Goal: Task Accomplishment & Management: Manage account settings

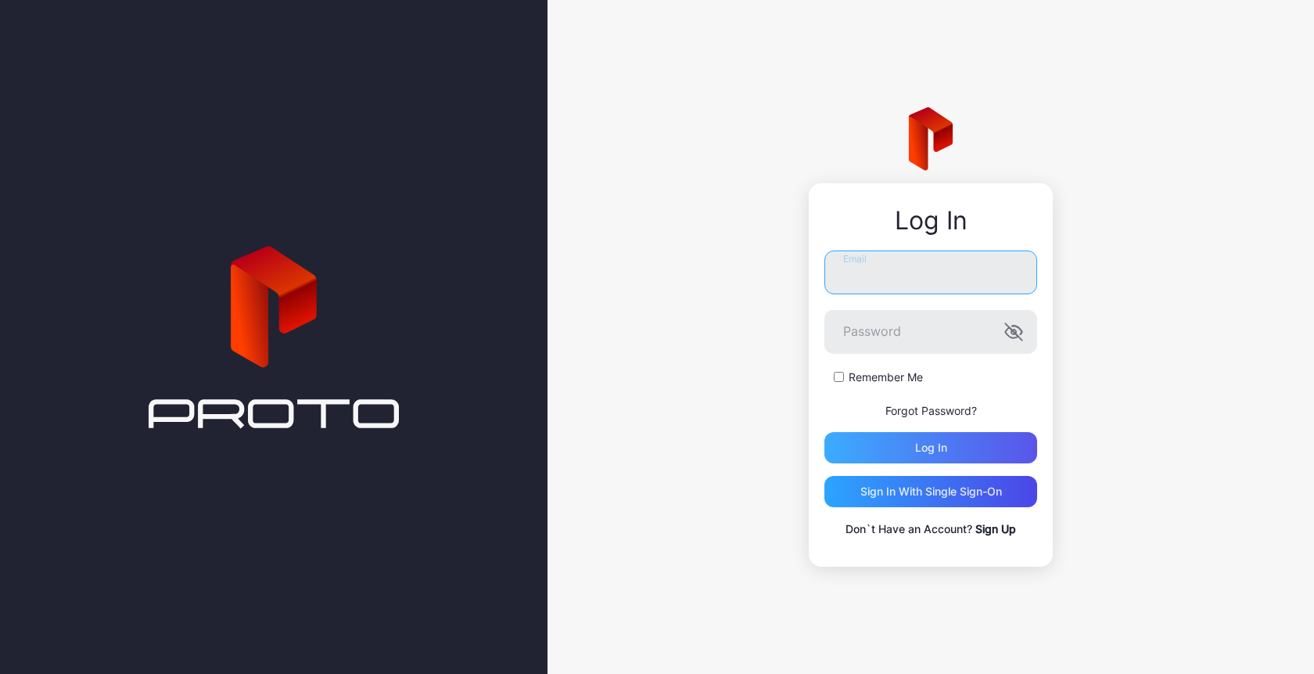
type input "**********"
click at [911, 455] on div "Log in" at bounding box center [931, 447] width 213 height 31
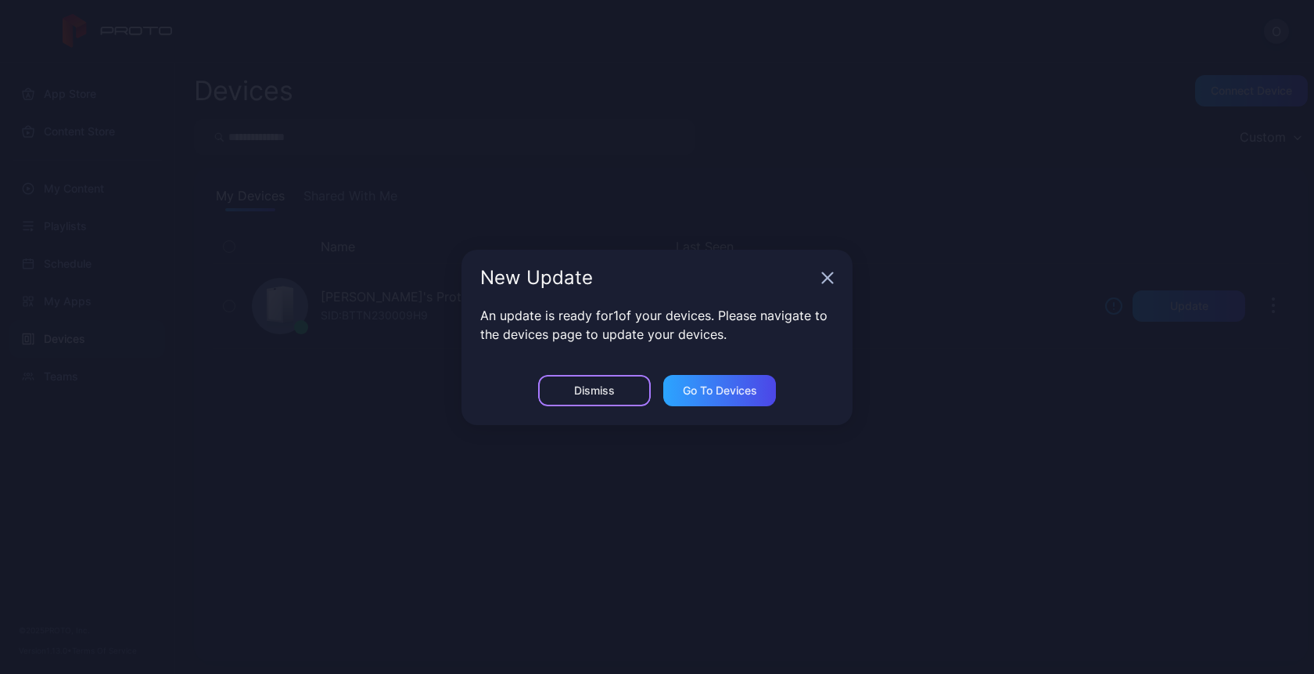
click at [595, 389] on div "Dismiss" at bounding box center [594, 390] width 41 height 13
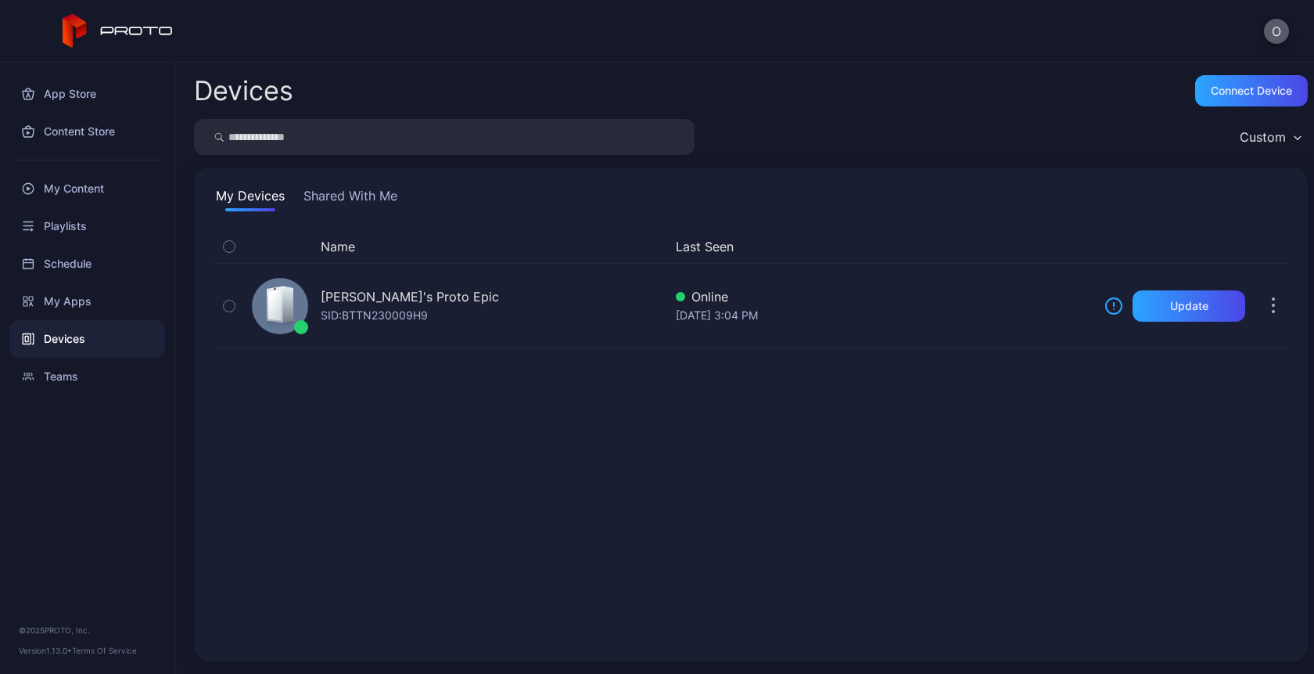
click at [1272, 23] on button "O" at bounding box center [1276, 31] width 25 height 25
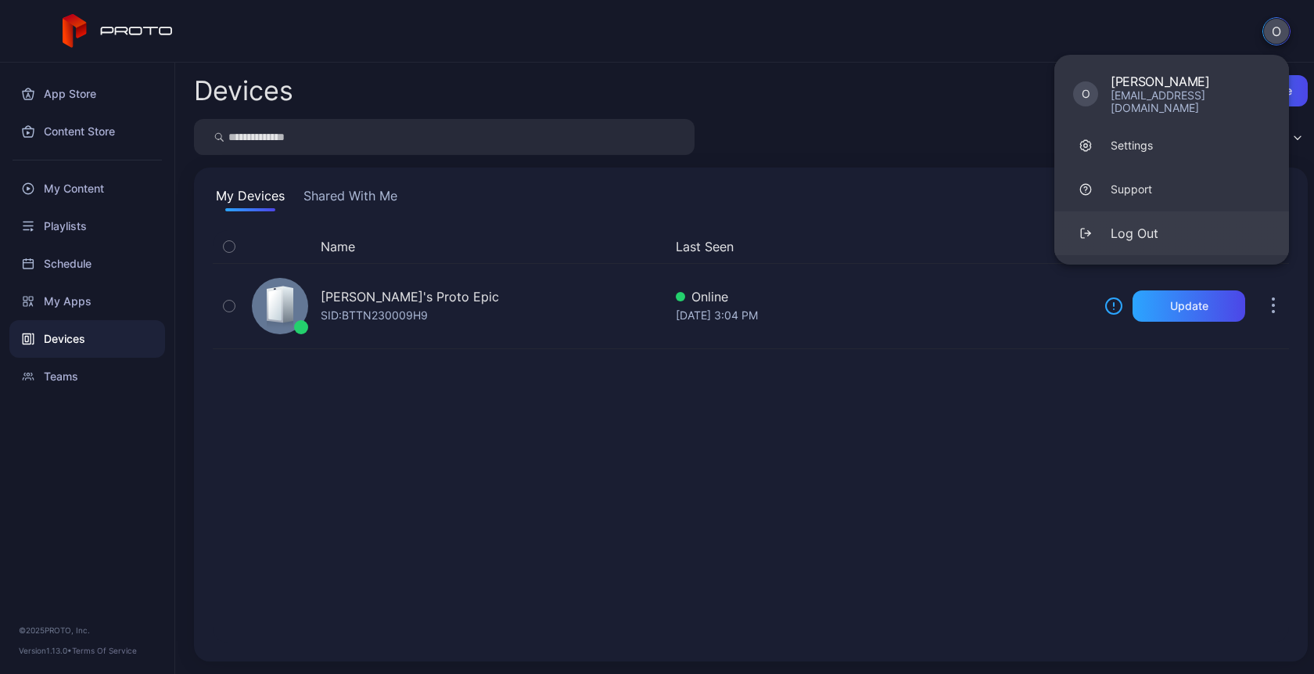
click at [1105, 217] on button "Log Out" at bounding box center [1172, 233] width 235 height 44
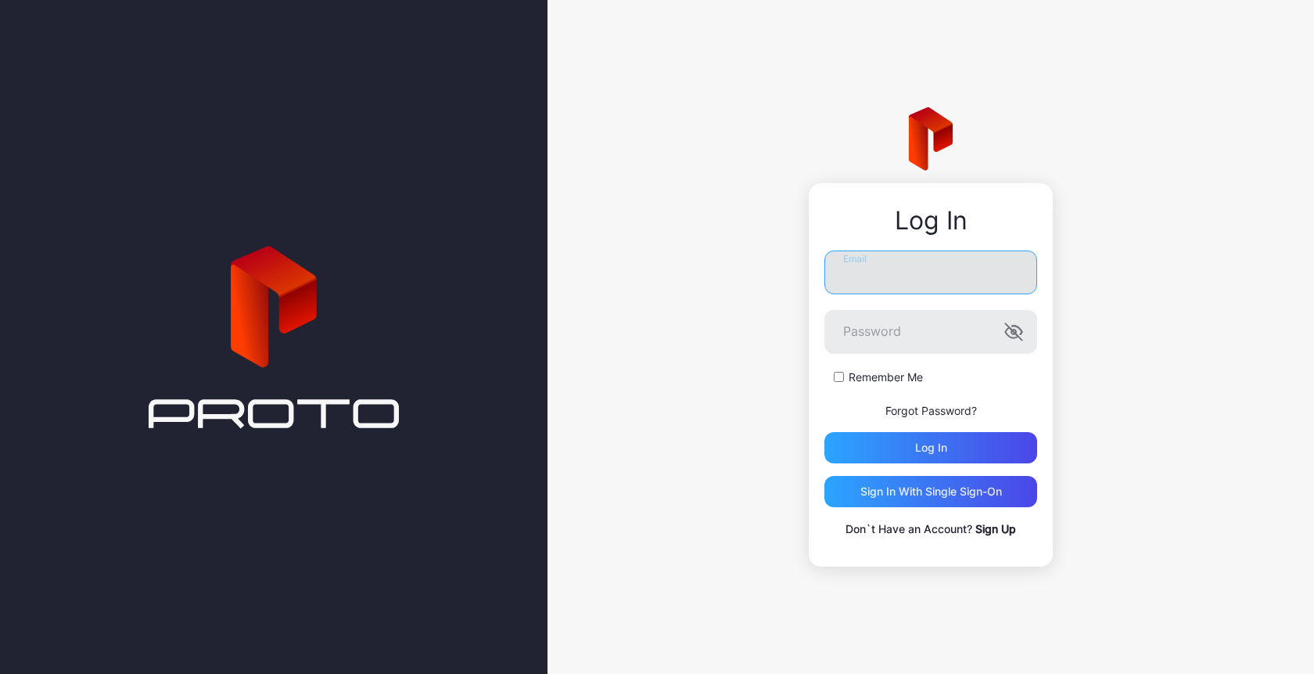
type input "**********"
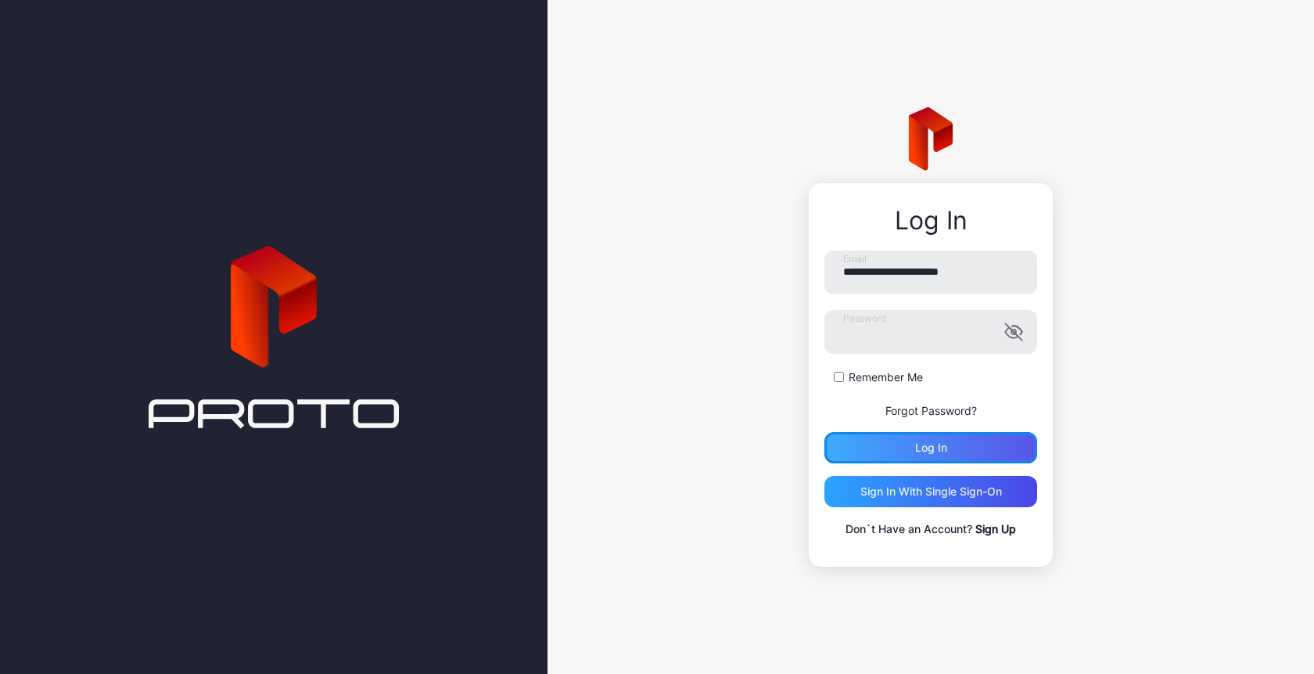
click at [906, 445] on div "Log in" at bounding box center [931, 447] width 213 height 31
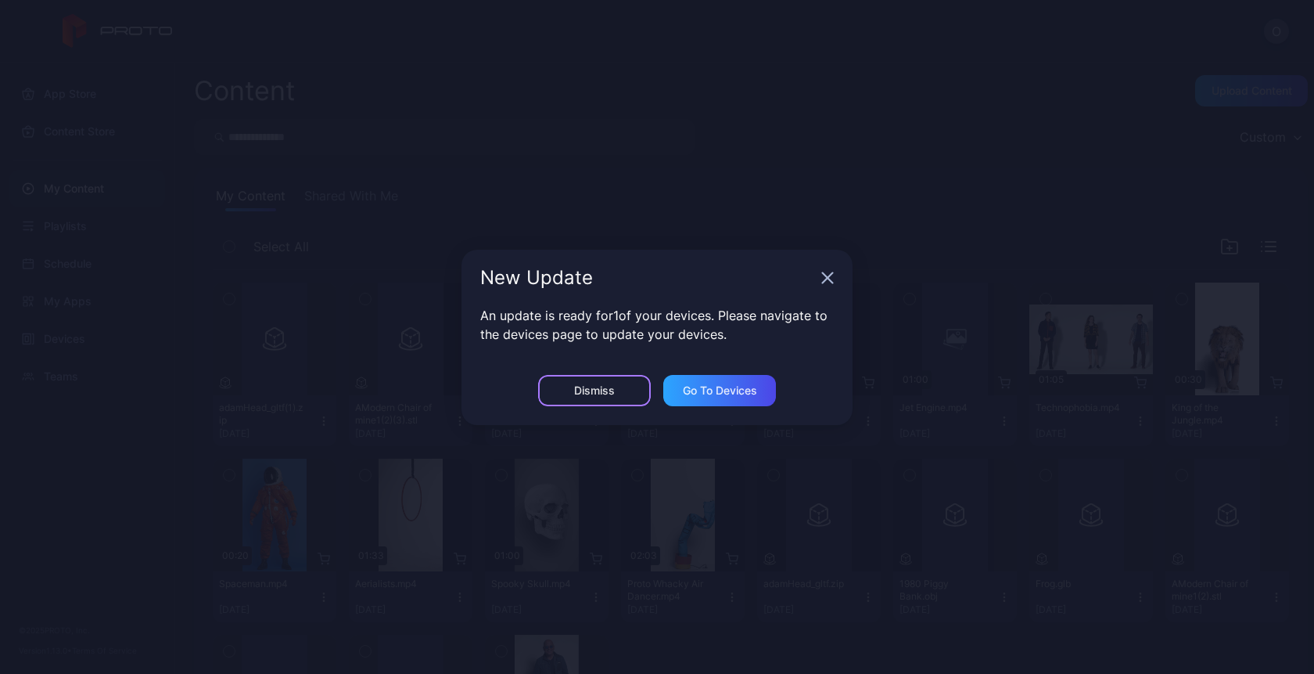
click at [570, 404] on div "Dismiss" at bounding box center [594, 390] width 113 height 31
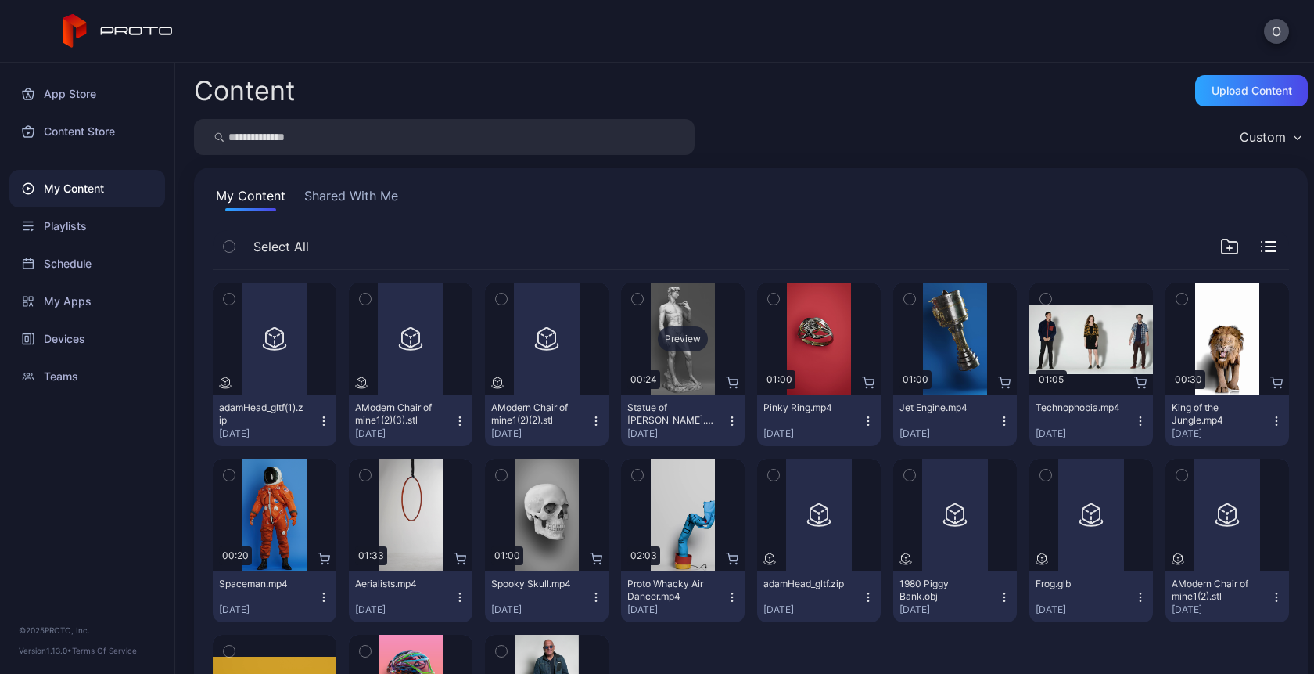
click at [642, 342] on div "Preview" at bounding box center [683, 338] width 124 height 113
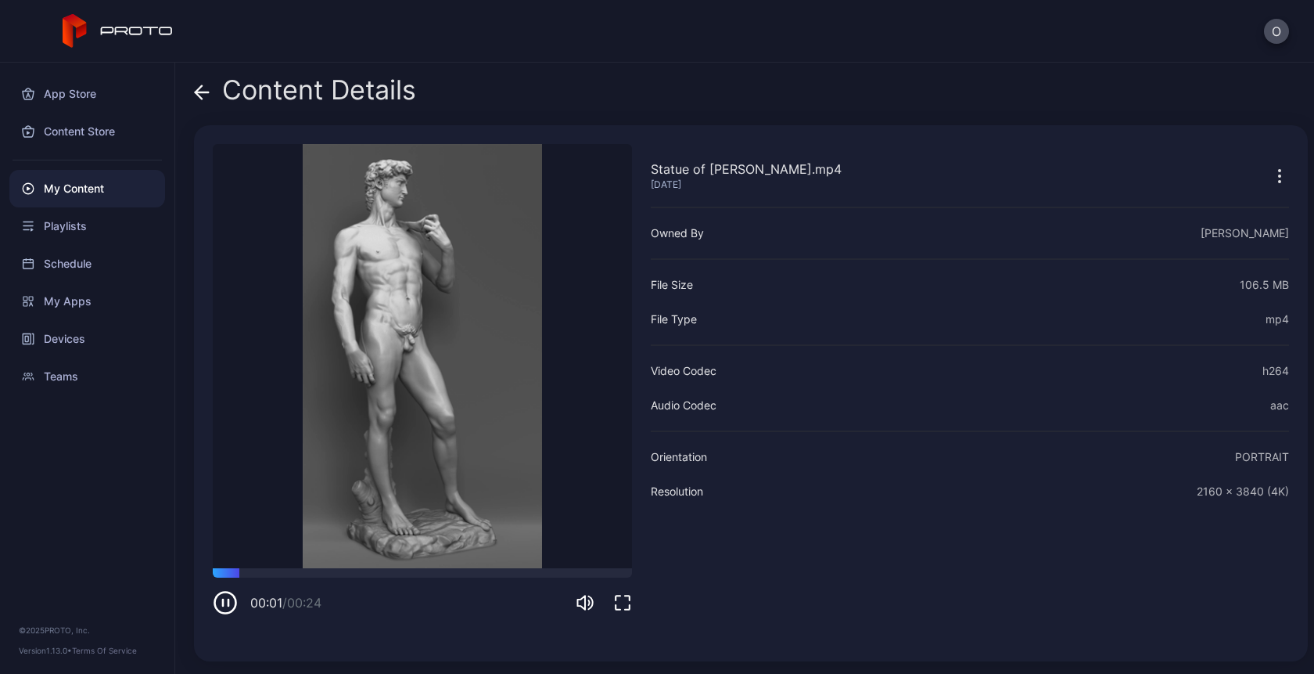
click at [117, 31] on icon at bounding box center [137, 31] width 73 height 9
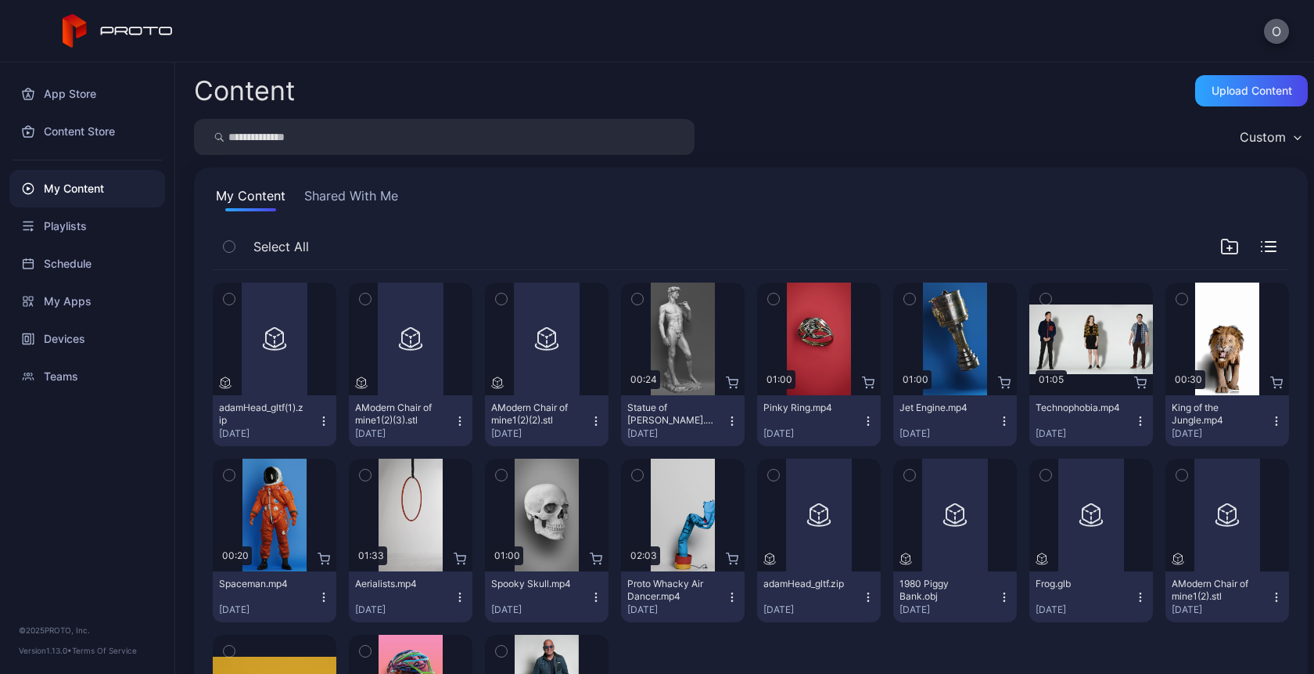
click at [1284, 29] on button "O" at bounding box center [1276, 31] width 25 height 25
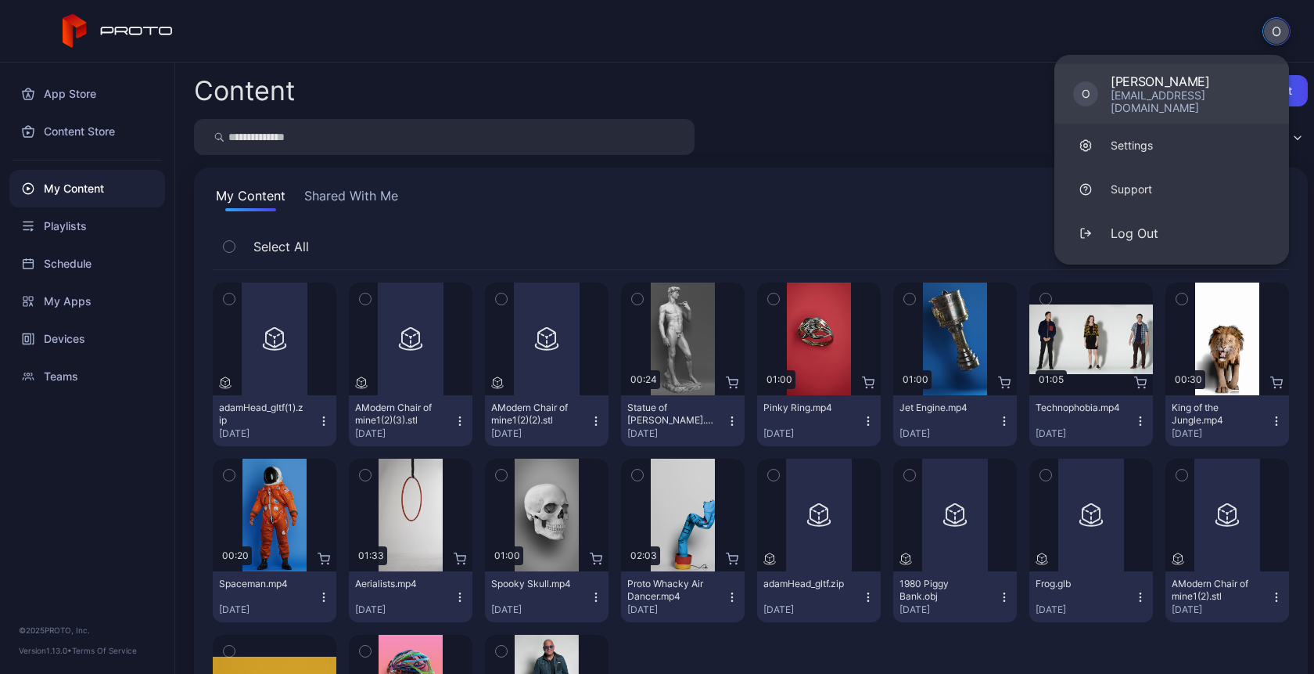
click at [1181, 94] on div "savchenkova.ok@gmail.com" at bounding box center [1191, 101] width 160 height 25
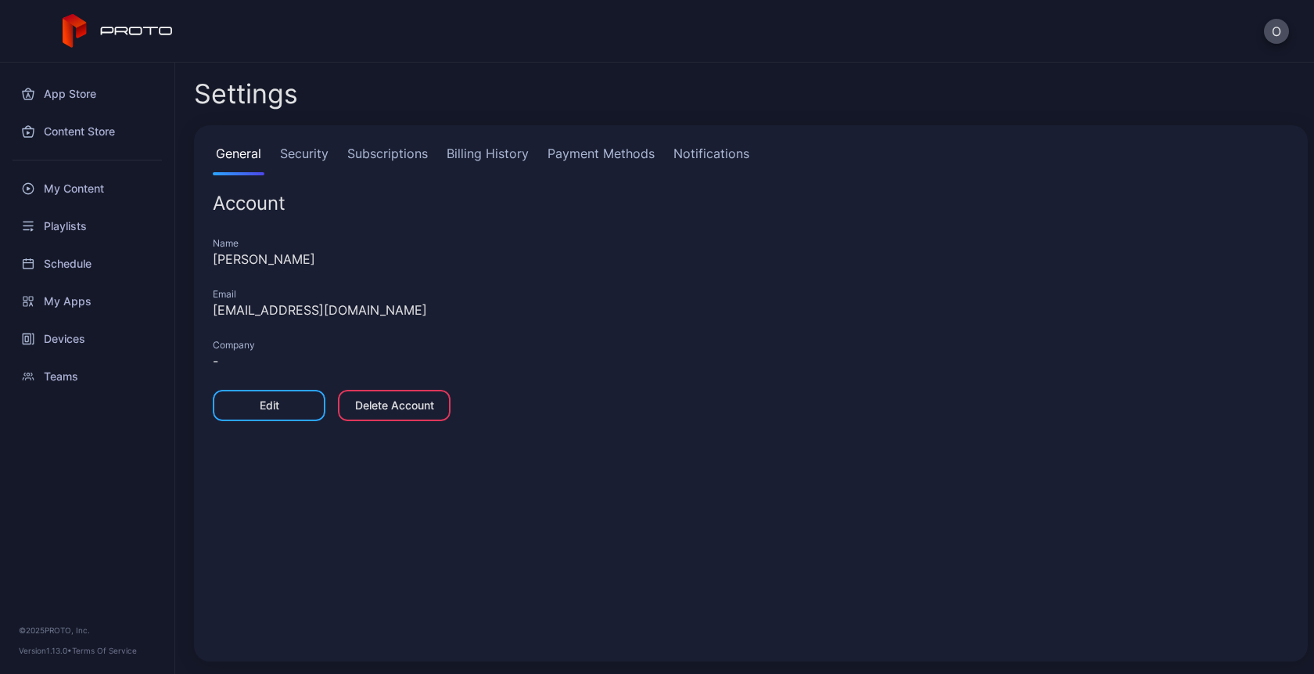
click at [376, 413] on div "Delete Account" at bounding box center [394, 405] width 113 height 31
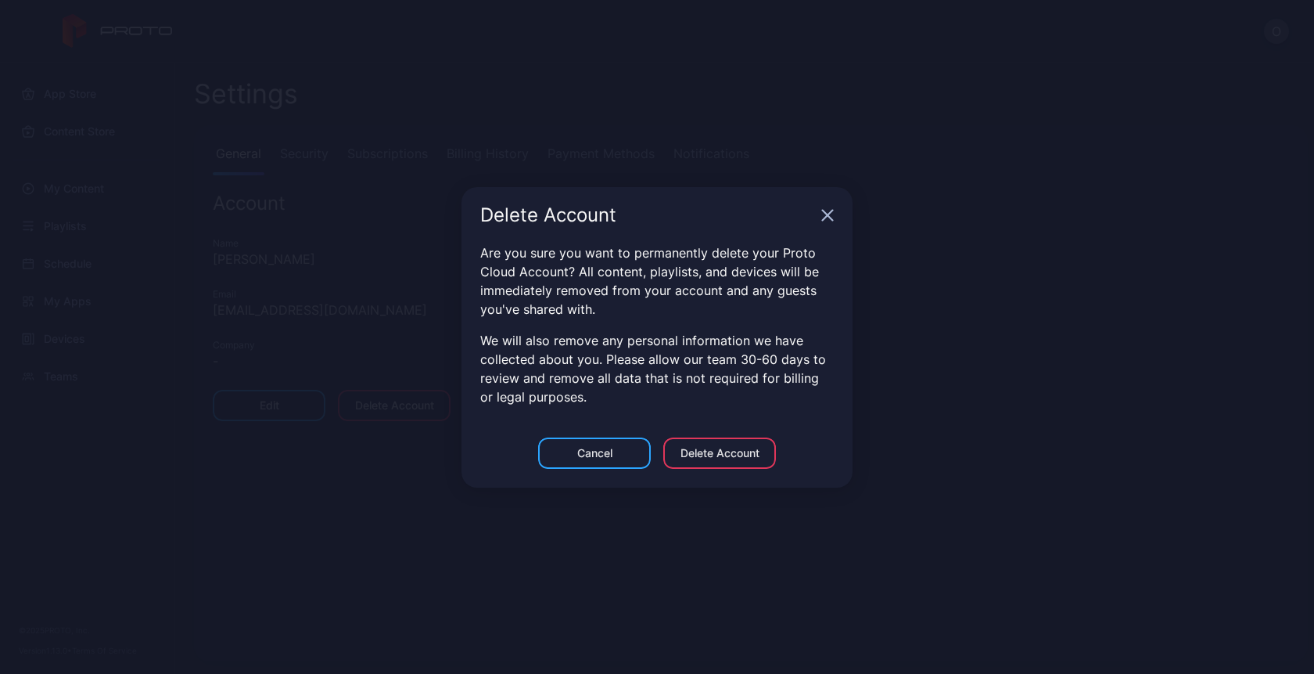
click at [724, 447] on div "Delete Account" at bounding box center [720, 453] width 79 height 13
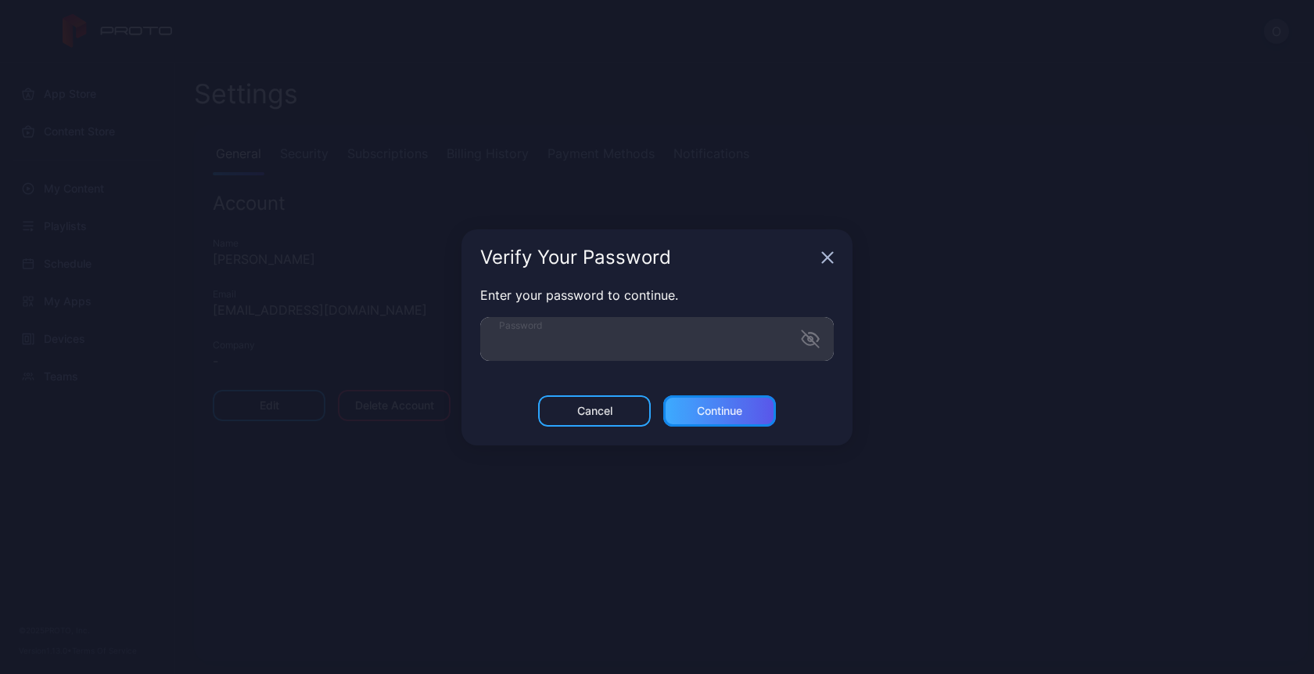
click at [729, 415] on div "Continue" at bounding box center [719, 411] width 45 height 13
click at [700, 411] on button "Continue" at bounding box center [719, 410] width 113 height 31
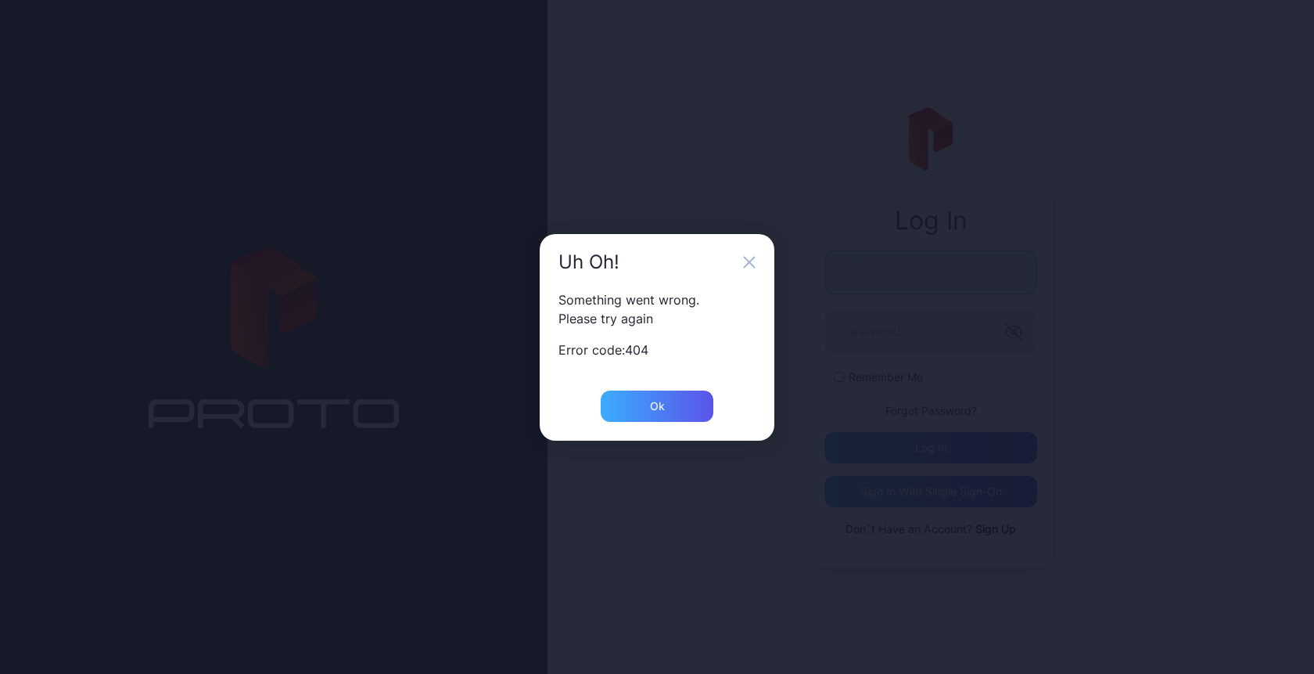
type input "**********"
click at [656, 412] on div "Ok" at bounding box center [657, 405] width 113 height 31
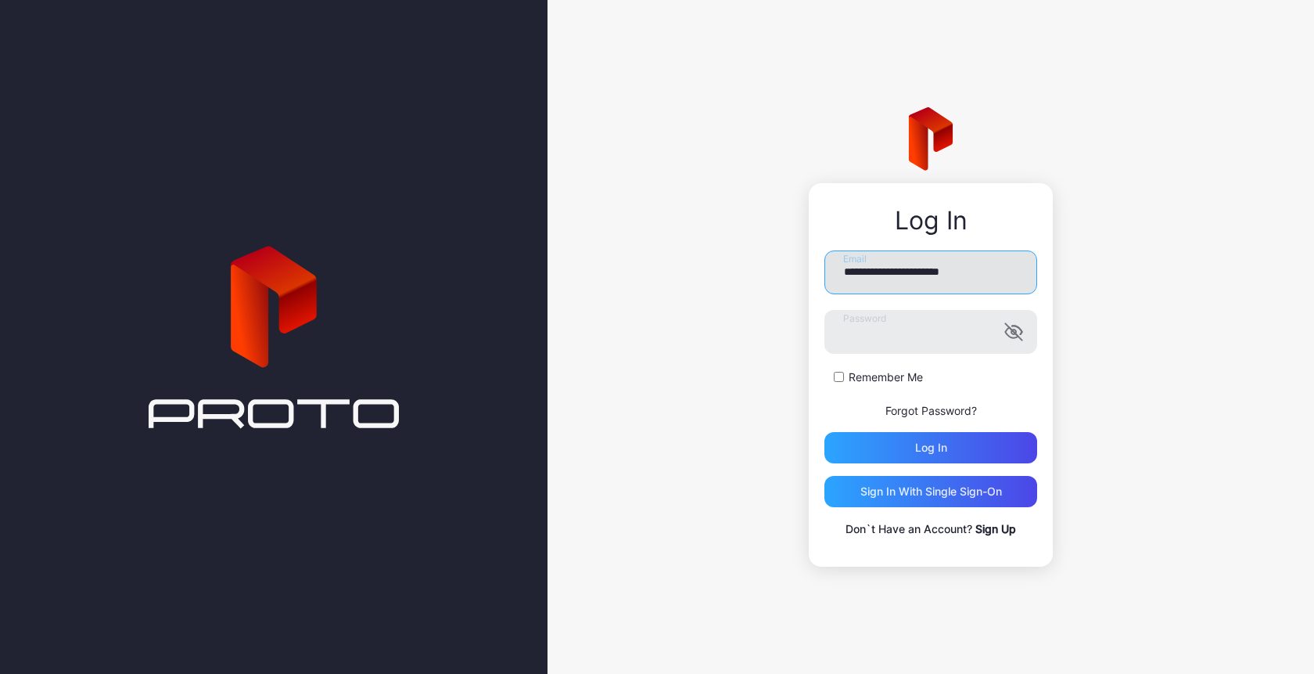
click at [947, 266] on input "**********" at bounding box center [931, 272] width 213 height 44
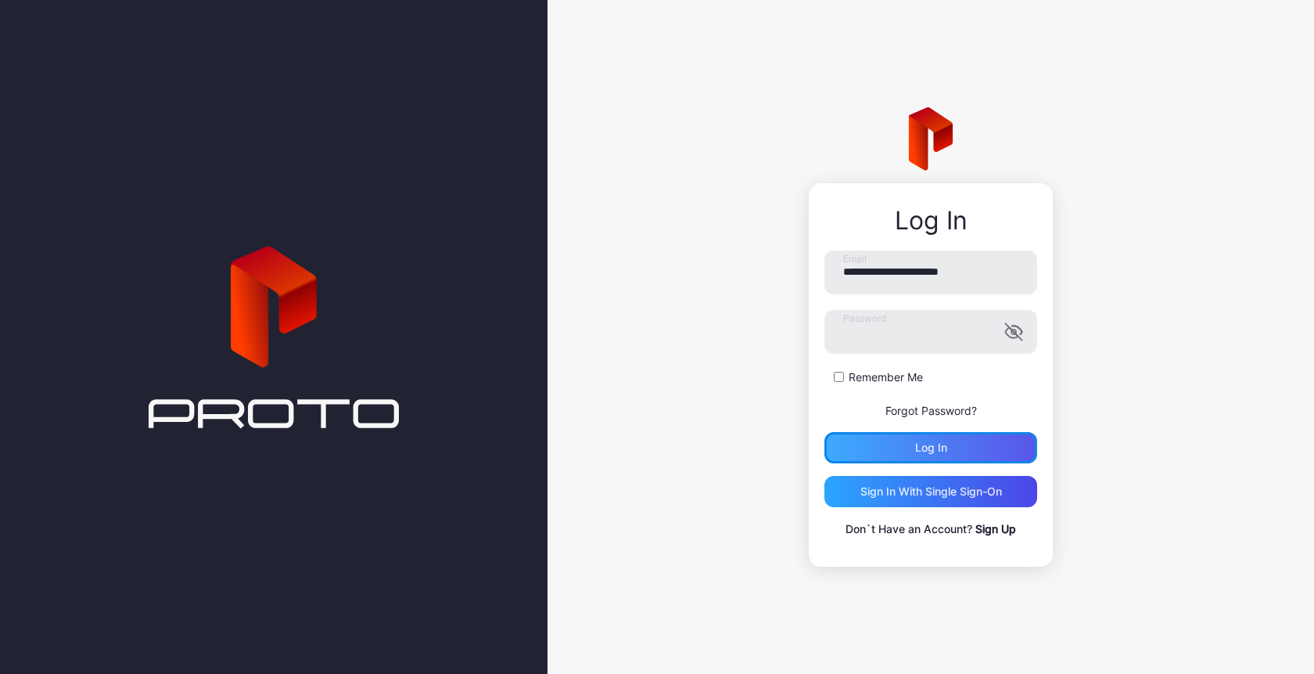
click at [891, 451] on div "Log in" at bounding box center [931, 447] width 213 height 31
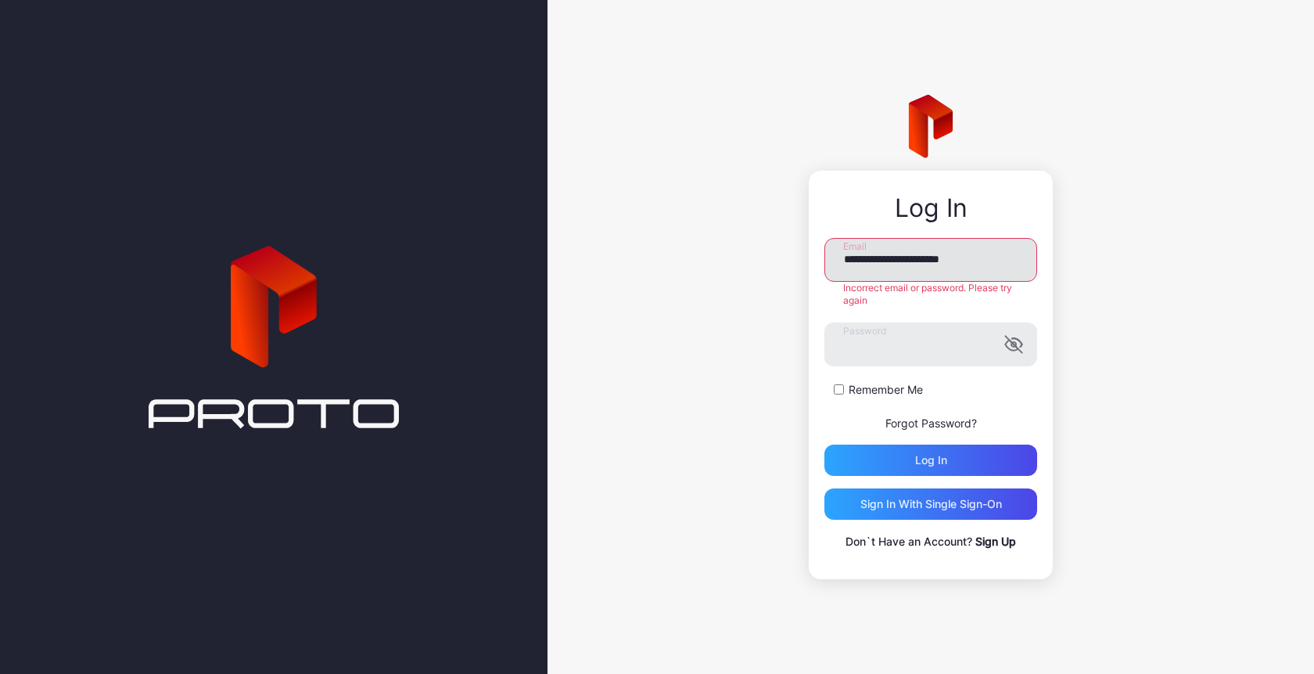
click at [933, 259] on input "**********" at bounding box center [931, 260] width 213 height 44
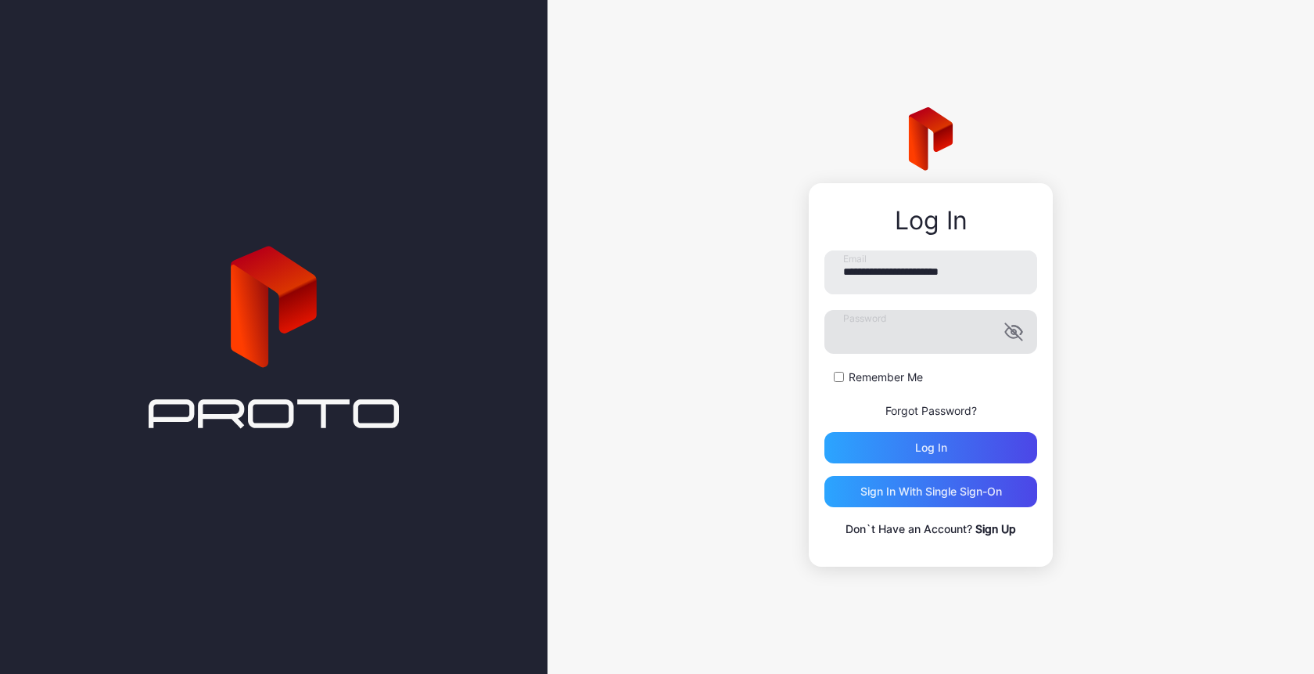
click at [1013, 347] on label "Password" at bounding box center [931, 332] width 213 height 44
click at [1016, 335] on icon "button" at bounding box center [1014, 331] width 19 height 19
click at [917, 497] on div "Sign in With Single Sign-On" at bounding box center [932, 491] width 142 height 13
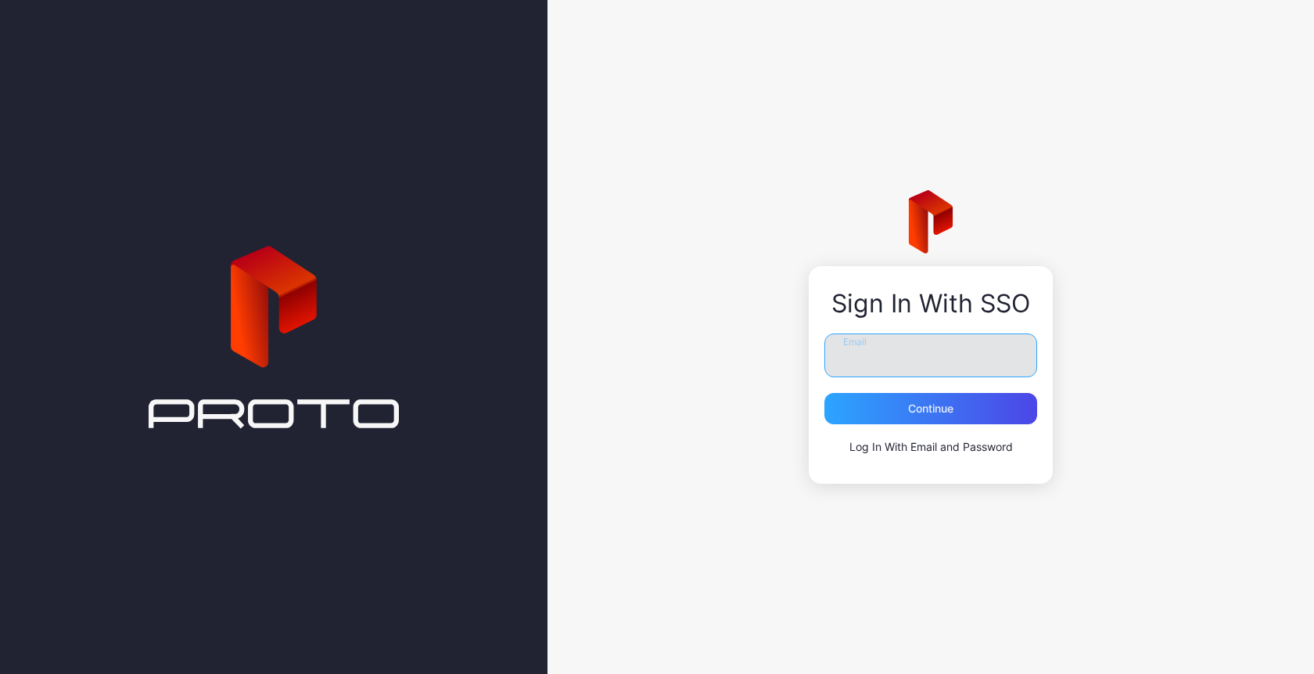
click at [864, 371] on input "Email" at bounding box center [931, 355] width 213 height 44
paste input "**********"
type input "**********"
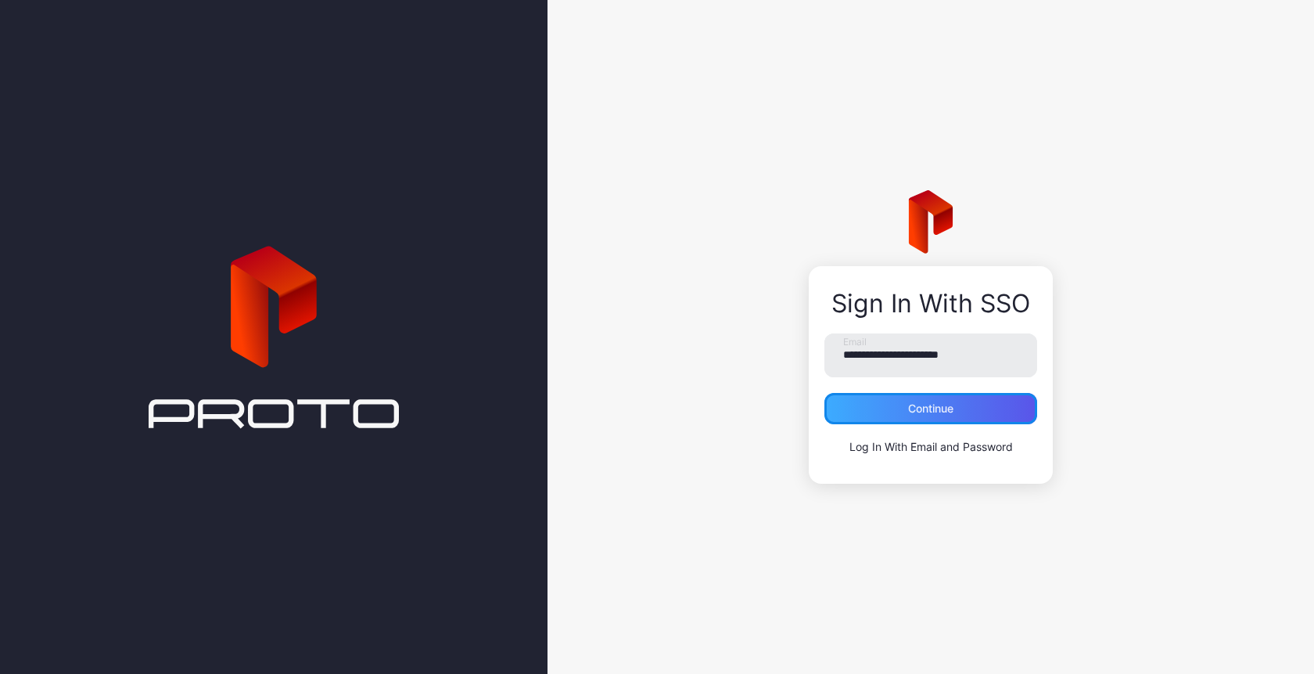
click at [929, 408] on div "Continue" at bounding box center [930, 408] width 45 height 13
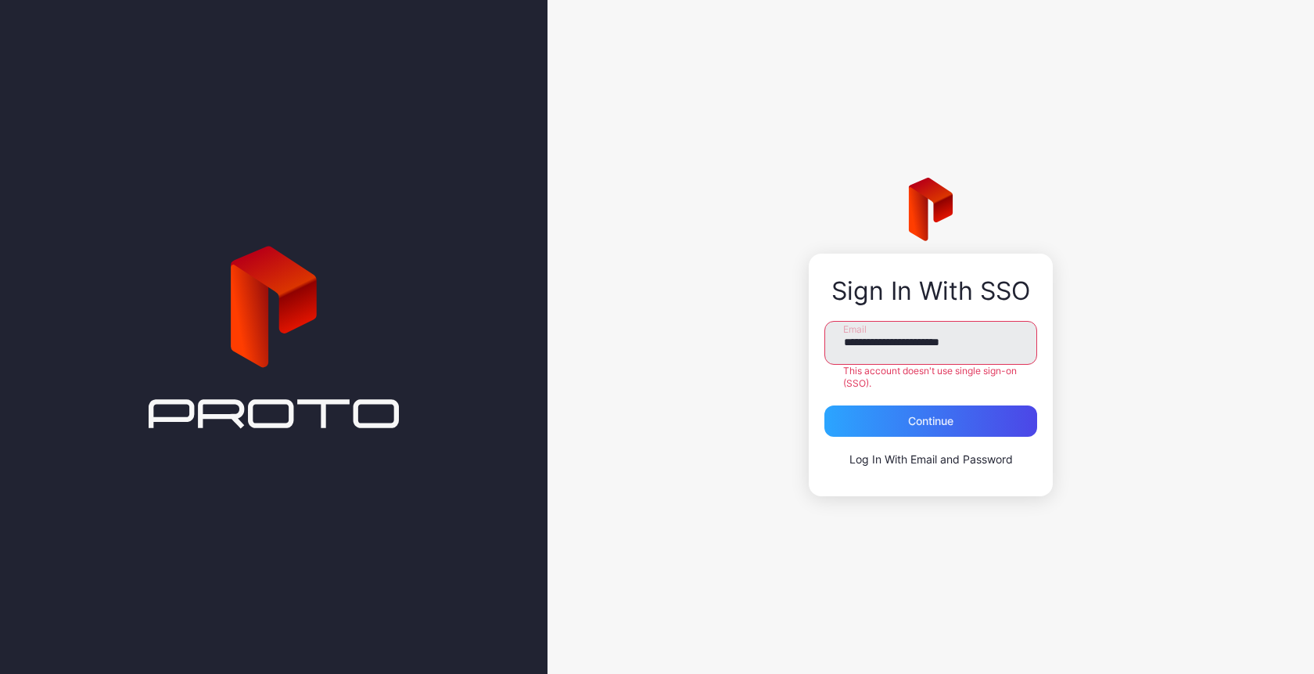
click at [901, 452] on link "Log In With Email and Password" at bounding box center [932, 458] width 164 height 13
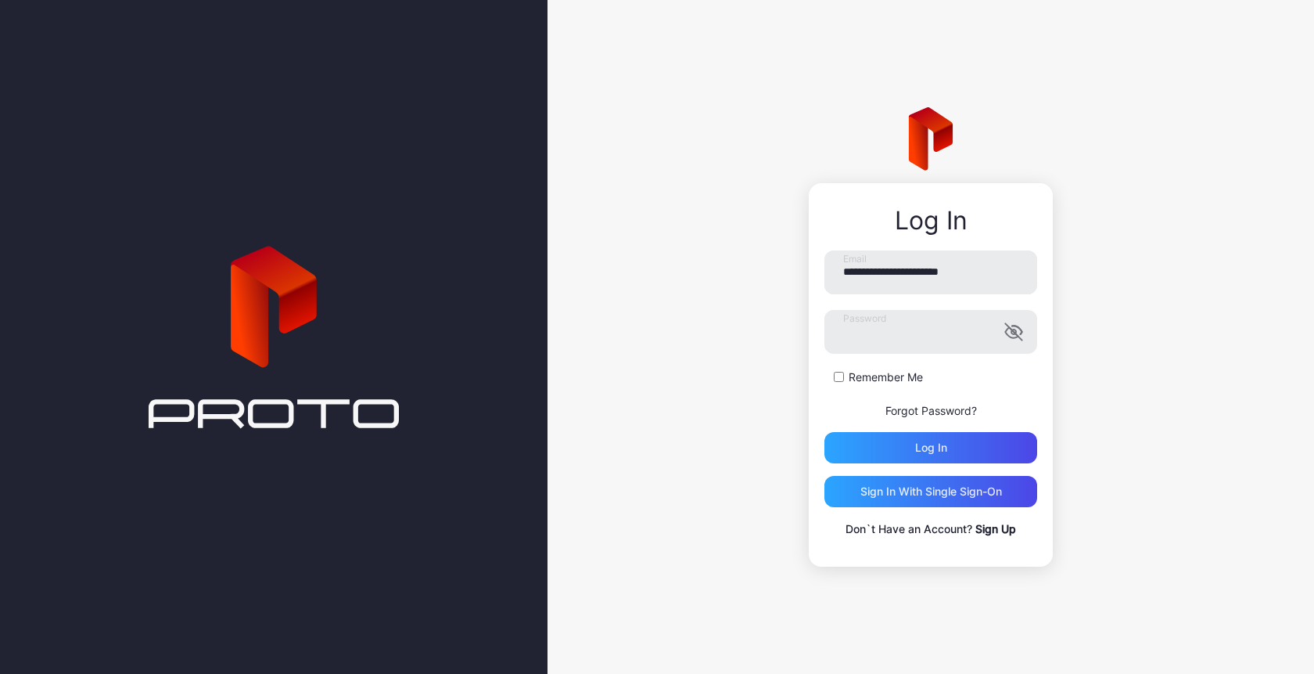
click at [986, 529] on link "Sign Up" at bounding box center [996, 528] width 41 height 13
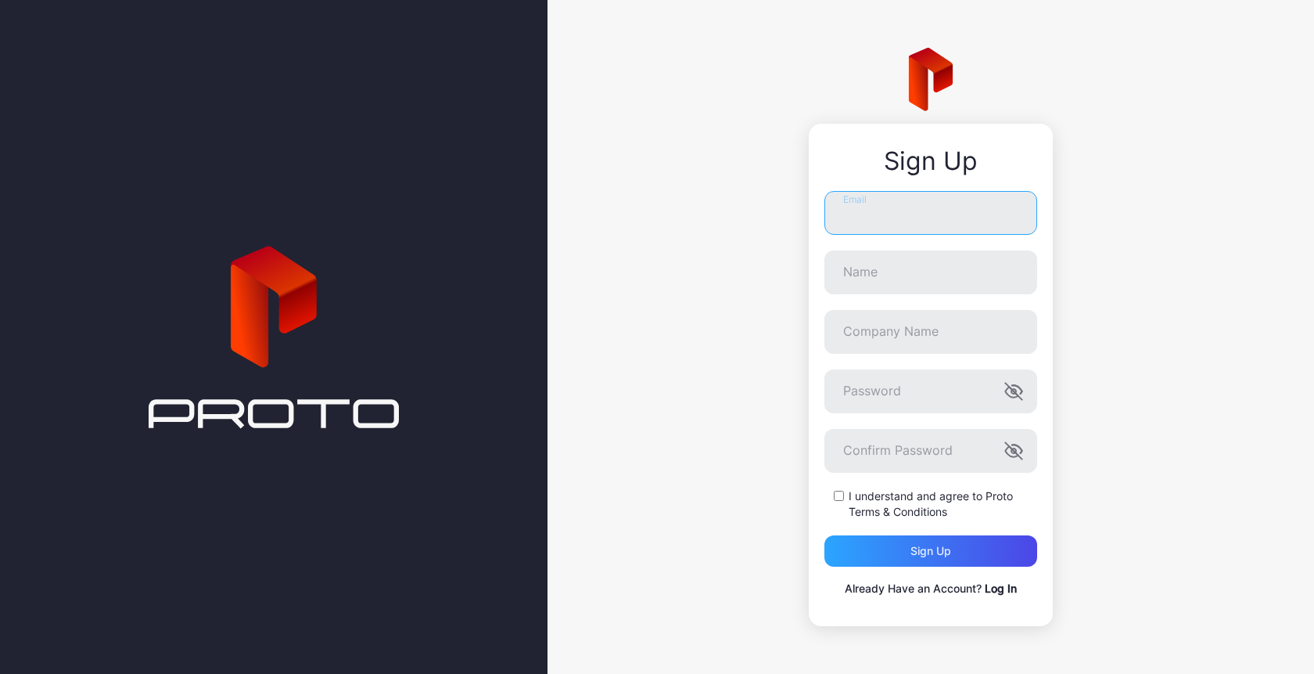
type input "**********"
click at [933, 268] on input "Name" at bounding box center [931, 272] width 213 height 44
click at [882, 276] on input "**" at bounding box center [931, 272] width 213 height 44
click at [918, 268] on input "****" at bounding box center [931, 272] width 213 height 44
type input "********"
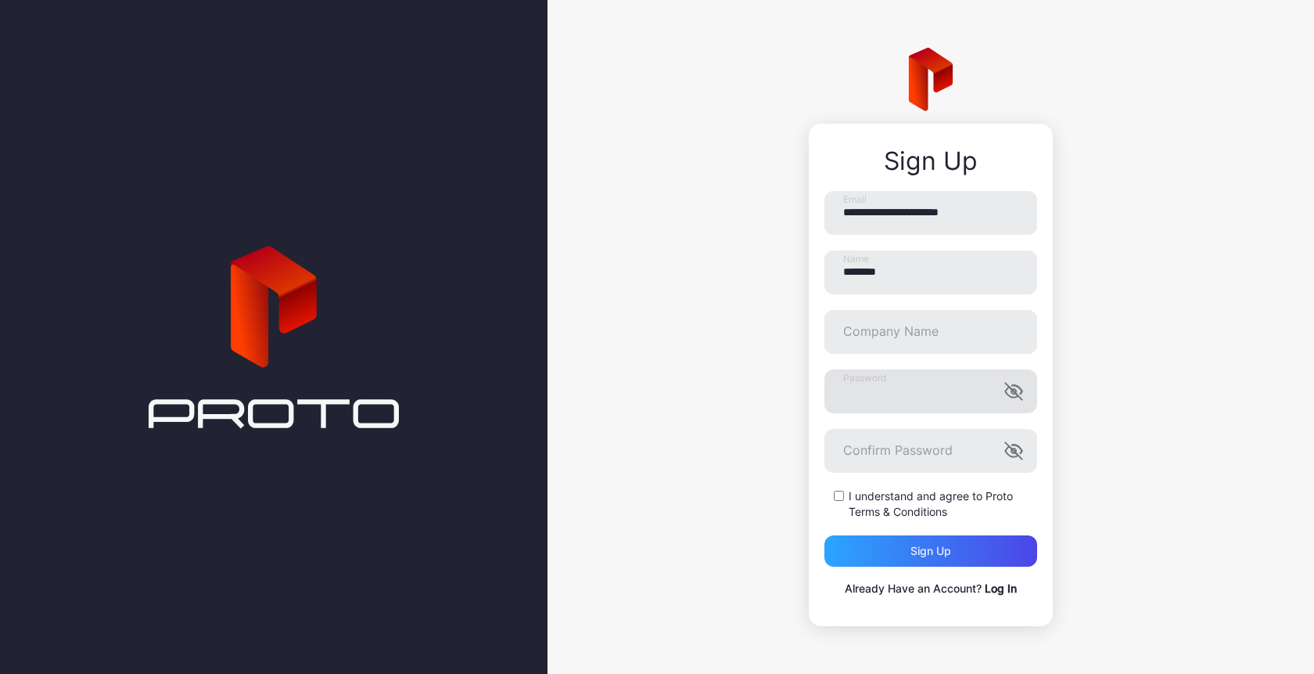
click at [1018, 394] on icon "button" at bounding box center [1014, 391] width 19 height 19
click at [839, 502] on div "I understand and agree to Proto Terms & Conditions" at bounding box center [931, 503] width 213 height 31
click at [901, 548] on div "Sign up" at bounding box center [931, 550] width 213 height 31
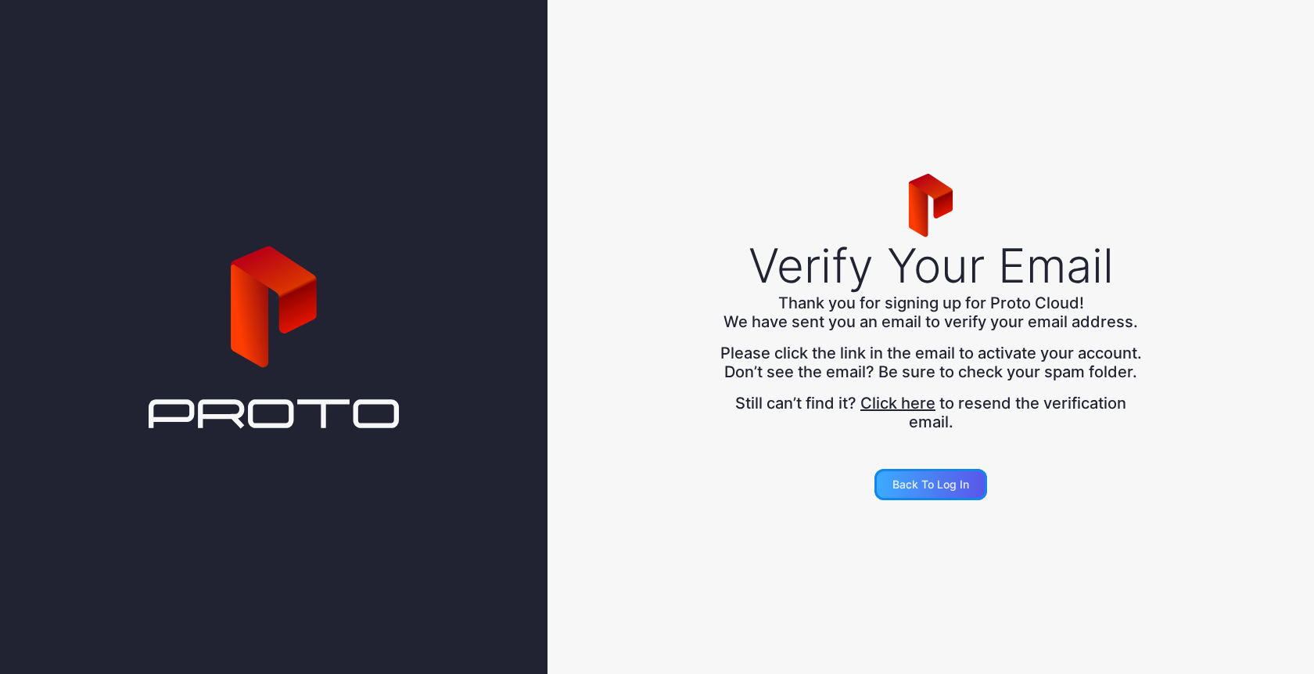
click at [933, 491] on div "Back to Log in" at bounding box center [931, 484] width 77 height 13
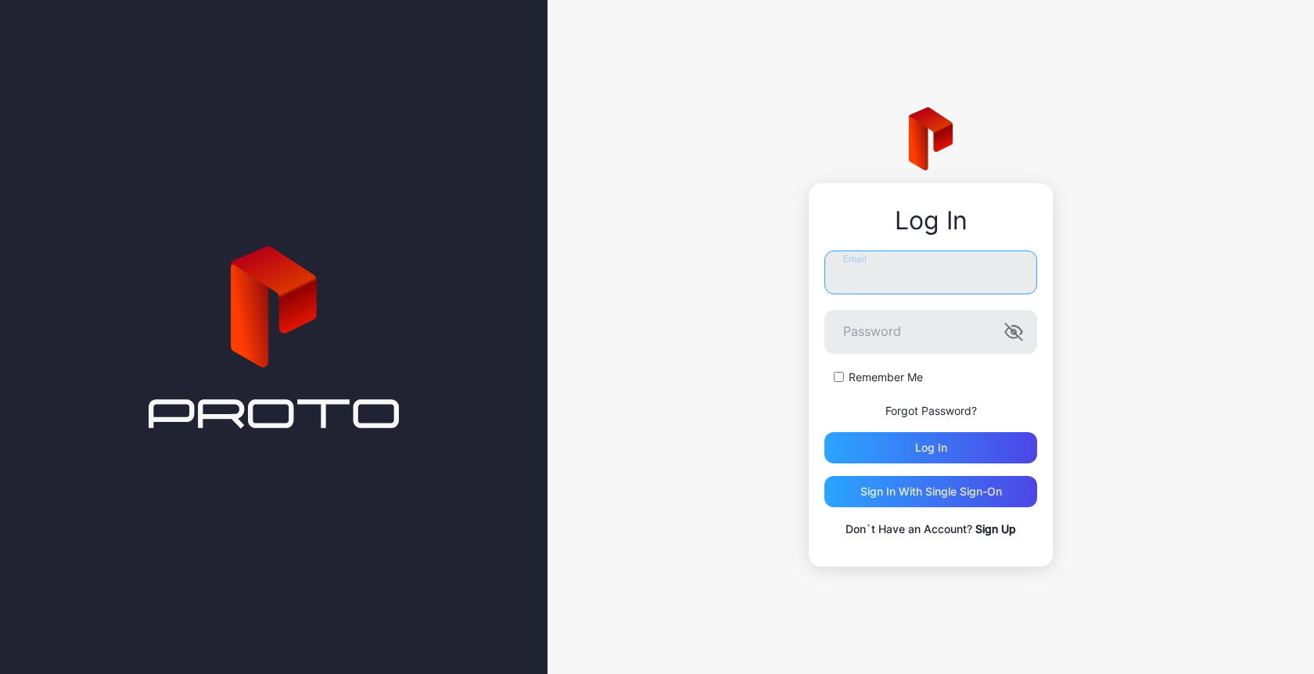
type input "**********"
click at [919, 447] on div "Log in" at bounding box center [931, 447] width 32 height 13
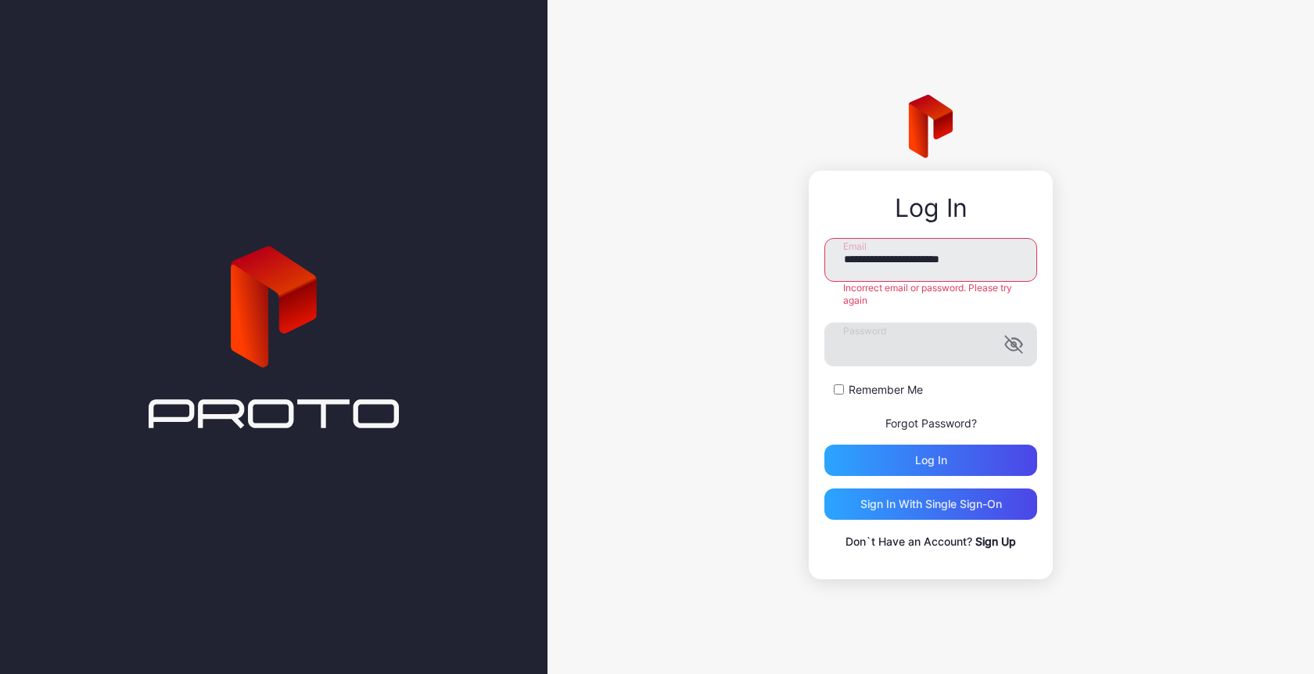
click at [1016, 342] on icon "button" at bounding box center [1014, 344] width 3 height 4
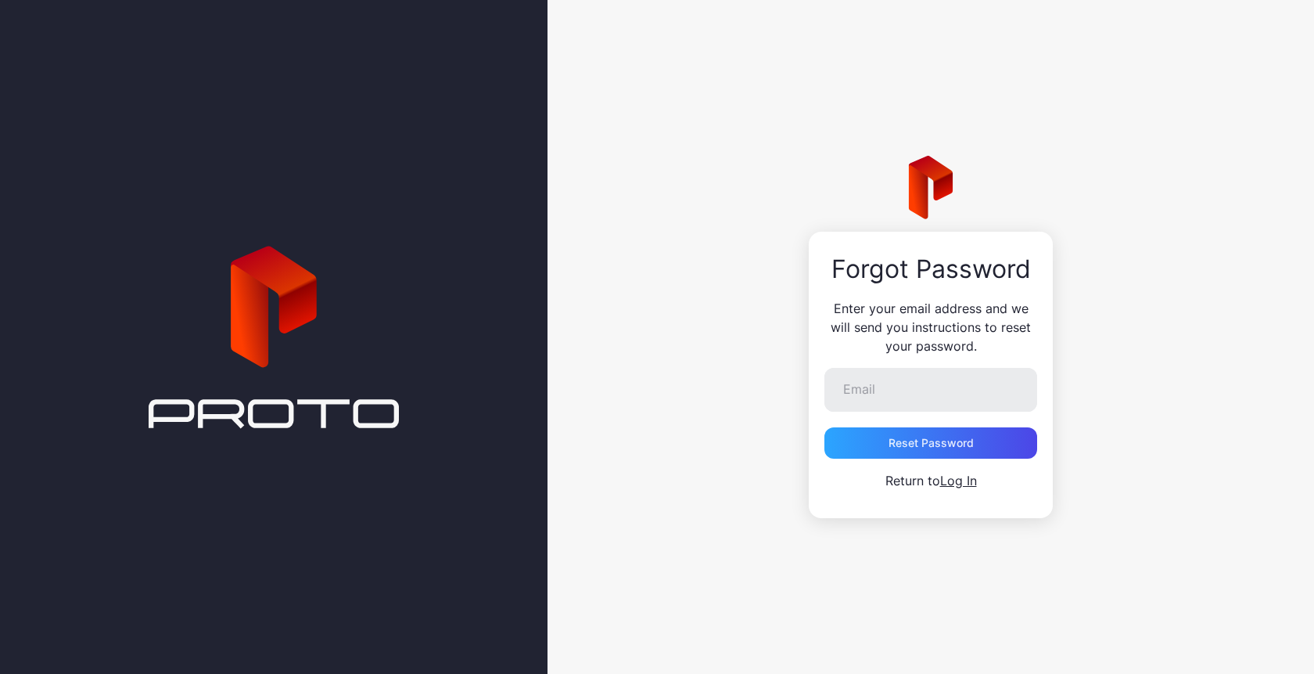
click at [869, 413] on form "Email Reset Password Return to Log In" at bounding box center [931, 429] width 213 height 122
click at [869, 396] on input "Email" at bounding box center [931, 390] width 213 height 44
type input "*"
type input "**********"
click at [889, 441] on div "Reset Password" at bounding box center [931, 443] width 85 height 13
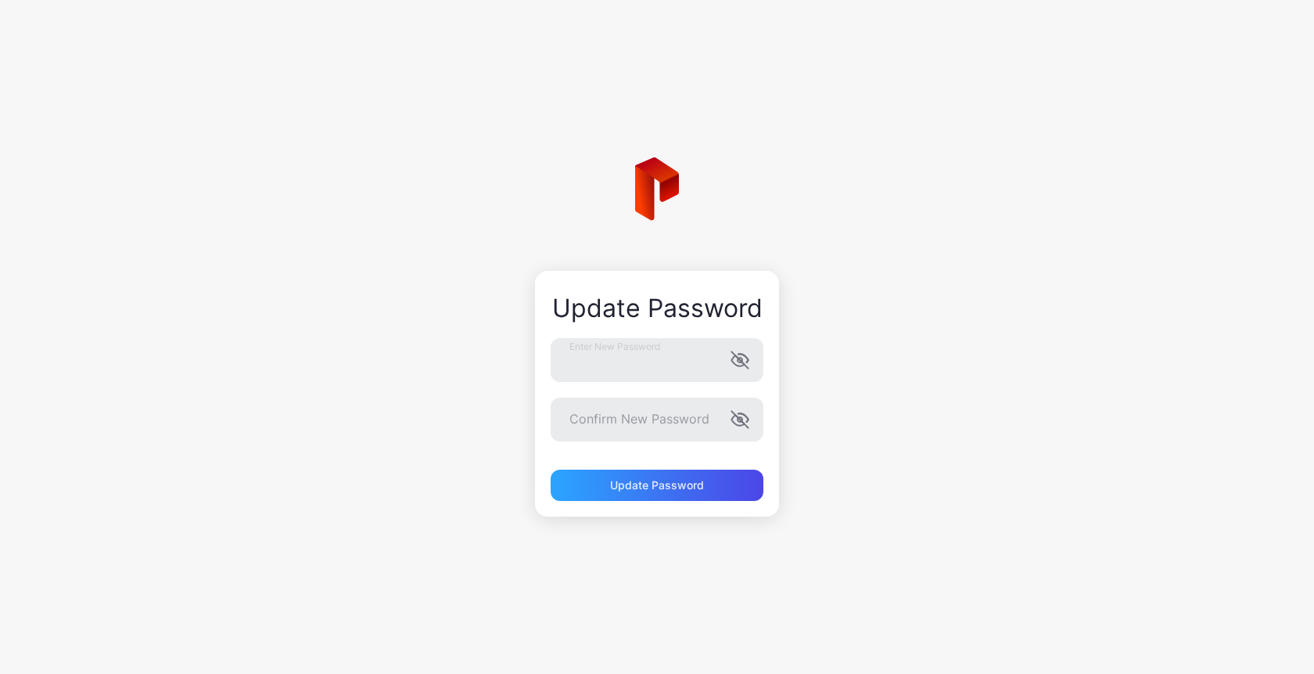
click at [636, 445] on form "Enter New Password Confirm New Password Update Password" at bounding box center [657, 419] width 213 height 163
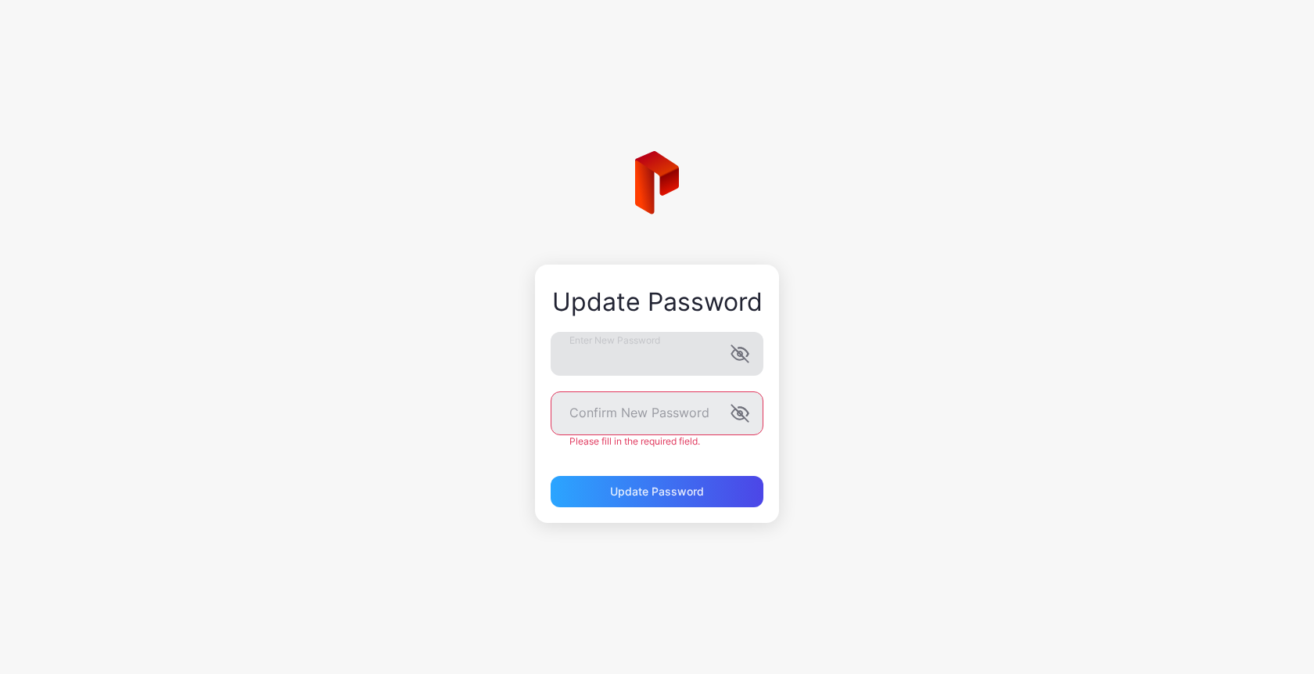
click at [738, 362] on icon "button" at bounding box center [740, 353] width 19 height 19
click at [739, 416] on icon "button" at bounding box center [740, 413] width 19 height 19
click at [515, 340] on div "Update Password Enter New Password Confirm New Password Please fill in the requ…" at bounding box center [657, 337] width 1314 height 674
click at [621, 496] on div "Update Password" at bounding box center [657, 491] width 213 height 31
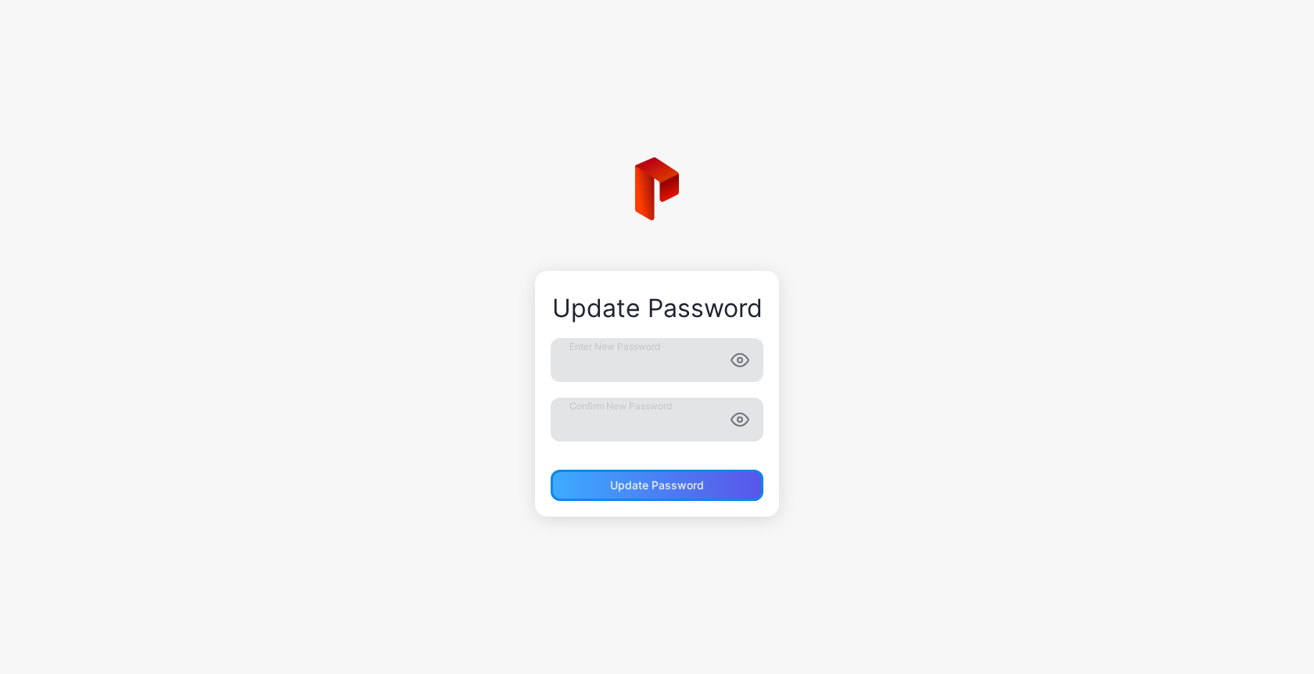
click at [608, 473] on div "Update Password" at bounding box center [657, 484] width 213 height 31
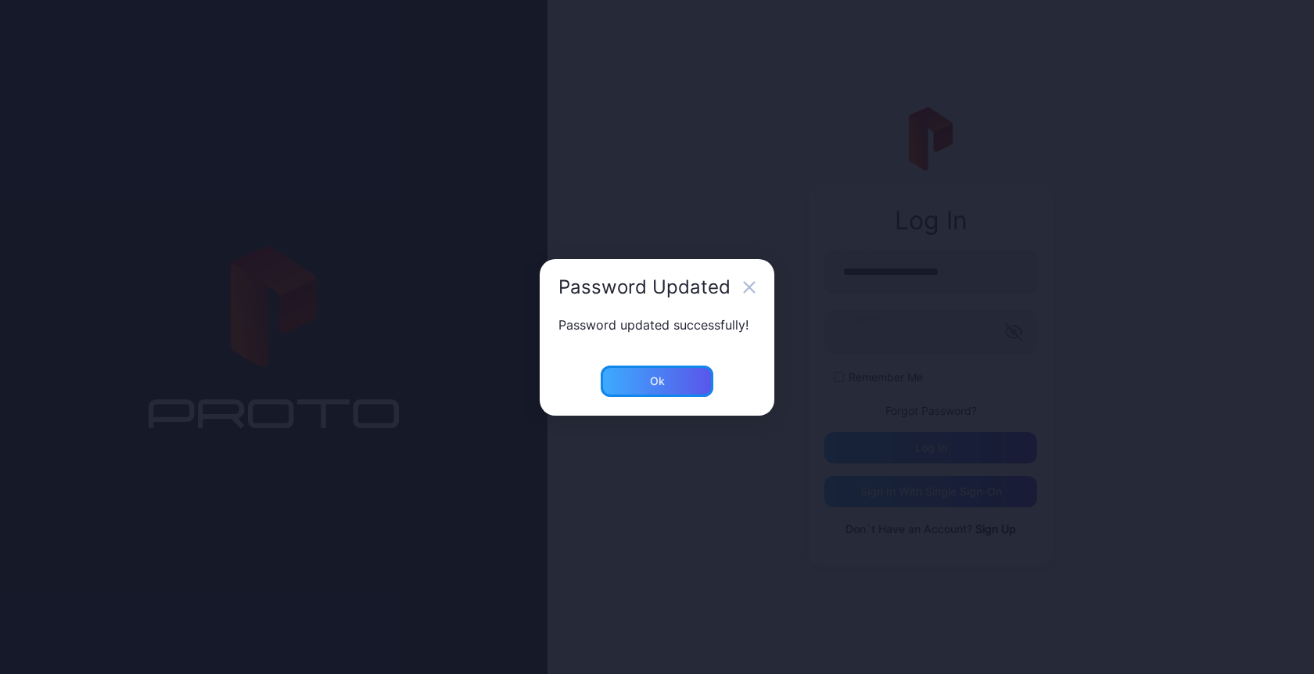
click at [669, 377] on div "Ok" at bounding box center [657, 380] width 113 height 31
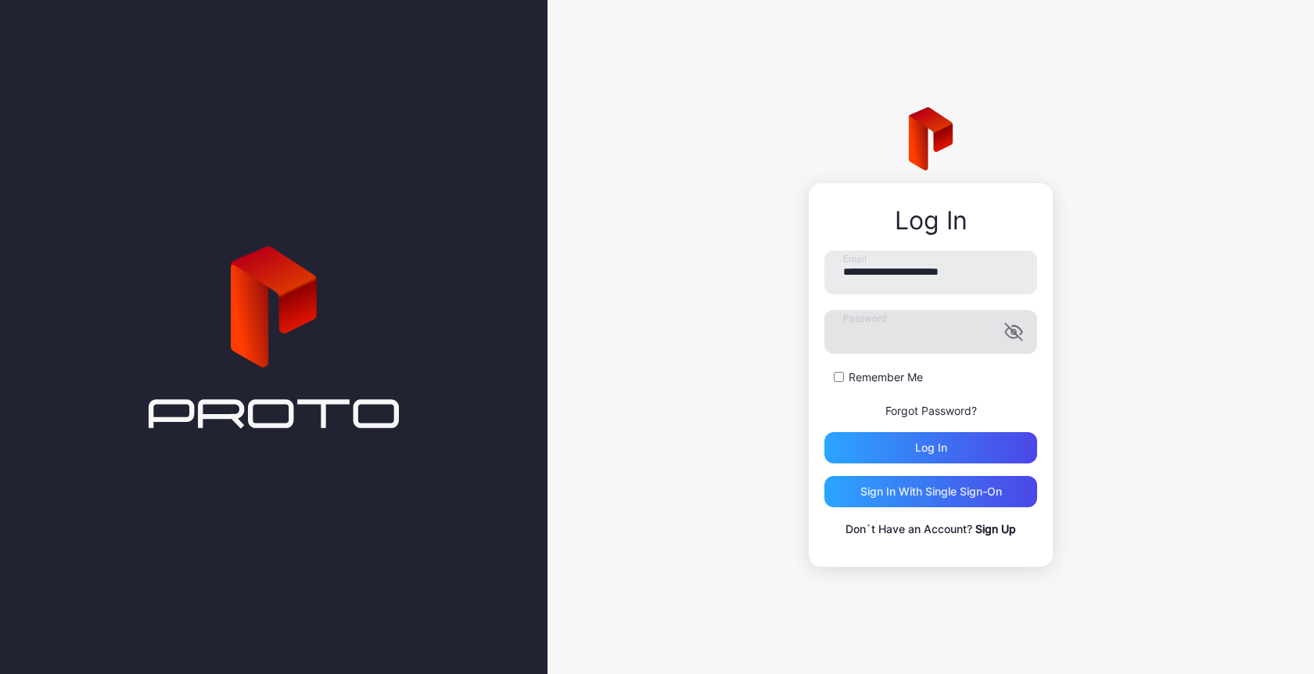
click at [1013, 333] on icon "button" at bounding box center [1011, 332] width 13 height 10
click at [849, 378] on label "Remember Me" at bounding box center [886, 377] width 74 height 16
click at [898, 455] on div "Log in" at bounding box center [931, 447] width 213 height 31
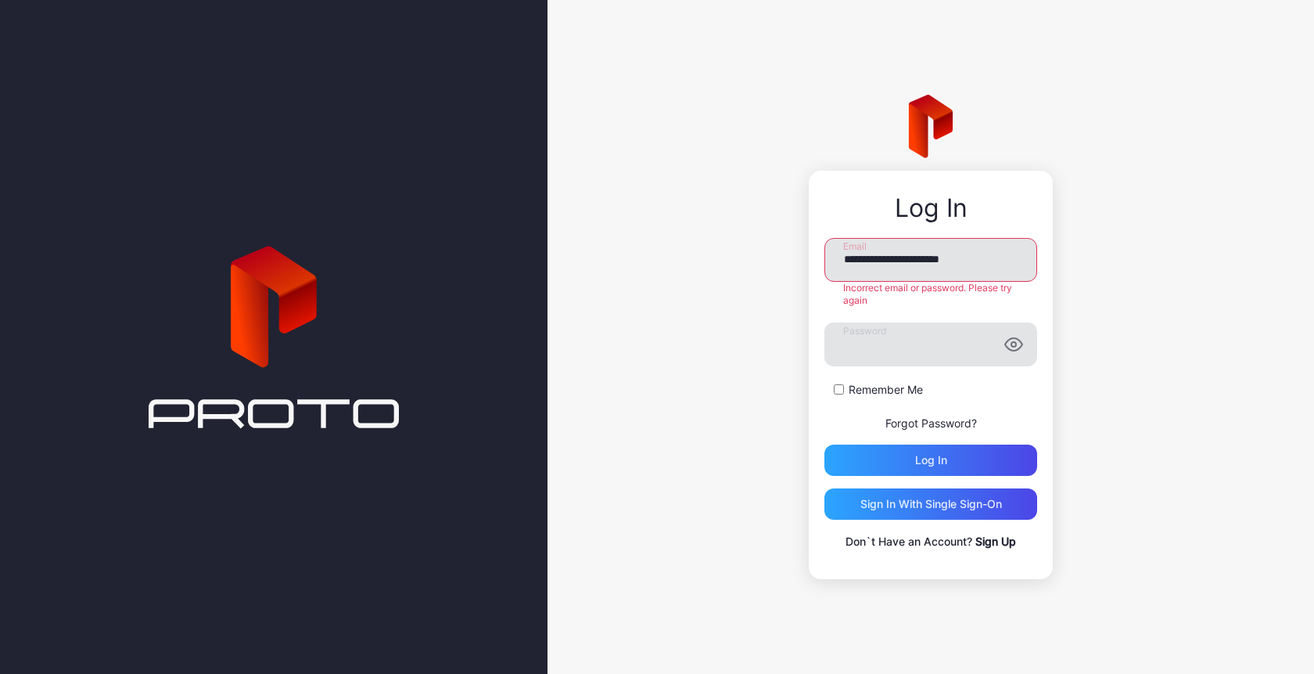
click at [843, 263] on input "**********" at bounding box center [931, 260] width 213 height 44
type input "**********"
click at [966, 543] on div "**********" at bounding box center [931, 375] width 244 height 408
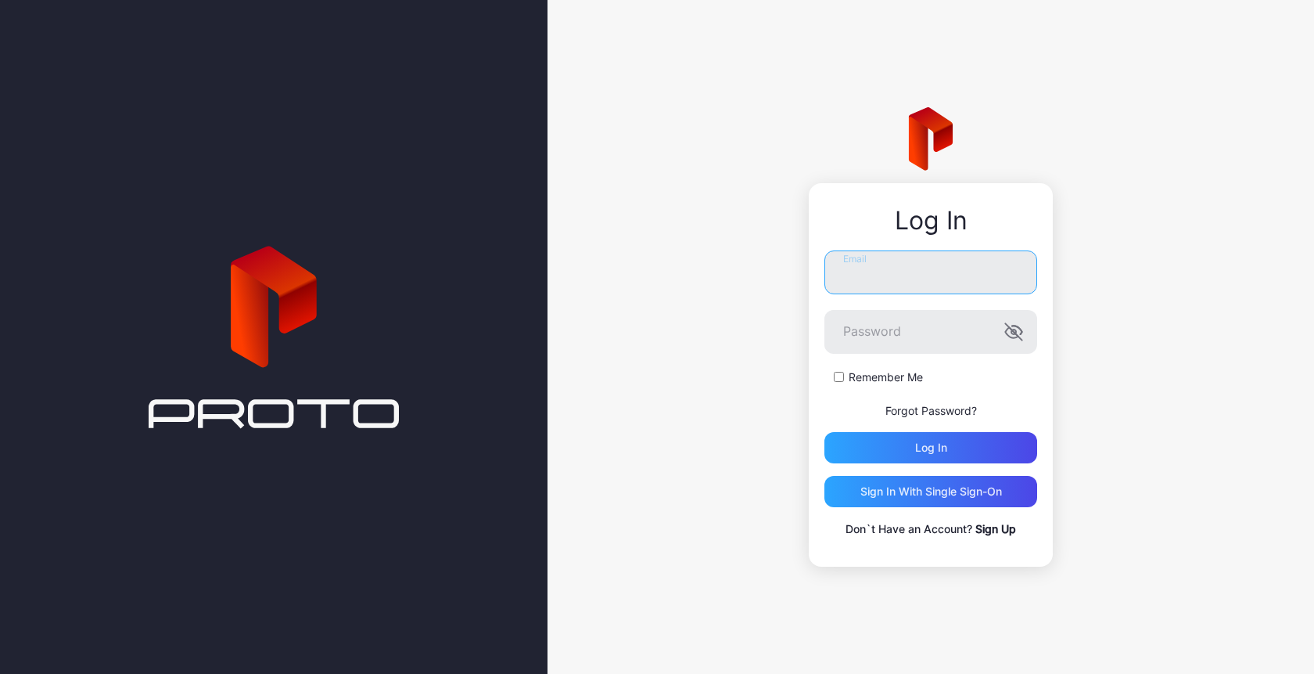
type input "**********"
click at [997, 528] on link "Sign Up" at bounding box center [996, 528] width 41 height 13
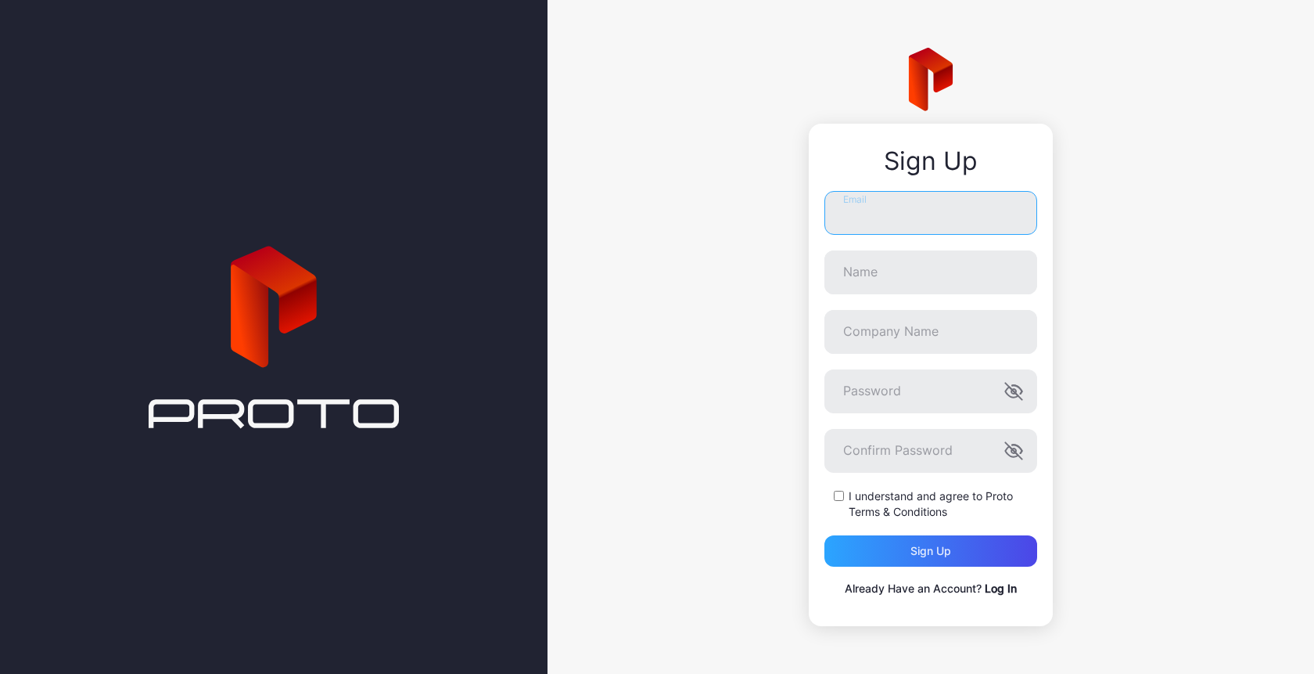
type input "**********"
click at [908, 224] on input "**********" at bounding box center [931, 213] width 213 height 44
click at [921, 268] on input "Name" at bounding box center [931, 272] width 213 height 44
type input "**********"
click at [1009, 390] on icon "button" at bounding box center [1014, 391] width 19 height 19
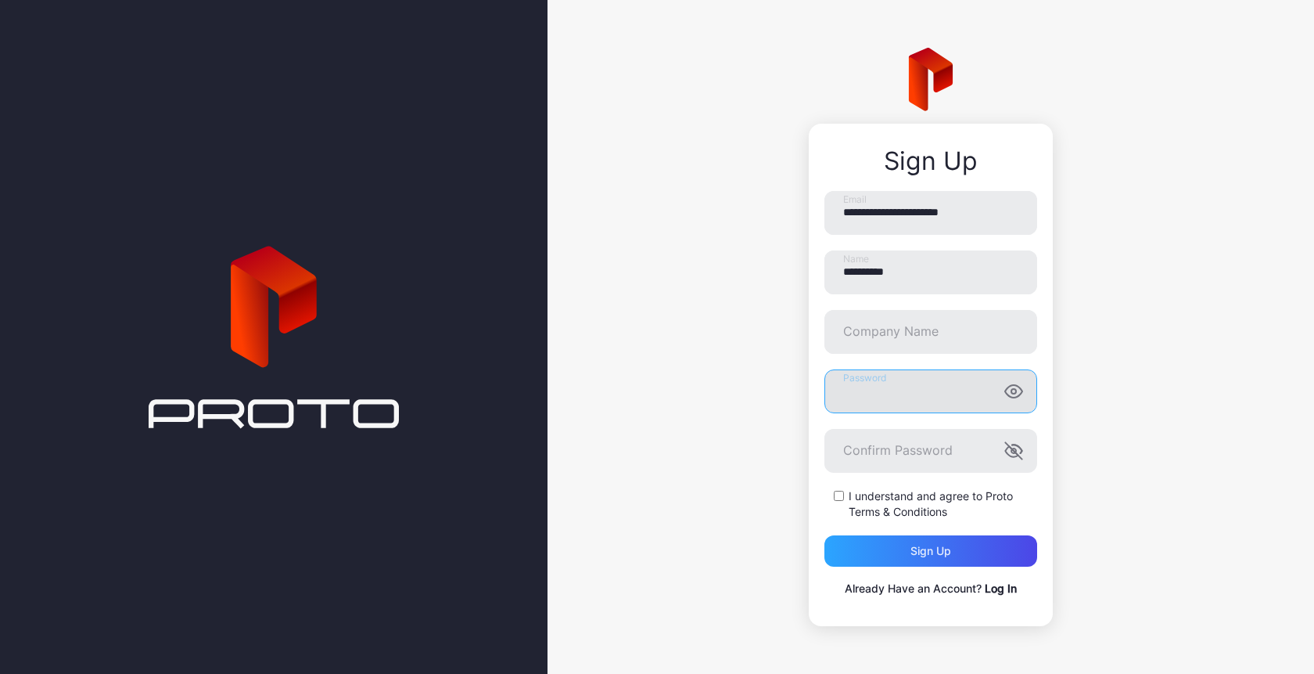
click at [782, 367] on div "**********" at bounding box center [931, 337] width 767 height 674
click at [883, 549] on div "Sign up" at bounding box center [931, 550] width 213 height 31
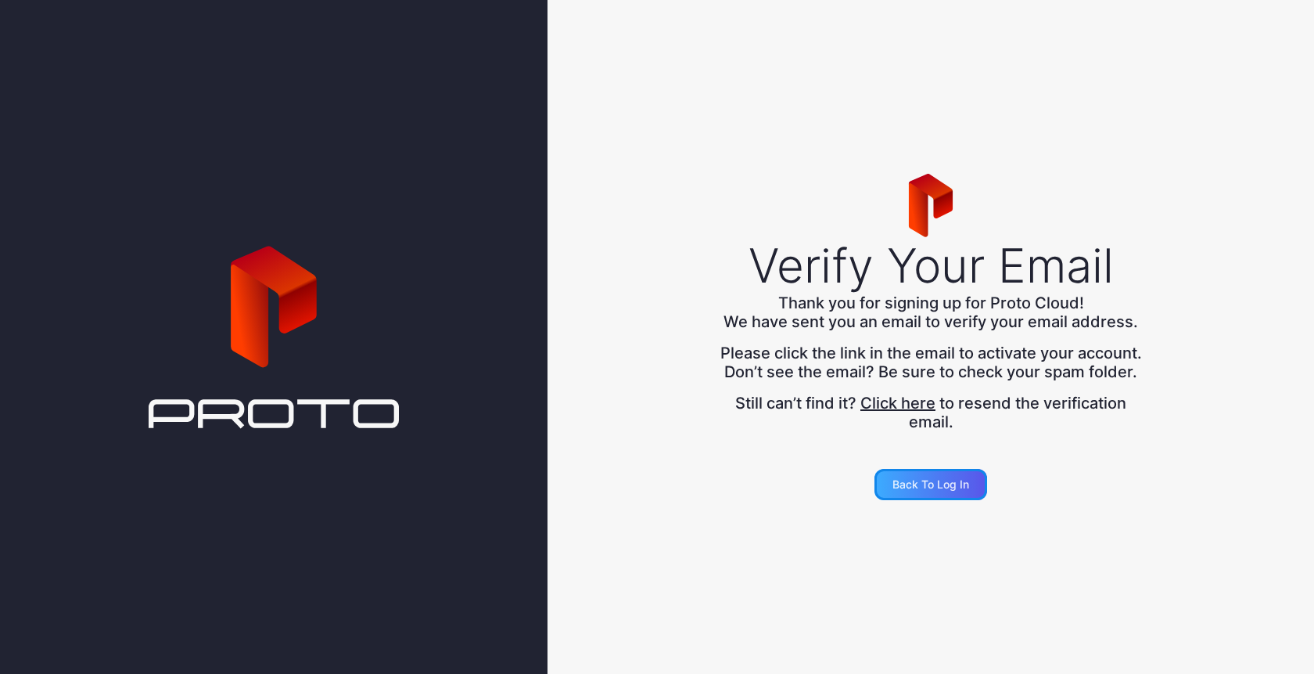
click at [924, 488] on div "Back to Log in" at bounding box center [931, 484] width 77 height 13
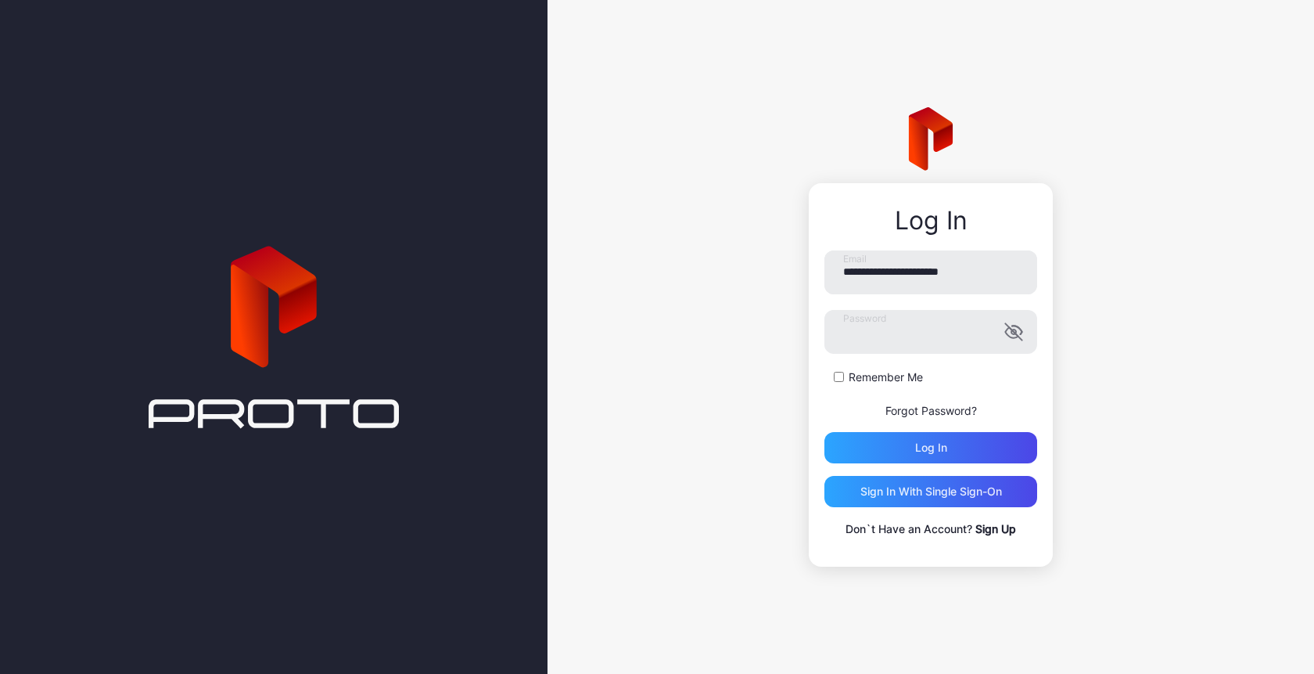
click at [1008, 532] on link "Sign Up" at bounding box center [996, 528] width 41 height 13
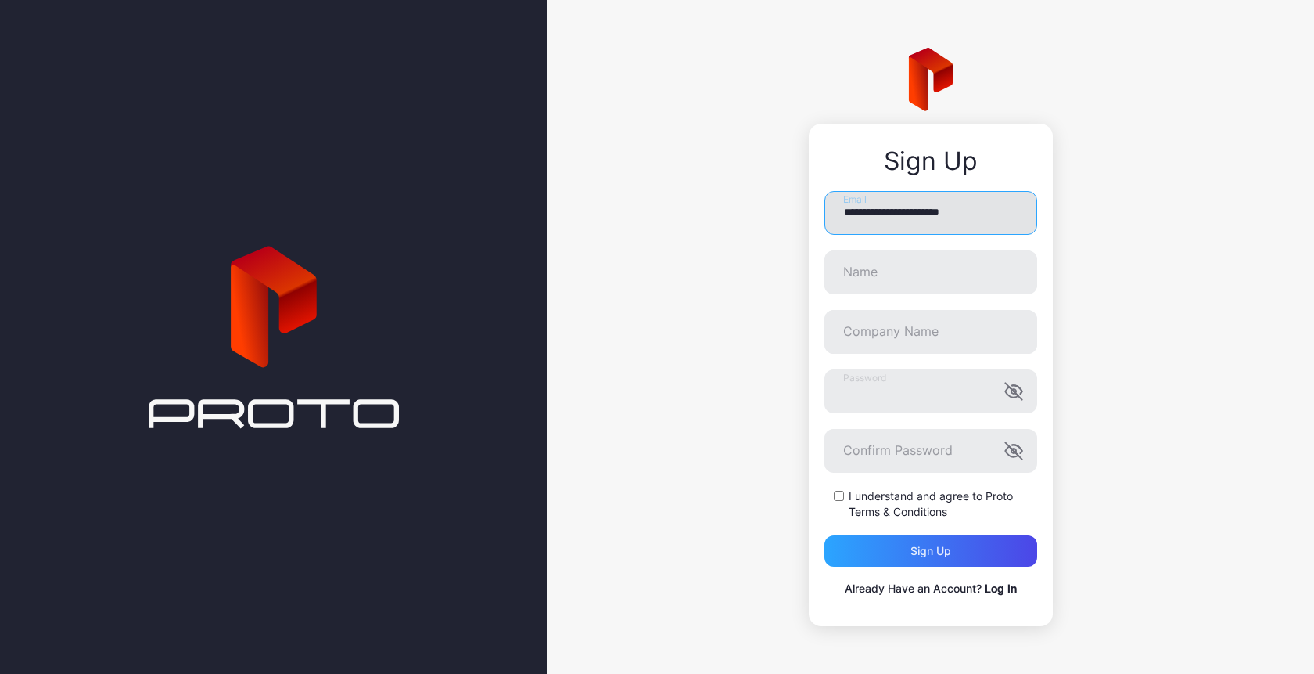
click at [934, 220] on input "**********" at bounding box center [931, 213] width 213 height 44
click at [931, 219] on input "**********" at bounding box center [931, 213] width 213 height 44
click at [926, 217] on input "**********" at bounding box center [931, 213] width 213 height 44
type input "**********"
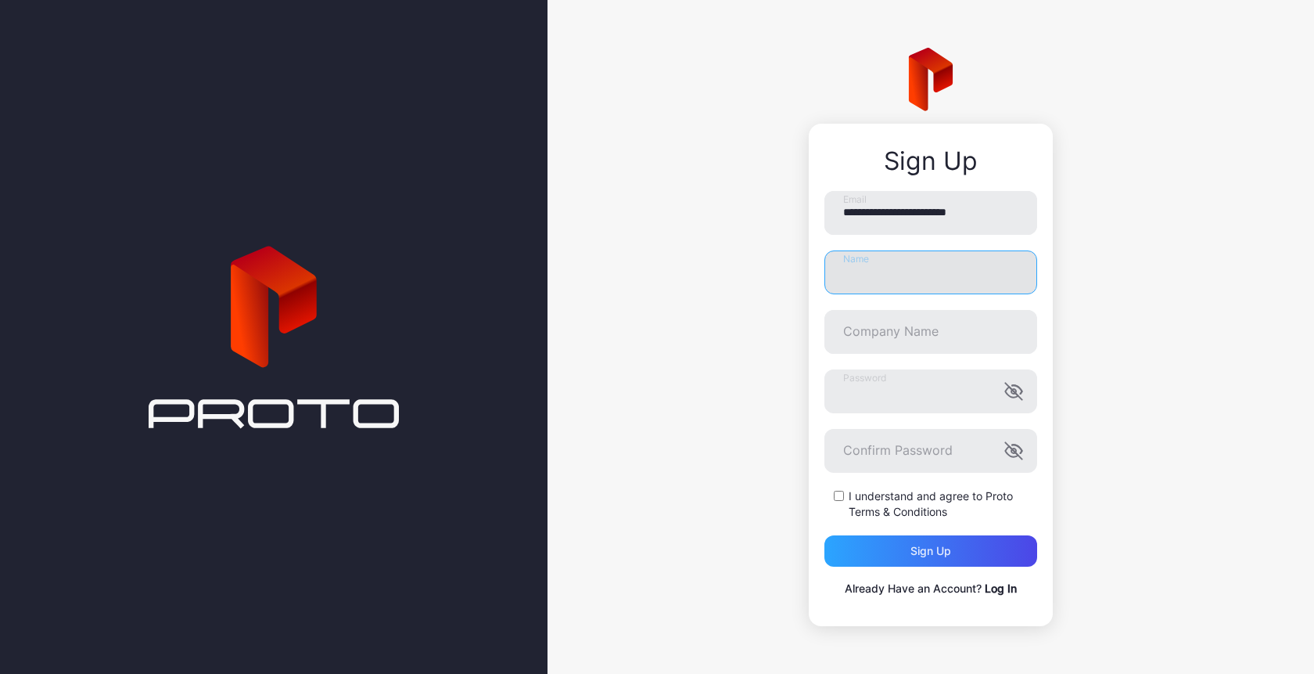
click at [871, 261] on input "Name" at bounding box center [931, 272] width 213 height 44
type input "**********"
click at [1013, 387] on icon "button" at bounding box center [1014, 391] width 19 height 19
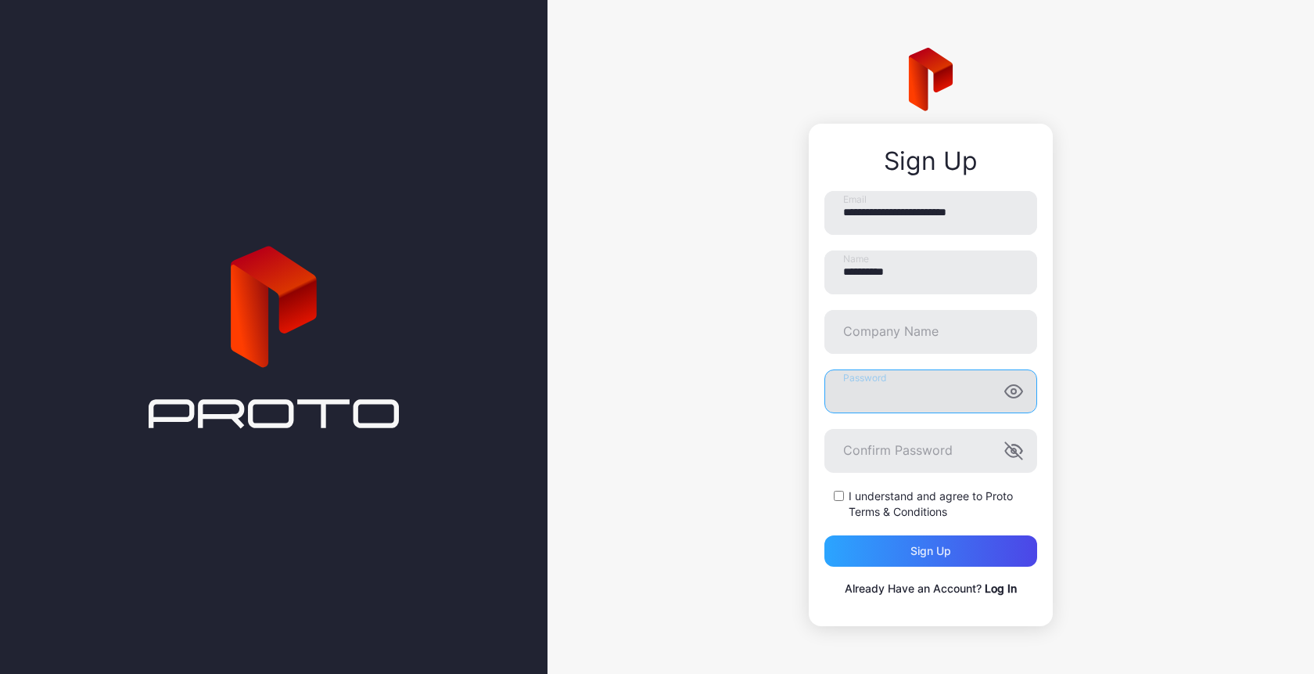
click at [761, 386] on div "**********" at bounding box center [931, 337] width 767 height 674
click at [876, 549] on div "Sign up" at bounding box center [931, 550] width 213 height 31
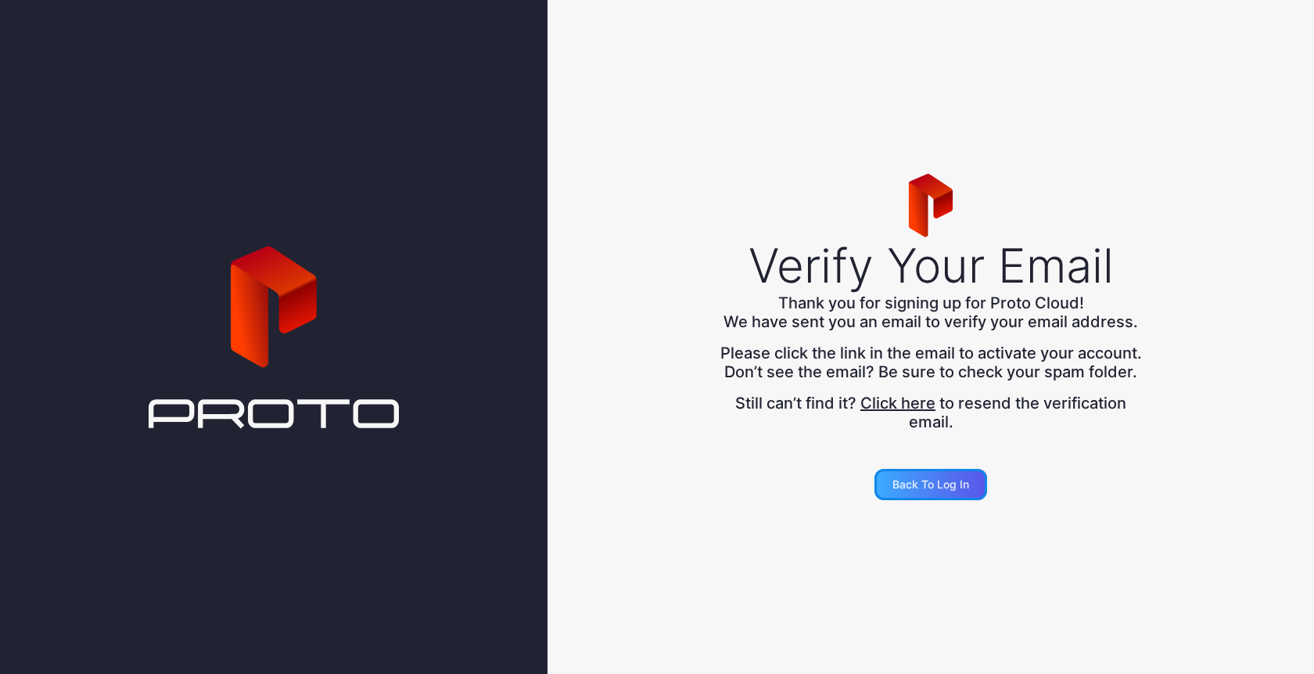
click at [928, 500] on div "Back to Log in" at bounding box center [931, 484] width 113 height 31
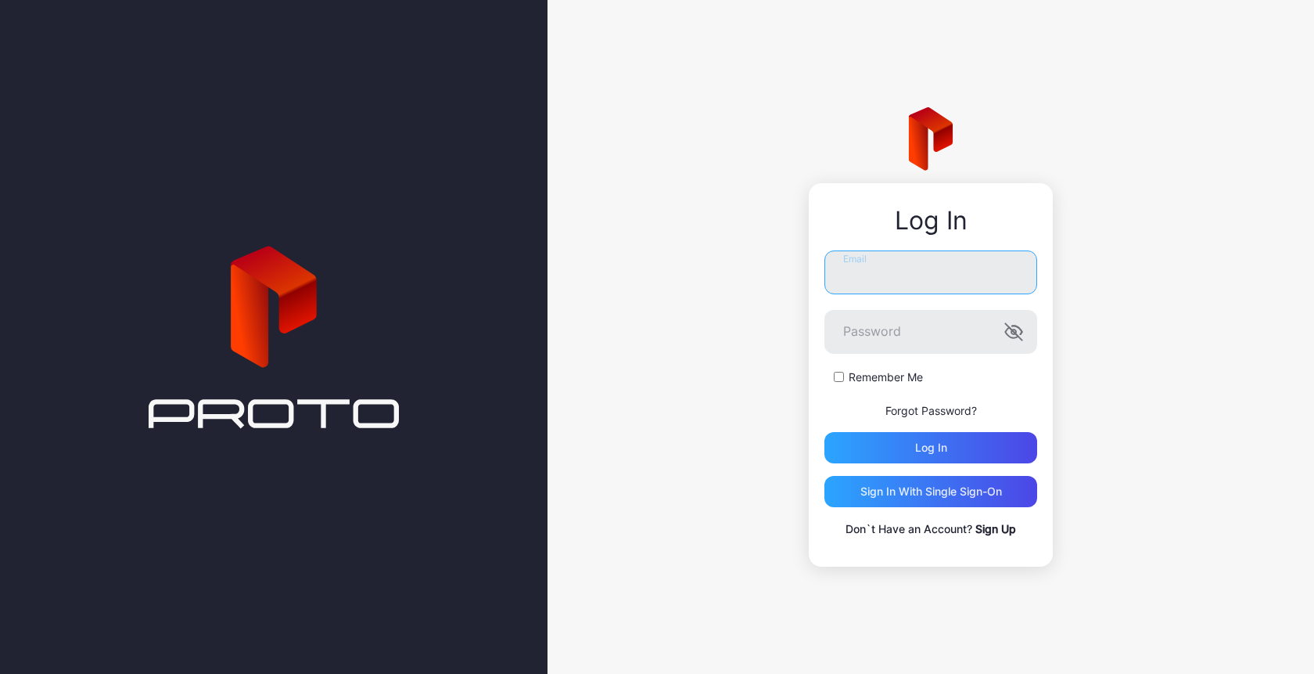
type input "**********"
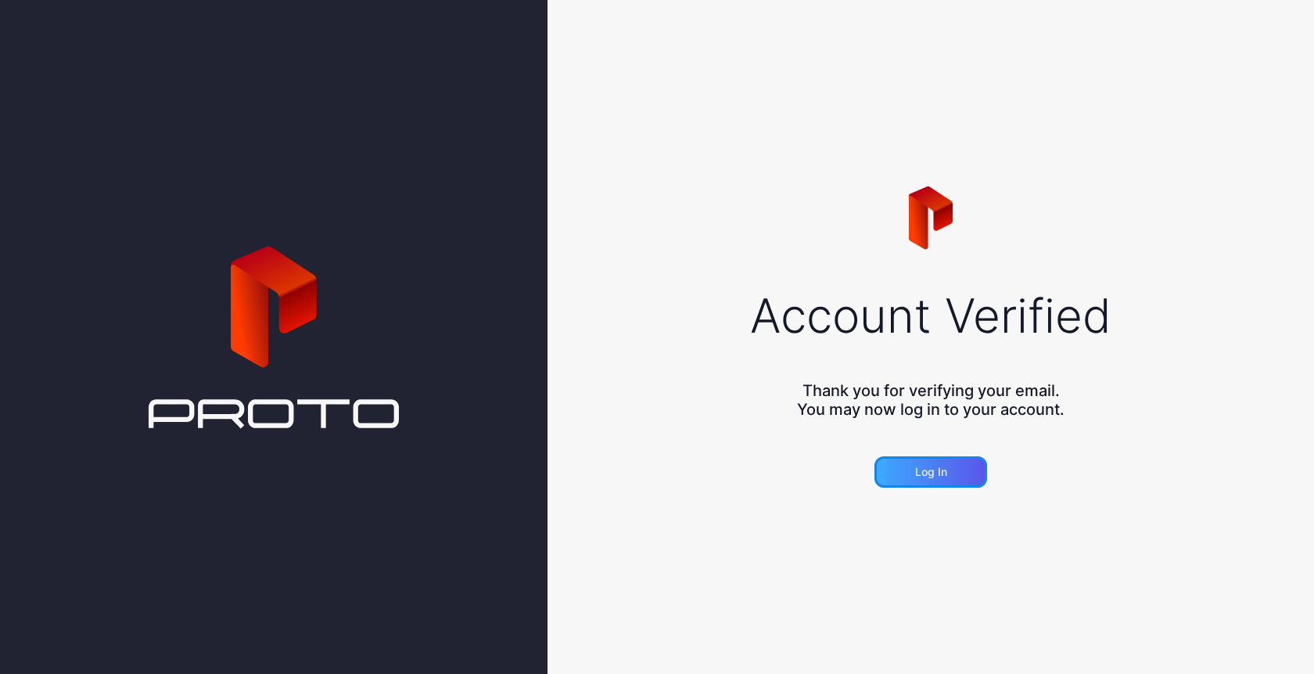
click at [919, 457] on div "Log in" at bounding box center [931, 471] width 113 height 31
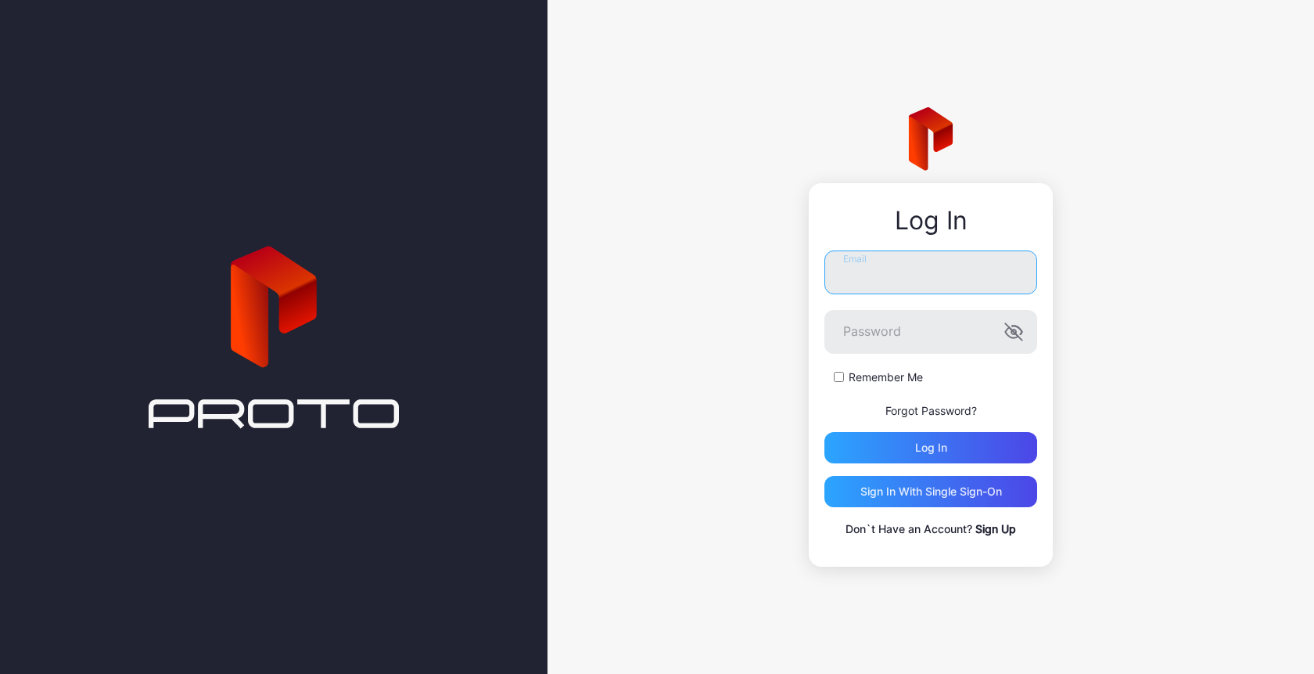
type input "**********"
click at [875, 460] on div "Log in" at bounding box center [931, 447] width 213 height 31
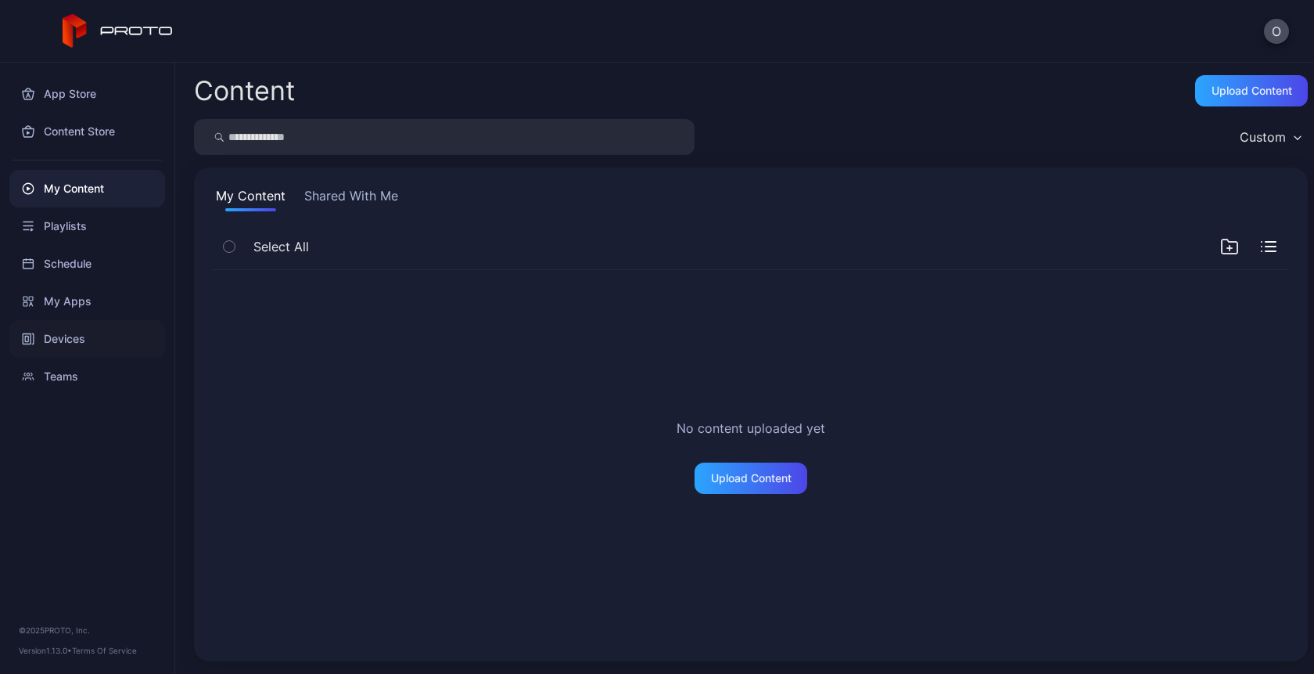
click at [58, 346] on div "Devices" at bounding box center [87, 339] width 156 height 38
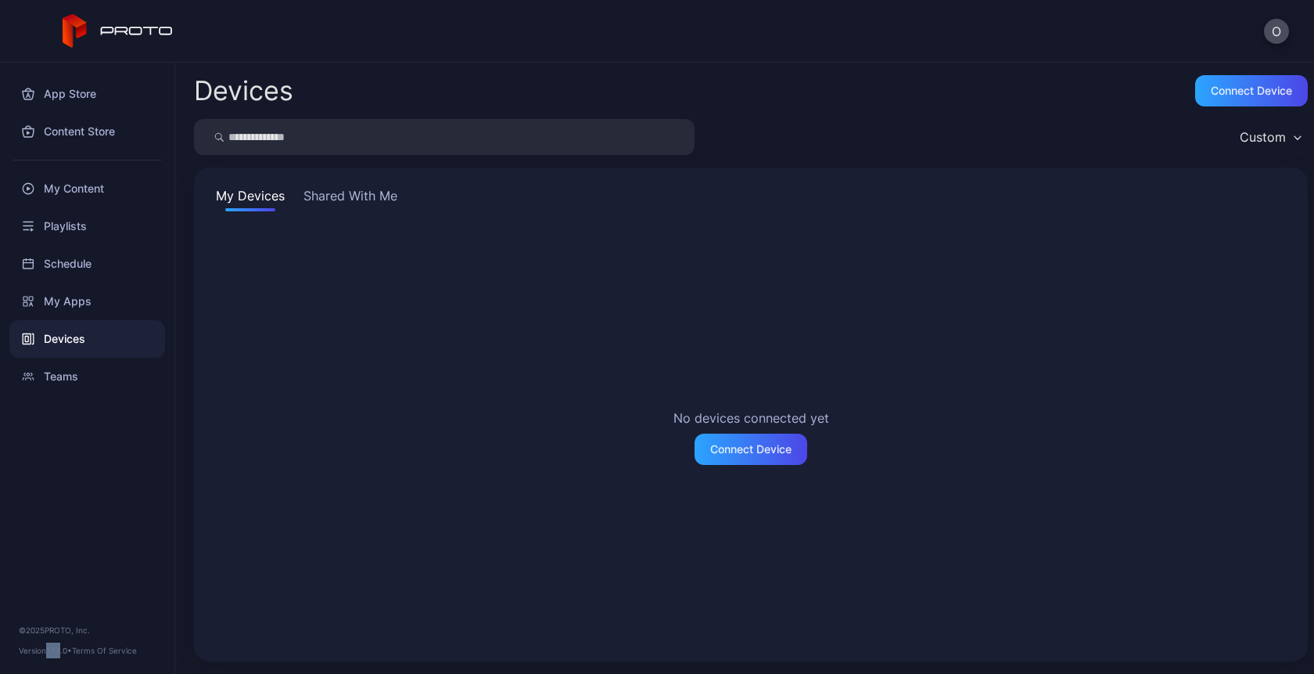
drag, startPoint x: 49, startPoint y: 655, endPoint x: 62, endPoint y: 655, distance: 12.5
click at [62, 655] on div "Version 1.13.0 • Terms Of Service" at bounding box center [87, 650] width 137 height 16
click at [95, 646] on link "Terms Of Service" at bounding box center [104, 649] width 65 height 9
click at [85, 103] on div "App Store" at bounding box center [87, 94] width 156 height 38
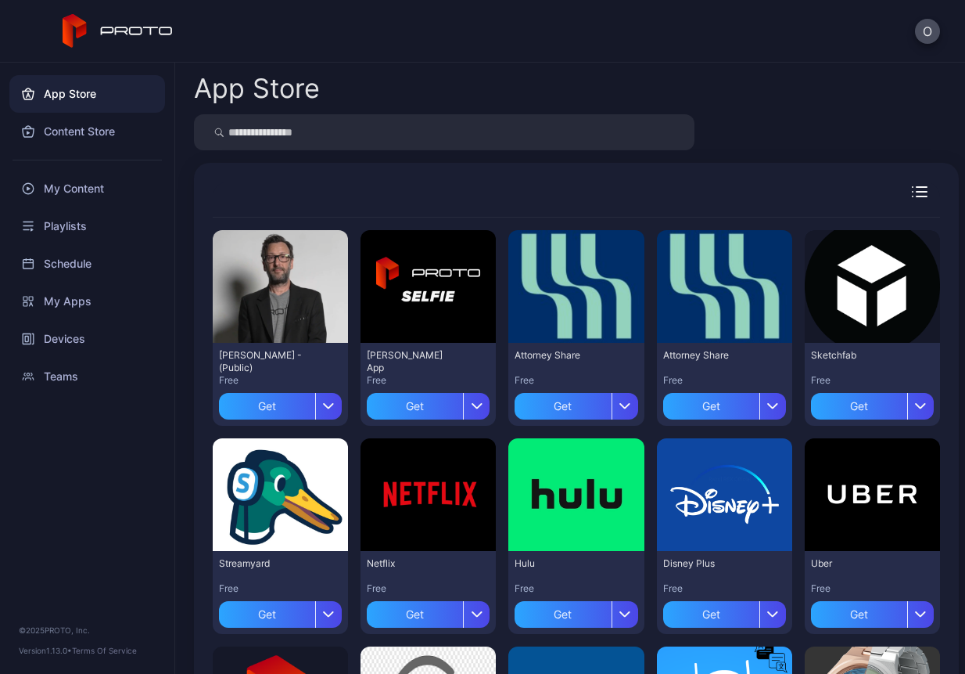
click at [917, 196] on icon "button" at bounding box center [922, 196] width 10 height 0
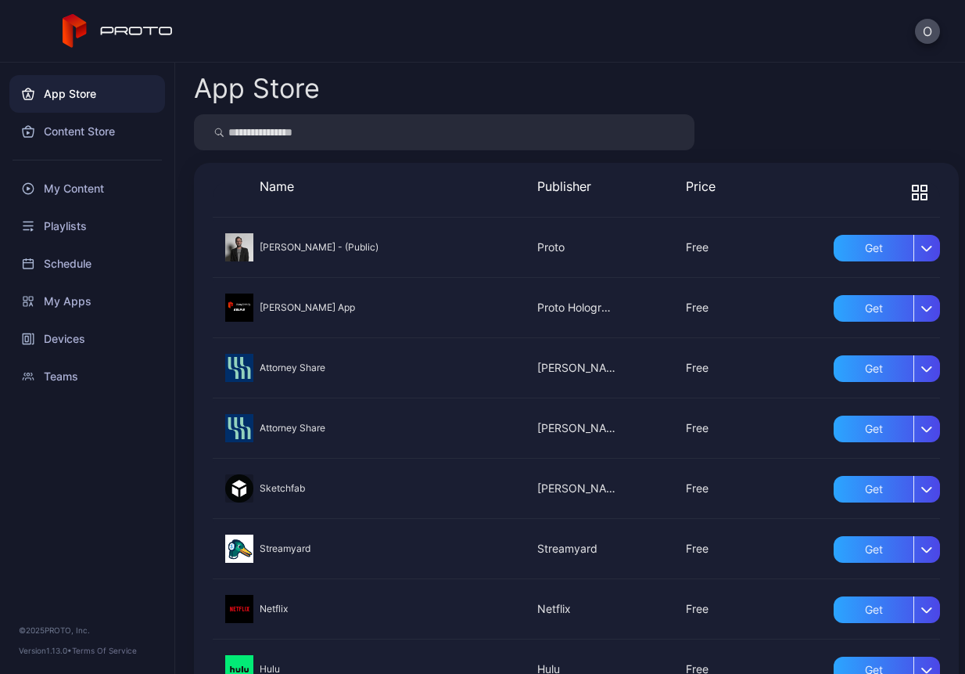
click at [912, 194] on icon "button" at bounding box center [920, 193] width 16 height 16
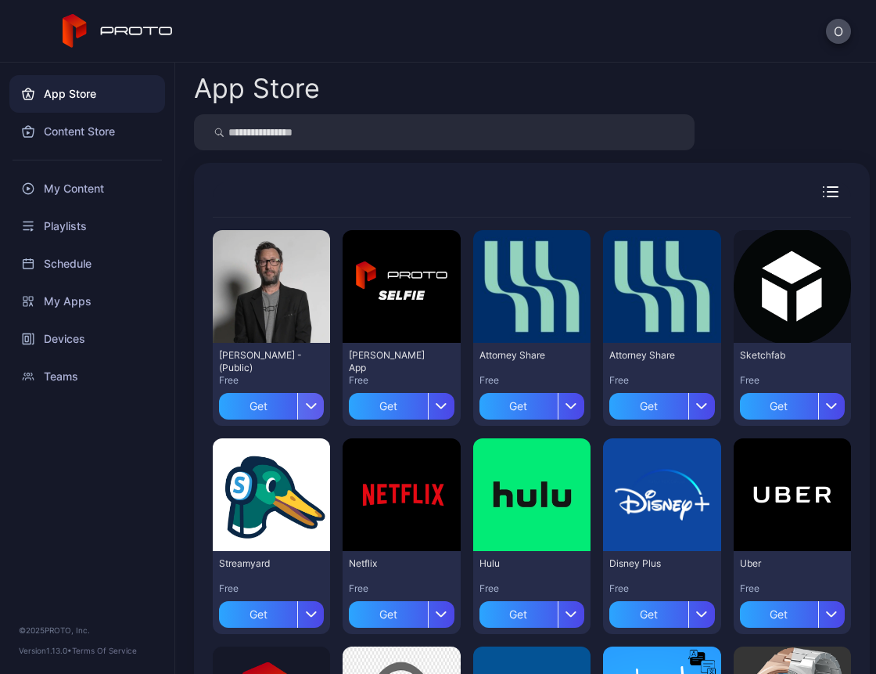
click at [305, 405] on icon "button" at bounding box center [311, 406] width 12 height 6
click at [437, 411] on div "button" at bounding box center [441, 406] width 27 height 27
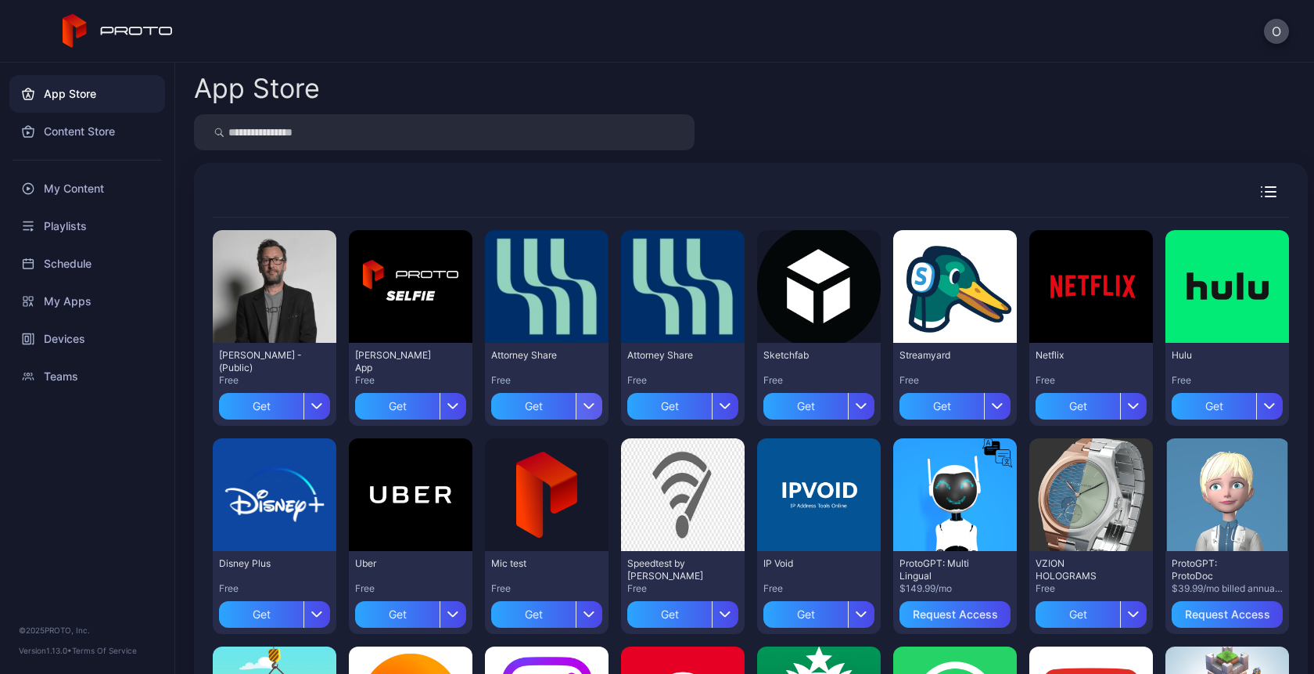
click at [576, 401] on div "button" at bounding box center [589, 406] width 27 height 27
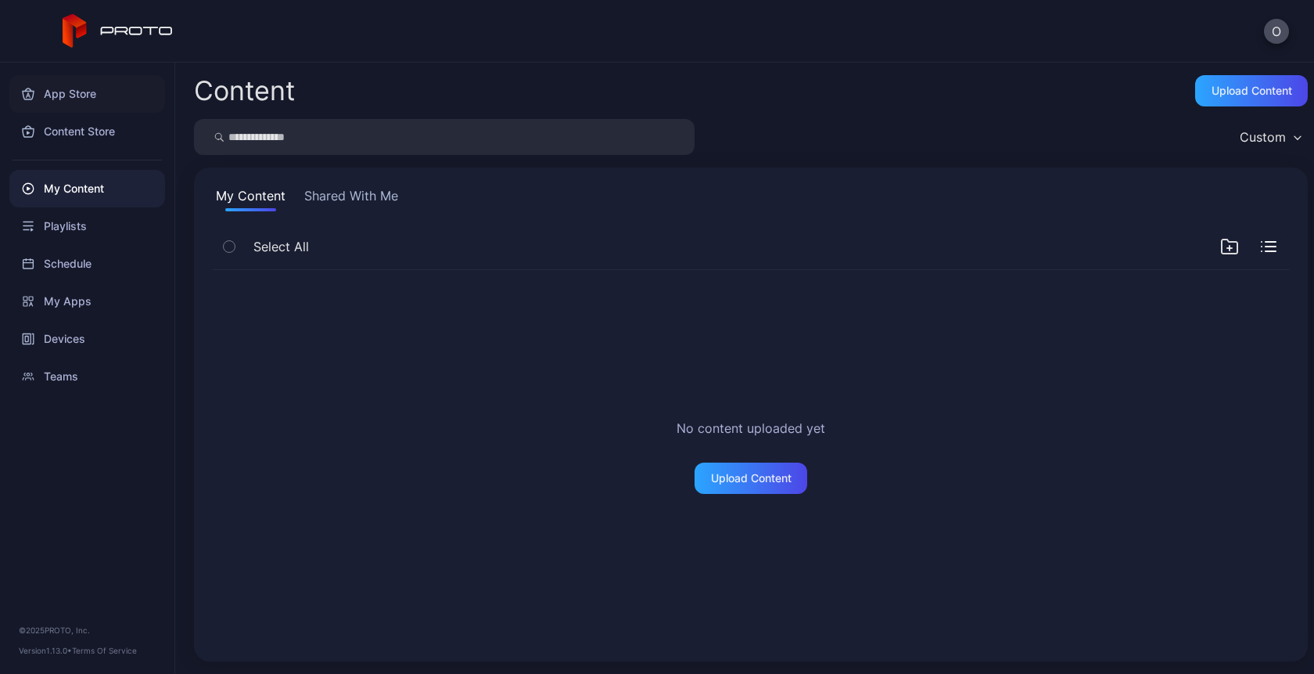
click at [56, 100] on div "App Store" at bounding box center [87, 94] width 156 height 38
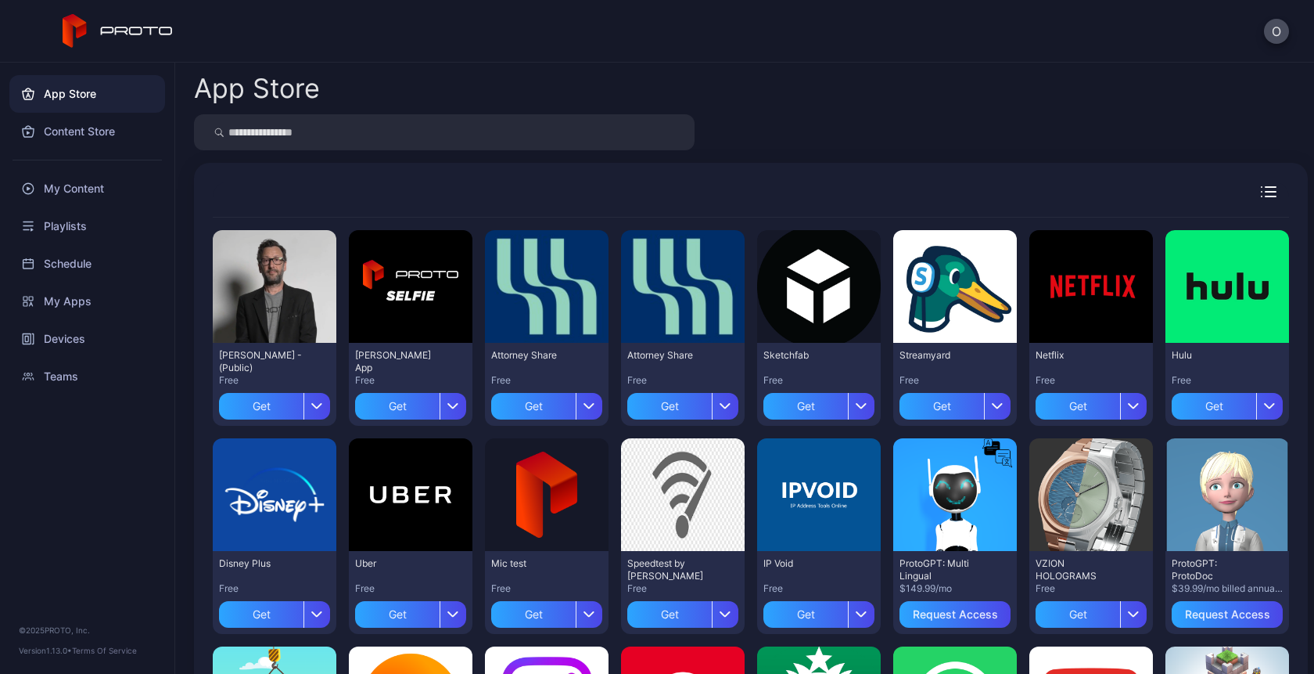
click at [1044, 419] on div "Netflix Free Get" at bounding box center [1092, 384] width 124 height 83
click at [1055, 407] on div "Get" at bounding box center [1078, 406] width 84 height 27
click at [1090, 409] on div "My Apps" at bounding box center [1092, 406] width 48 height 13
click at [1082, 413] on div "My Apps" at bounding box center [1091, 406] width 111 height 27
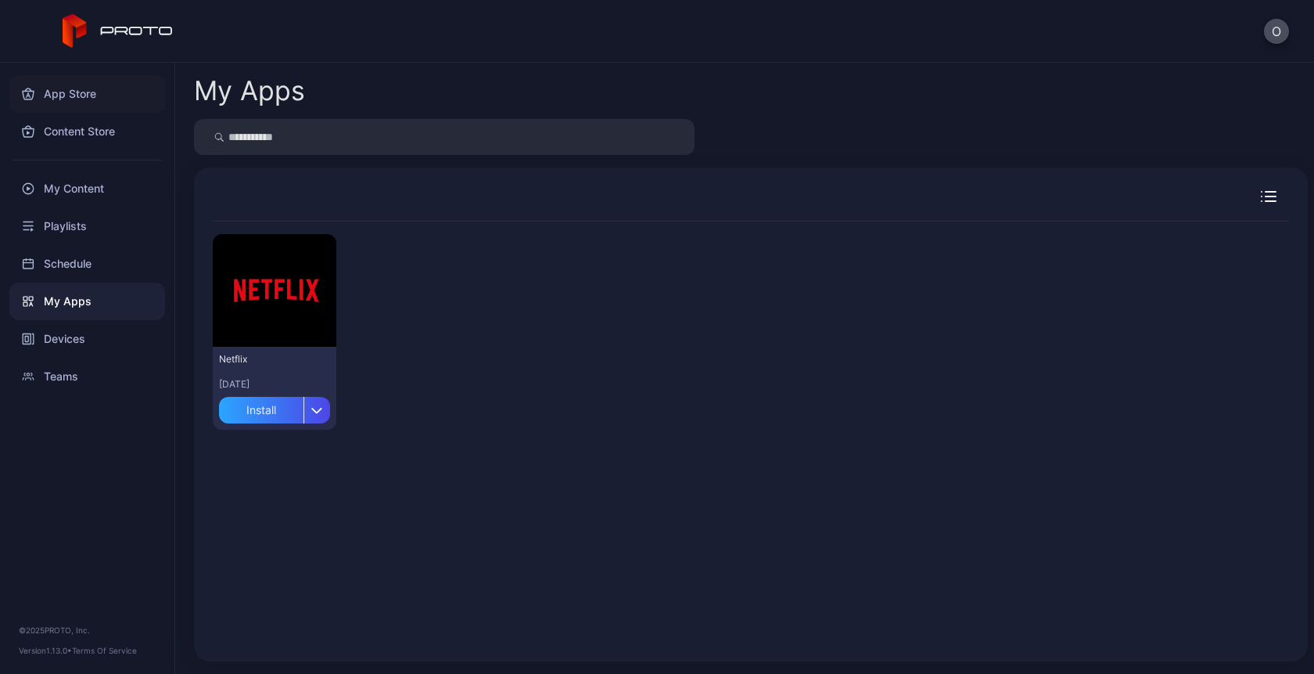
click at [90, 84] on div "App Store" at bounding box center [87, 94] width 156 height 38
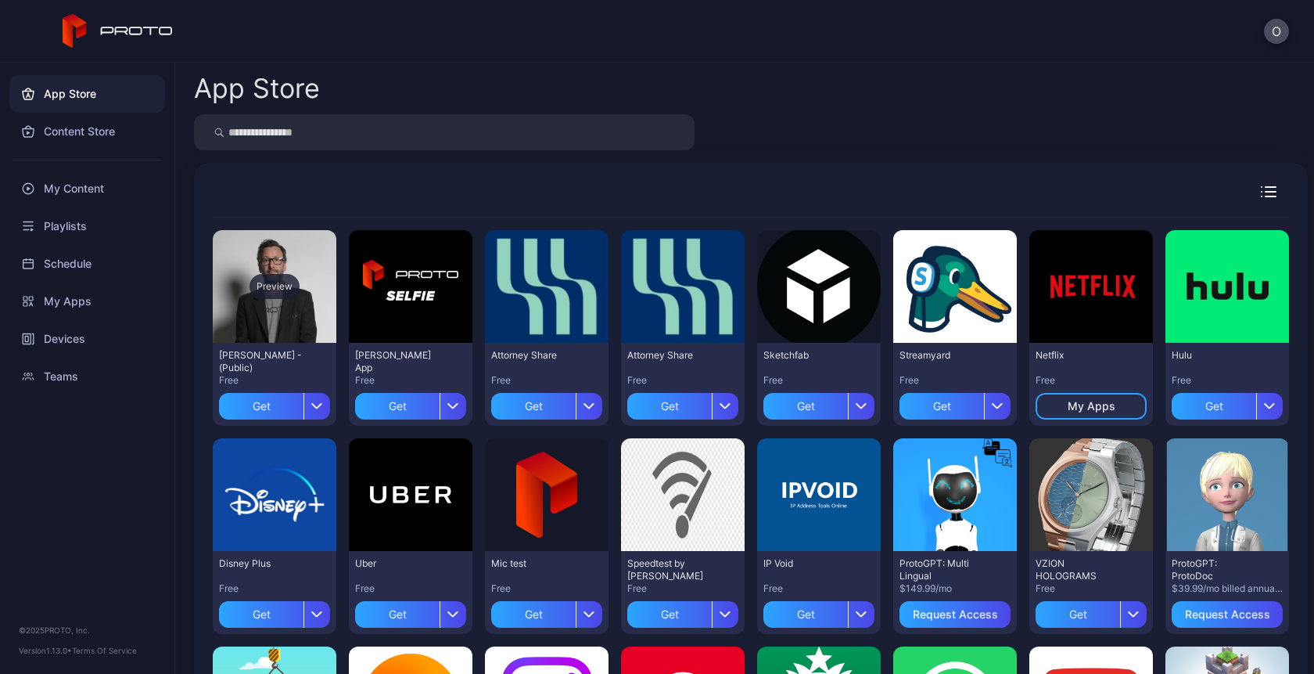
click at [271, 286] on div "Preview" at bounding box center [275, 286] width 50 height 25
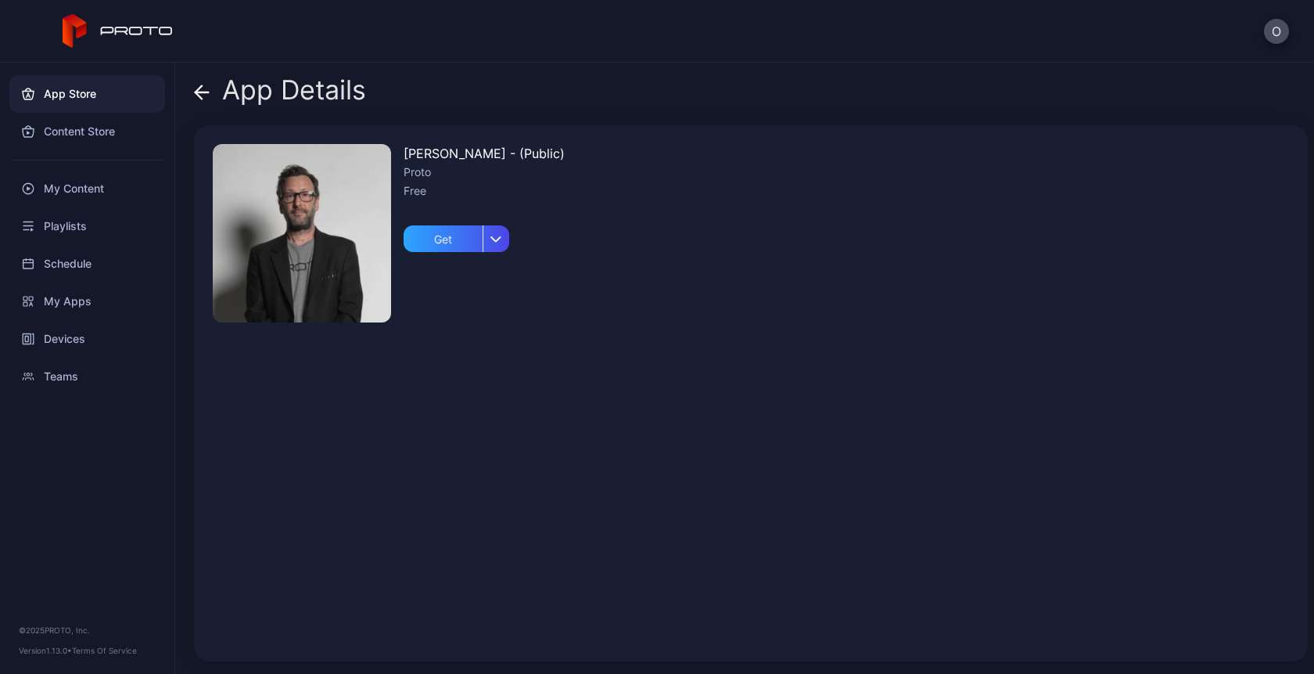
click at [509, 239] on div "David N Persona - (Public) Proto Free Get" at bounding box center [484, 393] width 161 height 498
click at [502, 239] on icon "button" at bounding box center [497, 239] width 12 height 6
click at [191, 80] on div "App Details David N Persona - (Public) Proto Free Get Get Get and Install" at bounding box center [744, 368] width 1139 height 611
click at [204, 87] on icon at bounding box center [202, 92] width 16 height 16
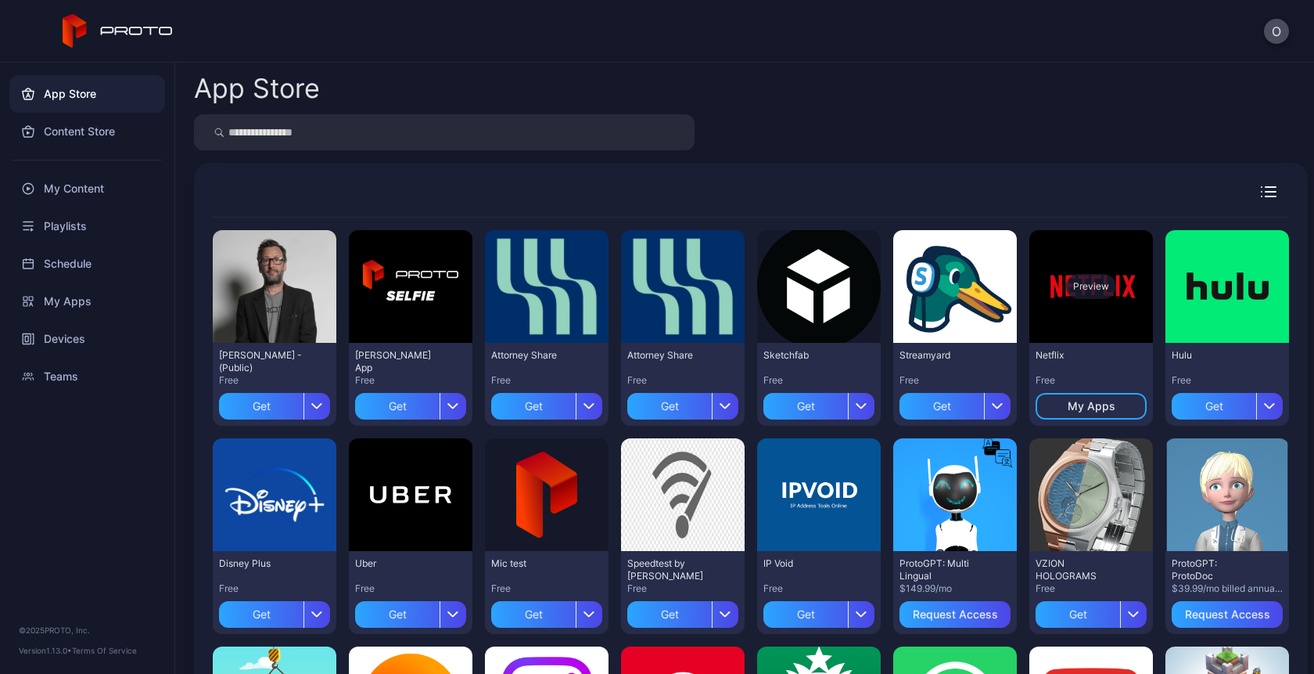
click at [1075, 297] on div "Preview" at bounding box center [1091, 286] width 50 height 25
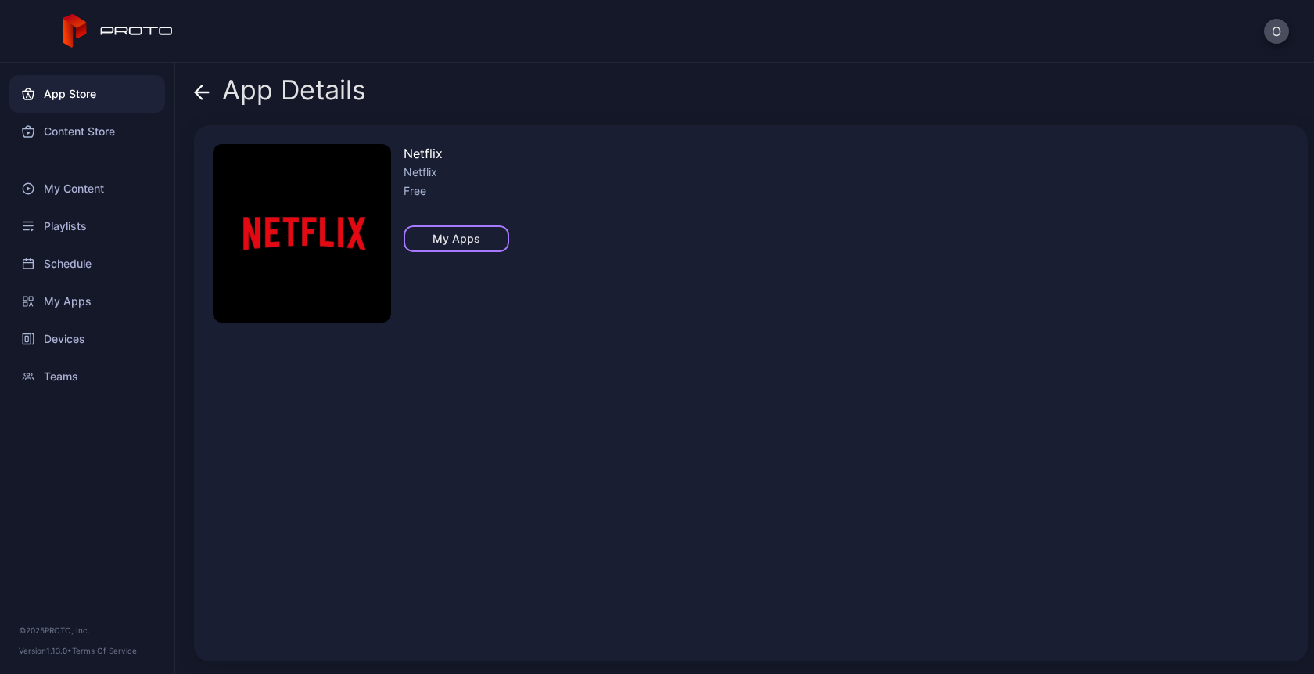
click at [455, 243] on div "My Apps" at bounding box center [457, 238] width 48 height 13
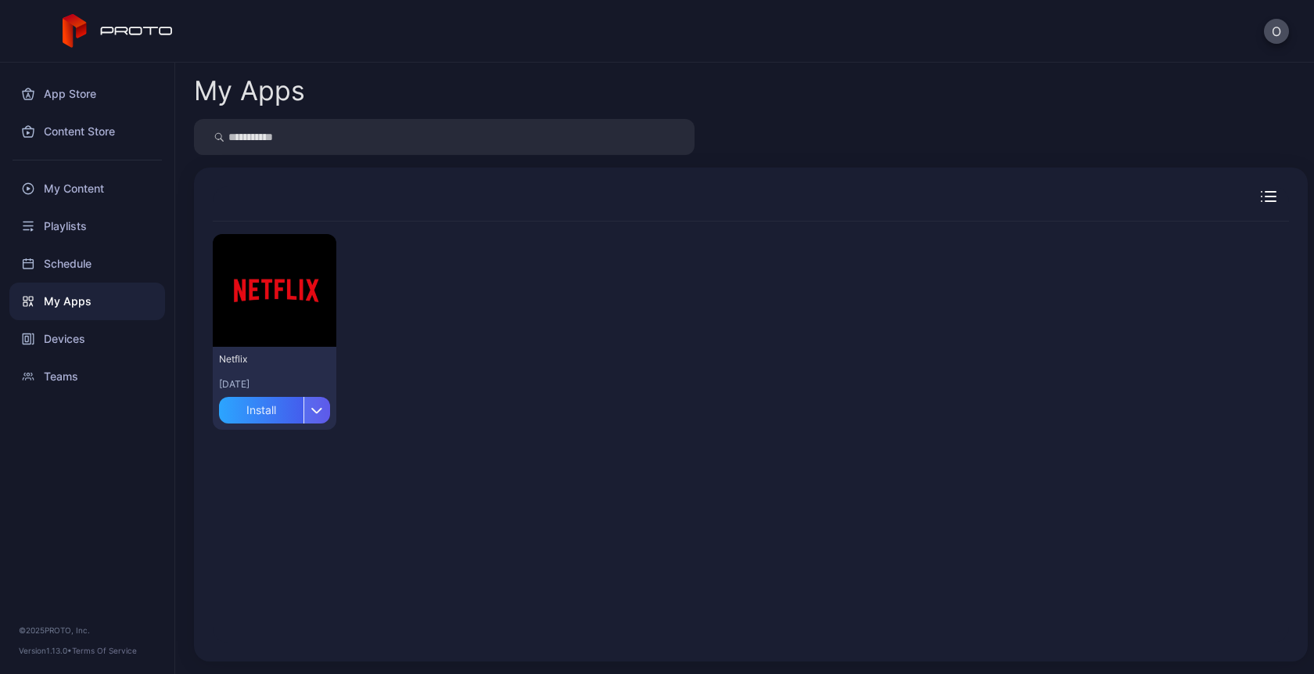
click at [325, 406] on div "button" at bounding box center [317, 410] width 27 height 27
click at [77, 99] on div "App Store" at bounding box center [87, 94] width 156 height 38
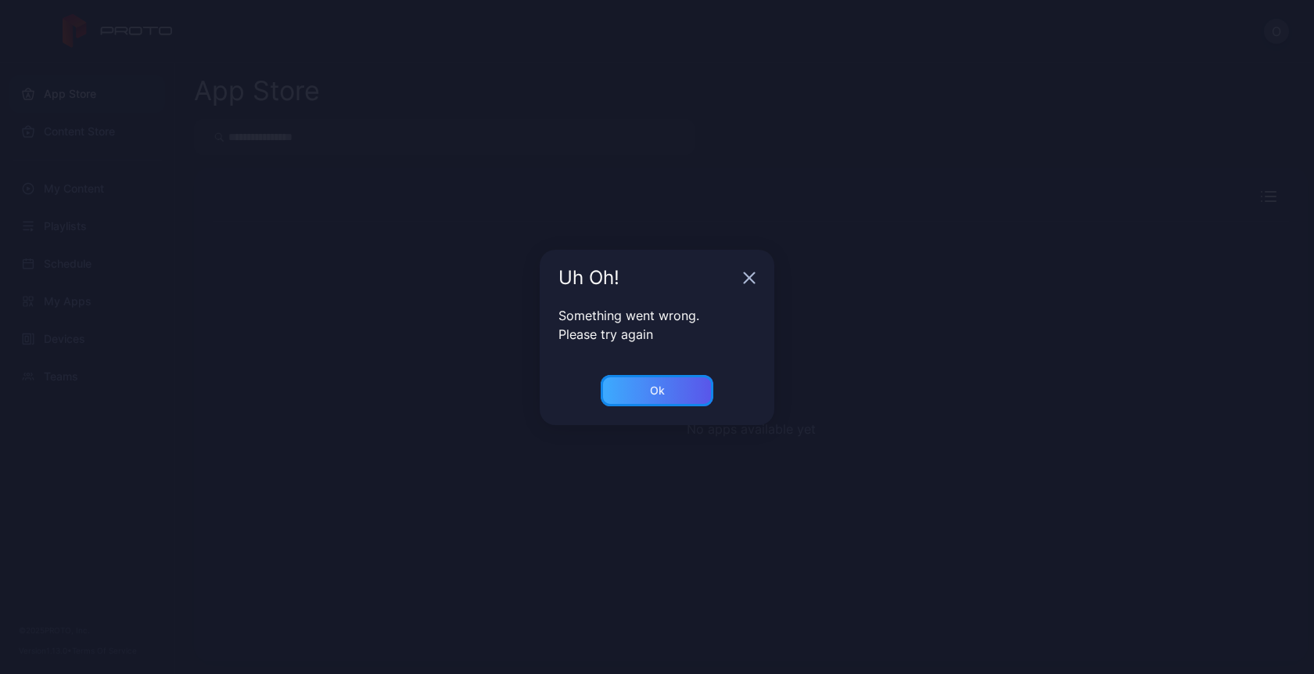
click at [650, 390] on div "Ok" at bounding box center [657, 390] width 15 height 13
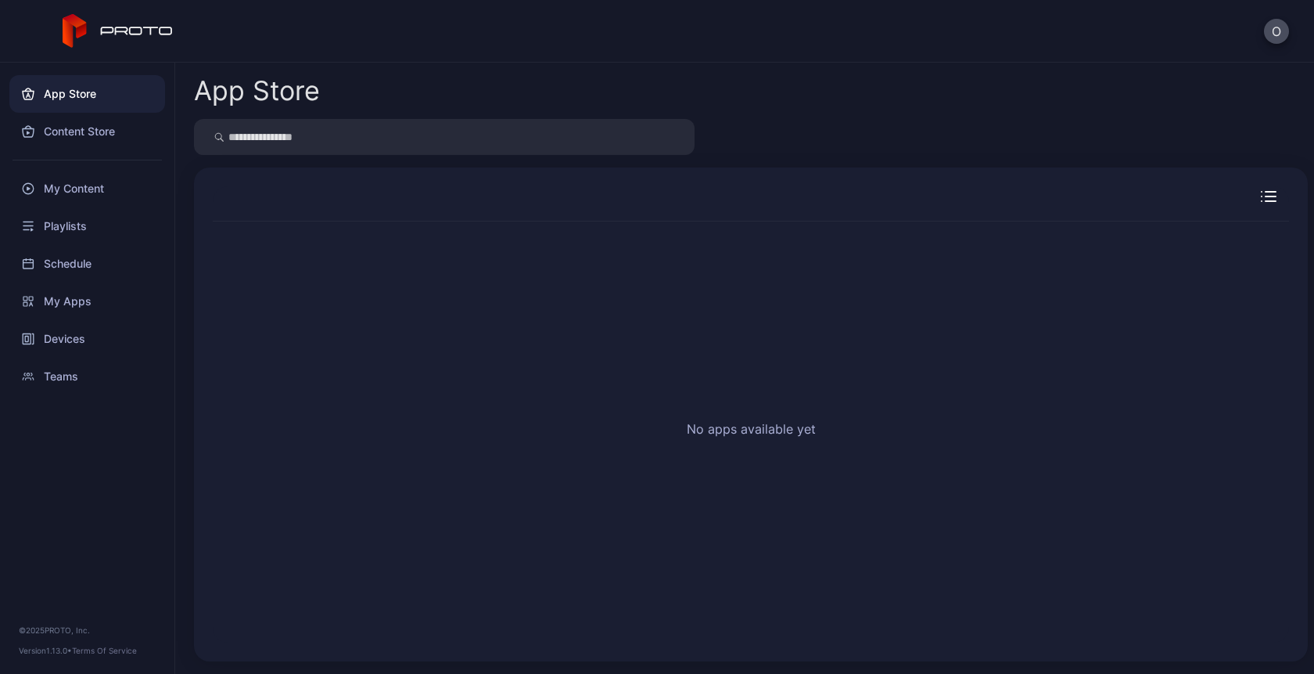
click at [92, 81] on div "App Store" at bounding box center [87, 94] width 156 height 38
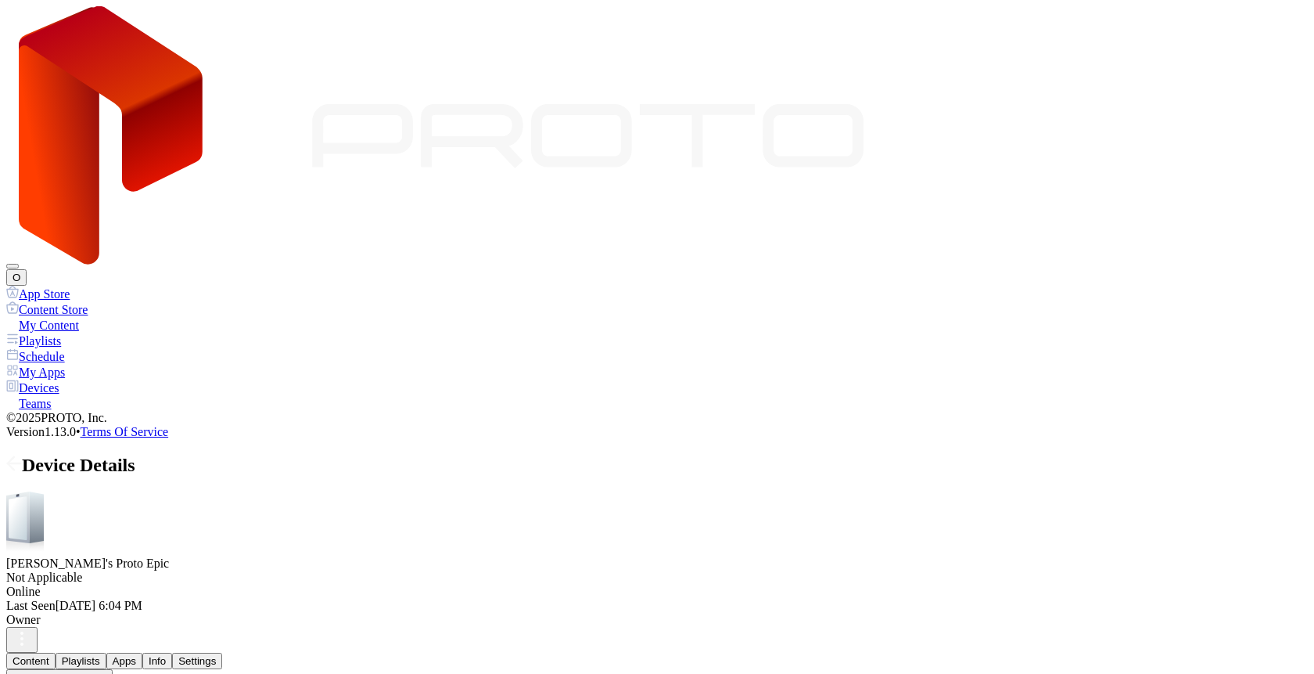
click at [70, 286] on div "App Store" at bounding box center [657, 294] width 1302 height 16
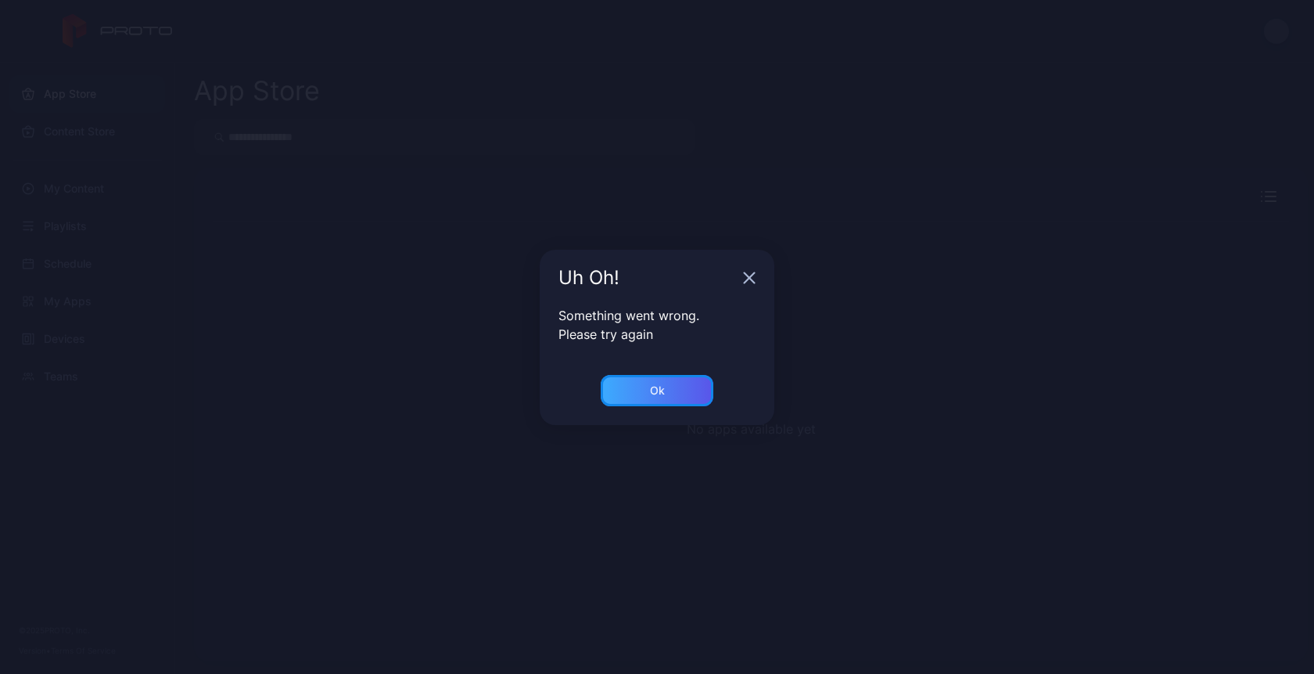
click at [643, 393] on div "Ok" at bounding box center [657, 390] width 113 height 31
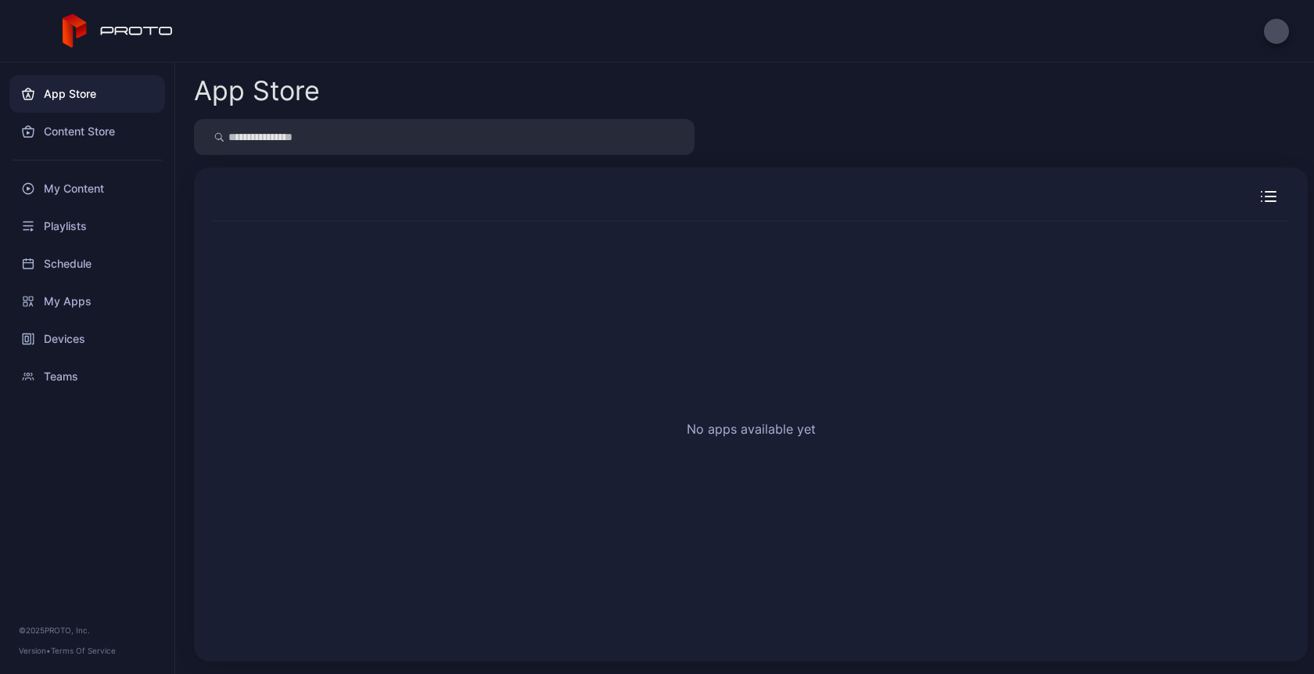
click at [83, 26] on icon at bounding box center [75, 26] width 24 height 24
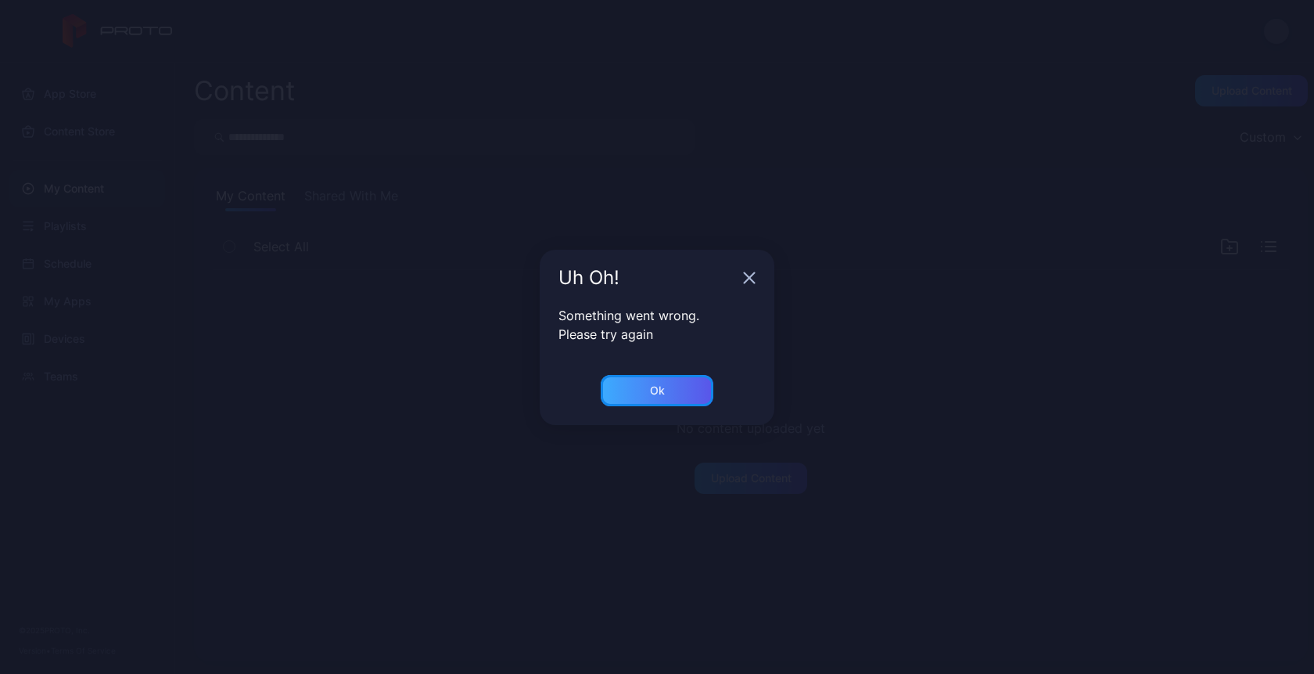
click at [628, 393] on div "Ok" at bounding box center [657, 390] width 113 height 31
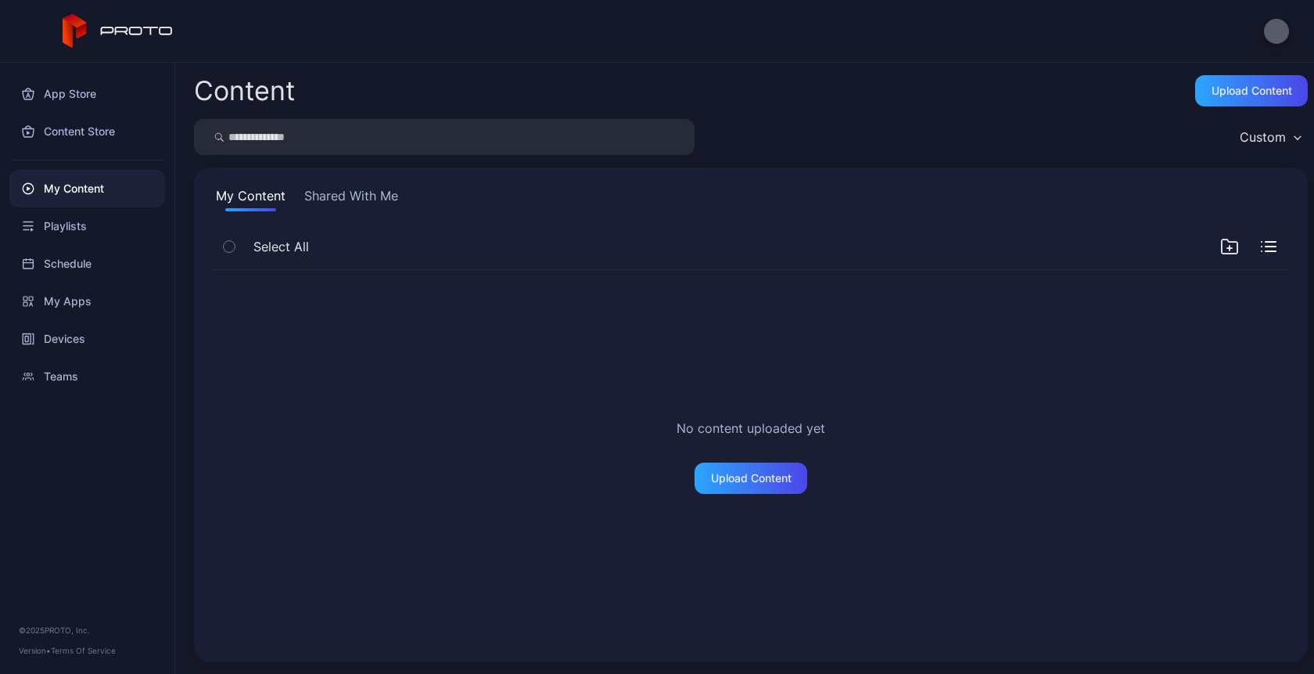
click at [1285, 27] on button "button" at bounding box center [1276, 31] width 25 height 25
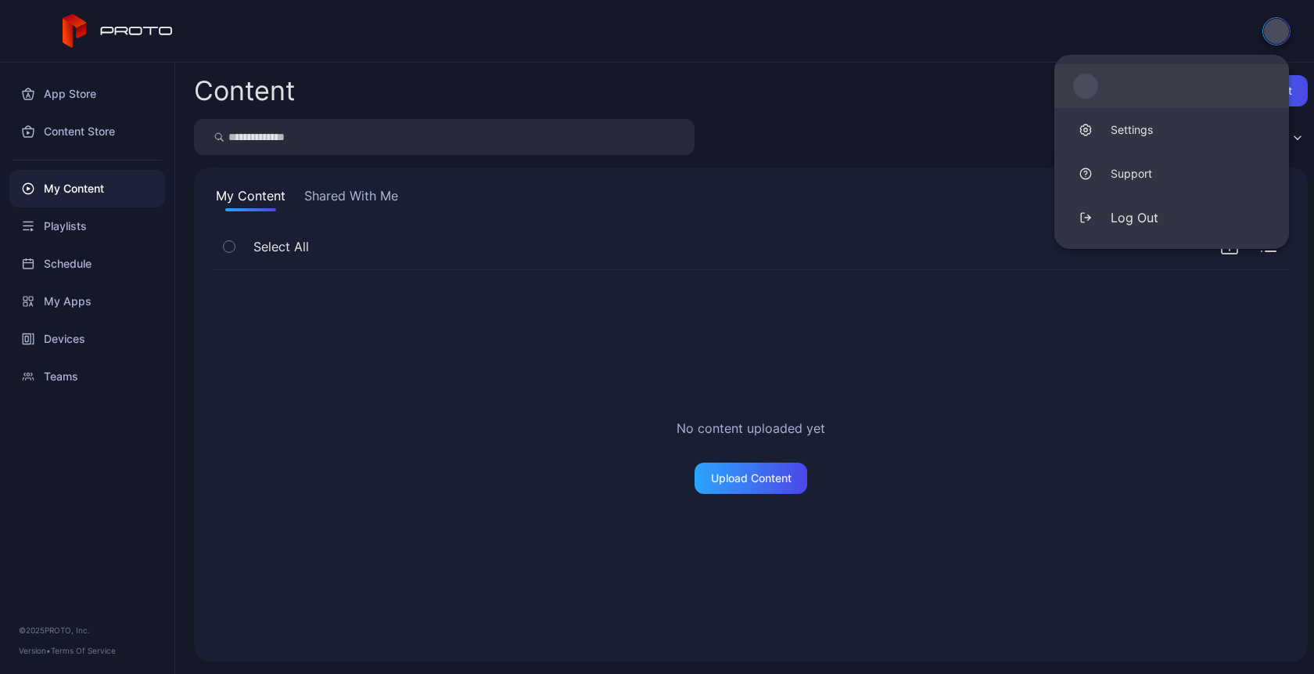
click at [1105, 70] on link at bounding box center [1172, 86] width 235 height 44
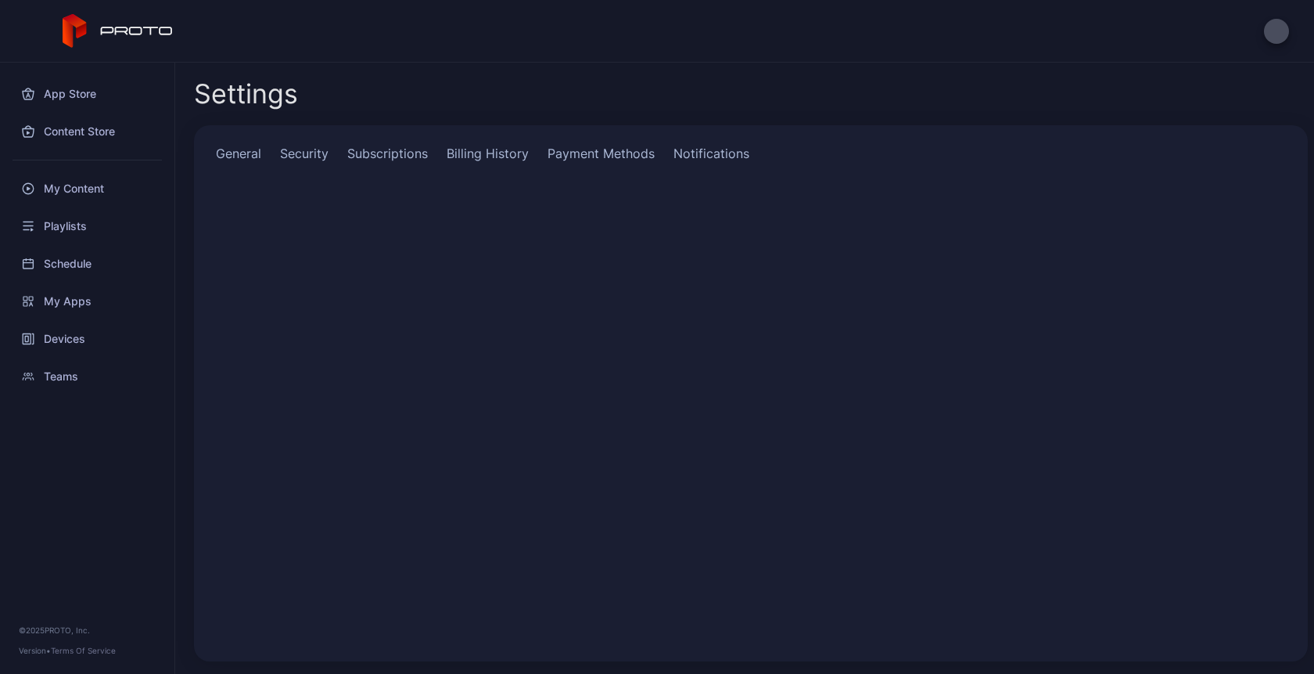
click at [131, 34] on icon at bounding box center [137, 31] width 73 height 9
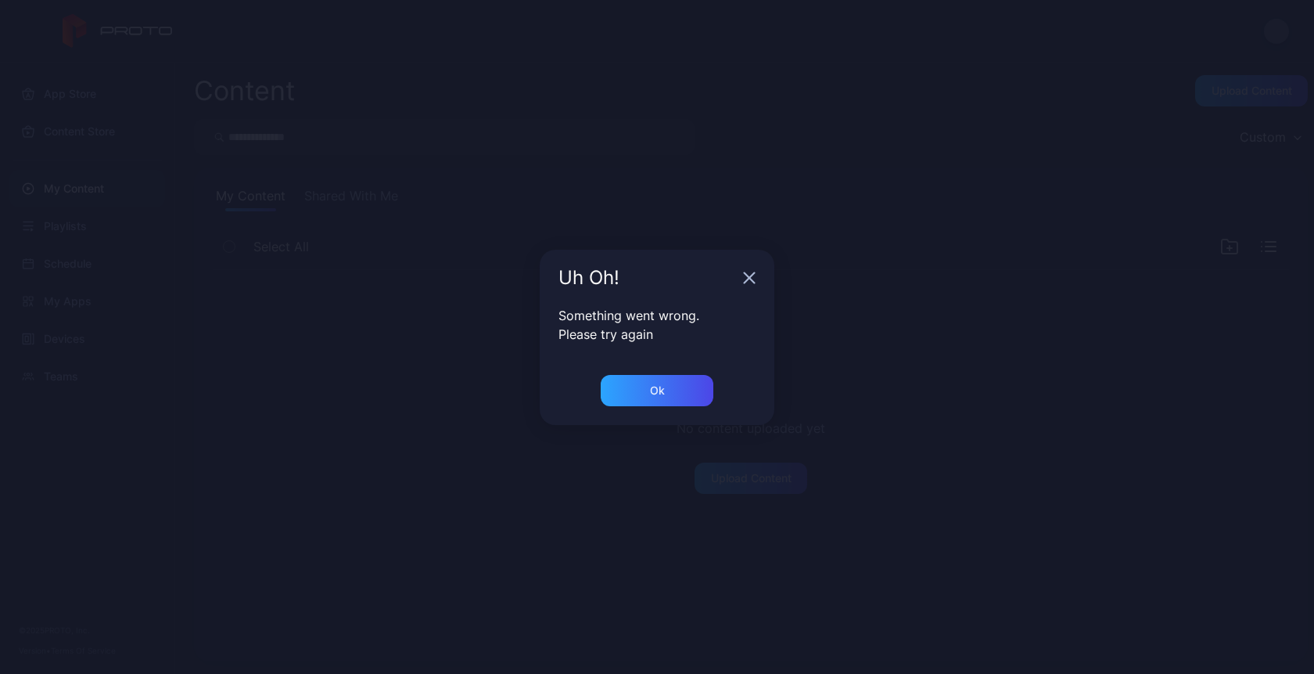
click at [451, 116] on div "Uh Oh! Something went wrong. Please try again Ok" at bounding box center [657, 337] width 1314 height 674
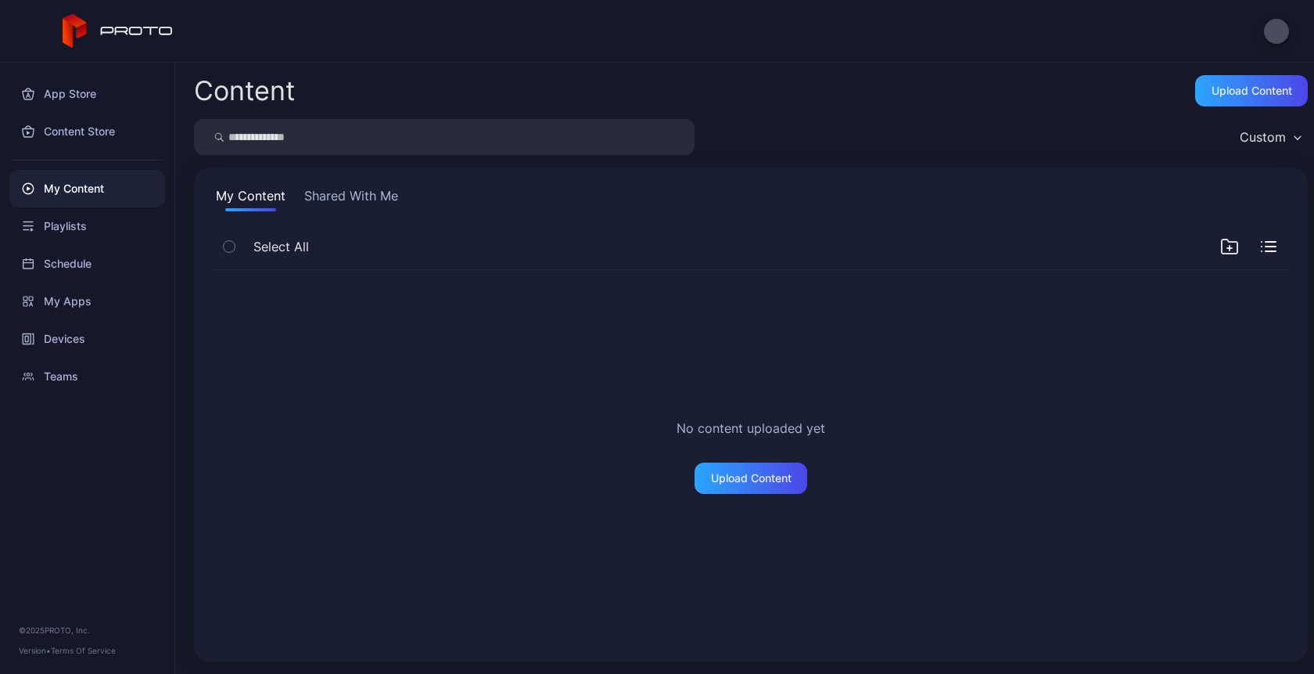
click at [129, 28] on icon at bounding box center [118, 31] width 111 height 34
click at [78, 30] on icon at bounding box center [75, 26] width 24 height 24
click at [86, 109] on div "App Store" at bounding box center [87, 94] width 156 height 38
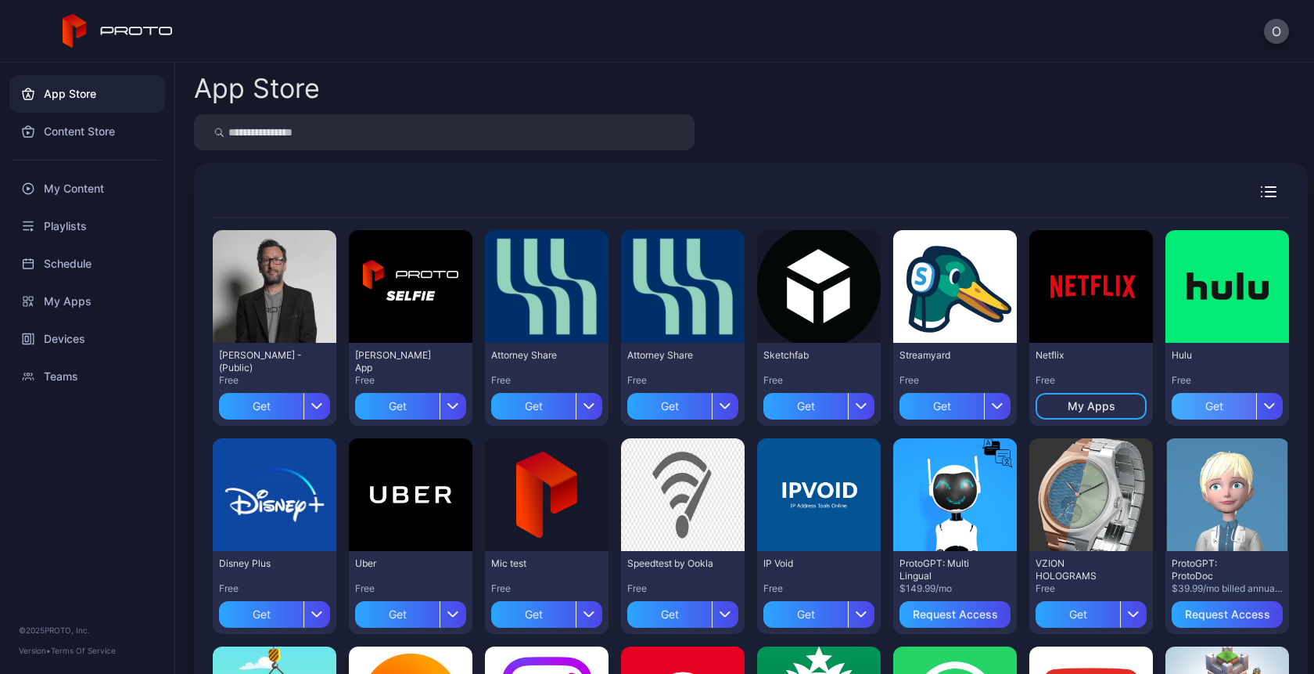
click at [1188, 407] on div "Get" at bounding box center [1214, 406] width 84 height 27
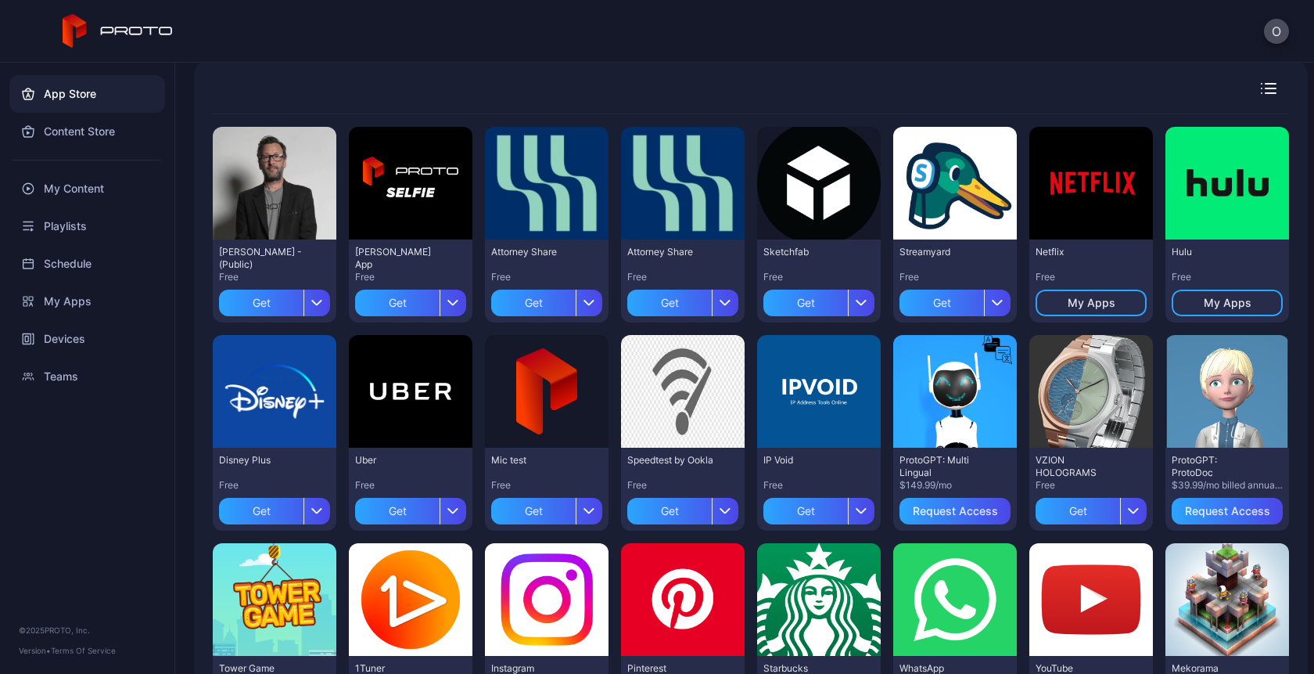
scroll to position [102, 0]
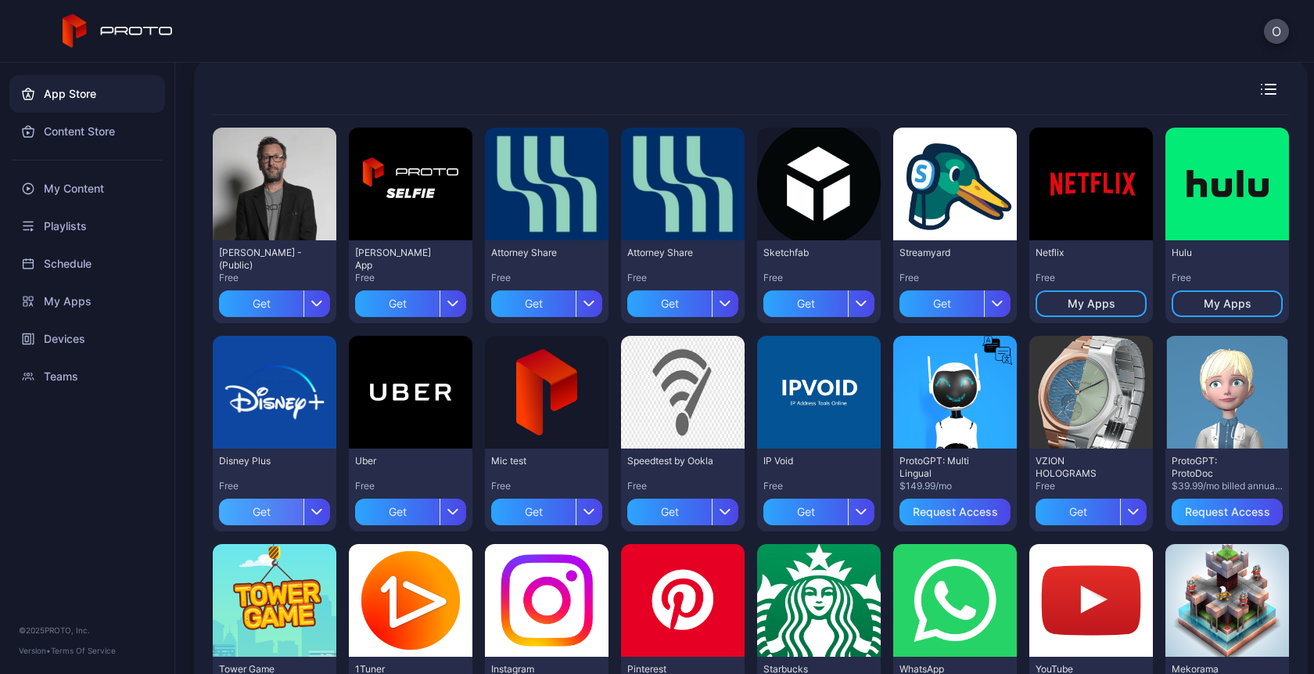
click at [246, 509] on div "Get" at bounding box center [261, 511] width 84 height 27
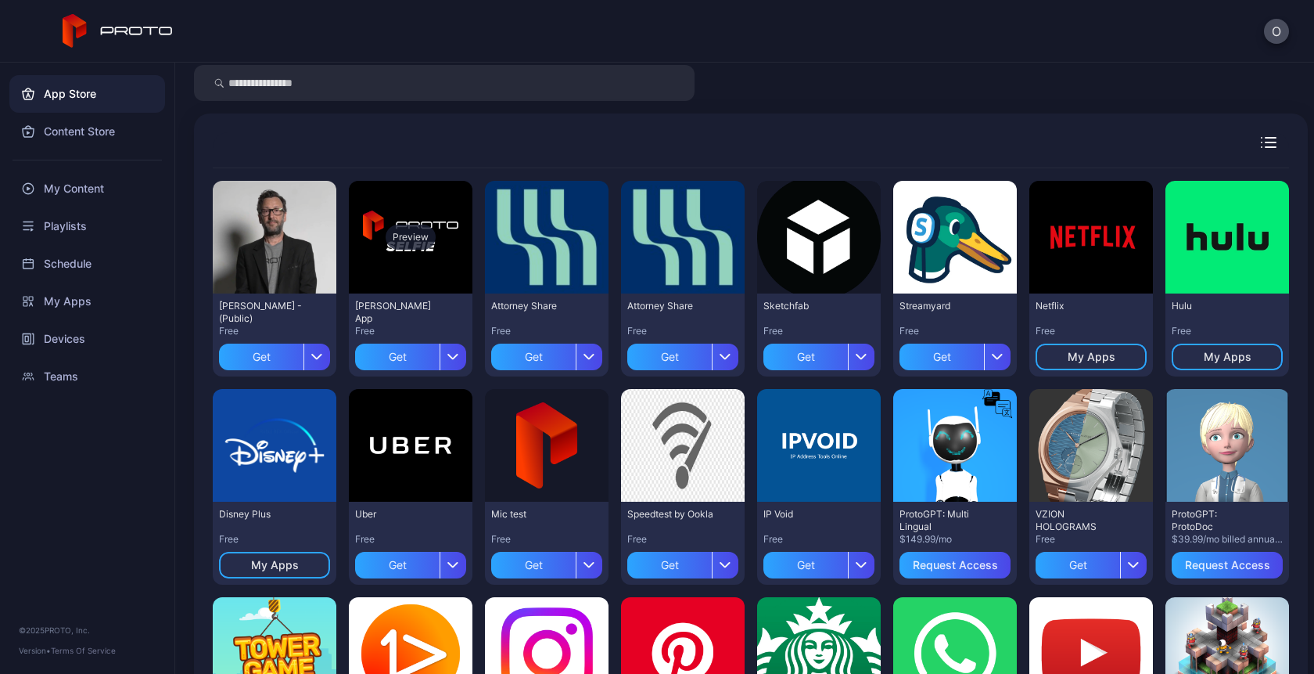
scroll to position [46, 0]
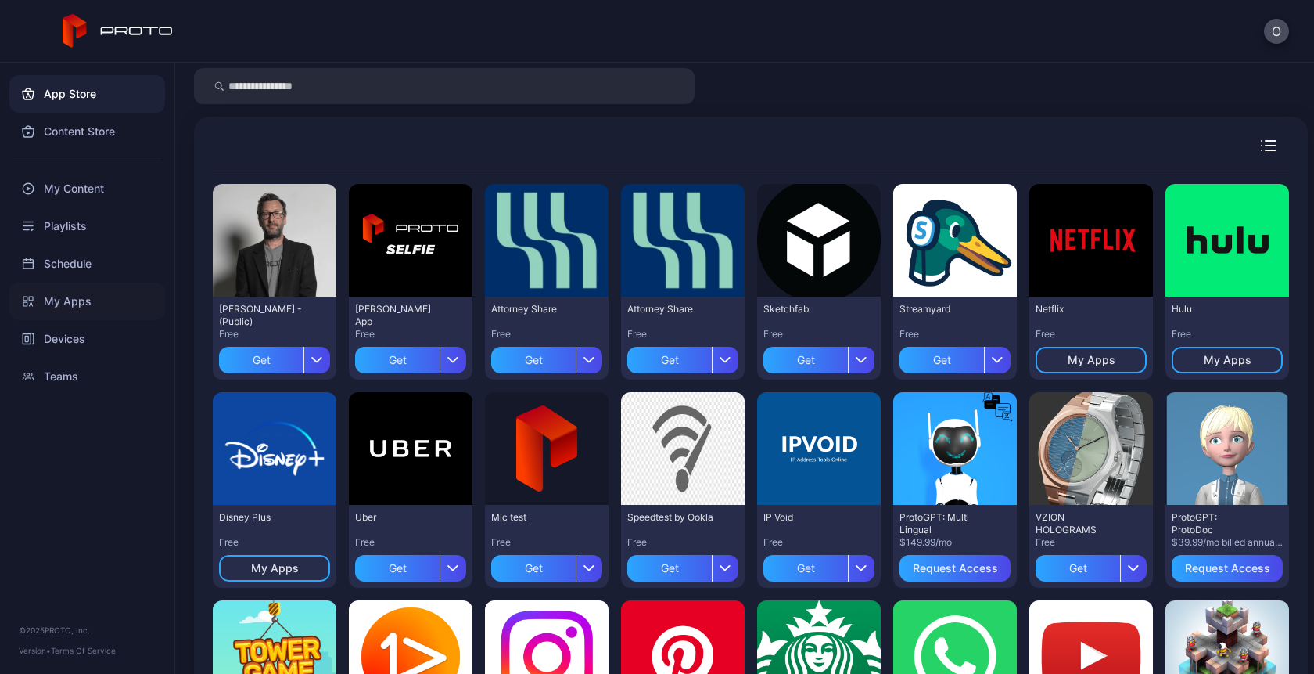
click at [54, 302] on div "My Apps" at bounding box center [87, 301] width 156 height 38
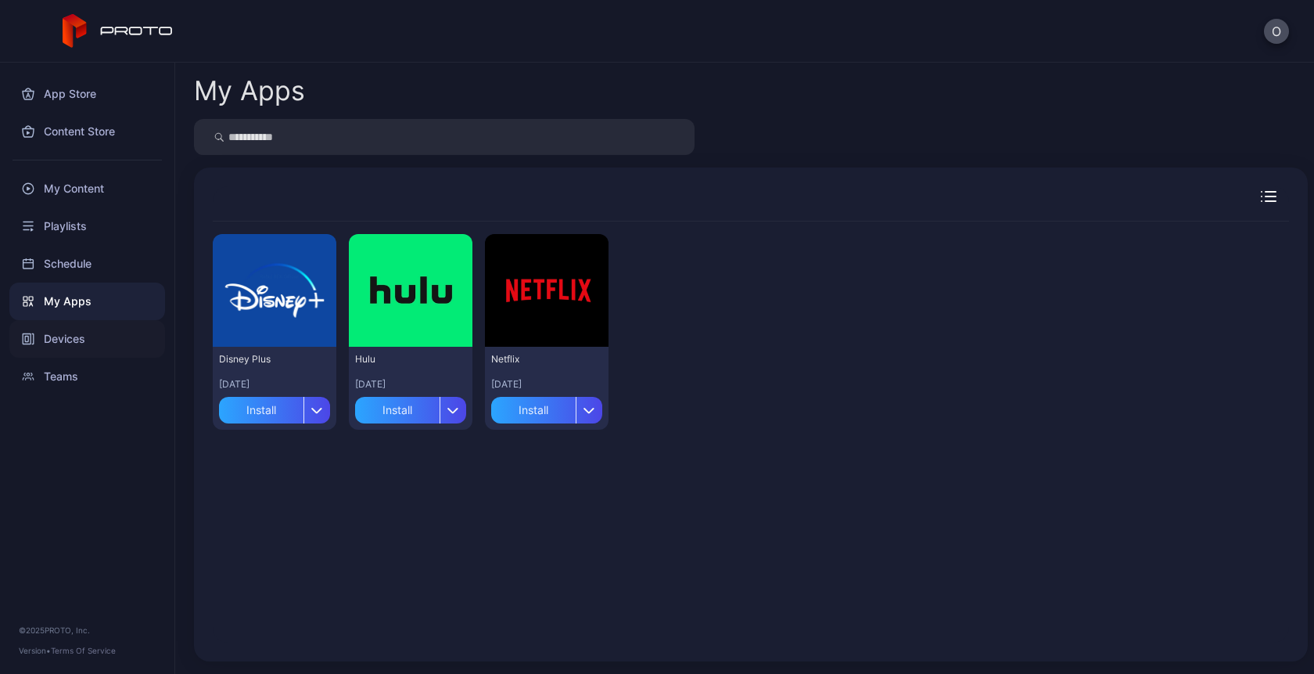
click at [68, 322] on div "Devices" at bounding box center [87, 339] width 156 height 38
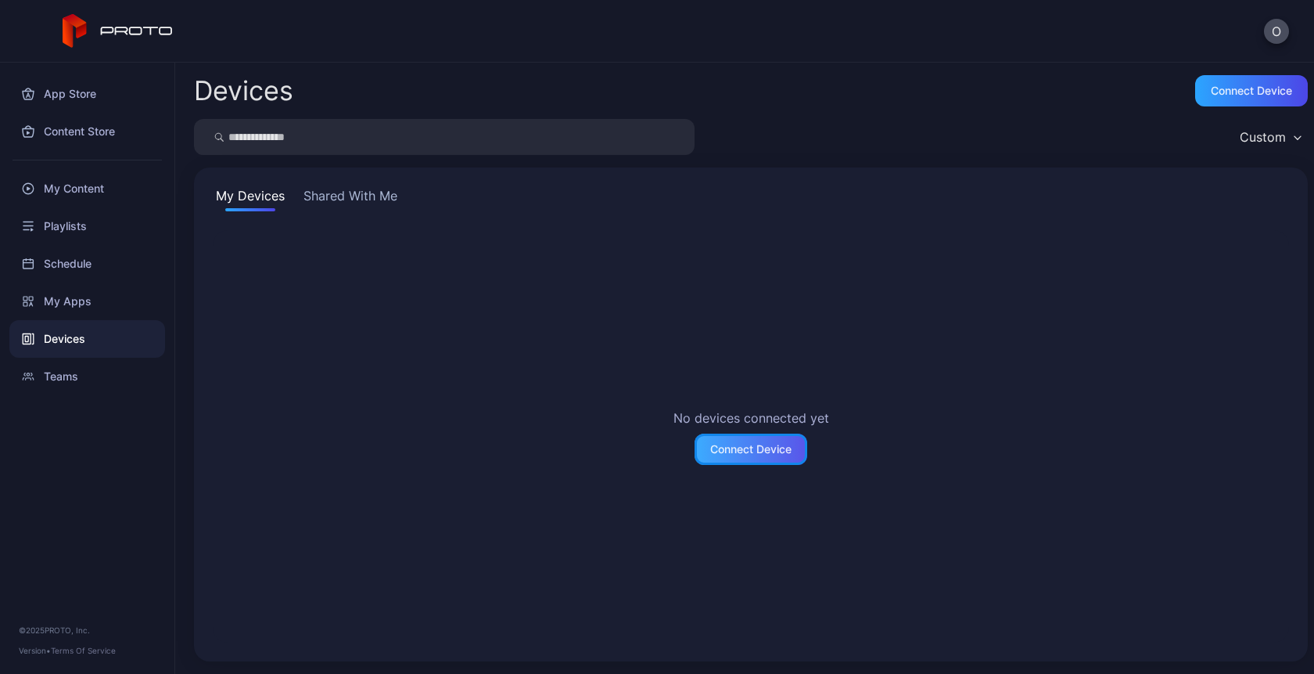
click at [761, 461] on div "Connect Device" at bounding box center [751, 448] width 113 height 31
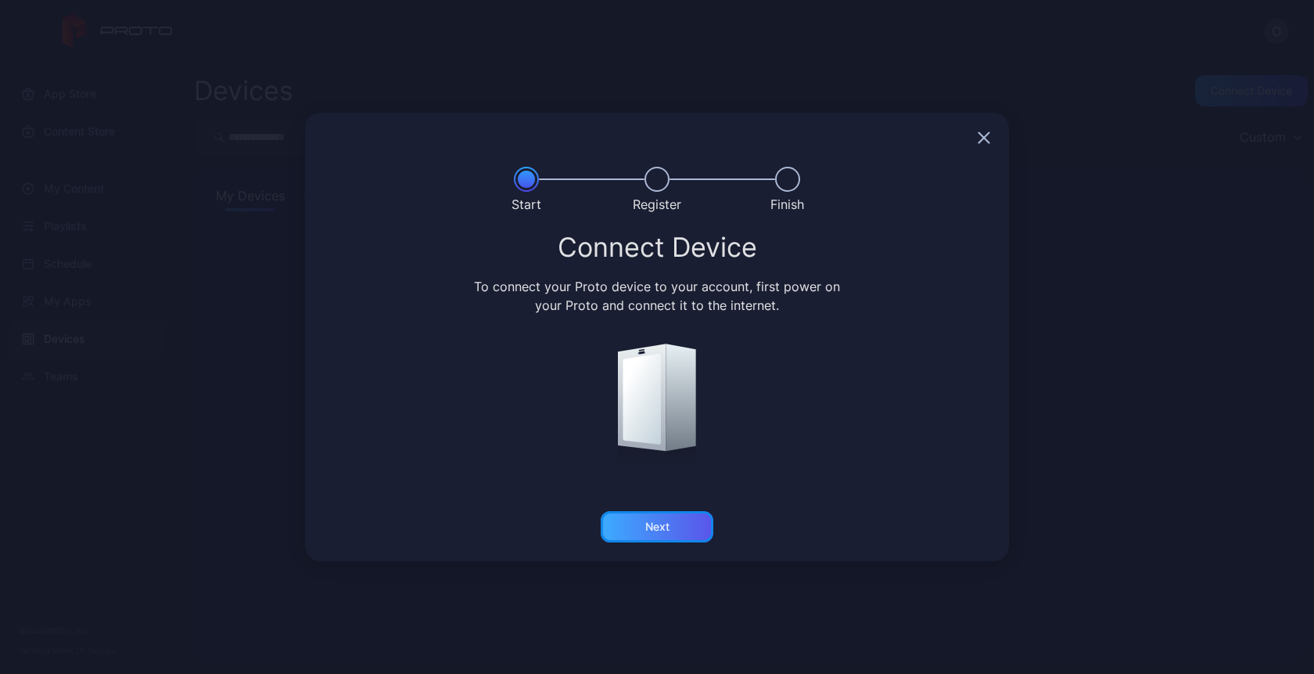
click at [674, 521] on div "Next" at bounding box center [657, 526] width 113 height 31
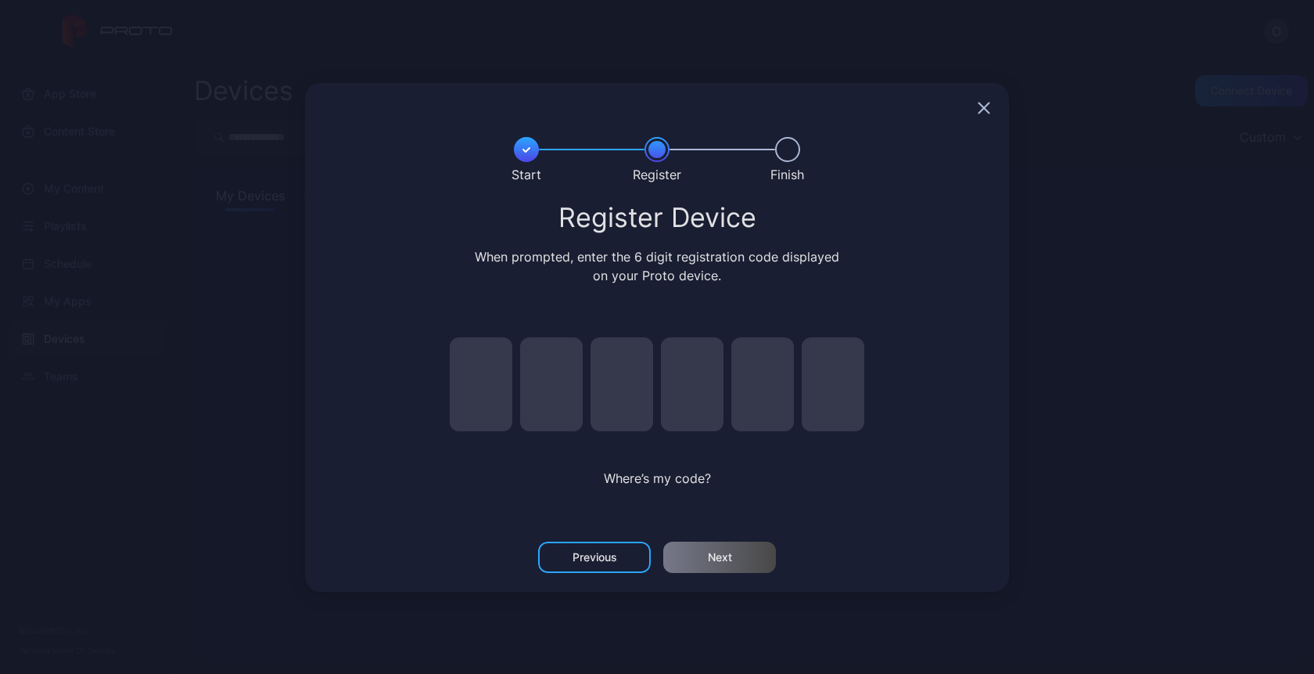
click at [514, 381] on div at bounding box center [657, 384] width 454 height 94
click at [501, 379] on input "pin code 1 of 6" at bounding box center [481, 384] width 63 height 94
type input "*"
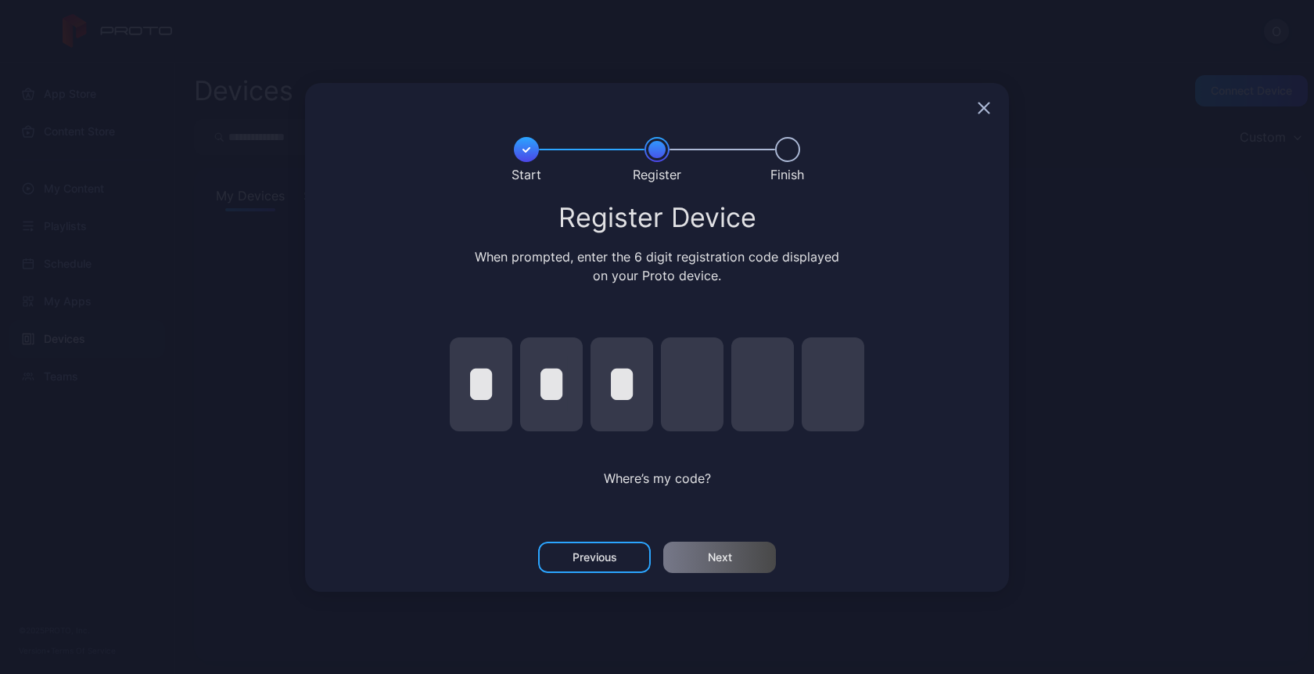
type input "*"
click at [726, 563] on div "Next" at bounding box center [719, 556] width 113 height 31
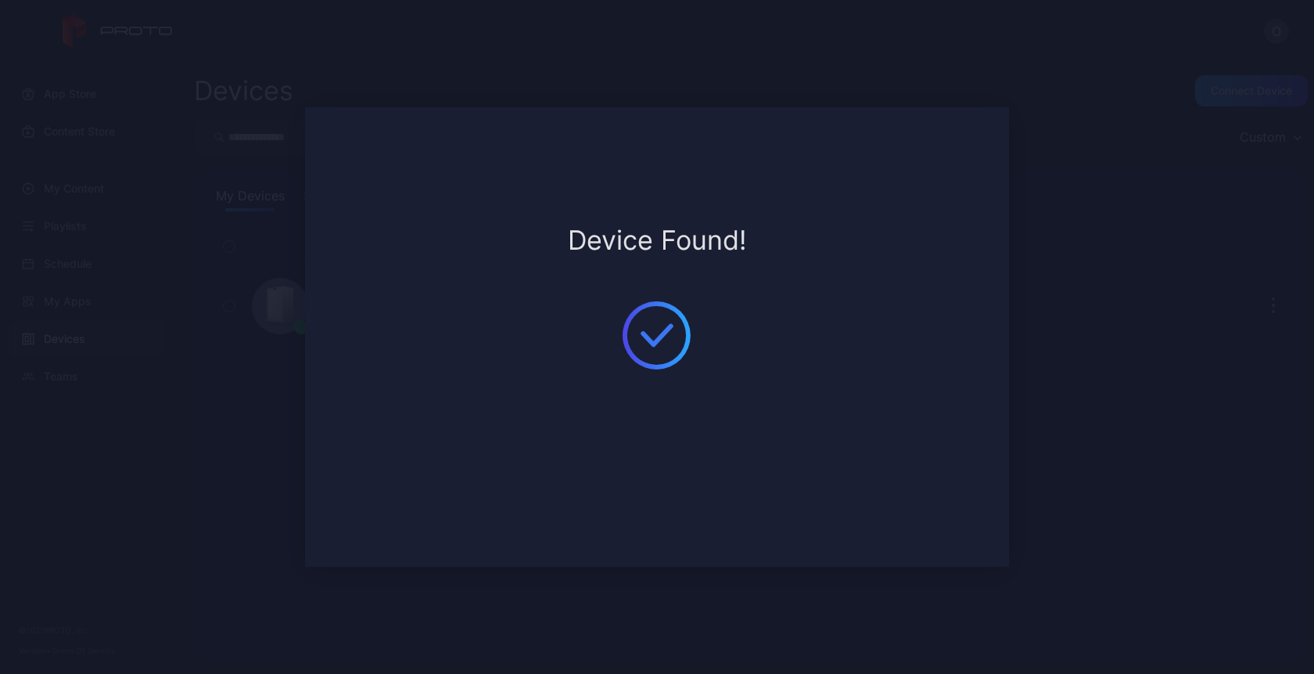
click at [782, 338] on div "Device Found!" at bounding box center [657, 336] width 704 height 459
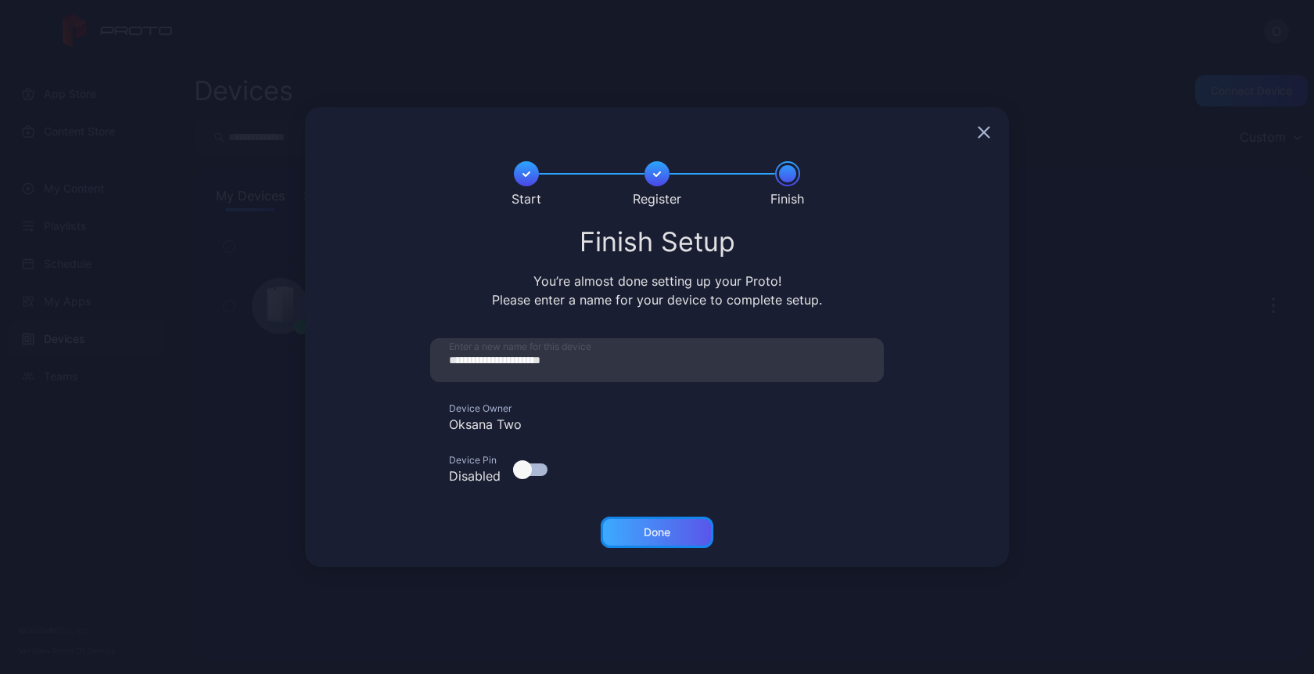
click at [656, 534] on div "Done" at bounding box center [657, 532] width 27 height 13
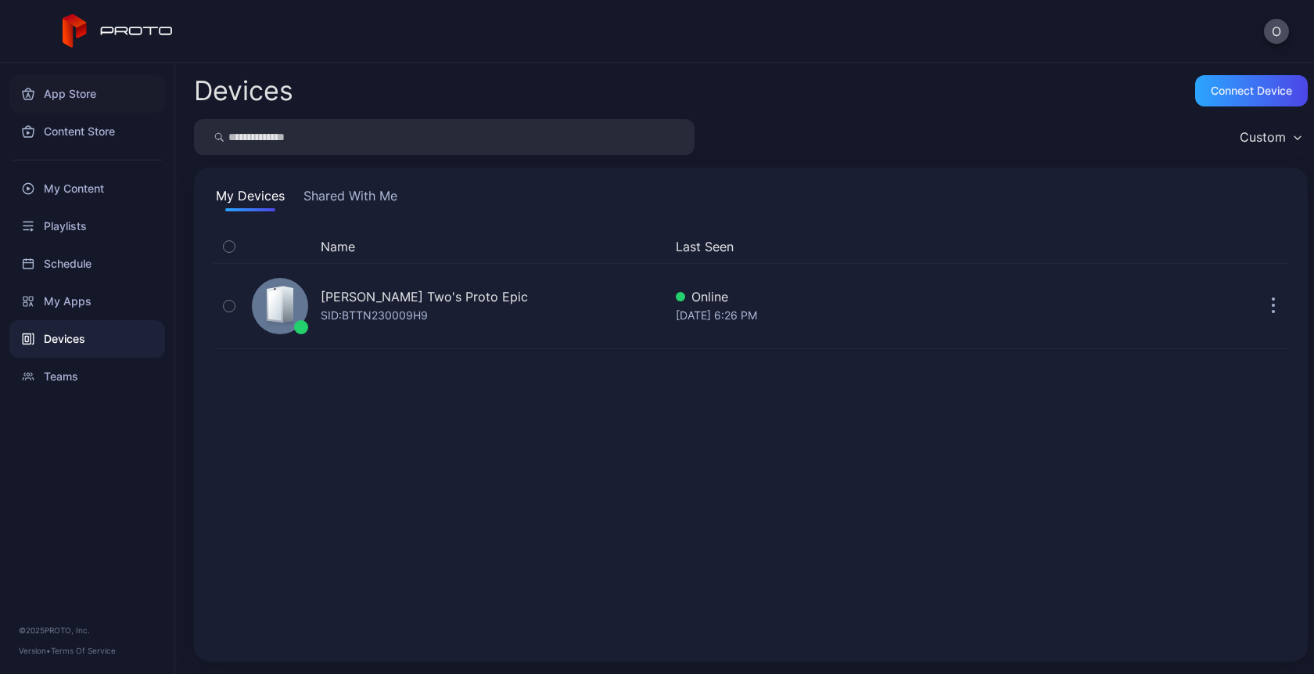
click at [86, 95] on div "App Store" at bounding box center [87, 94] width 156 height 38
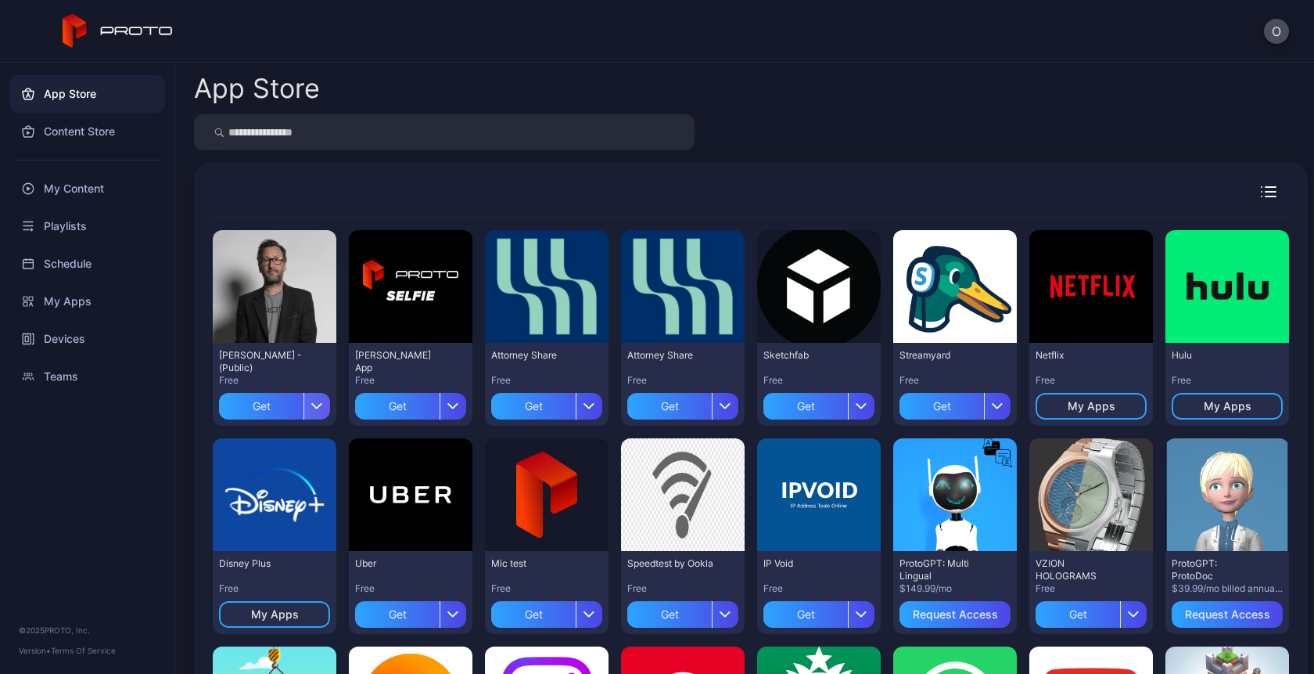
click at [320, 405] on icon "button" at bounding box center [317, 406] width 12 height 6
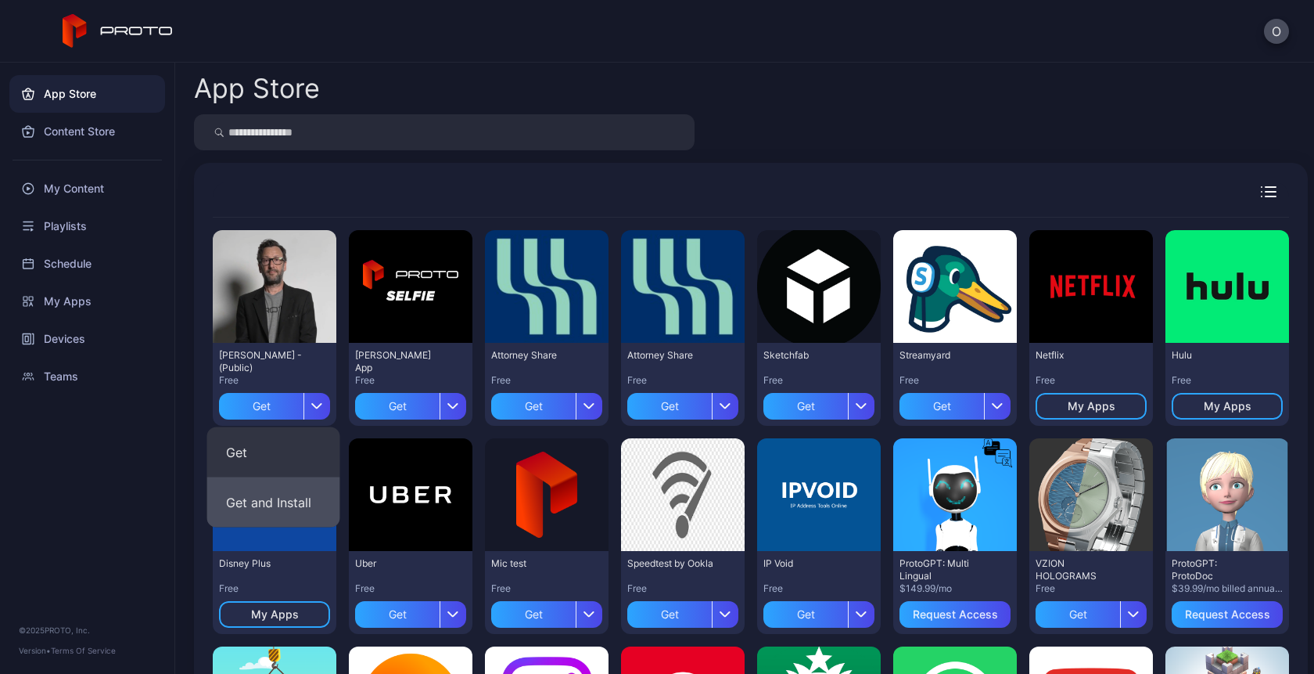
click at [276, 501] on button "Get and Install" at bounding box center [273, 502] width 133 height 50
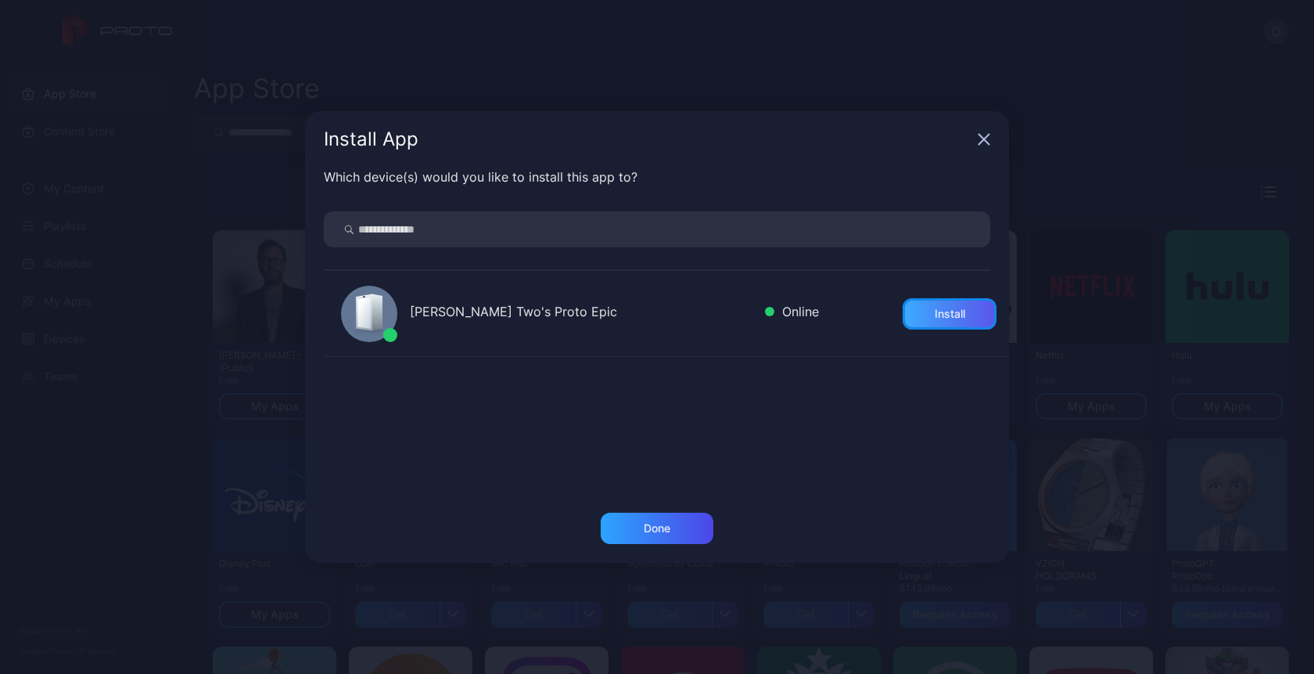
click at [927, 306] on div "Install" at bounding box center [950, 313] width 94 height 31
click at [667, 531] on div "Done" at bounding box center [657, 528] width 27 height 13
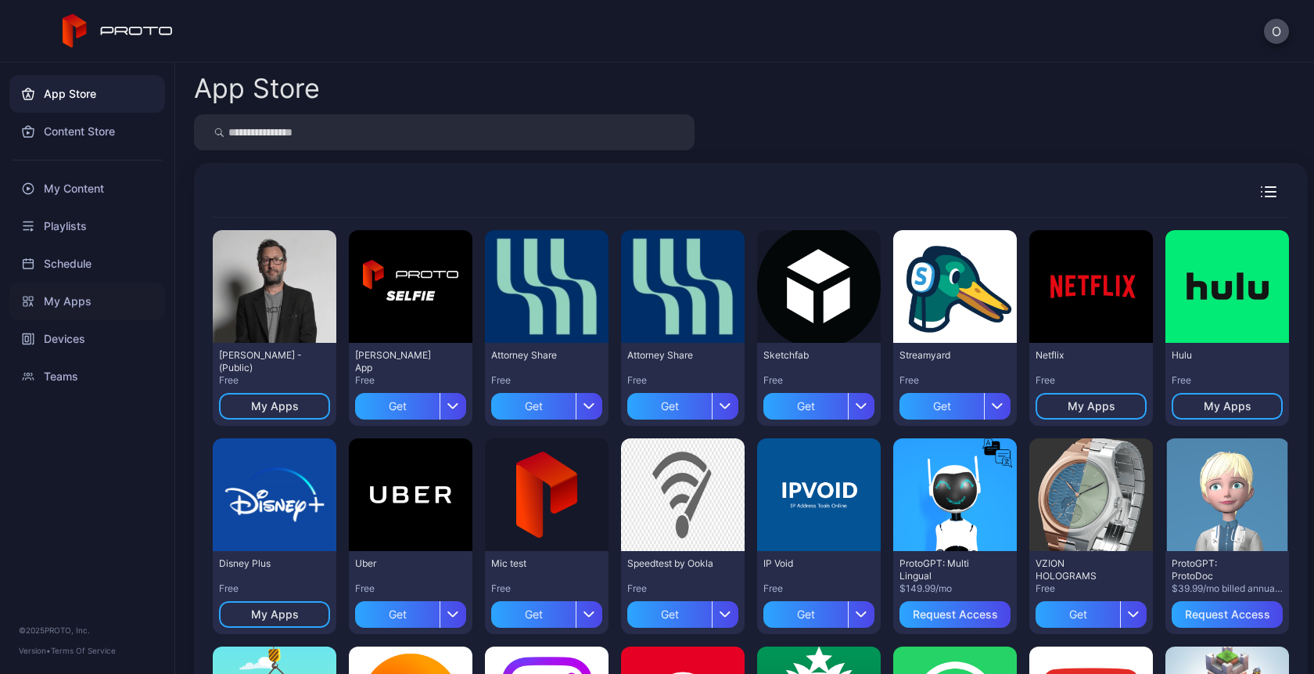
click at [66, 300] on div "My Apps" at bounding box center [87, 301] width 156 height 38
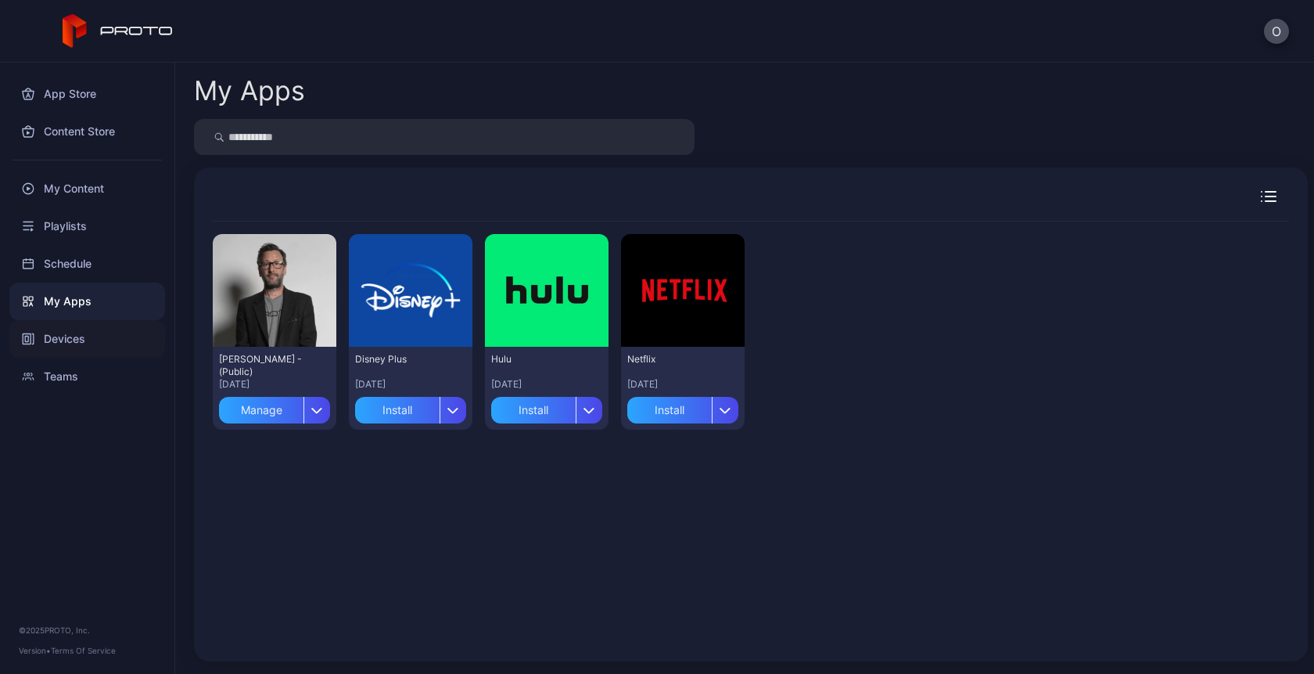
click at [80, 345] on div "Devices" at bounding box center [87, 339] width 156 height 38
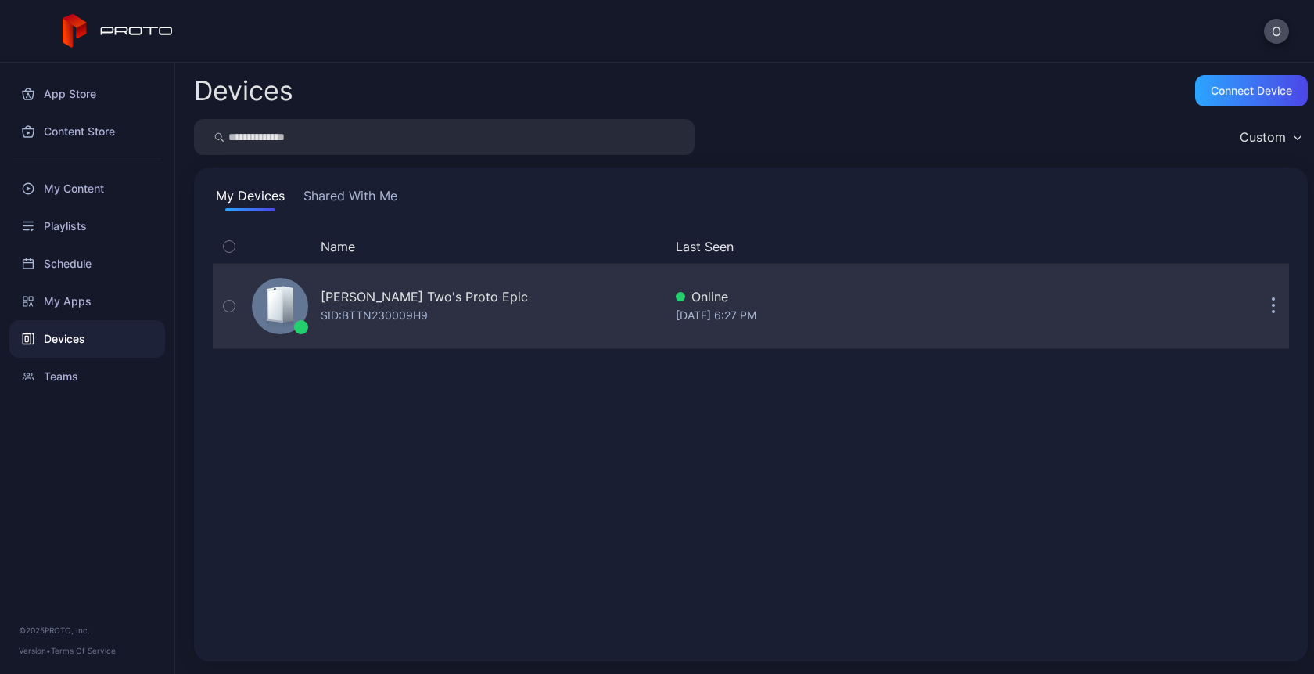
click at [337, 328] on div "Oksana Two's Proto Epic SID: BTTN230009H9" at bounding box center [455, 306] width 418 height 78
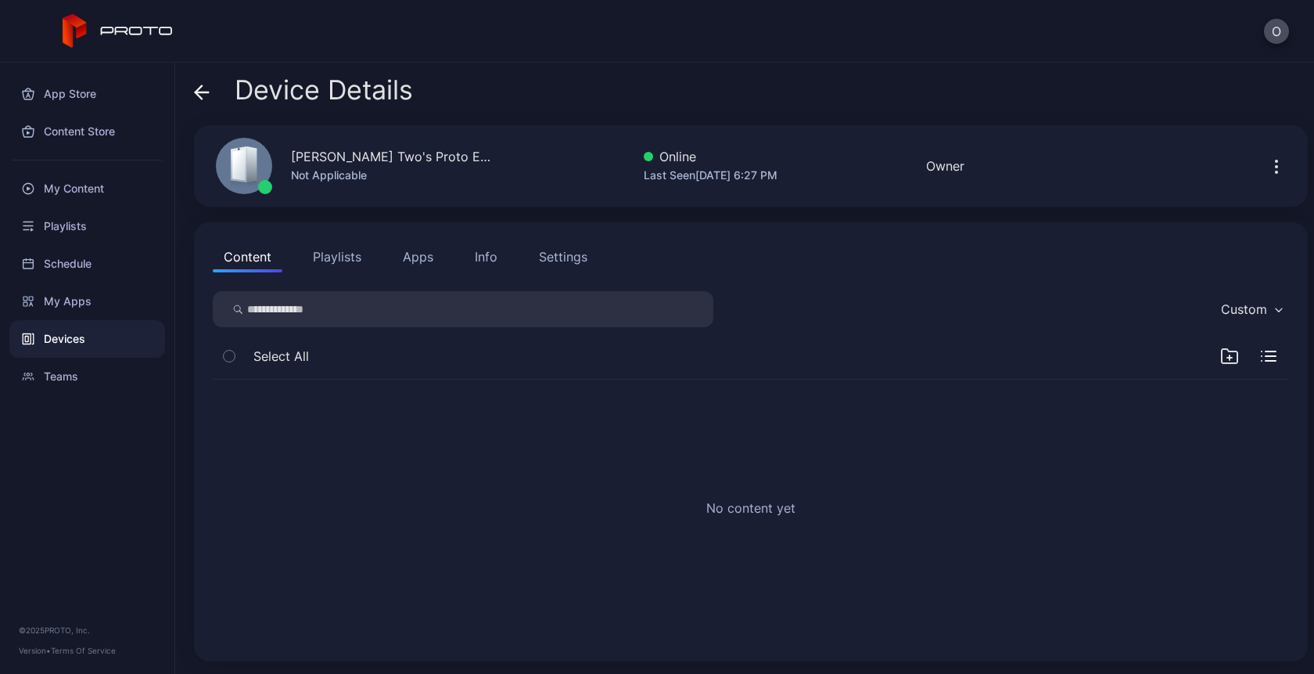
click at [417, 264] on button "Apps" at bounding box center [418, 256] width 52 height 31
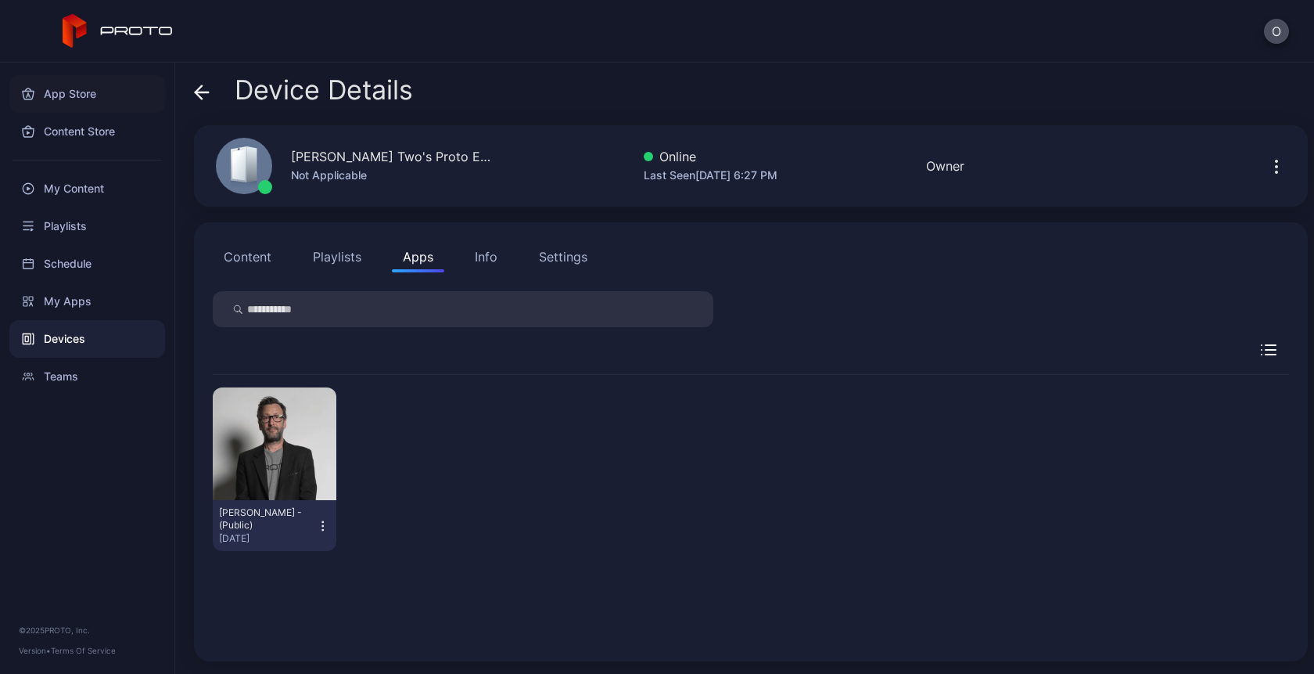
click at [79, 106] on div "App Store" at bounding box center [87, 94] width 156 height 38
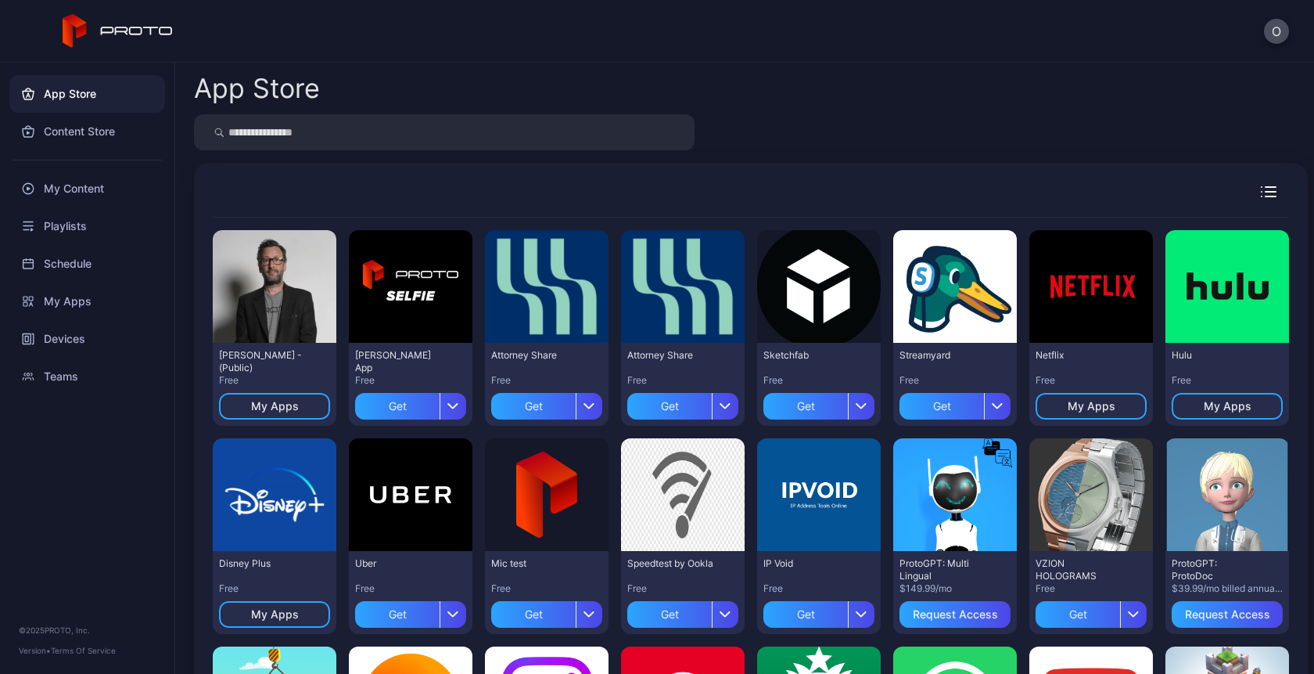
click at [1259, 195] on div at bounding box center [1236, 191] width 106 height 11
click at [1262, 196] on icon "button" at bounding box center [1262, 196] width 0 height 0
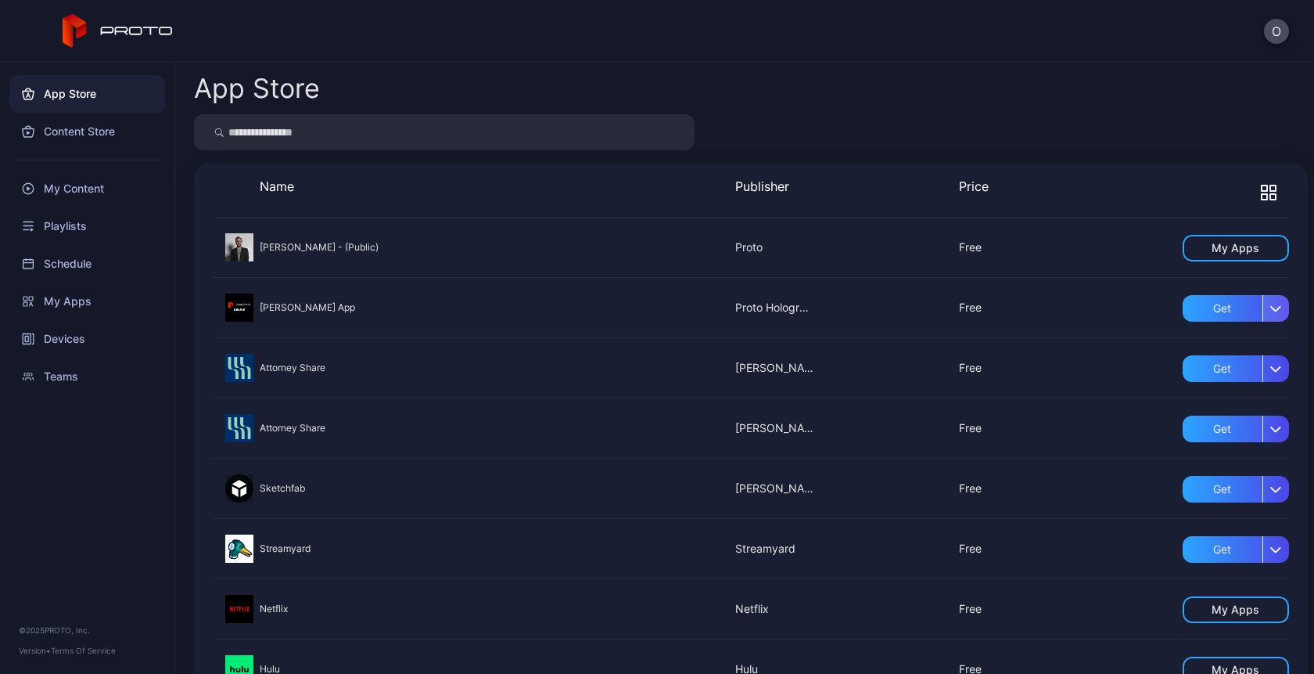
click at [1271, 310] on icon "button" at bounding box center [1277, 308] width 12 height 6
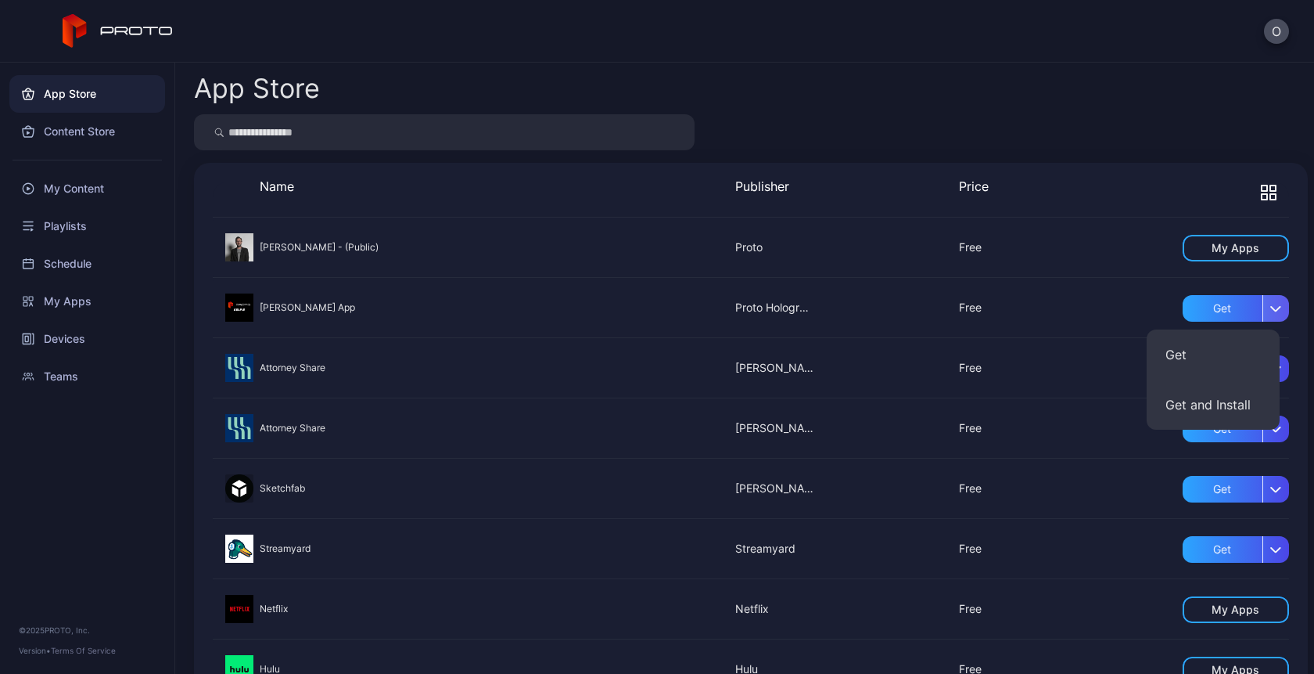
click at [1271, 311] on icon "button" at bounding box center [1277, 308] width 12 height 6
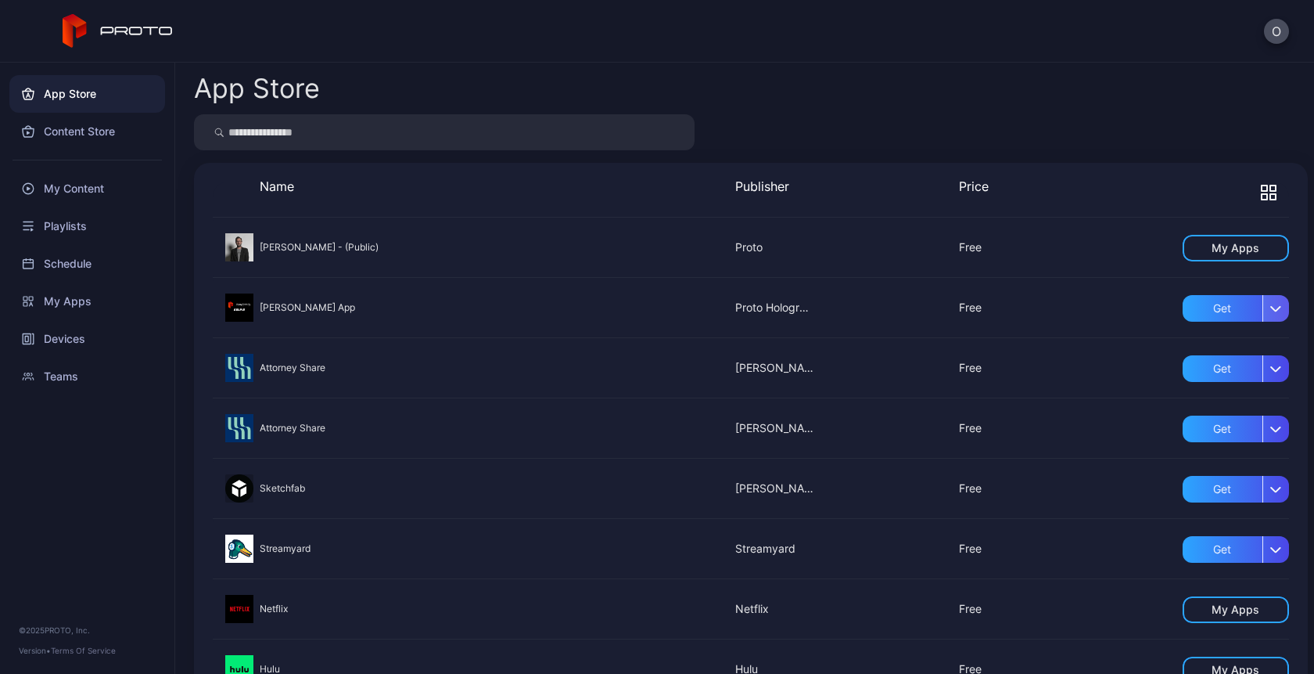
click at [1271, 311] on icon "button" at bounding box center [1277, 308] width 12 height 6
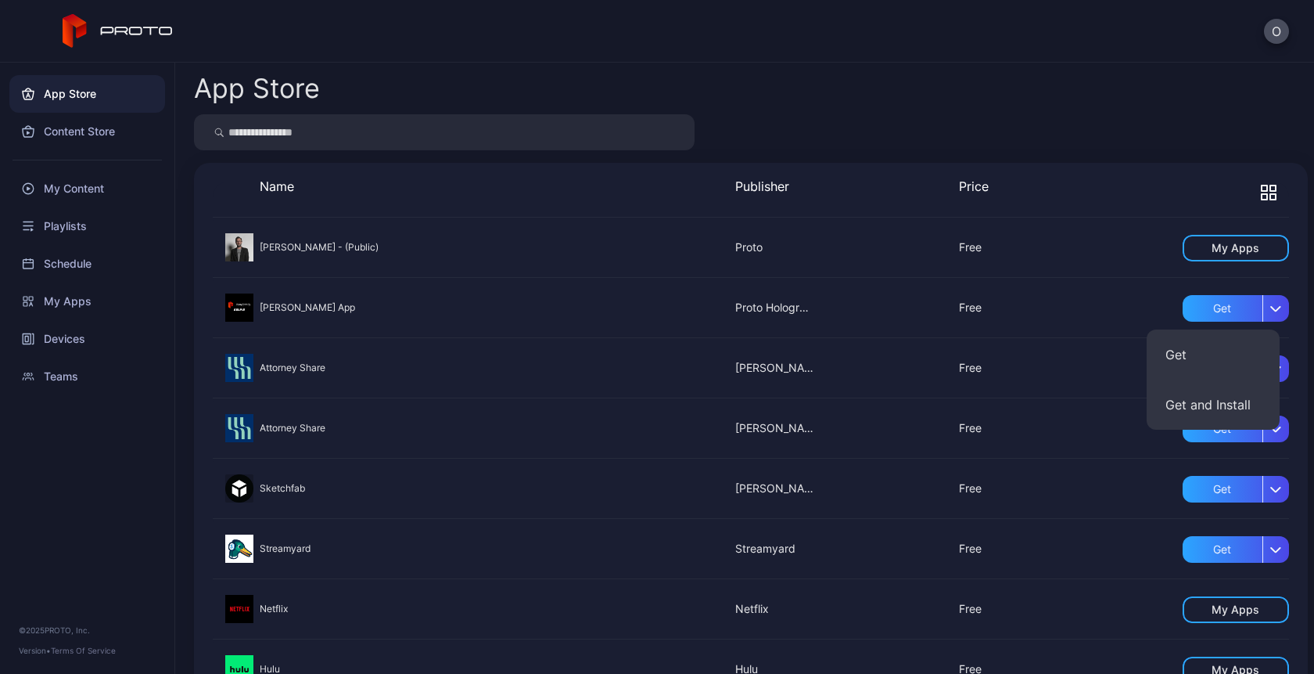
click at [1189, 357] on button "Get" at bounding box center [1213, 354] width 133 height 50
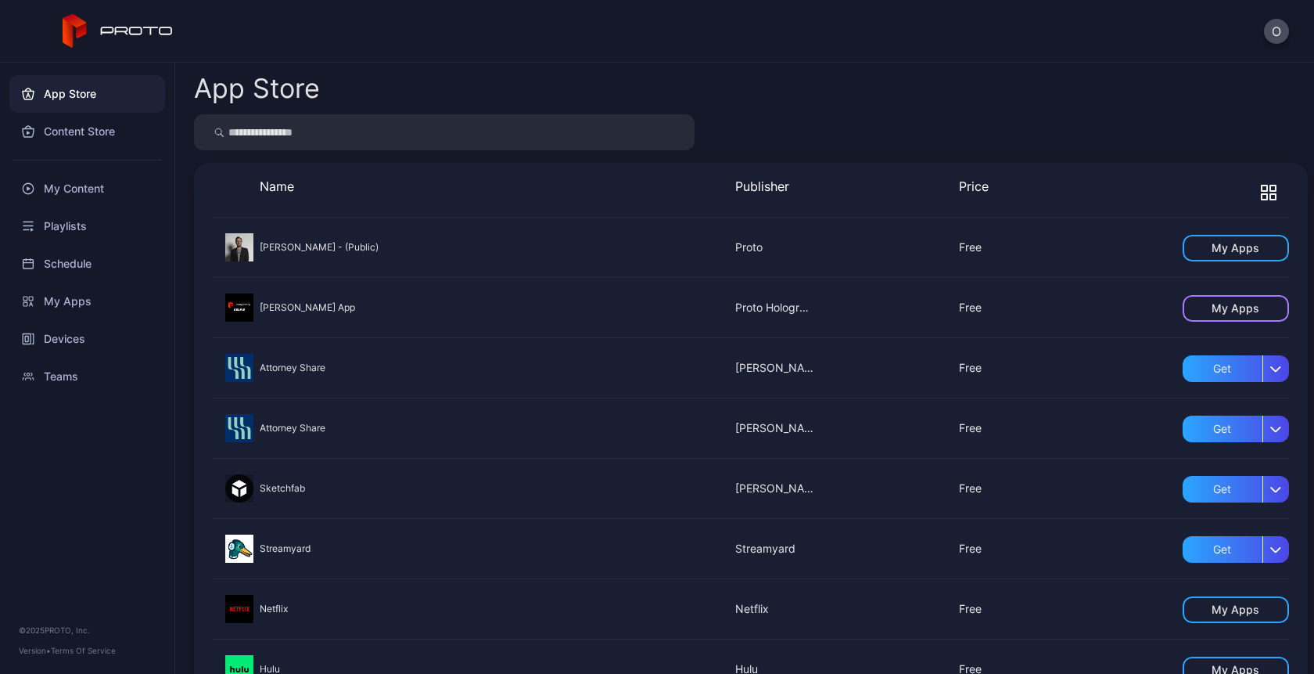
click at [1227, 316] on div "My Apps" at bounding box center [1236, 308] width 106 height 27
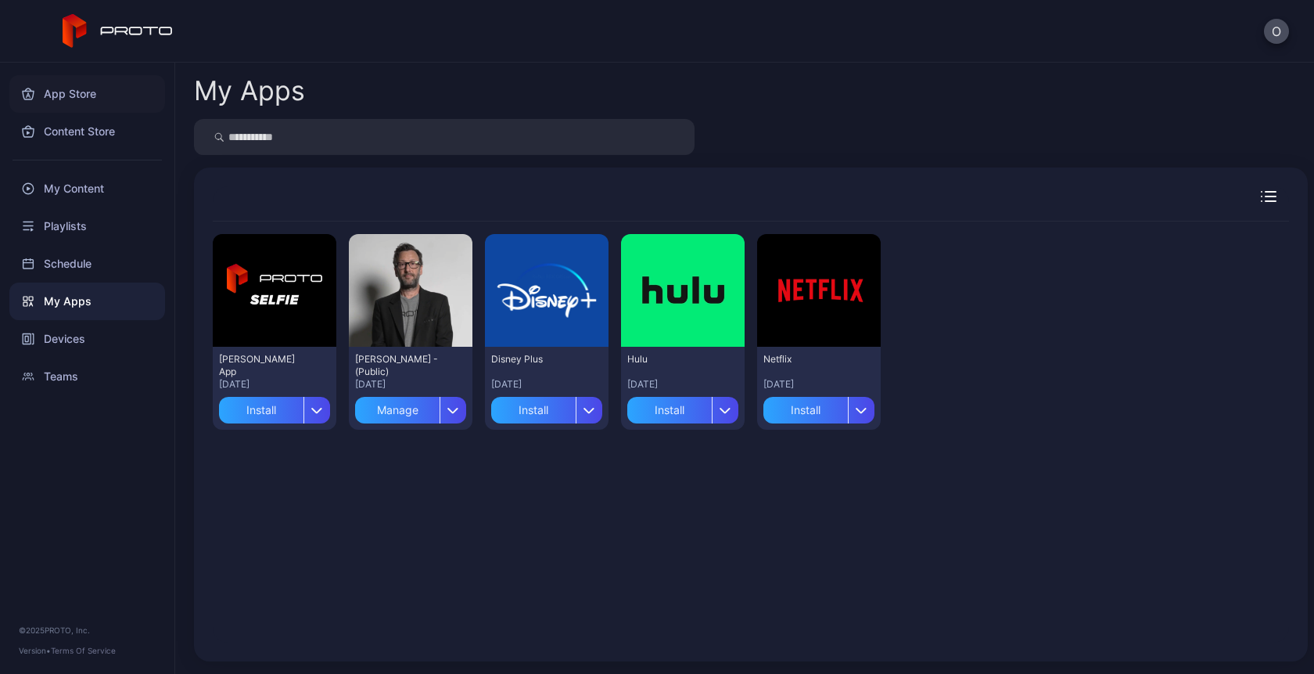
click at [82, 90] on div "App Store" at bounding box center [87, 94] width 156 height 38
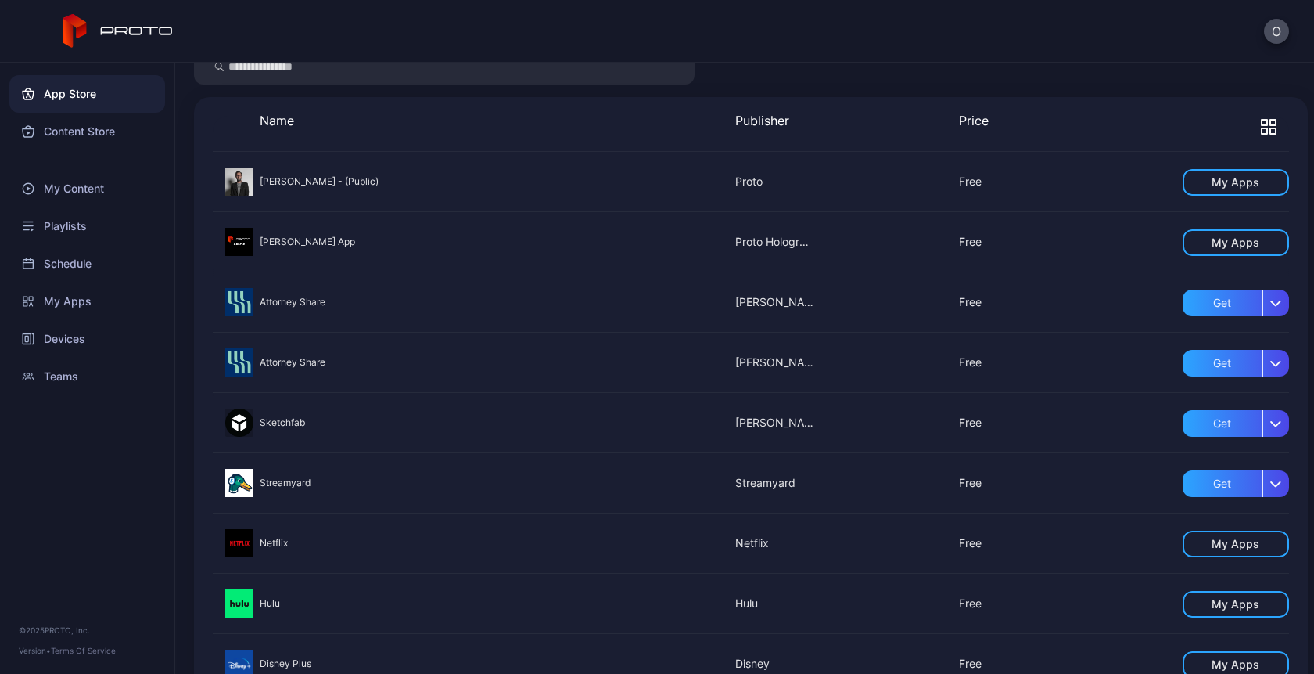
scroll to position [65, 0]
click at [1267, 419] on div "button" at bounding box center [1276, 424] width 27 height 27
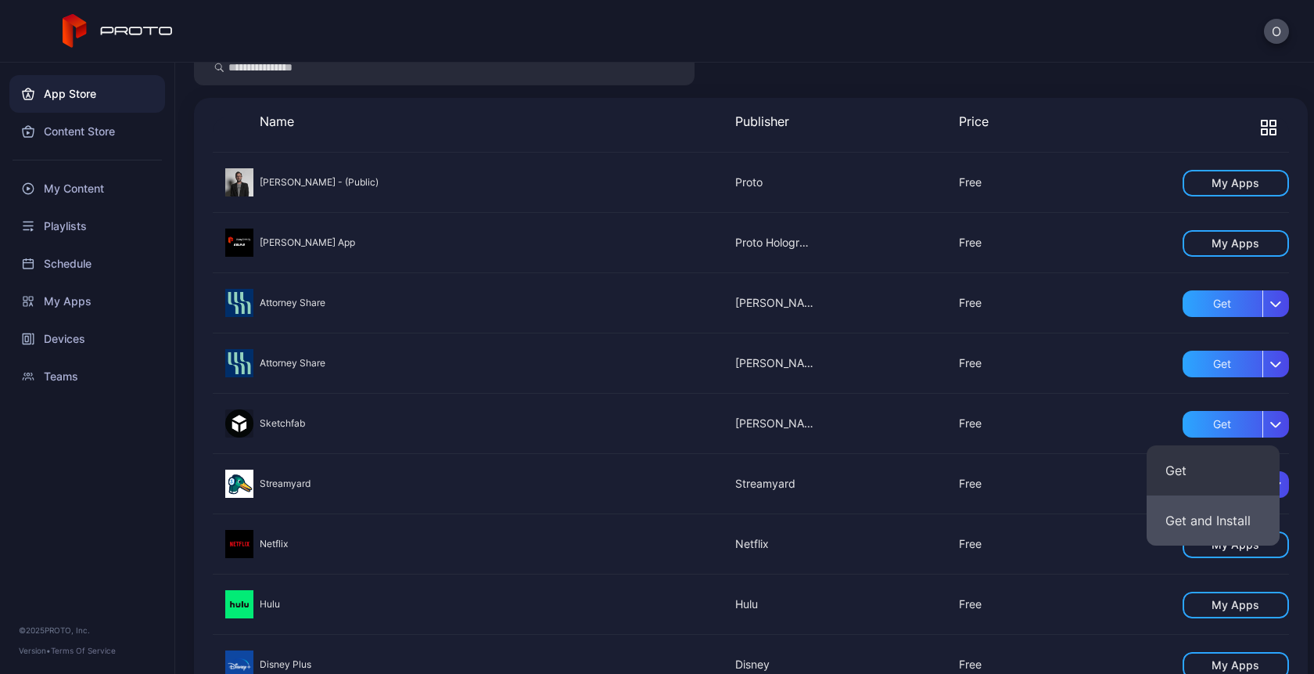
click at [1195, 523] on button "Get and Install" at bounding box center [1213, 520] width 133 height 50
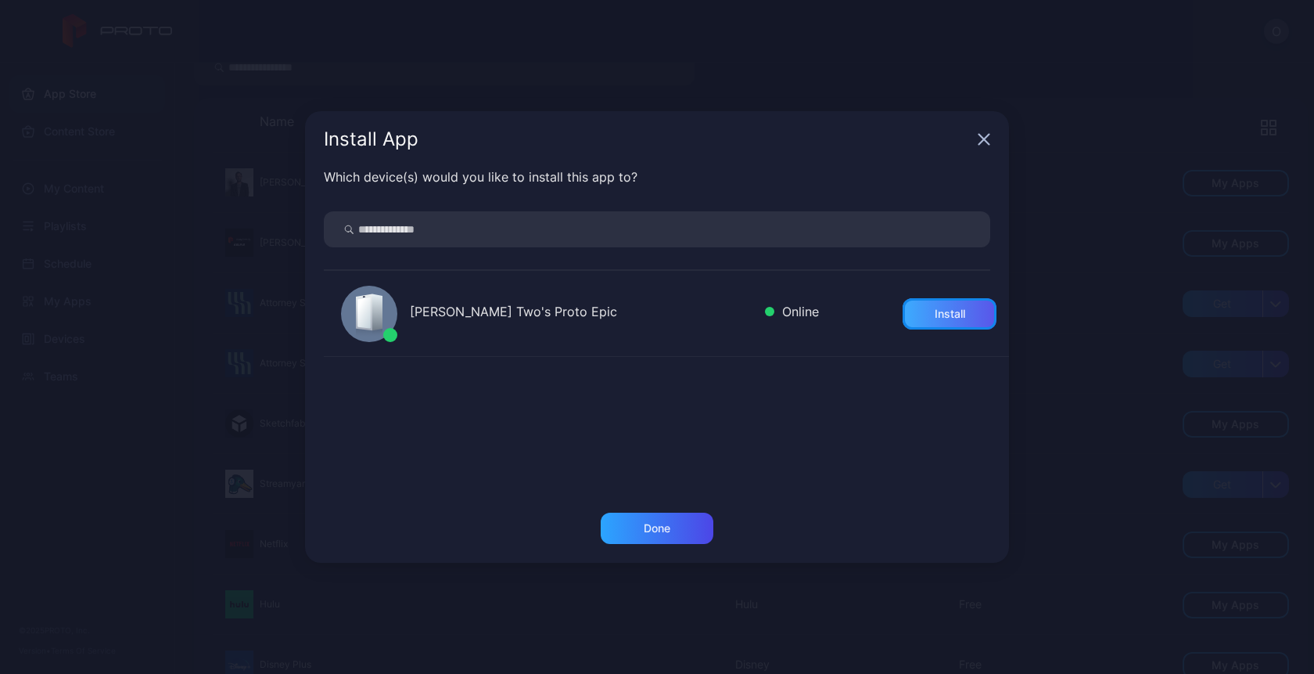
click at [931, 299] on div "Install" at bounding box center [950, 313] width 94 height 31
click at [652, 533] on div "Done" at bounding box center [657, 528] width 27 height 13
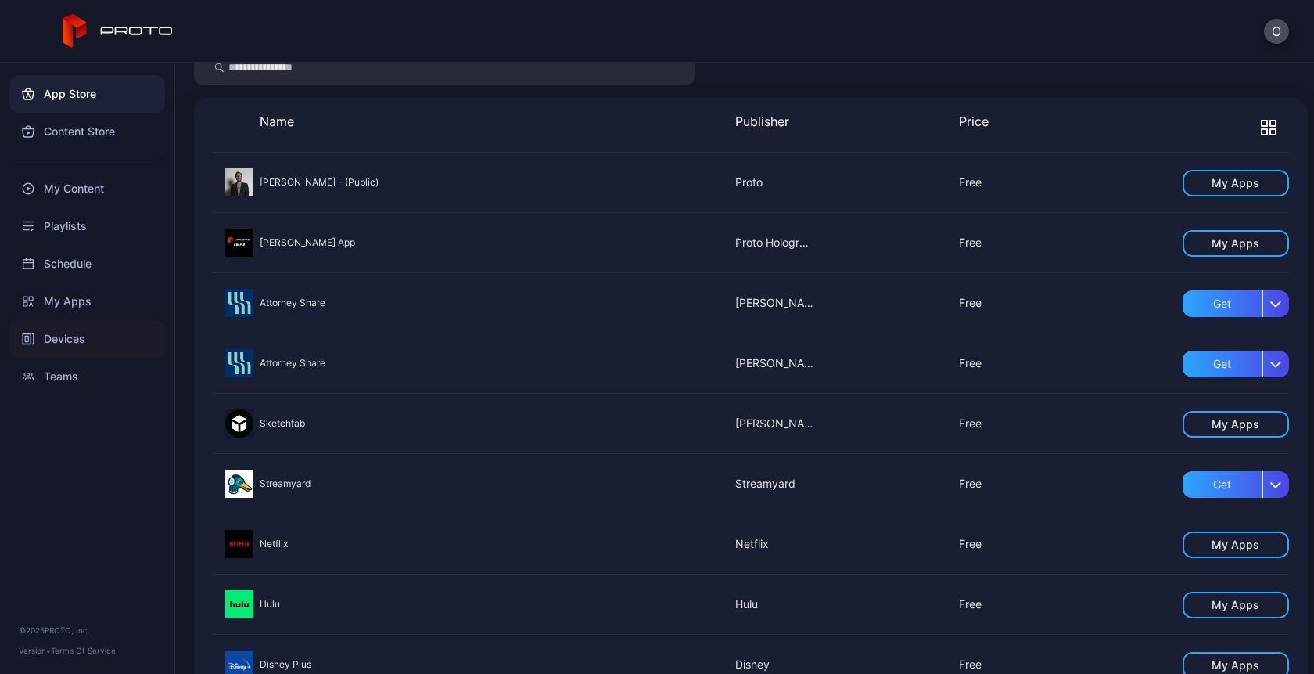
click at [60, 336] on div "Devices" at bounding box center [87, 339] width 156 height 38
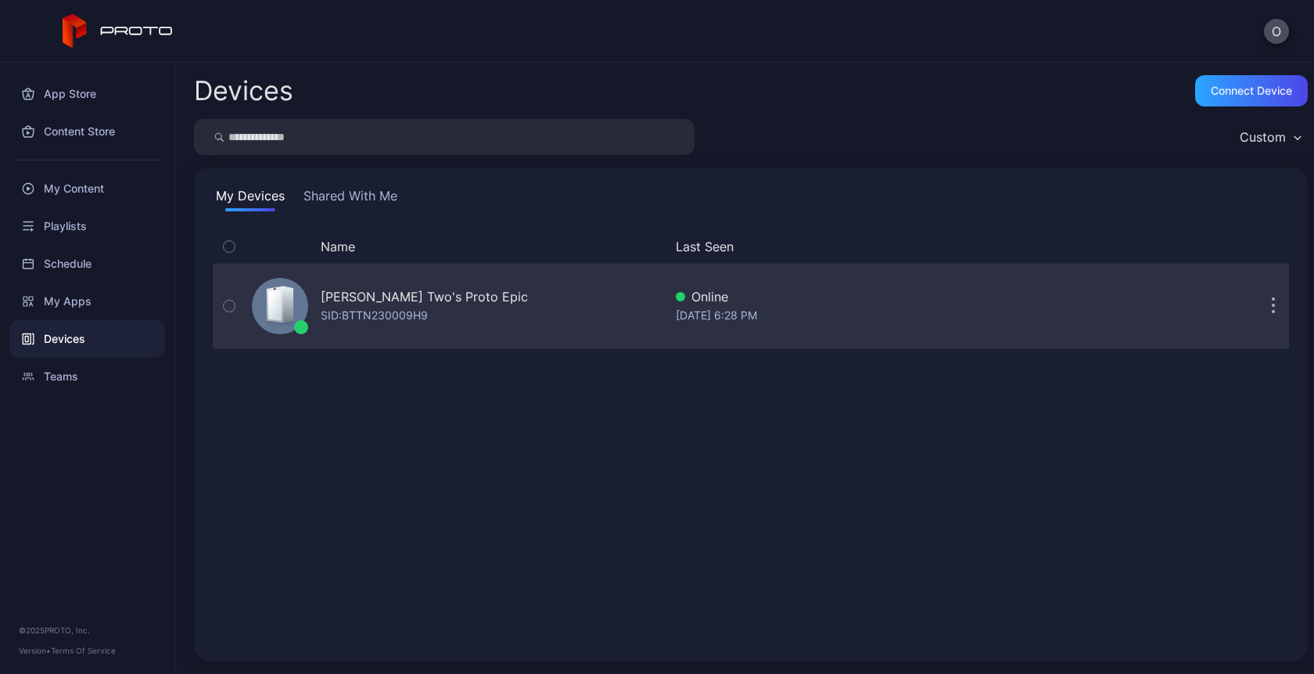
click at [341, 292] on div "[PERSON_NAME] Two's Proto Epic" at bounding box center [424, 296] width 207 height 19
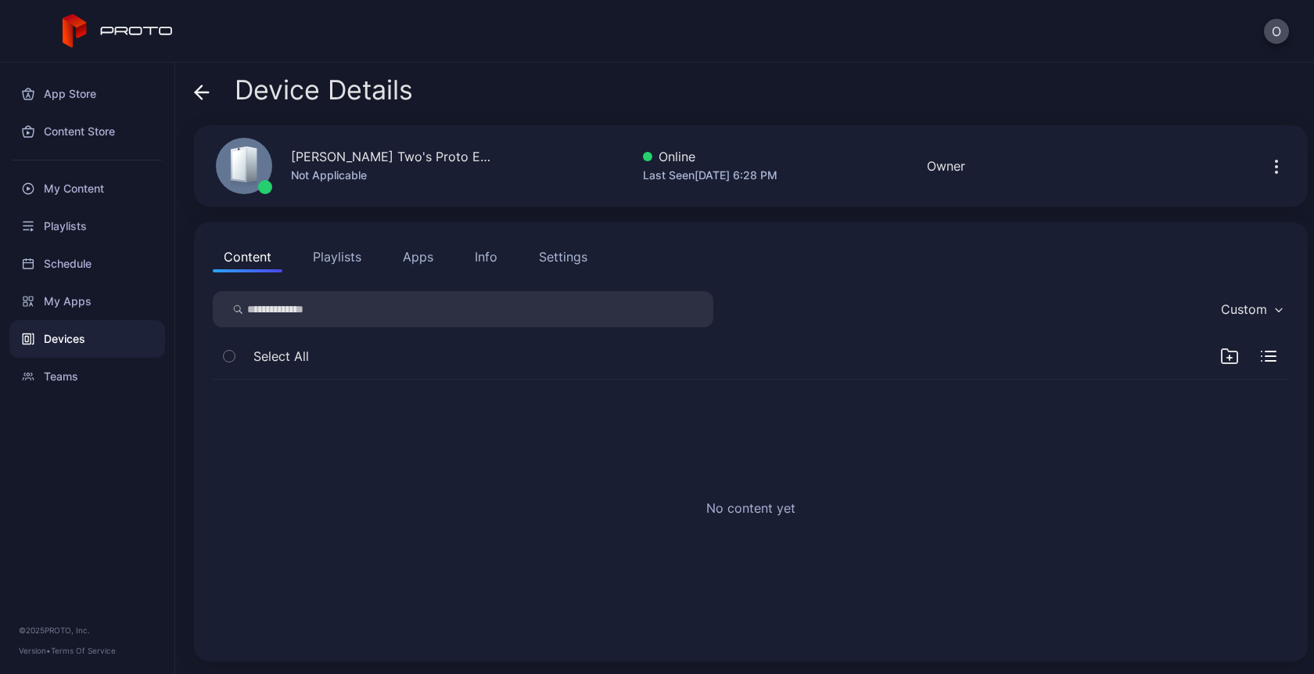
click at [405, 250] on button "Apps" at bounding box center [418, 256] width 52 height 31
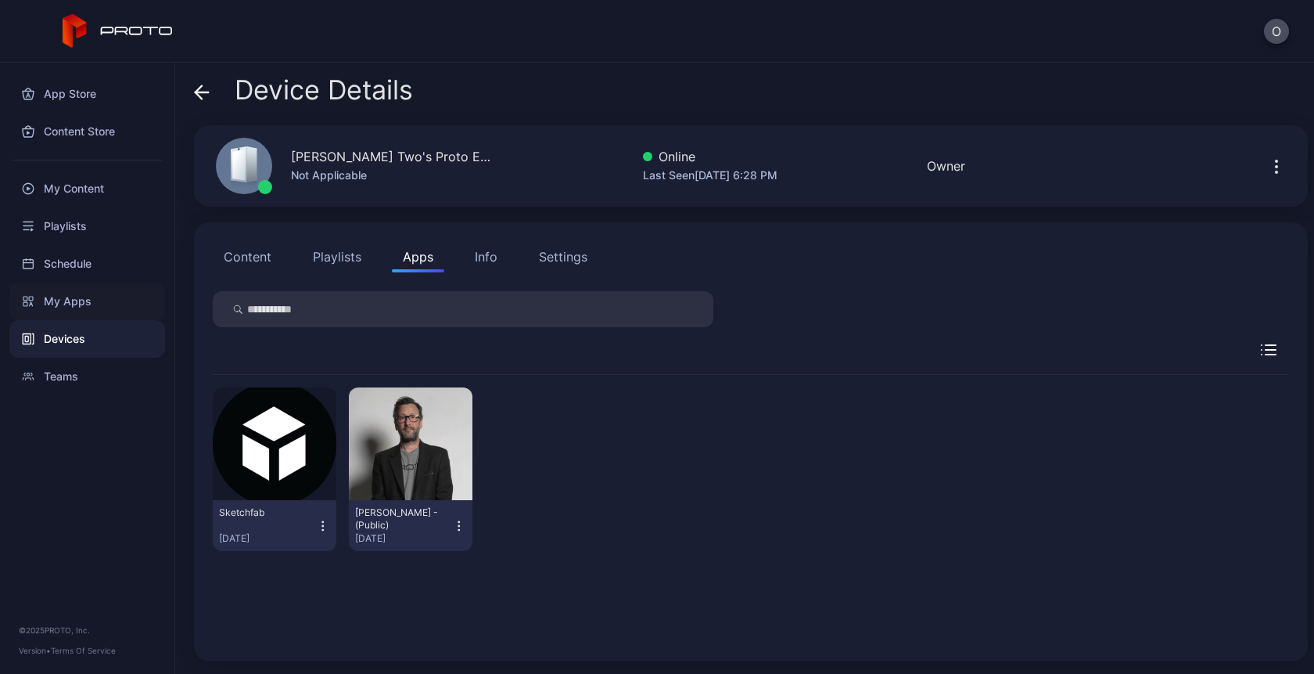
click at [74, 304] on div "My Apps" at bounding box center [87, 301] width 156 height 38
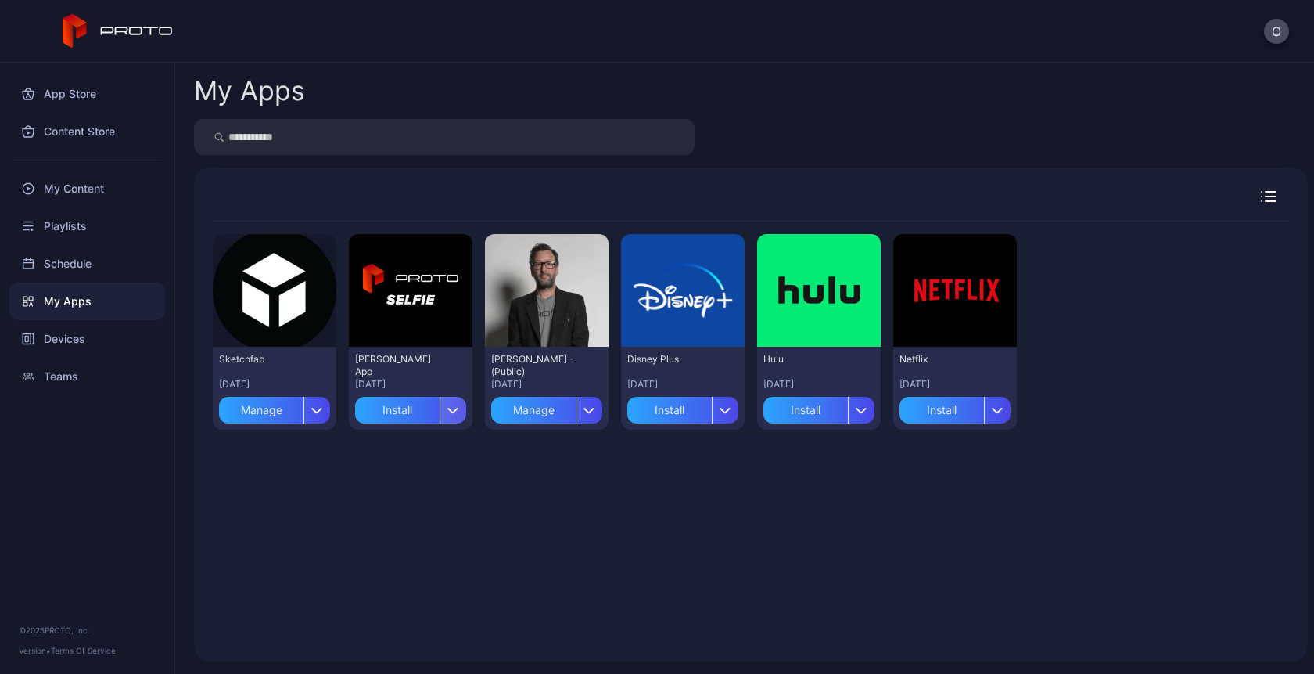
click at [451, 412] on icon "button" at bounding box center [454, 410] width 12 height 6
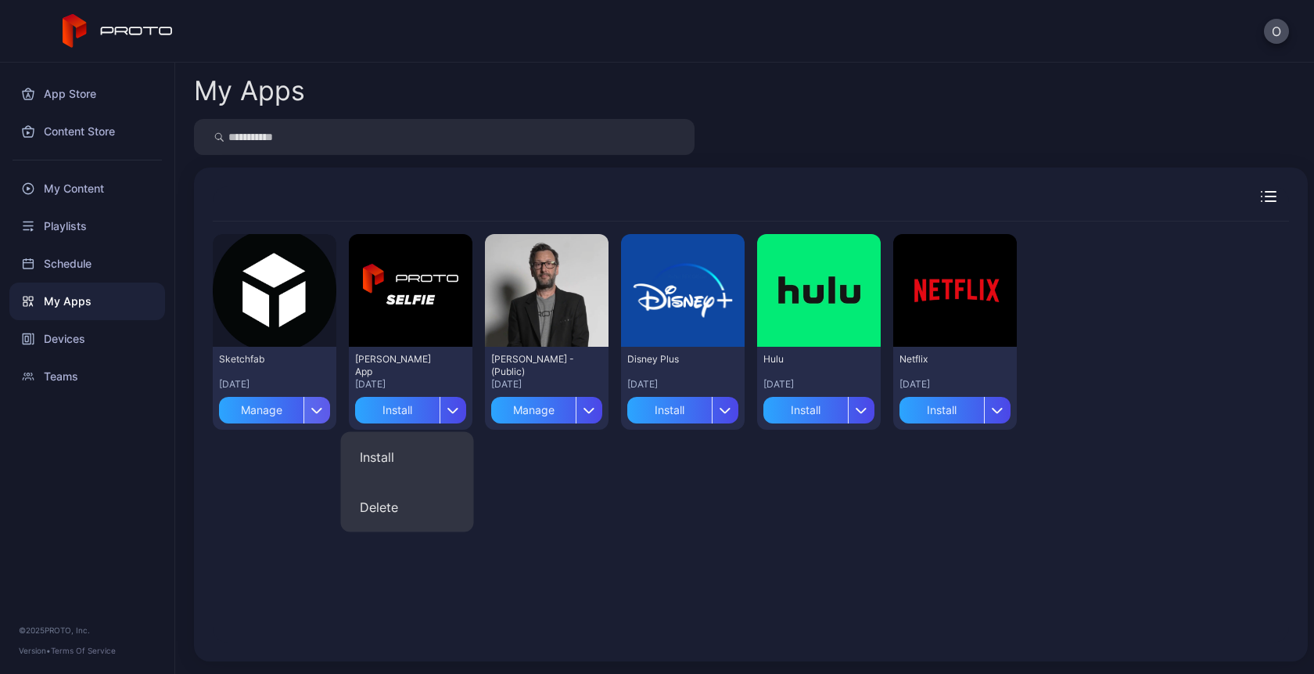
click at [316, 407] on icon "button" at bounding box center [317, 410] width 12 height 6
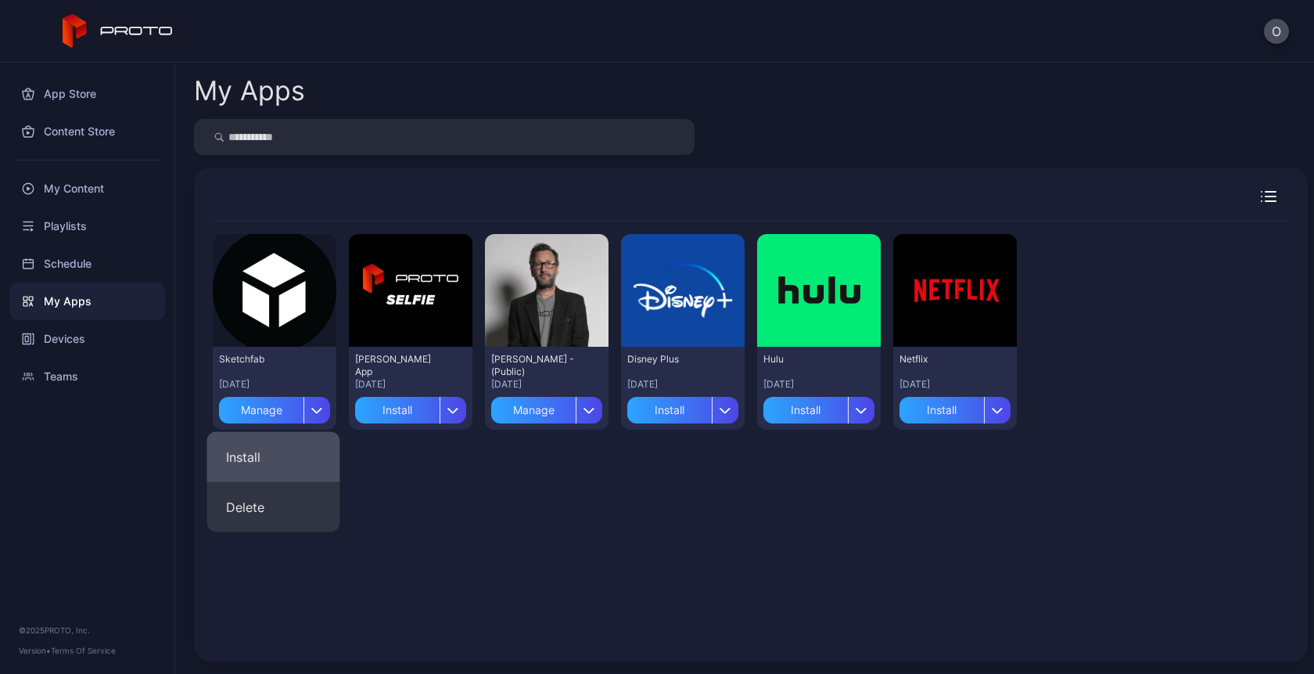
click at [280, 459] on button "Install" at bounding box center [273, 457] width 133 height 50
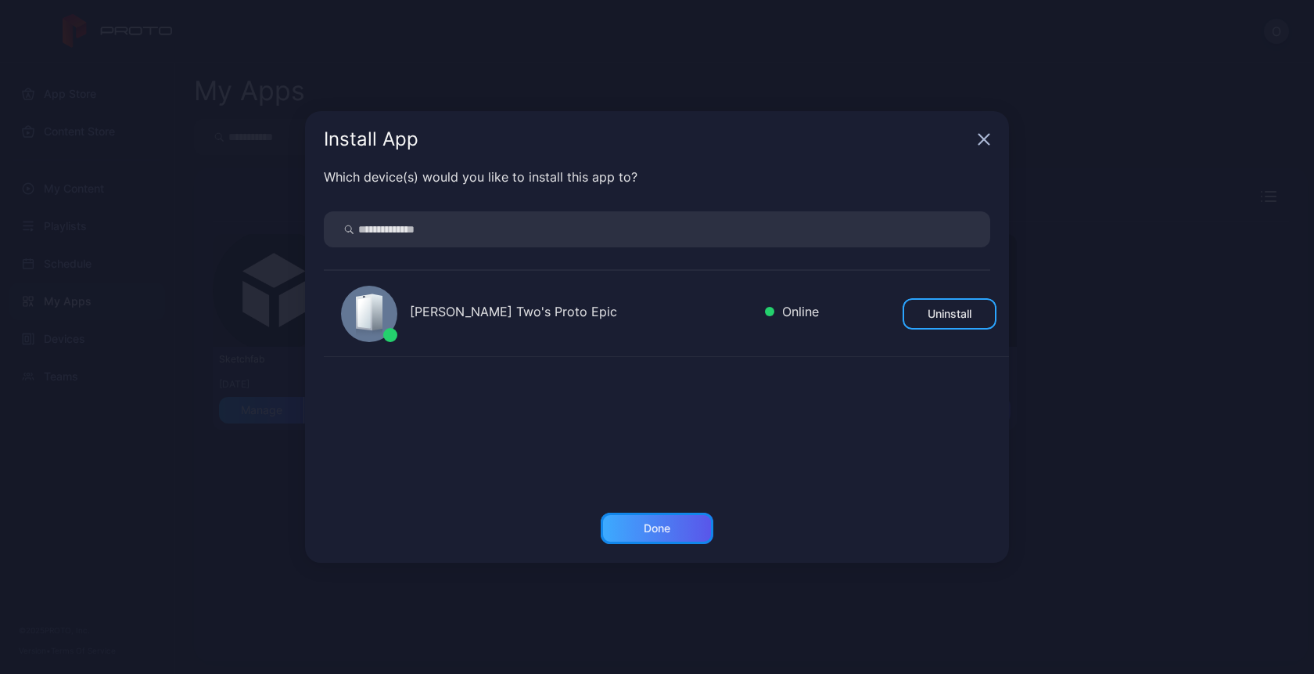
click at [667, 522] on div "Done" at bounding box center [657, 528] width 27 height 13
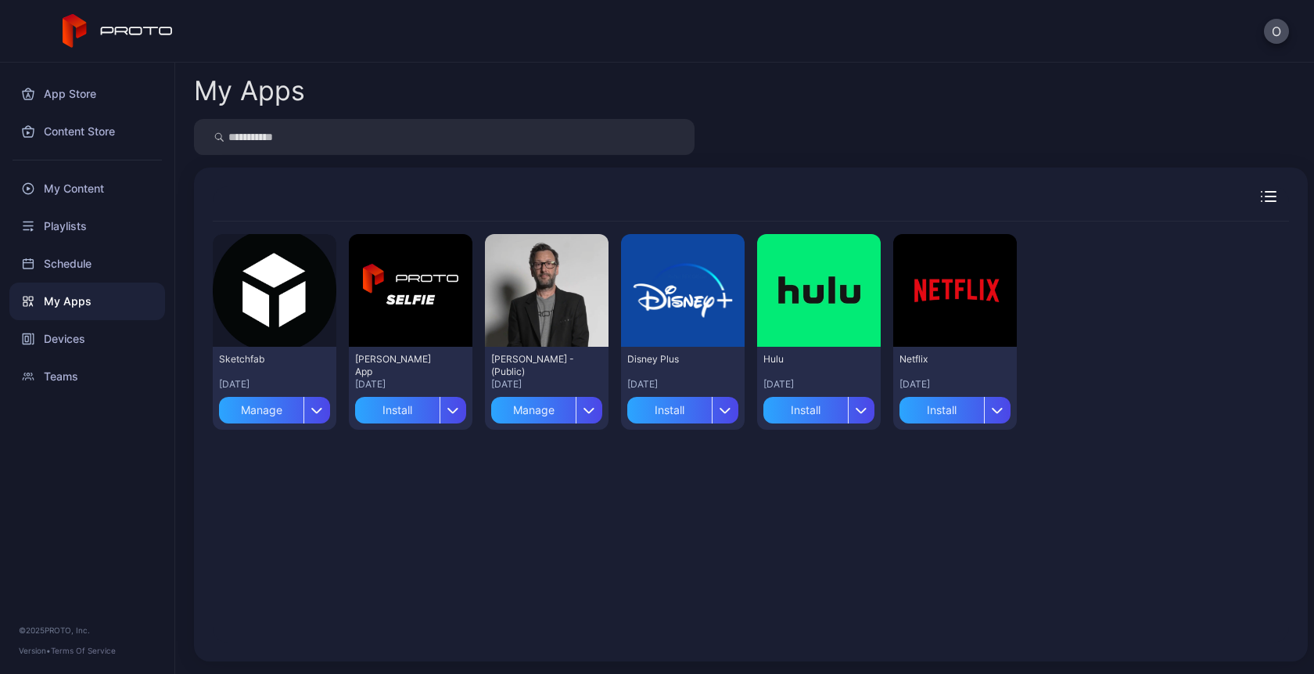
click at [1261, 200] on icon "button" at bounding box center [1269, 196] width 16 height 11
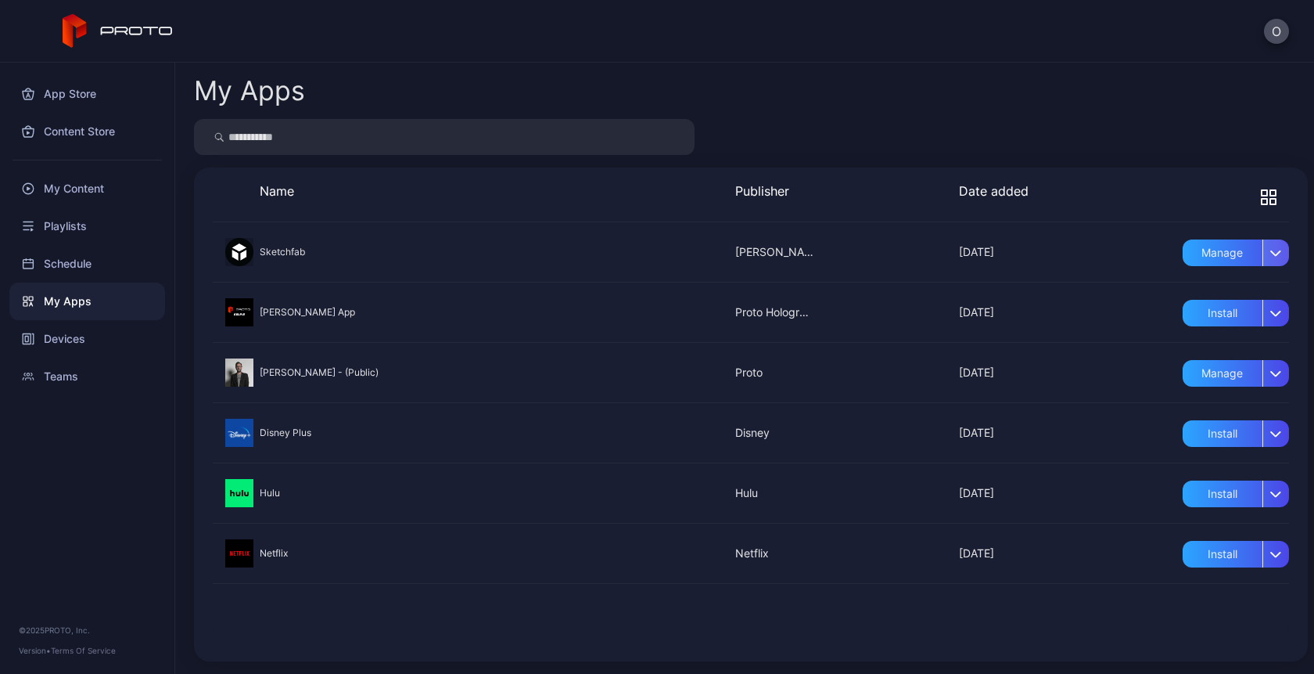
click at [1271, 252] on icon "button" at bounding box center [1275, 252] width 9 height 5
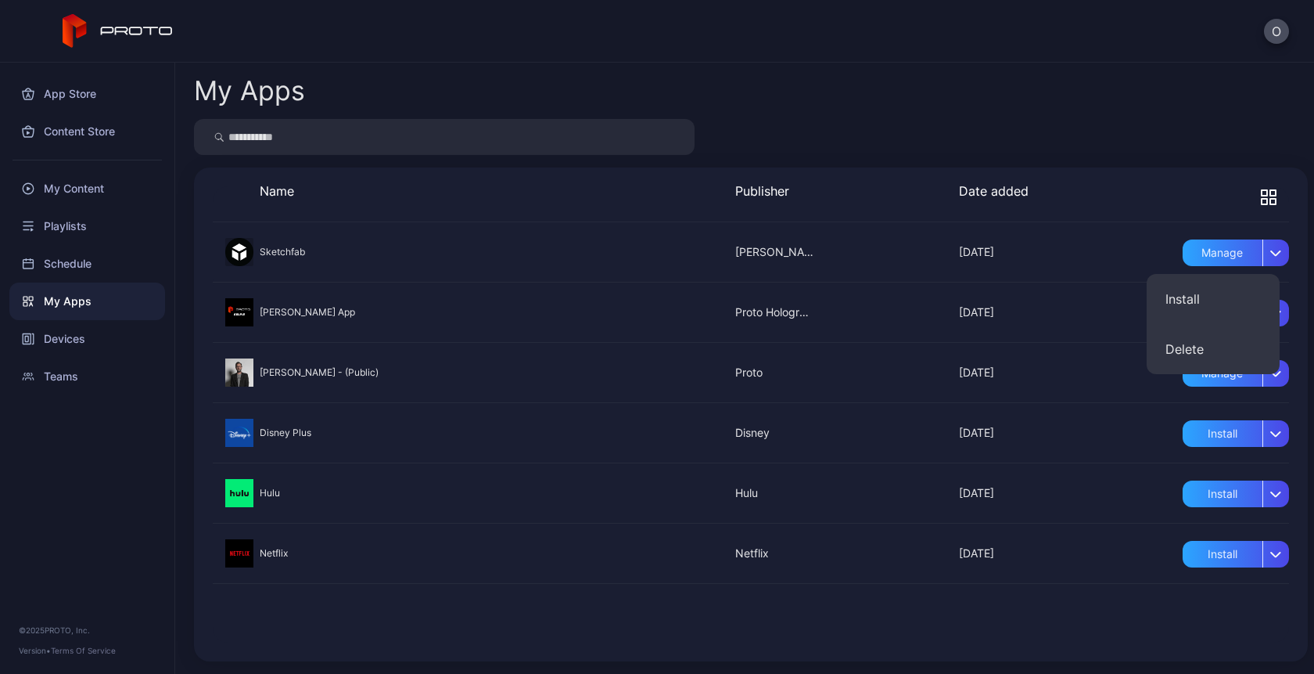
click at [1261, 197] on icon "button" at bounding box center [1269, 197] width 16 height 16
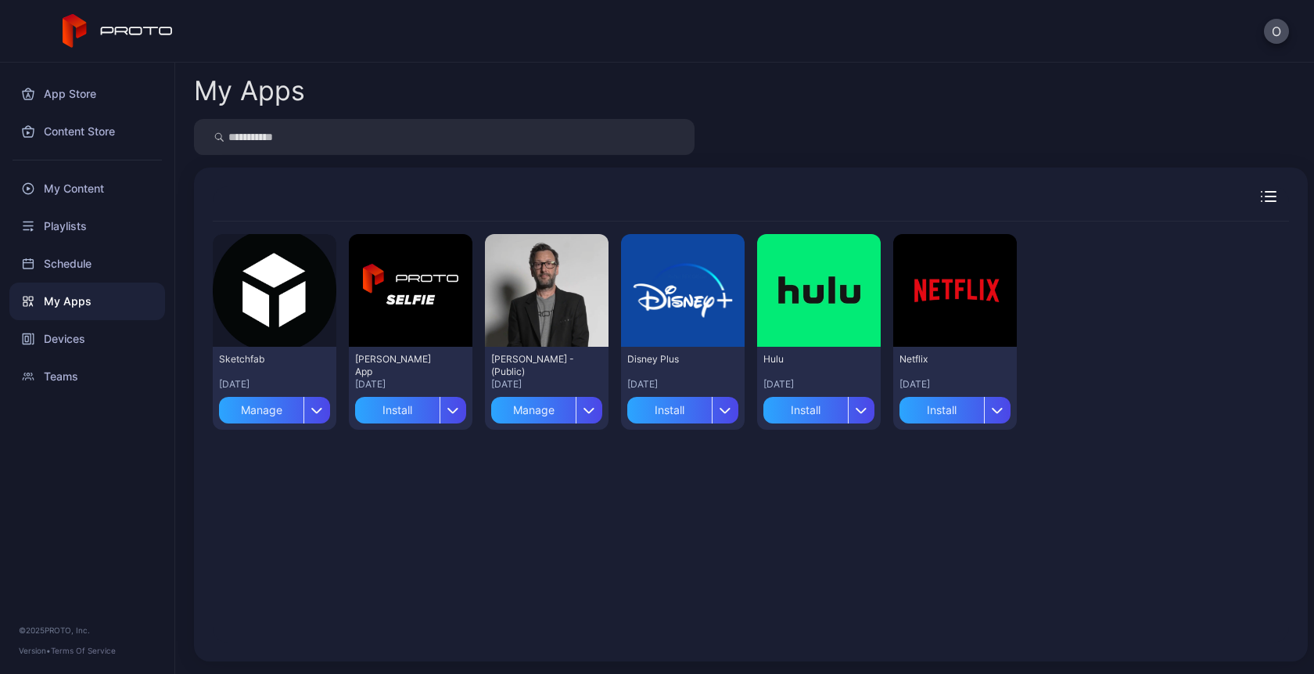
click at [1266, 201] on icon "button" at bounding box center [1271, 201] width 10 height 0
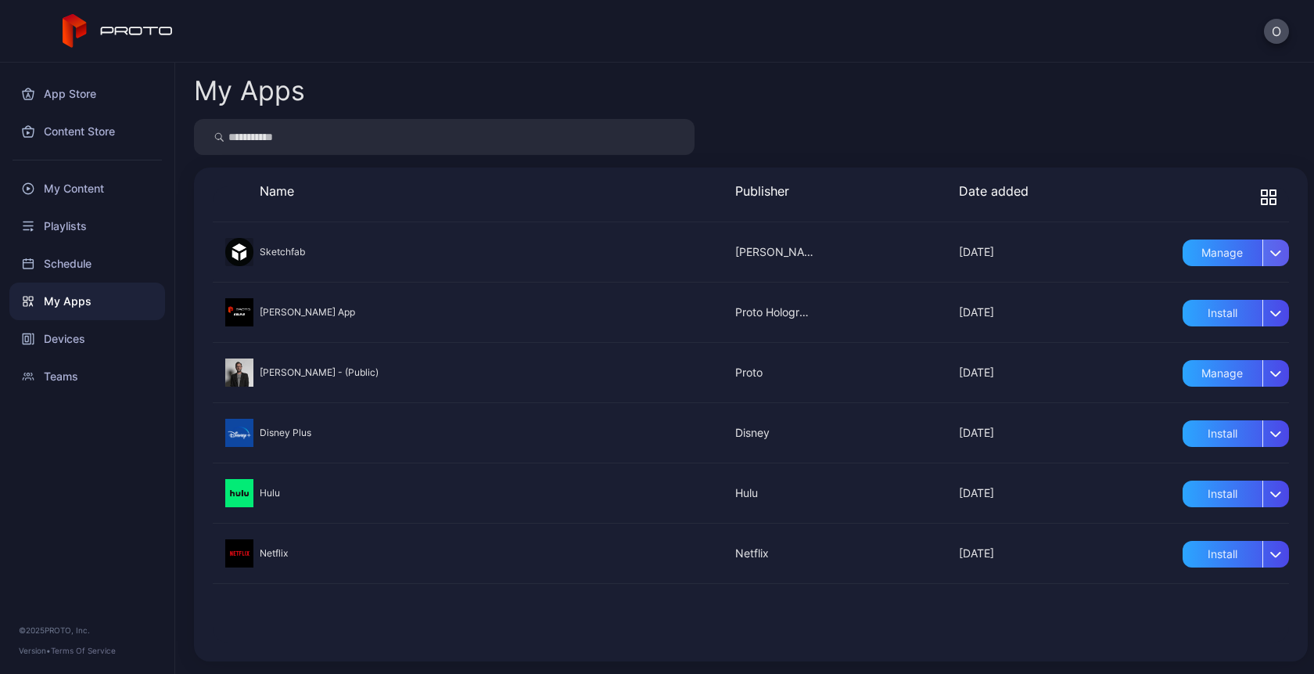
click at [1263, 262] on div "button" at bounding box center [1276, 252] width 27 height 27
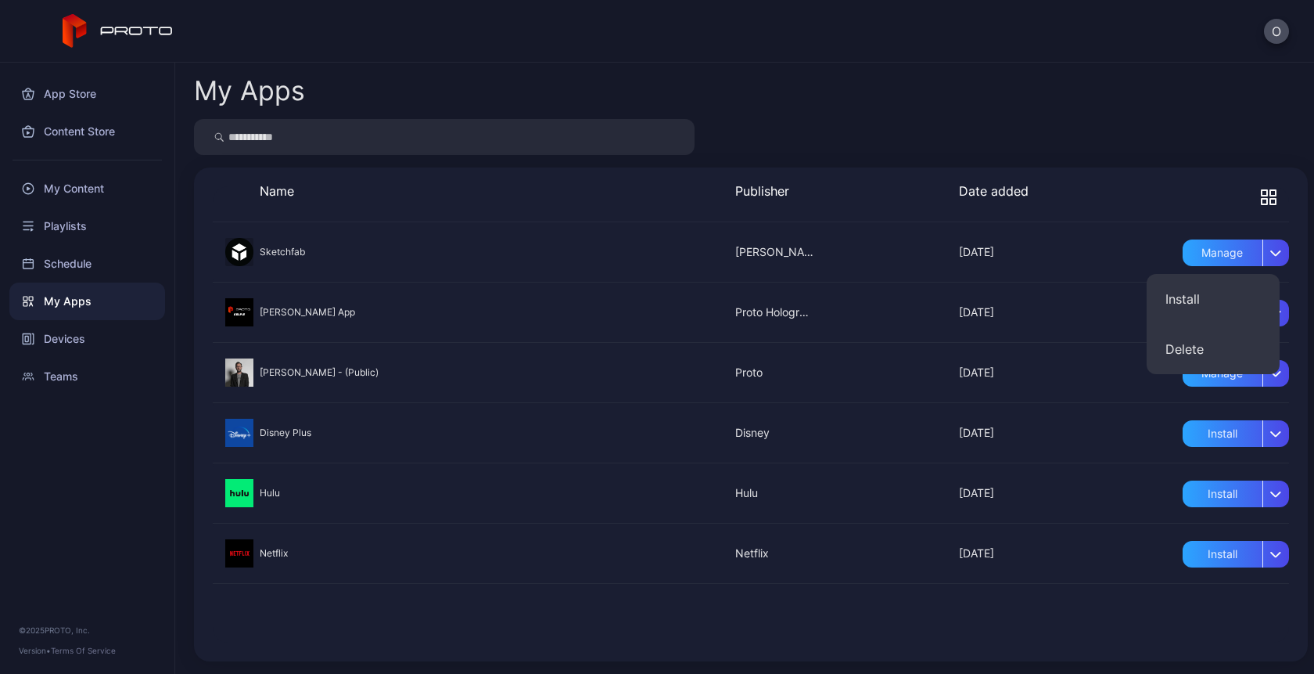
click at [1214, 206] on div at bounding box center [1236, 197] width 106 height 31
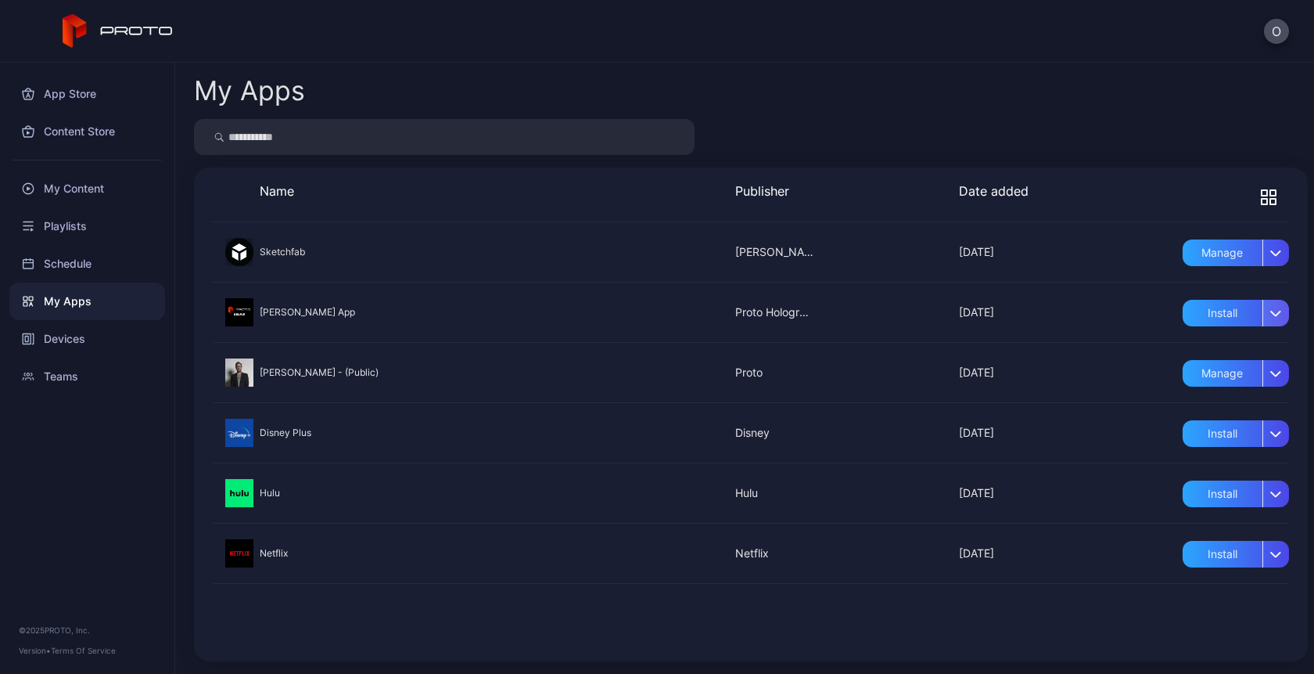
click at [1271, 311] on icon "button" at bounding box center [1275, 313] width 9 height 5
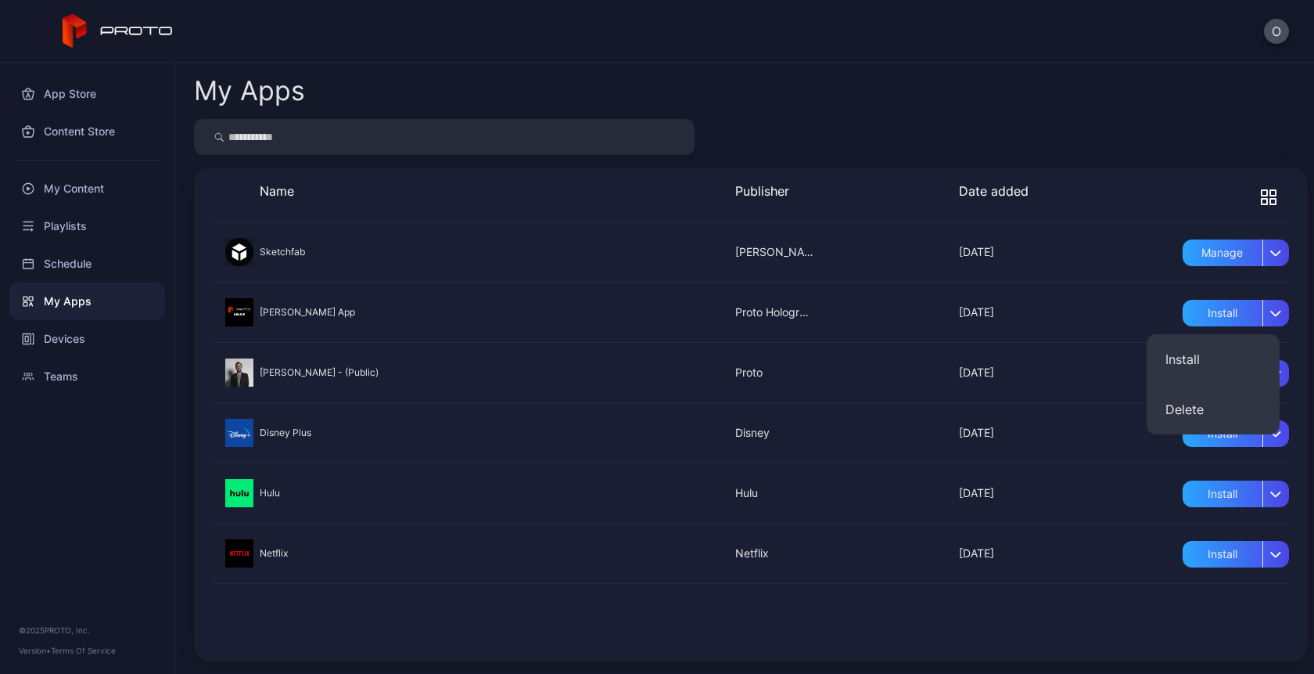
click at [1047, 291] on div at bounding box center [751, 312] width 1077 height 60
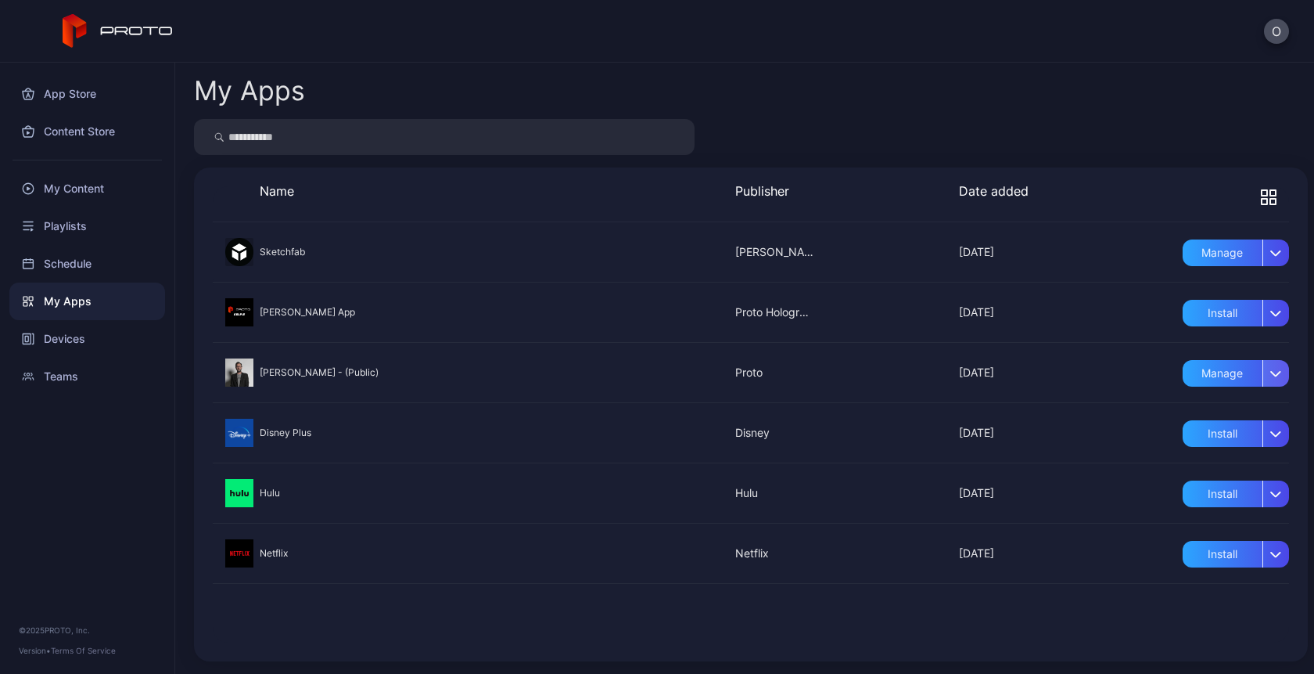
click at [1263, 369] on div "button" at bounding box center [1276, 373] width 27 height 27
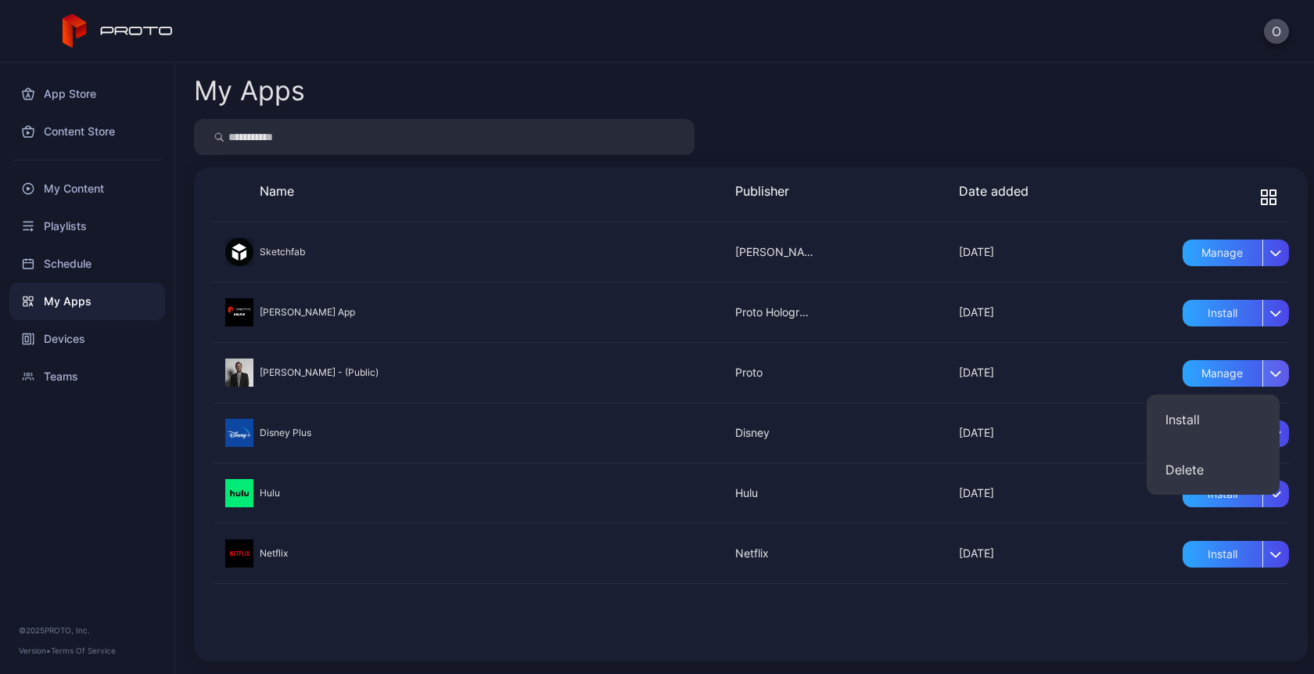
click at [1263, 369] on div "button" at bounding box center [1276, 373] width 27 height 27
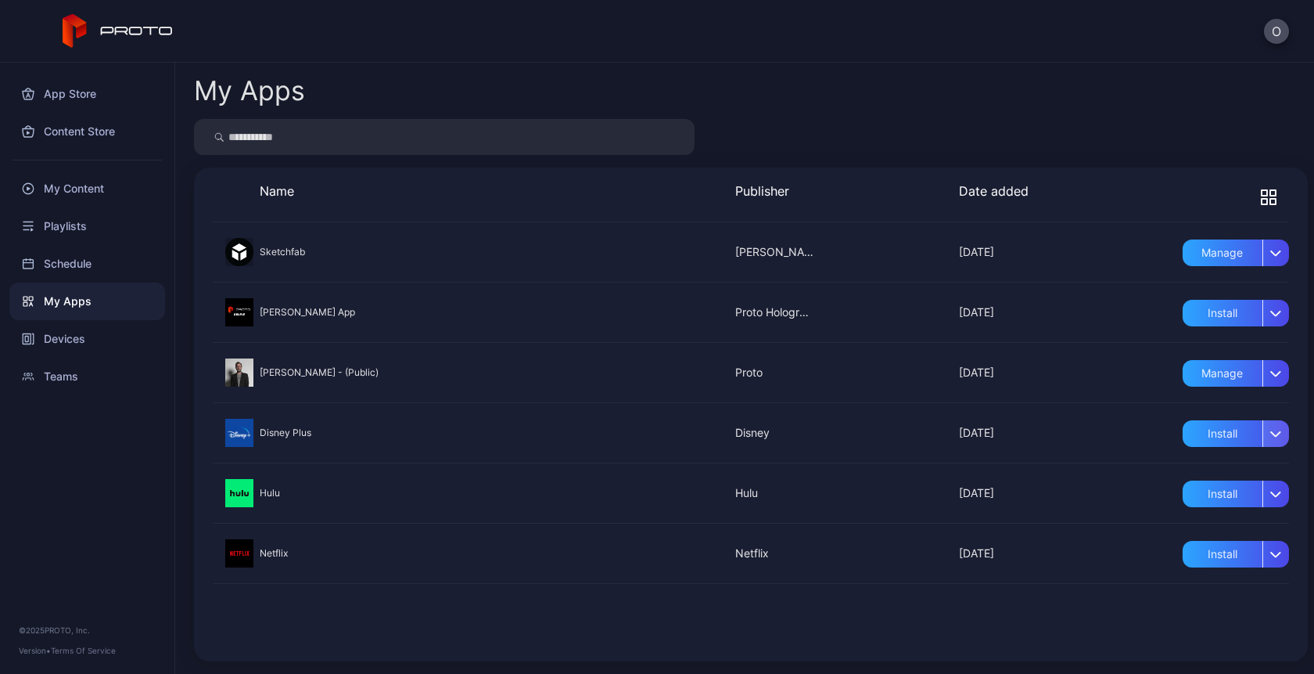
click at [1263, 437] on div "button" at bounding box center [1276, 433] width 27 height 27
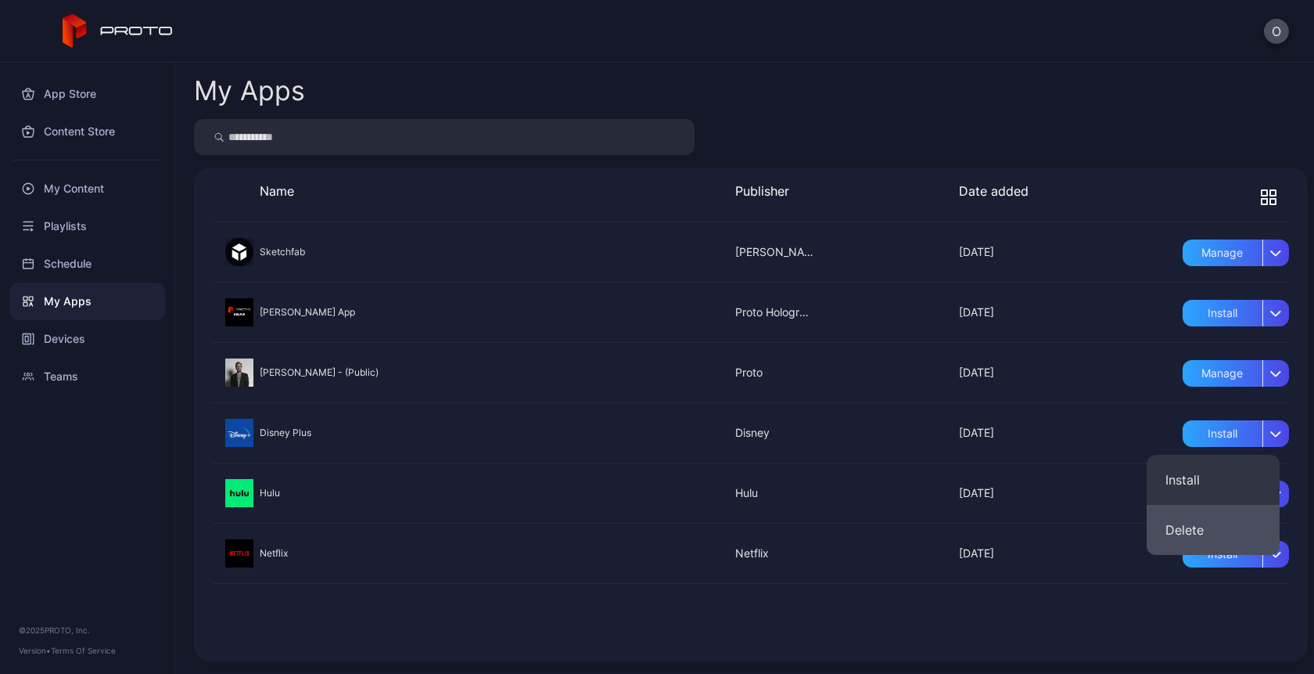
click at [1210, 529] on button "Delete" at bounding box center [1213, 530] width 133 height 50
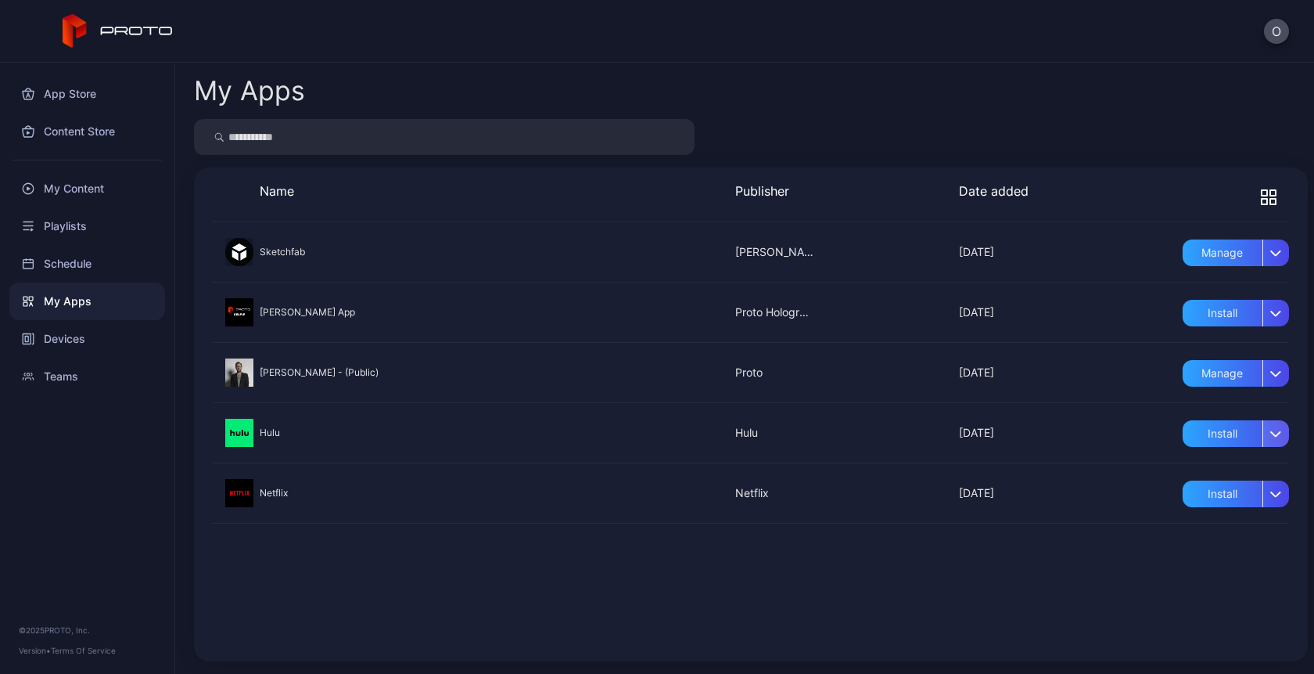
click at [1265, 430] on div "button" at bounding box center [1276, 433] width 27 height 27
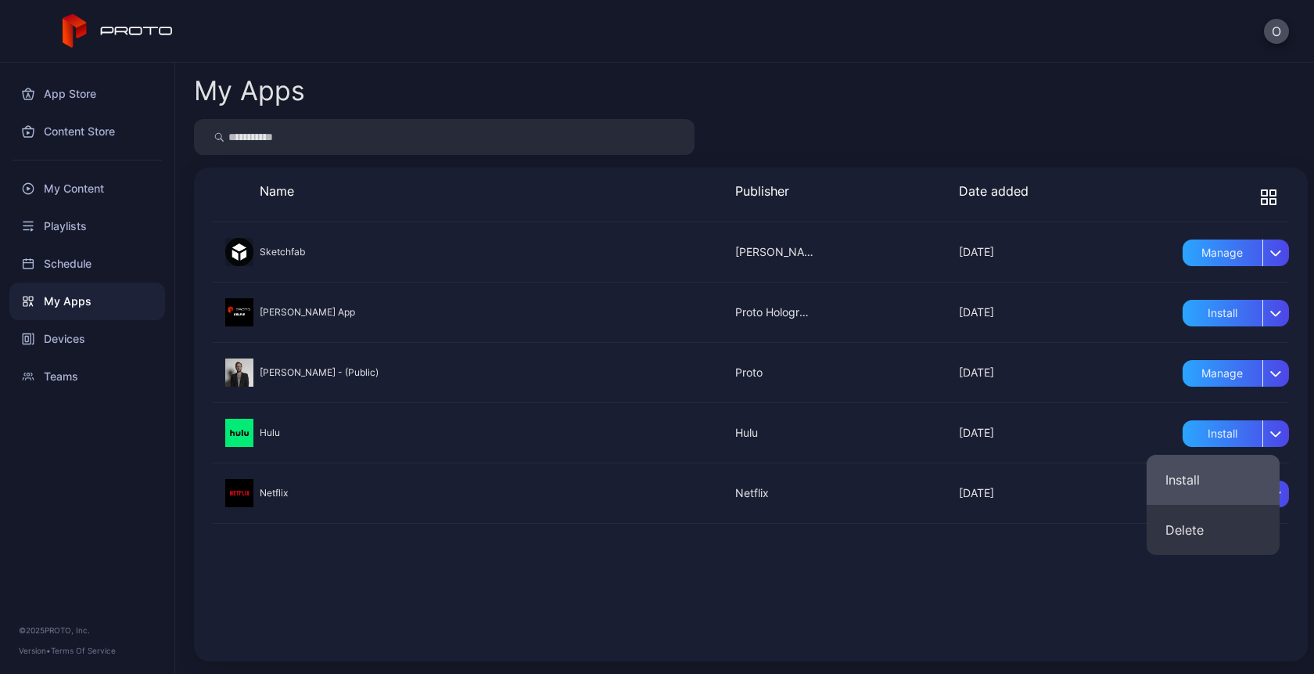
click at [1196, 470] on button "Install" at bounding box center [1213, 480] width 133 height 50
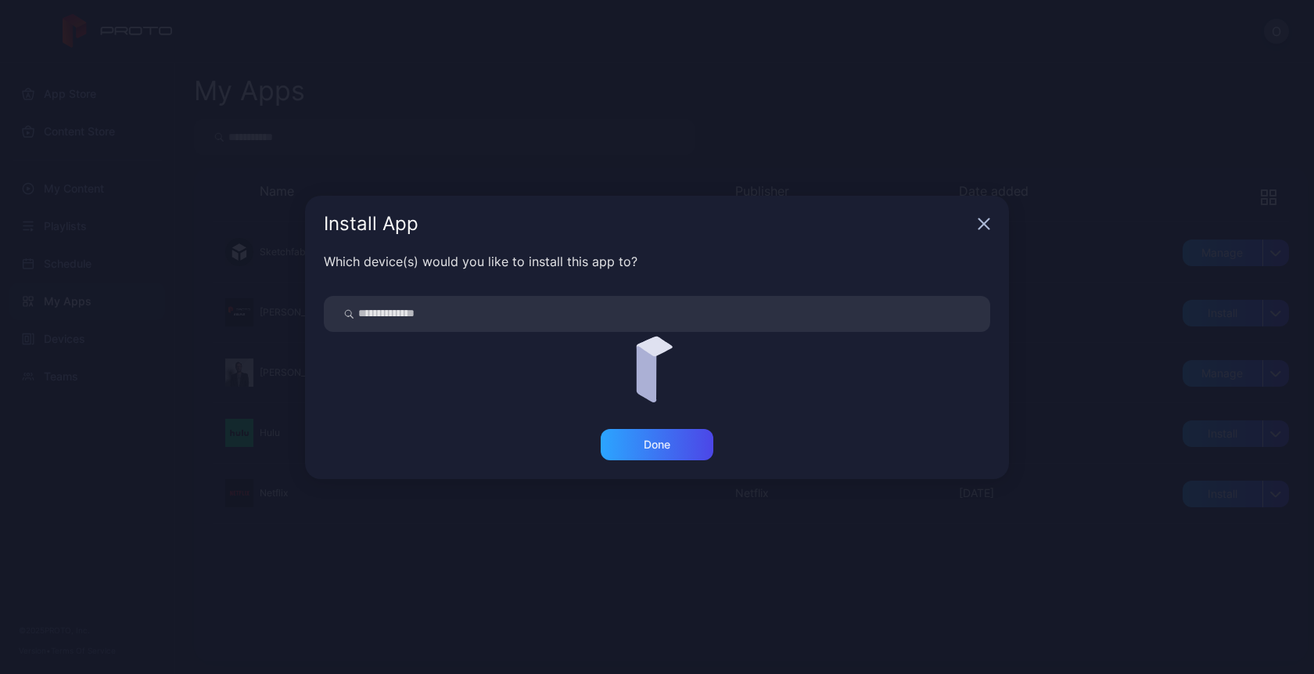
drag, startPoint x: 1106, startPoint y: 469, endPoint x: 1094, endPoint y: 466, distance: 13.1
click at [1095, 467] on div "Install App Which device(s) would you like to install this app to? Done" at bounding box center [657, 337] width 1314 height 674
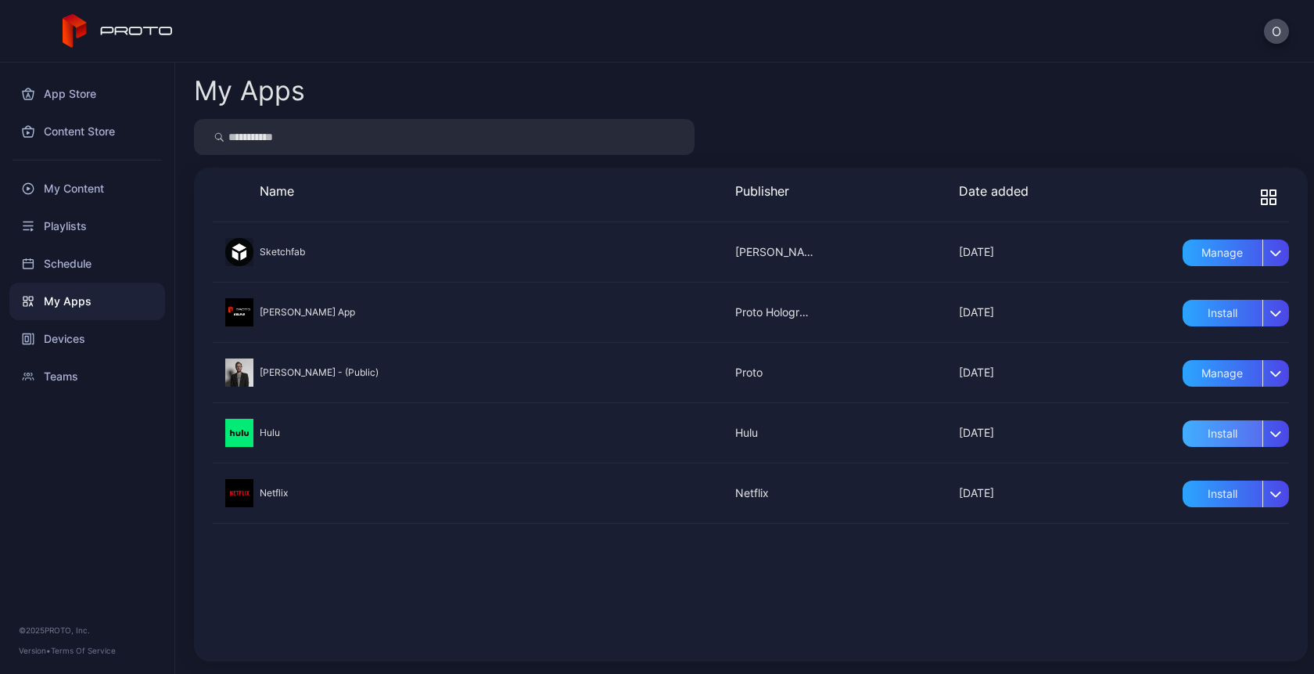
click at [1218, 433] on div "Install" at bounding box center [1223, 433] width 80 height 27
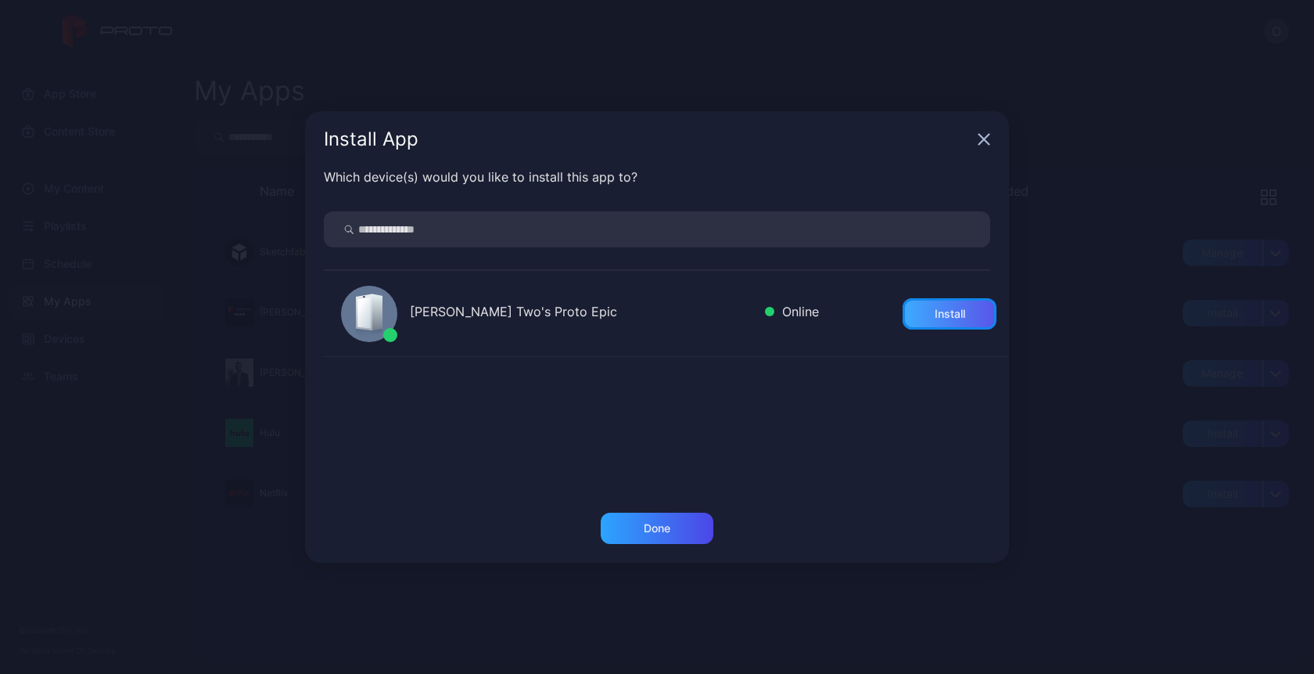
click at [935, 315] on div "Install" at bounding box center [950, 313] width 31 height 13
click at [663, 532] on div "Done" at bounding box center [657, 528] width 27 height 13
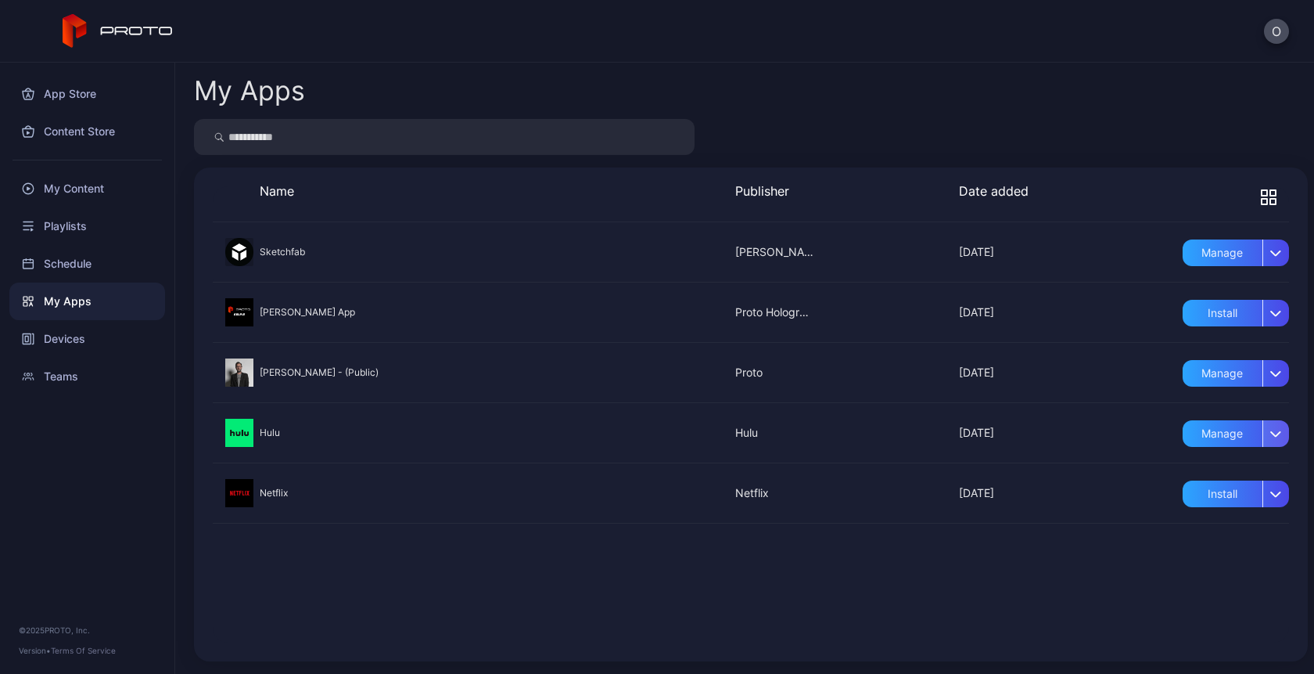
click at [1268, 433] on div "button" at bounding box center [1276, 433] width 27 height 27
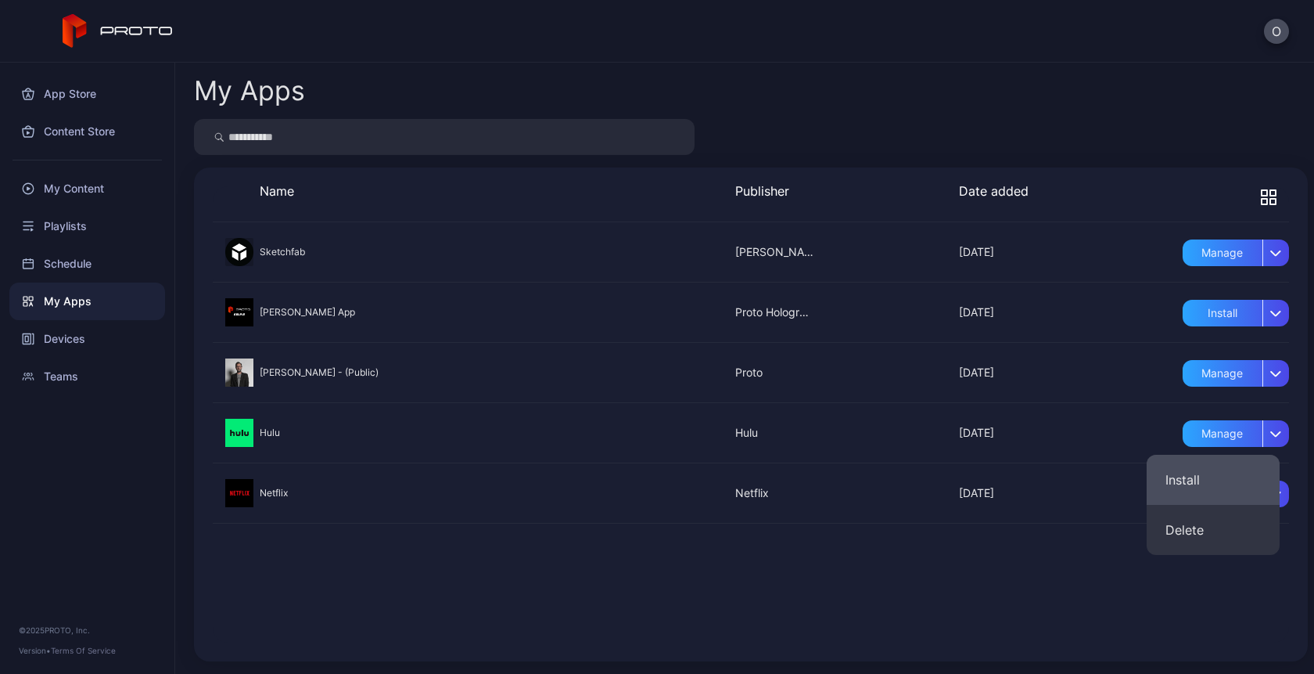
click at [1198, 476] on button "Install" at bounding box center [1213, 480] width 133 height 50
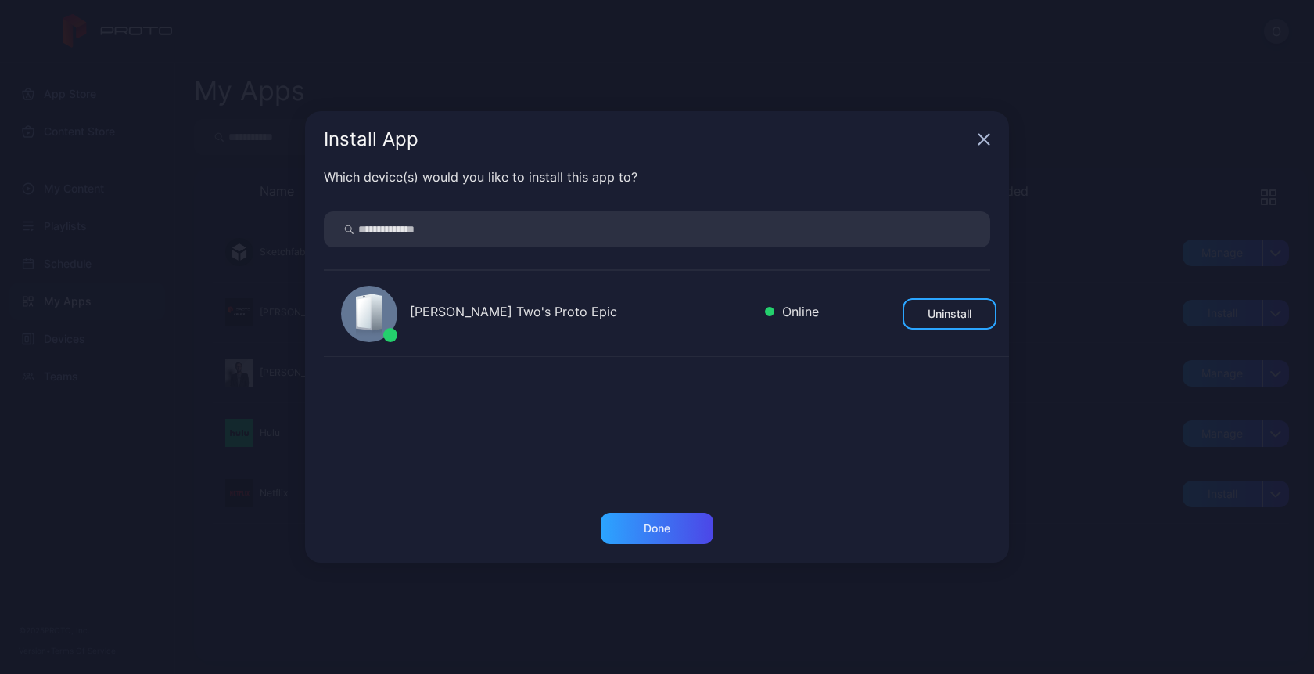
click at [973, 134] on div "Install App" at bounding box center [657, 139] width 704 height 56
click at [998, 139] on div "Install App" at bounding box center [657, 139] width 704 height 56
click at [978, 139] on icon "button" at bounding box center [984, 139] width 13 height 13
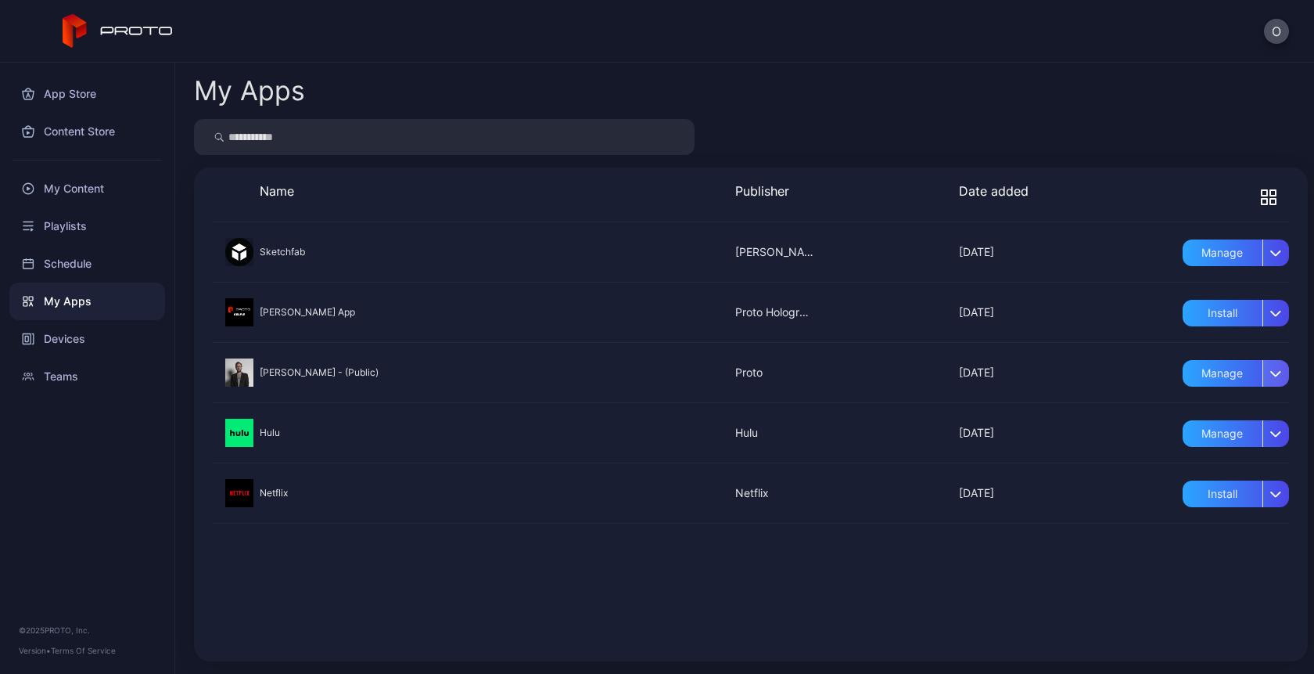
click at [1263, 376] on div "button" at bounding box center [1276, 373] width 27 height 27
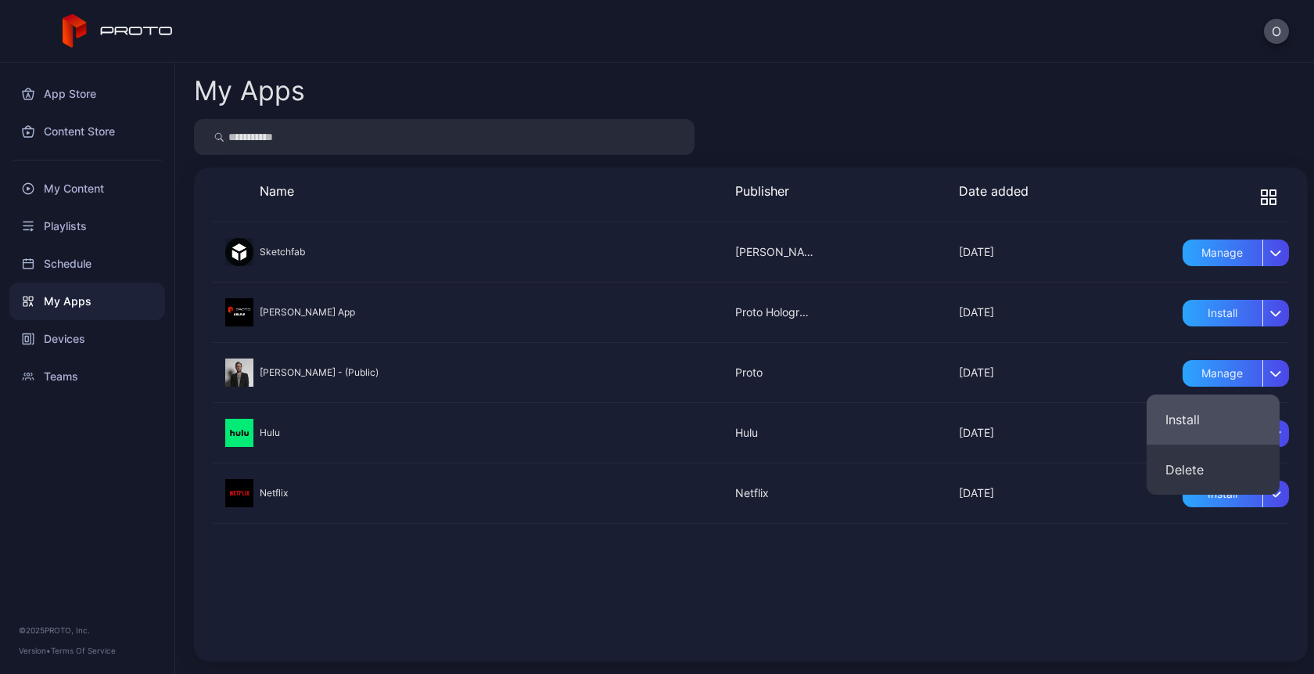
click at [1180, 415] on button "Install" at bounding box center [1213, 419] width 133 height 50
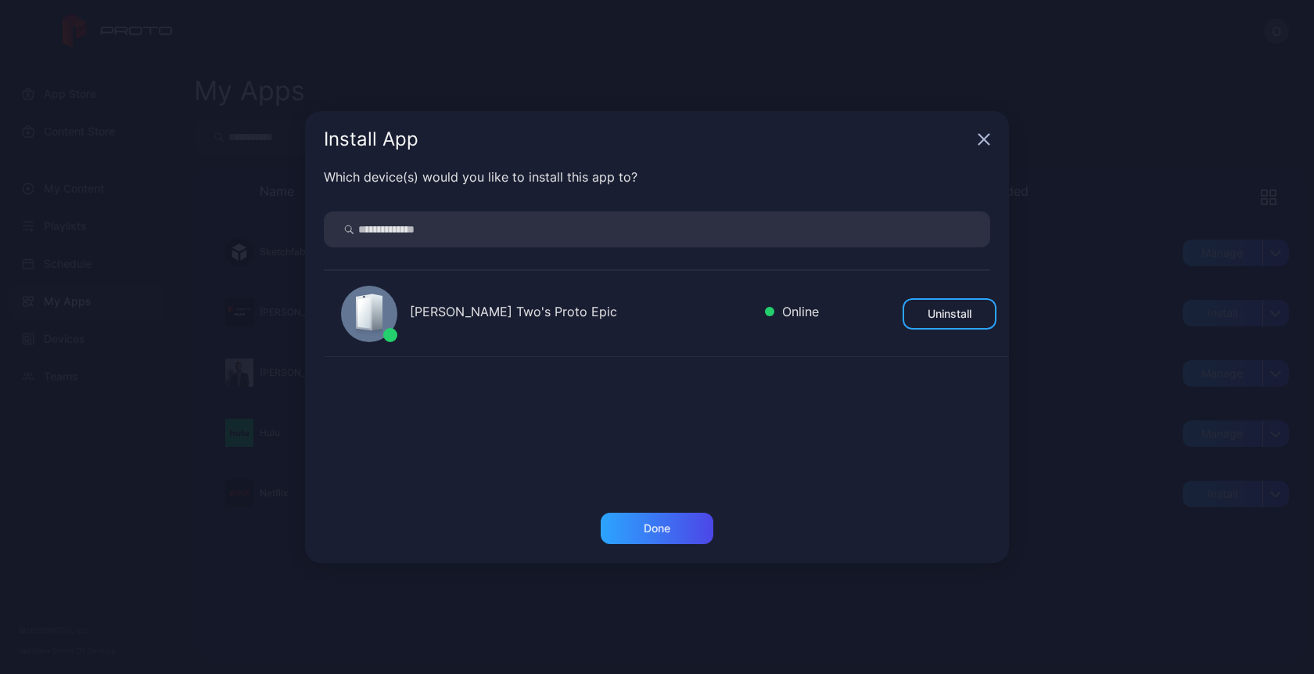
click at [494, 318] on div "[PERSON_NAME] Two's Proto Epic" at bounding box center [581, 313] width 343 height 23
click at [980, 146] on div "Install App" at bounding box center [657, 139] width 704 height 56
click at [986, 138] on icon "button" at bounding box center [985, 140] width 10 height 10
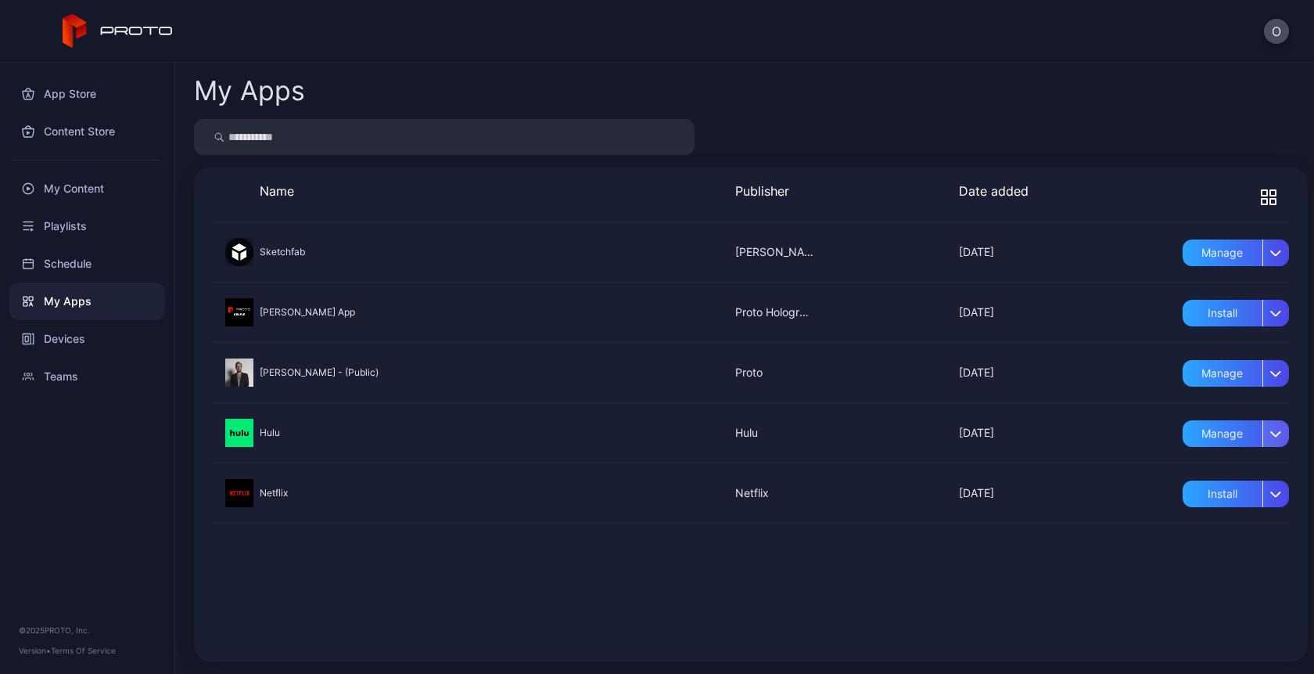
click at [1263, 440] on div "button" at bounding box center [1276, 433] width 27 height 27
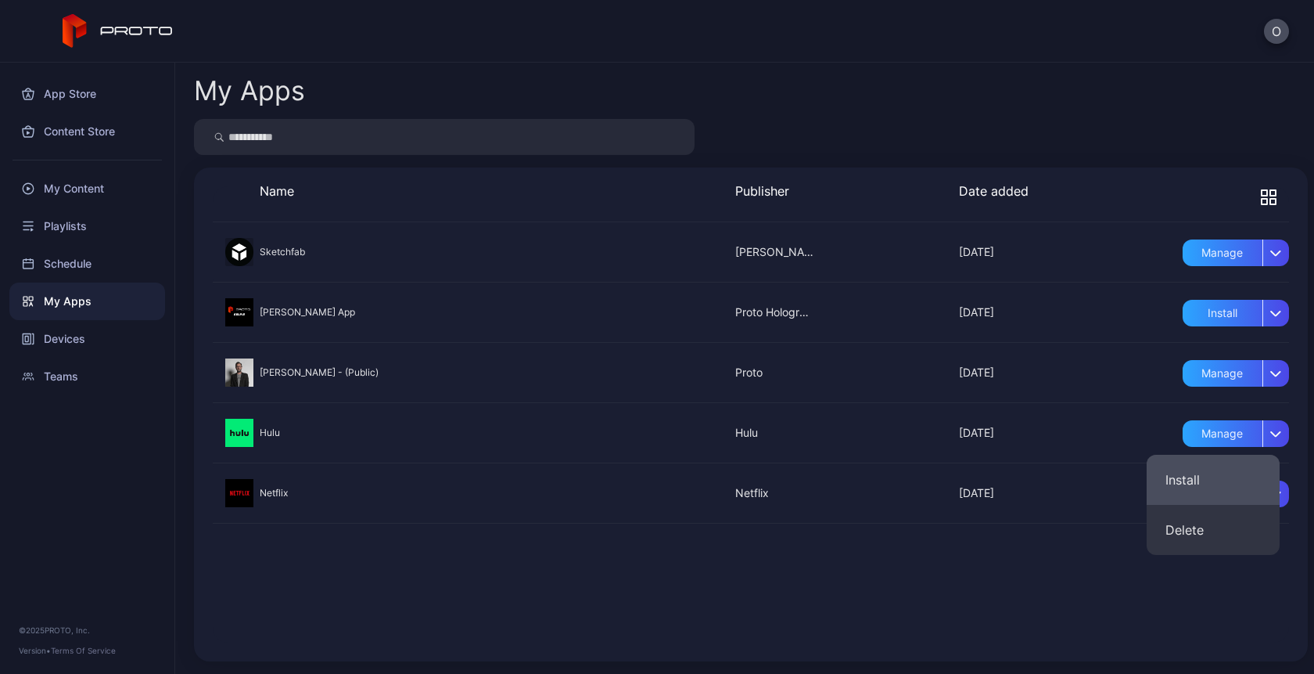
click at [1198, 480] on button "Install" at bounding box center [1213, 480] width 133 height 50
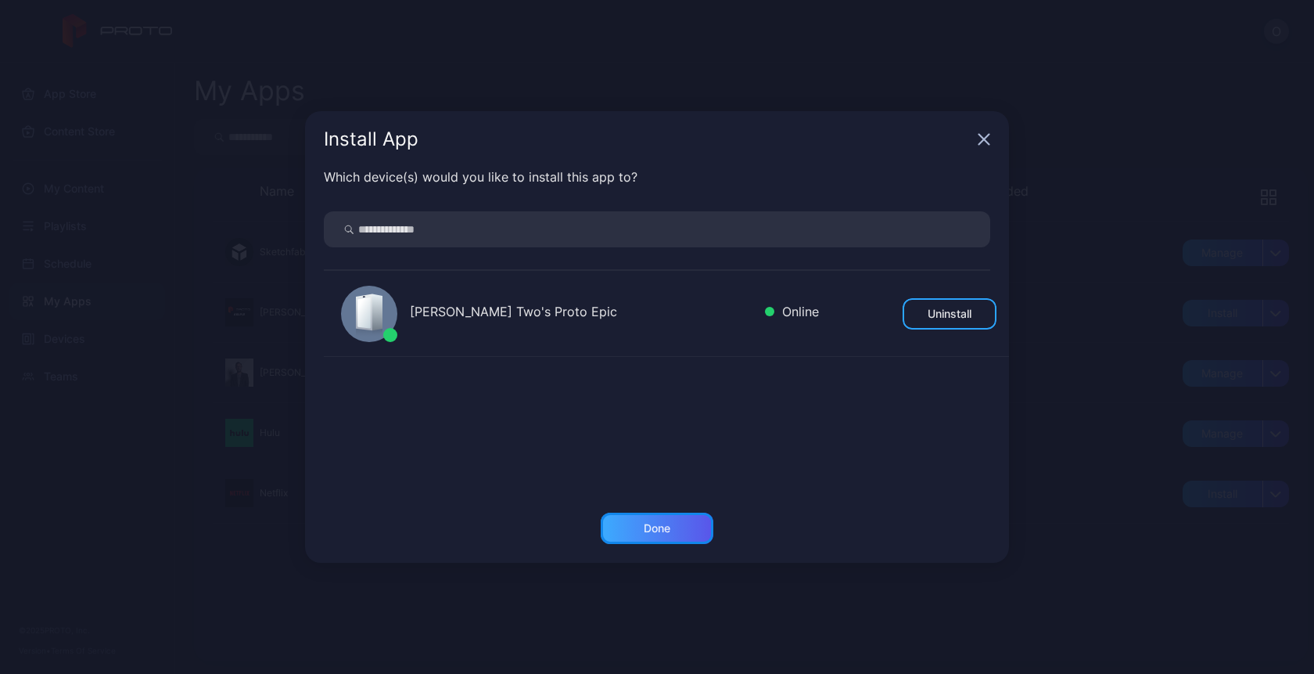
click at [673, 532] on div "Done" at bounding box center [657, 527] width 113 height 31
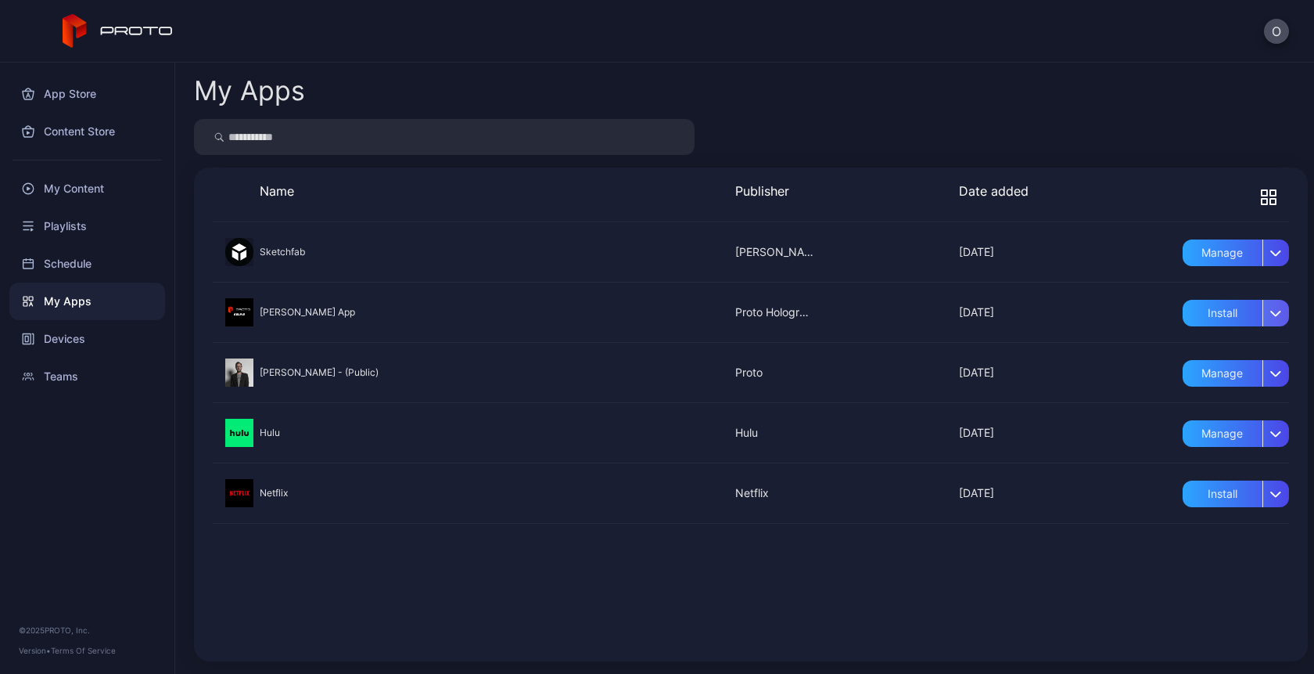
click at [1263, 320] on div "button" at bounding box center [1276, 313] width 27 height 27
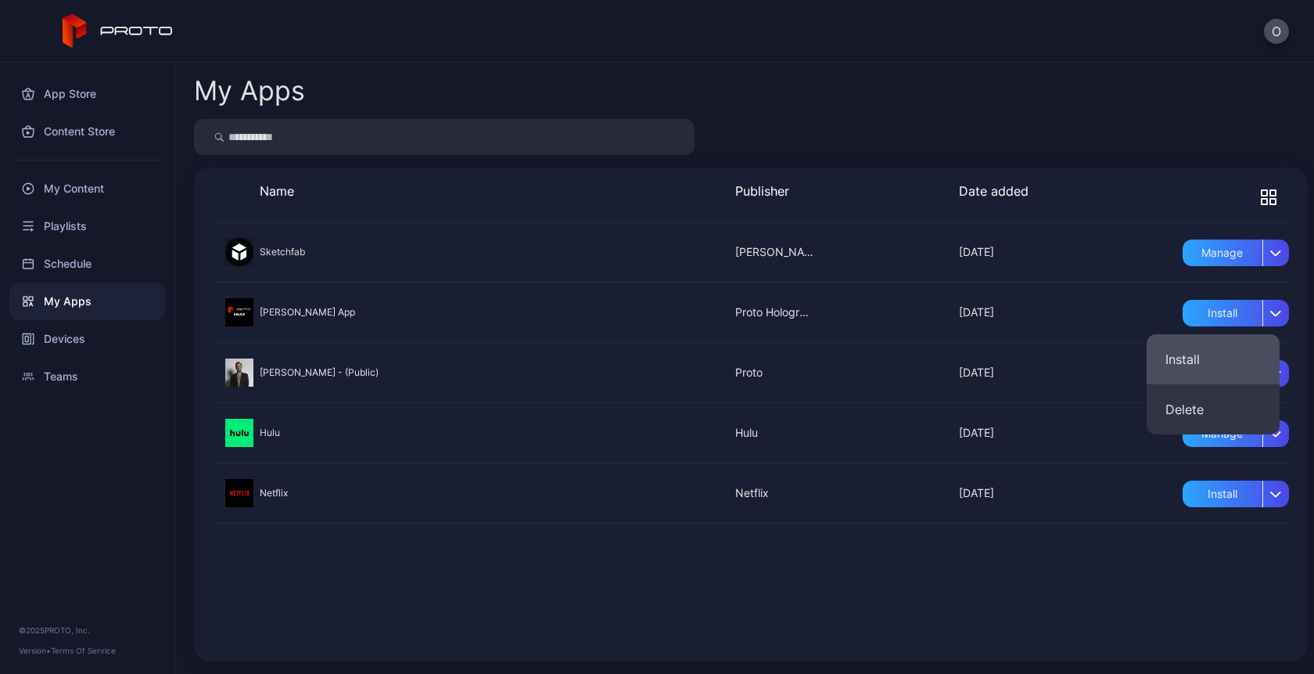
click at [1196, 365] on button "Install" at bounding box center [1213, 359] width 133 height 50
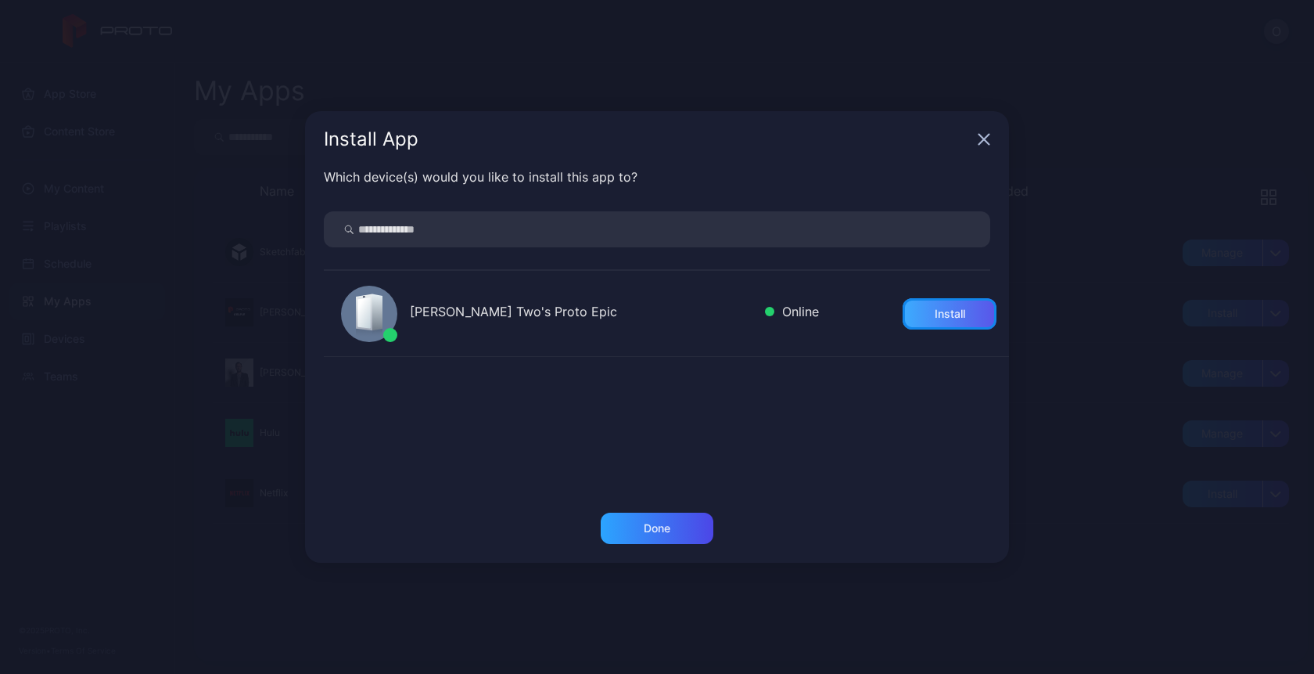
click at [914, 324] on div "Install" at bounding box center [950, 313] width 94 height 31
click at [639, 532] on div "Done" at bounding box center [657, 527] width 113 height 31
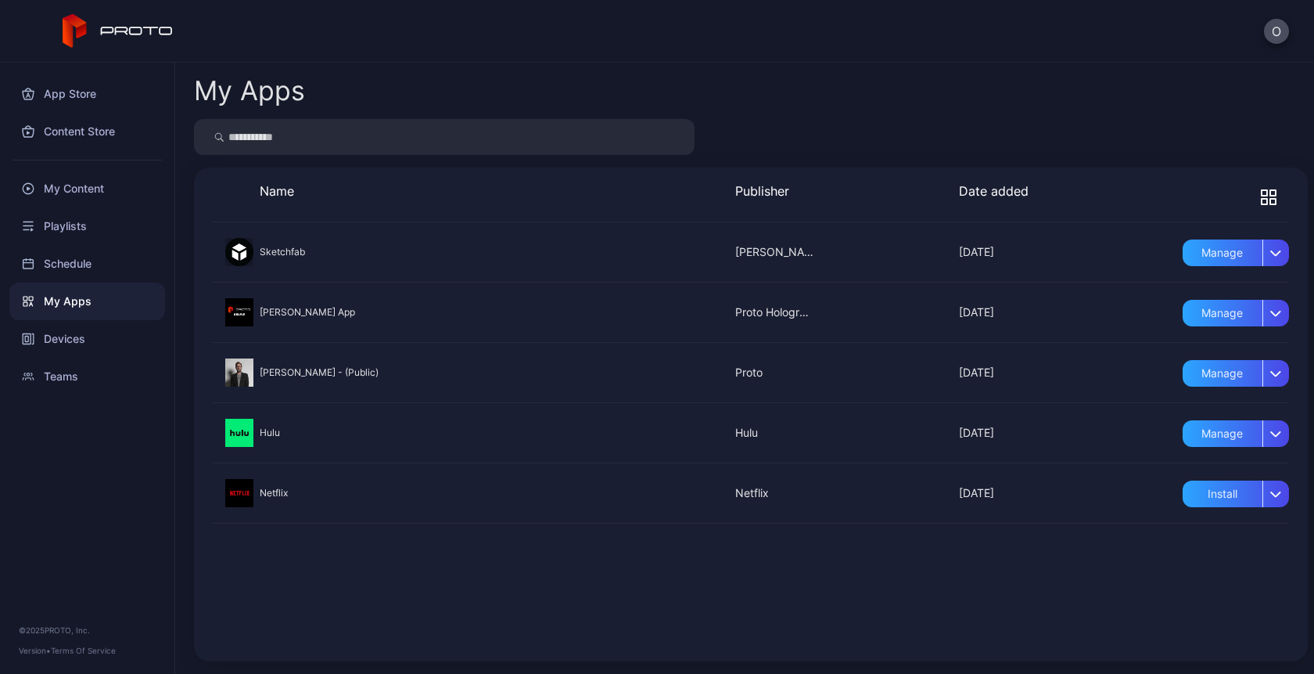
click at [63, 296] on div "My Apps" at bounding box center [87, 301] width 156 height 38
click at [63, 336] on div "Devices" at bounding box center [87, 339] width 156 height 38
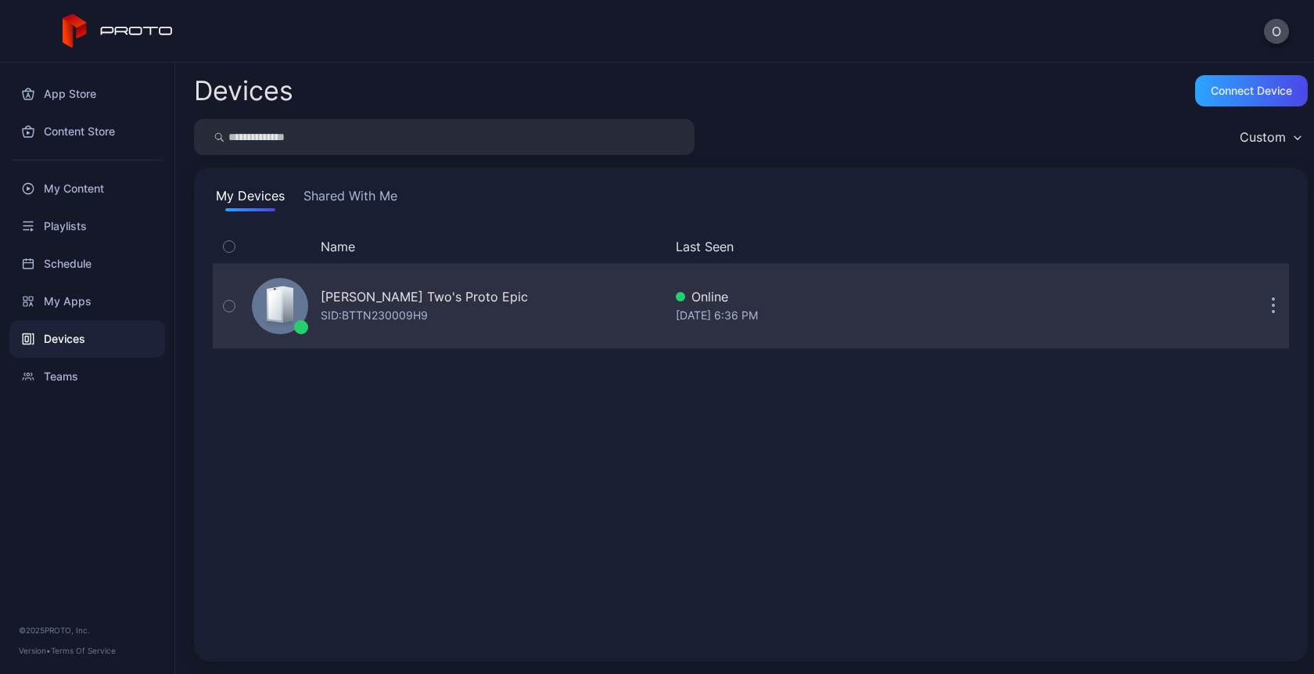
click at [373, 325] on div "Oksana Two's Proto Epic SID: BTTN230009H9" at bounding box center [455, 306] width 418 height 78
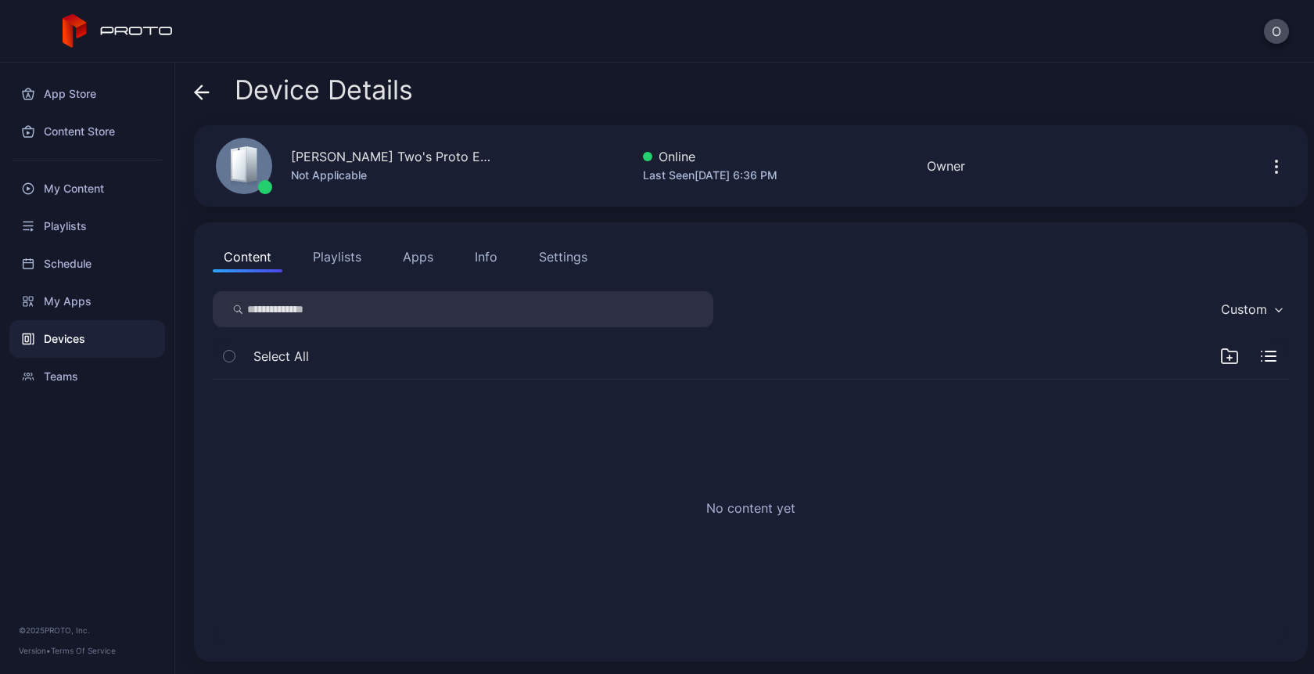
click at [405, 264] on button "Apps" at bounding box center [418, 256] width 52 height 31
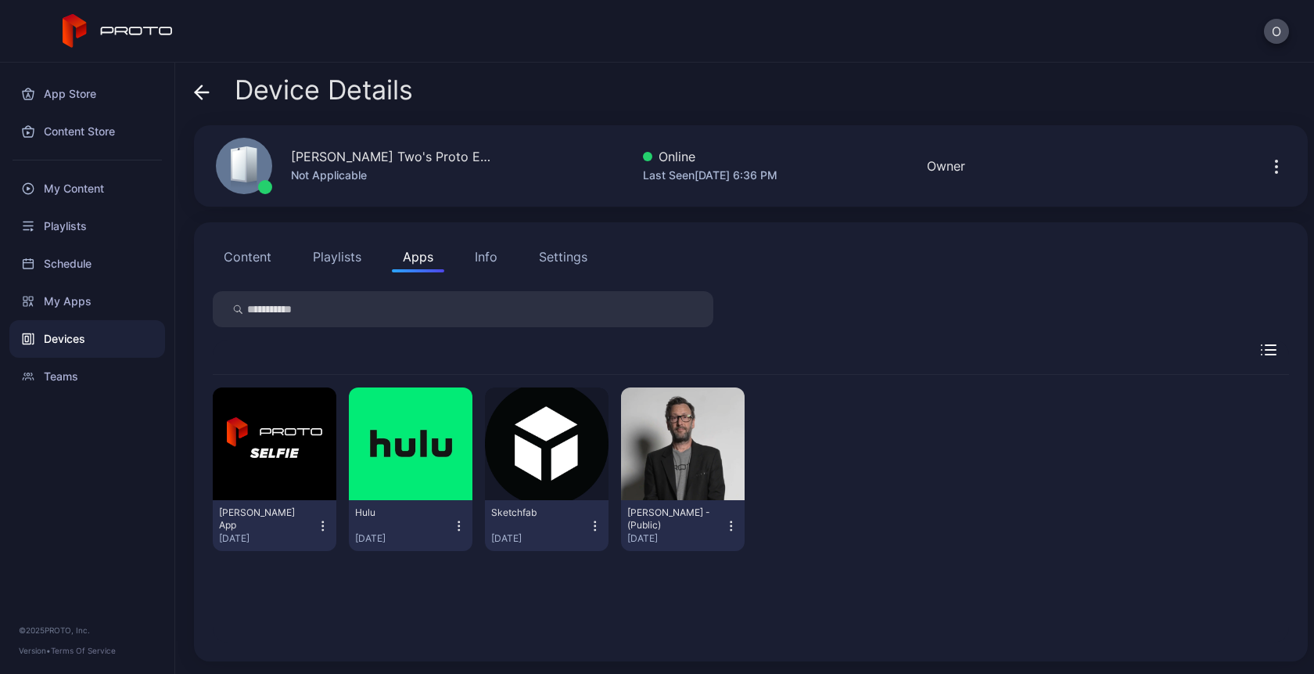
click at [732, 530] on icon "button" at bounding box center [732, 529] width 1 height 1
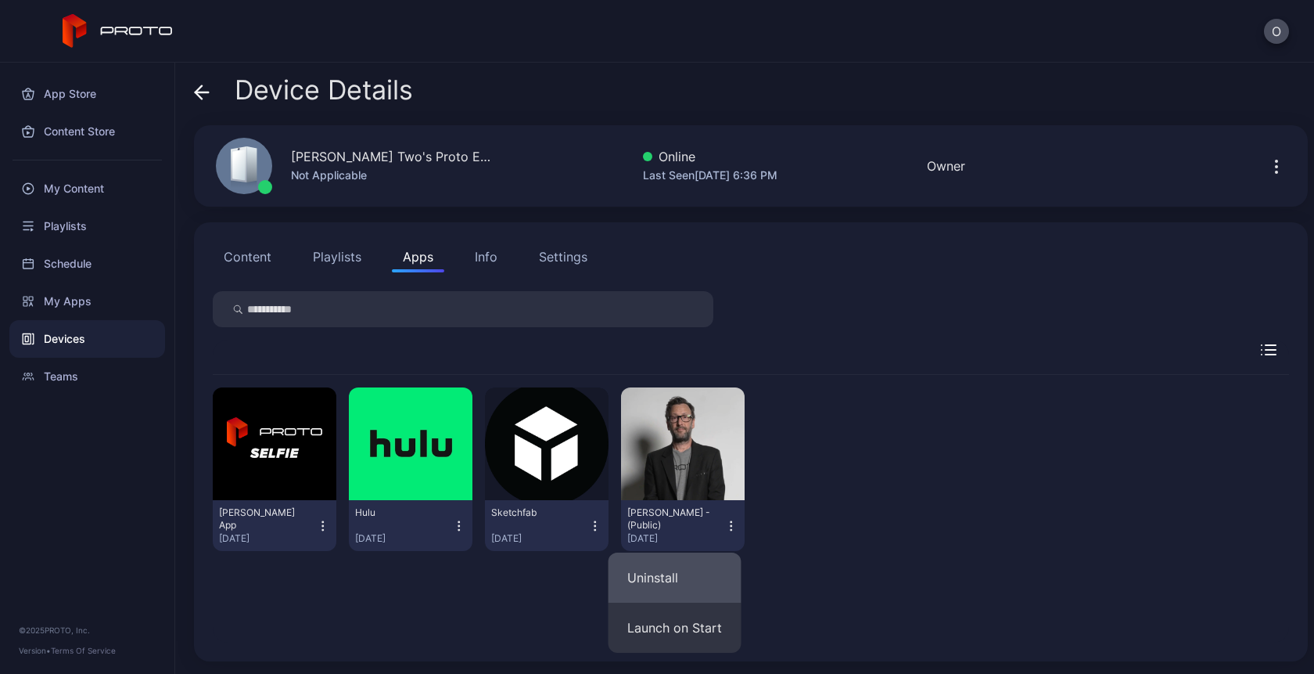
click at [674, 584] on button "Uninstall" at bounding box center [675, 577] width 133 height 50
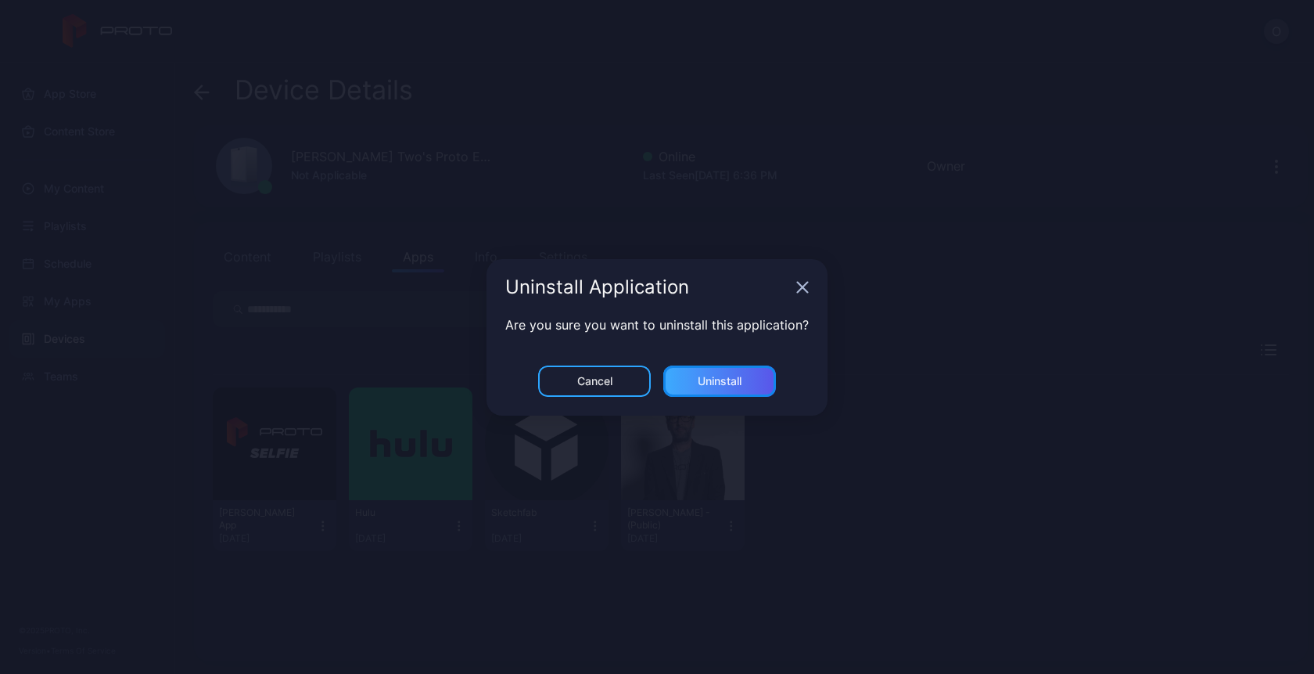
click at [747, 376] on div "Uninstall" at bounding box center [719, 380] width 113 height 31
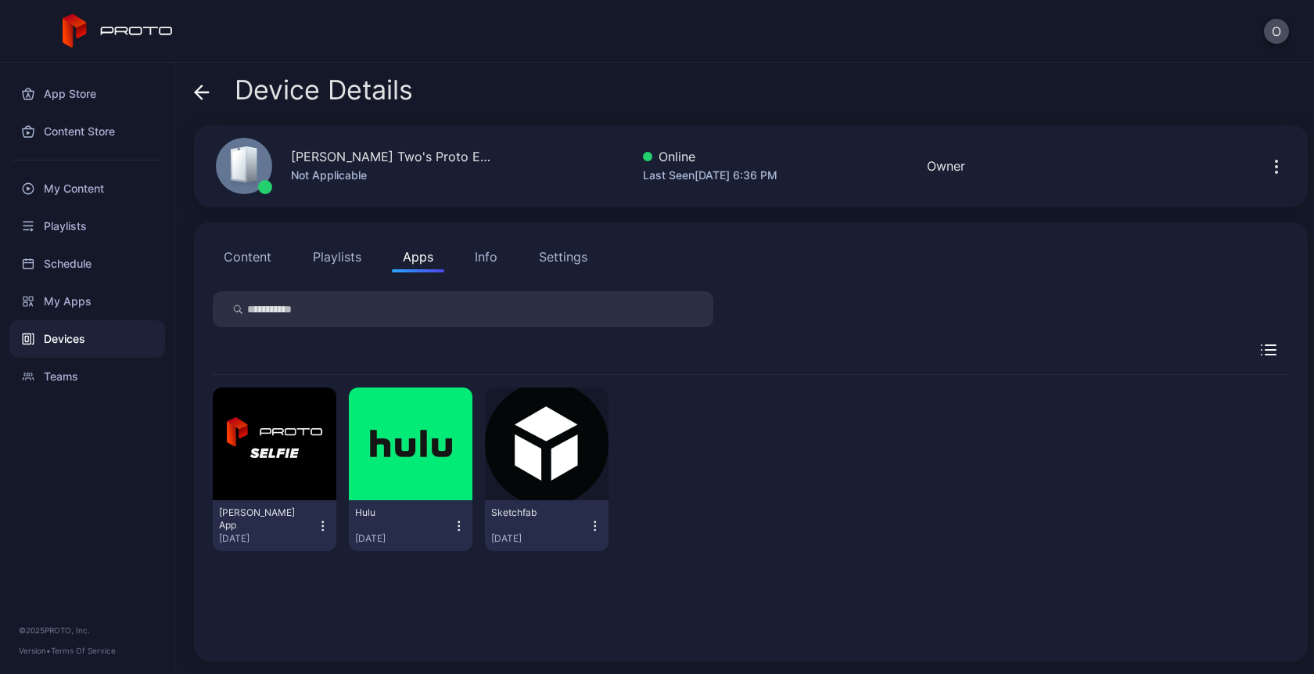
drag, startPoint x: 747, startPoint y: 377, endPoint x: 591, endPoint y: 377, distance: 156.5
click at [598, 377] on div "David Selfie App Aug 26, 2025 Hulu Aug 26, 2025 Sketchfab Aug 26, 2025" at bounding box center [751, 469] width 1077 height 189
click at [419, 263] on button "Apps" at bounding box center [418, 256] width 52 height 31
click at [591, 528] on icon "button" at bounding box center [595, 526] width 14 height 16
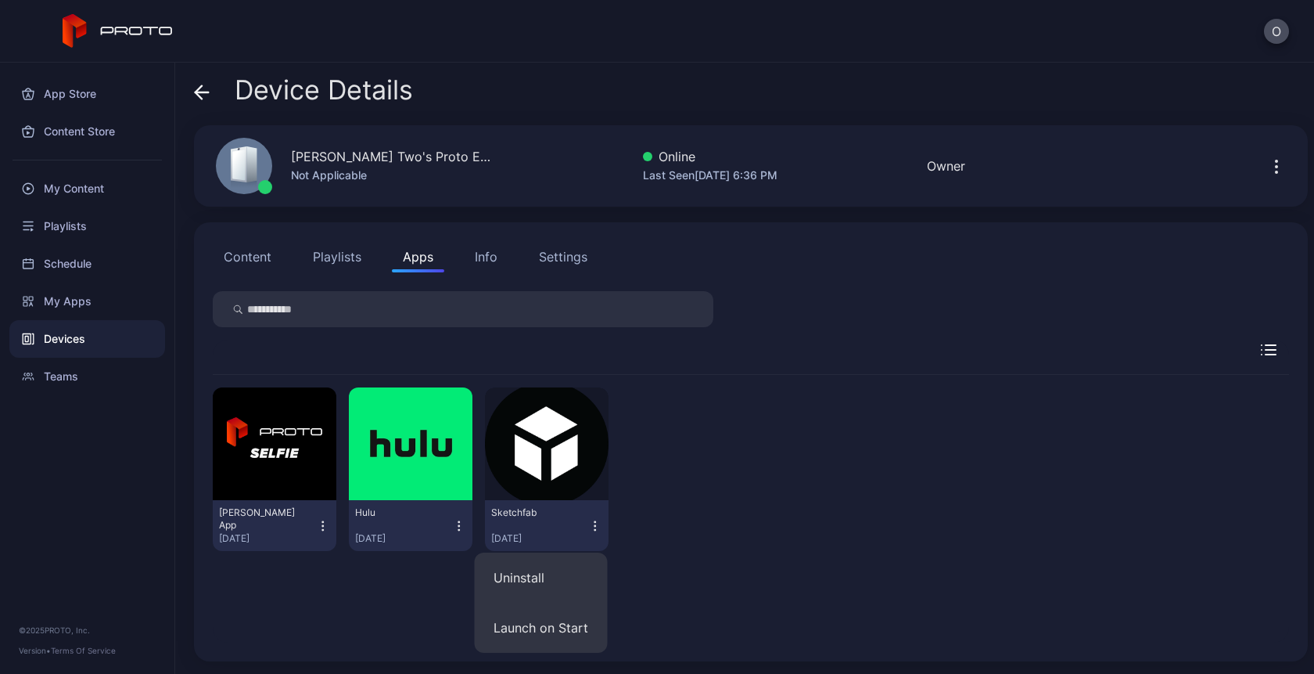
click at [588, 530] on icon "button" at bounding box center [595, 526] width 14 height 16
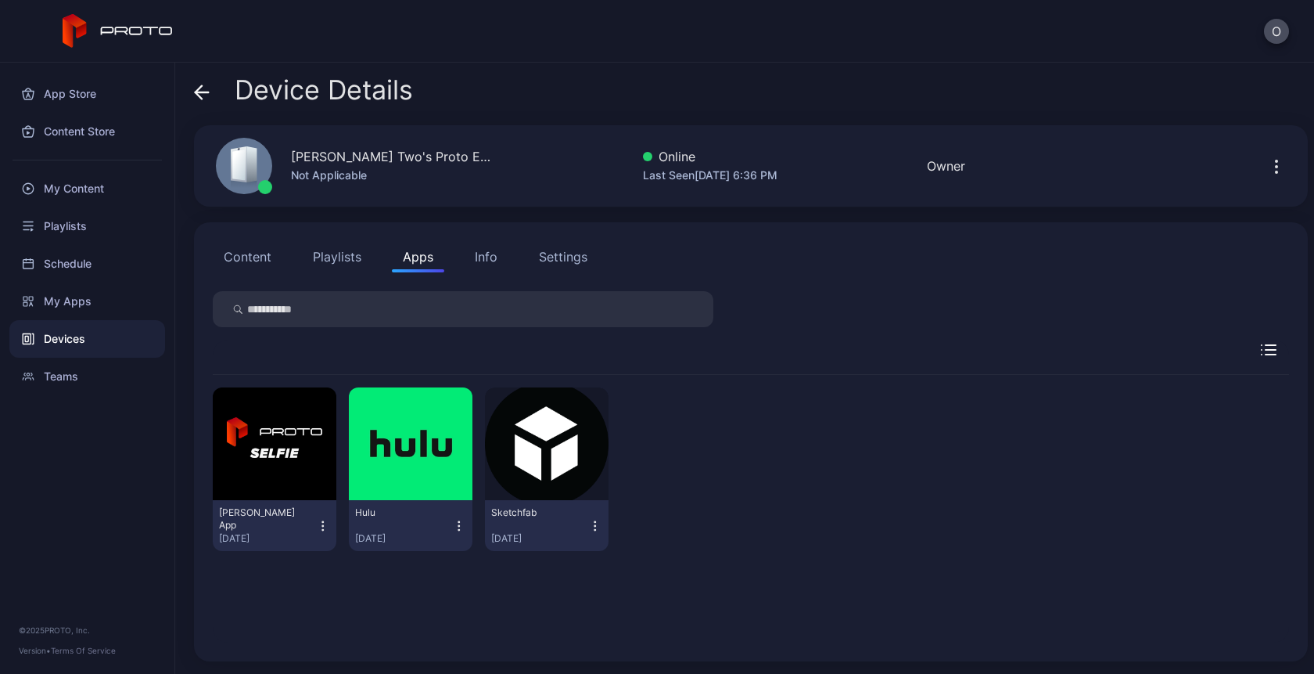
click at [1261, 351] on icon "button" at bounding box center [1269, 349] width 16 height 11
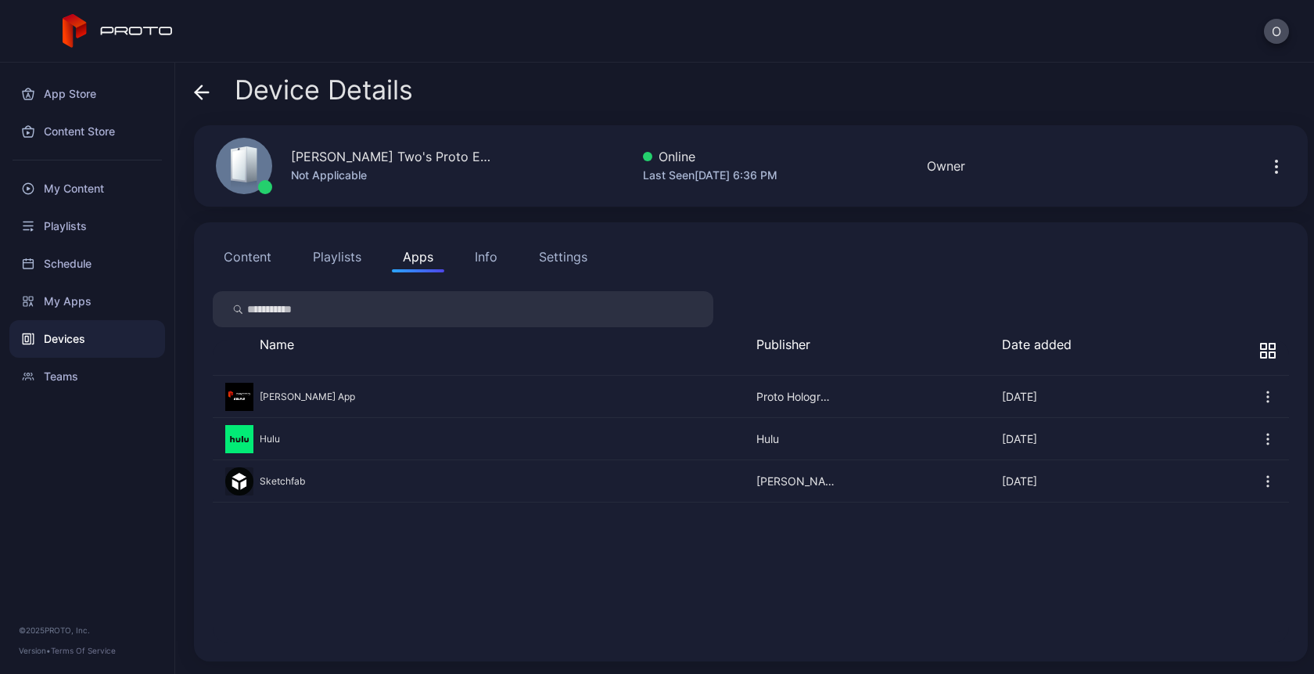
click at [1268, 401] on icon "button" at bounding box center [1269, 402] width 2 height 2
click at [1260, 439] on icon "button" at bounding box center [1268, 439] width 16 height 16
click at [261, 447] on button "button" at bounding box center [751, 439] width 1077 height 42
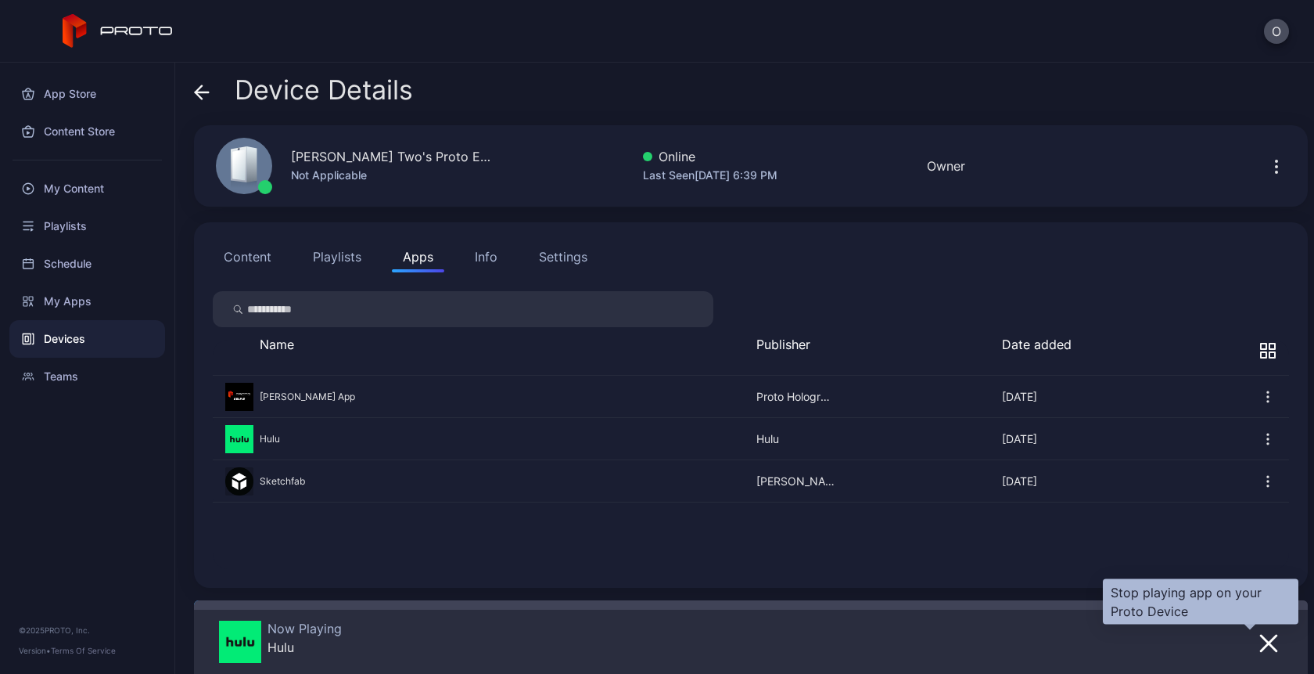
click at [1260, 642] on icon "button" at bounding box center [1269, 643] width 19 height 19
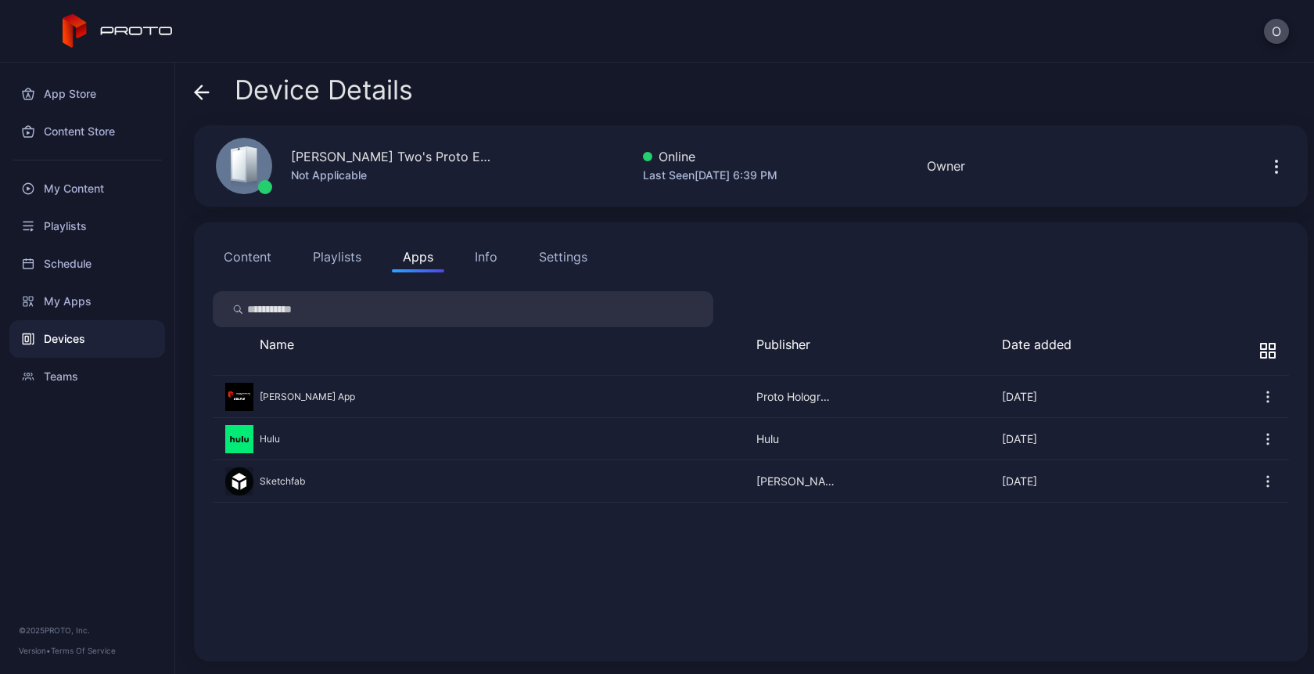
click at [1261, 343] on icon "button" at bounding box center [1263, 345] width 5 height 5
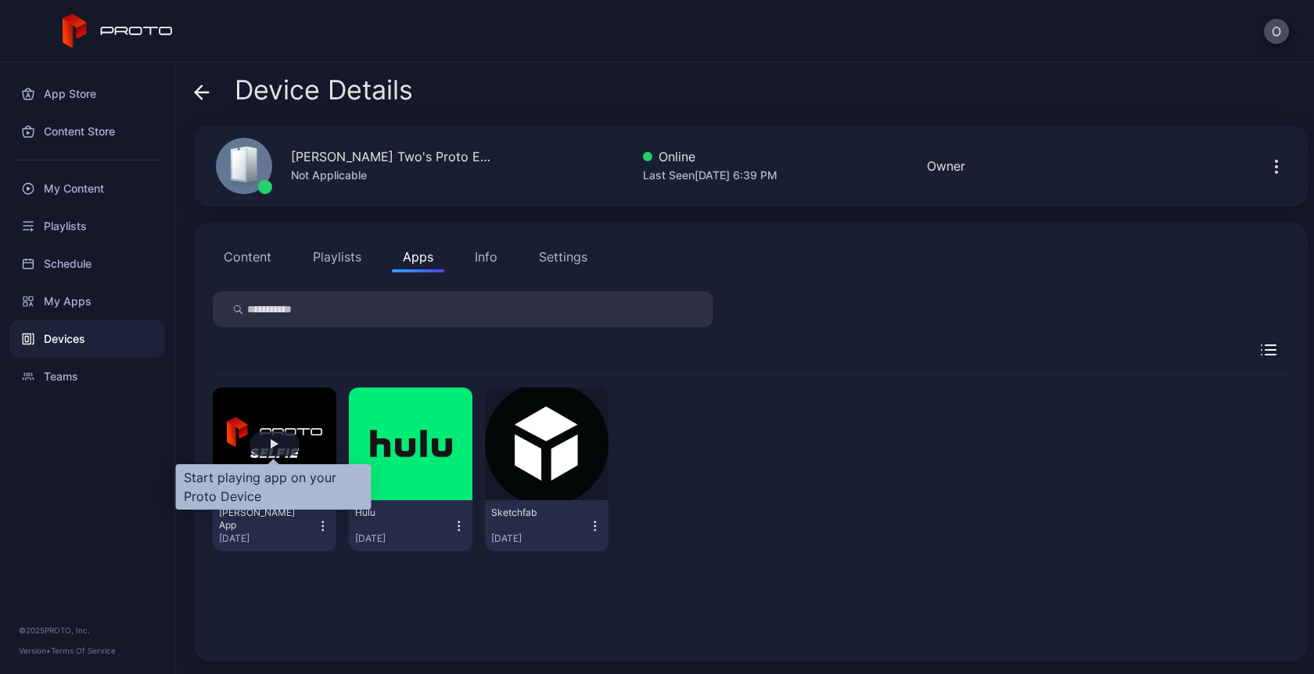
click at [277, 439] on div "button" at bounding box center [275, 443] width 50 height 25
click at [279, 445] on div "button" at bounding box center [275, 443] width 50 height 25
click at [271, 443] on div "button" at bounding box center [275, 443] width 8 height 9
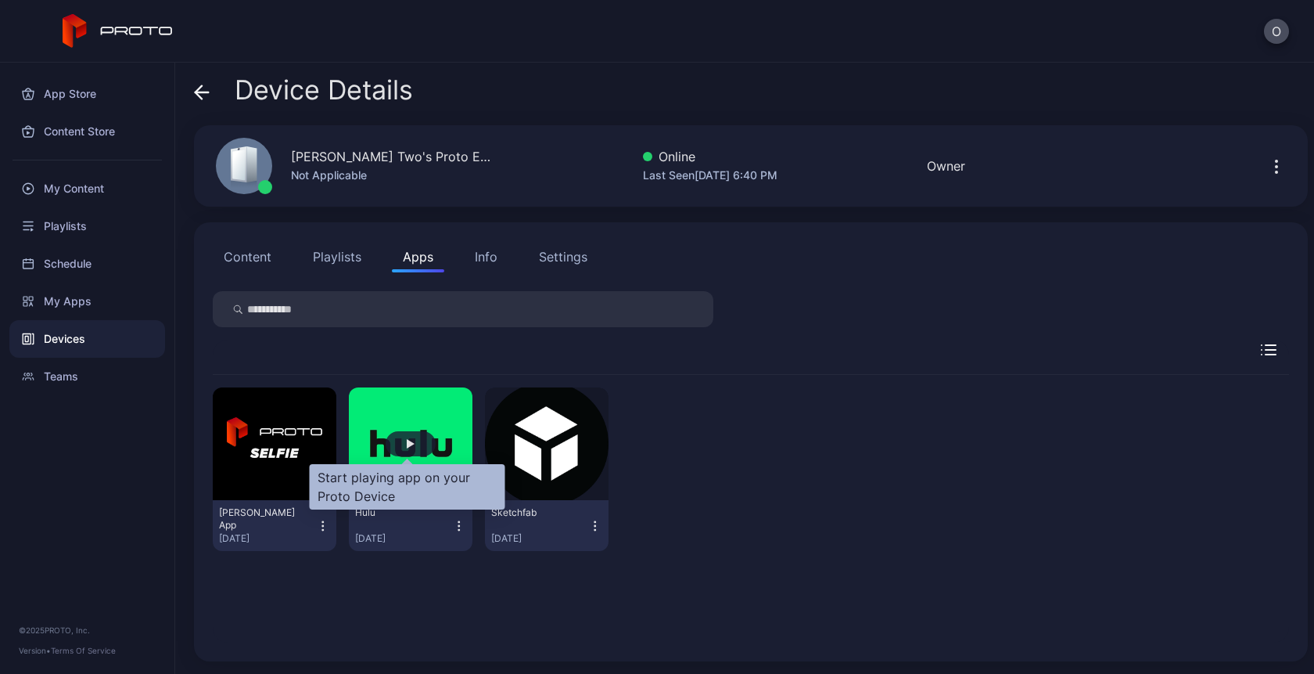
click at [408, 450] on div "button" at bounding box center [411, 443] width 50 height 25
click at [401, 438] on div "button" at bounding box center [411, 443] width 50 height 25
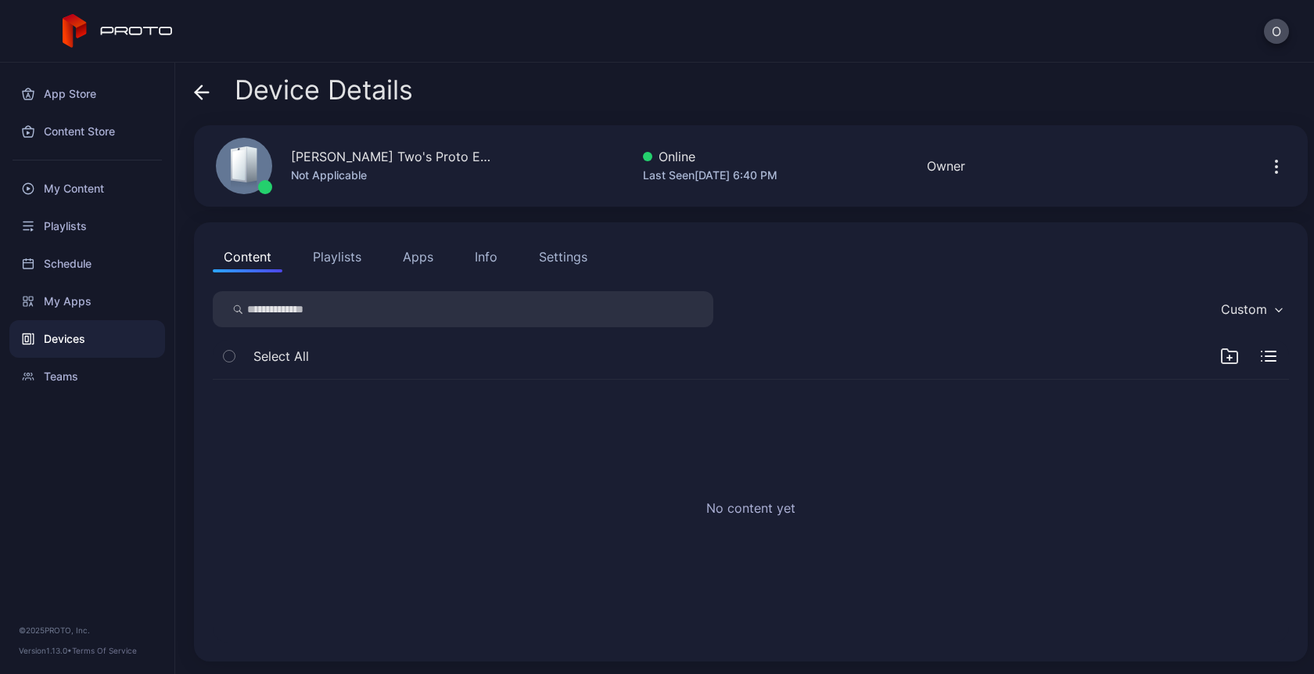
click at [414, 264] on button "Apps" at bounding box center [418, 256] width 52 height 31
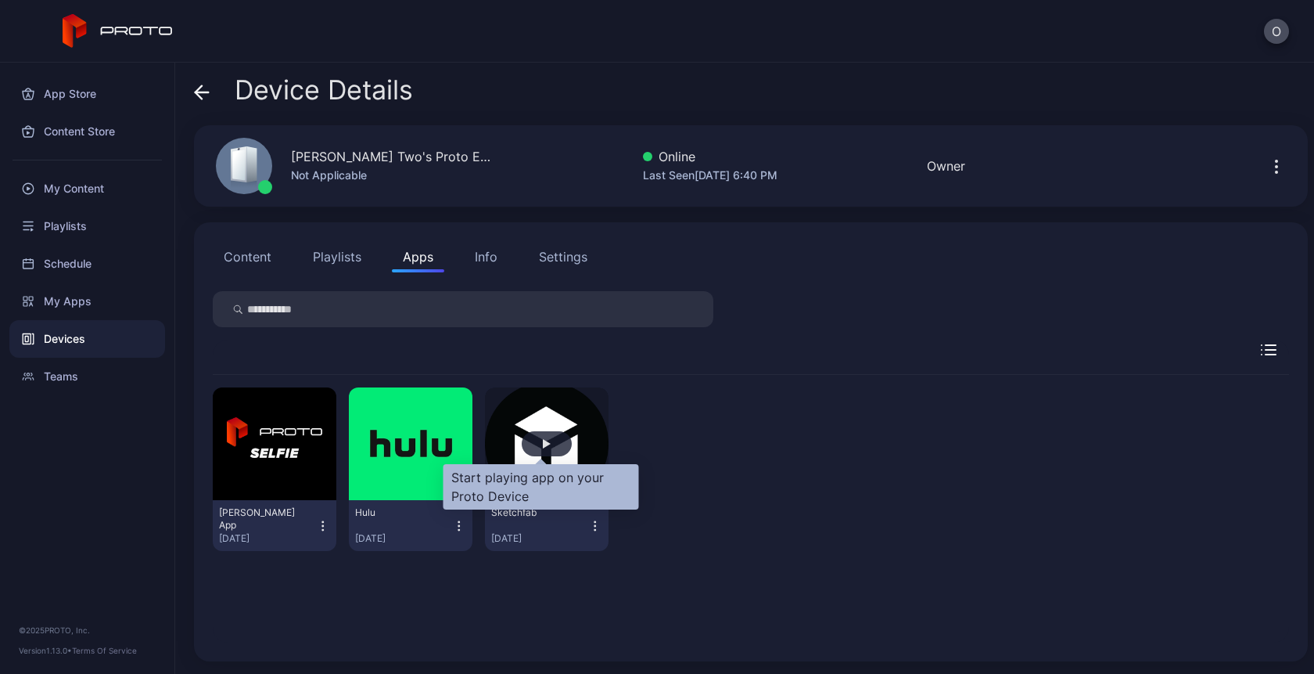
click at [543, 447] on div "button" at bounding box center [547, 443] width 8 height 9
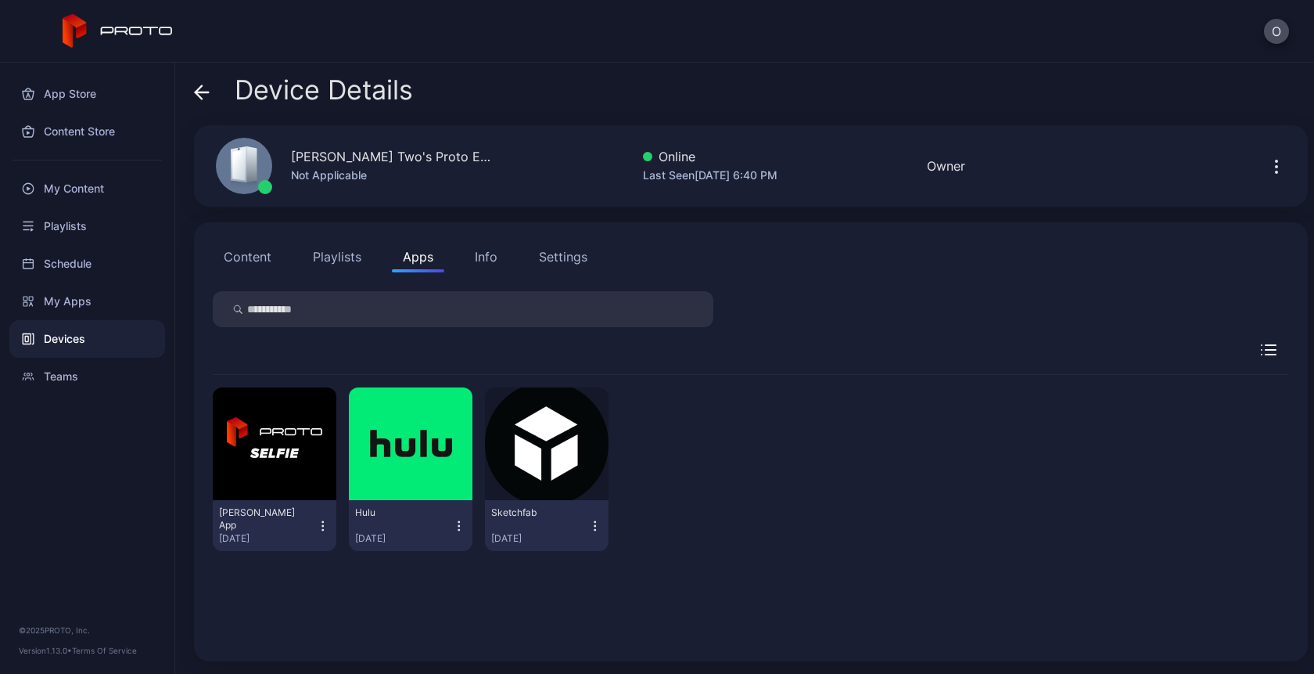
click at [588, 525] on icon "button" at bounding box center [595, 526] width 14 height 16
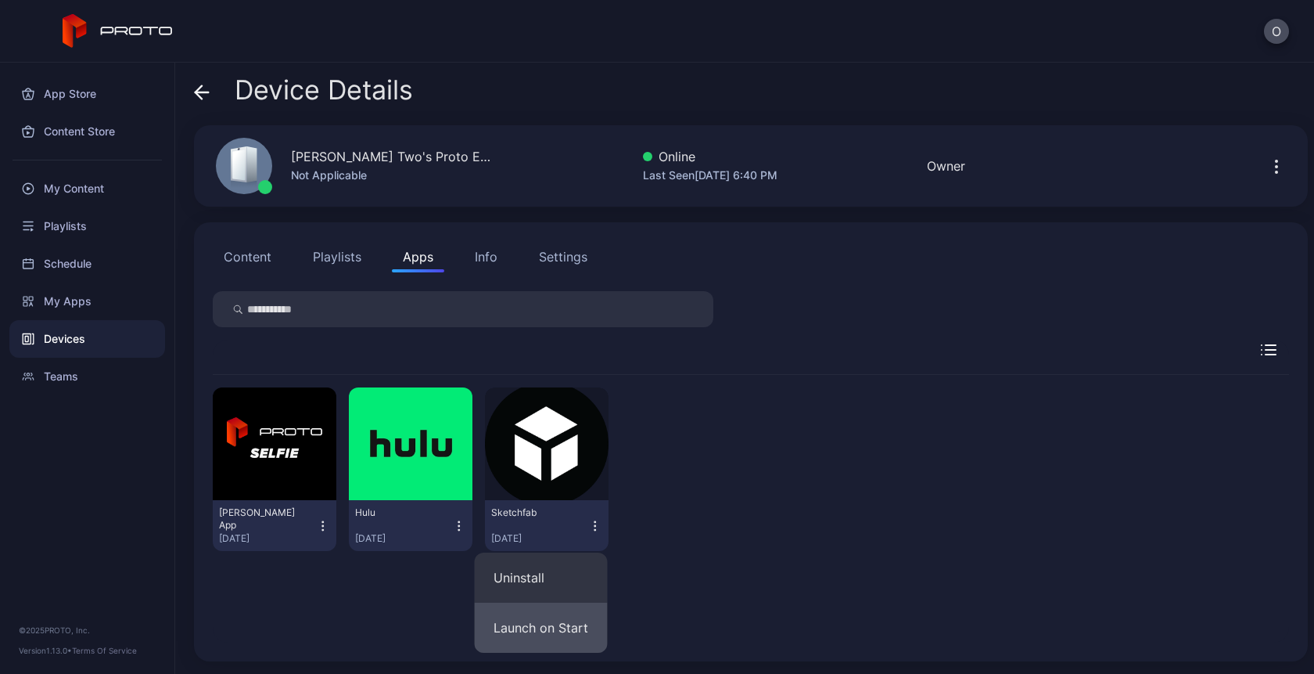
click at [548, 620] on button "Launch on Start" at bounding box center [541, 627] width 133 height 50
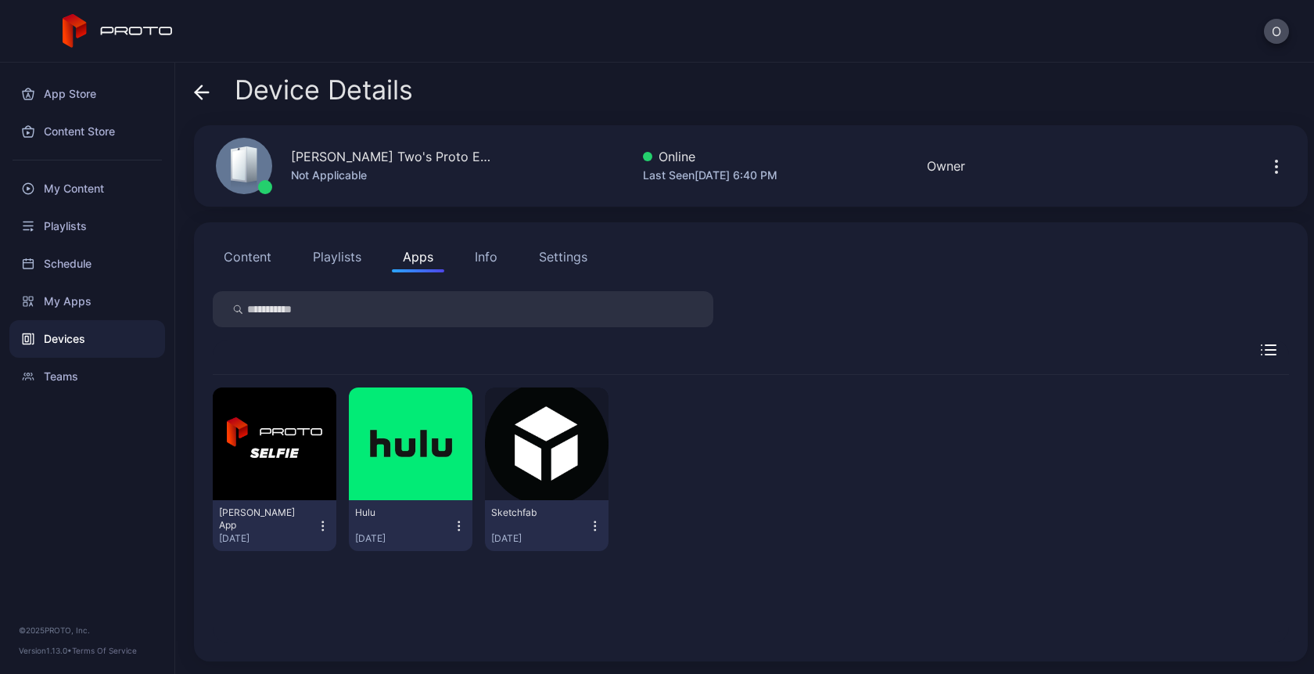
click at [548, 620] on div "[PERSON_NAME] App [DATE] Hulu [DATE] Sketchfab [DATE]" at bounding box center [751, 509] width 1077 height 268
click at [588, 523] on icon "button" at bounding box center [595, 526] width 14 height 16
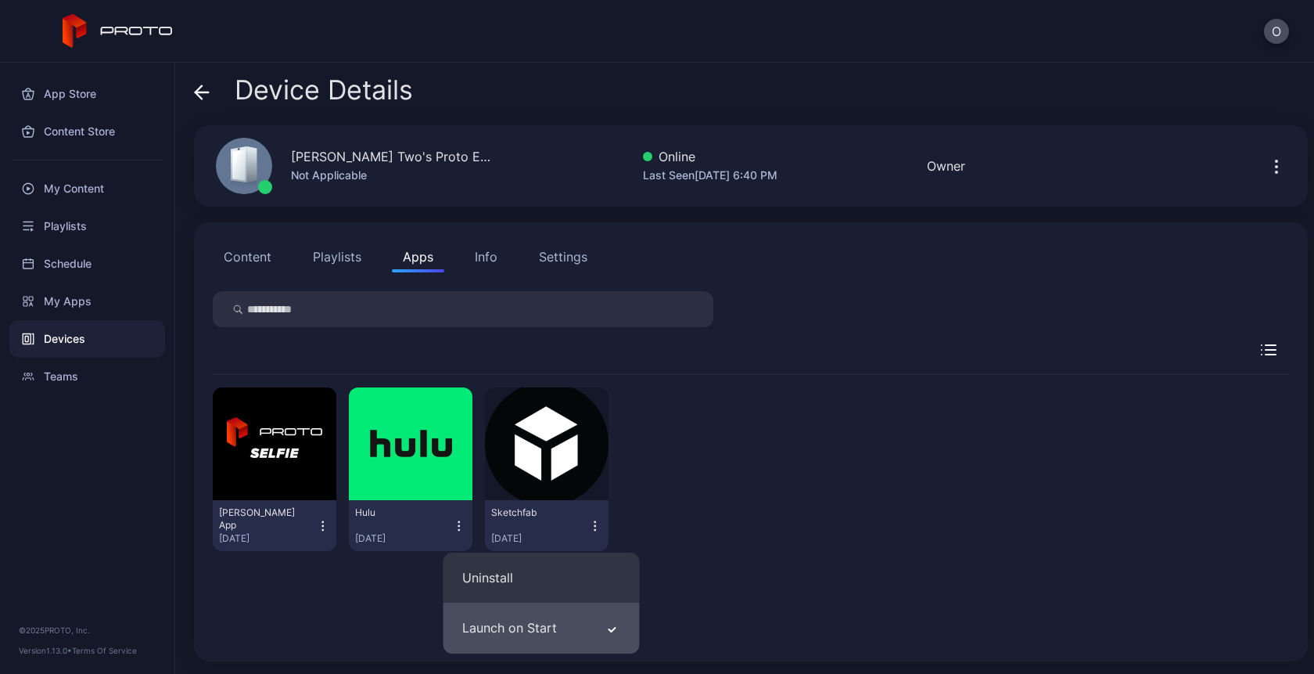
click at [555, 641] on button "Launch on Start" at bounding box center [542, 627] width 196 height 51
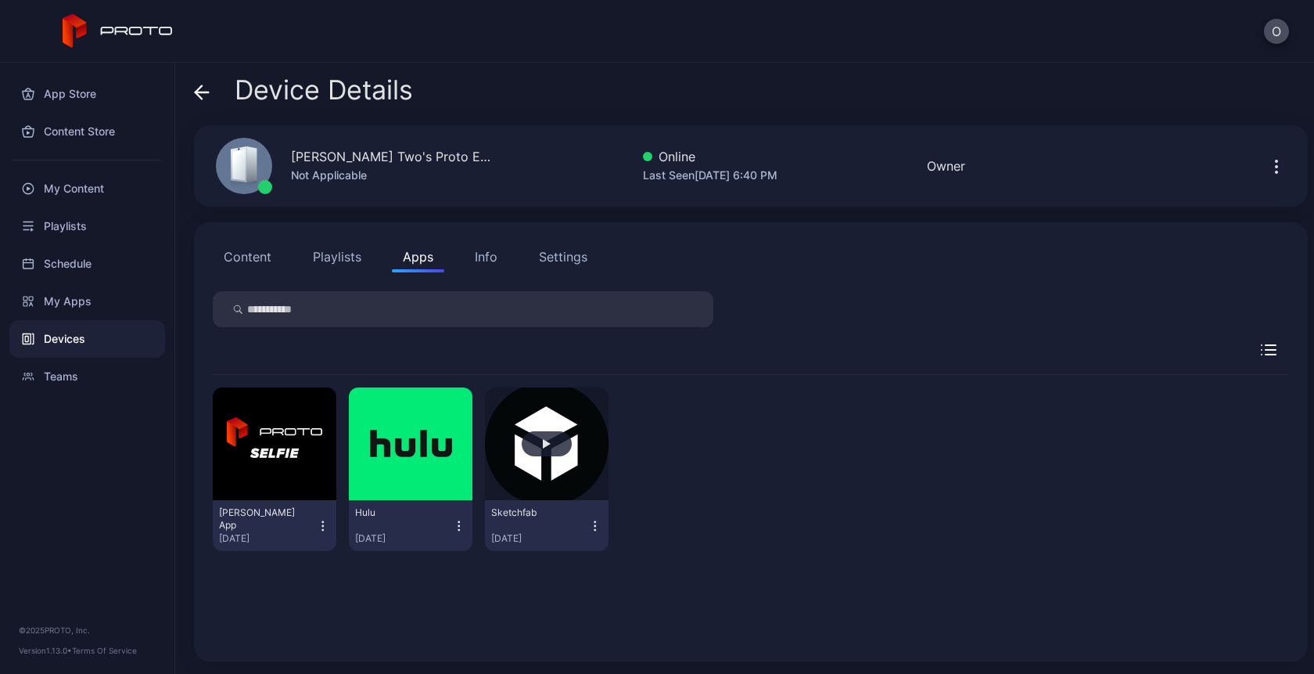
click at [505, 436] on button "button" at bounding box center [547, 443] width 124 height 113
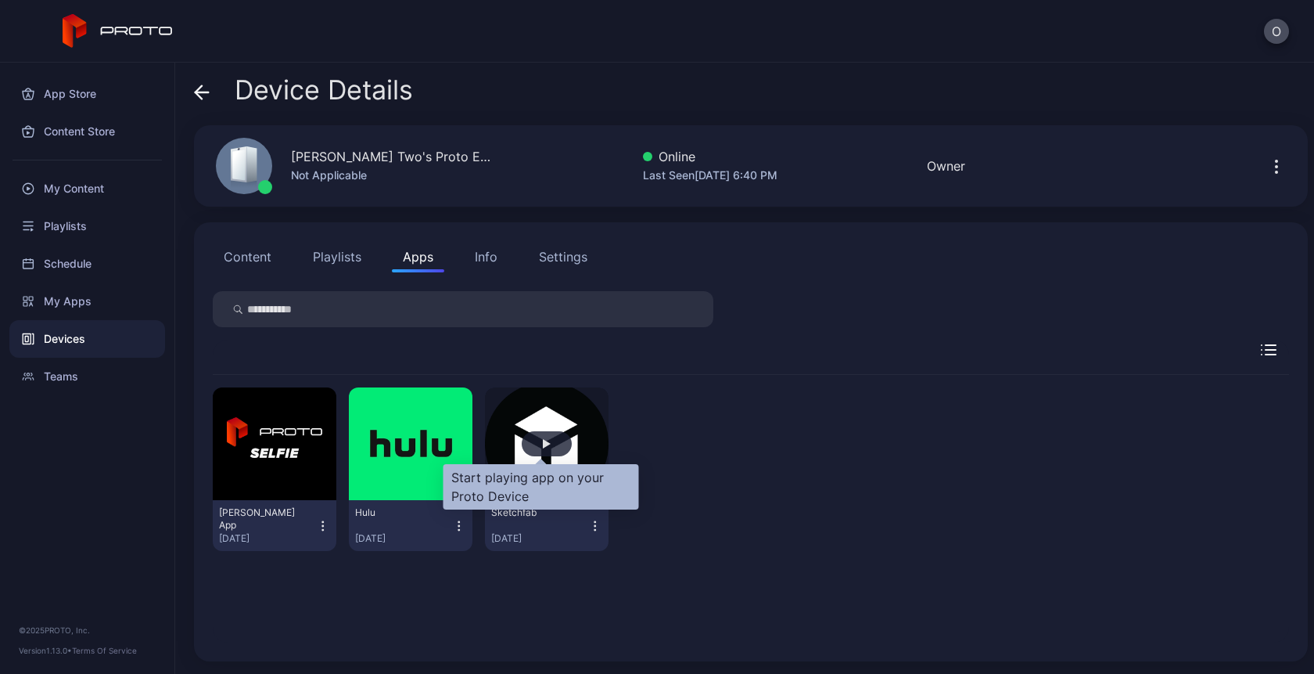
click at [543, 443] on div "button" at bounding box center [547, 443] width 8 height 9
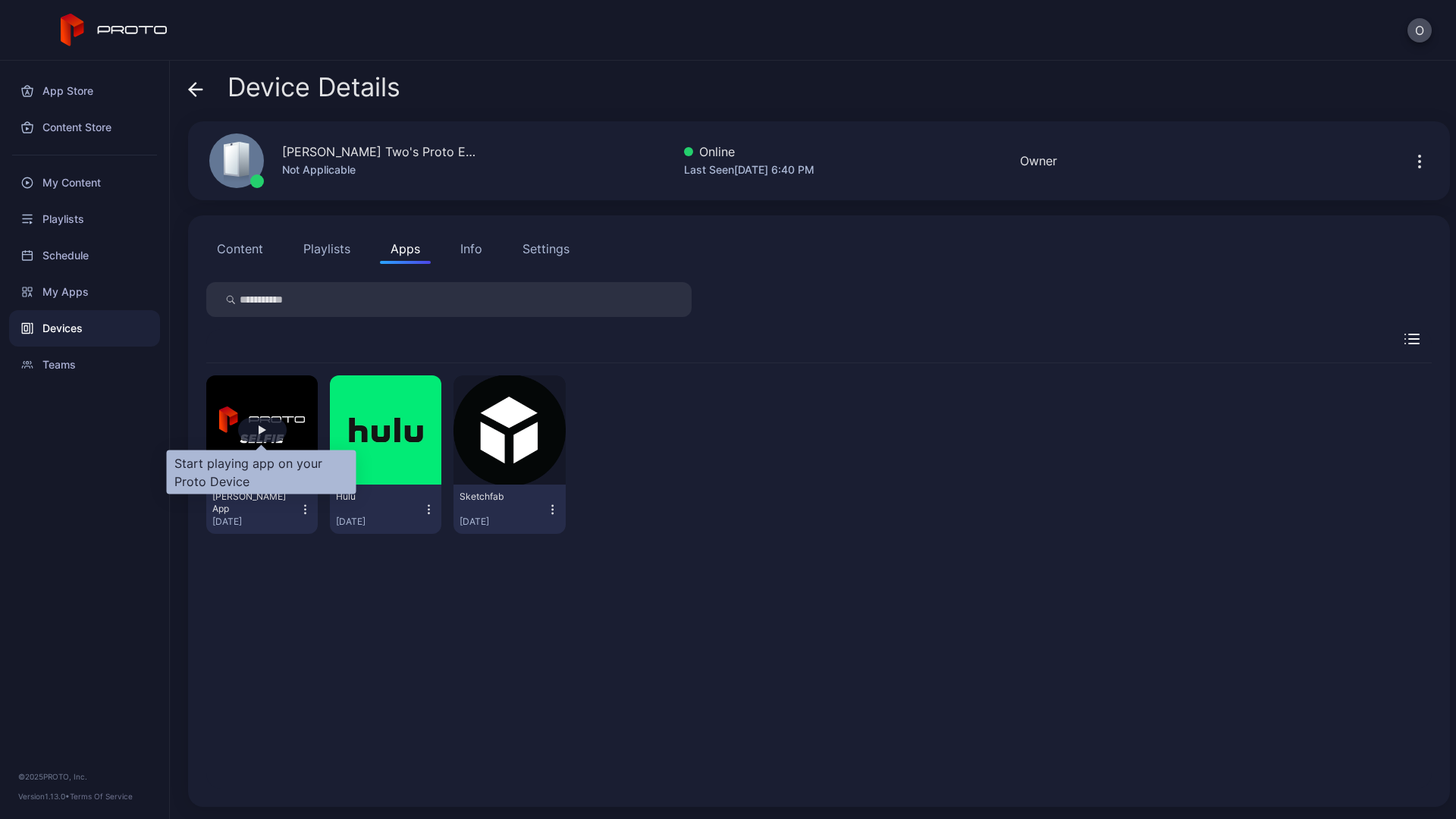
click at [268, 430] on div "button" at bounding box center [263, 429] width 48 height 24
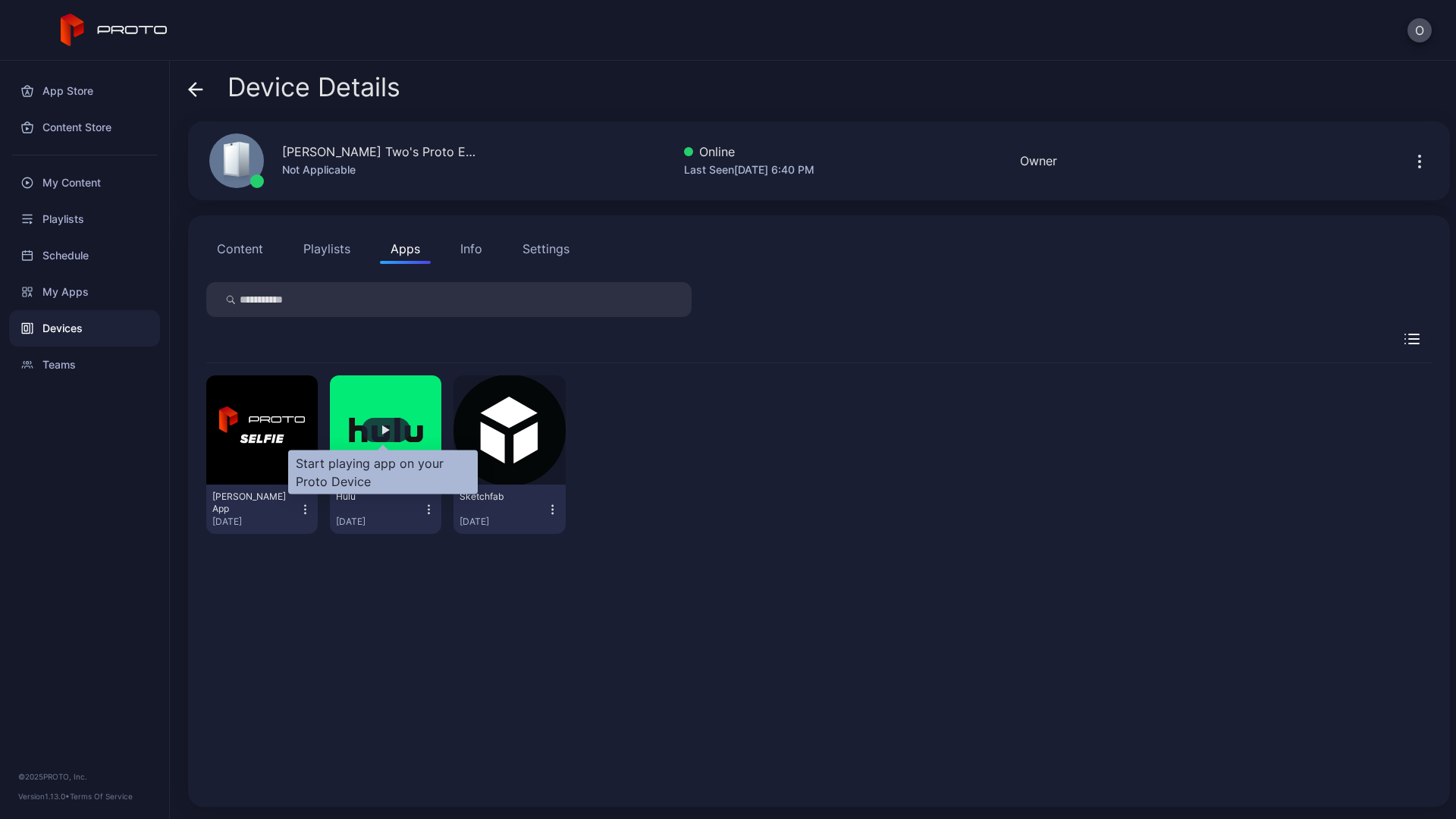
click at [367, 434] on div "button" at bounding box center [386, 429] width 48 height 24
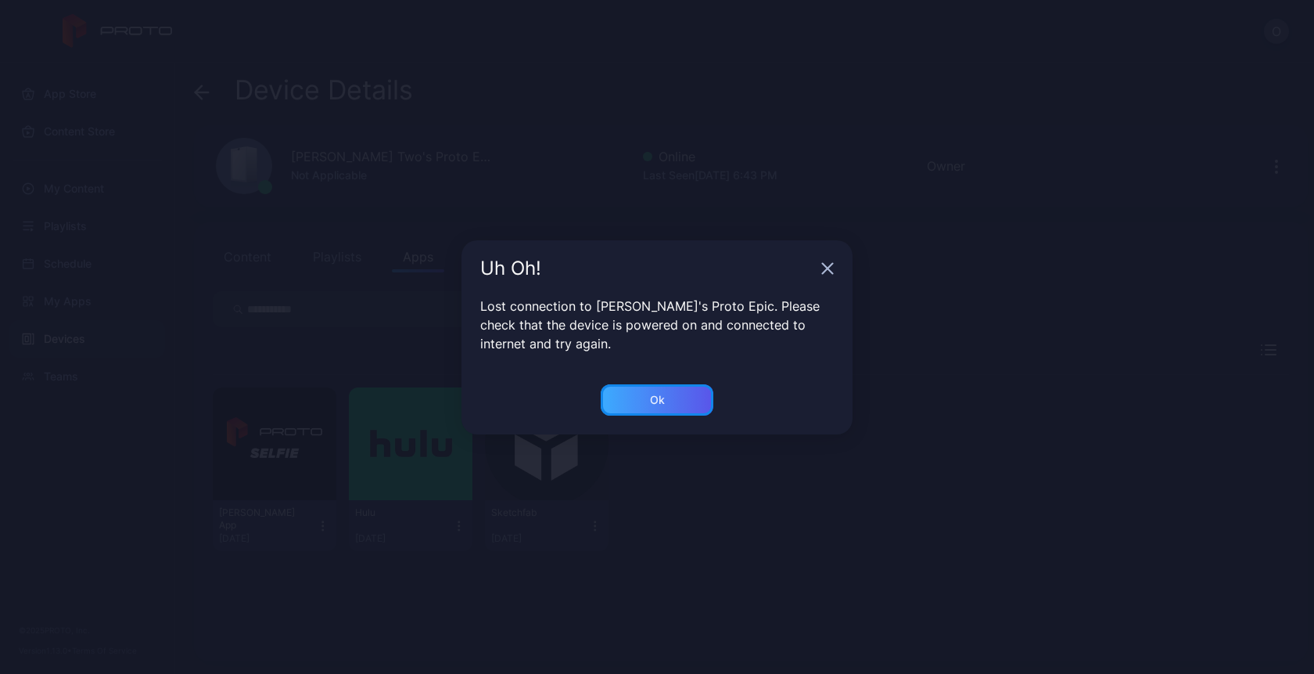
click at [656, 398] on div "Ok" at bounding box center [657, 400] width 15 height 13
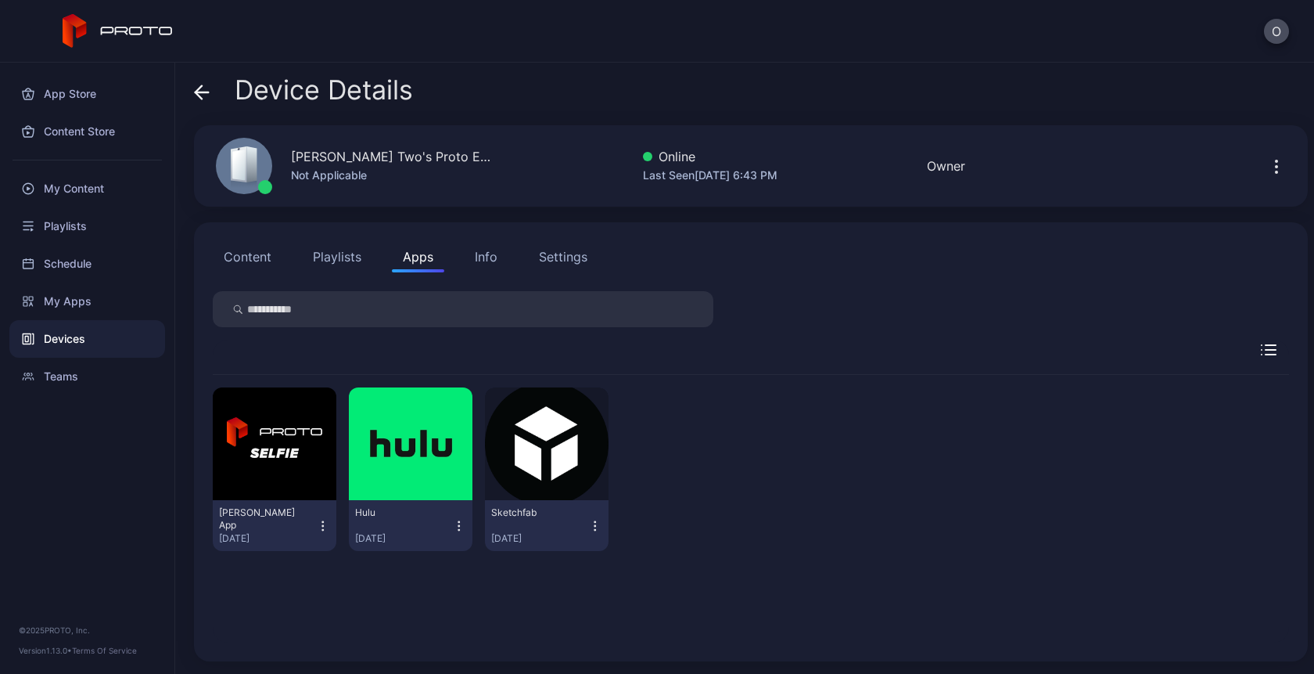
click at [595, 529] on icon "button" at bounding box center [595, 526] width 14 height 16
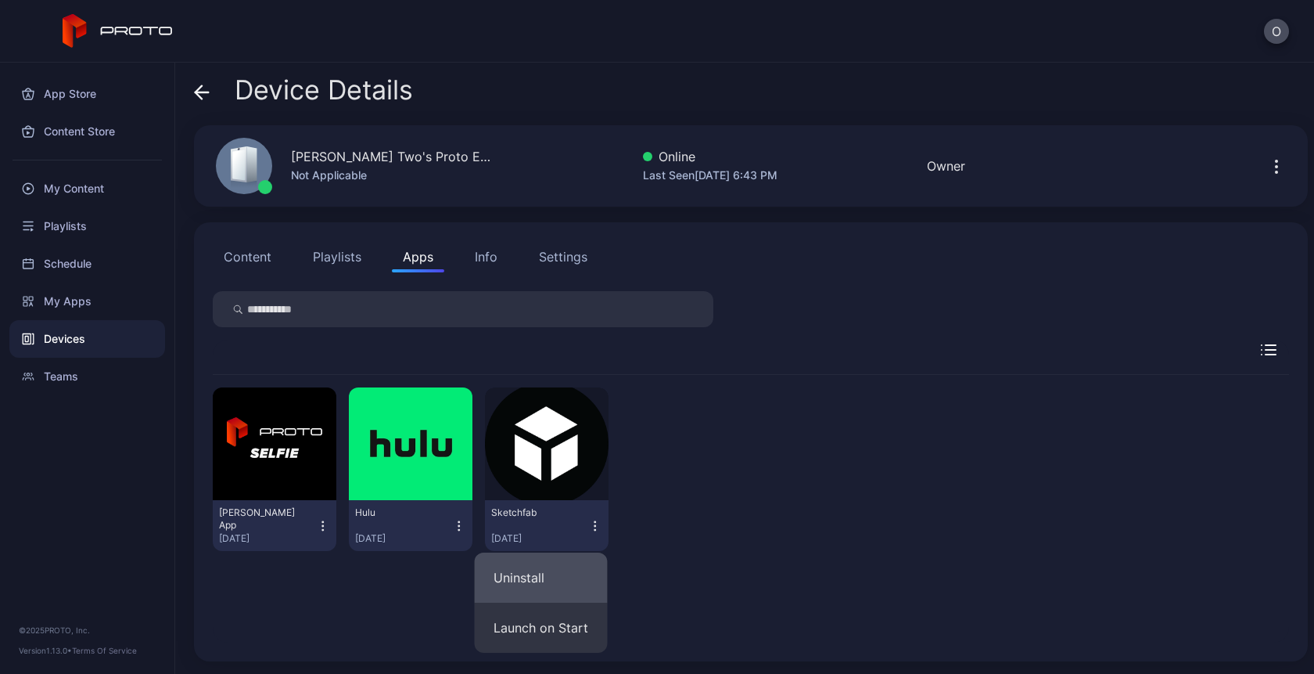
click at [566, 577] on button "Uninstall" at bounding box center [541, 577] width 133 height 50
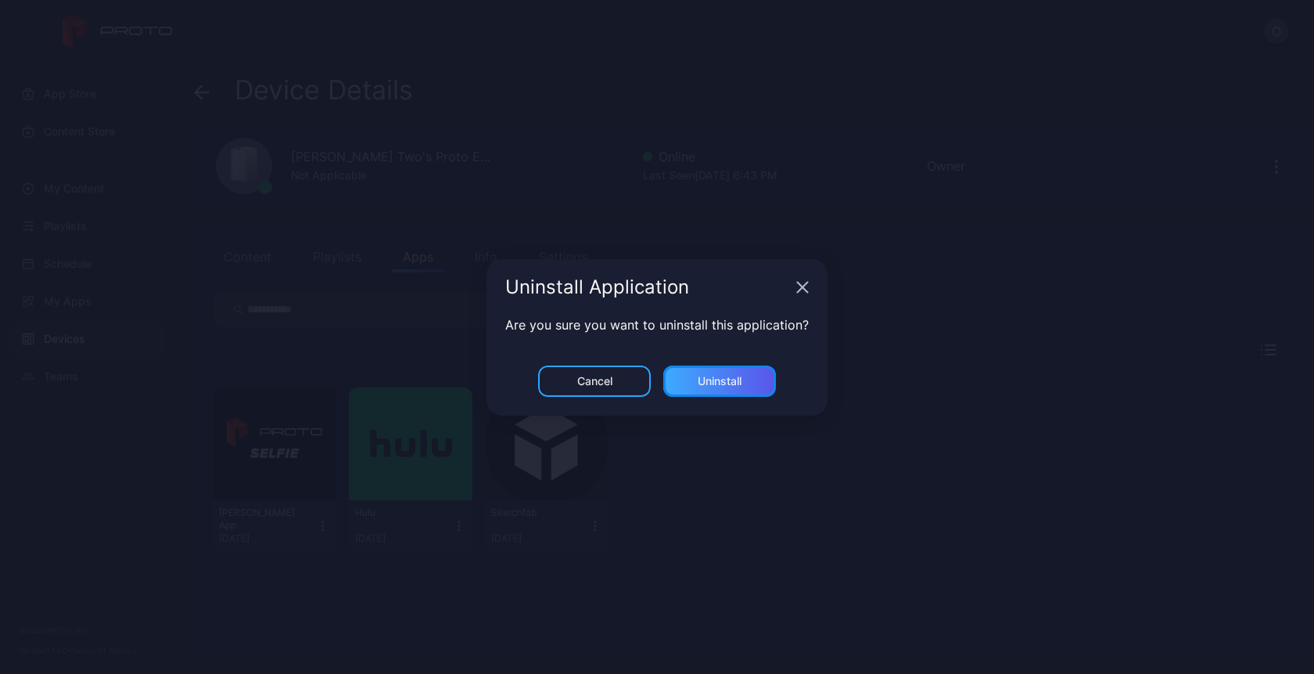
click at [701, 383] on div "Uninstall" at bounding box center [720, 381] width 44 height 13
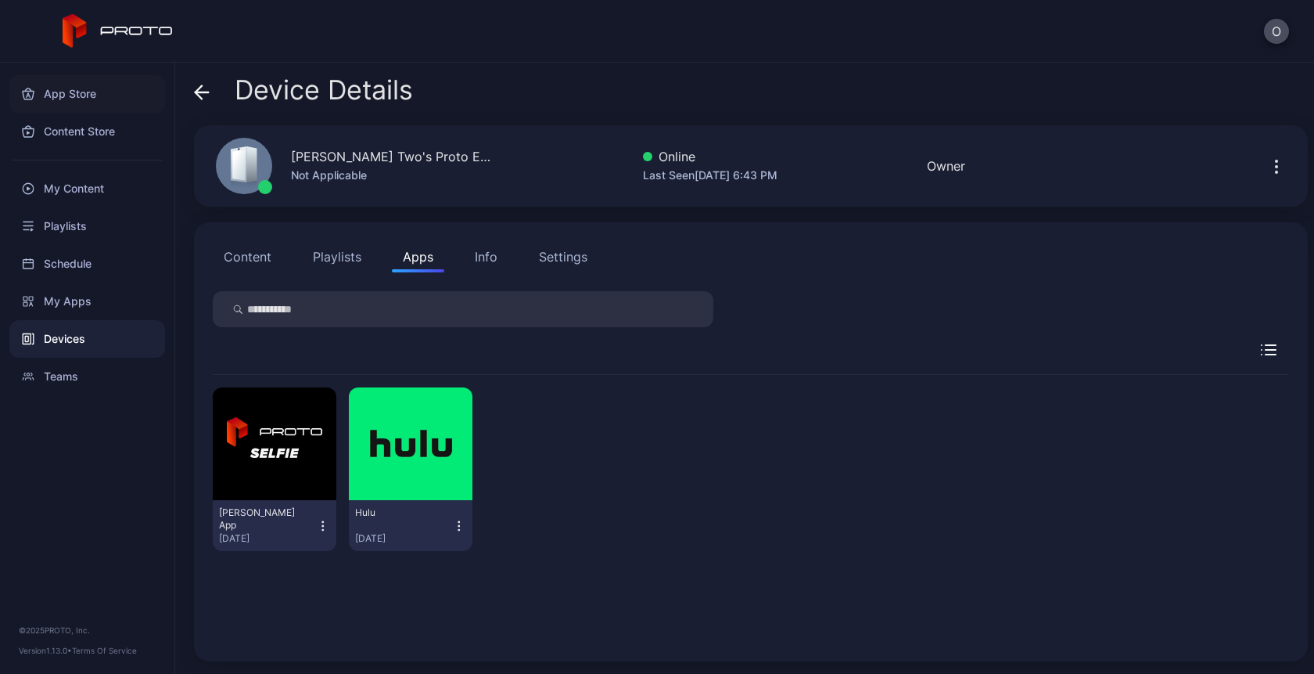
click at [77, 109] on div "App Store" at bounding box center [87, 94] width 156 height 38
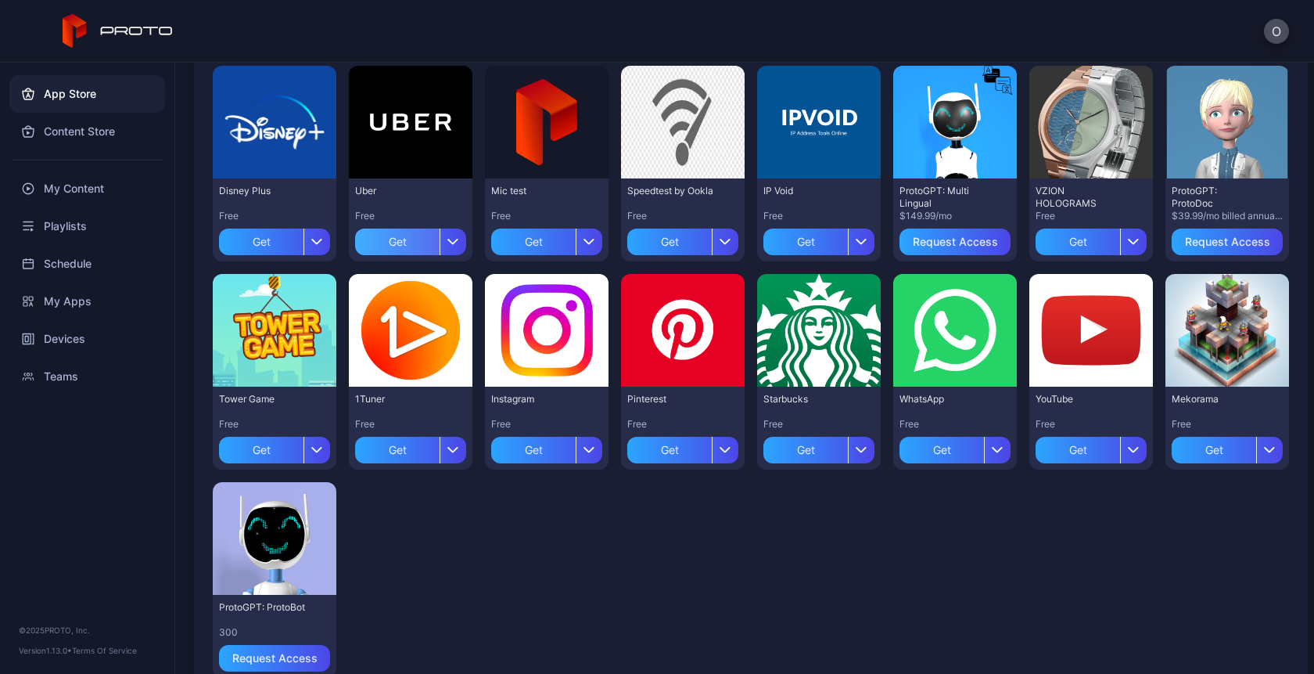
scroll to position [420, 0]
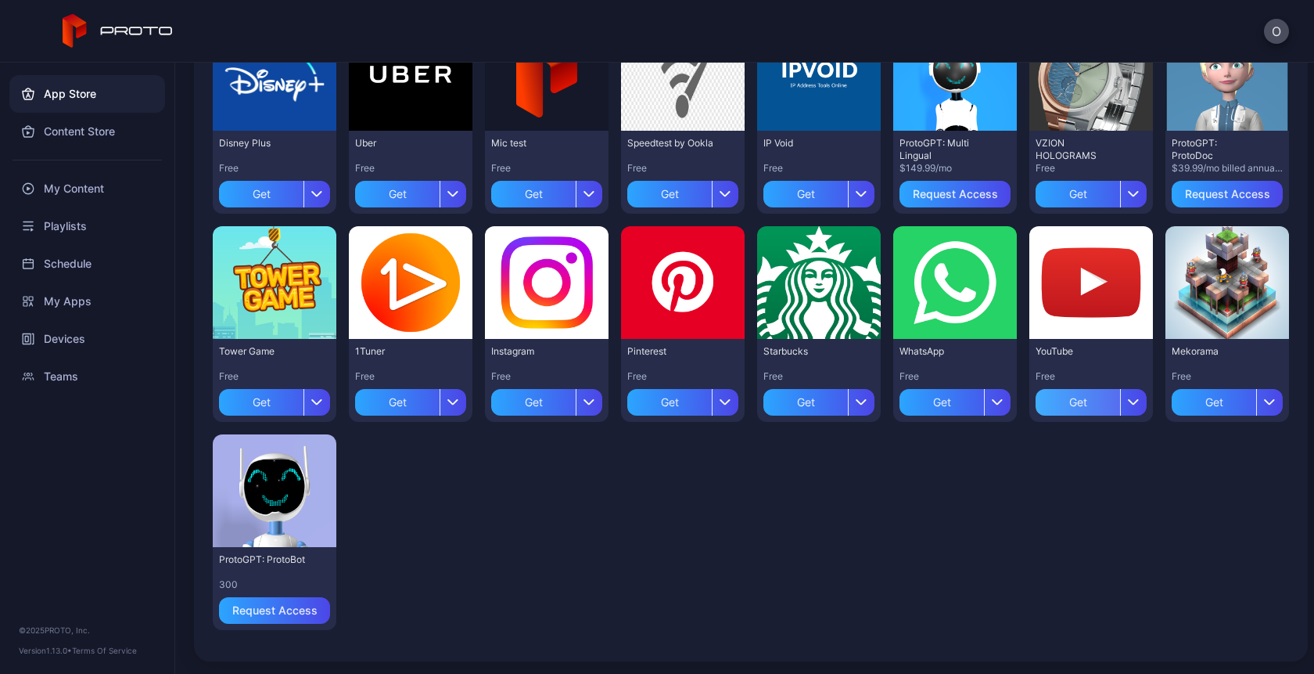
click at [1081, 394] on div "Get" at bounding box center [1078, 402] width 84 height 27
click at [1120, 407] on div "button" at bounding box center [1133, 402] width 27 height 27
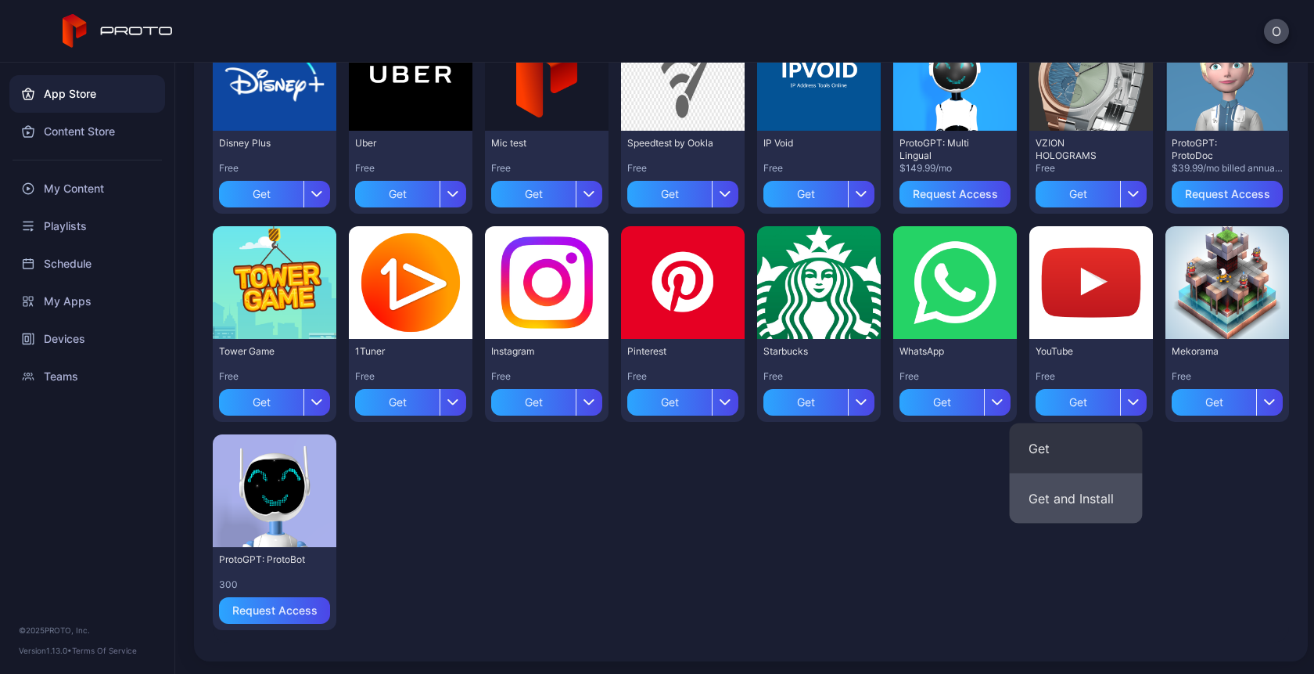
click at [1069, 502] on button "Get and Install" at bounding box center [1076, 498] width 133 height 50
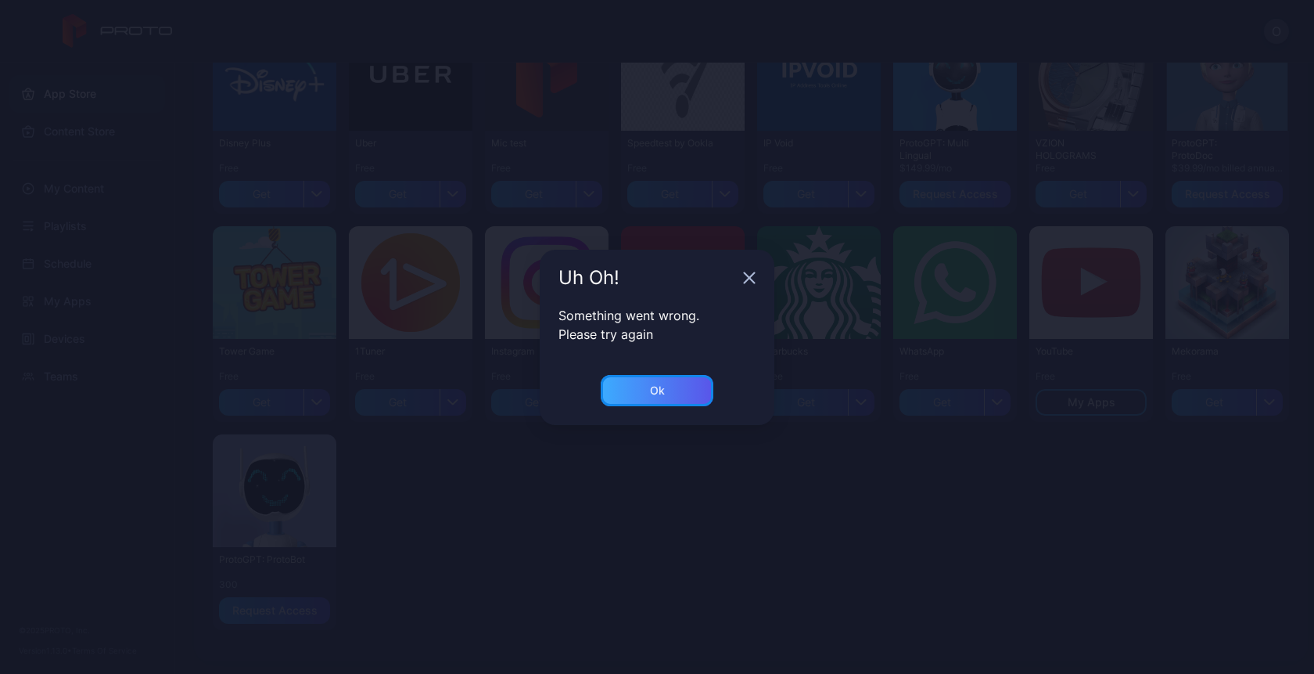
click at [672, 383] on div "Ok" at bounding box center [657, 390] width 113 height 31
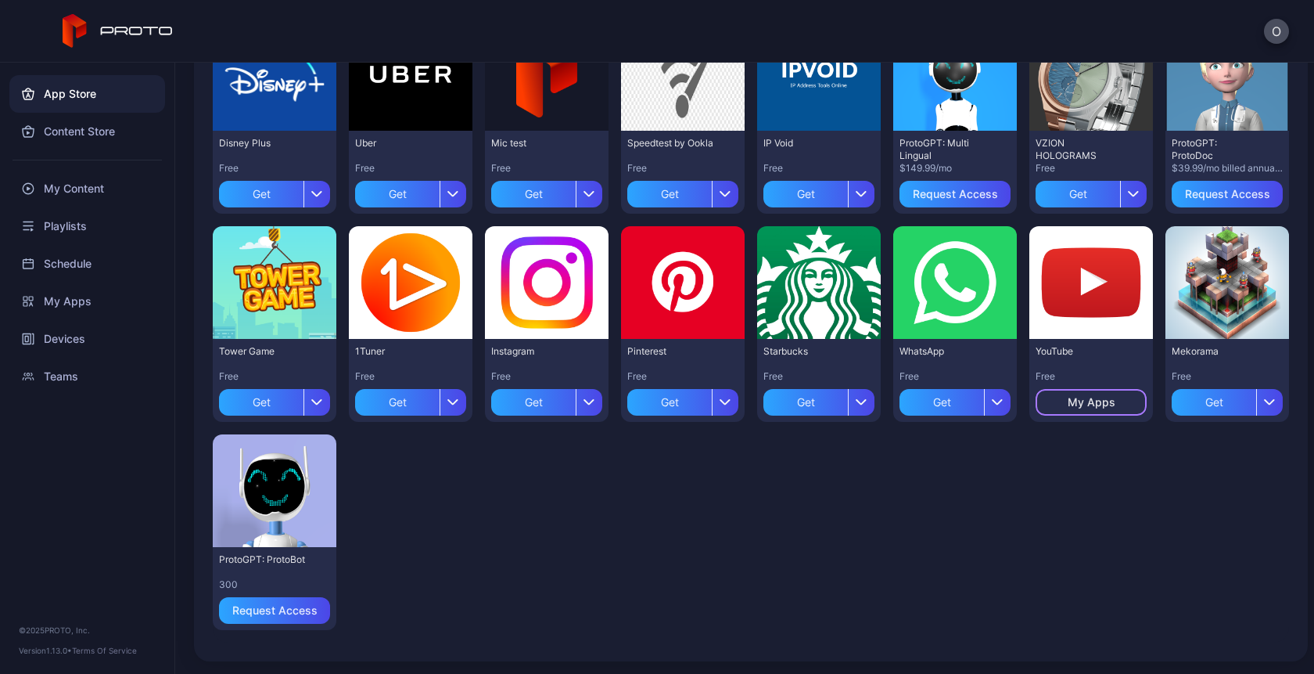
click at [1068, 402] on div "My Apps" at bounding box center [1092, 402] width 48 height 13
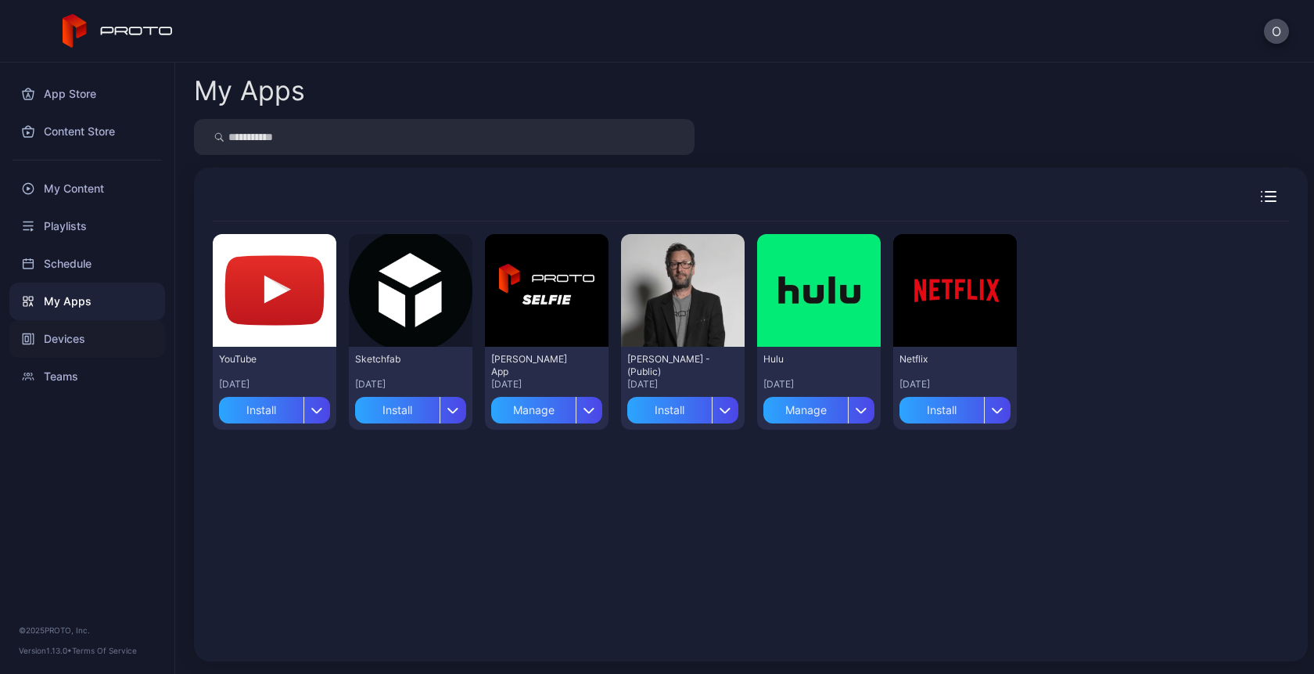
click at [72, 332] on div "Devices" at bounding box center [87, 339] width 156 height 38
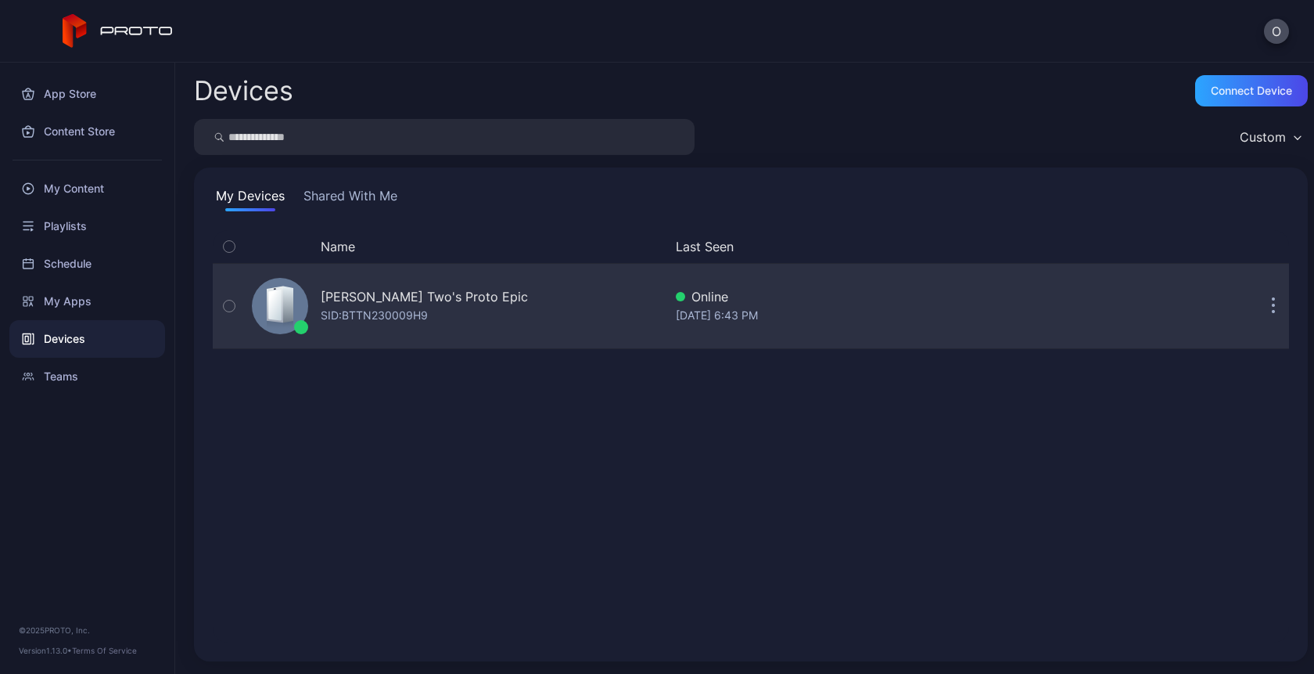
click at [426, 307] on div "SID: BTTN230009H9" at bounding box center [374, 315] width 107 height 19
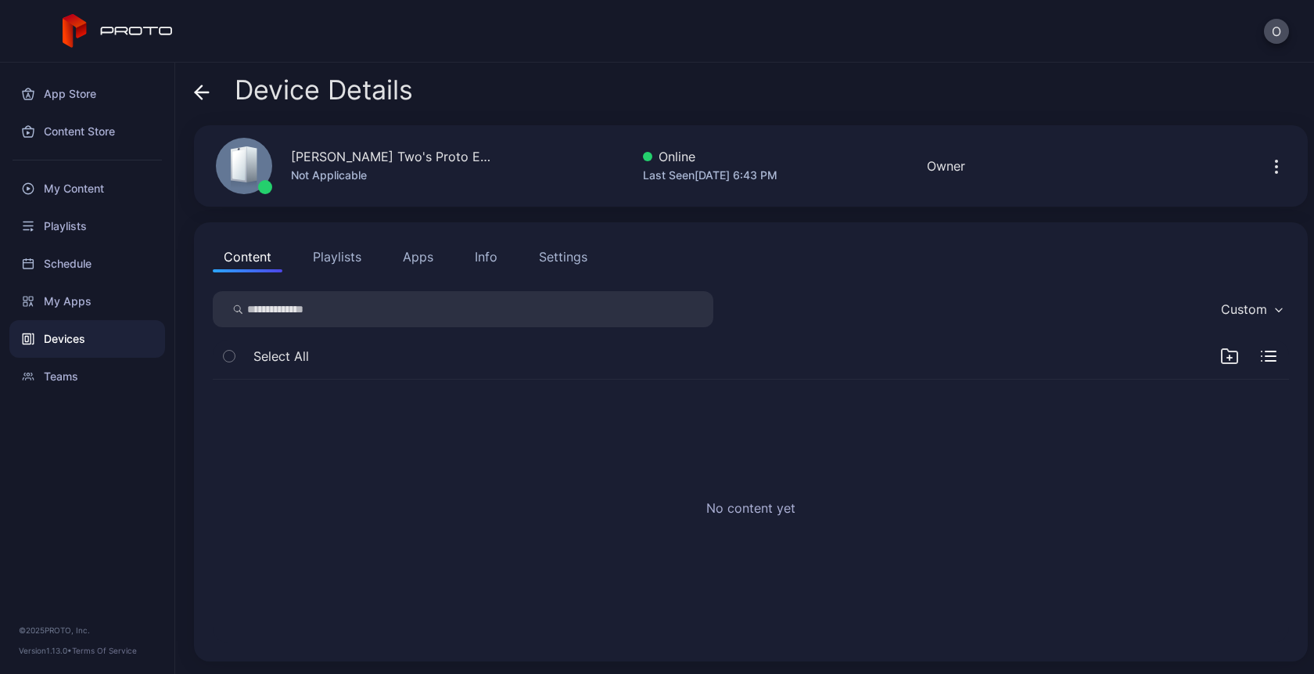
click at [423, 259] on button "Apps" at bounding box center [418, 256] width 52 height 31
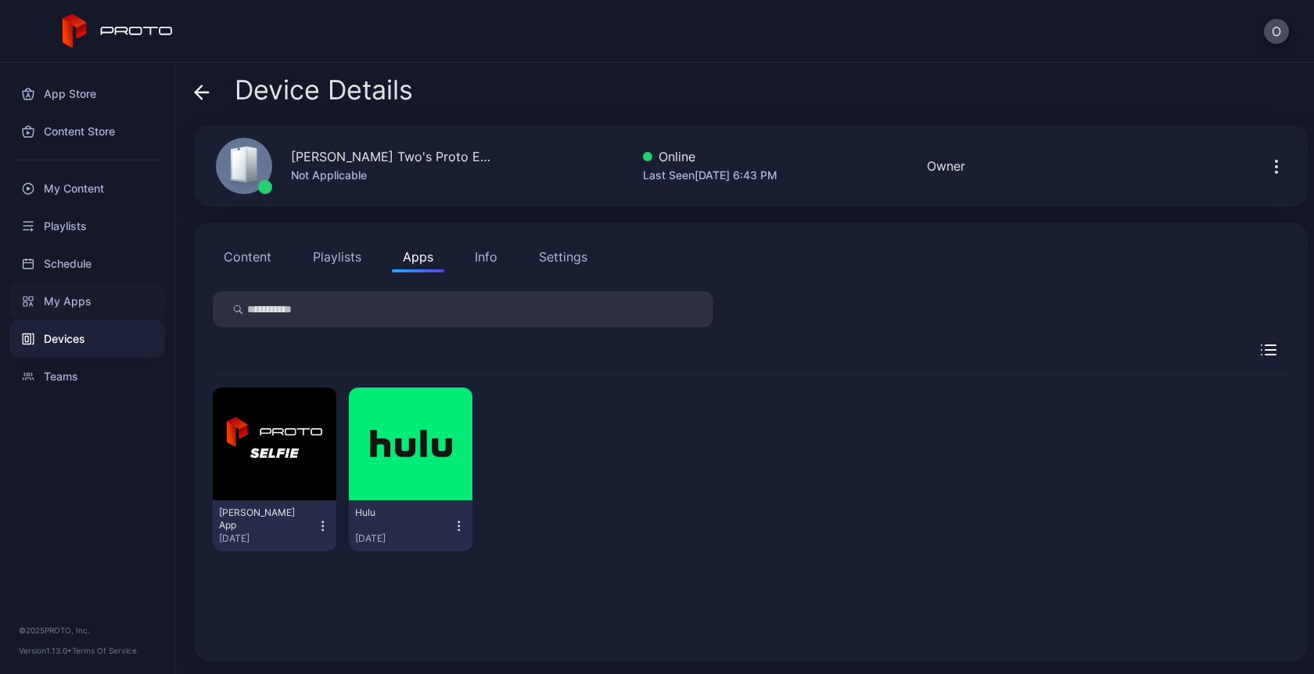
click at [80, 309] on div "My Apps" at bounding box center [87, 301] width 156 height 38
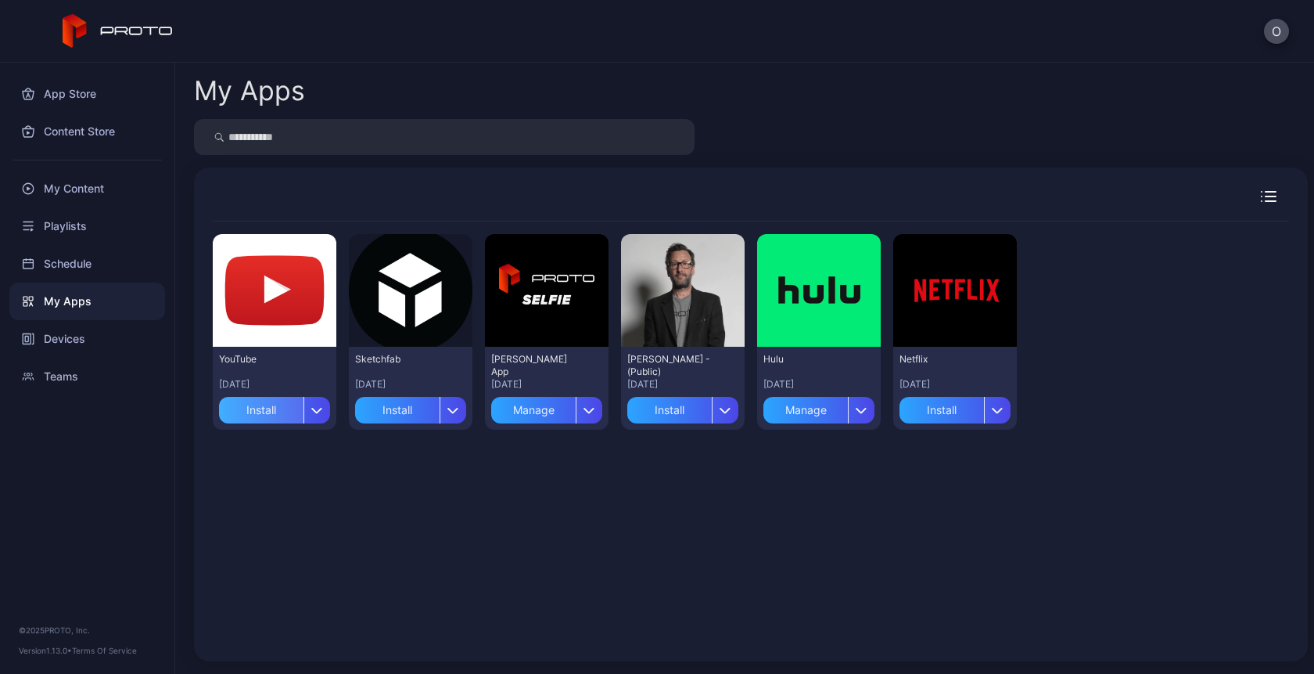
click at [271, 414] on div "Install" at bounding box center [261, 410] width 84 height 27
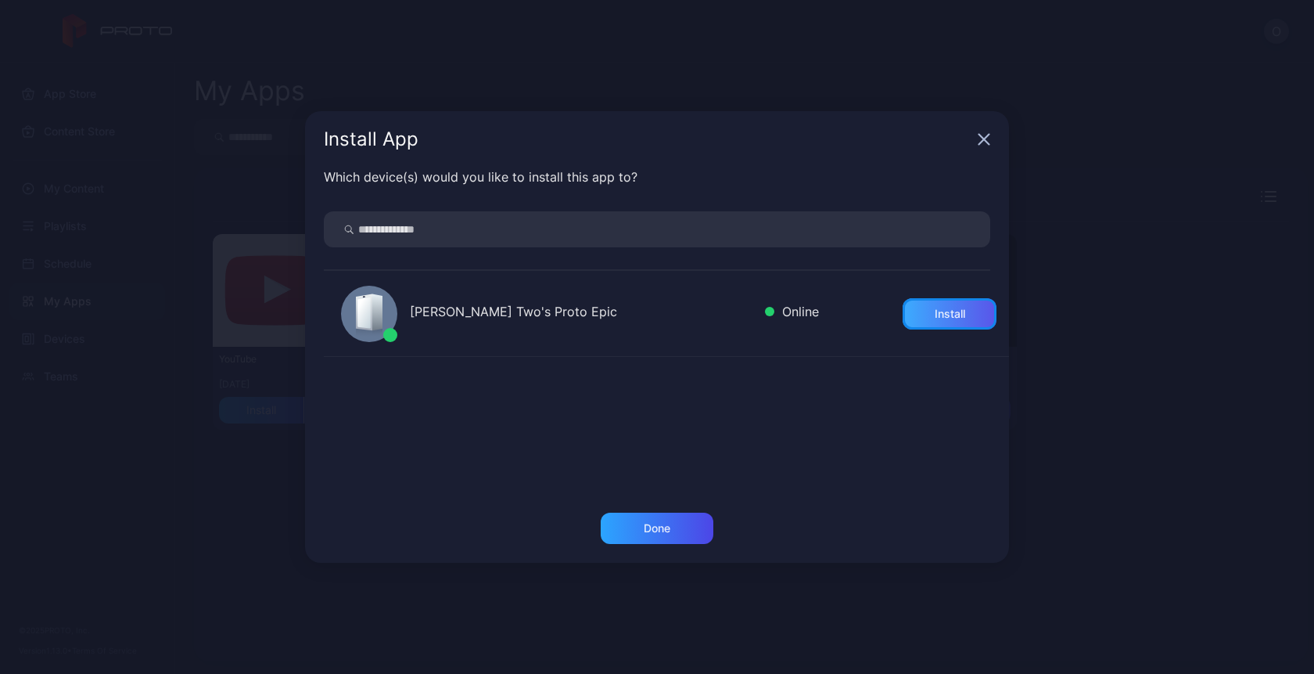
click at [935, 311] on div "Install" at bounding box center [950, 313] width 31 height 13
click at [674, 532] on div "Done" at bounding box center [657, 527] width 113 height 31
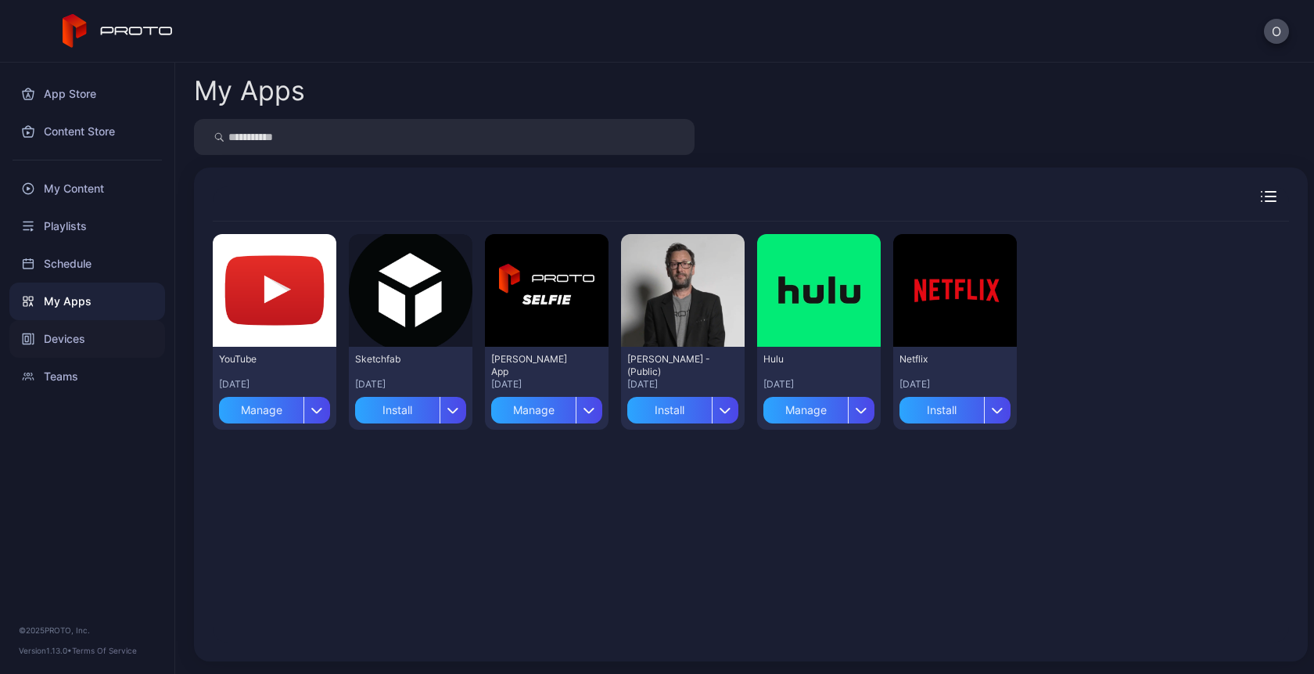
click at [68, 340] on div "Devices" at bounding box center [87, 339] width 156 height 38
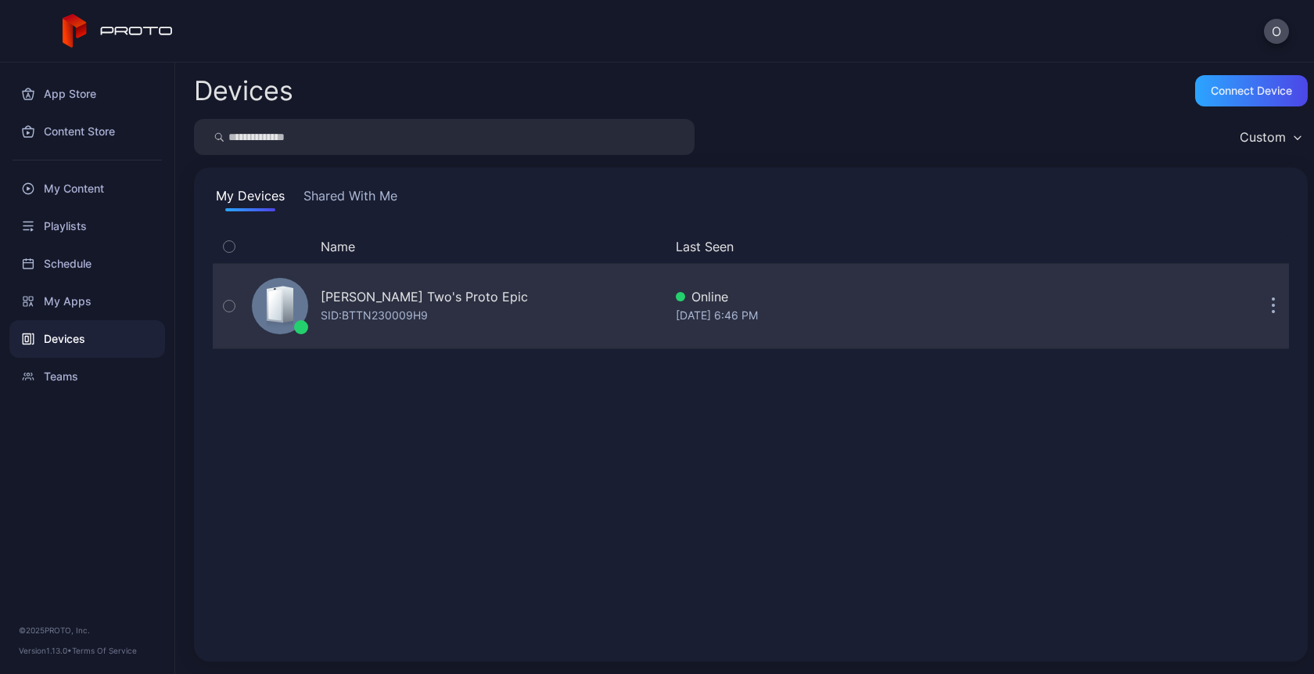
click at [440, 289] on div "[PERSON_NAME] Two's Proto Epic" at bounding box center [424, 296] width 207 height 19
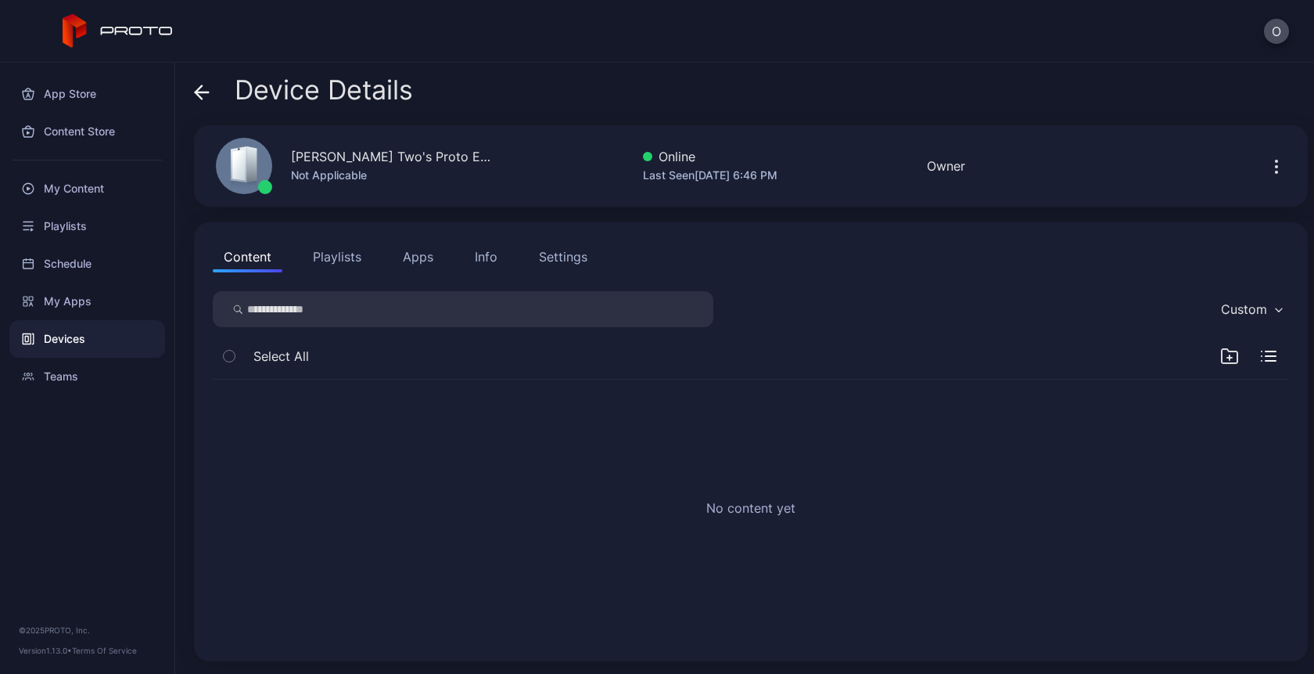
click at [412, 255] on button "Apps" at bounding box center [418, 256] width 52 height 31
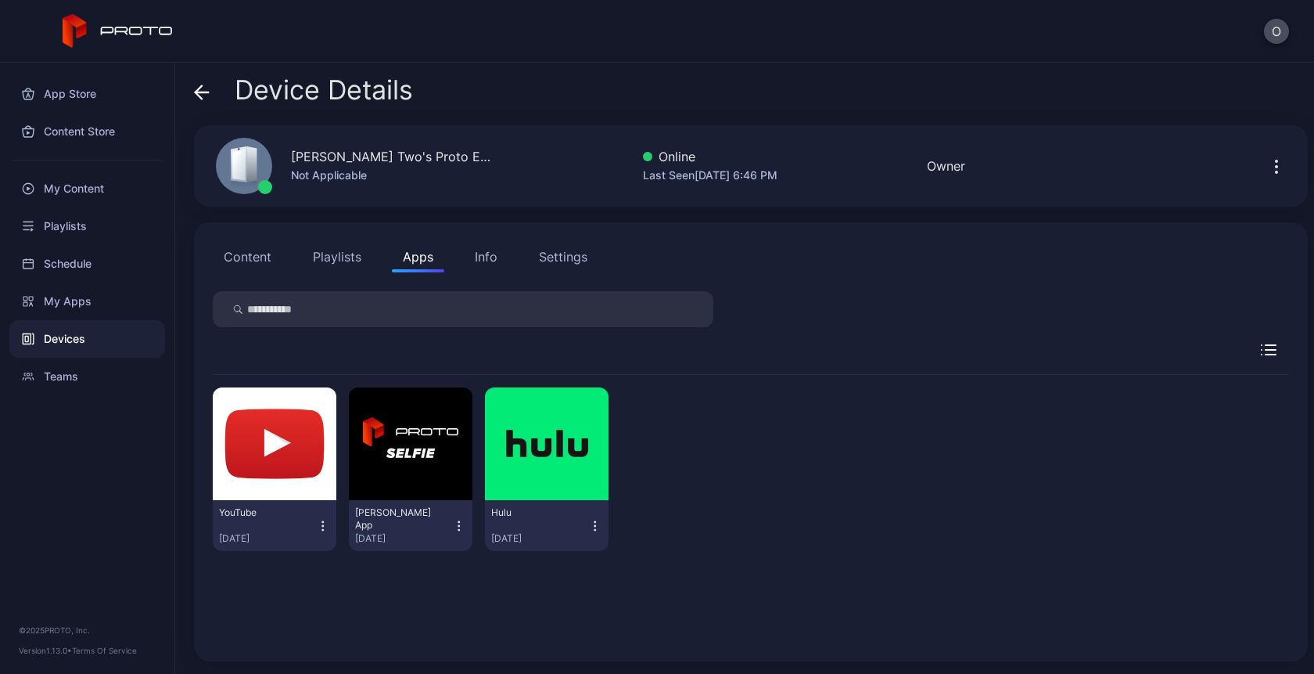
click at [318, 526] on icon "button" at bounding box center [323, 526] width 14 height 16
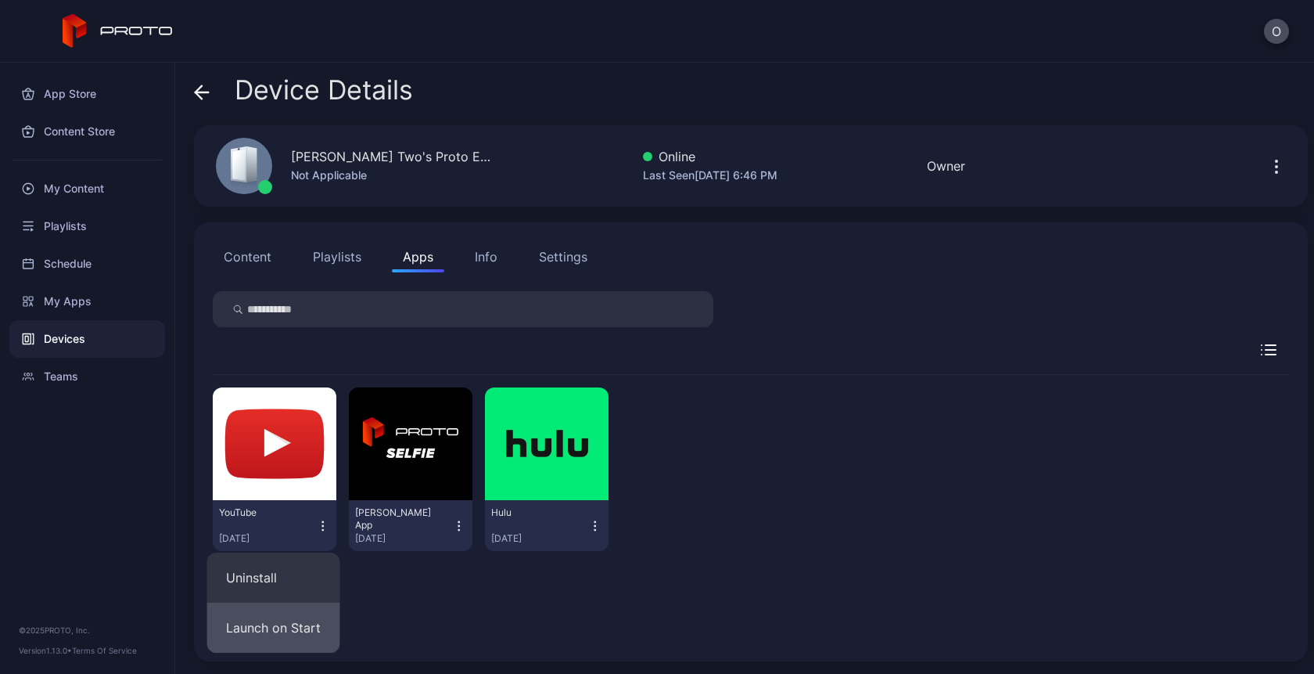
click at [275, 624] on button "Launch on Start" at bounding box center [273, 627] width 133 height 50
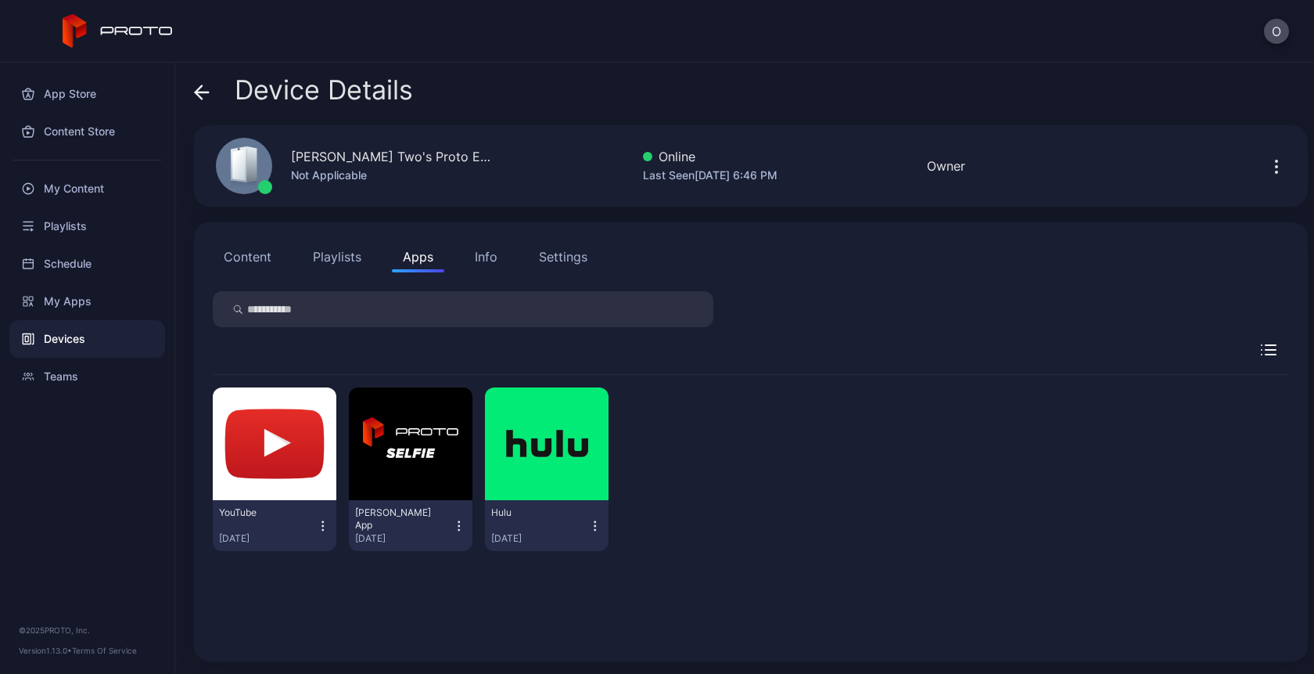
click at [1267, 167] on icon "button" at bounding box center [1276, 166] width 19 height 19
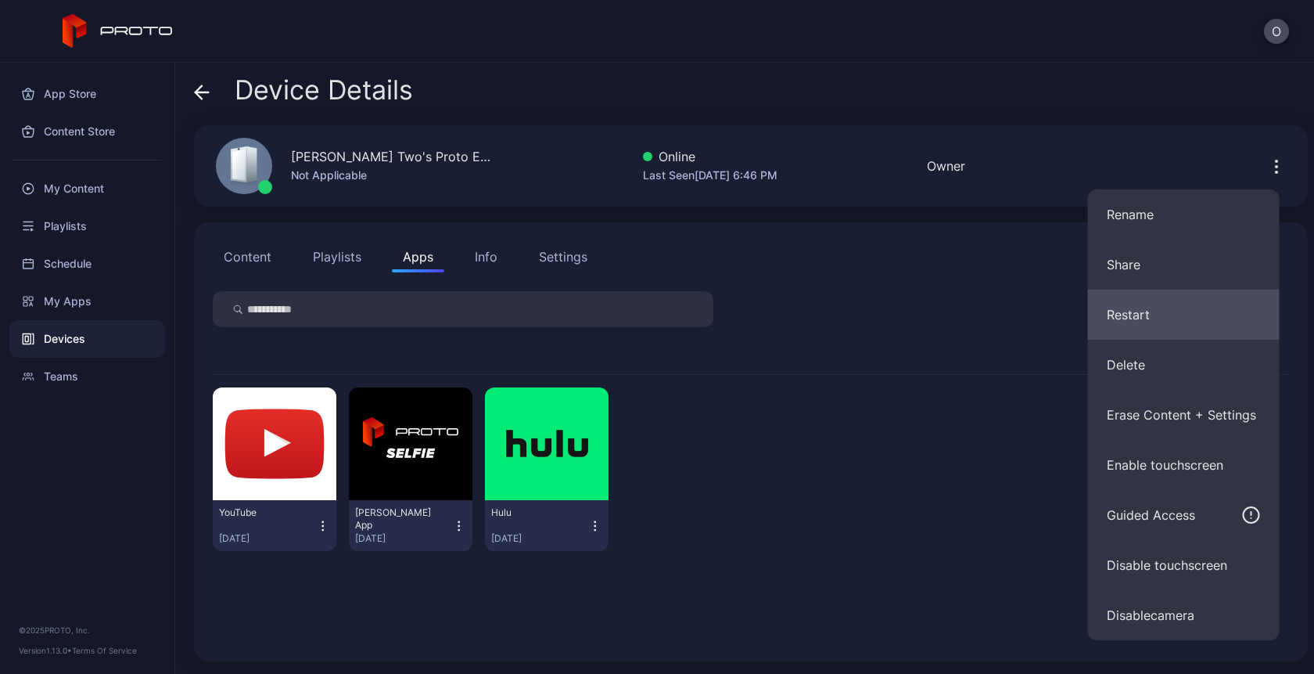
click at [1152, 311] on button "Restart" at bounding box center [1184, 314] width 192 height 50
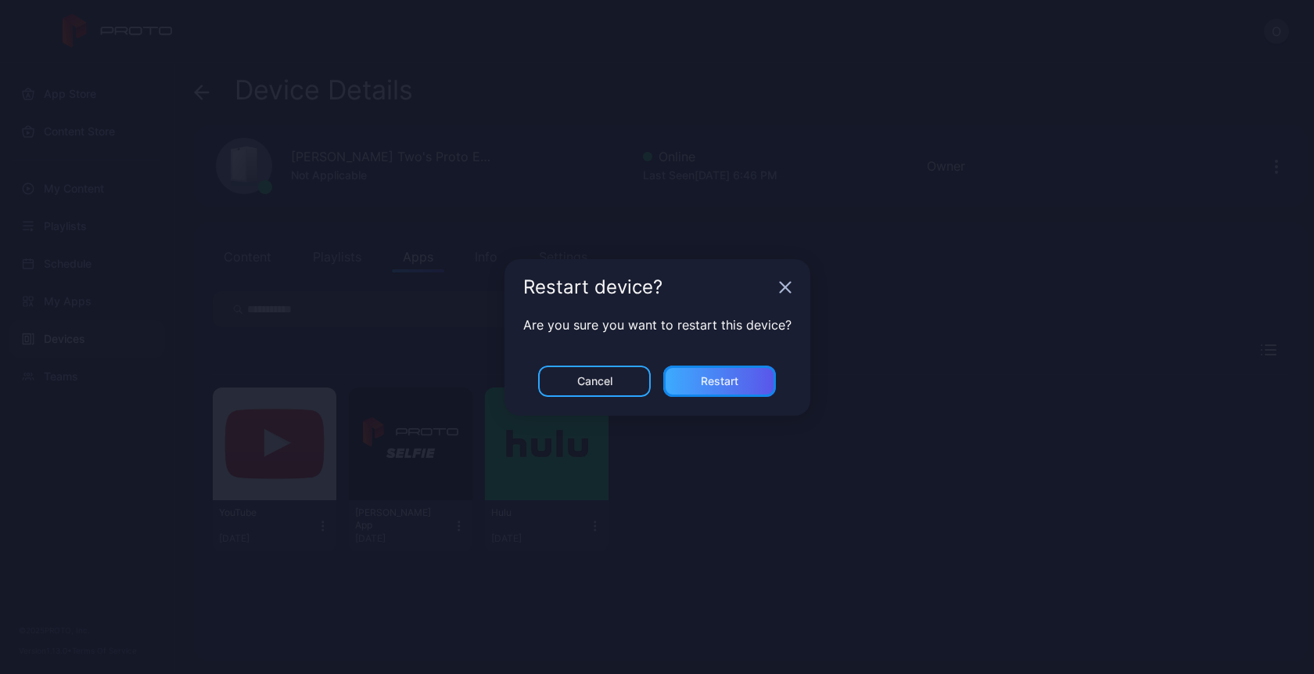
click at [710, 385] on div "Restart" at bounding box center [720, 381] width 38 height 13
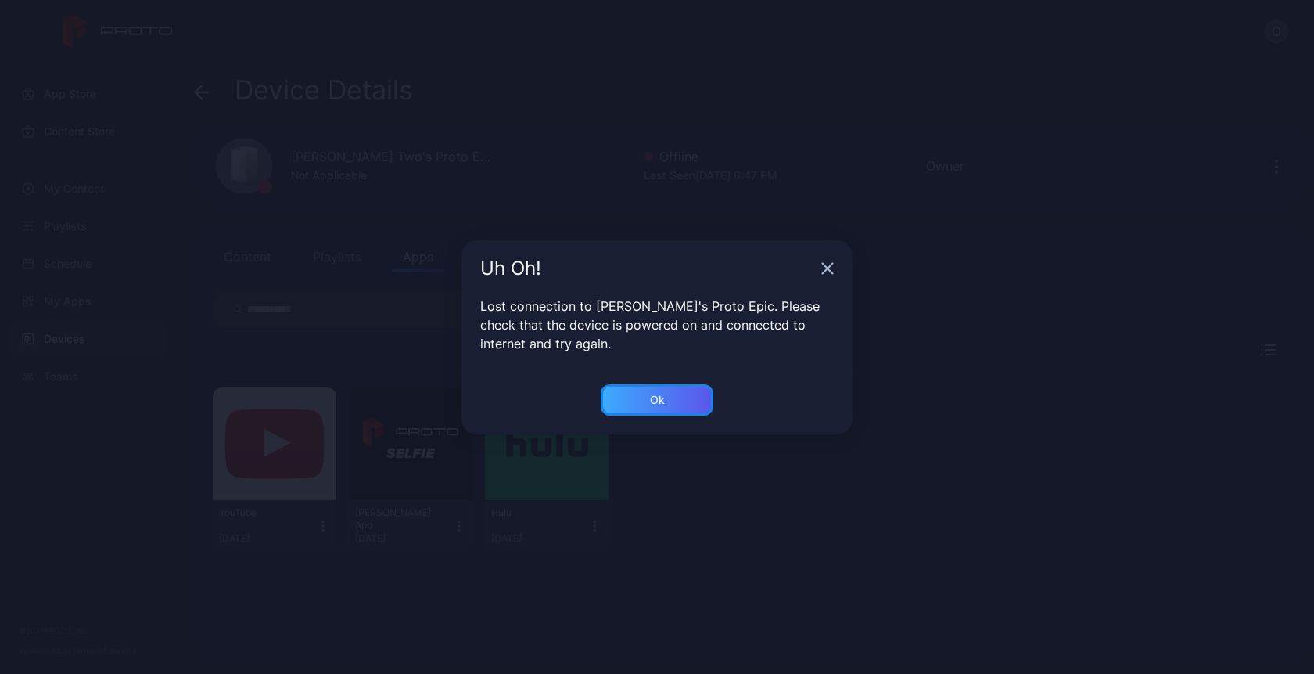
click at [649, 387] on div "Ok" at bounding box center [657, 399] width 113 height 31
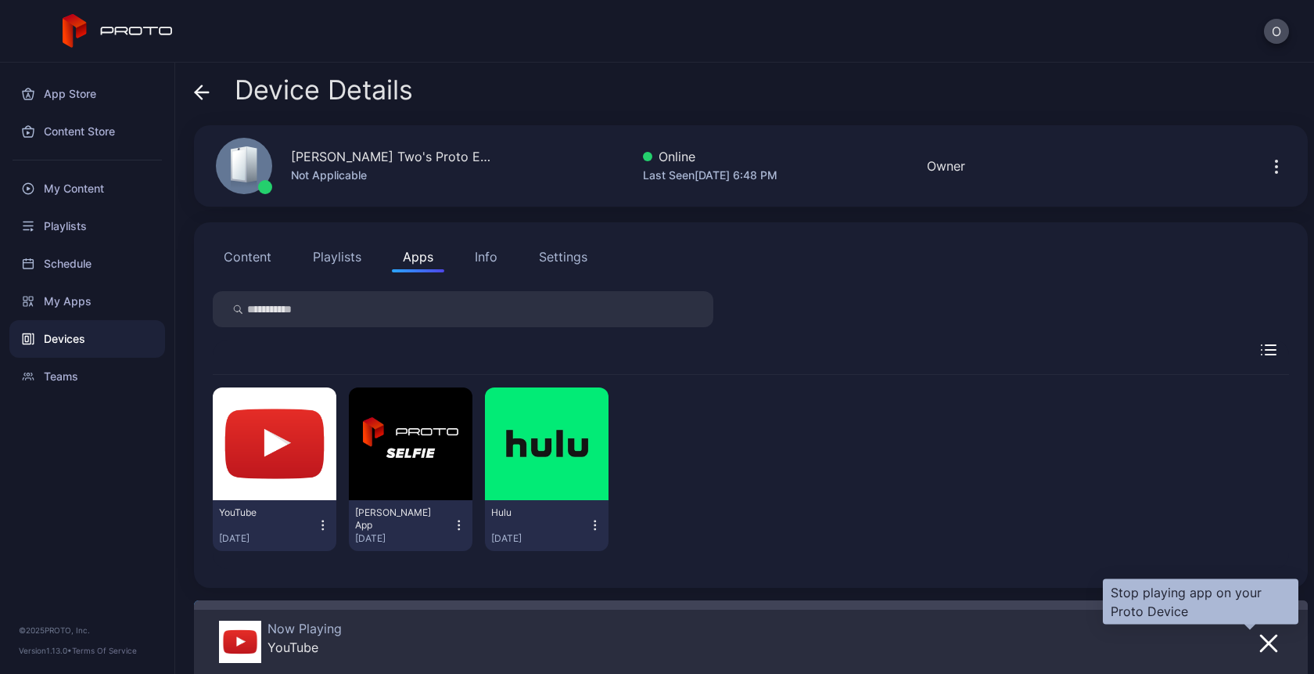
click at [1260, 644] on icon "button" at bounding box center [1269, 643] width 19 height 19
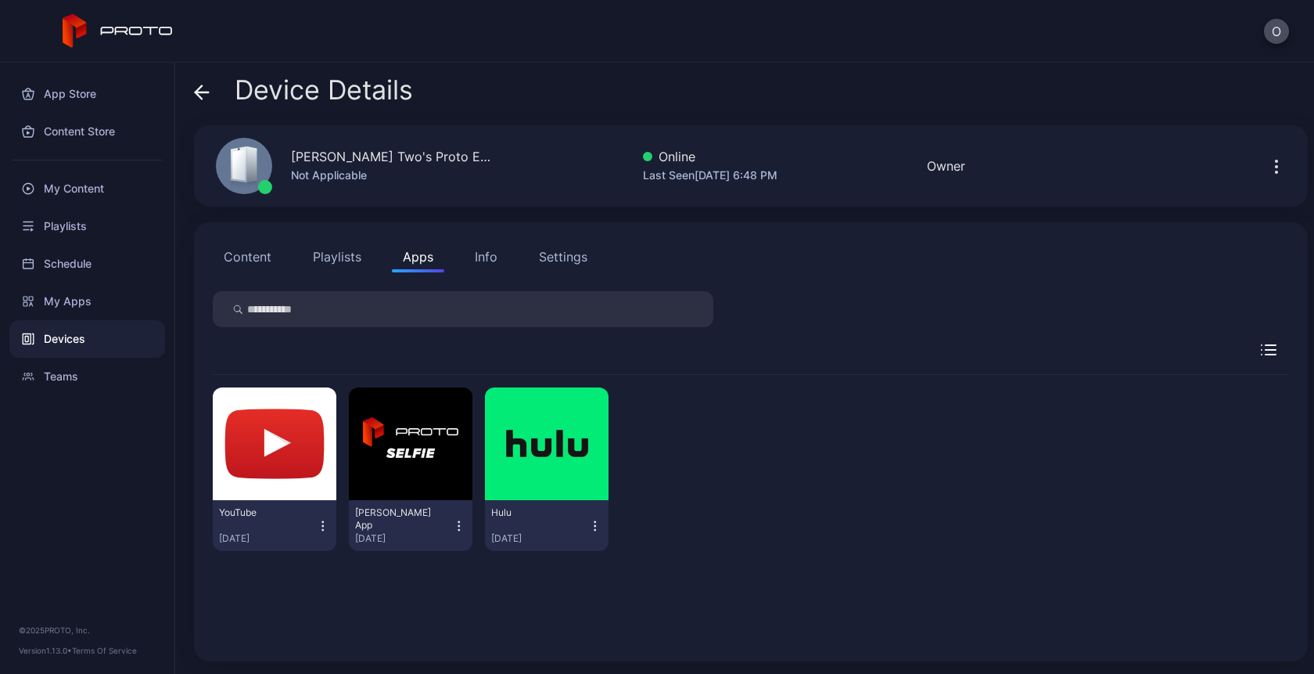
click at [318, 535] on button "YouTube Aug 26, 2025" at bounding box center [274, 525] width 111 height 38
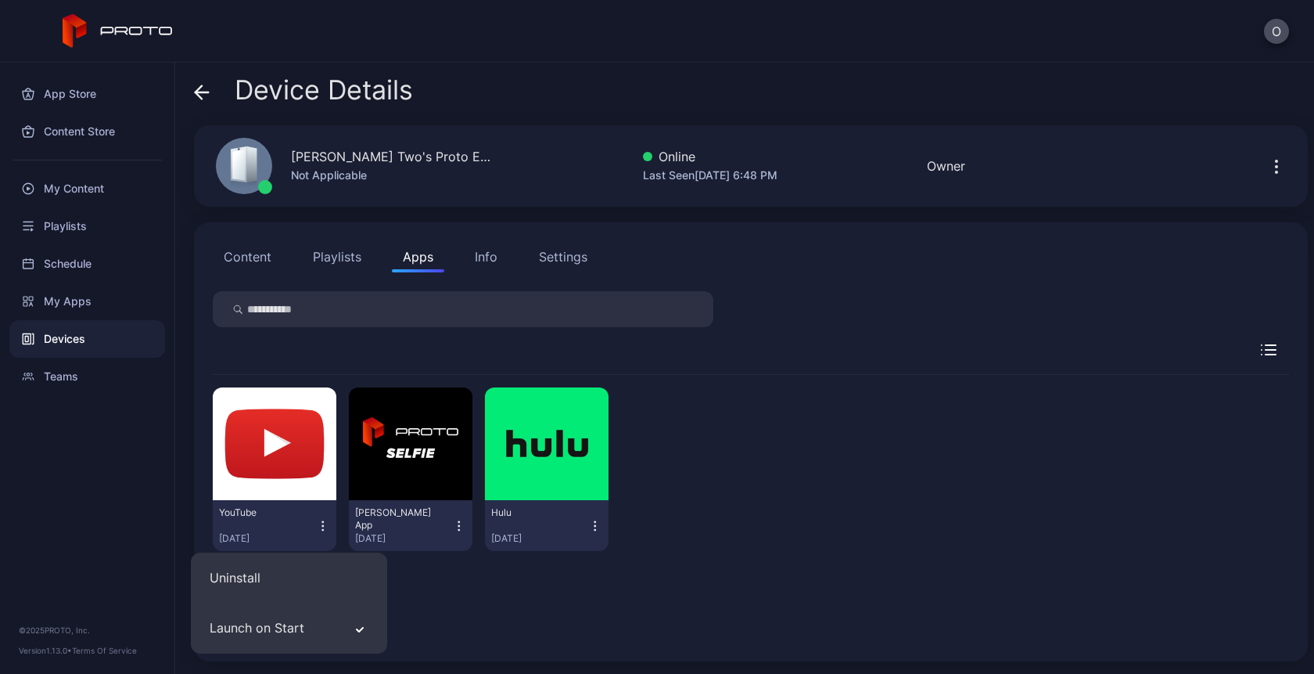
click at [784, 458] on div "YouTube Aug 26, 2025 David Selfie App Aug 26, 2025 Hulu Aug 26, 2025" at bounding box center [751, 469] width 1077 height 189
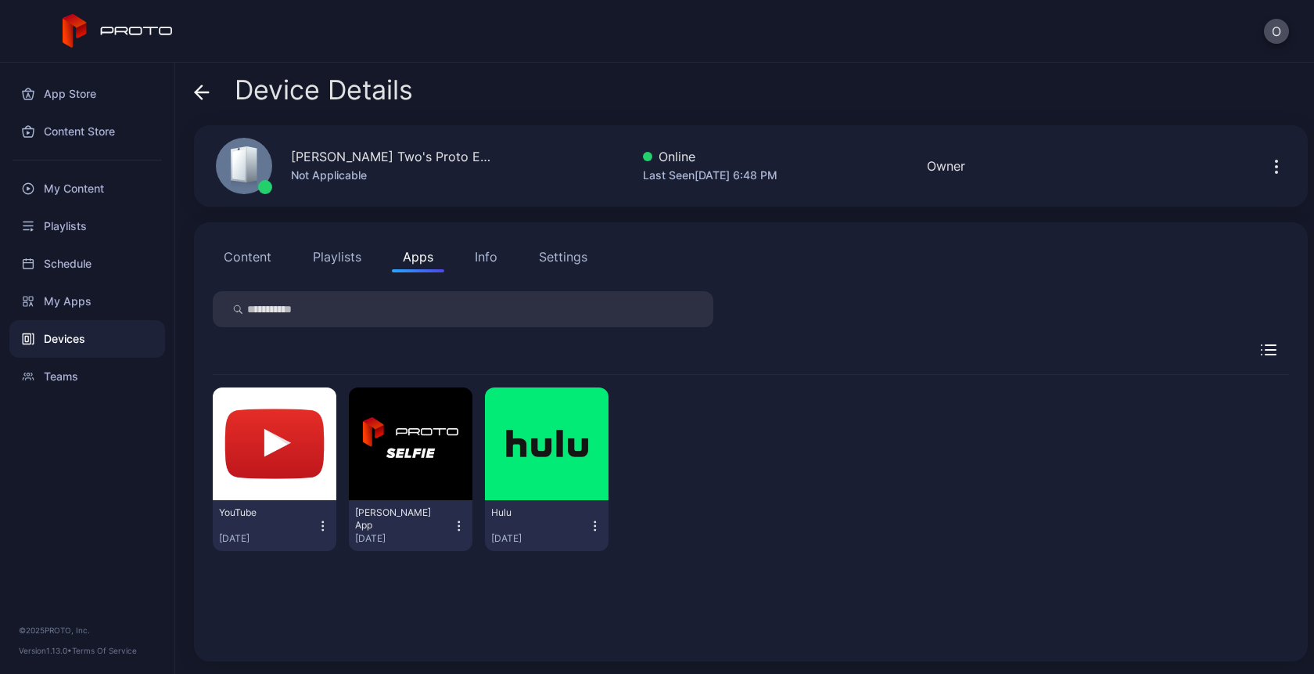
click at [205, 92] on icon at bounding box center [202, 92] width 16 height 16
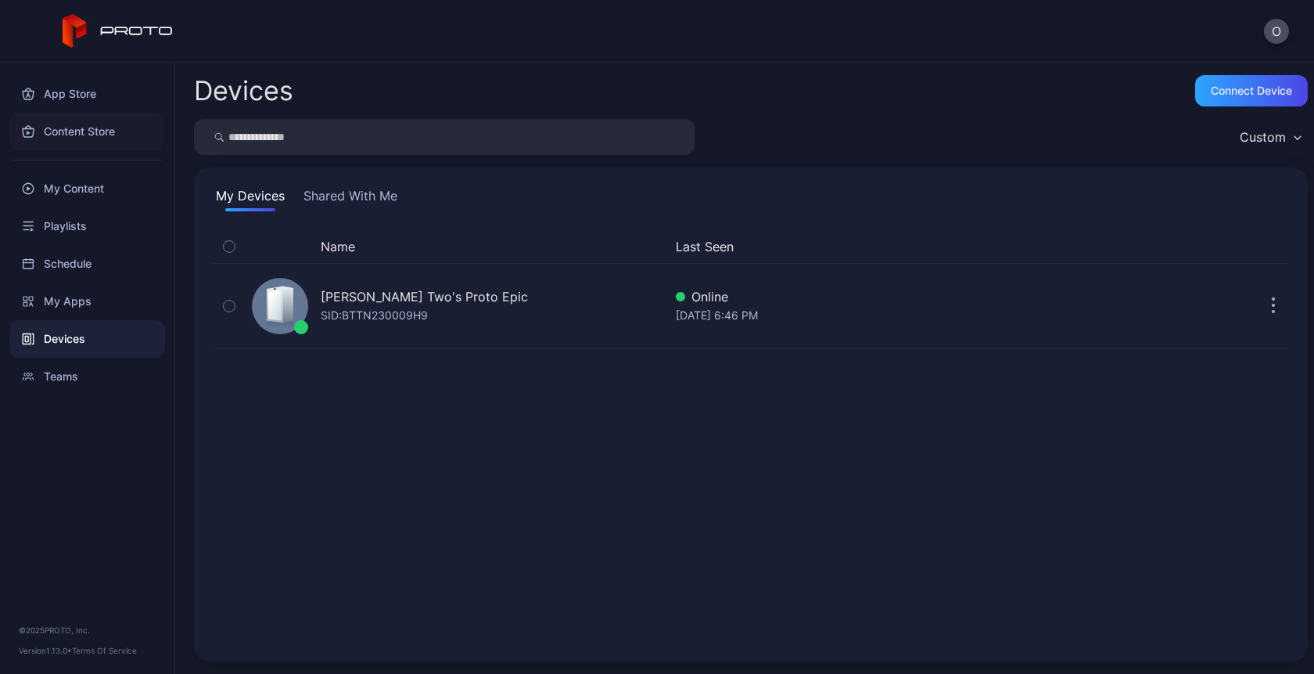
click at [75, 138] on div "Content Store" at bounding box center [87, 132] width 156 height 38
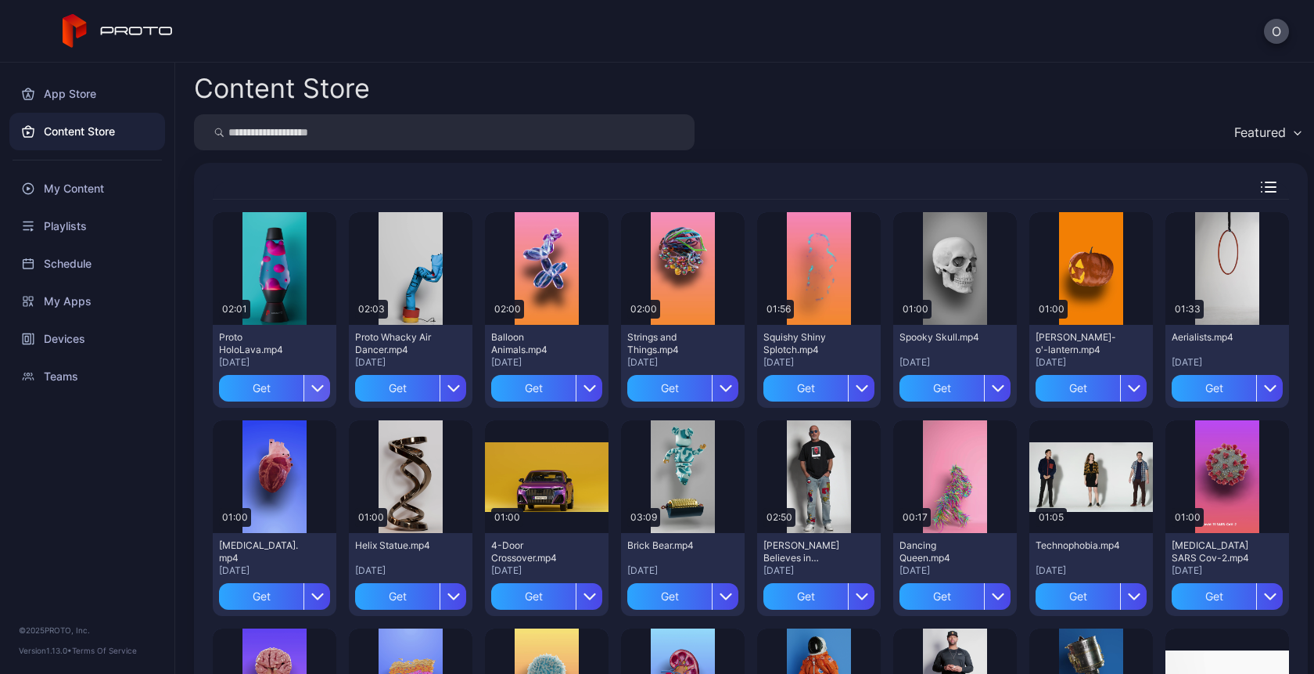
click at [315, 382] on icon "button" at bounding box center [317, 388] width 13 height 13
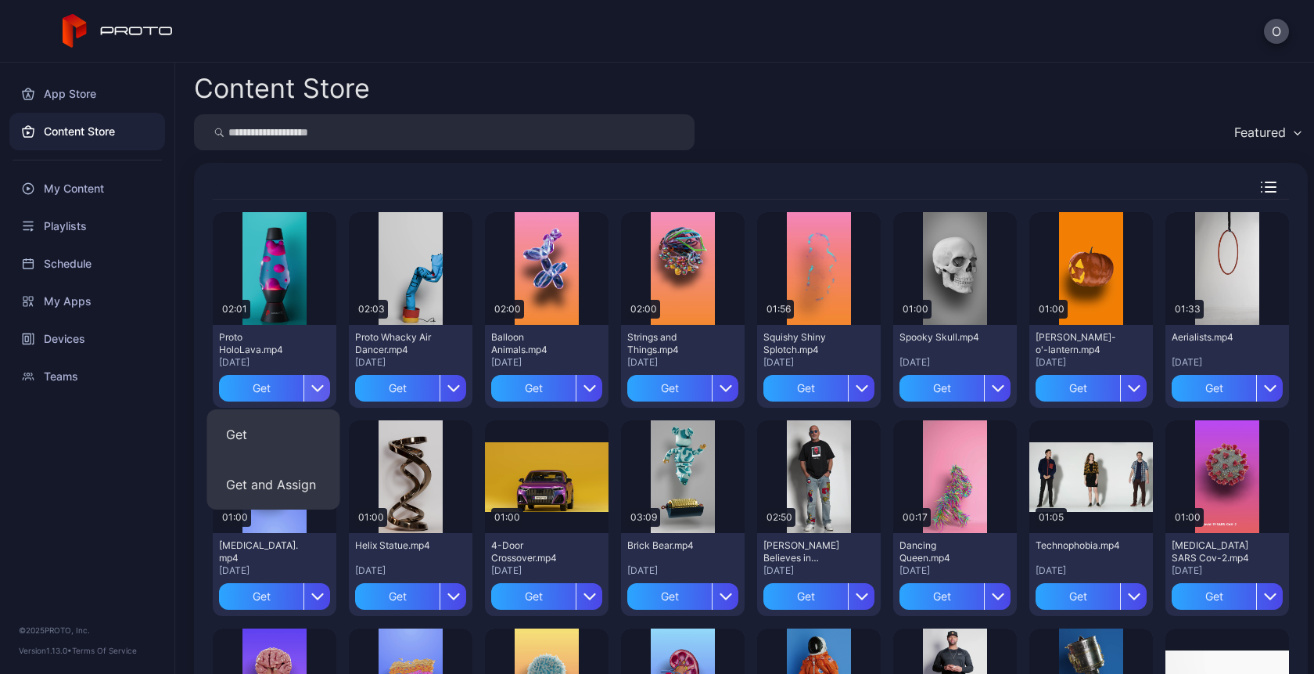
click at [315, 383] on icon "button" at bounding box center [317, 388] width 13 height 13
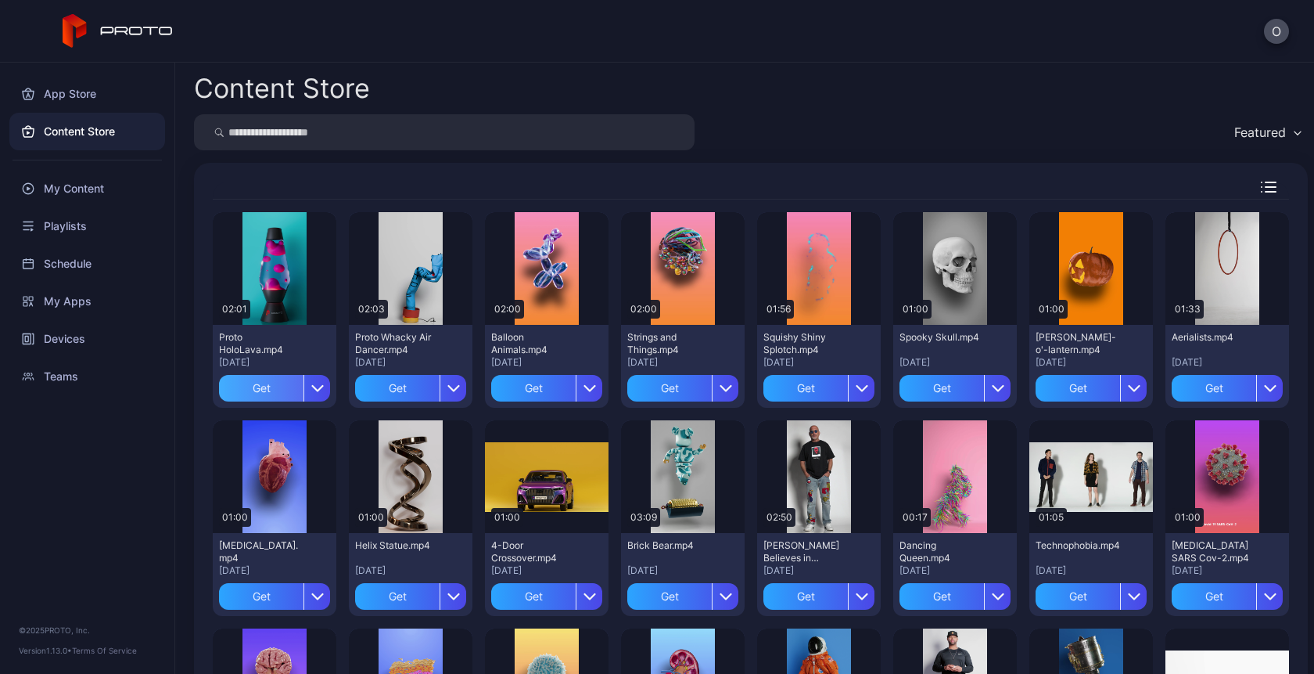
click at [252, 387] on div "Get" at bounding box center [261, 388] width 84 height 27
click at [1266, 187] on icon "button" at bounding box center [1271, 187] width 10 height 0
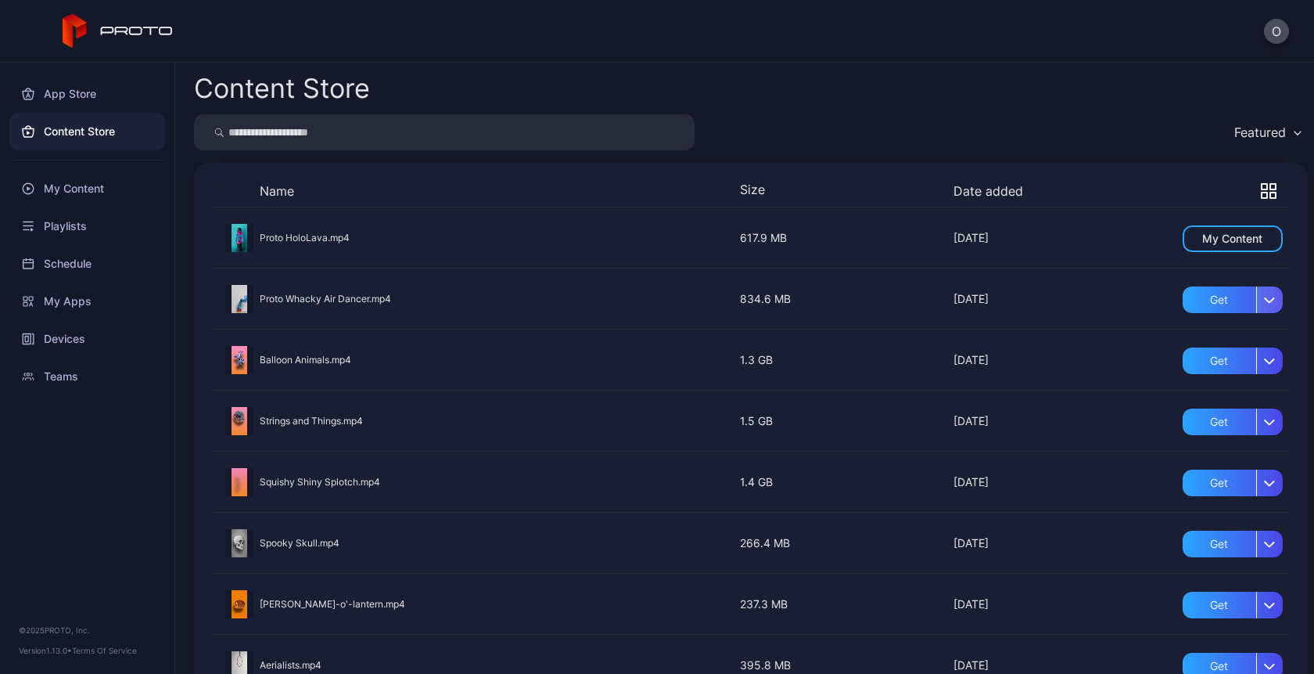
click at [1257, 305] on div "button" at bounding box center [1270, 299] width 27 height 27
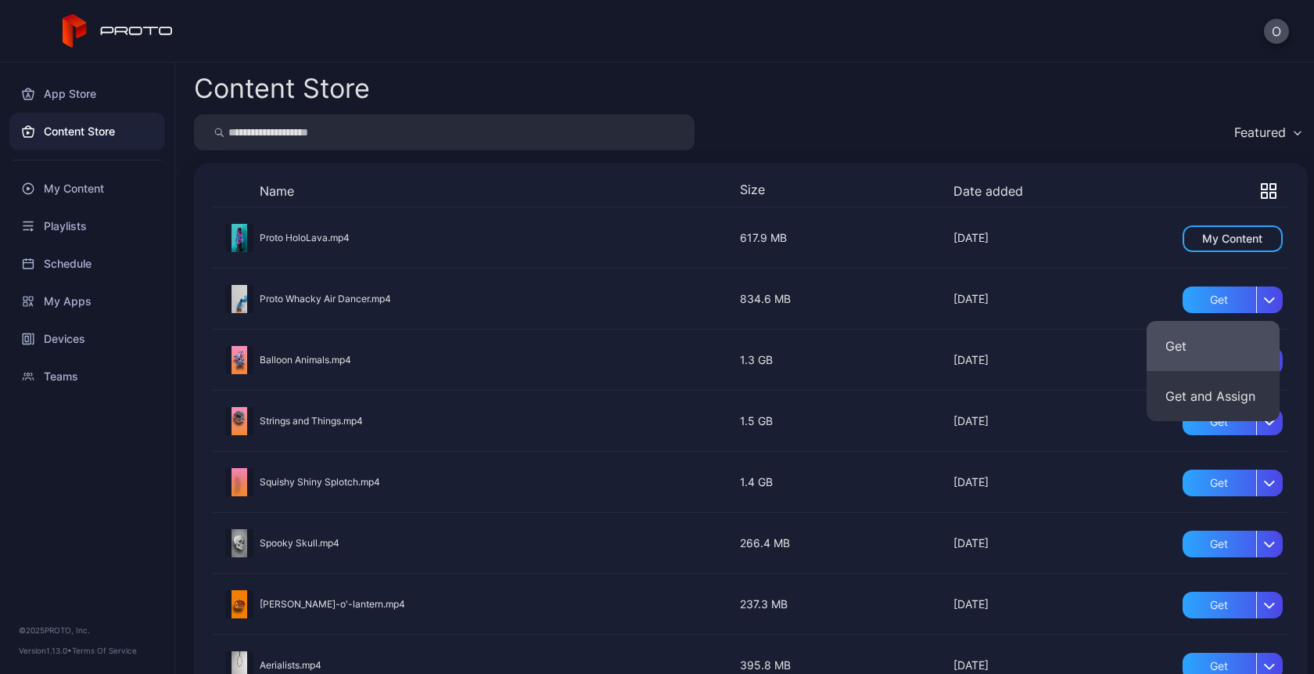
click at [1195, 360] on button "Get" at bounding box center [1213, 346] width 133 height 50
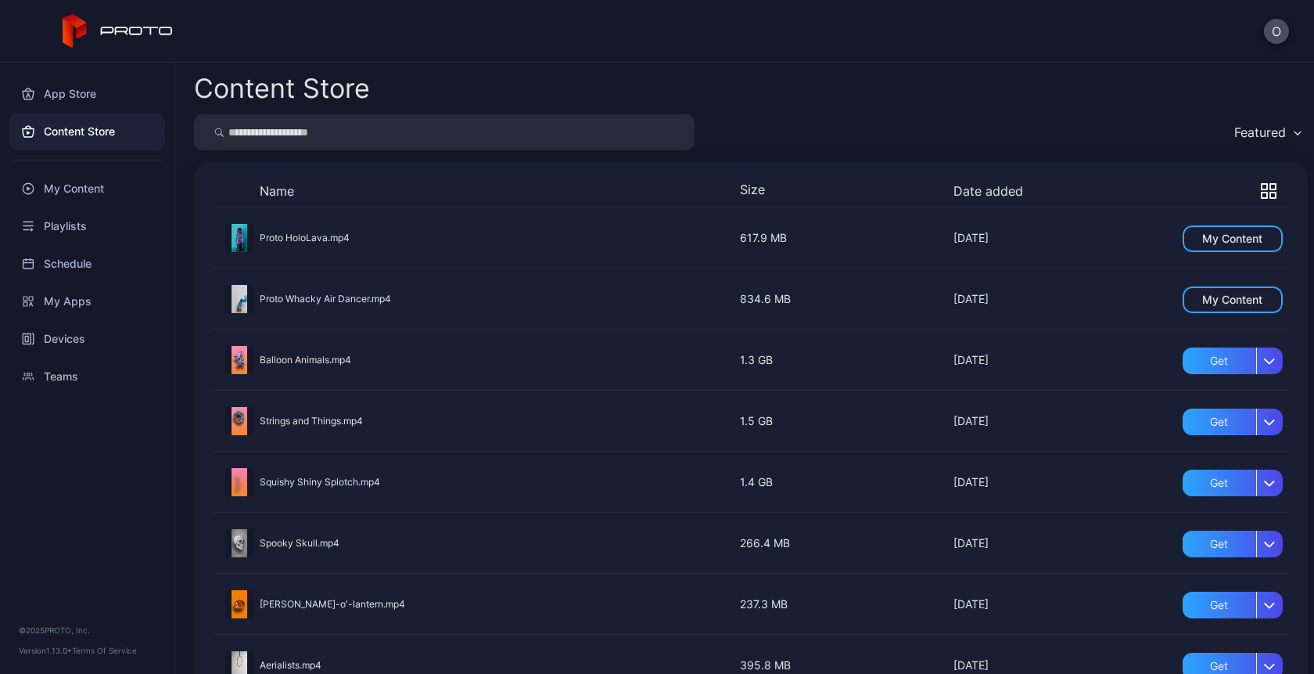
click at [1244, 138] on div "Featured" at bounding box center [1261, 132] width 52 height 16
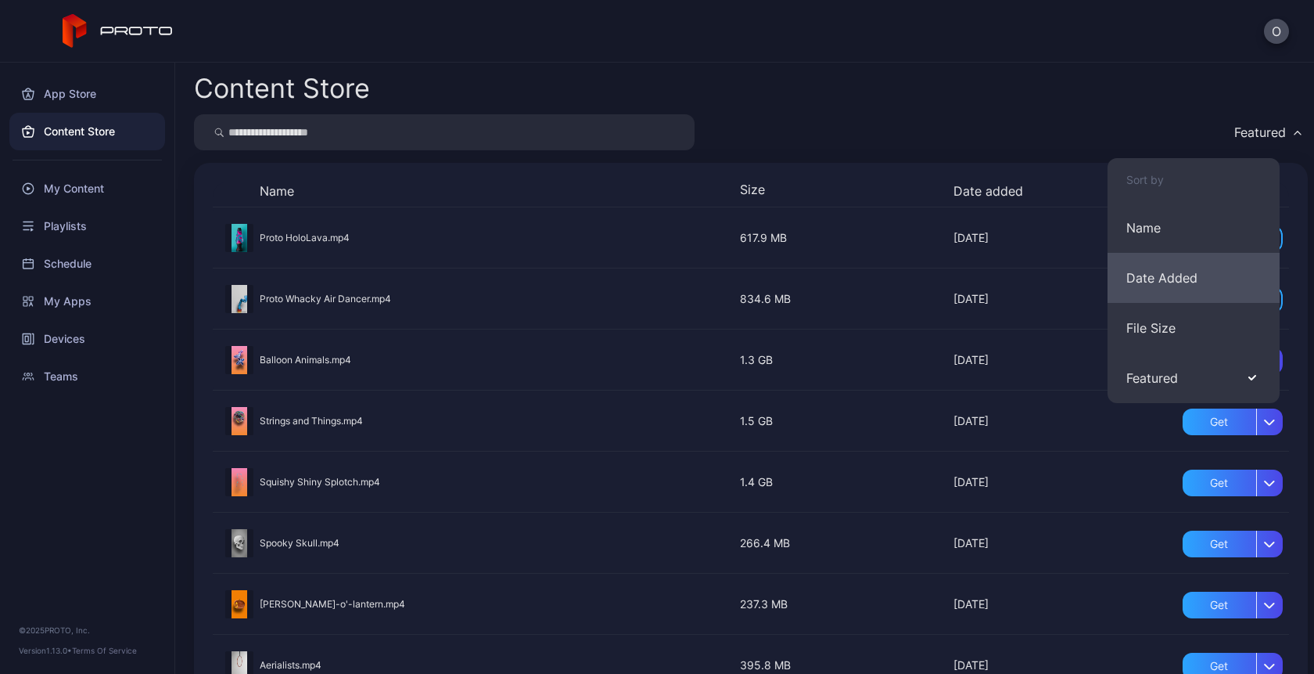
click at [1163, 275] on button "Date Added" at bounding box center [1194, 278] width 172 height 50
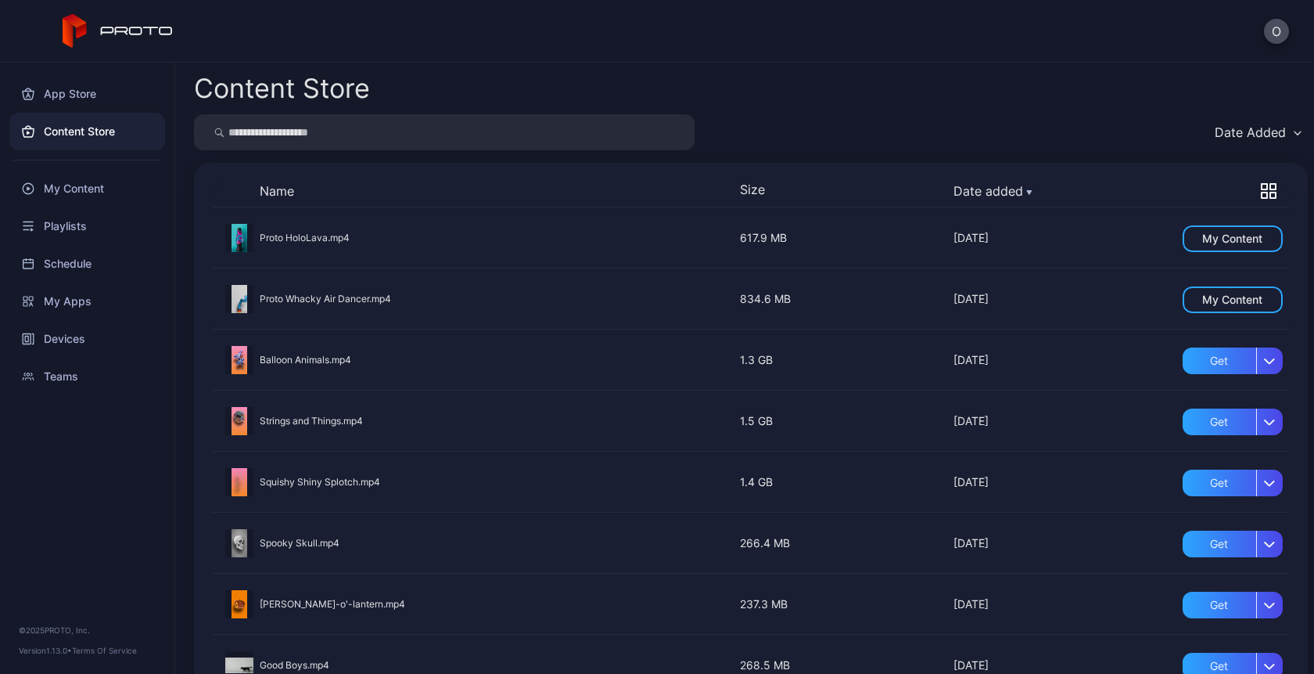
click at [1261, 192] on icon "button" at bounding box center [1269, 191] width 16 height 16
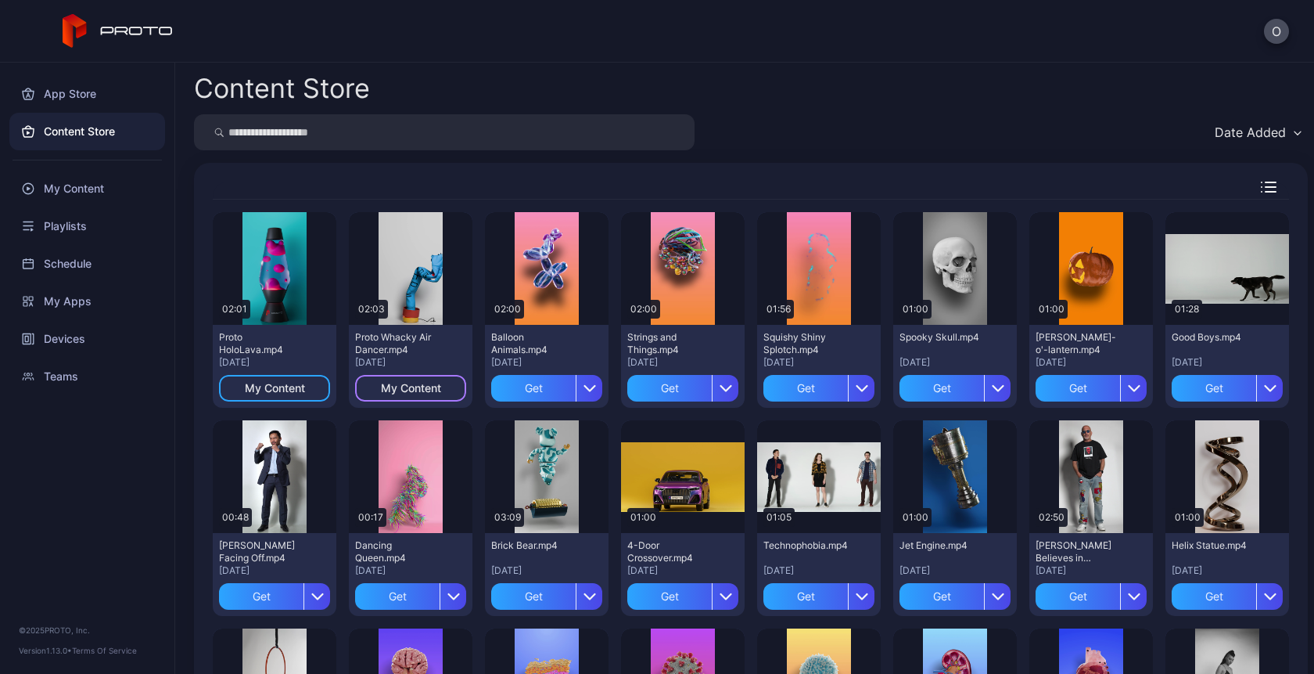
click at [414, 384] on div "My Content" at bounding box center [411, 388] width 60 height 13
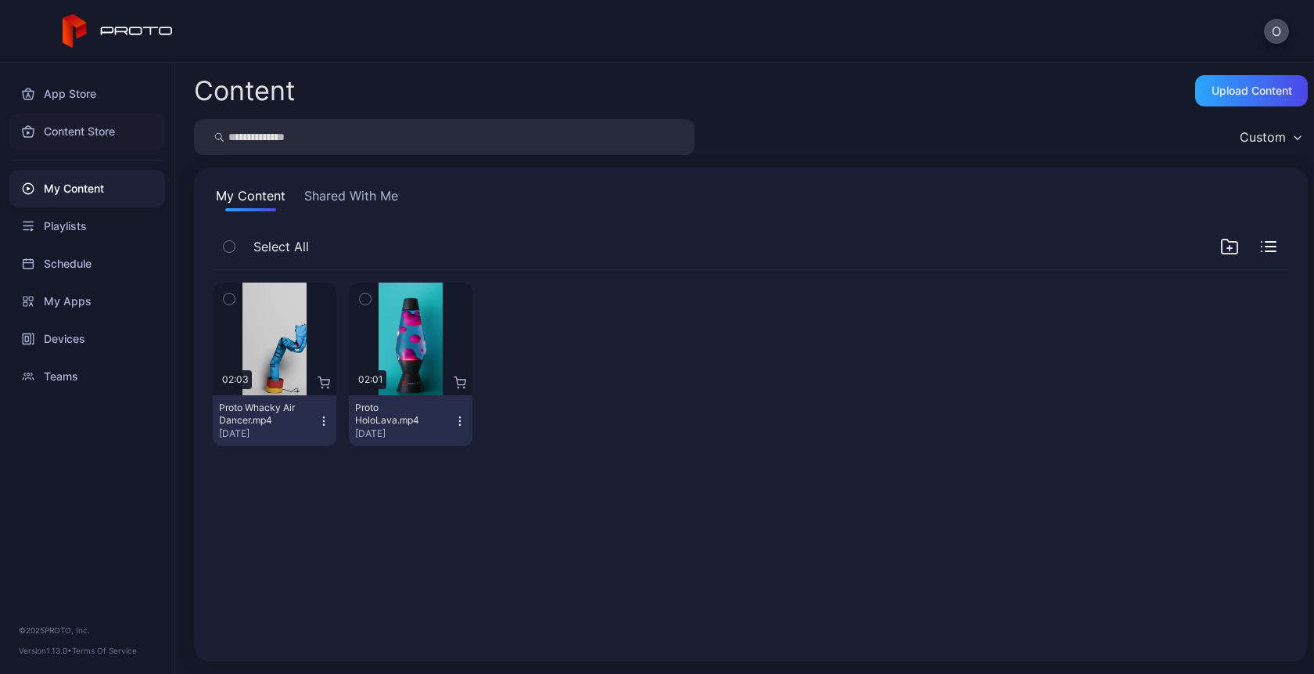
click at [84, 133] on div "Content Store" at bounding box center [87, 132] width 156 height 38
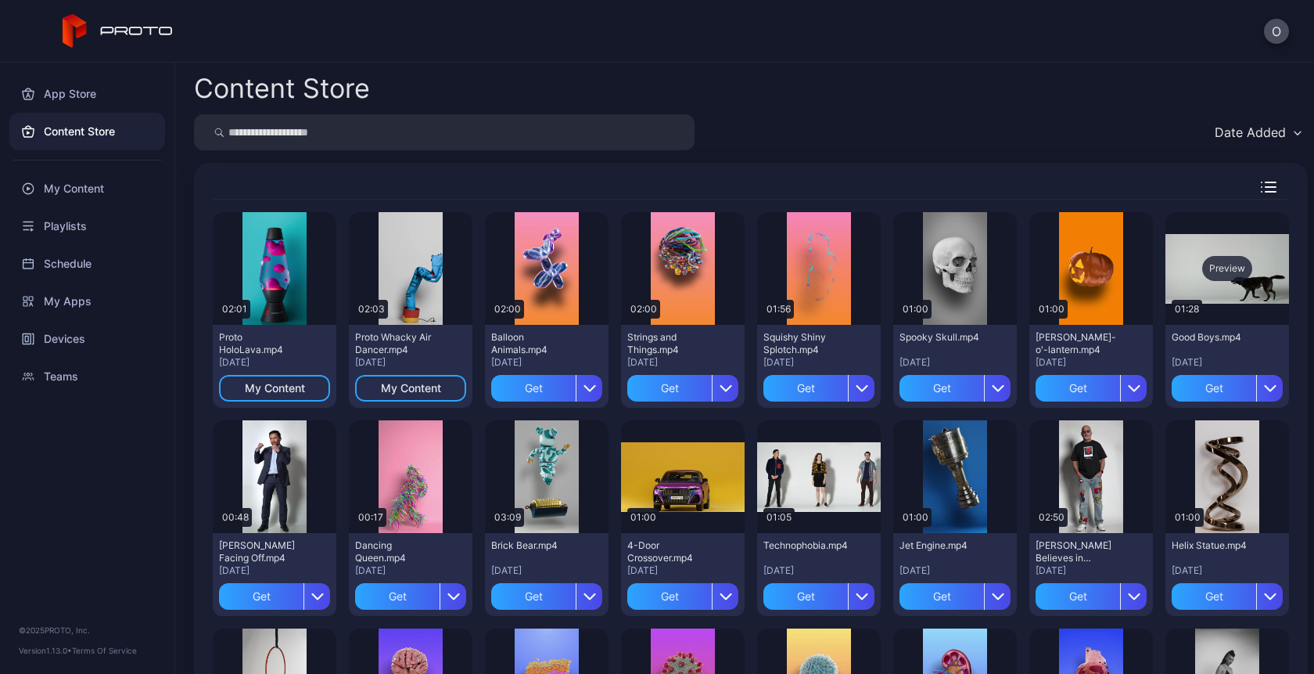
click at [1203, 263] on div "Preview" at bounding box center [1228, 268] width 50 height 25
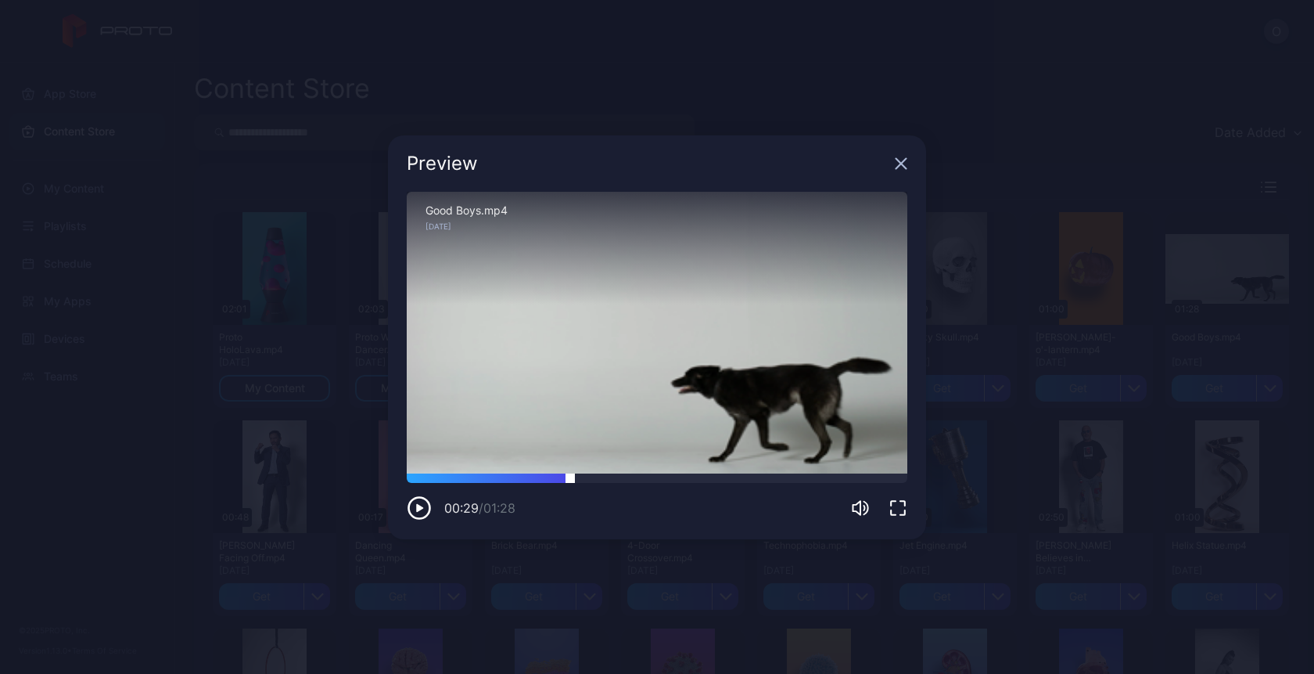
click at [570, 479] on div at bounding box center [657, 477] width 501 height 9
click at [645, 470] on div "Sorry, your browser doesn‘t support embedded videos" at bounding box center [657, 333] width 501 height 282
click at [645, 472] on div "Sorry, your browser doesn‘t support embedded videos" at bounding box center [657, 333] width 501 height 282
click at [660, 484] on div "00:31 / 01:28" at bounding box center [657, 496] width 501 height 47
click at [672, 482] on div at bounding box center [657, 477] width 501 height 9
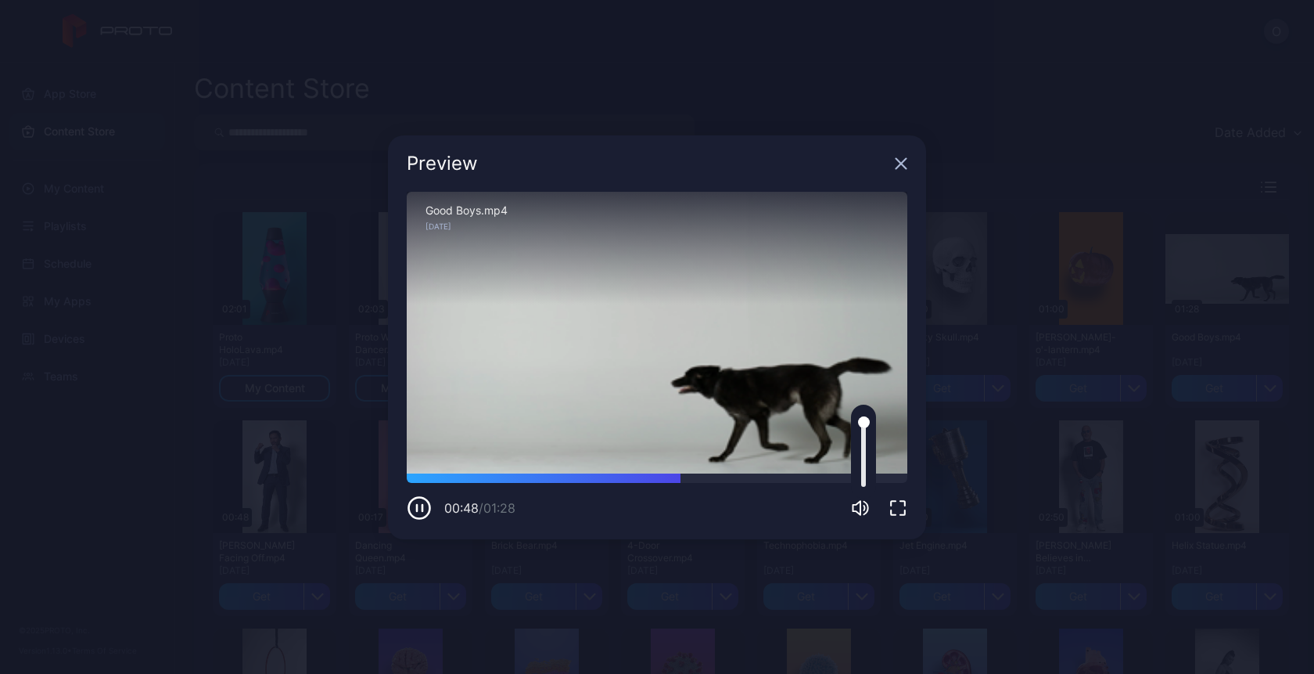
click at [866, 452] on div at bounding box center [863, 452] width 25 height 94
click at [865, 451] on div at bounding box center [863, 451] width 5 height 70
click at [900, 166] on icon "button" at bounding box center [901, 163] width 13 height 13
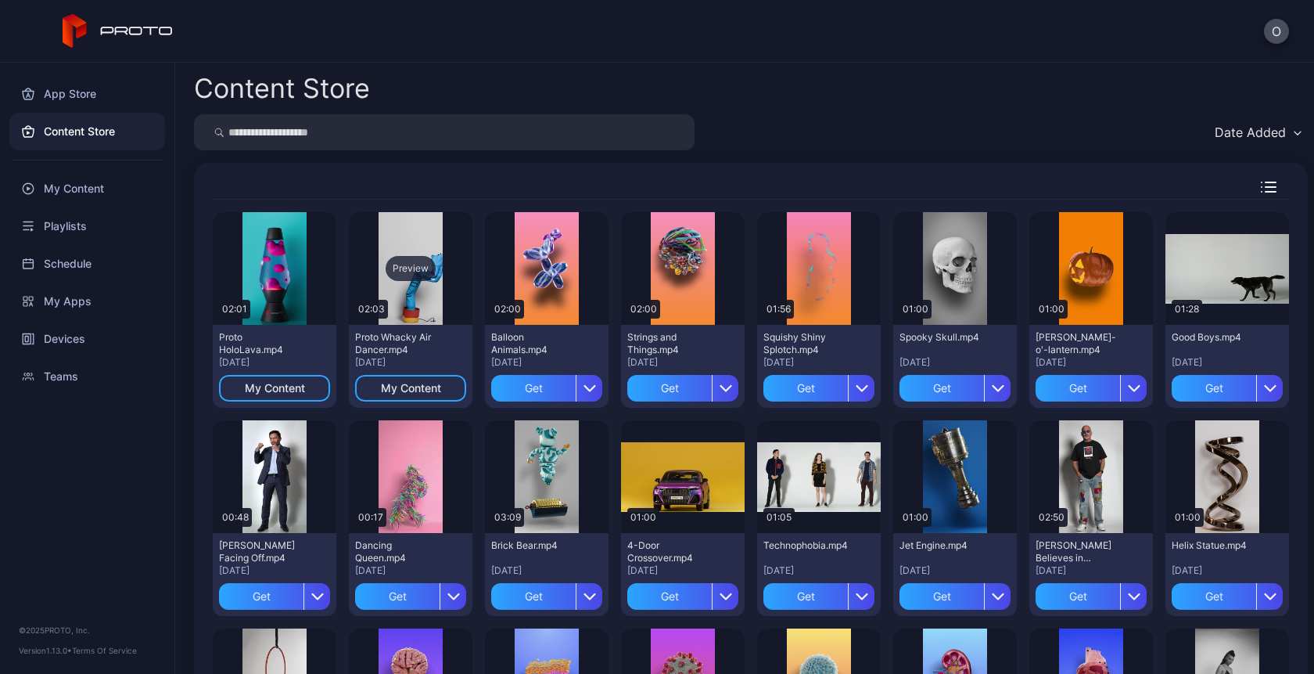
click at [398, 267] on div "Preview" at bounding box center [411, 268] width 50 height 25
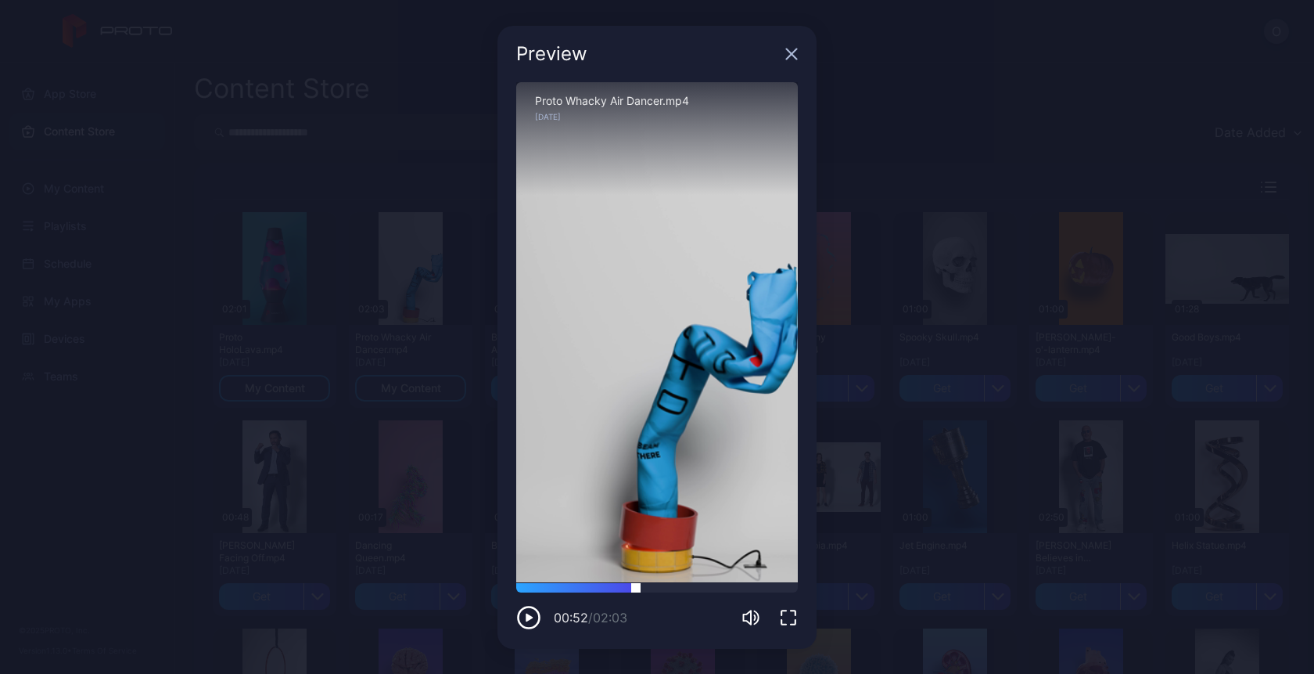
click at [636, 591] on div at bounding box center [657, 587] width 282 height 9
click at [793, 56] on icon "button" at bounding box center [792, 54] width 10 height 10
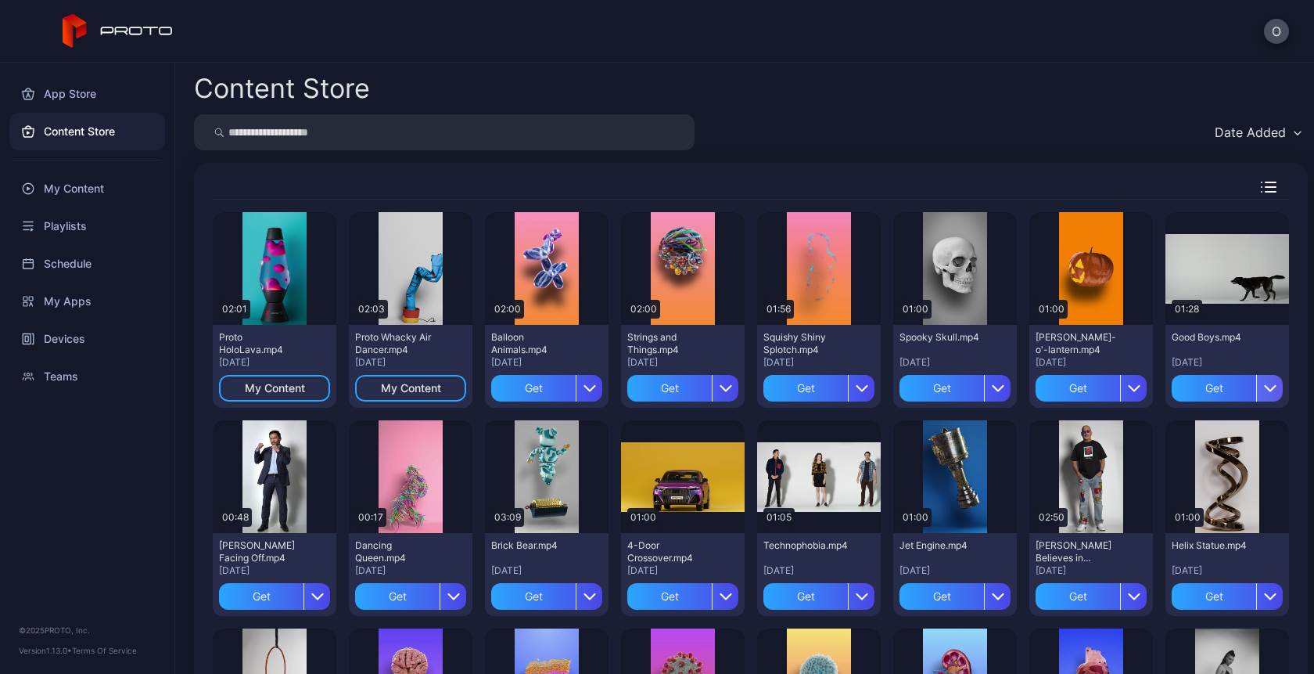
click at [1257, 394] on div "button" at bounding box center [1270, 388] width 27 height 27
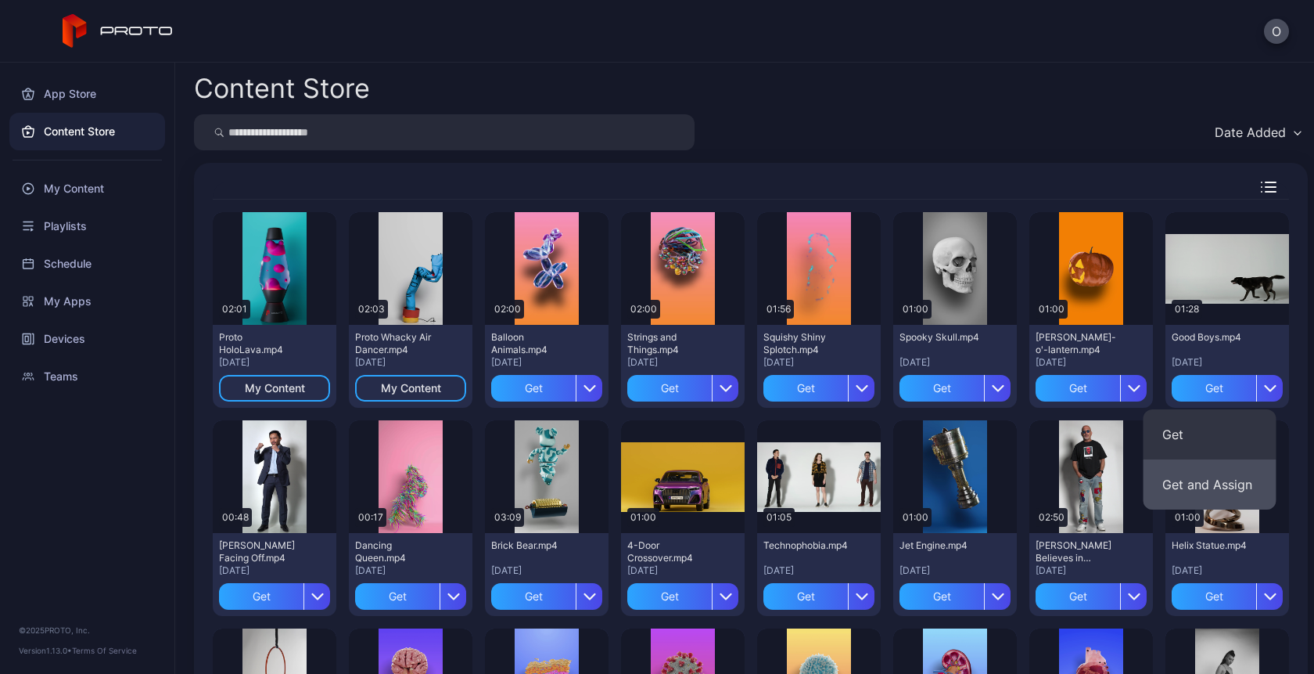
click at [1225, 473] on button "Get and Assign" at bounding box center [1210, 484] width 133 height 50
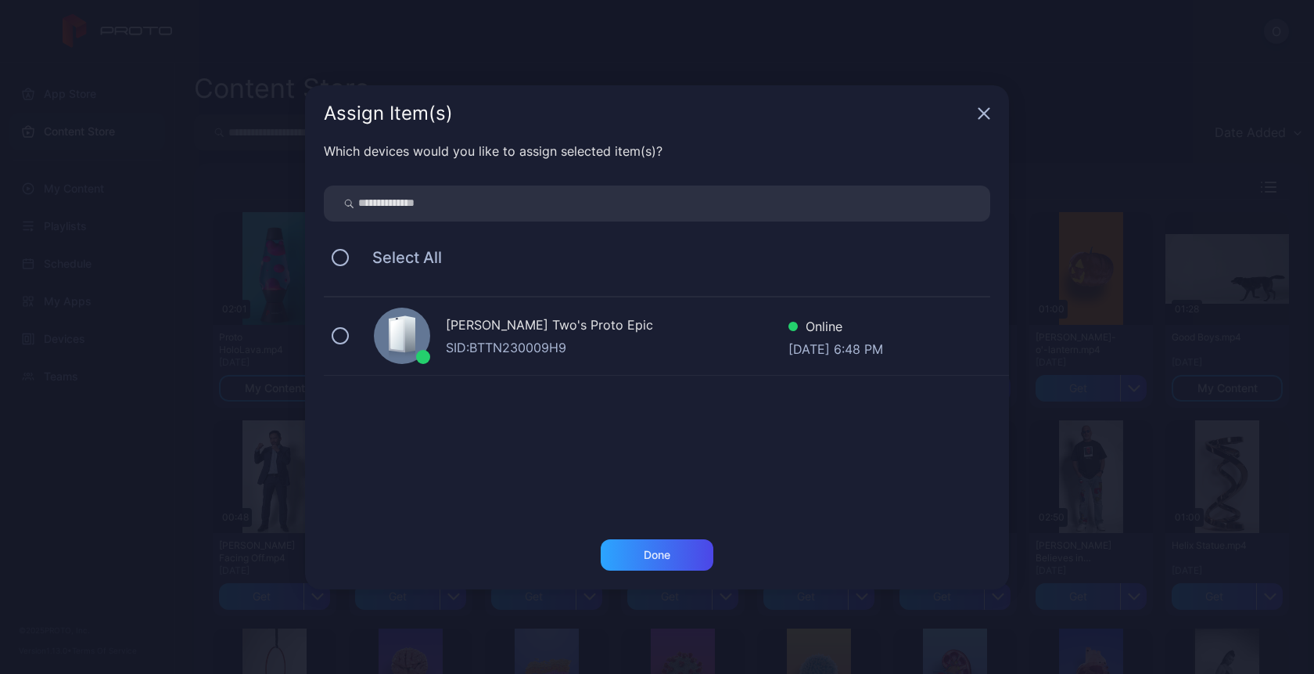
click at [750, 343] on div "SID: BTTN230009H9" at bounding box center [617, 347] width 343 height 19
click at [675, 543] on div "Done" at bounding box center [657, 554] width 113 height 31
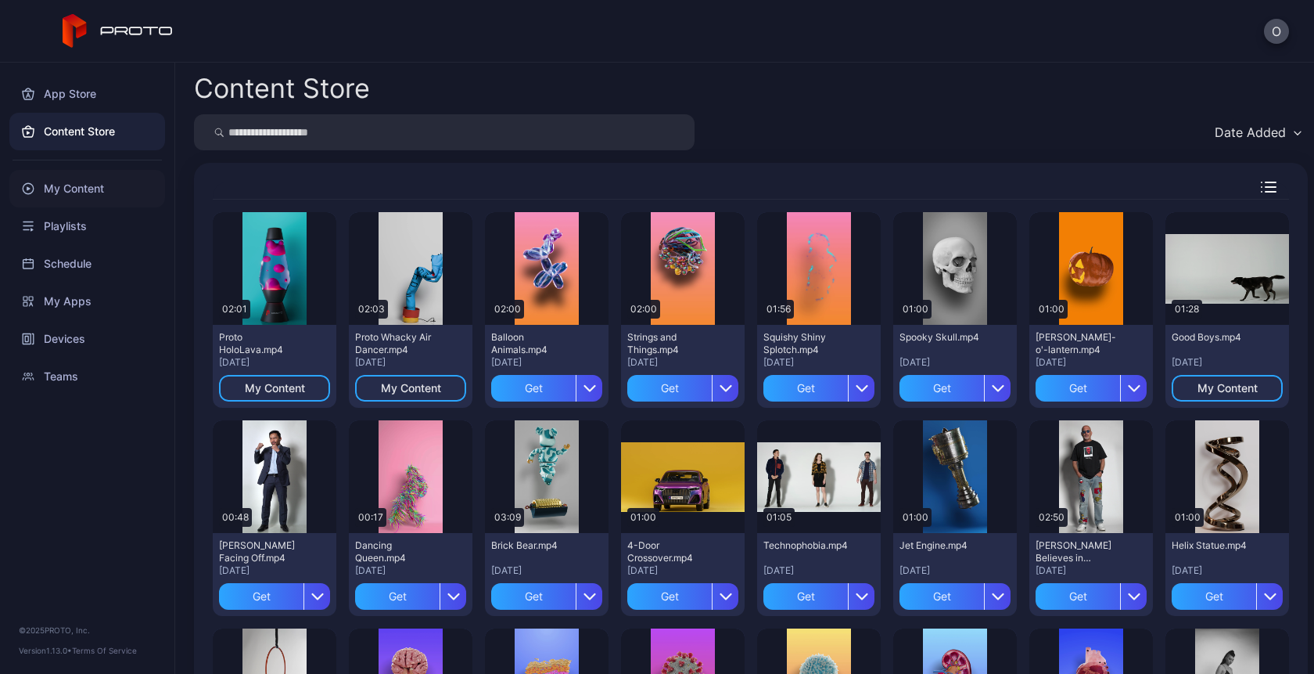
click at [85, 181] on div "My Content" at bounding box center [87, 189] width 156 height 38
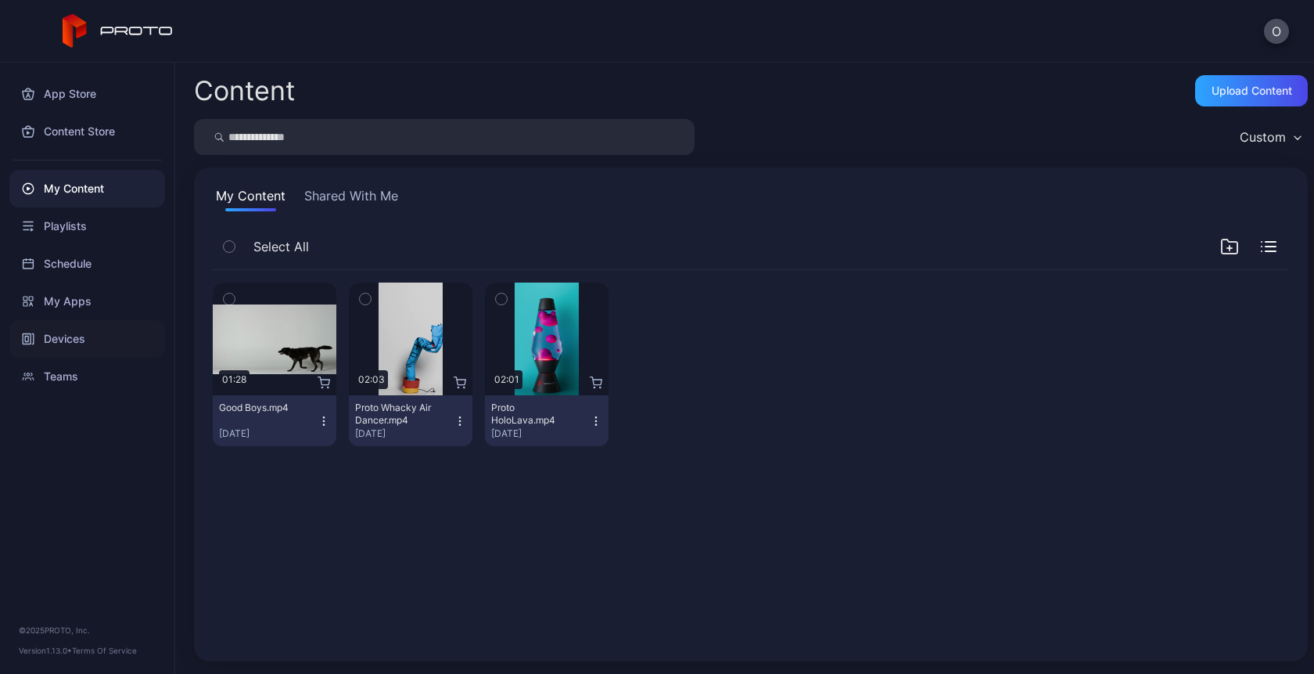
click at [74, 340] on div "Devices" at bounding box center [87, 339] width 156 height 38
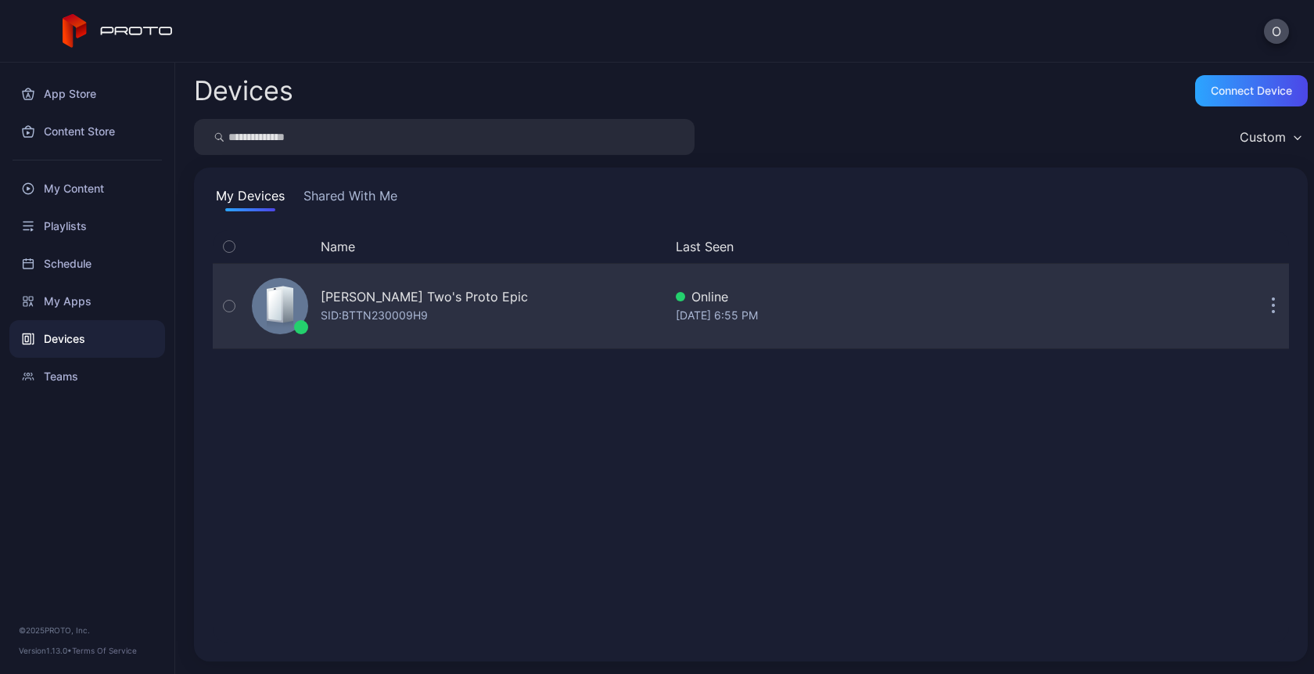
click at [383, 293] on div "[PERSON_NAME] Two's Proto Epic" at bounding box center [424, 296] width 207 height 19
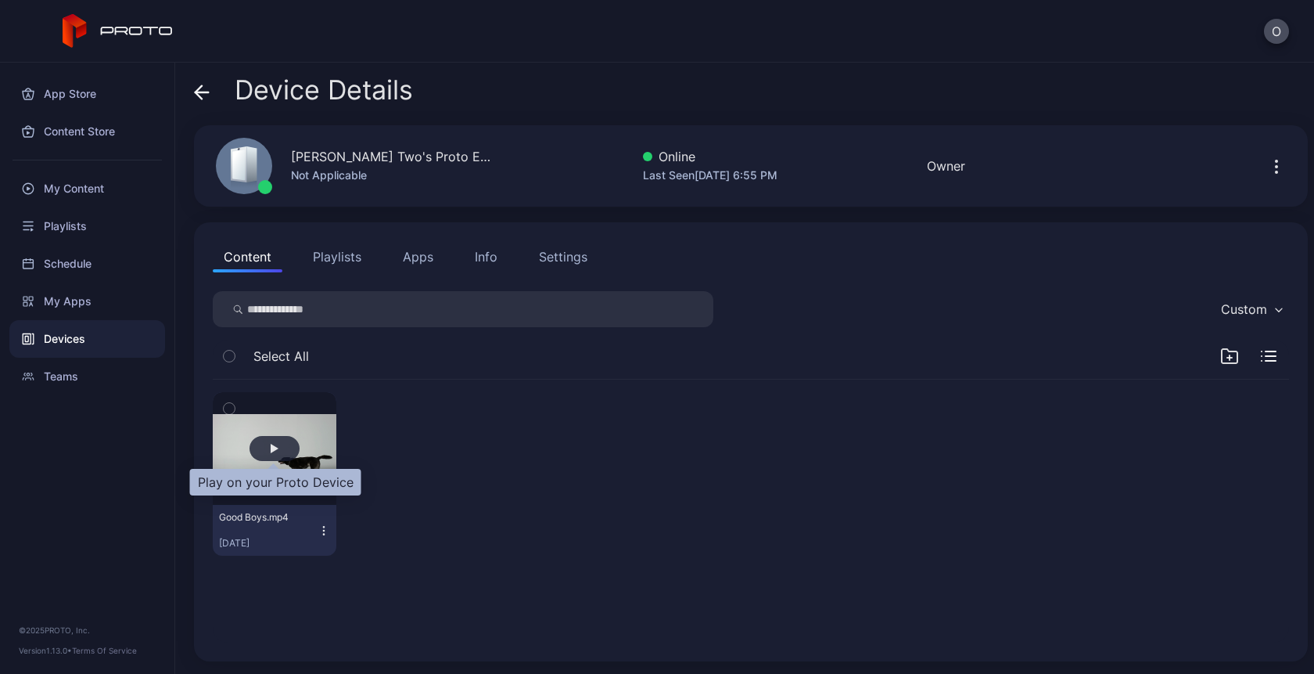
click at [278, 449] on div "button" at bounding box center [275, 448] width 50 height 25
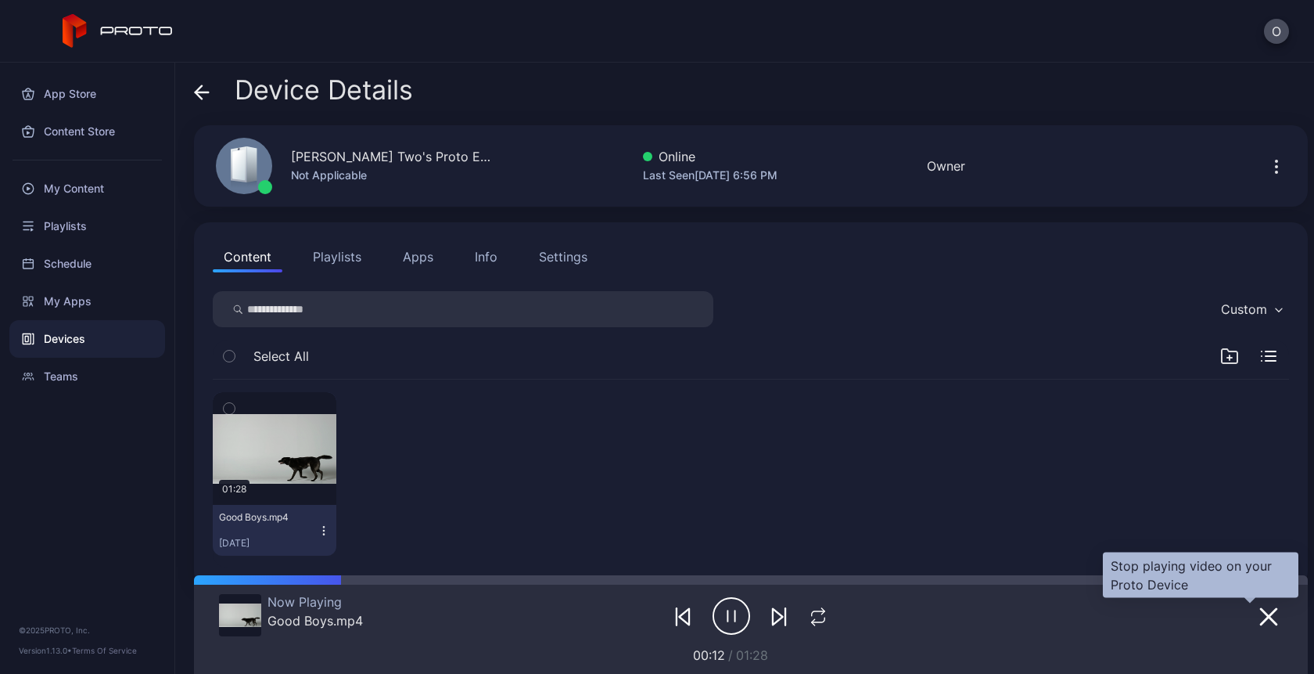
click at [1261, 617] on icon "button" at bounding box center [1269, 617] width 16 height 16
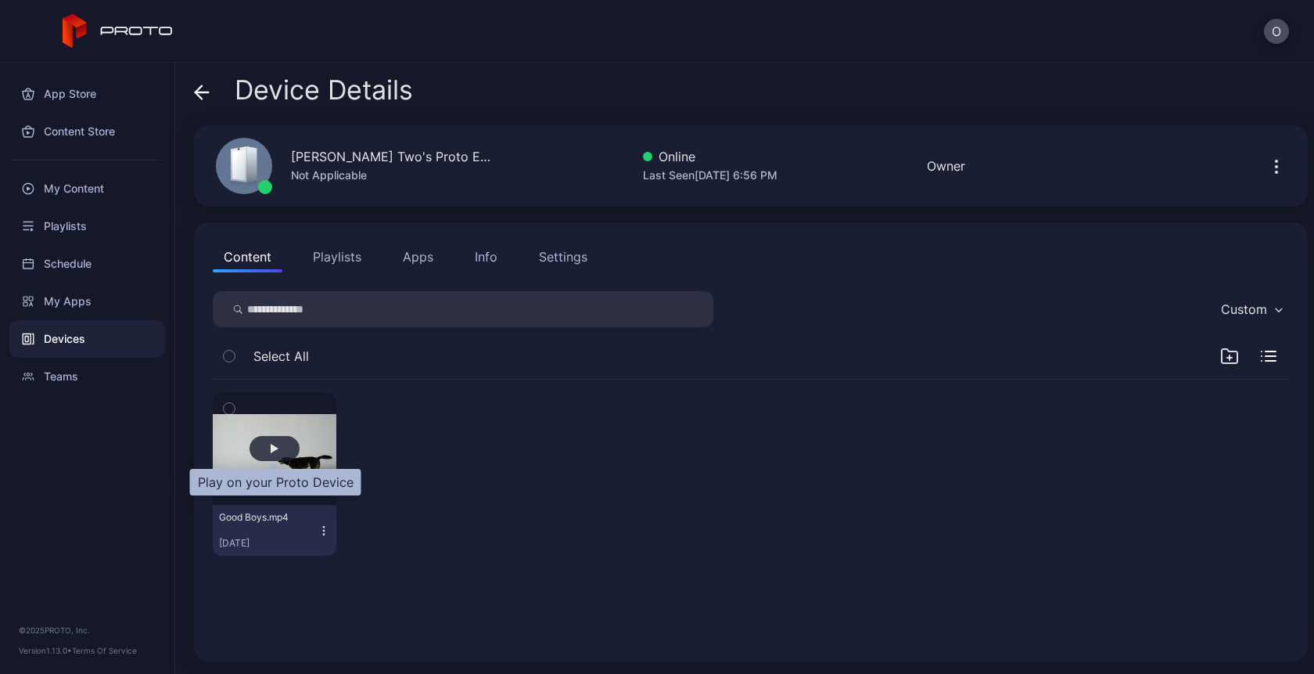
click at [260, 449] on div "button" at bounding box center [275, 448] width 50 height 25
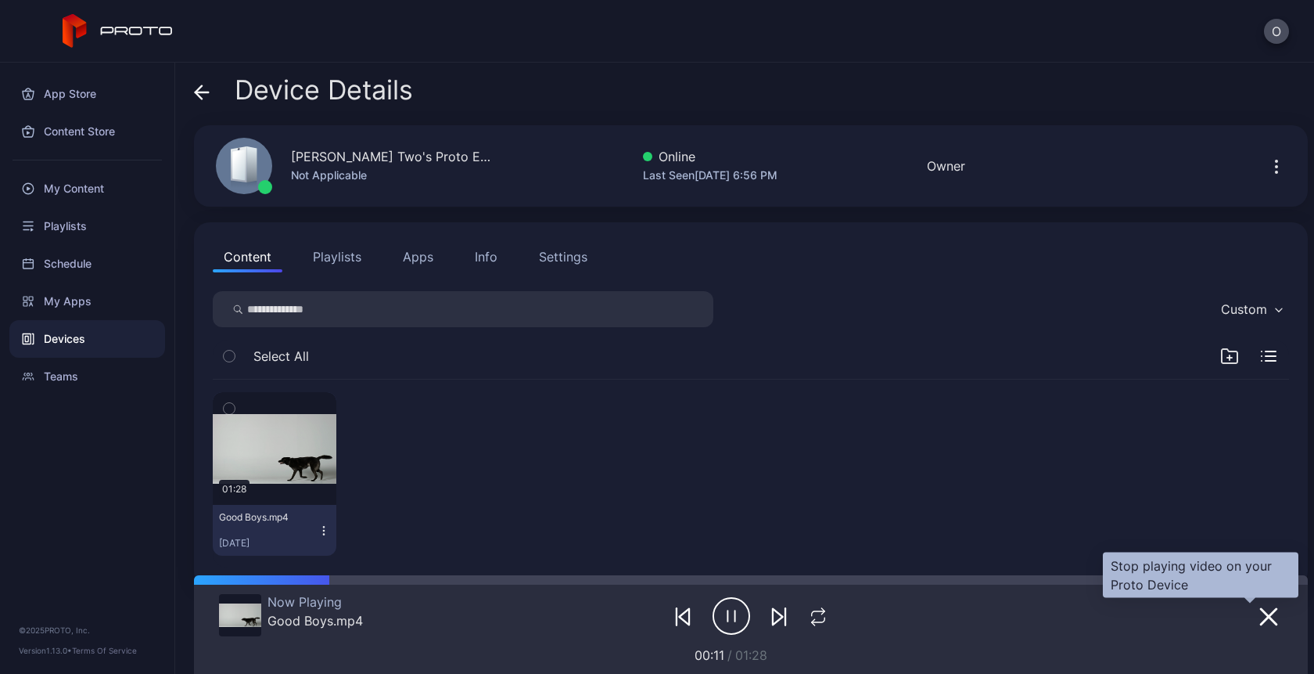
click at [1260, 620] on icon "button" at bounding box center [1269, 616] width 19 height 19
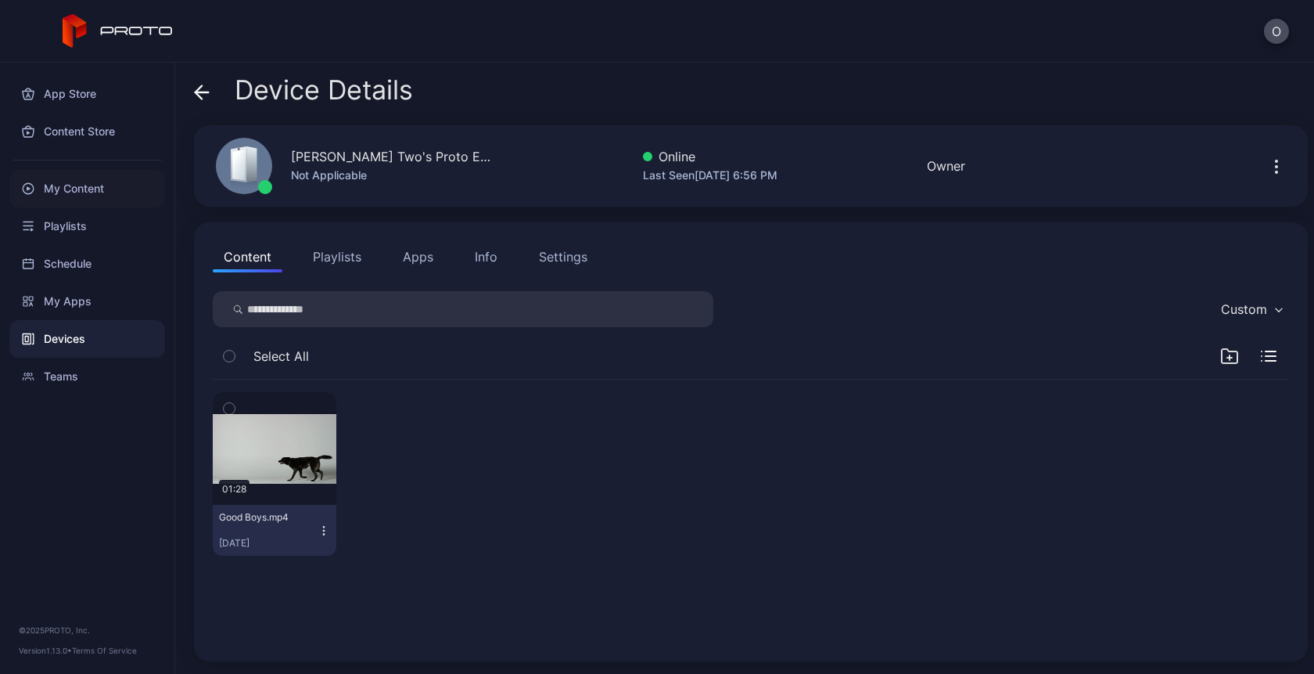
click at [69, 190] on div "My Content" at bounding box center [87, 189] width 156 height 38
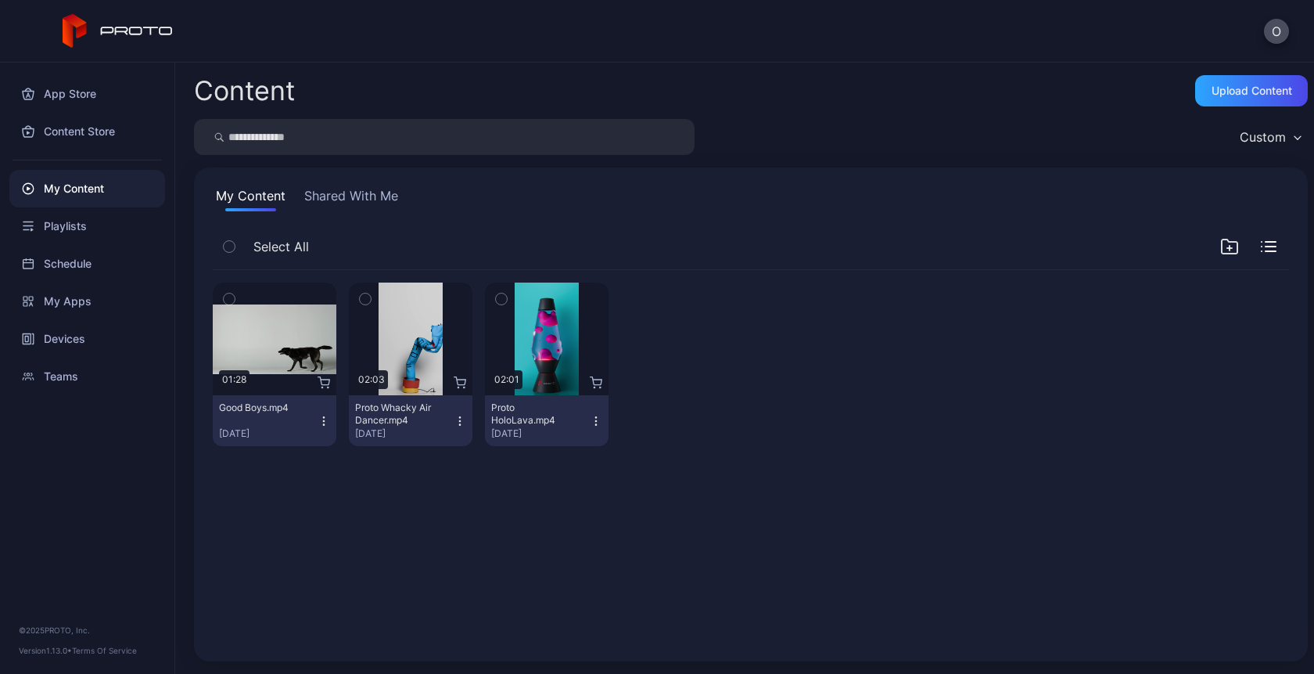
click at [454, 419] on icon "button" at bounding box center [460, 421] width 13 height 13
click at [75, 189] on div "My Content" at bounding box center [87, 189] width 156 height 38
click at [585, 426] on button "Proto HoloLava.mp4 Aug 26, 2025" at bounding box center [547, 420] width 124 height 51
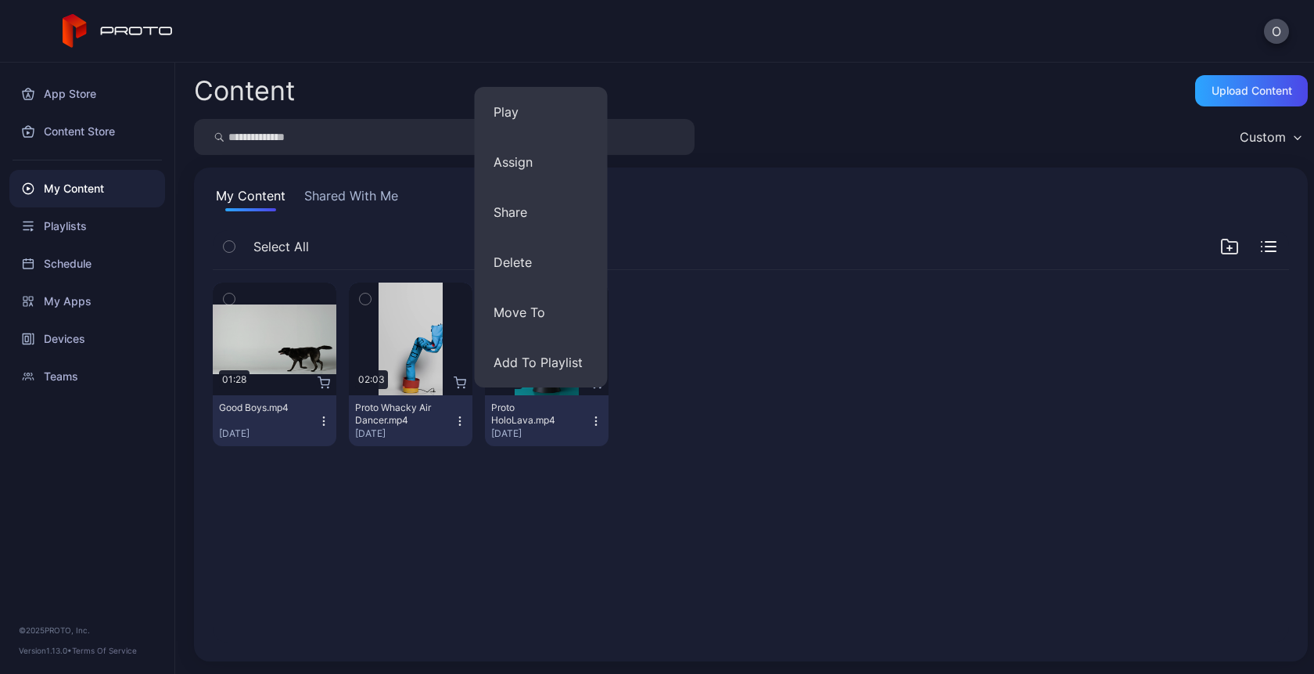
click at [590, 420] on icon "button" at bounding box center [596, 421] width 13 height 13
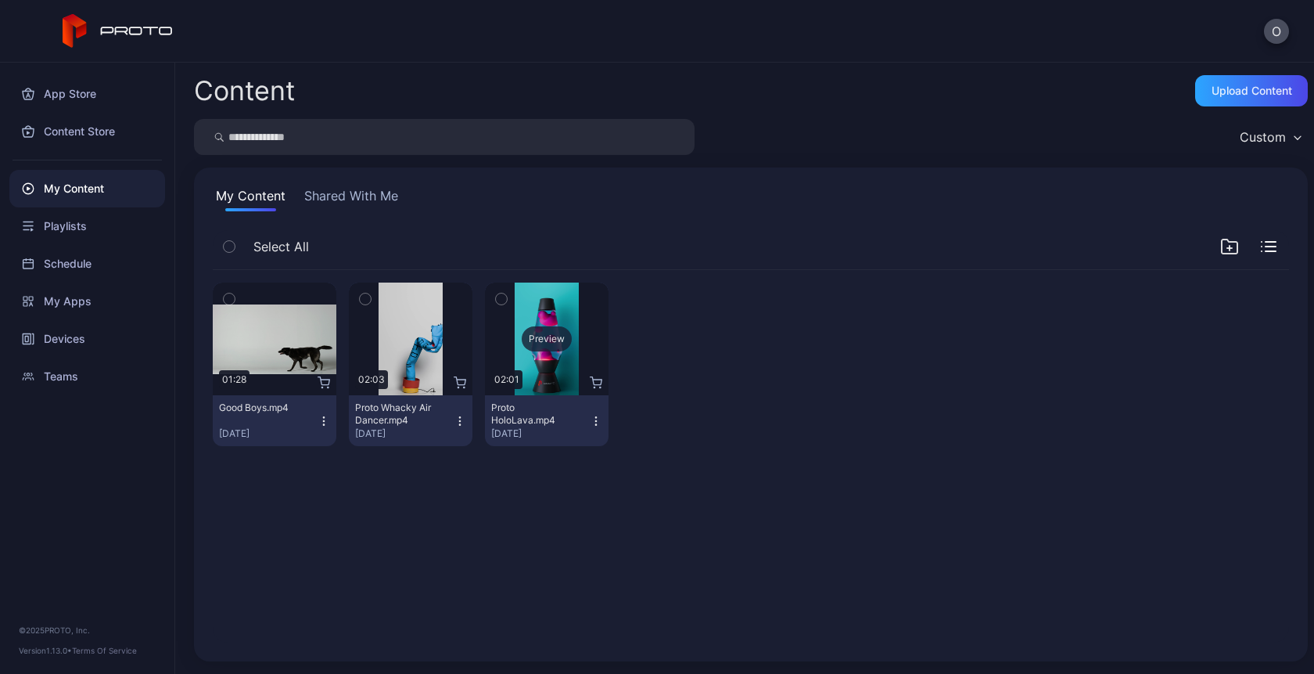
click at [538, 340] on div "Preview" at bounding box center [547, 338] width 50 height 25
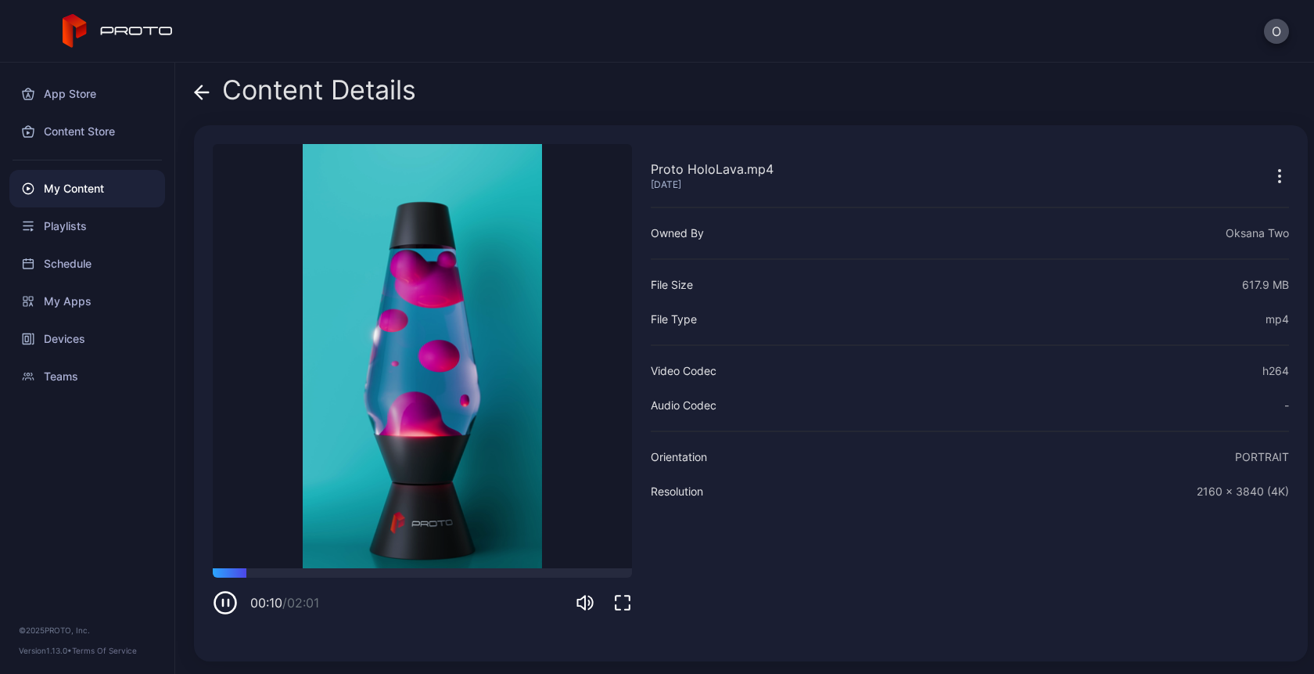
click at [206, 97] on icon at bounding box center [202, 92] width 16 height 16
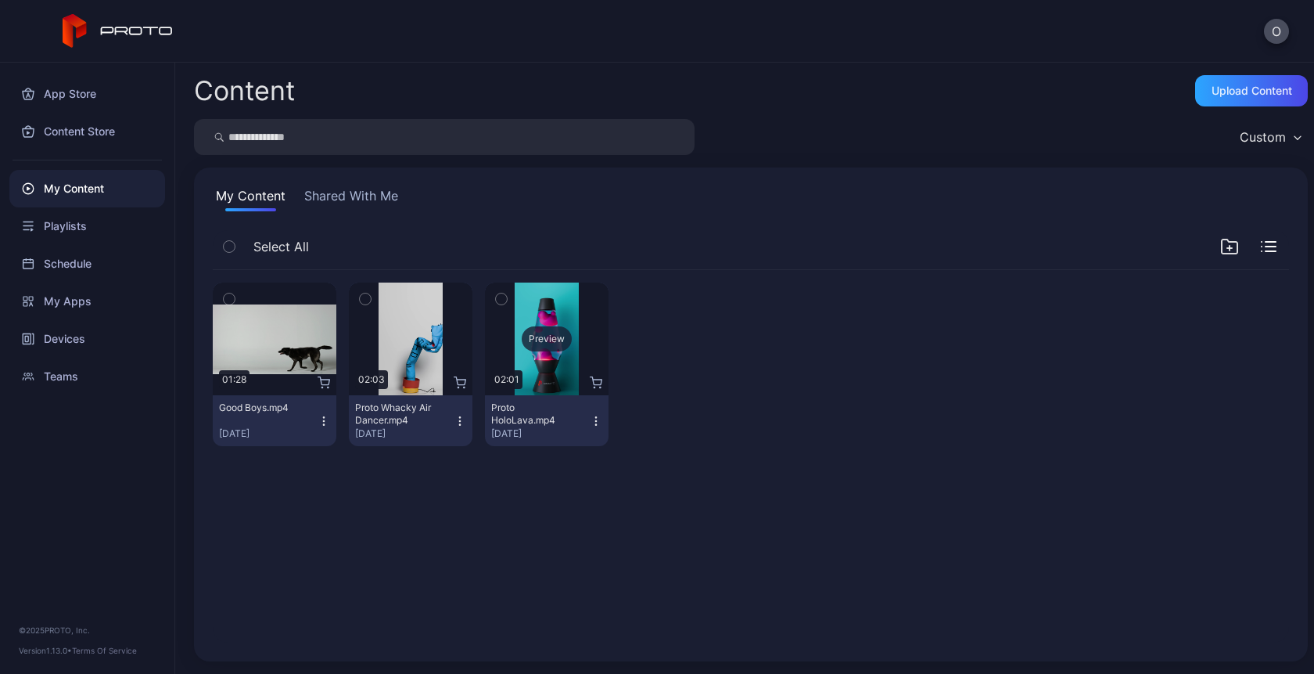
click at [537, 343] on div "Preview" at bounding box center [547, 338] width 50 height 25
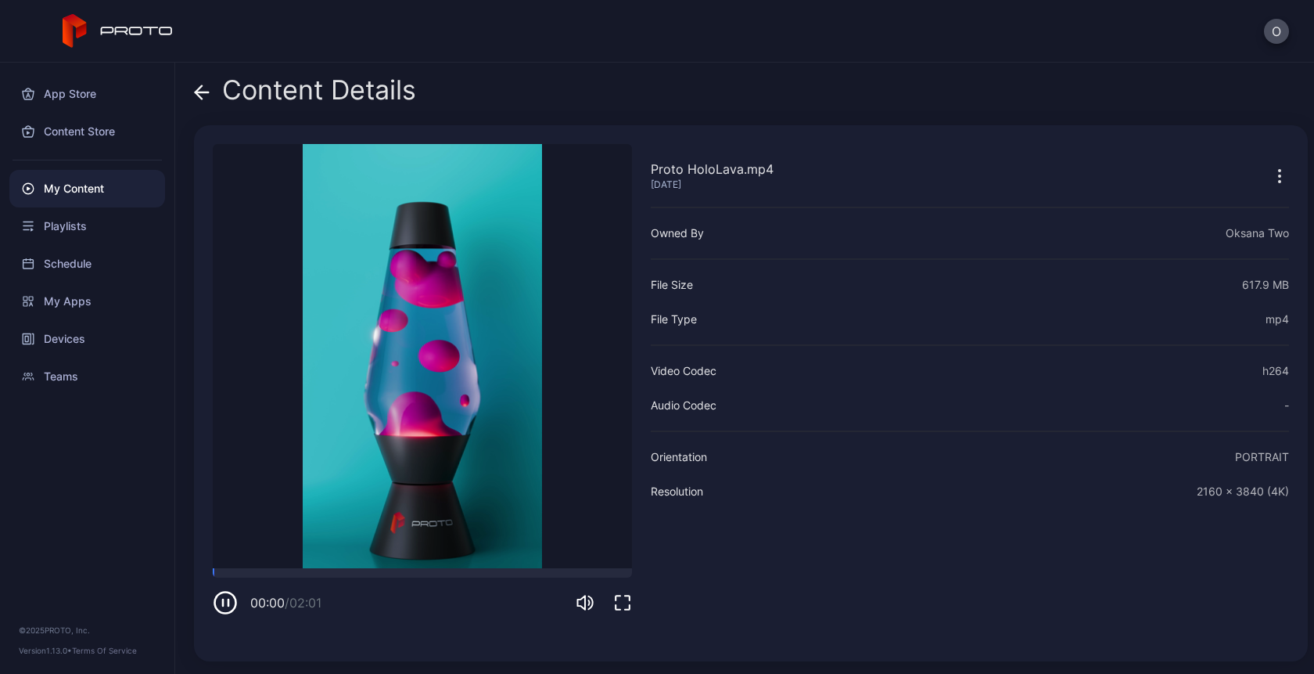
click at [201, 102] on span at bounding box center [202, 90] width 16 height 30
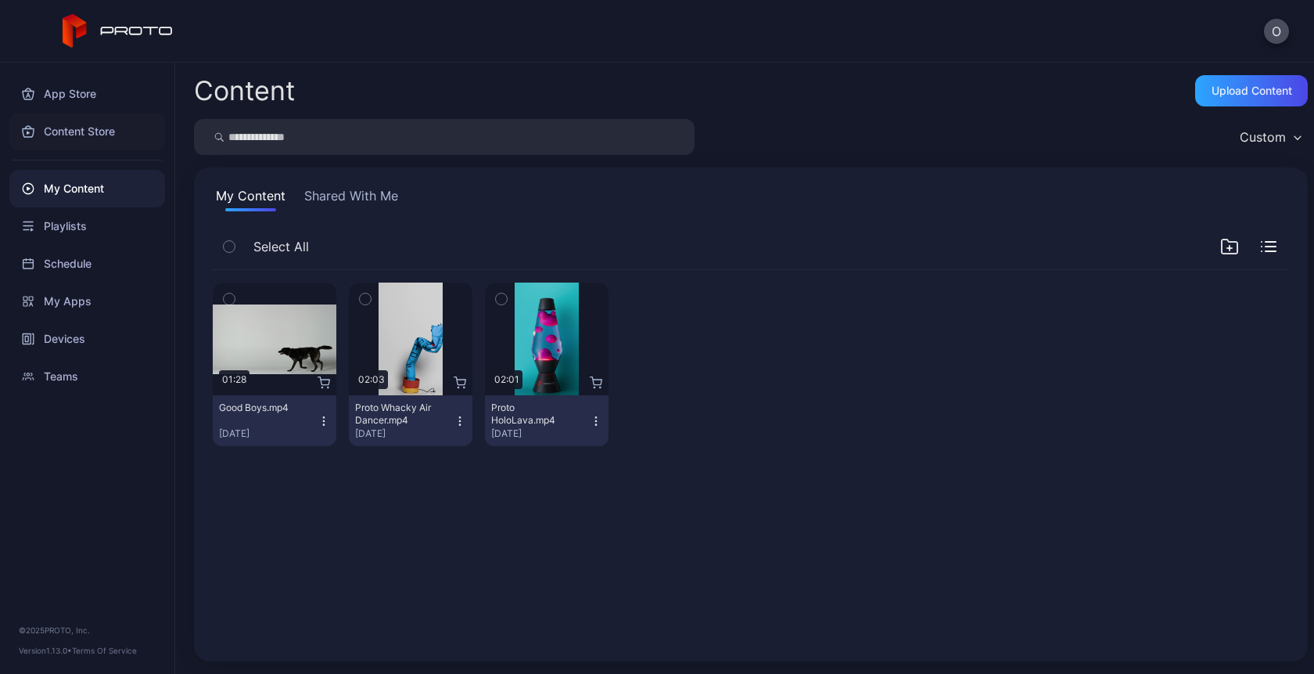
click at [73, 129] on div "Content Store" at bounding box center [87, 132] width 156 height 38
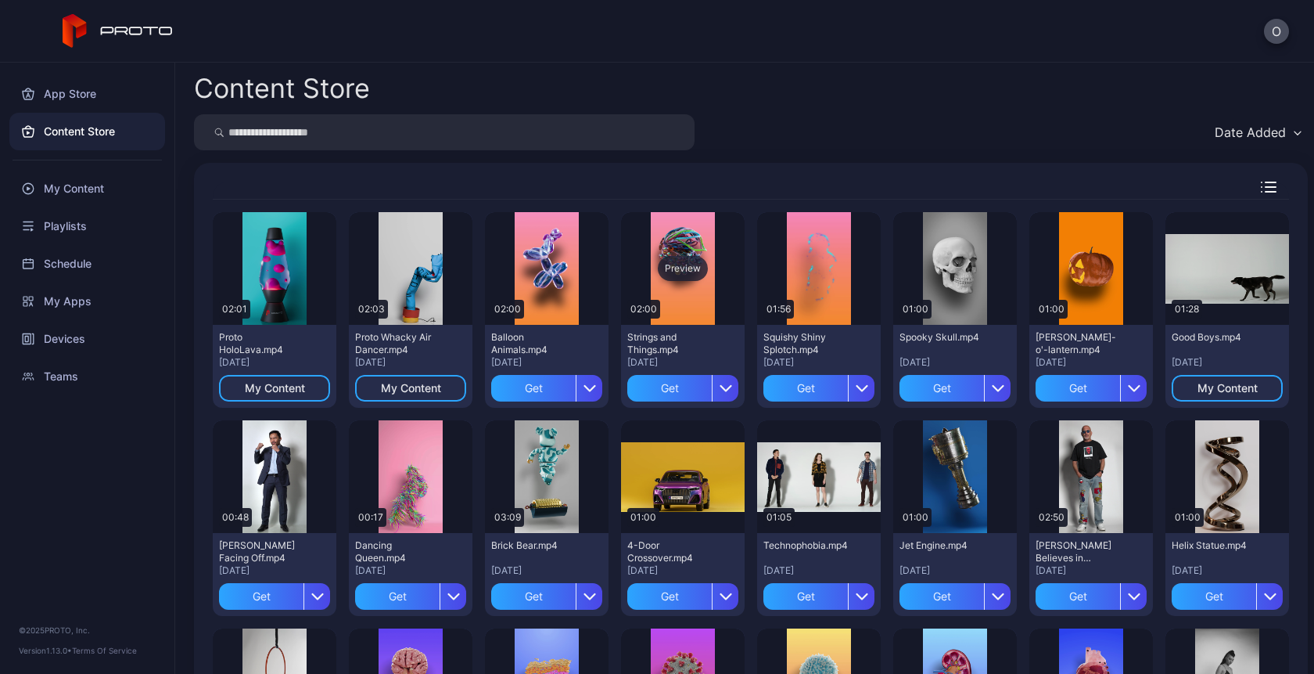
click at [672, 265] on div "Preview" at bounding box center [683, 268] width 50 height 25
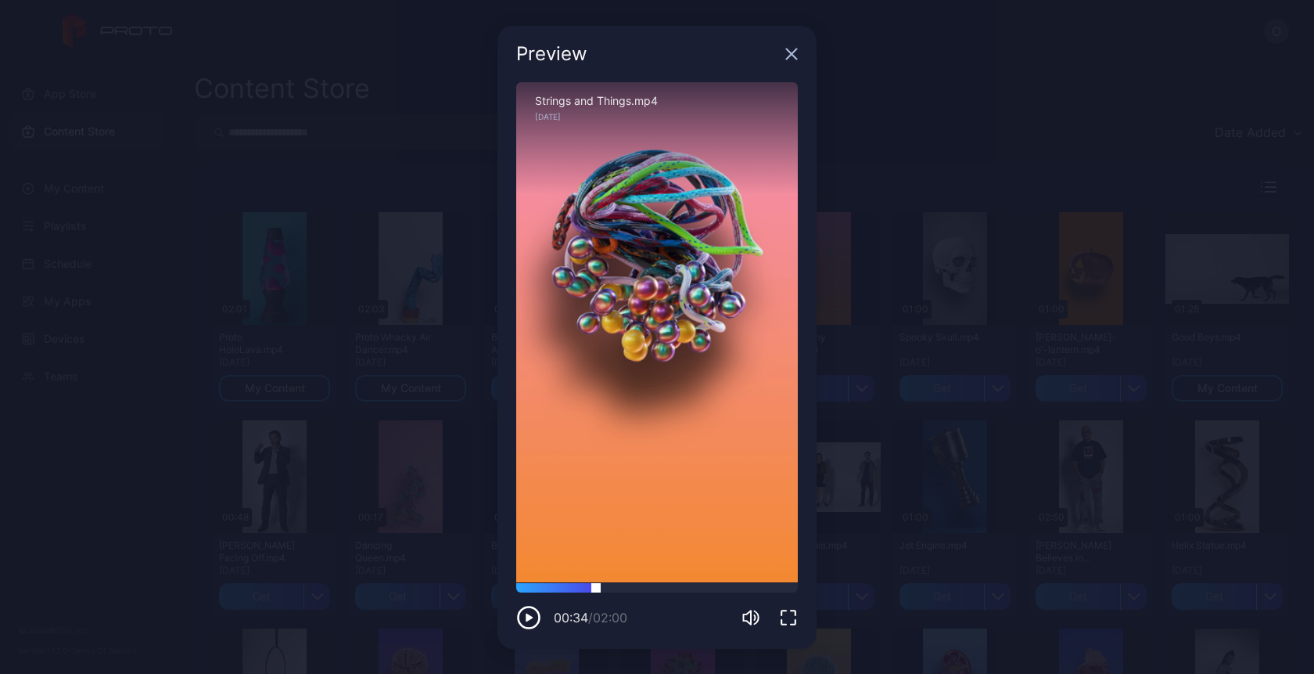
click at [596, 588] on div at bounding box center [657, 587] width 282 height 9
click at [789, 52] on icon "button" at bounding box center [792, 54] width 10 height 10
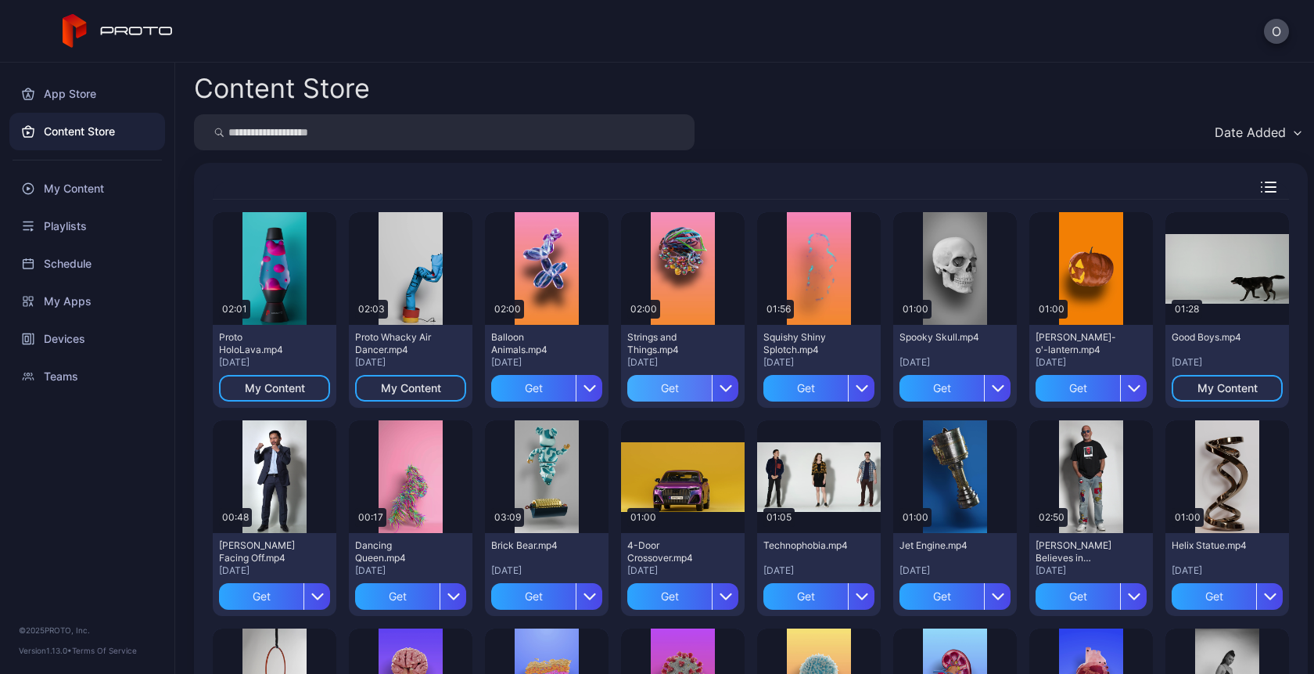
click at [662, 386] on div "Get" at bounding box center [669, 388] width 84 height 27
click at [94, 193] on div "My Content" at bounding box center [87, 189] width 156 height 38
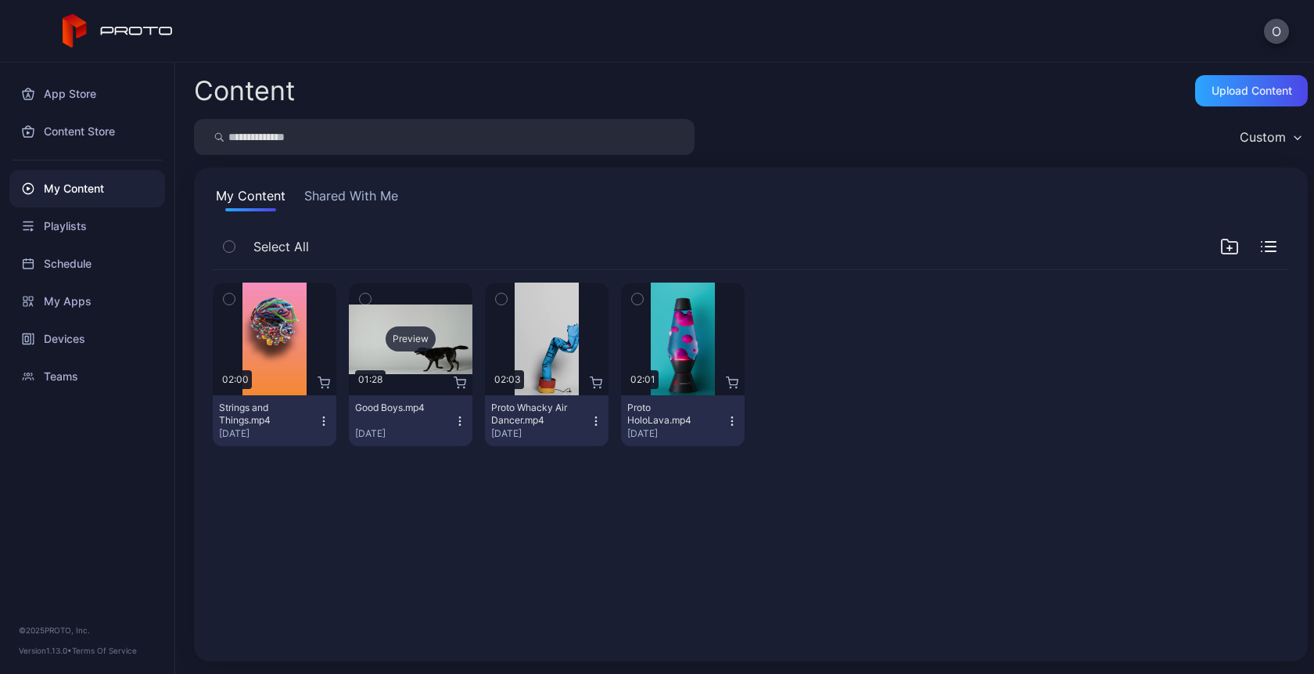
click at [406, 339] on div "Preview" at bounding box center [411, 338] width 50 height 25
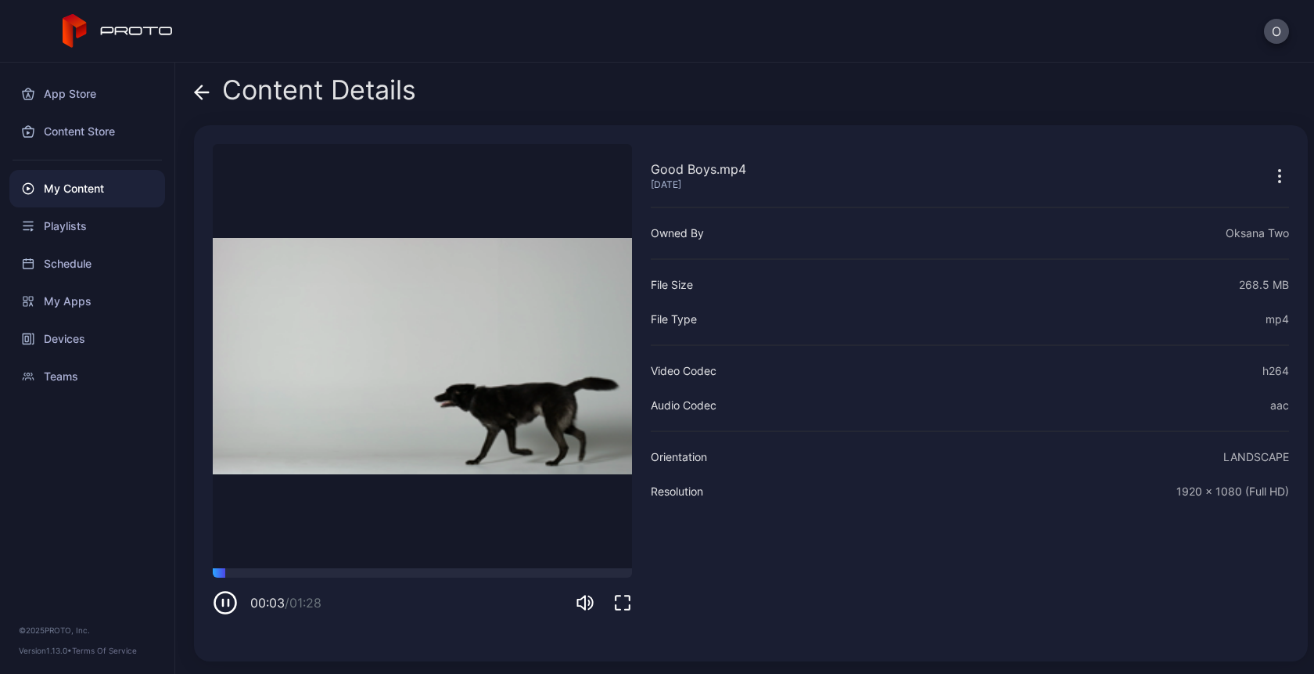
click at [208, 92] on icon at bounding box center [202, 92] width 13 height 0
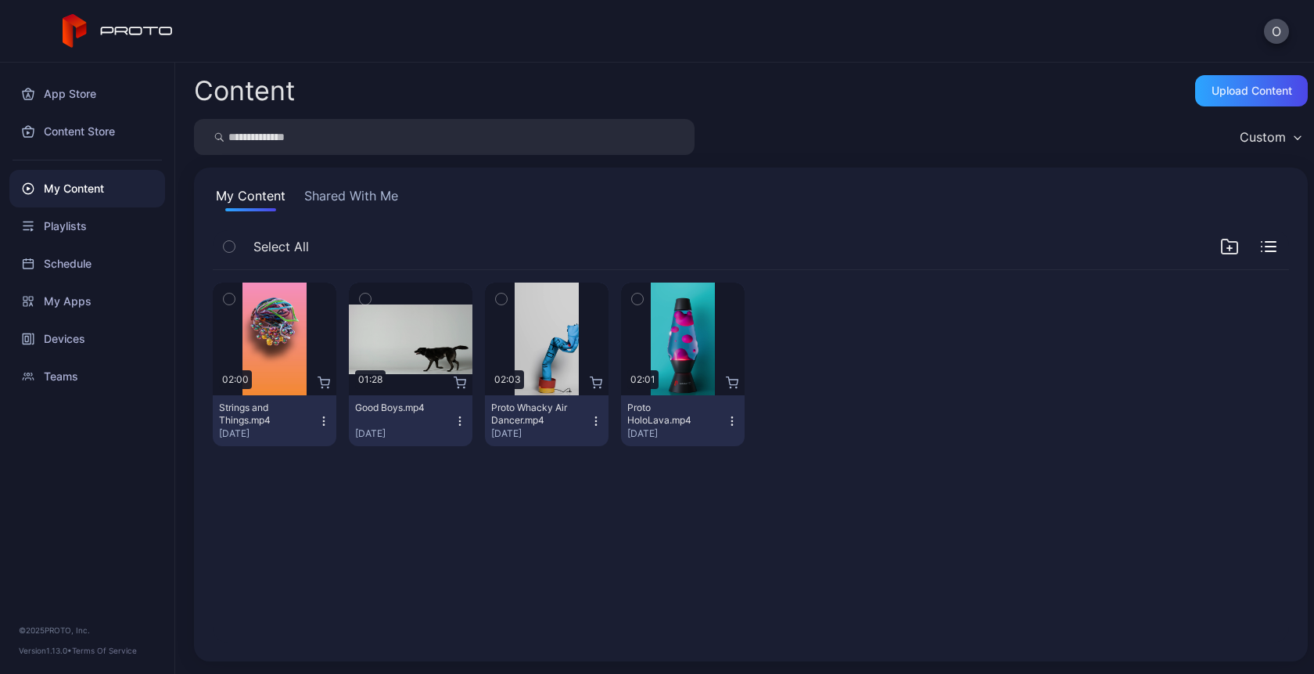
click at [455, 422] on icon "button" at bounding box center [460, 421] width 13 height 13
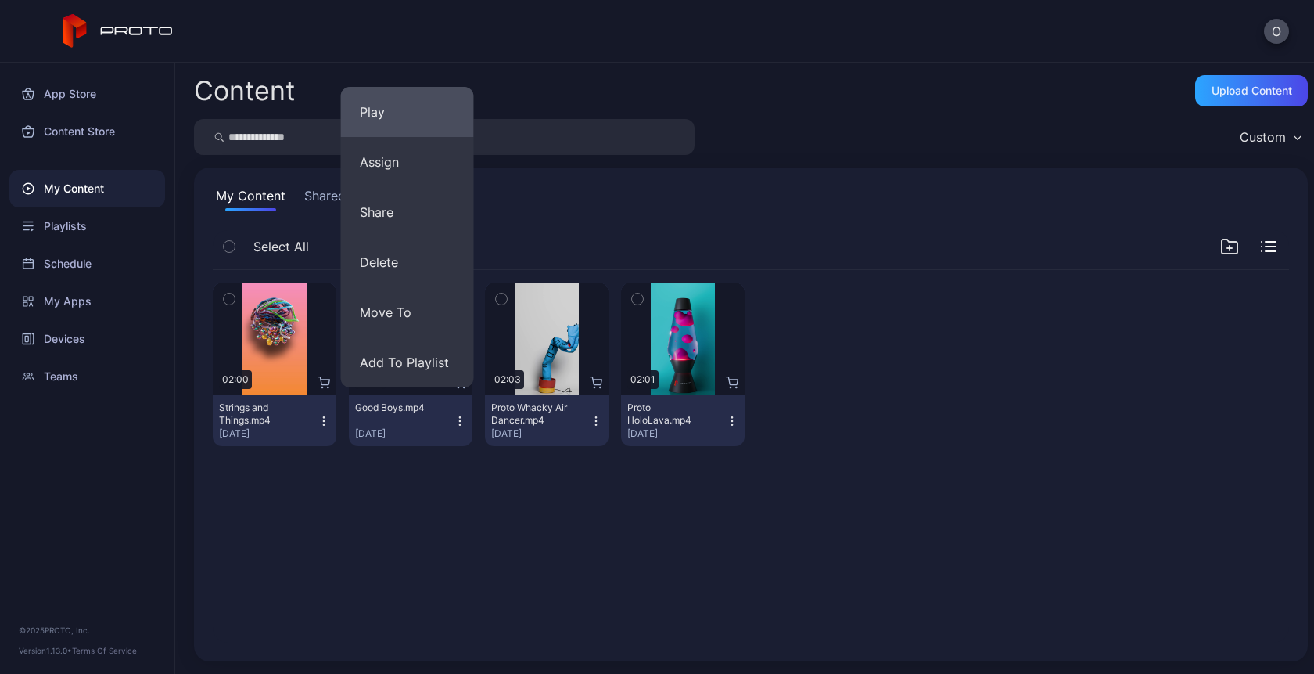
click at [388, 113] on button "Play" at bounding box center [407, 112] width 133 height 50
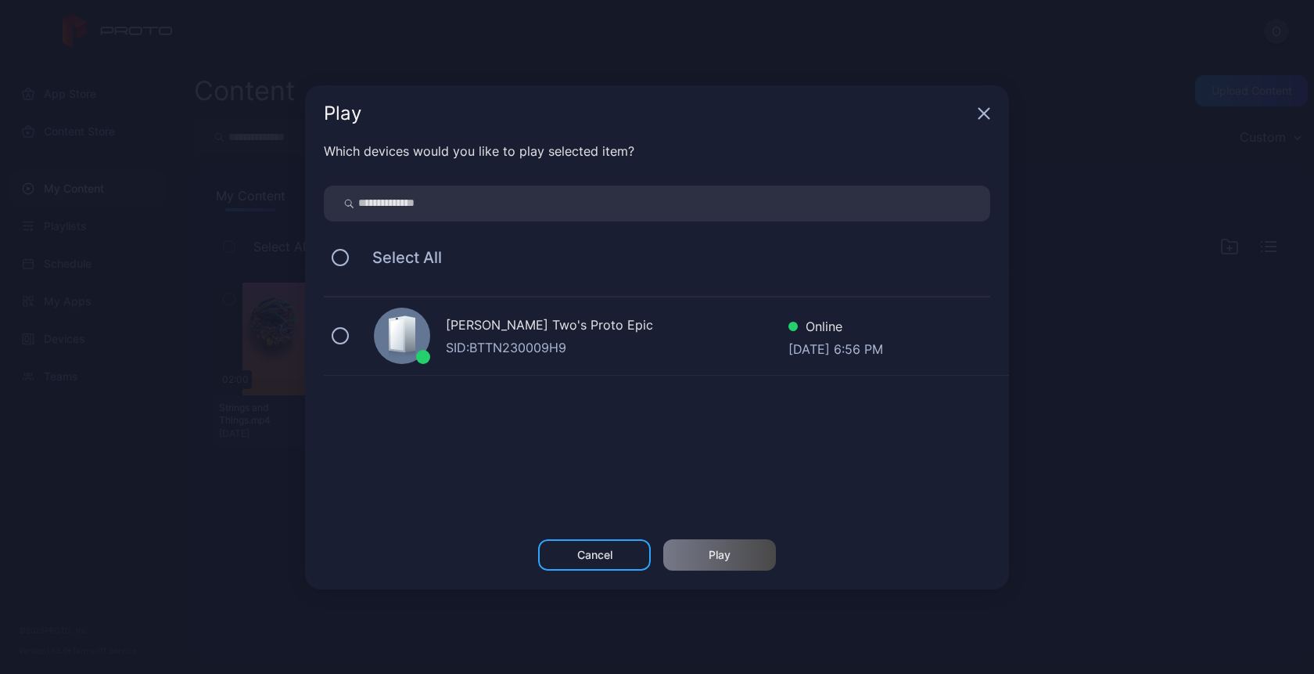
click at [533, 331] on div "[PERSON_NAME] Two's Proto Epic" at bounding box center [617, 326] width 343 height 23
click at [717, 575] on div "Cancel Play" at bounding box center [657, 564] width 704 height 50
click at [717, 557] on div "Play" at bounding box center [720, 554] width 22 height 13
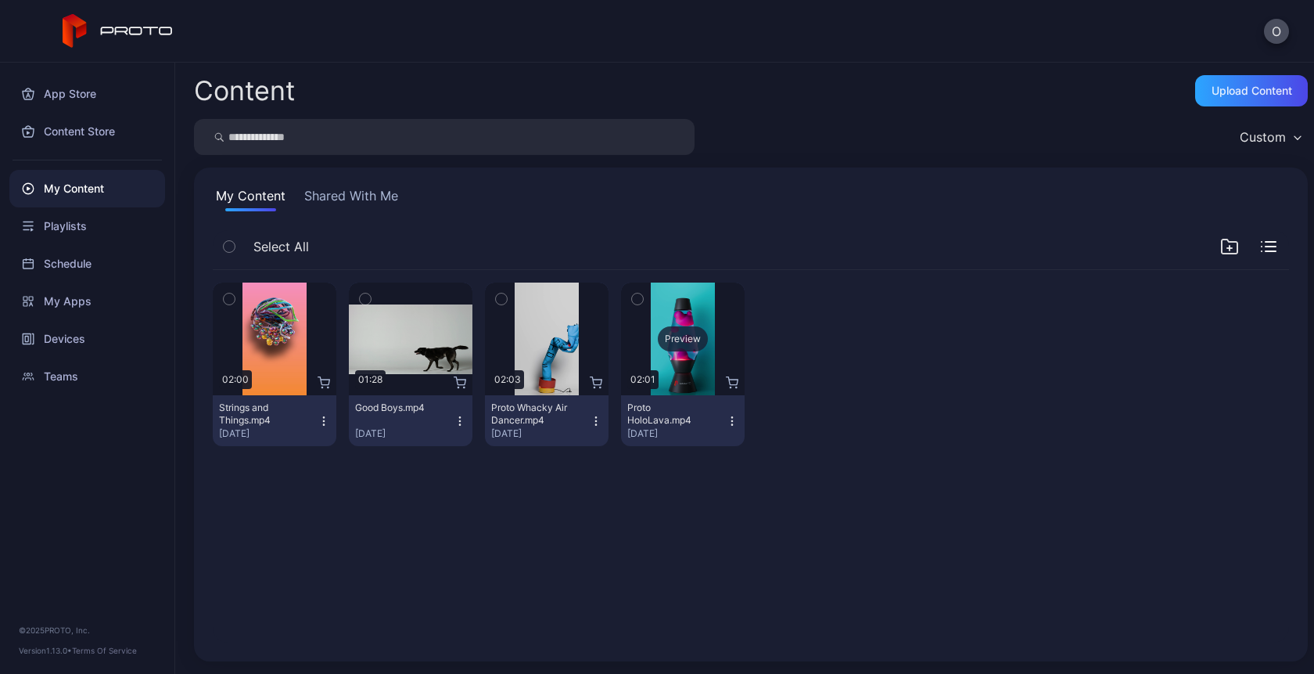
click at [675, 345] on div "Preview" at bounding box center [683, 338] width 50 height 25
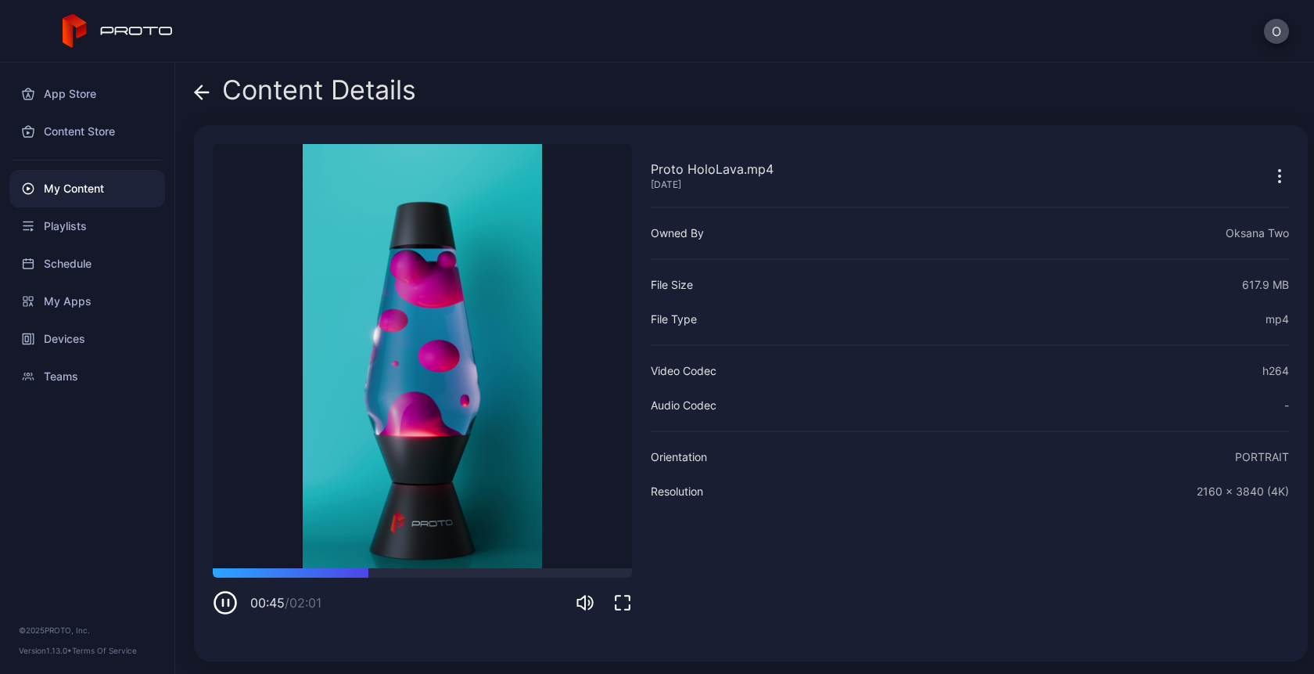
click at [198, 88] on icon at bounding box center [199, 91] width 6 height 13
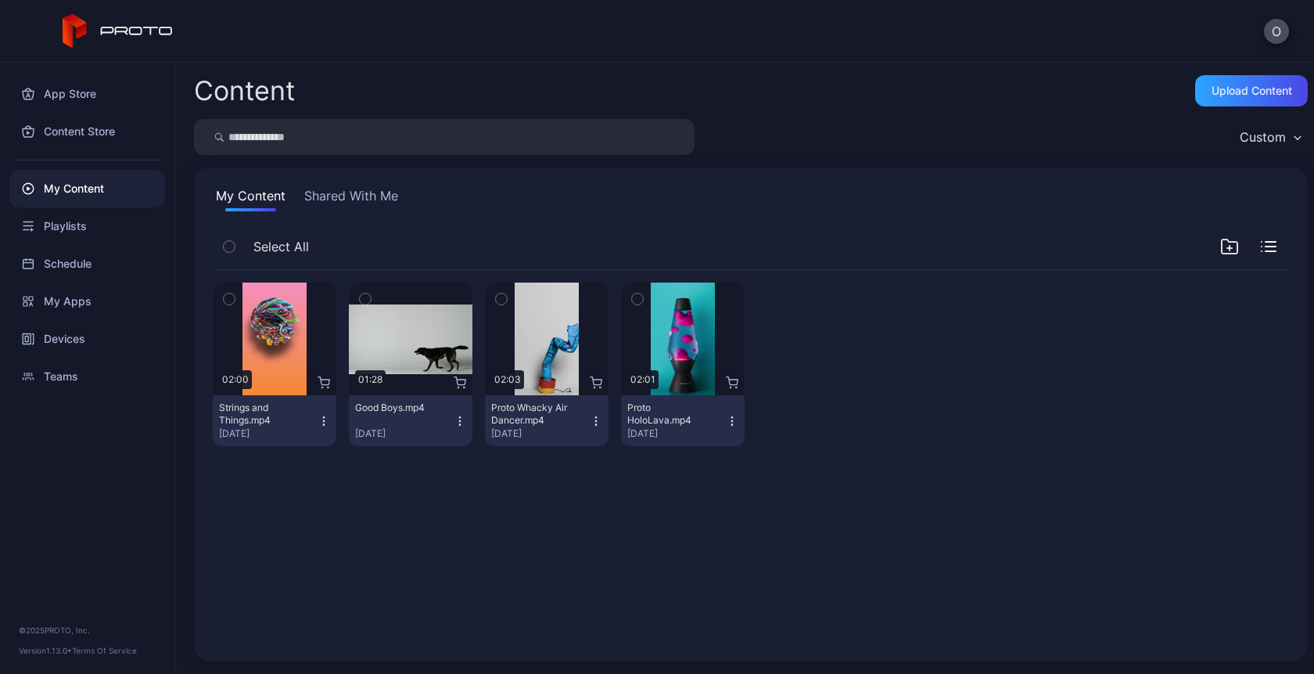
click at [721, 428] on button "Proto HoloLava.mp4 Aug 26, 2025" at bounding box center [683, 420] width 124 height 51
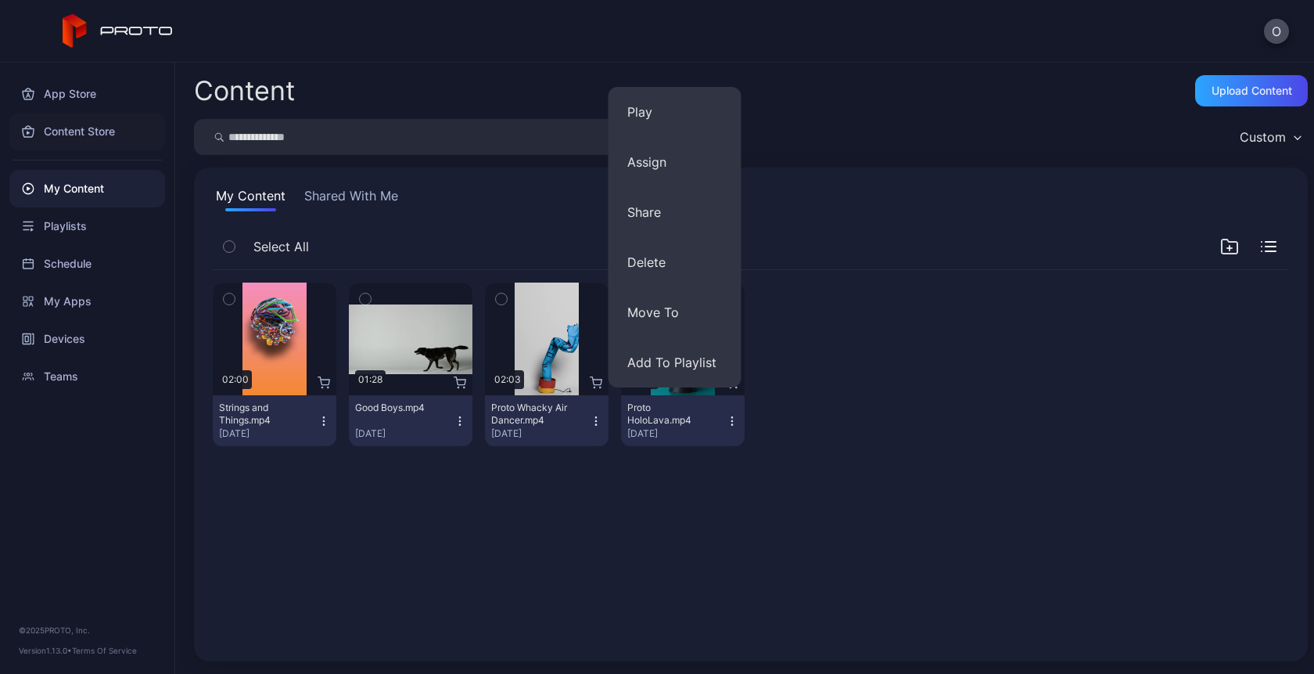
click at [67, 135] on div "Content Store" at bounding box center [87, 132] width 156 height 38
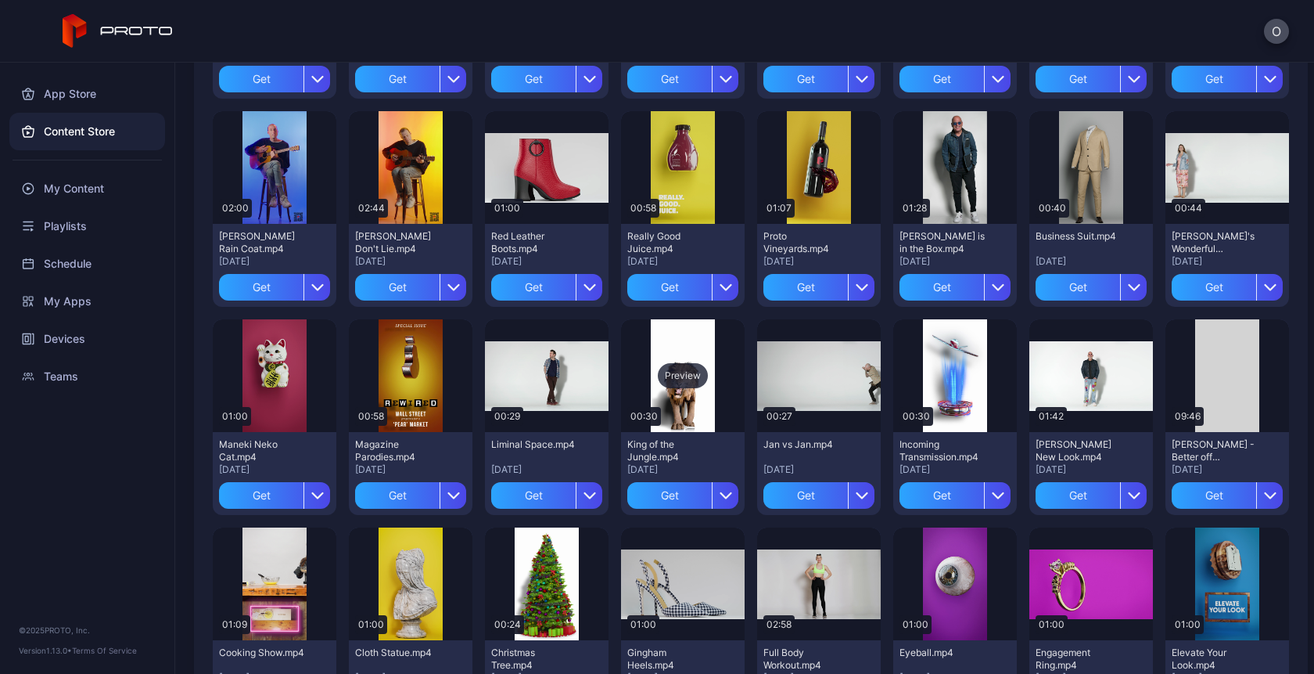
scroll to position [1356, 0]
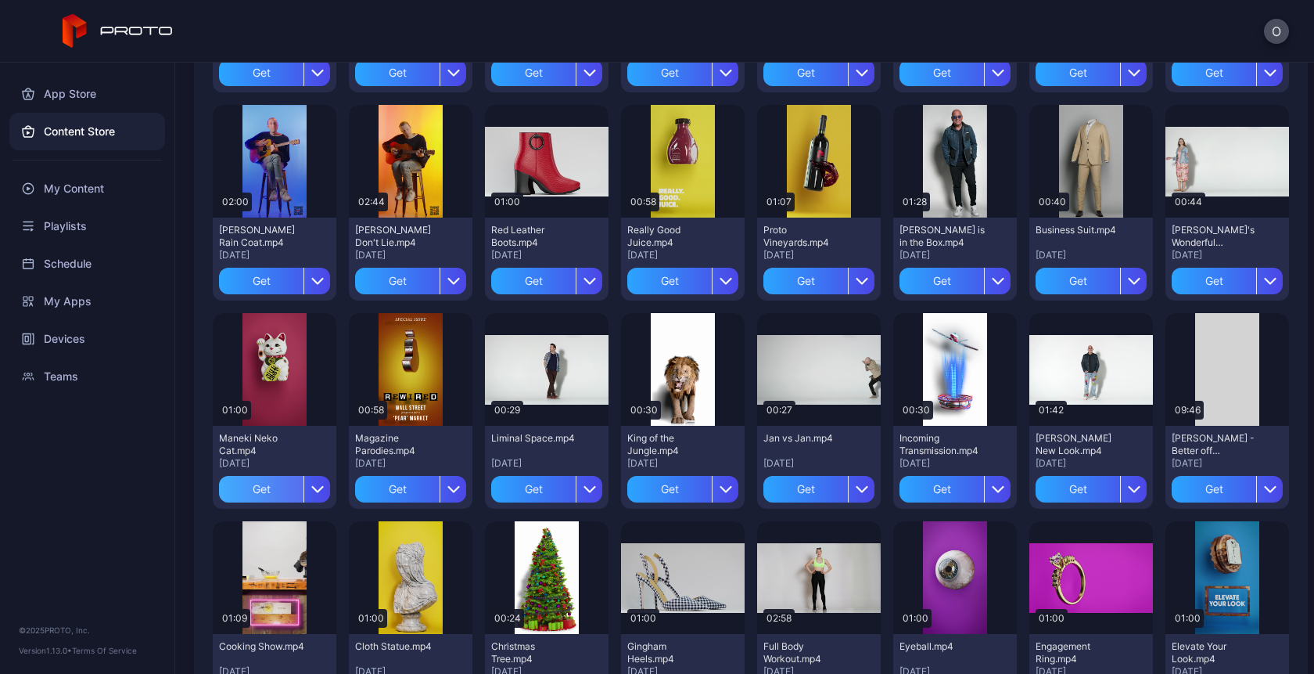
click at [269, 487] on div "Get" at bounding box center [261, 489] width 84 height 27
click at [278, 491] on div "My Content" at bounding box center [275, 489] width 60 height 13
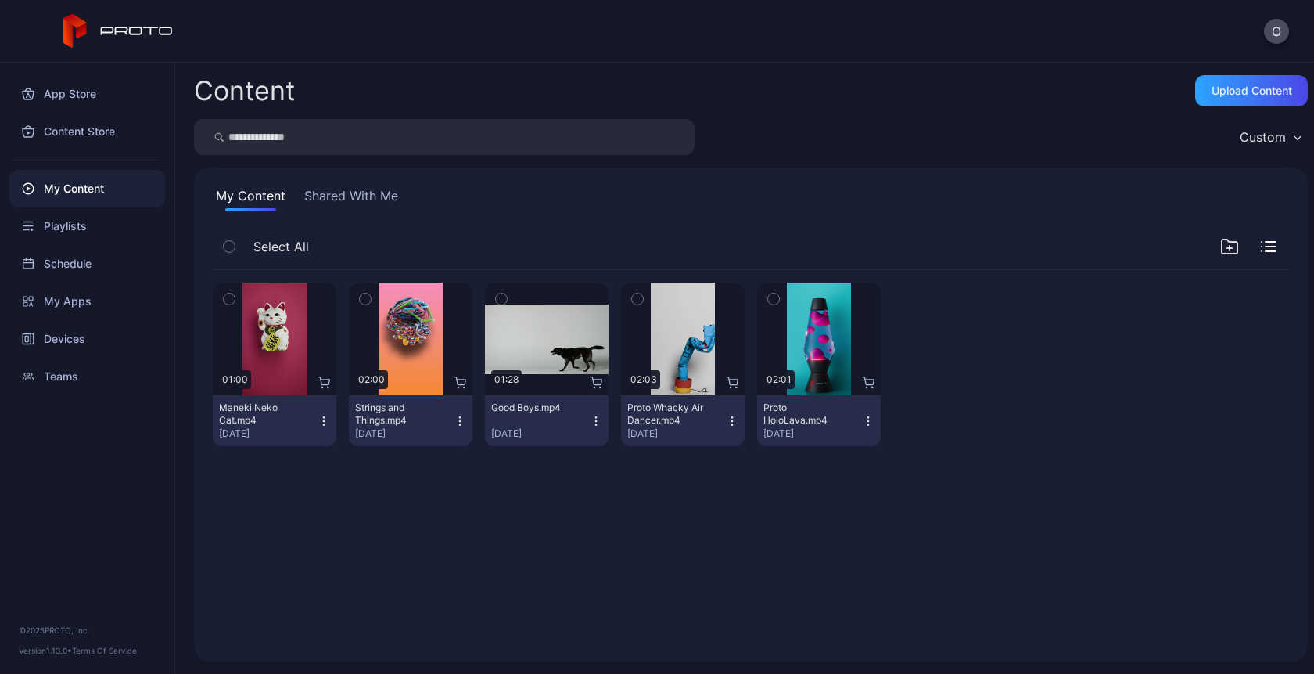
click at [318, 423] on icon "button" at bounding box center [324, 421] width 13 height 13
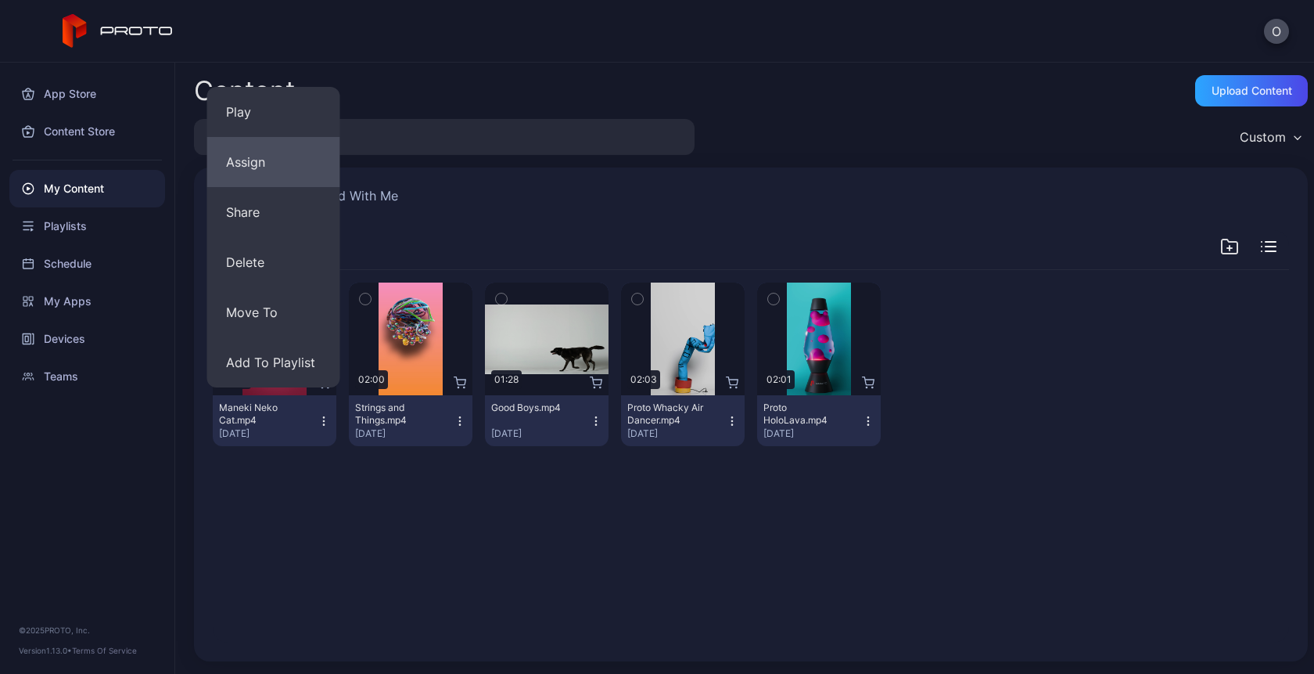
click at [248, 149] on button "Assign" at bounding box center [273, 162] width 133 height 50
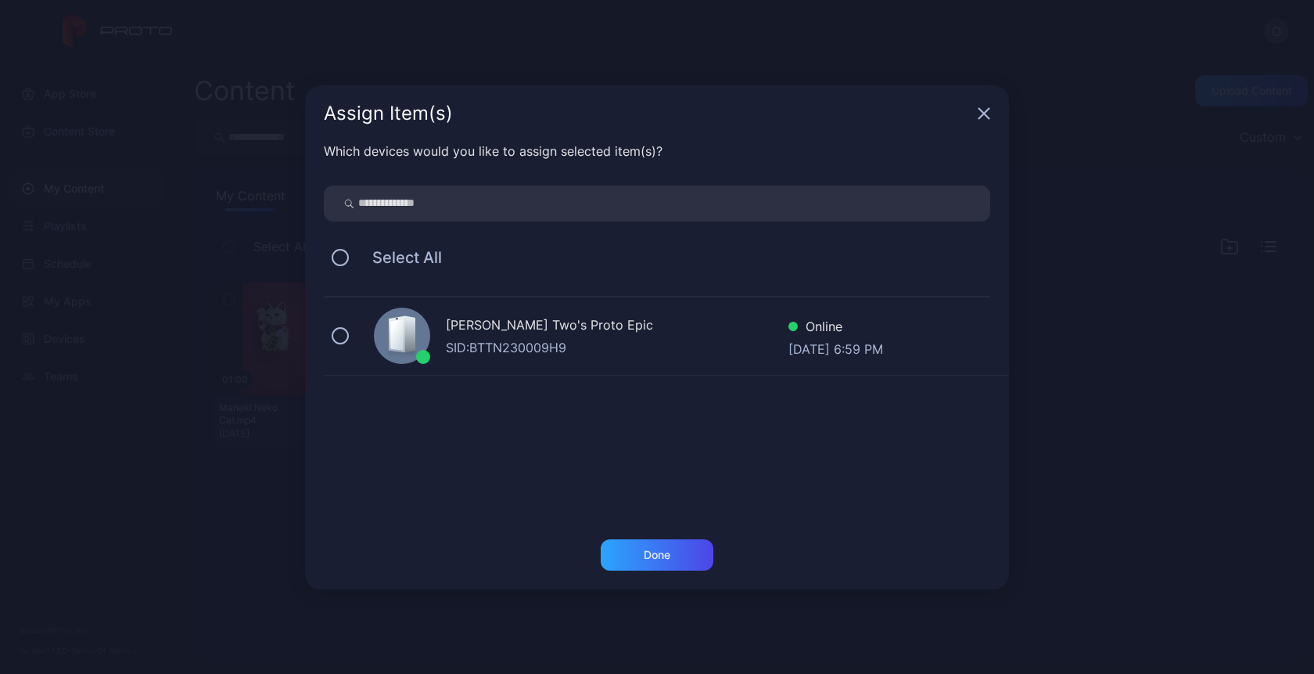
click at [512, 361] on div "Oksana Two's Proto Epic SID: BTTN230009H9 Online Aug 26, 2025 at 6:59 PM" at bounding box center [666, 336] width 685 height 78
click at [667, 545] on div "Done" at bounding box center [657, 554] width 113 height 31
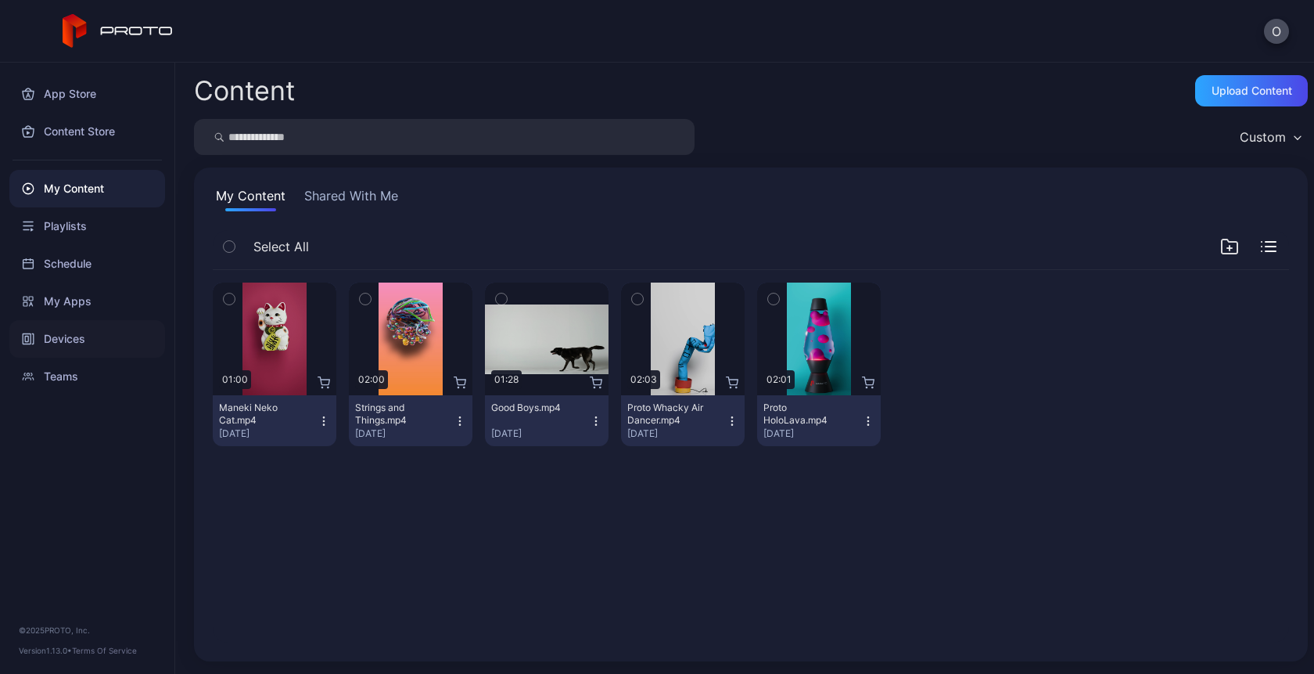
click at [72, 330] on div "Devices" at bounding box center [87, 339] width 156 height 38
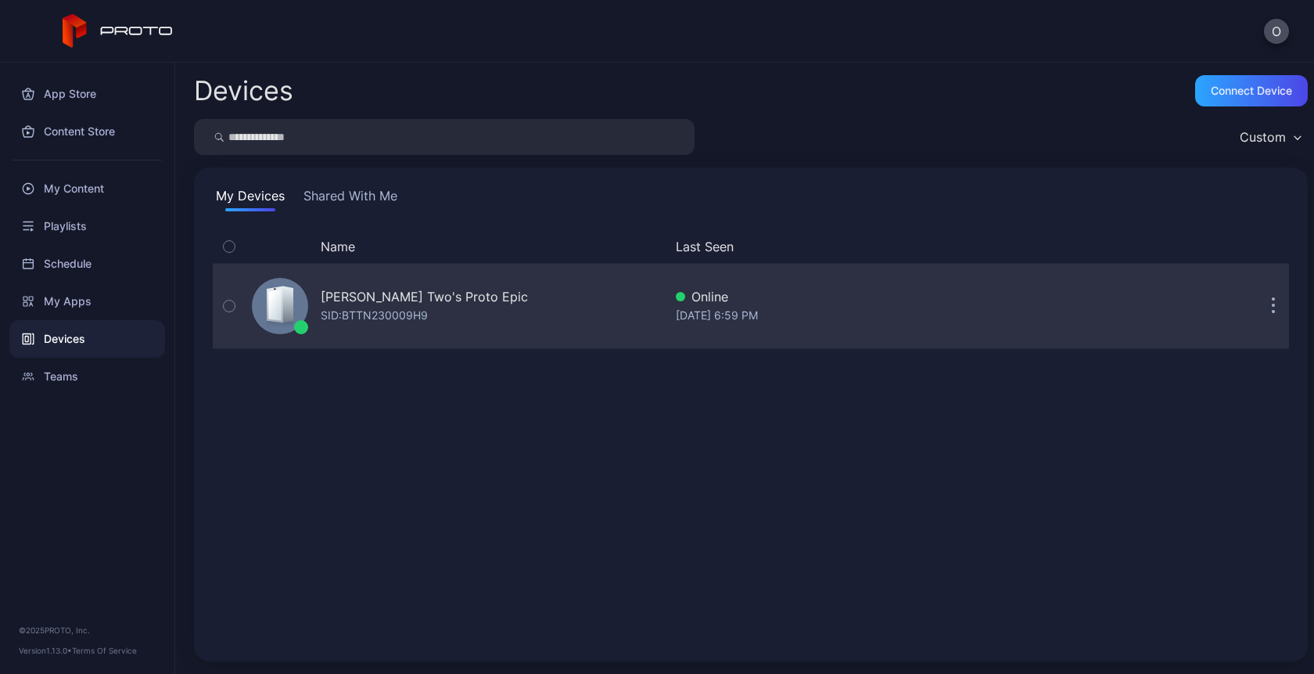
click at [416, 311] on div "SID: BTTN230009H9" at bounding box center [374, 315] width 107 height 19
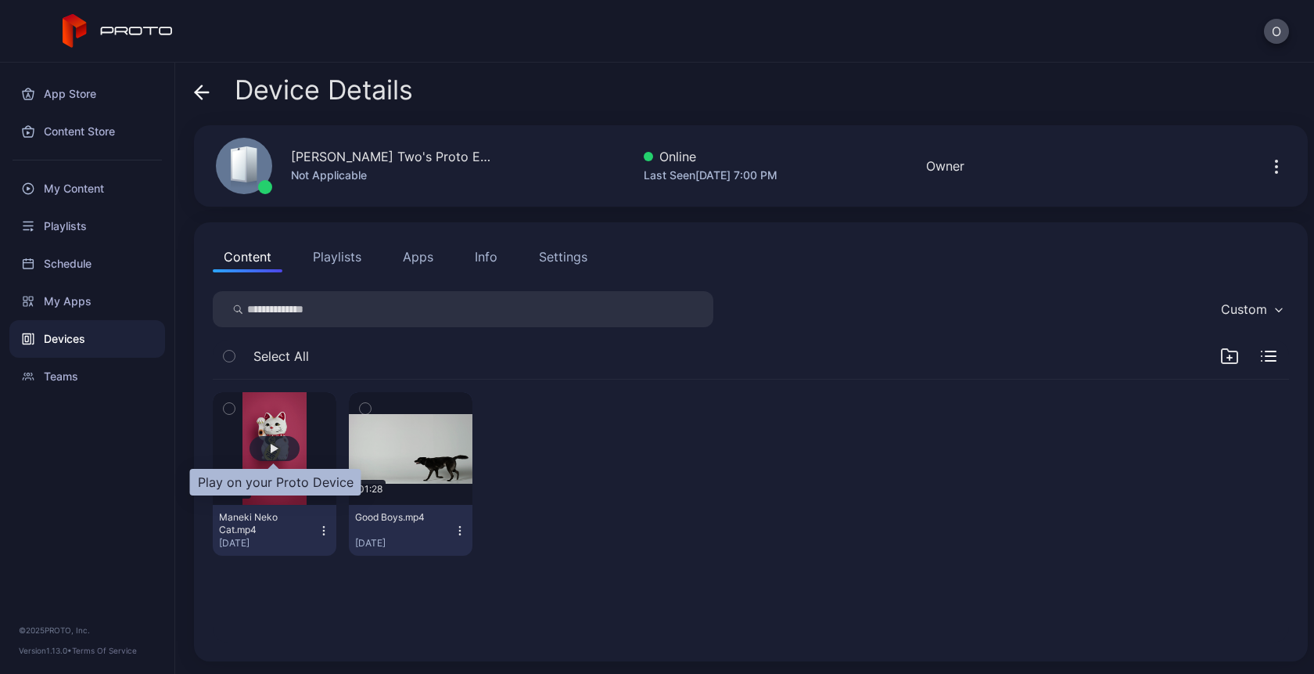
click at [268, 456] on div "button" at bounding box center [275, 448] width 50 height 25
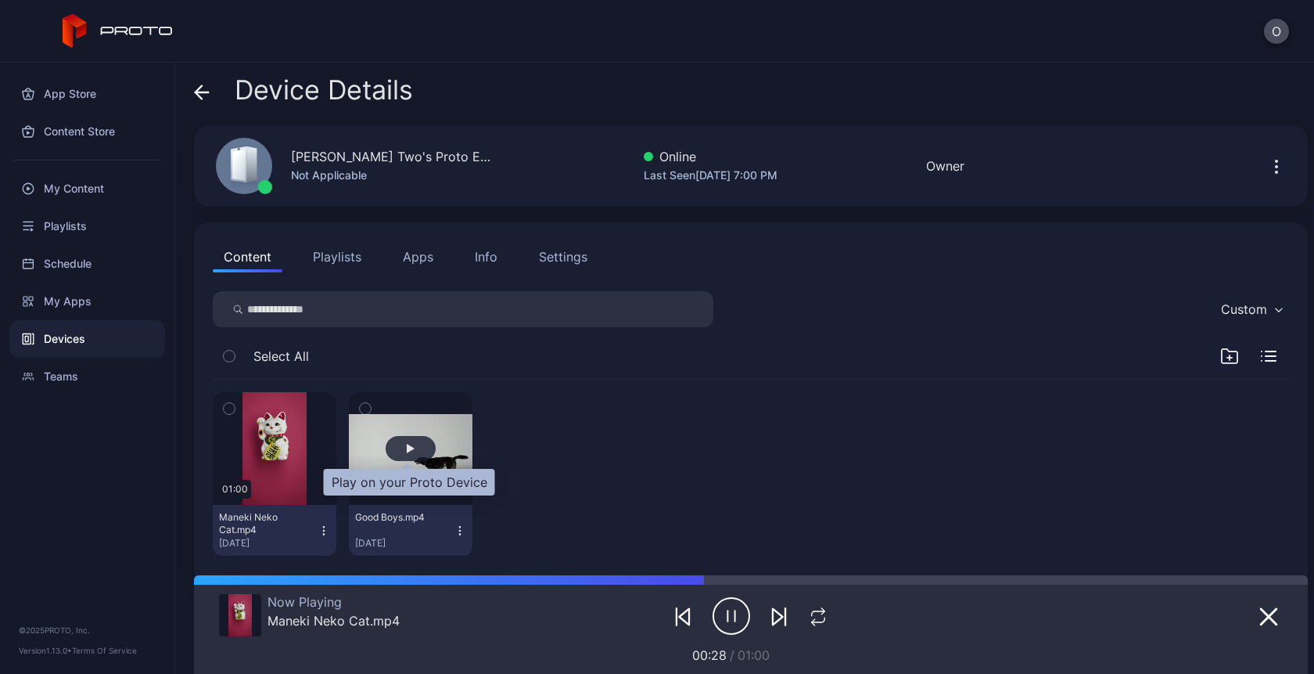
click at [405, 454] on div "button" at bounding box center [411, 448] width 50 height 25
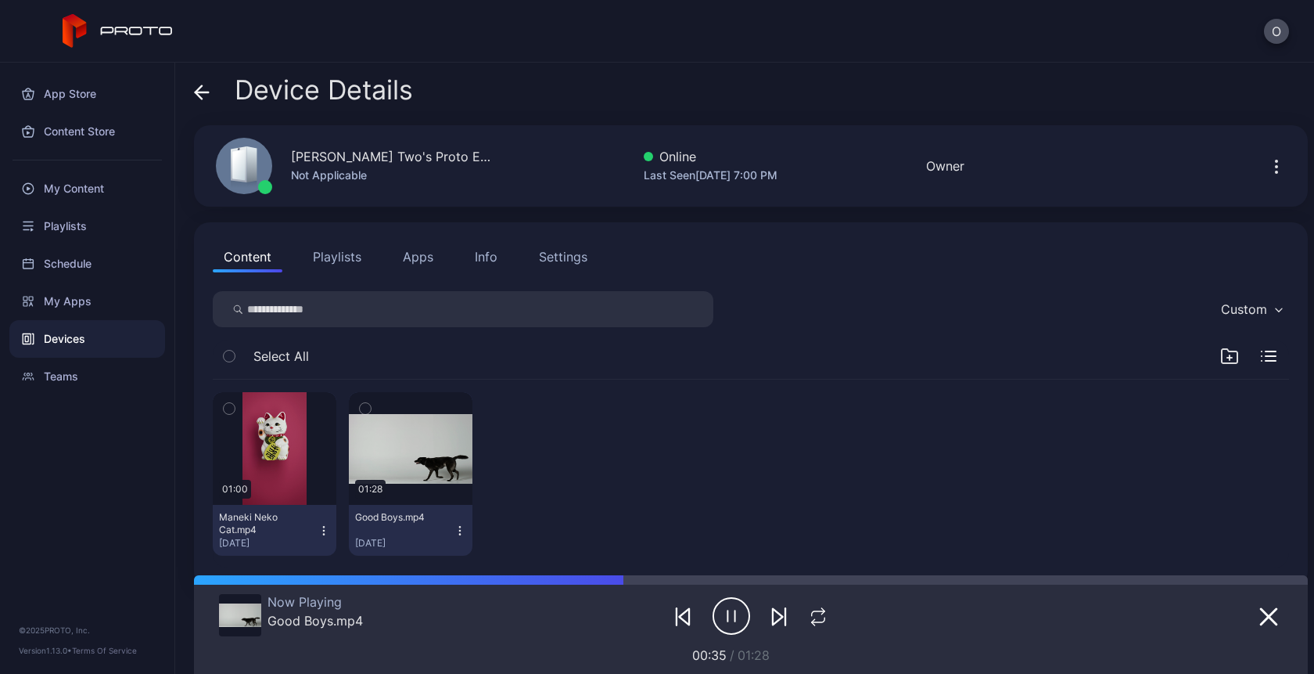
scroll to position [24, 0]
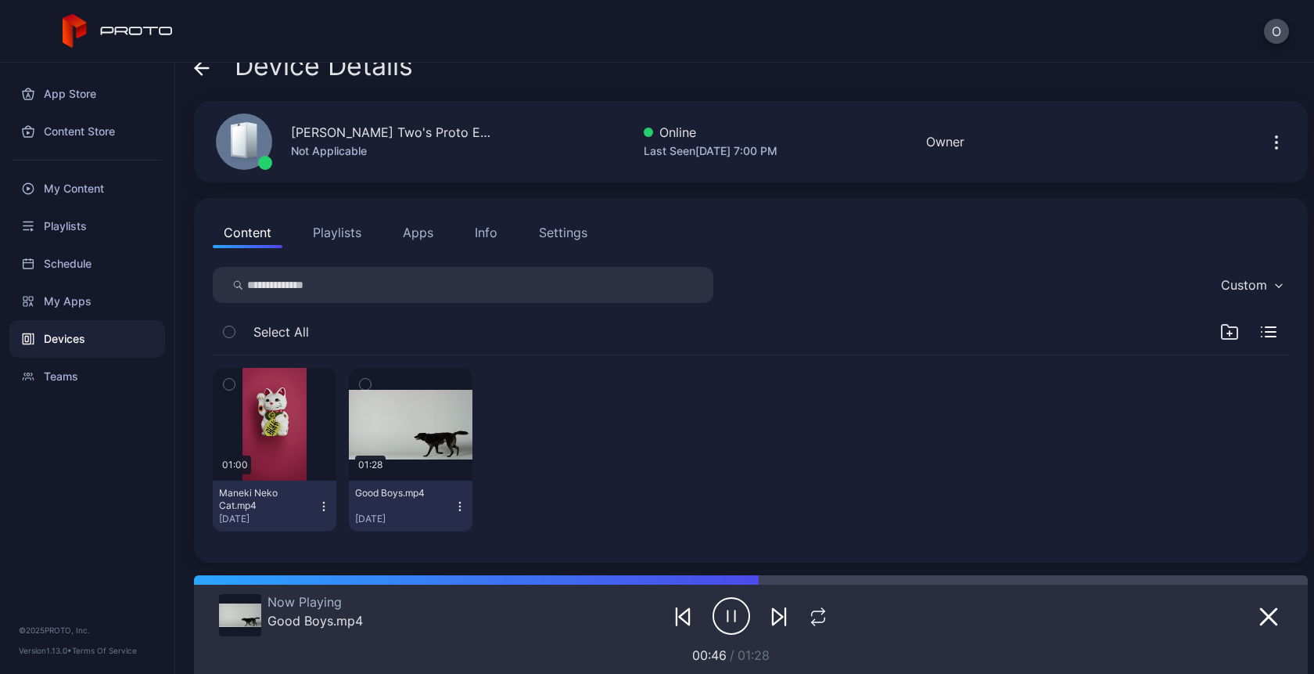
click at [323, 503] on icon "button" at bounding box center [324, 506] width 13 height 13
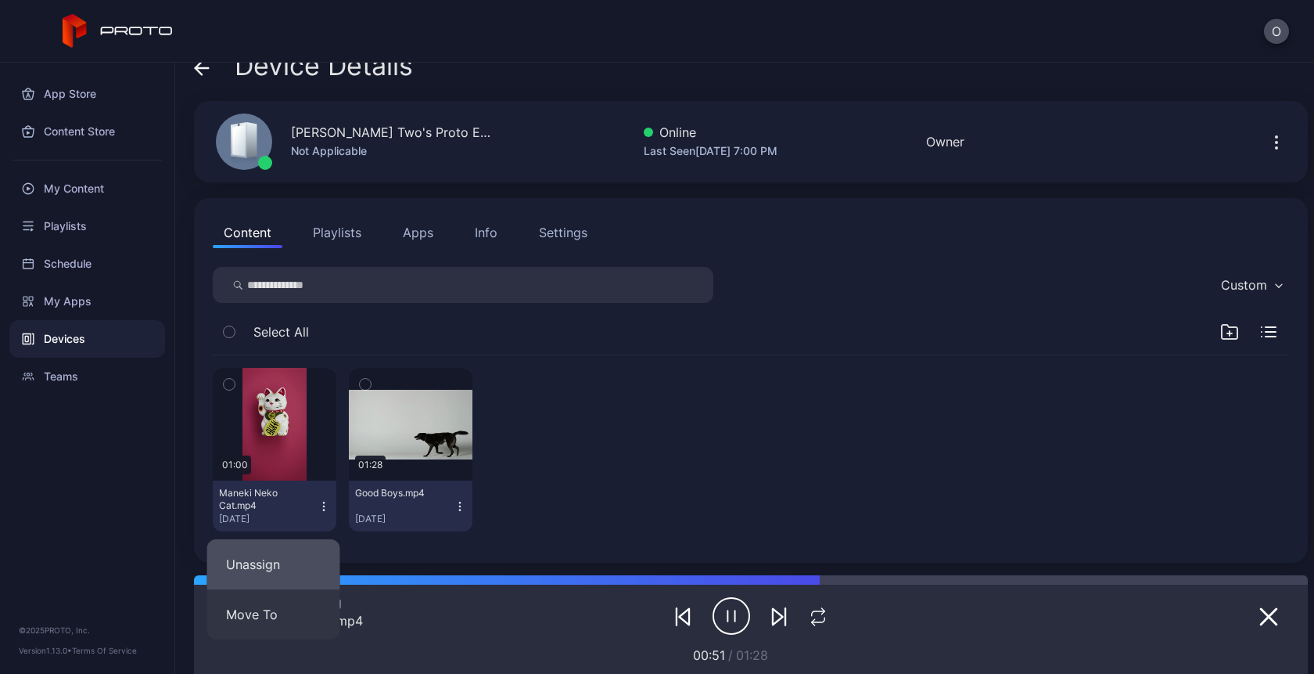
click at [269, 562] on button "Unassign" at bounding box center [273, 564] width 133 height 50
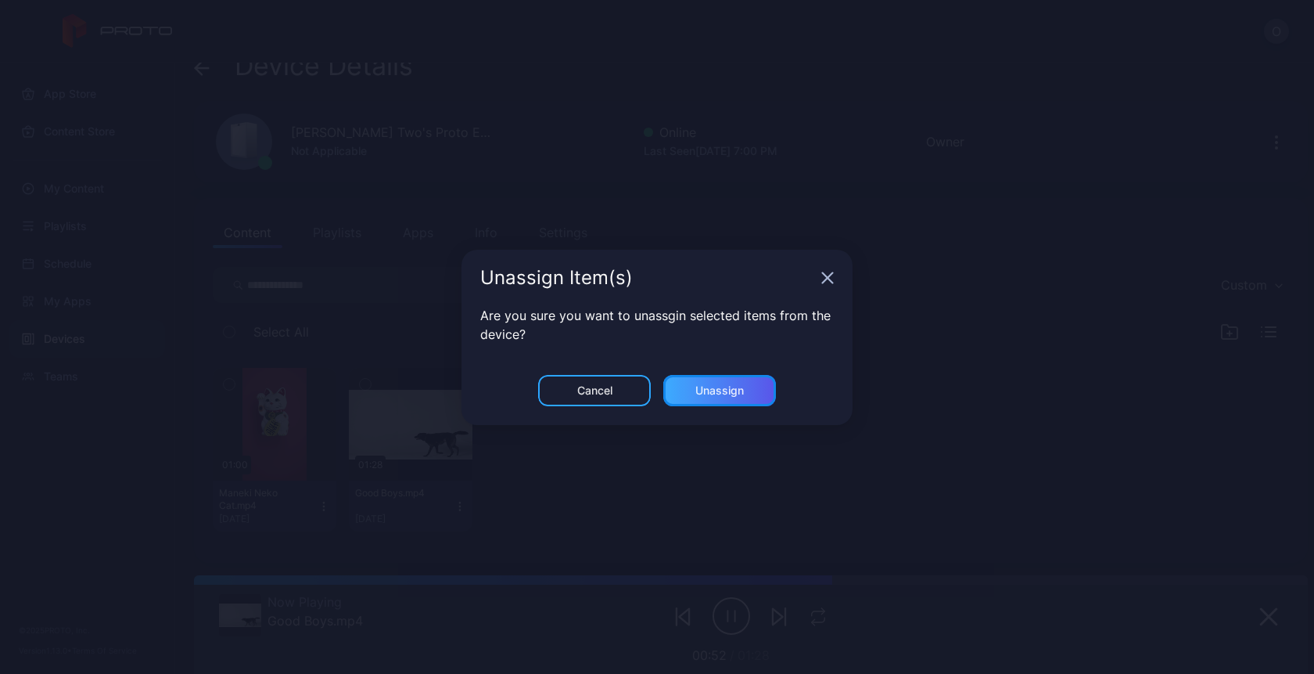
click at [730, 394] on div "Unassign" at bounding box center [720, 390] width 49 height 13
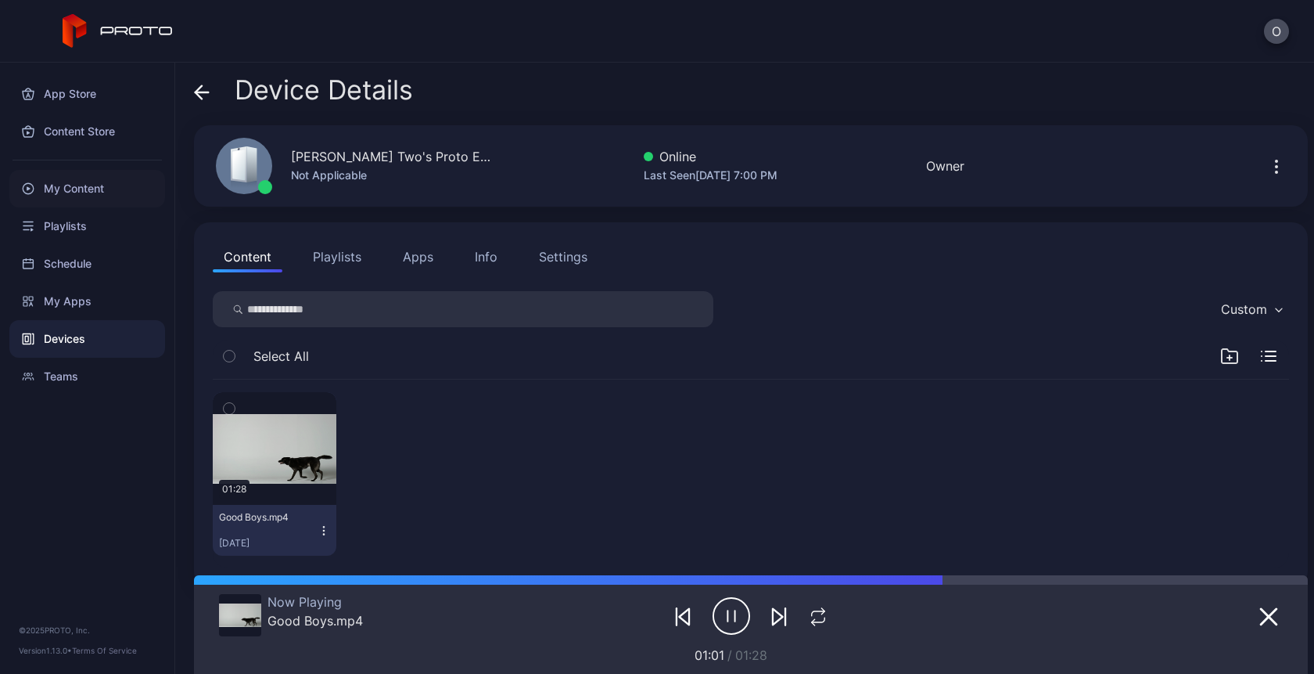
click at [80, 189] on div "My Content" at bounding box center [87, 189] width 156 height 38
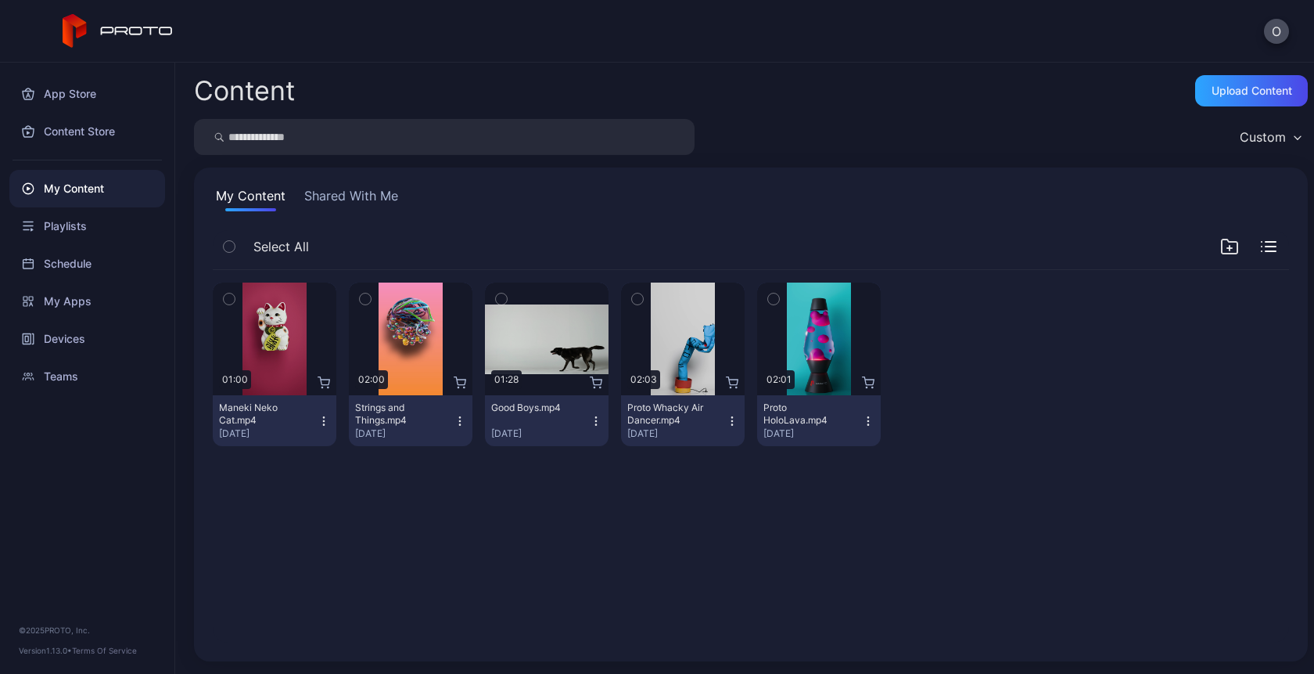
click at [455, 419] on icon "button" at bounding box center [460, 421] width 13 height 13
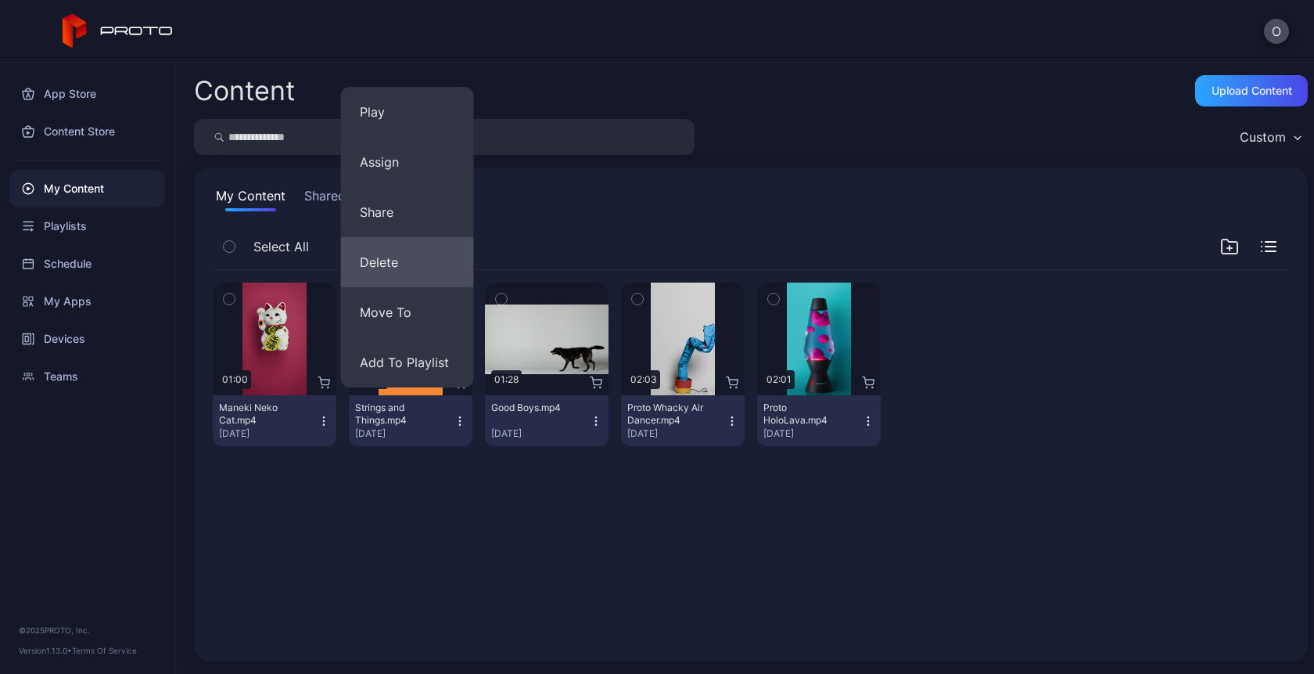
click at [397, 253] on button "Delete" at bounding box center [407, 262] width 133 height 50
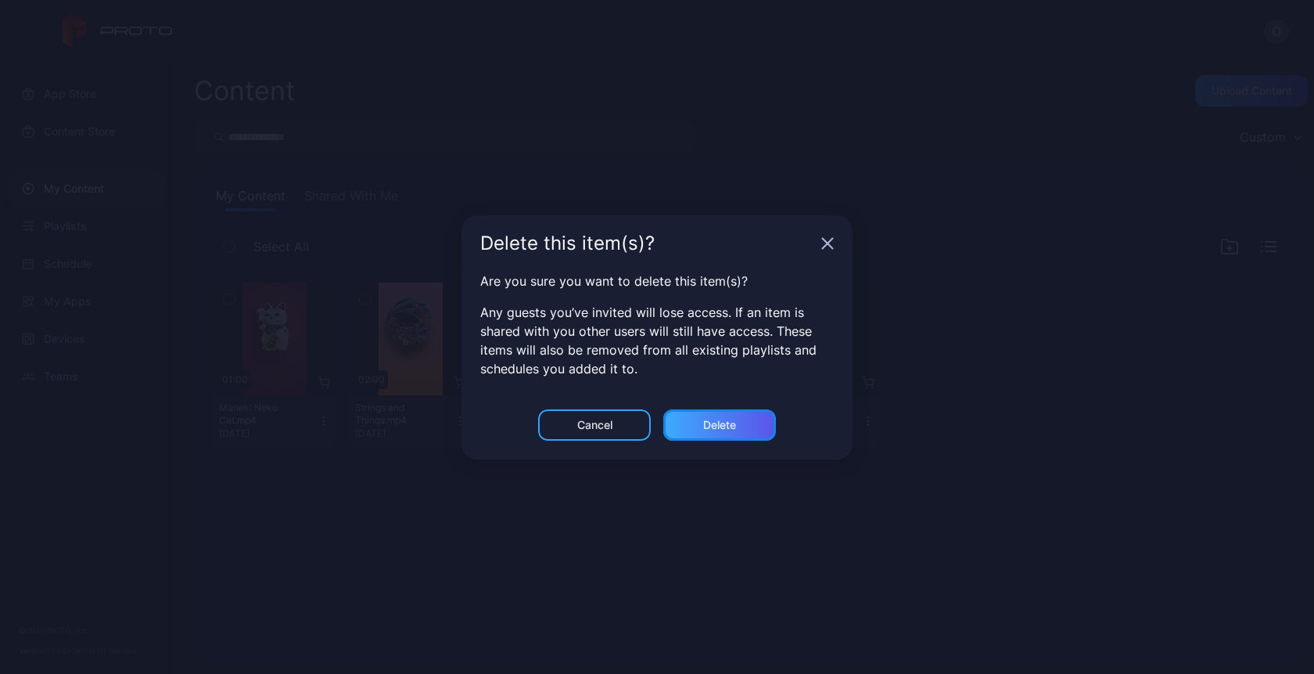
click at [748, 426] on div "Delete" at bounding box center [719, 424] width 113 height 31
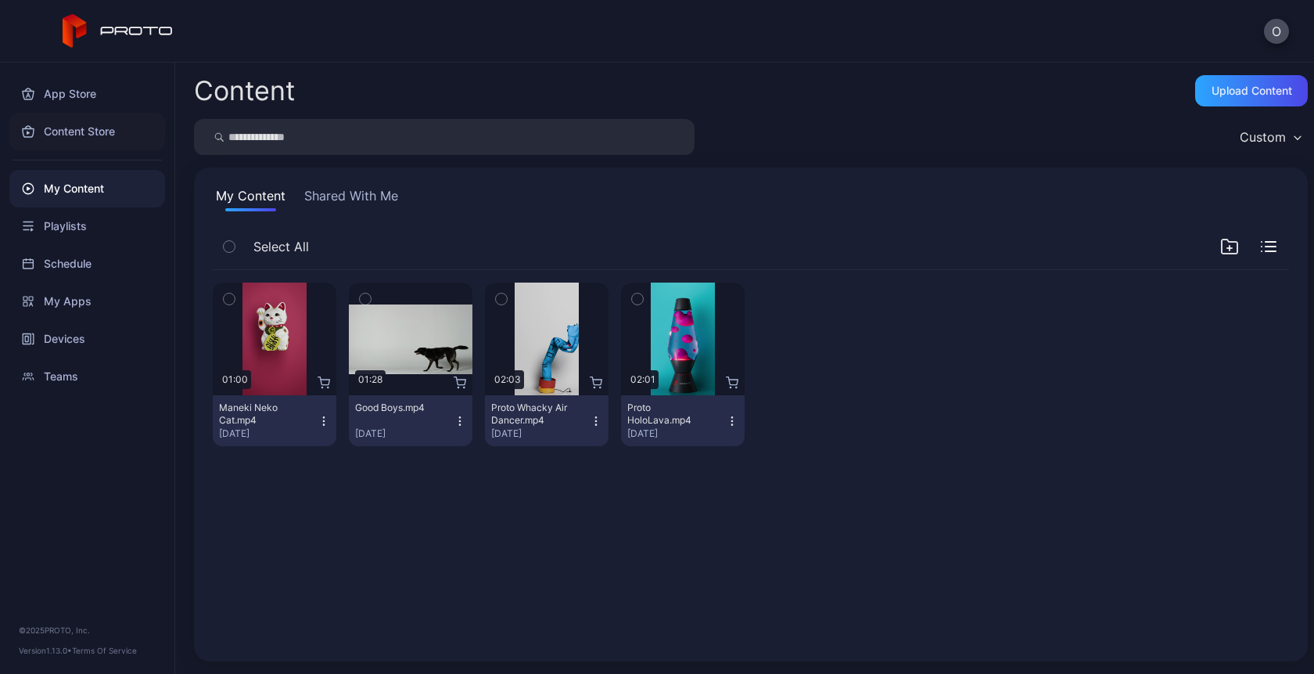
click at [67, 126] on div "Content Store" at bounding box center [87, 132] width 156 height 38
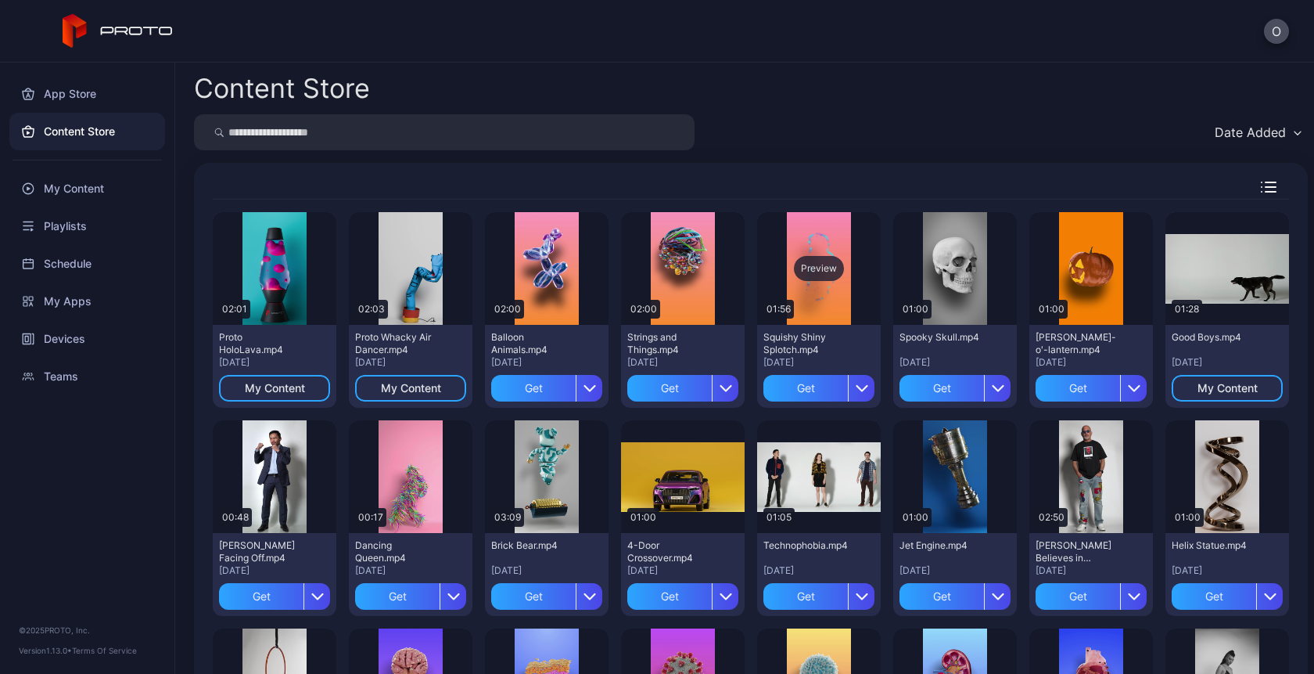
click at [801, 268] on div "Preview" at bounding box center [819, 268] width 50 height 25
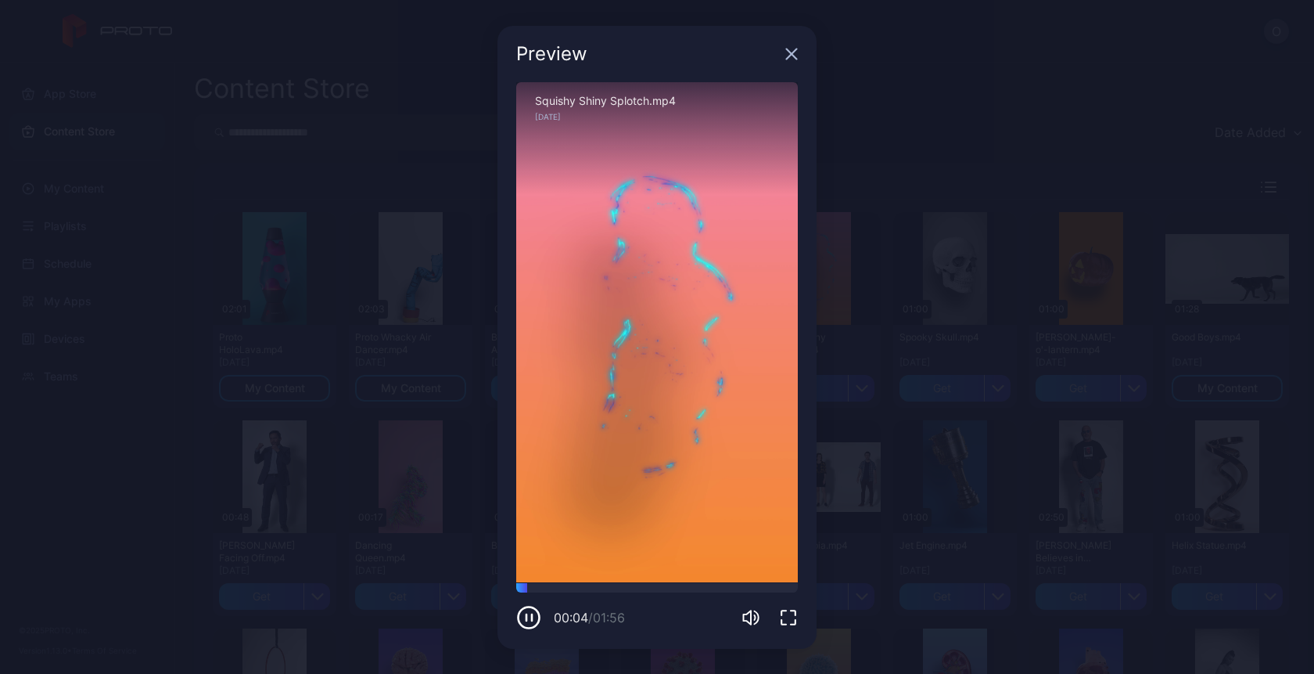
click at [793, 59] on icon "button" at bounding box center [792, 54] width 13 height 13
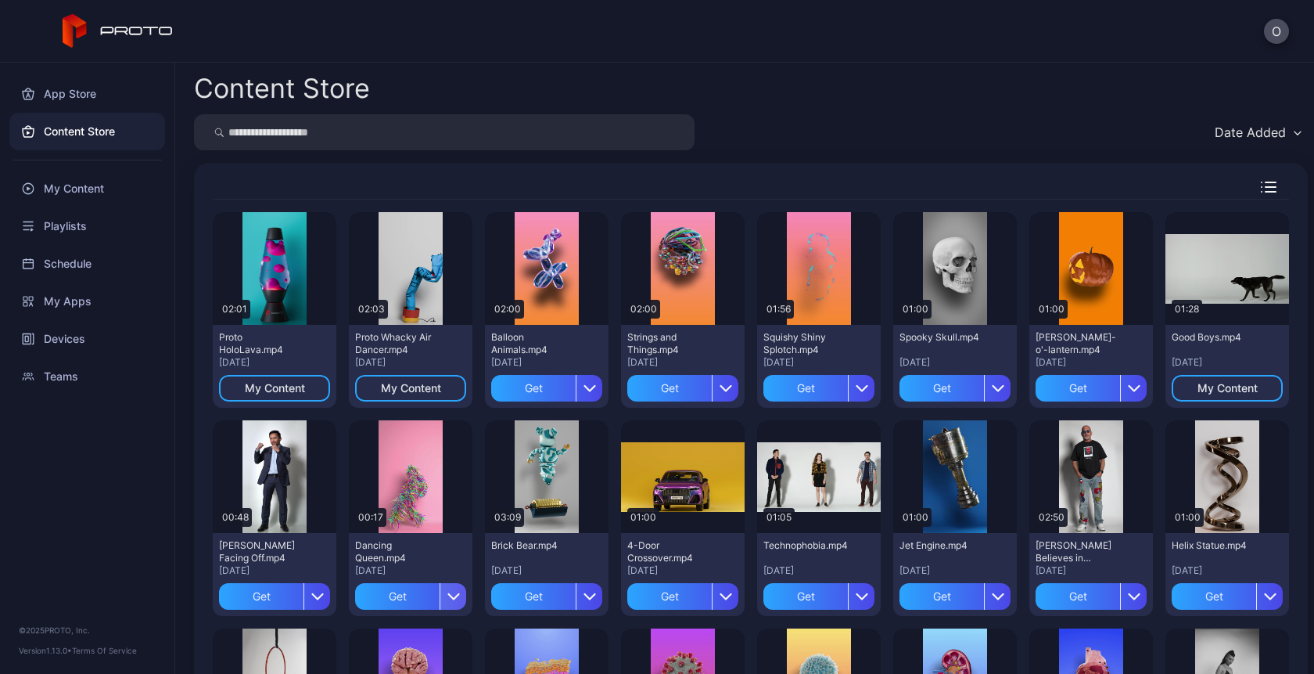
click at [448, 598] on icon "button" at bounding box center [454, 596] width 13 height 13
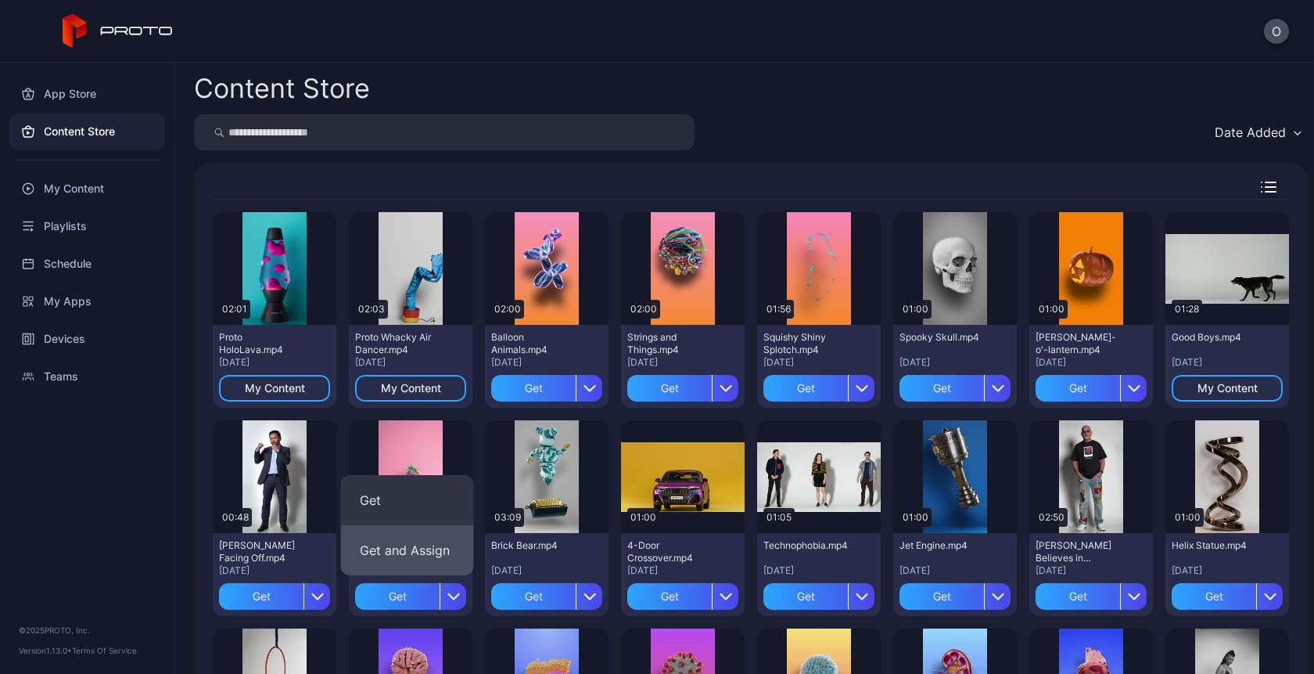
click at [439, 555] on button "Get and Assign" at bounding box center [407, 550] width 133 height 50
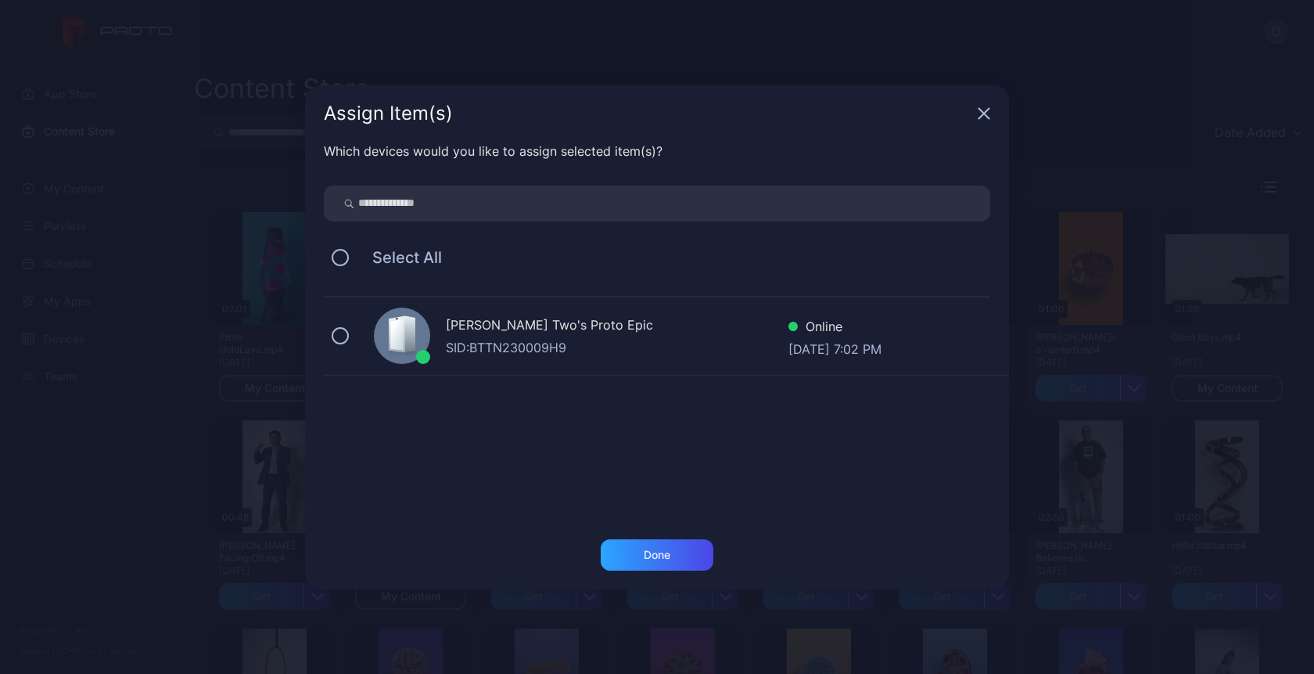
click at [589, 339] on div "SID: BTTN230009H9" at bounding box center [617, 347] width 343 height 19
click at [631, 542] on div "Done" at bounding box center [657, 554] width 113 height 31
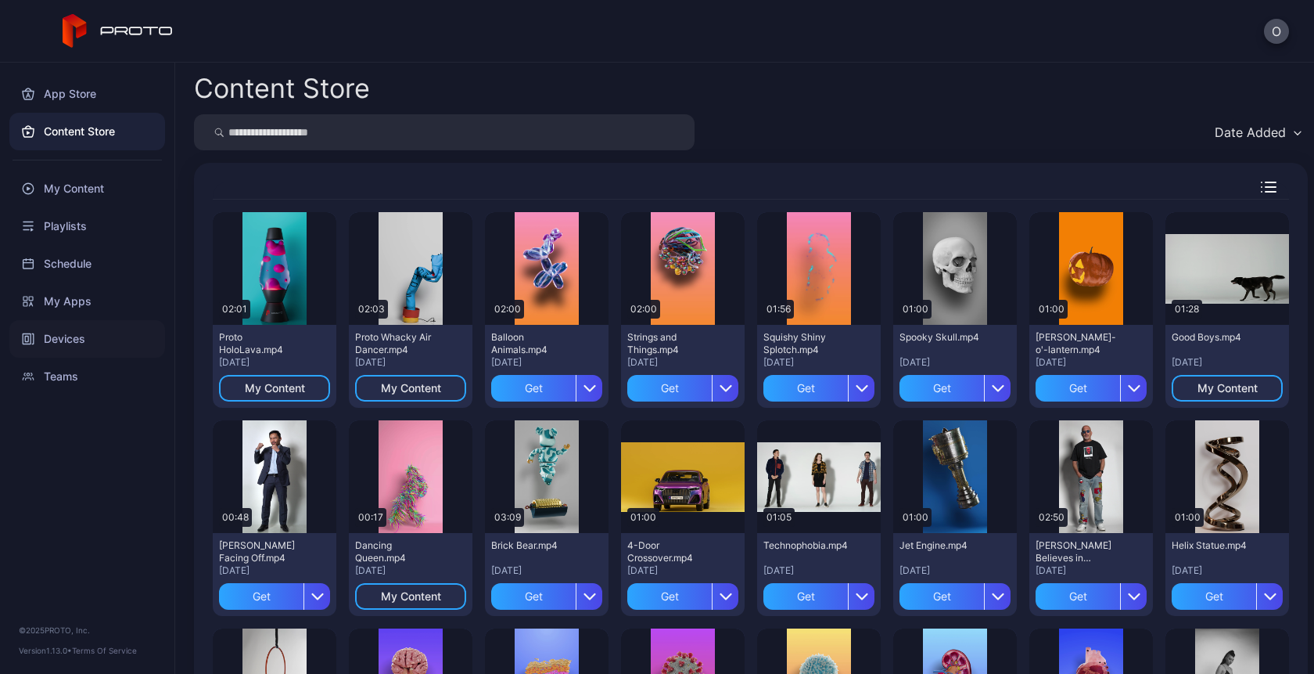
click at [54, 327] on div "Devices" at bounding box center [87, 339] width 156 height 38
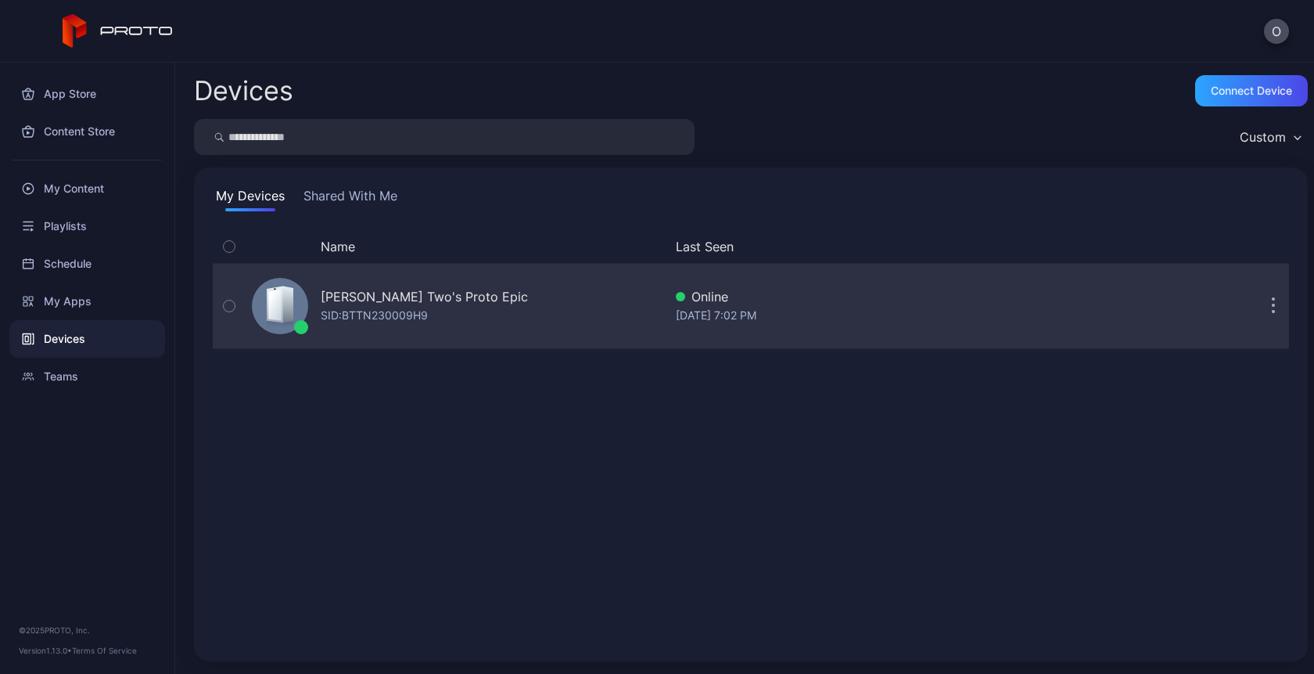
click at [458, 286] on div "Oksana Two's Proto Epic SID: BTTN230009H9" at bounding box center [455, 306] width 418 height 78
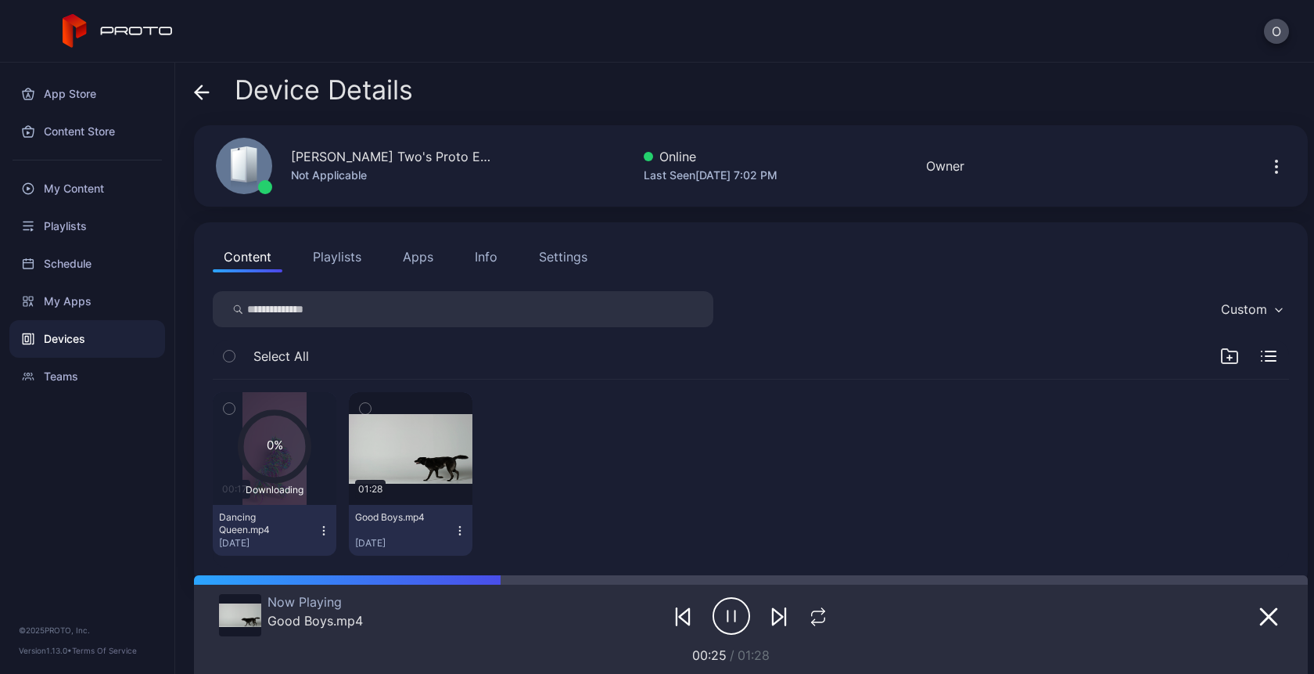
scroll to position [24, 0]
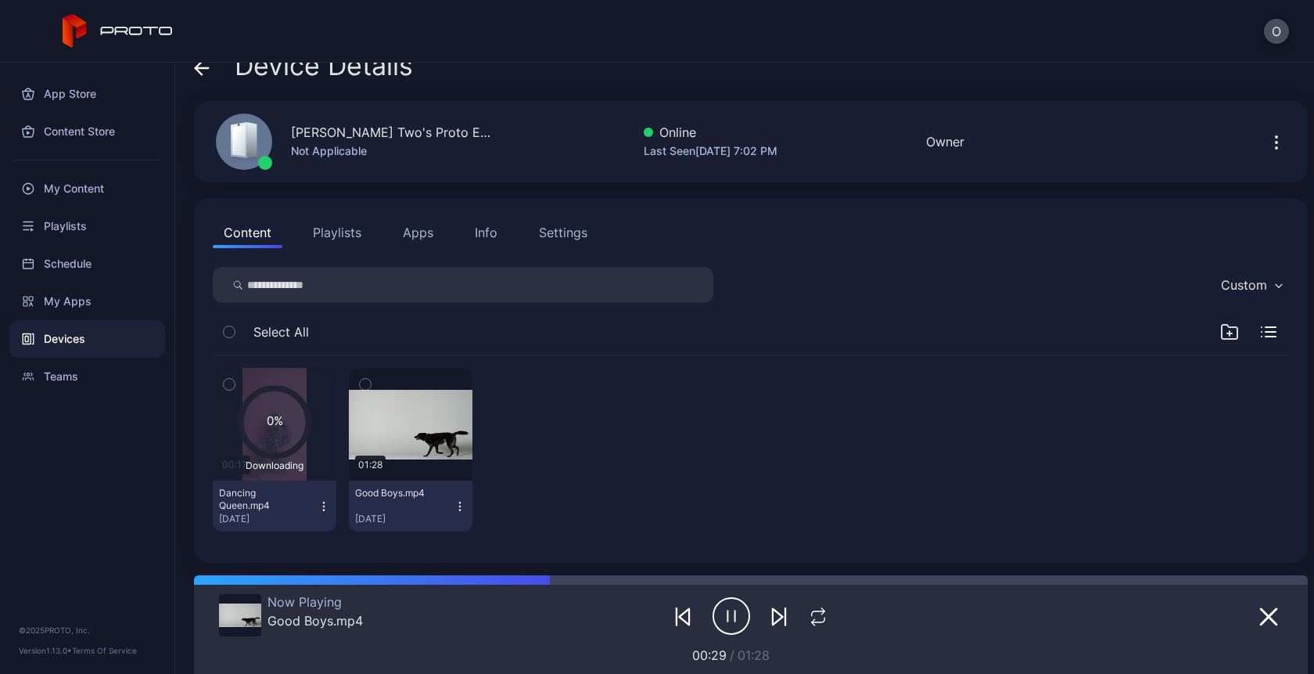
click at [722, 619] on icon "button" at bounding box center [732, 615] width 38 height 39
click at [728, 613] on icon "button" at bounding box center [732, 615] width 38 height 39
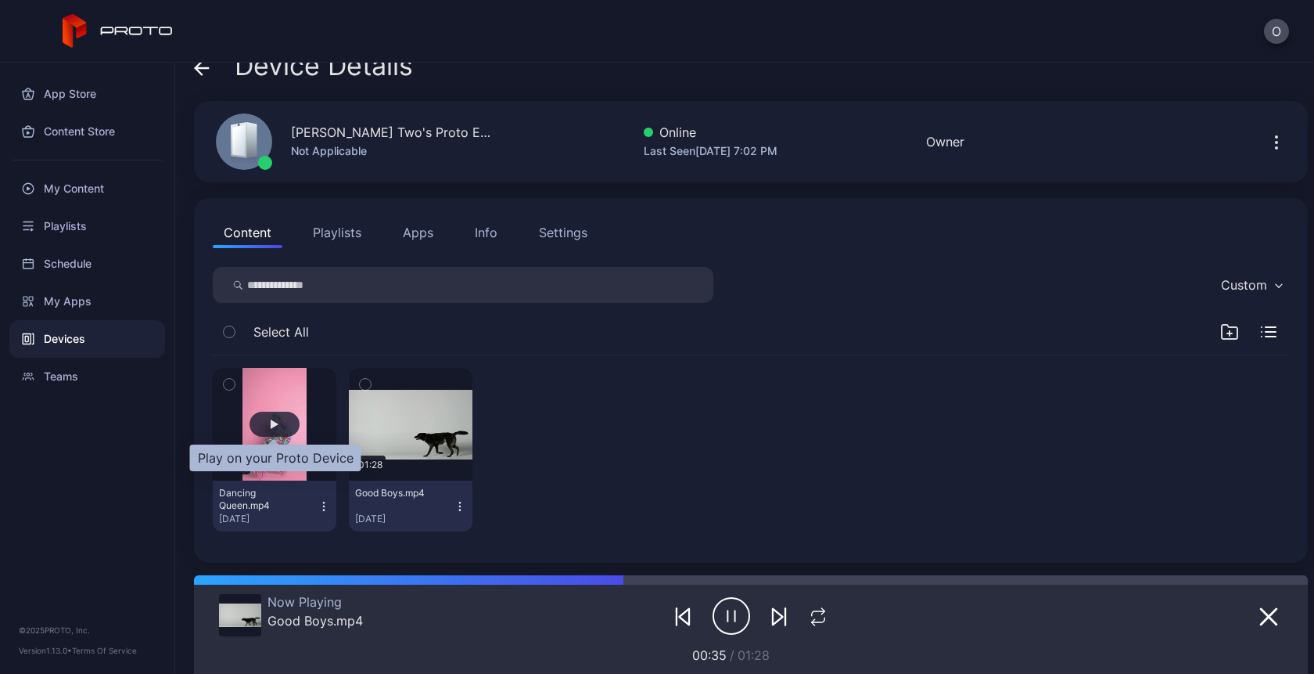
click at [266, 422] on div "button" at bounding box center [275, 424] width 50 height 25
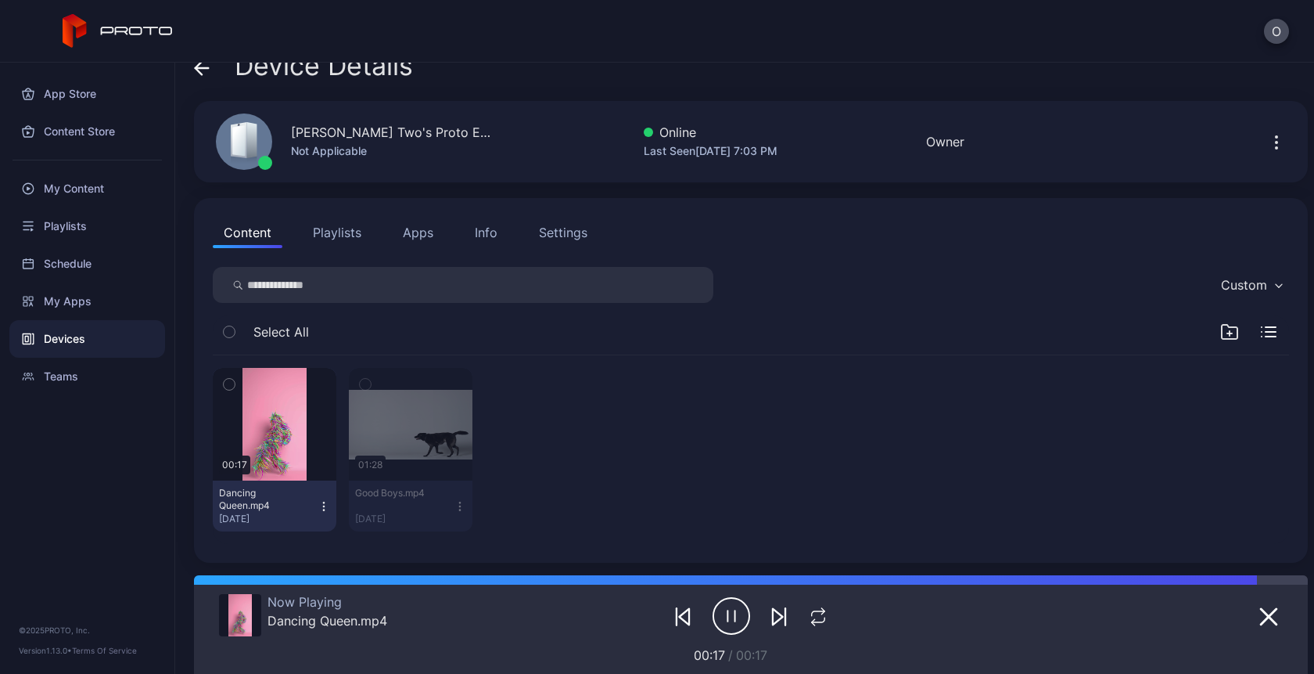
drag, startPoint x: 419, startPoint y: 404, endPoint x: 369, endPoint y: 141, distance: 267.6
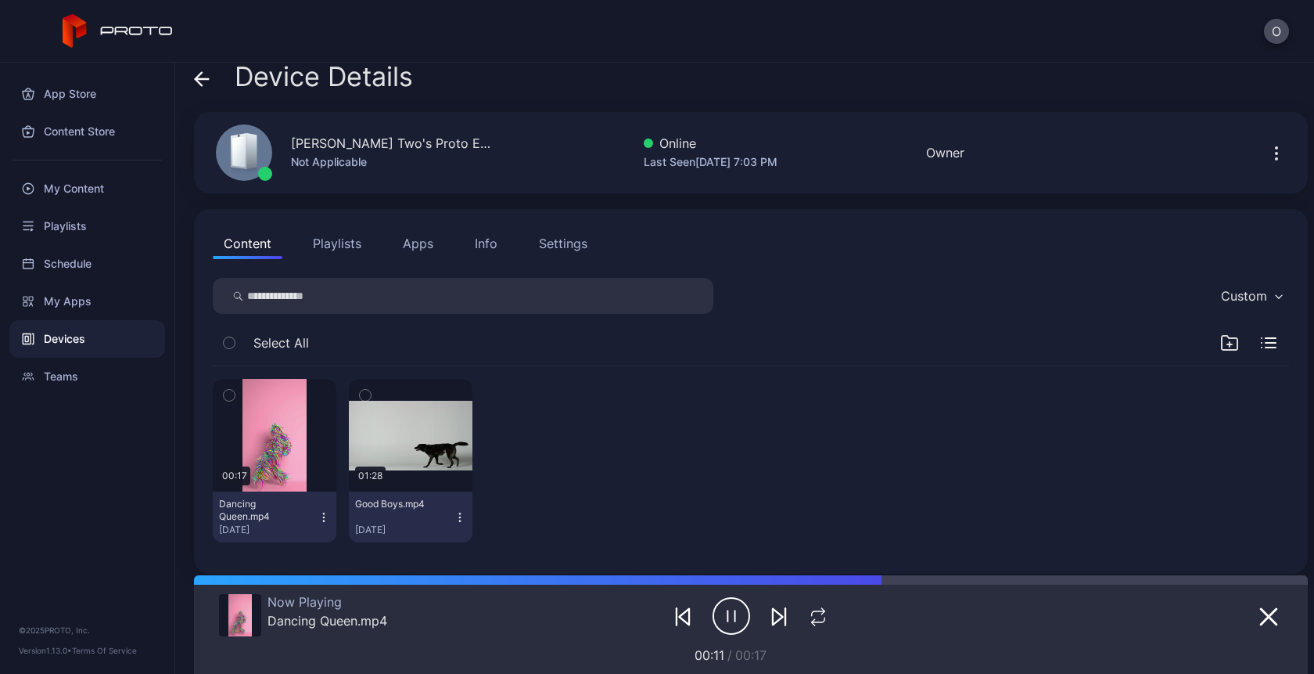
scroll to position [0, 0]
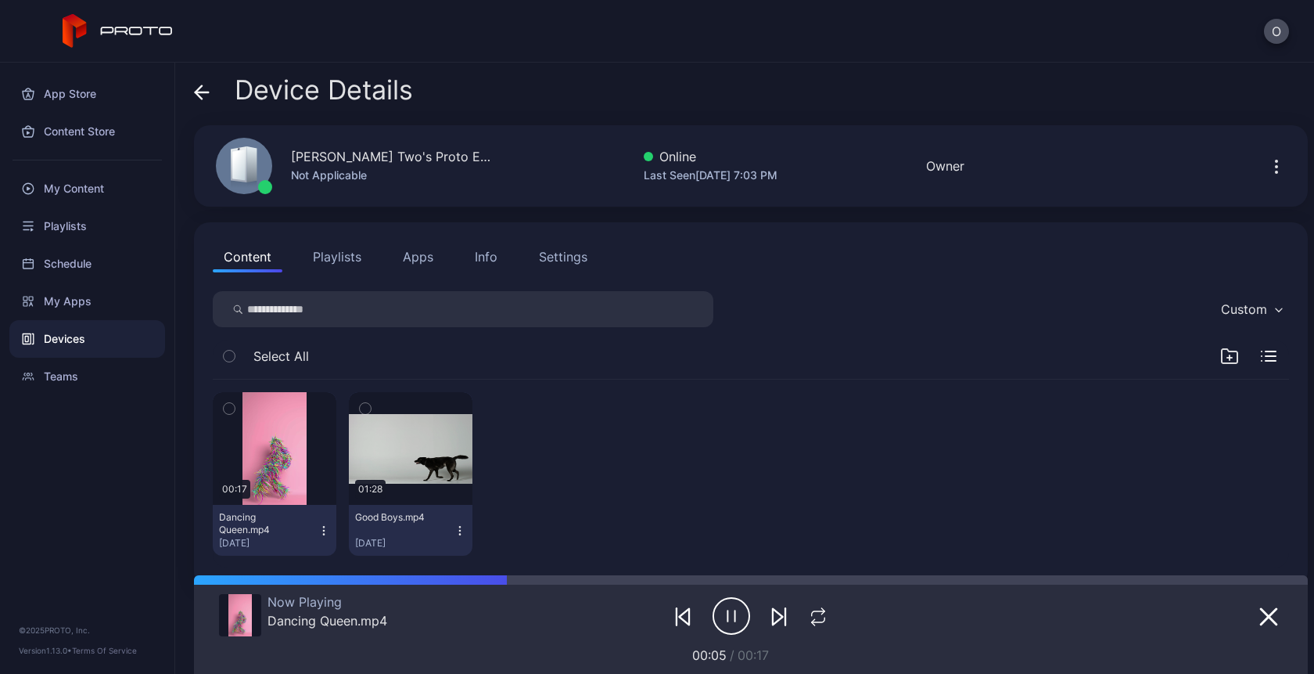
click at [457, 528] on icon "button" at bounding box center [460, 530] width 13 height 13
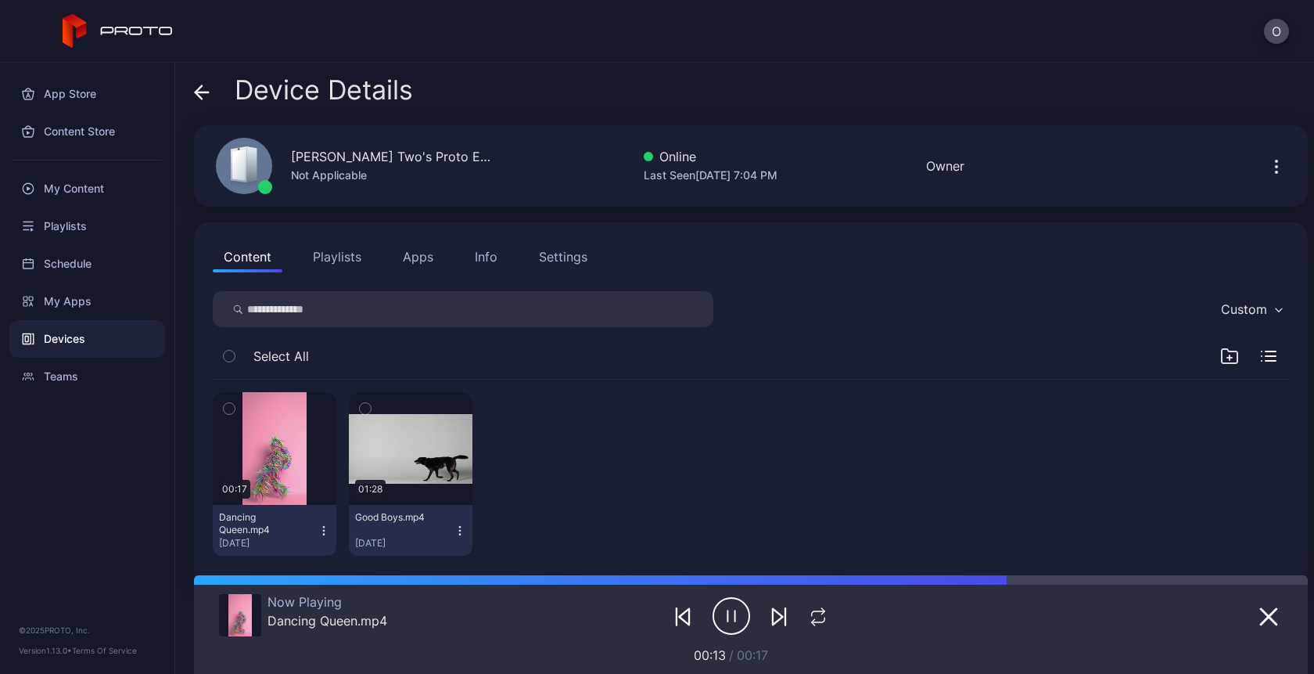
click at [323, 530] on icon "button" at bounding box center [323, 530] width 1 height 1
click at [707, 456] on div "00:17 Dancing Queen.mp4 Aug 26, 2025 01:28 Good Boys.mp4 Aug 26, 2025" at bounding box center [751, 473] width 1077 height 189
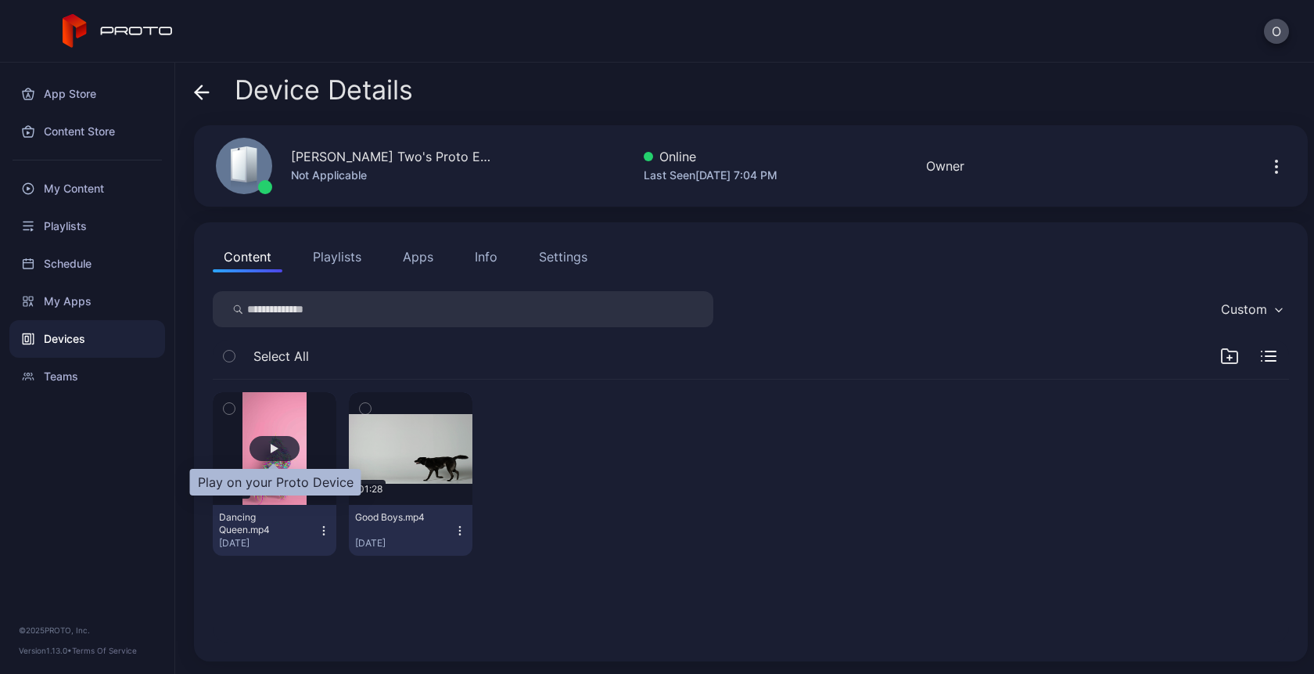
click at [271, 448] on div "button" at bounding box center [275, 448] width 8 height 9
click at [272, 458] on div "button" at bounding box center [275, 448] width 50 height 25
click at [268, 447] on div "button" at bounding box center [275, 448] width 50 height 25
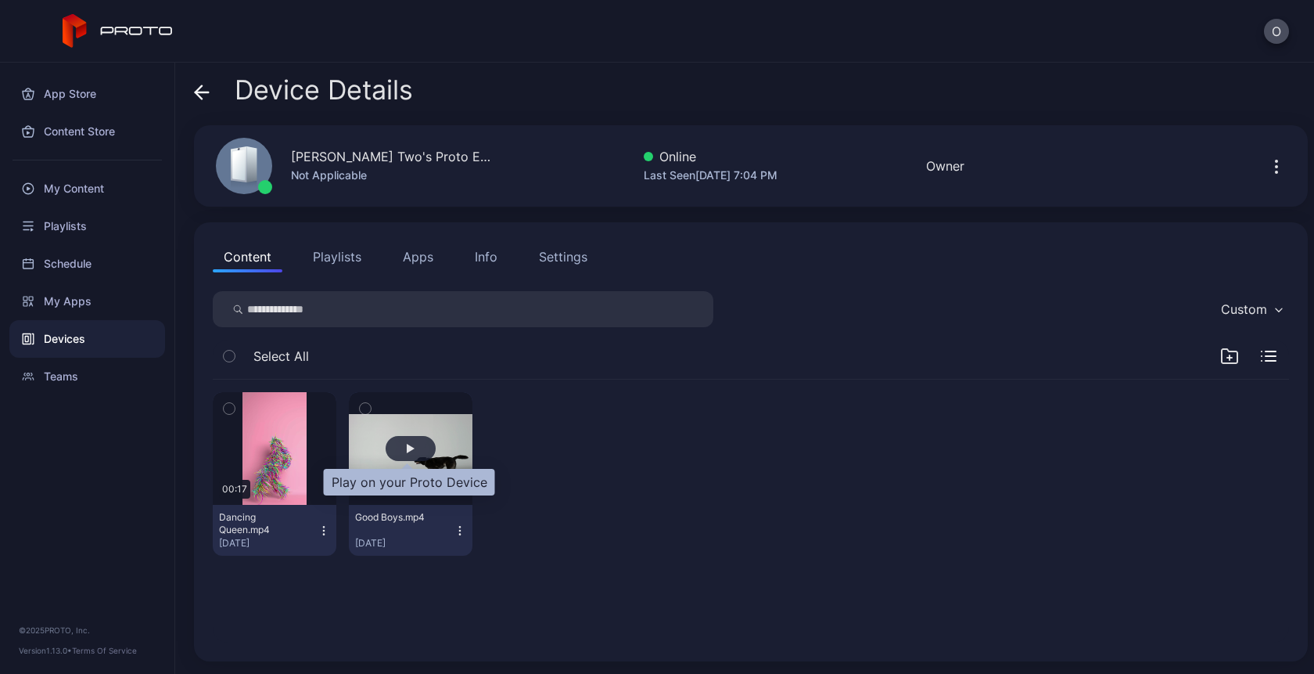
click at [407, 448] on div "button" at bounding box center [411, 448] width 8 height 9
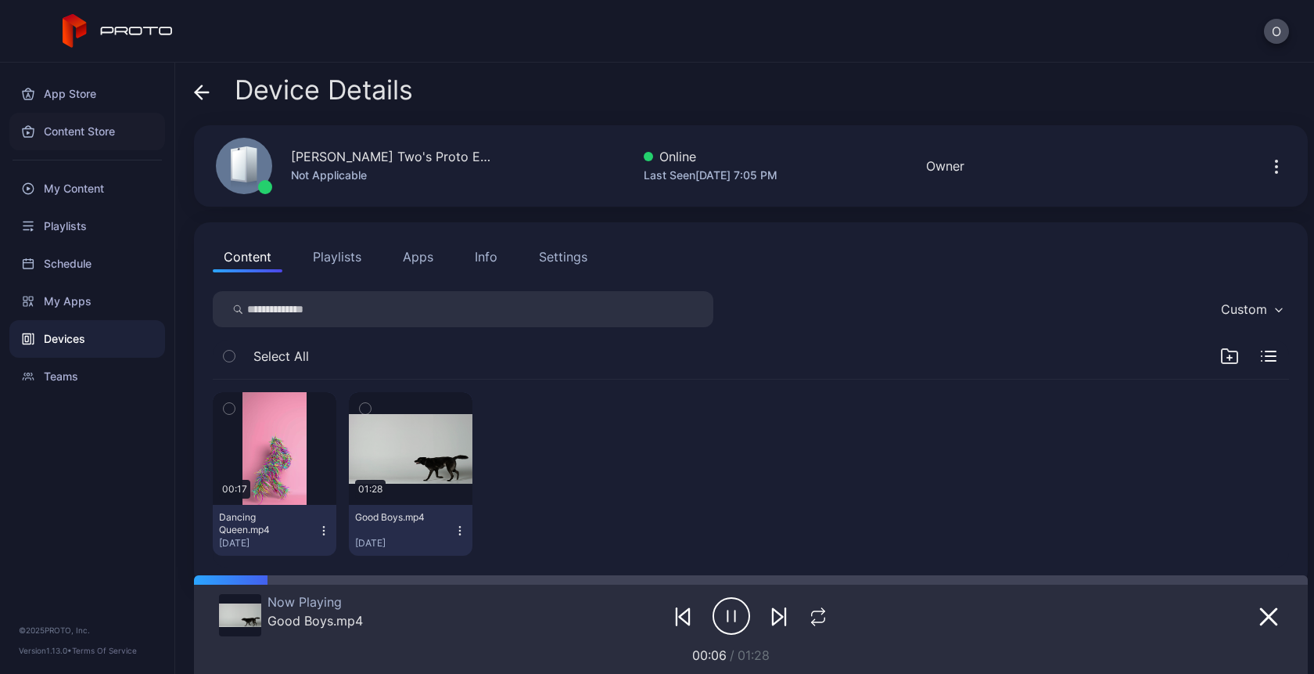
click at [64, 124] on div "Content Store" at bounding box center [87, 132] width 156 height 38
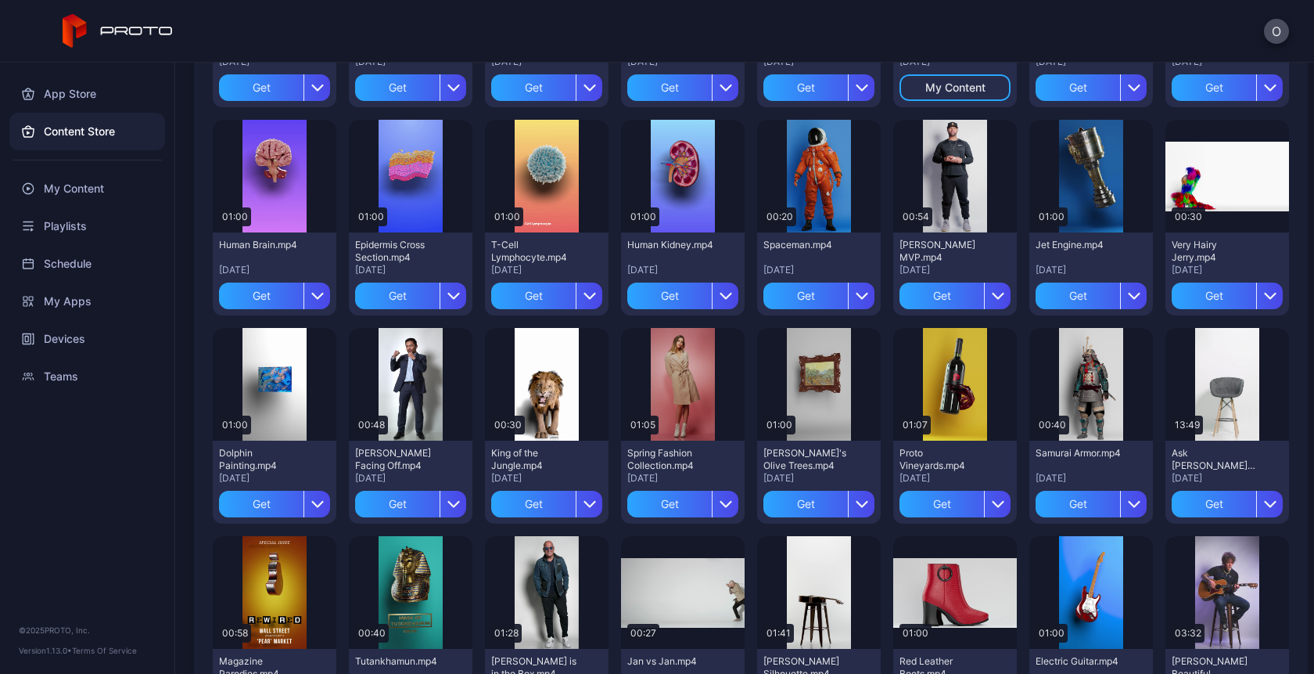
scroll to position [509, 0]
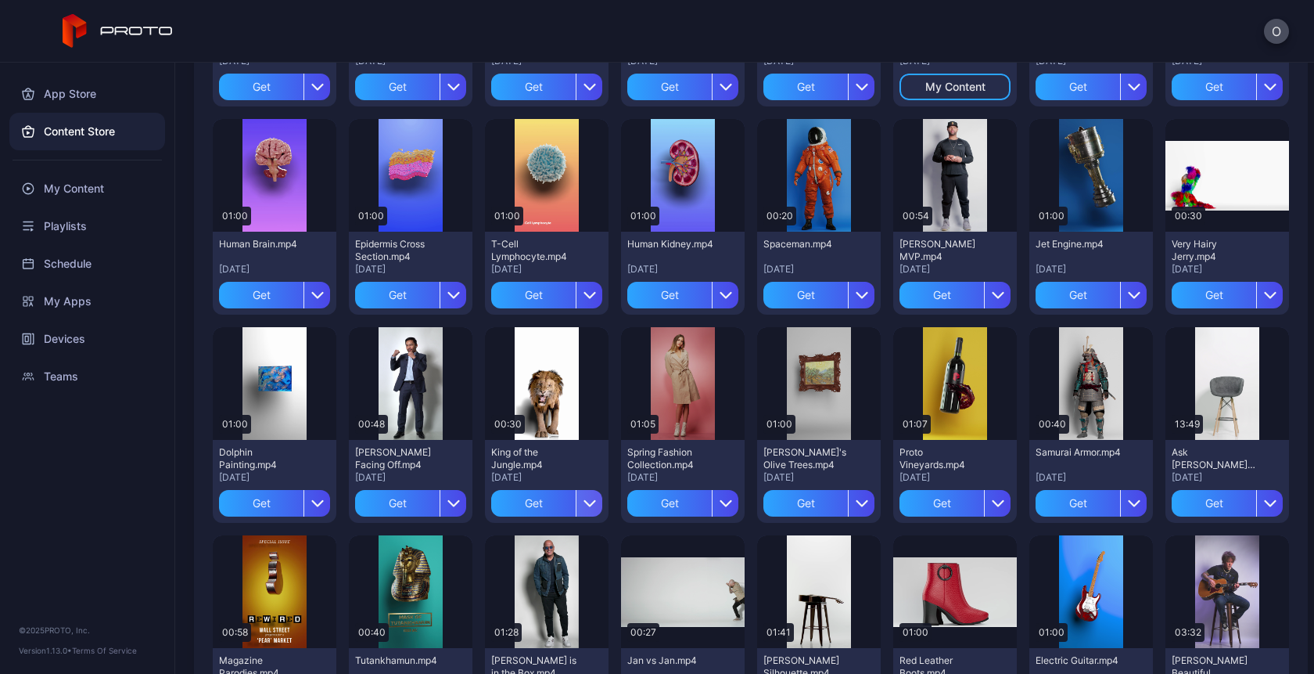
click at [584, 503] on icon "button" at bounding box center [590, 503] width 13 height 13
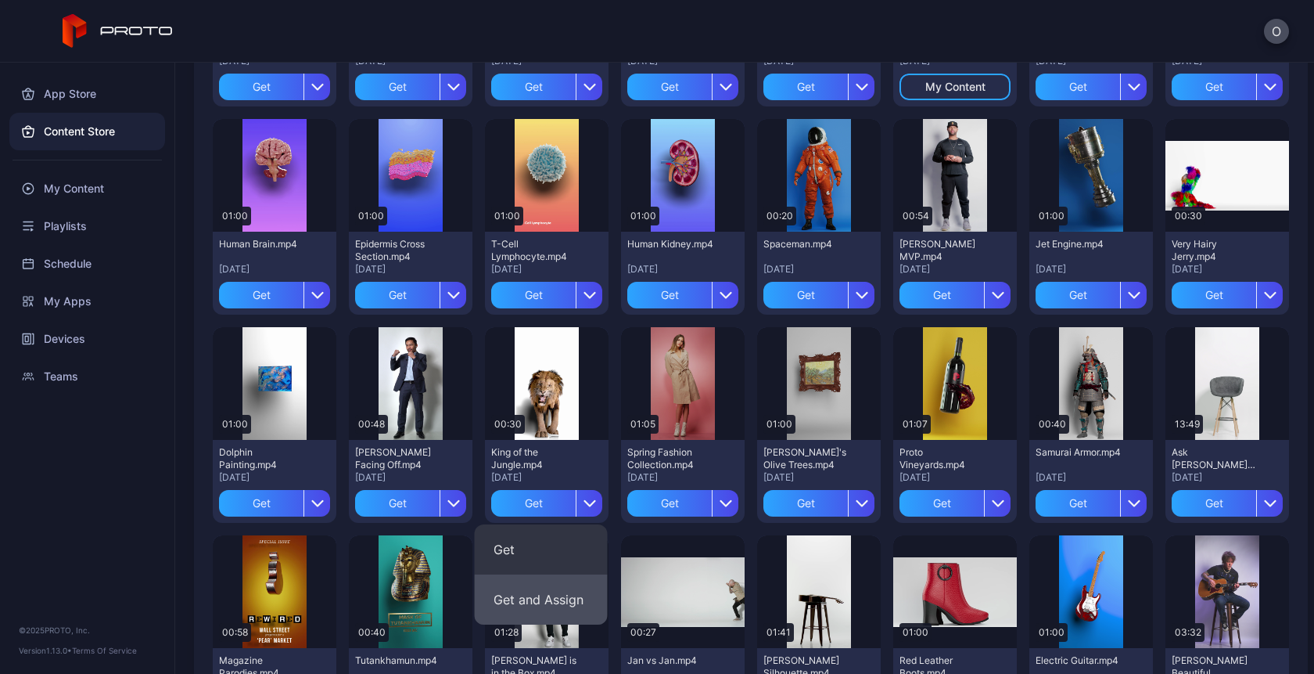
click at [559, 598] on button "Get and Assign" at bounding box center [541, 599] width 133 height 50
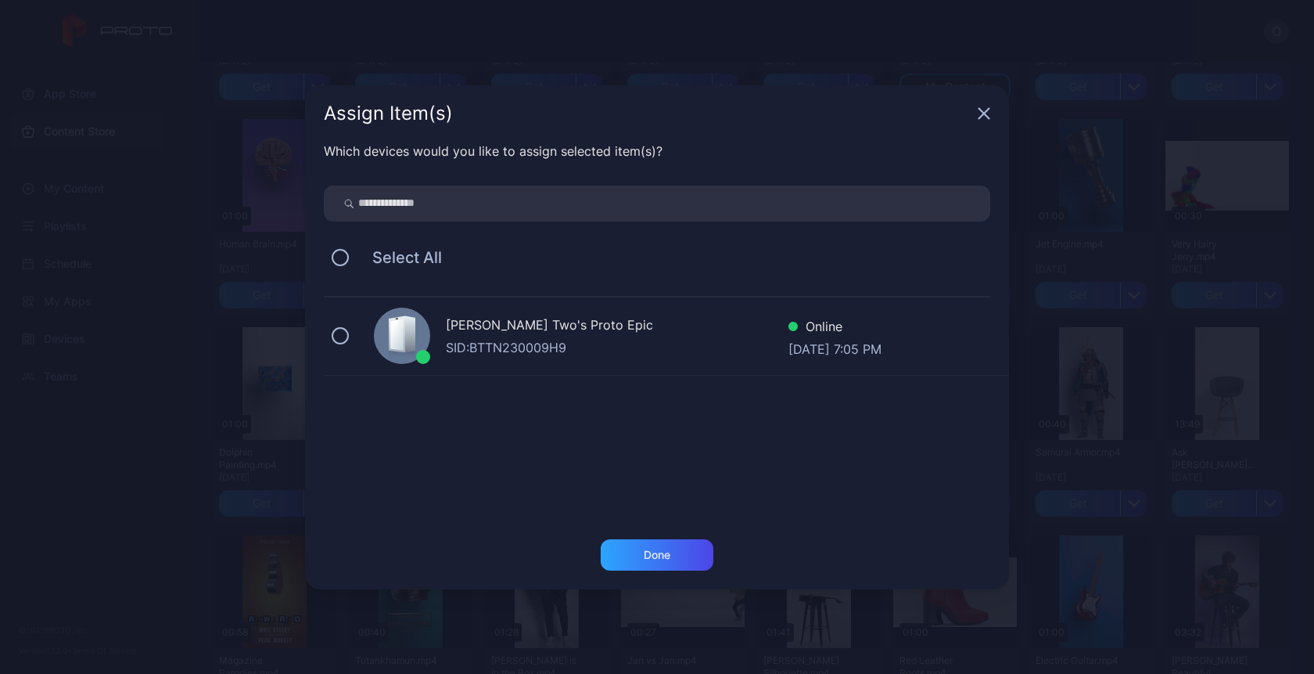
click at [630, 328] on div "Oksana Two's Proto Epic" at bounding box center [617, 326] width 343 height 23
click at [638, 554] on div "Done" at bounding box center [657, 554] width 113 height 31
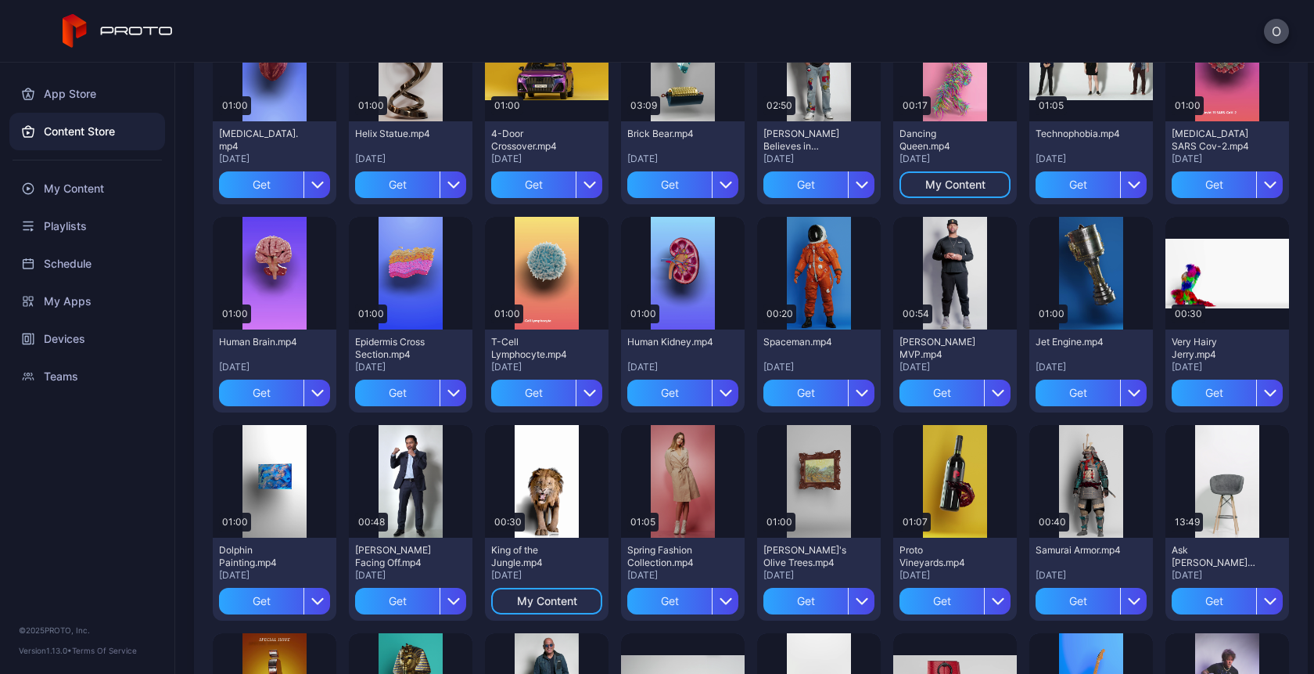
scroll to position [381, 0]
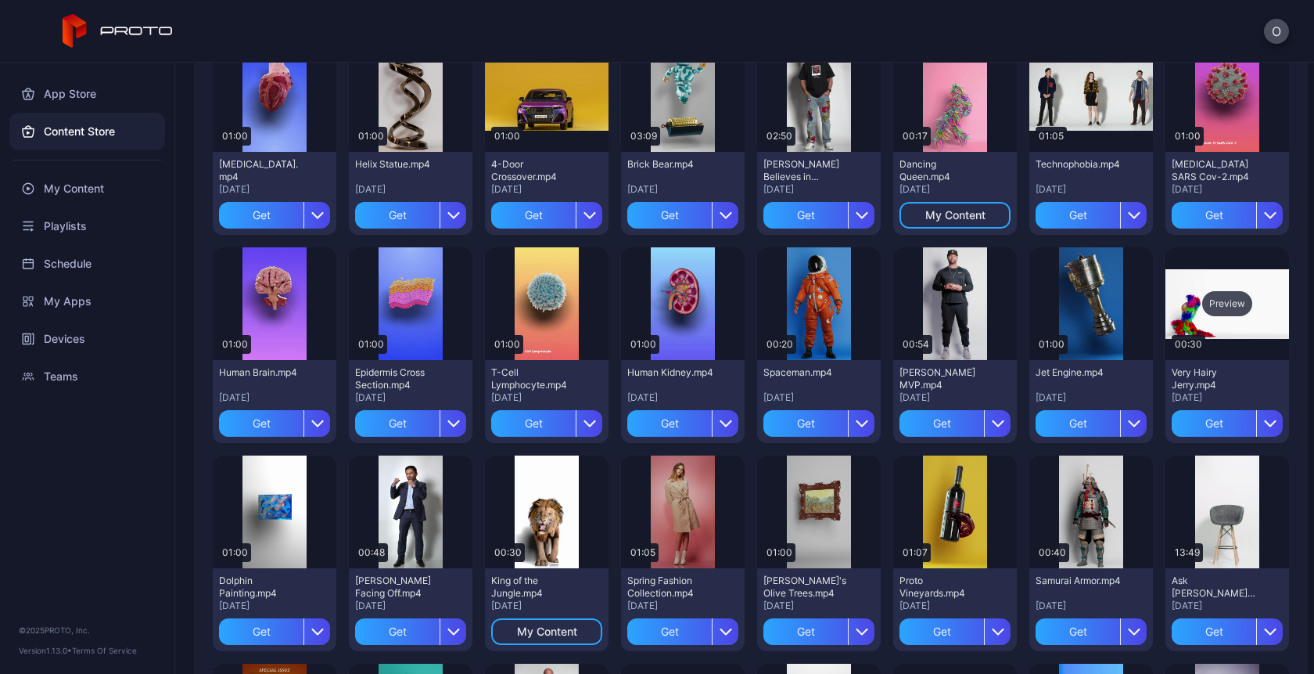
click at [1206, 304] on div "Preview" at bounding box center [1228, 303] width 50 height 25
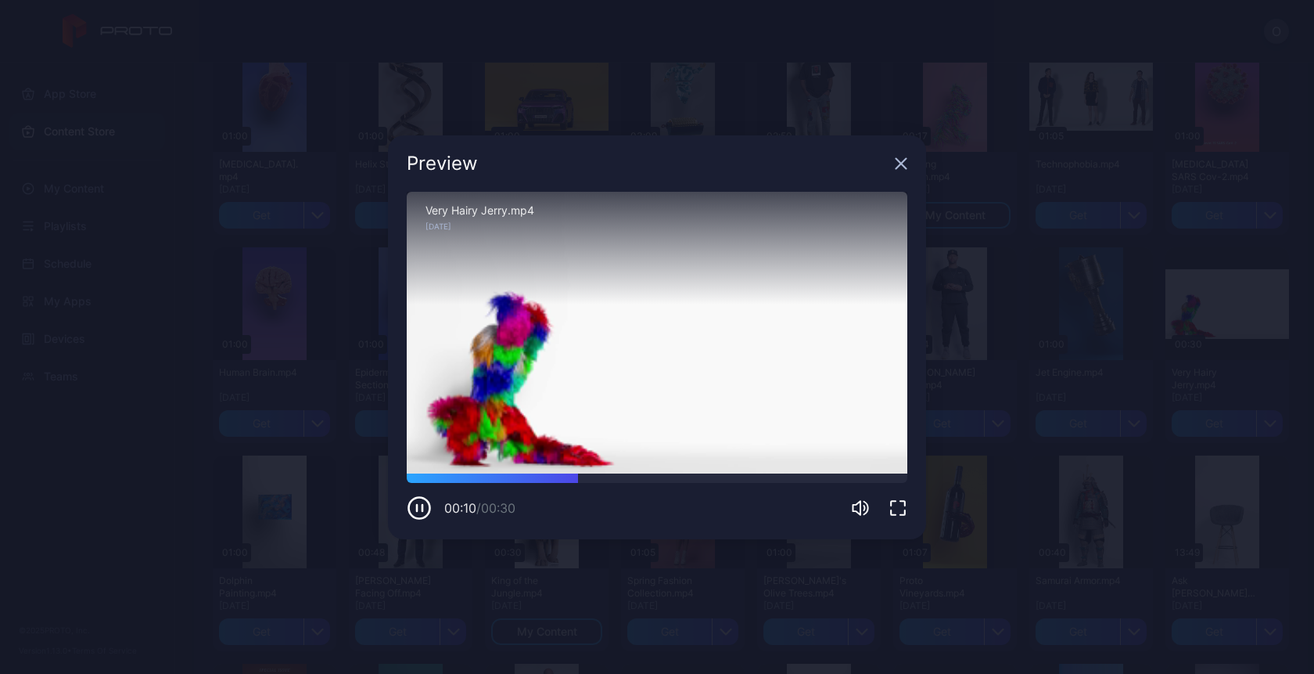
click at [902, 160] on icon "button" at bounding box center [901, 163] width 13 height 13
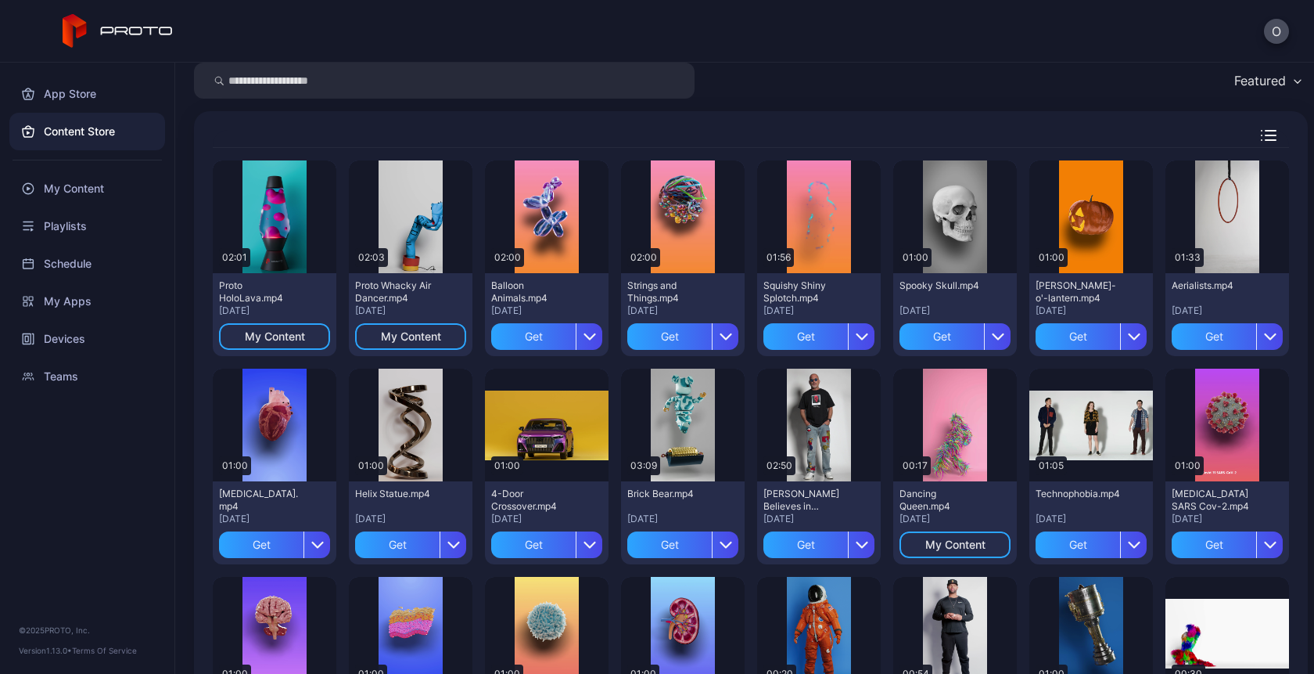
scroll to position [42, 0]
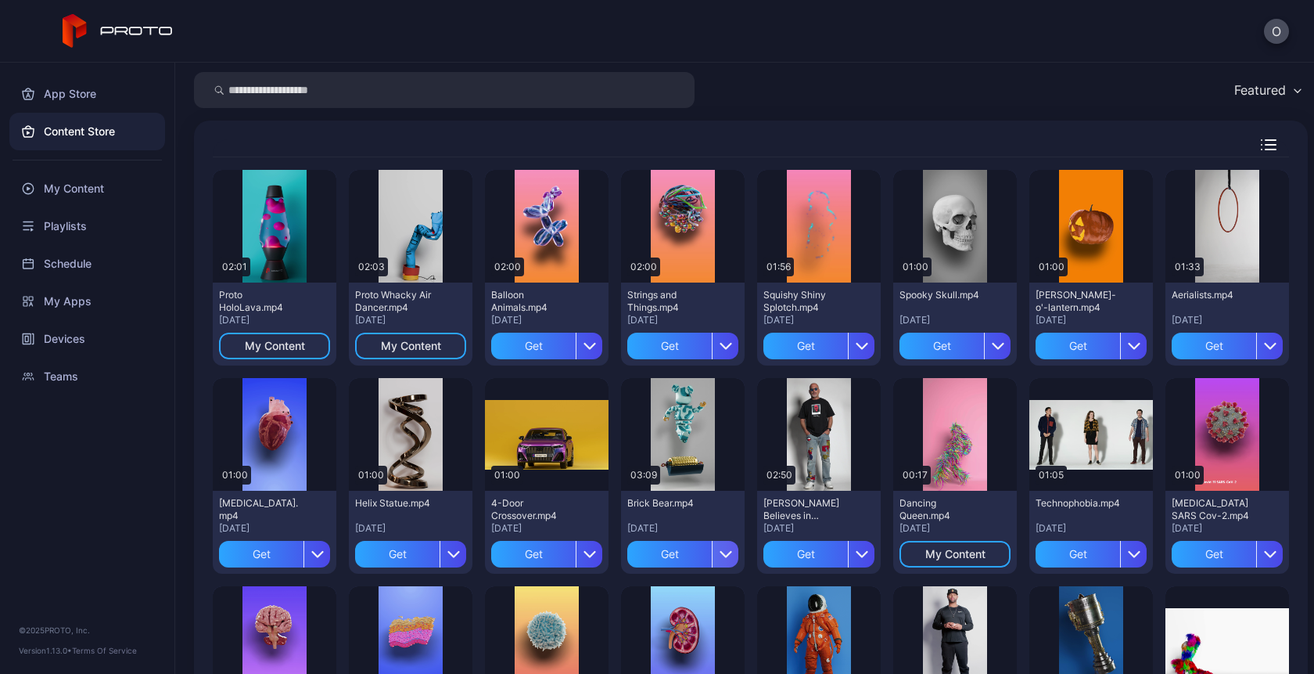
click at [721, 548] on icon "button" at bounding box center [726, 554] width 13 height 13
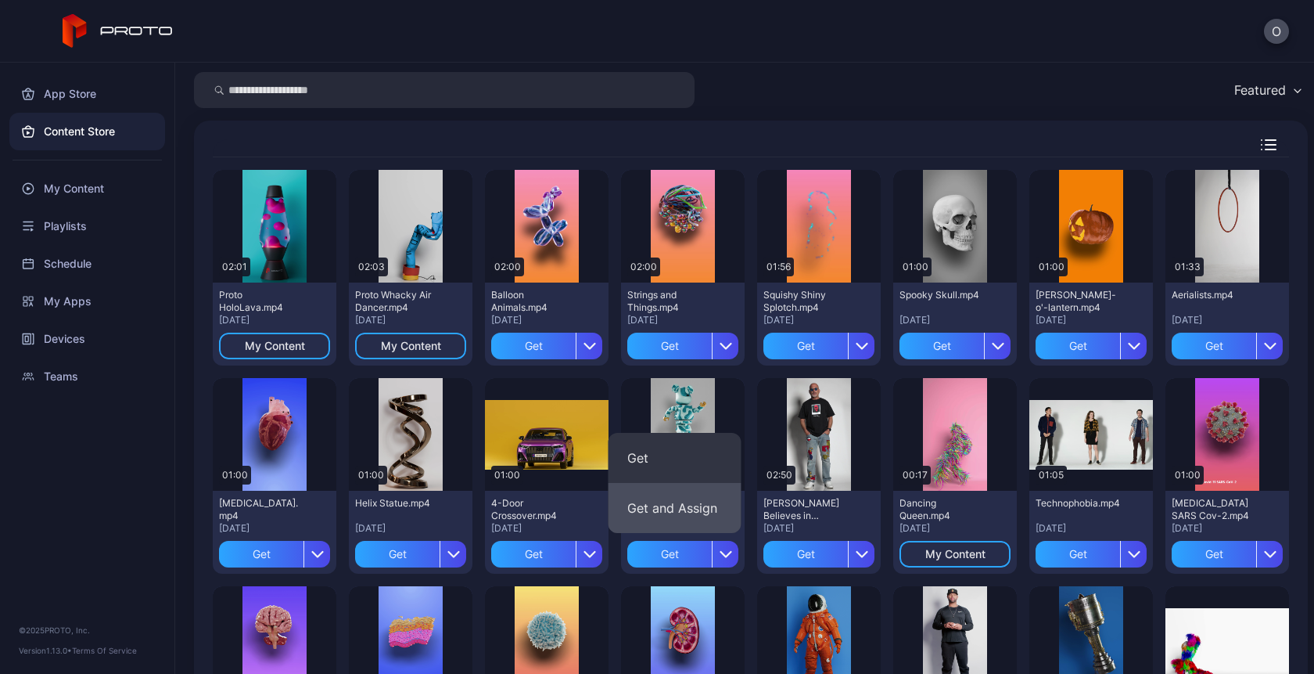
click at [699, 509] on button "Get and Assign" at bounding box center [675, 508] width 133 height 50
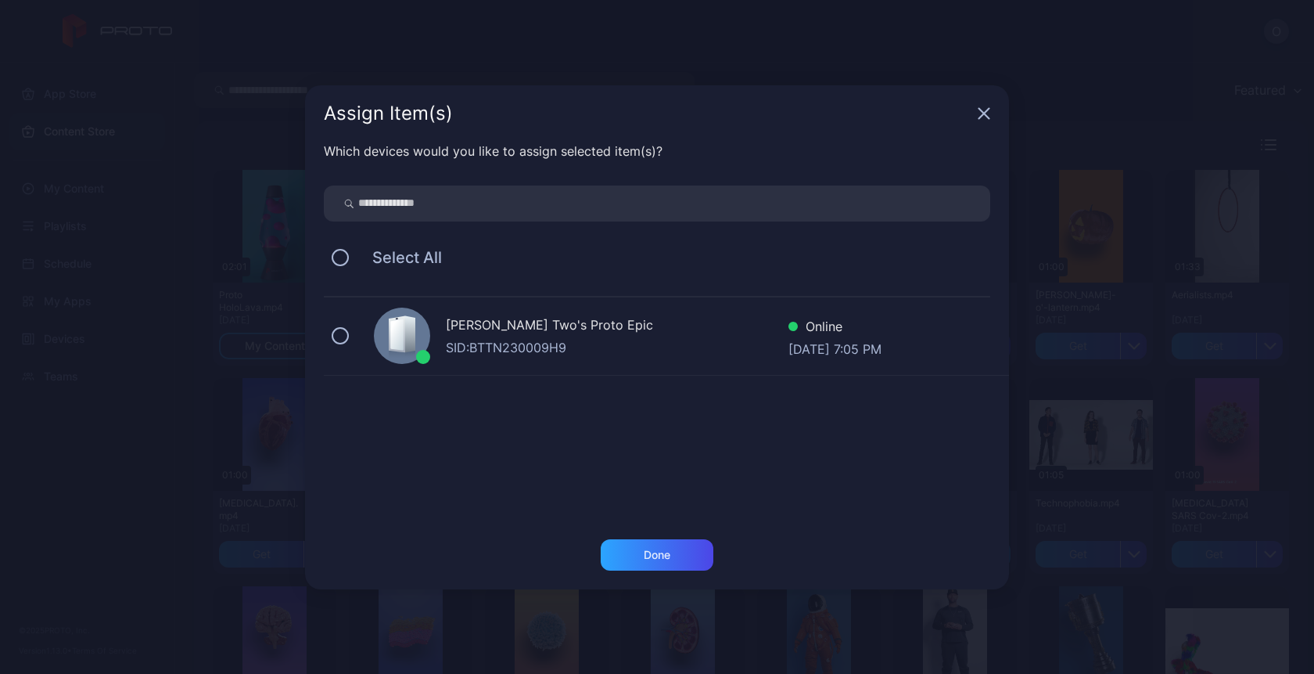
click at [661, 336] on div "[PERSON_NAME] Two's Proto Epic" at bounding box center [617, 326] width 343 height 23
click at [663, 559] on div "Done" at bounding box center [657, 554] width 27 height 13
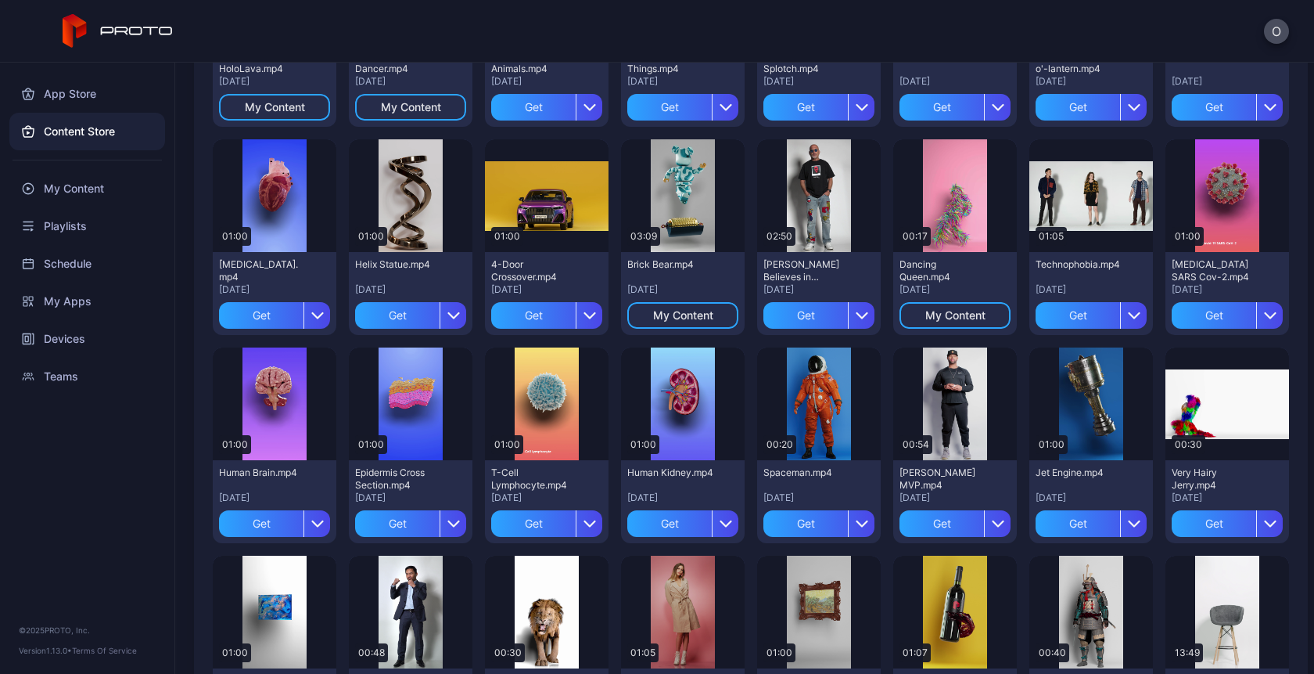
scroll to position [0, 0]
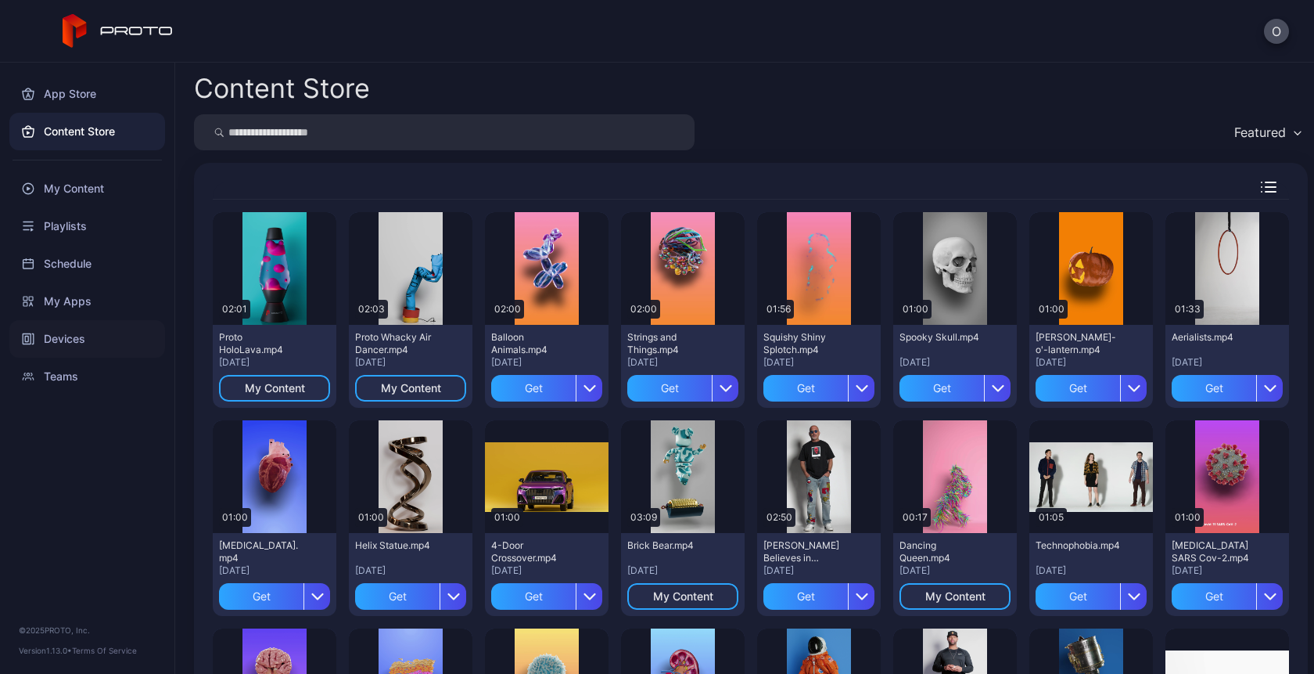
click at [74, 341] on div "Devices" at bounding box center [87, 339] width 156 height 38
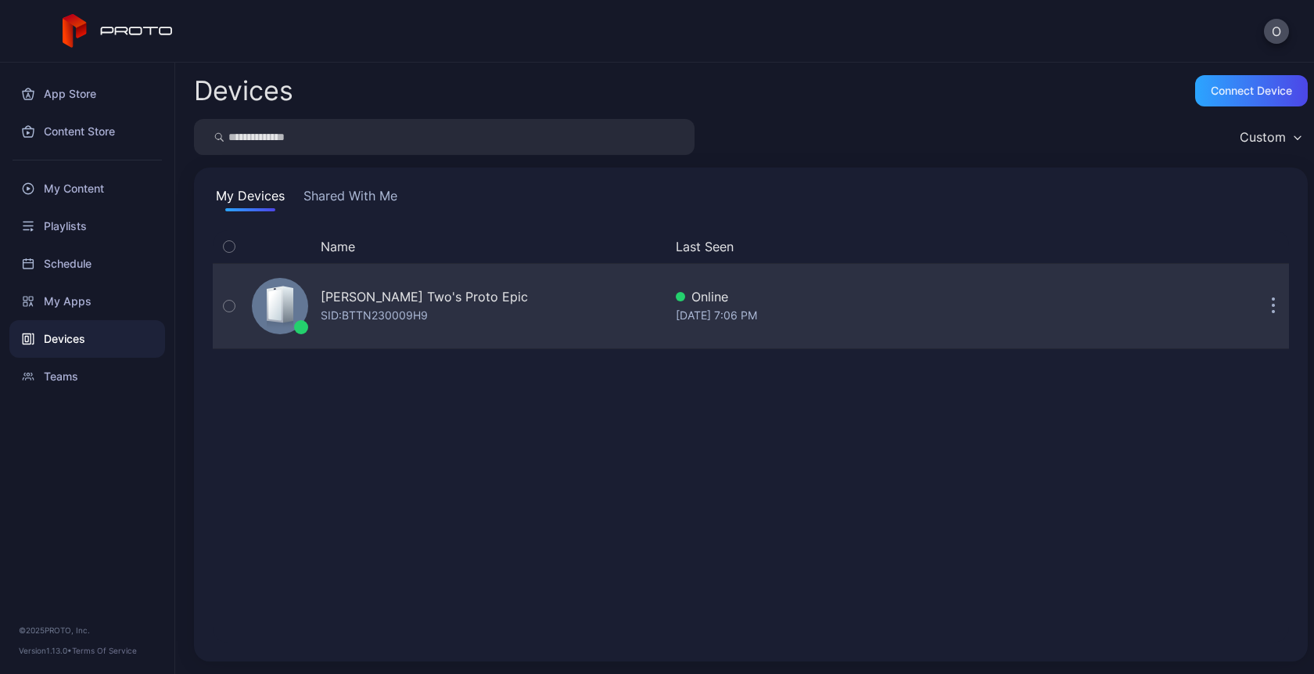
click at [422, 304] on div "[PERSON_NAME] Two's Proto Epic" at bounding box center [424, 296] width 207 height 19
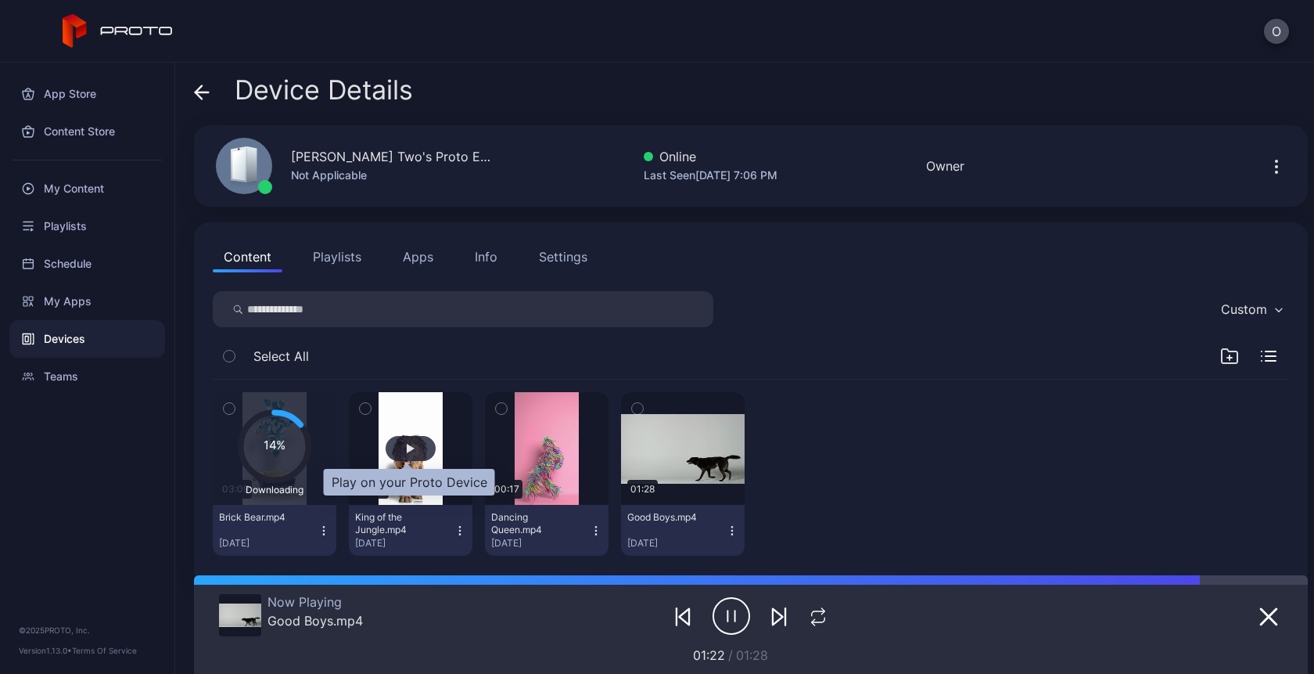
click at [407, 446] on div "button" at bounding box center [411, 448] width 8 height 9
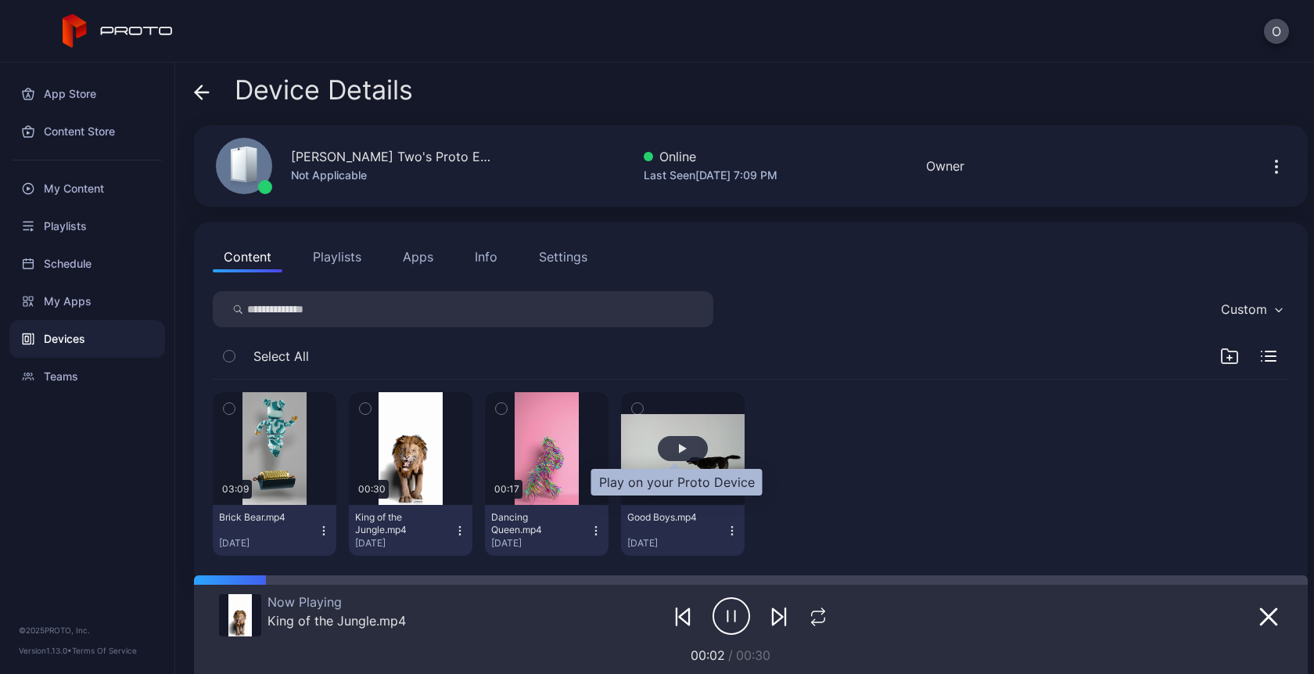
click at [671, 440] on div "button" at bounding box center [683, 448] width 50 height 25
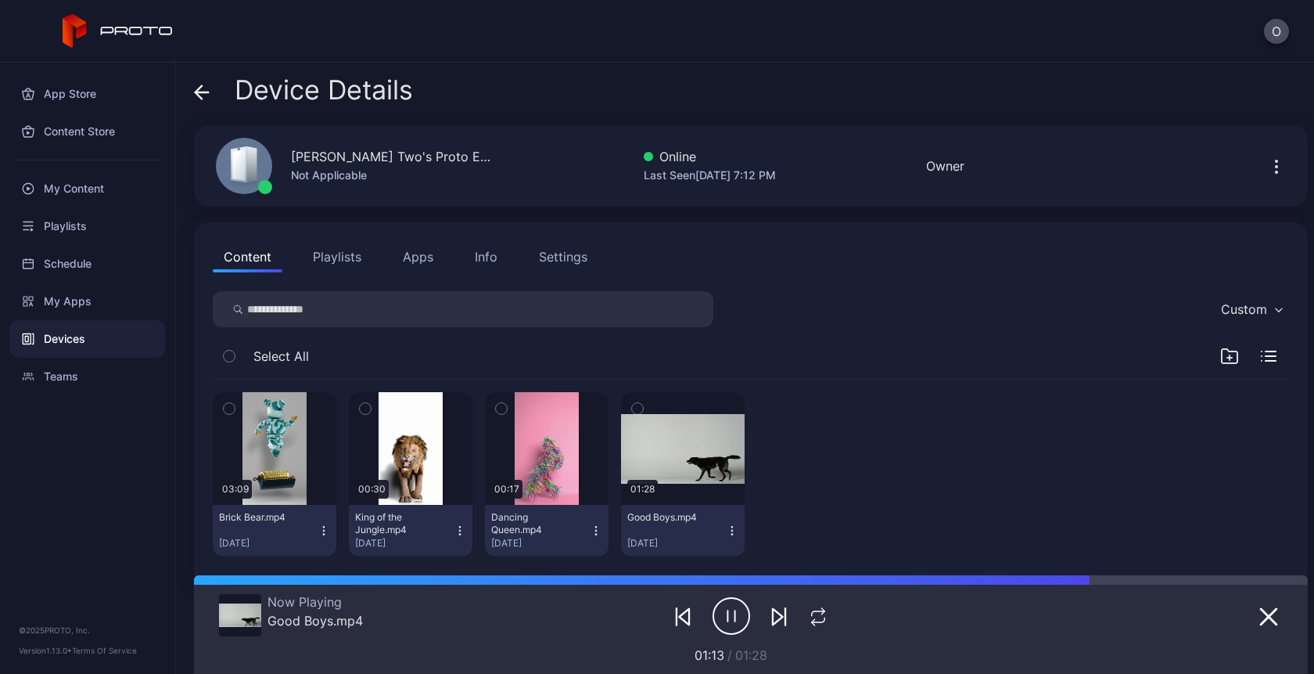
click at [717, 619] on icon "button" at bounding box center [732, 615] width 38 height 39
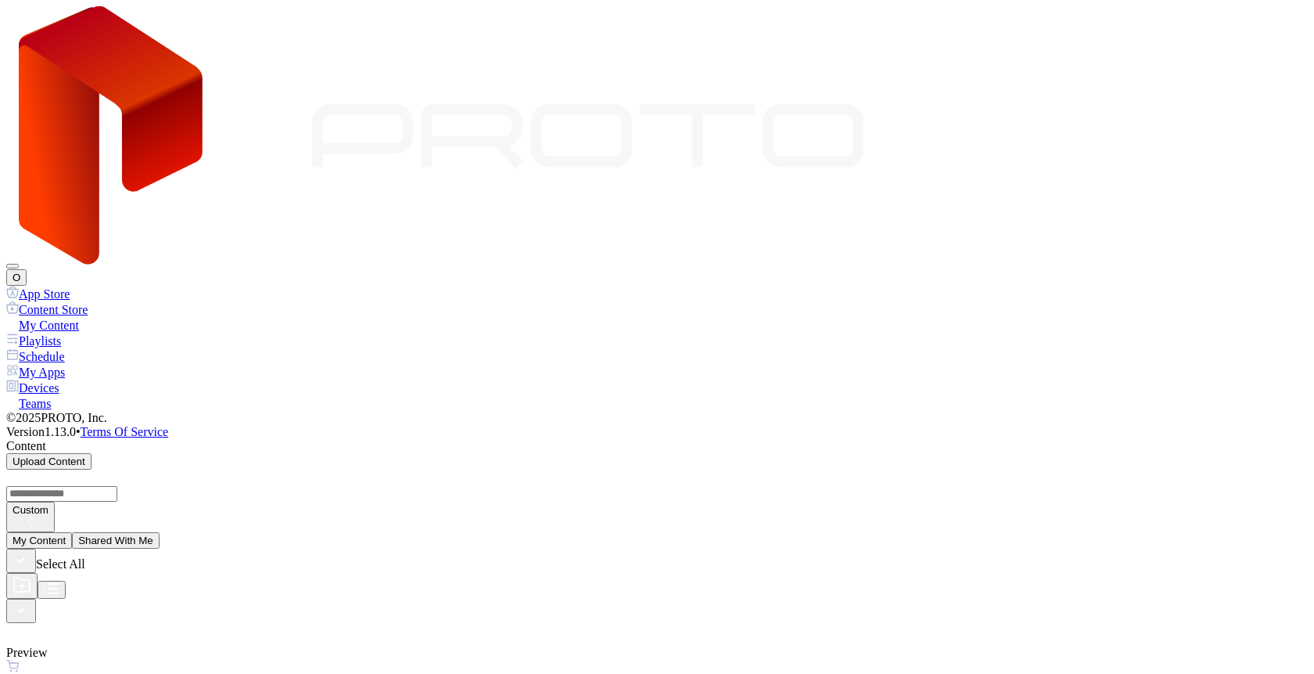
click at [68, 379] on div "Devices" at bounding box center [657, 387] width 1302 height 16
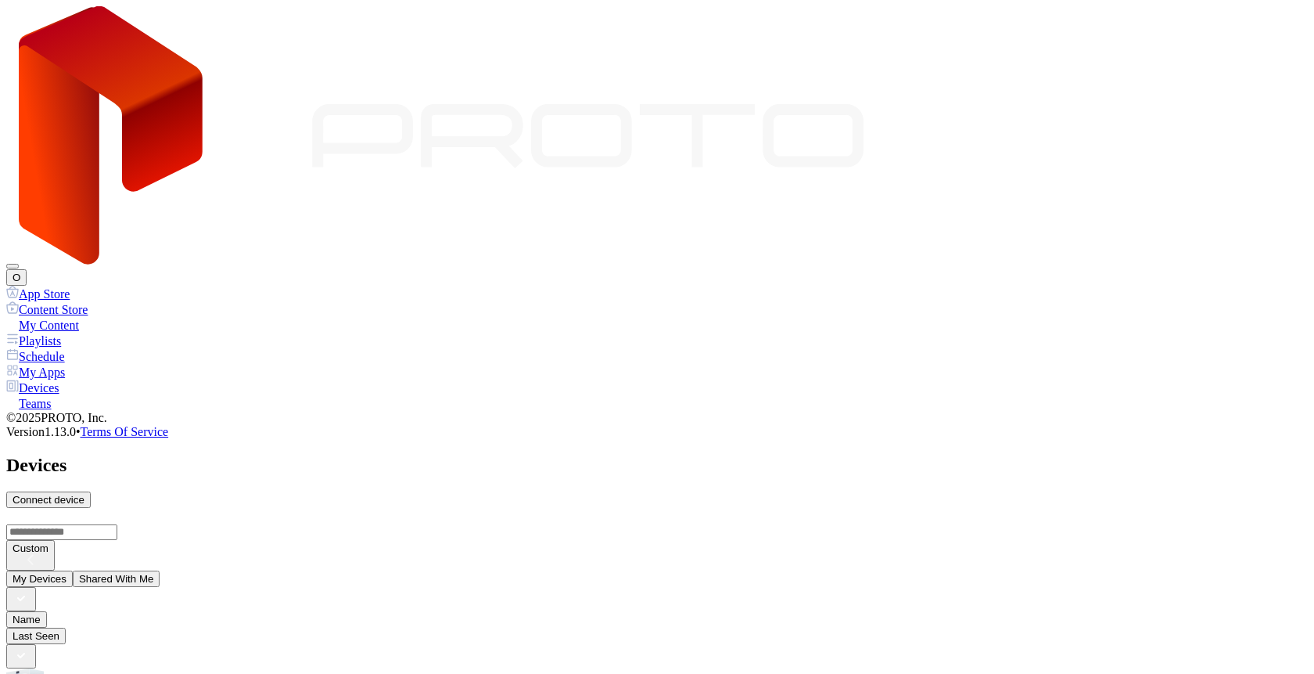
click at [67, 379] on div "Devices" at bounding box center [657, 387] width 1302 height 16
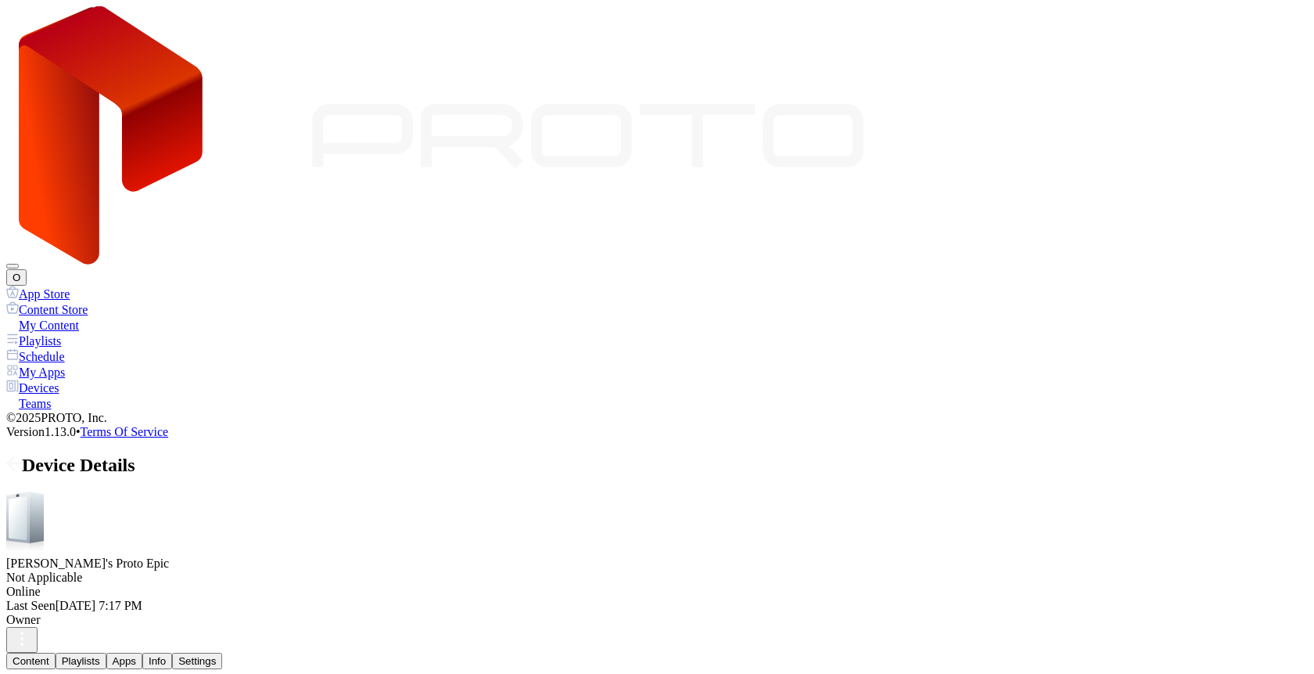
click at [90, 317] on div "My Content" at bounding box center [657, 325] width 1302 height 16
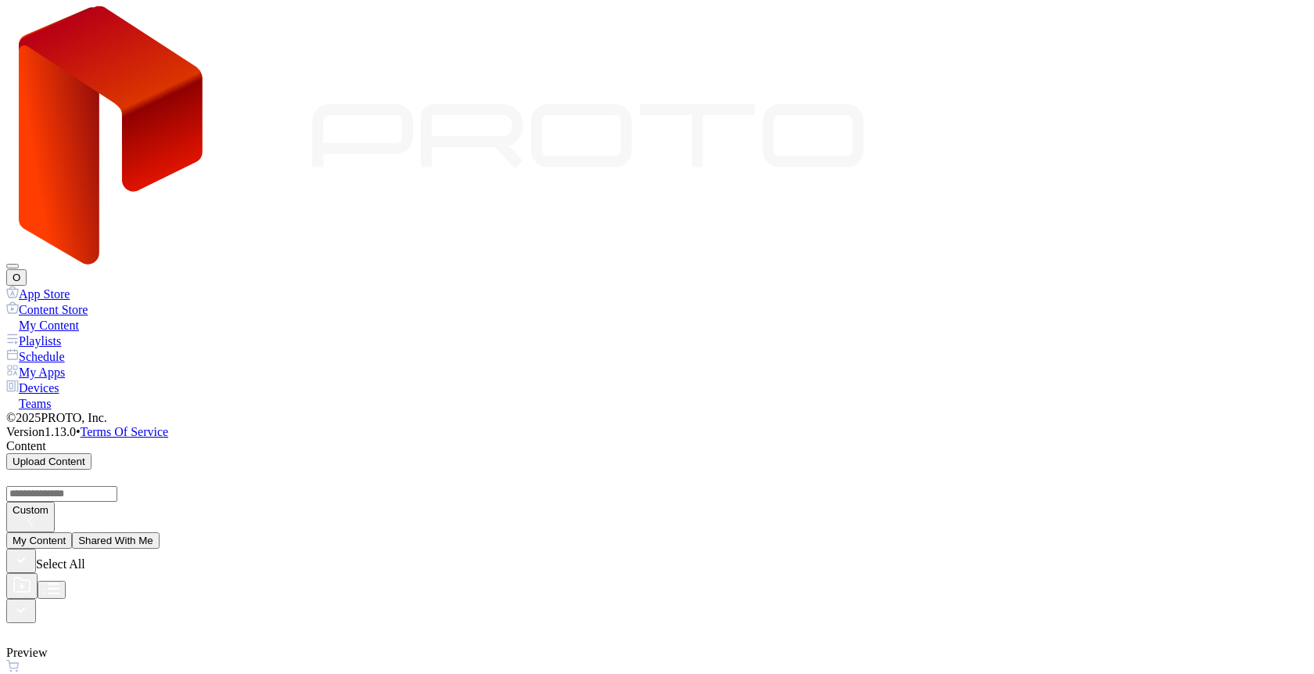
click at [75, 379] on div "Devices" at bounding box center [657, 387] width 1302 height 16
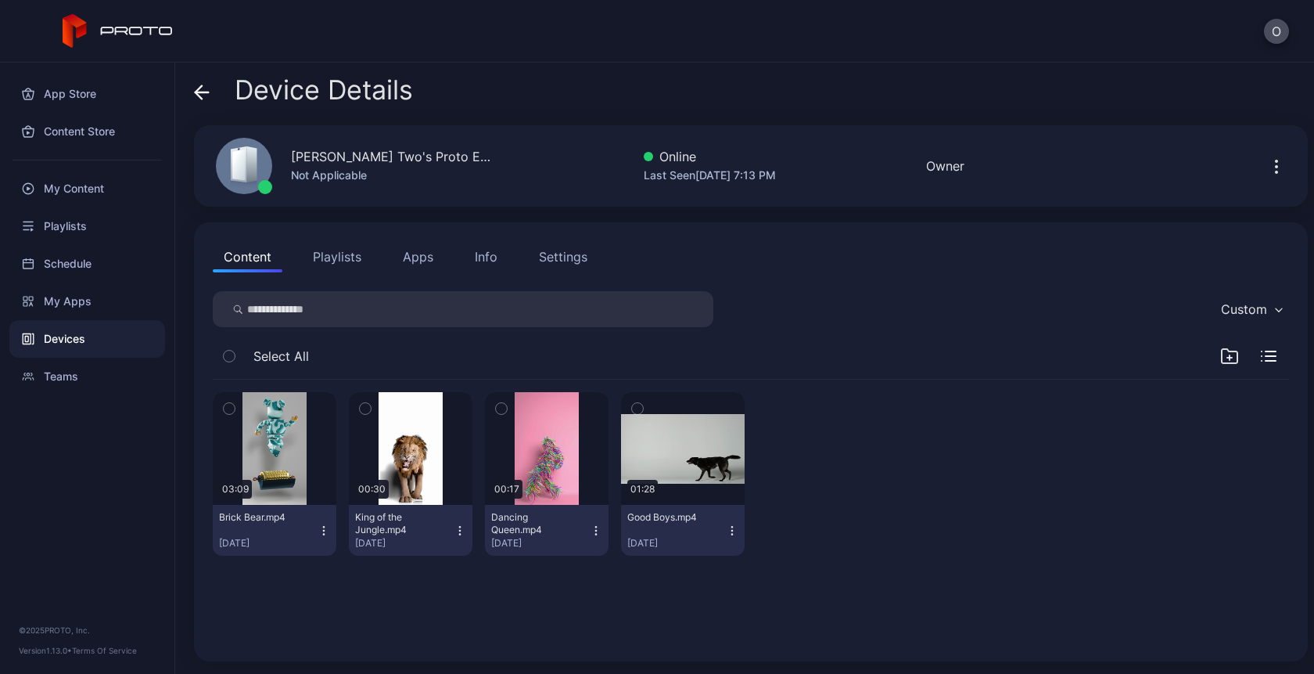
click at [1264, 176] on button "button" at bounding box center [1276, 165] width 25 height 31
click at [1029, 404] on div "03:09 Brick Bear.mp4 [DATE] 00:30 King of the Jungle.mp4 [DATE] 00:17 Dancing Q…" at bounding box center [751, 473] width 1077 height 189
click at [198, 100] on span at bounding box center [202, 90] width 16 height 30
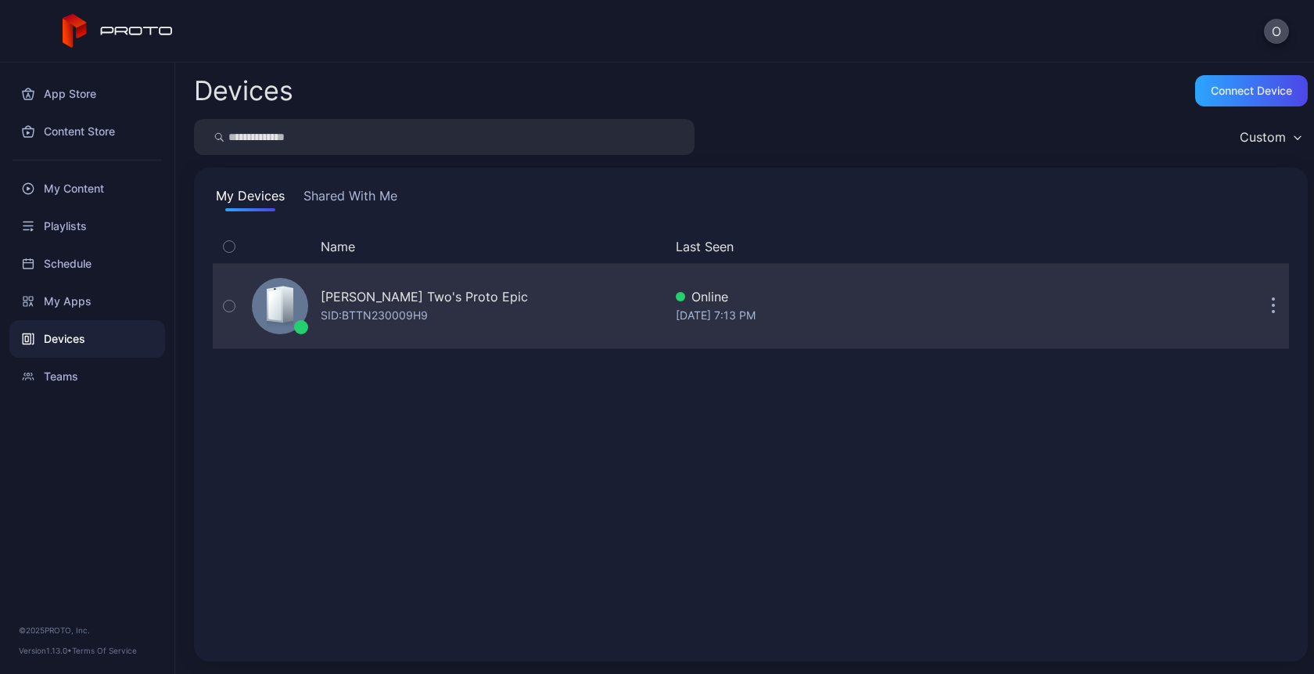
click at [1273, 313] on icon "button" at bounding box center [1274, 314] width 2 height 2
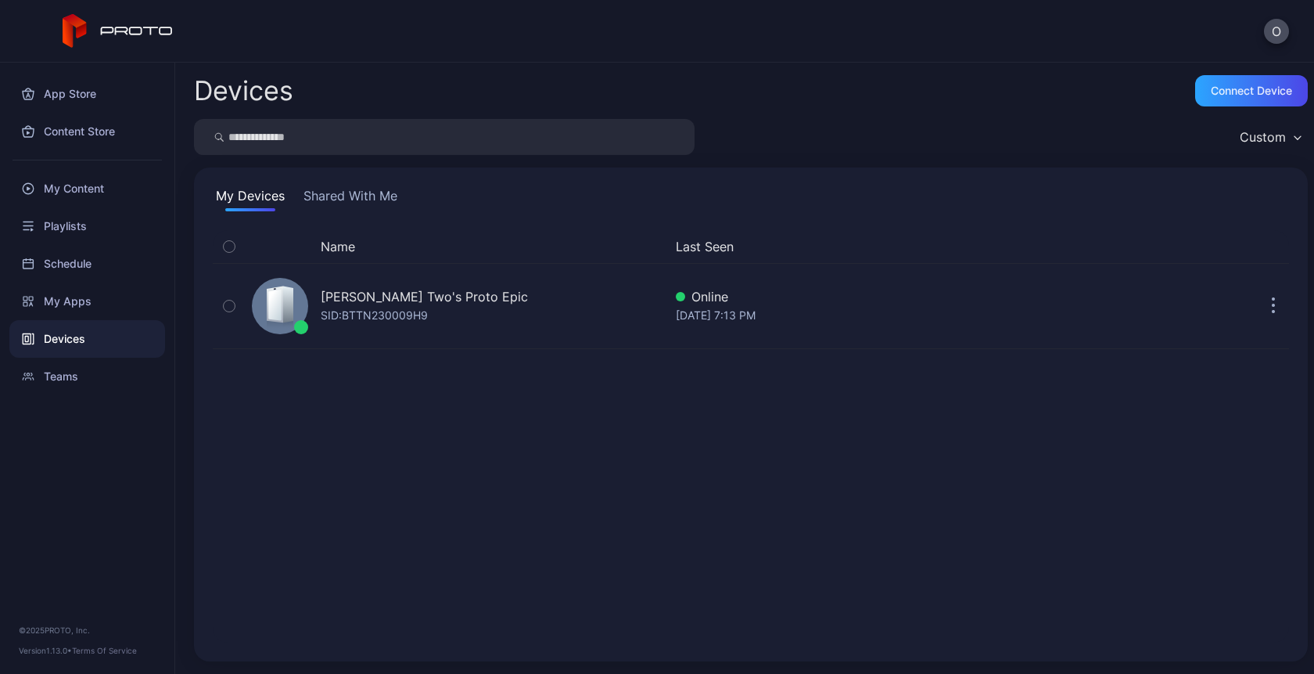
click at [893, 514] on div "Name Last Seen Oksana Two's Proto Epic SID: BTTN230009H9 Online [DATE] 7:13 PM" at bounding box center [751, 436] width 1077 height 412
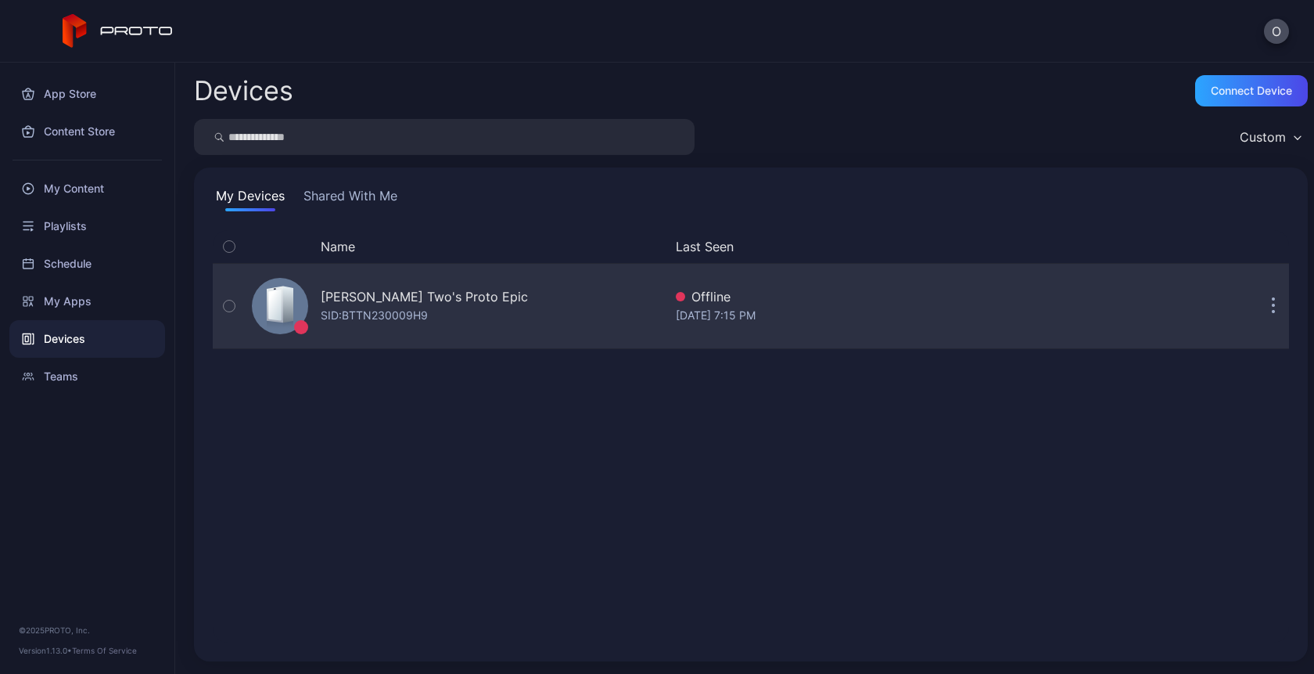
click at [418, 311] on div "SID: BTTN230009H9" at bounding box center [374, 315] width 107 height 19
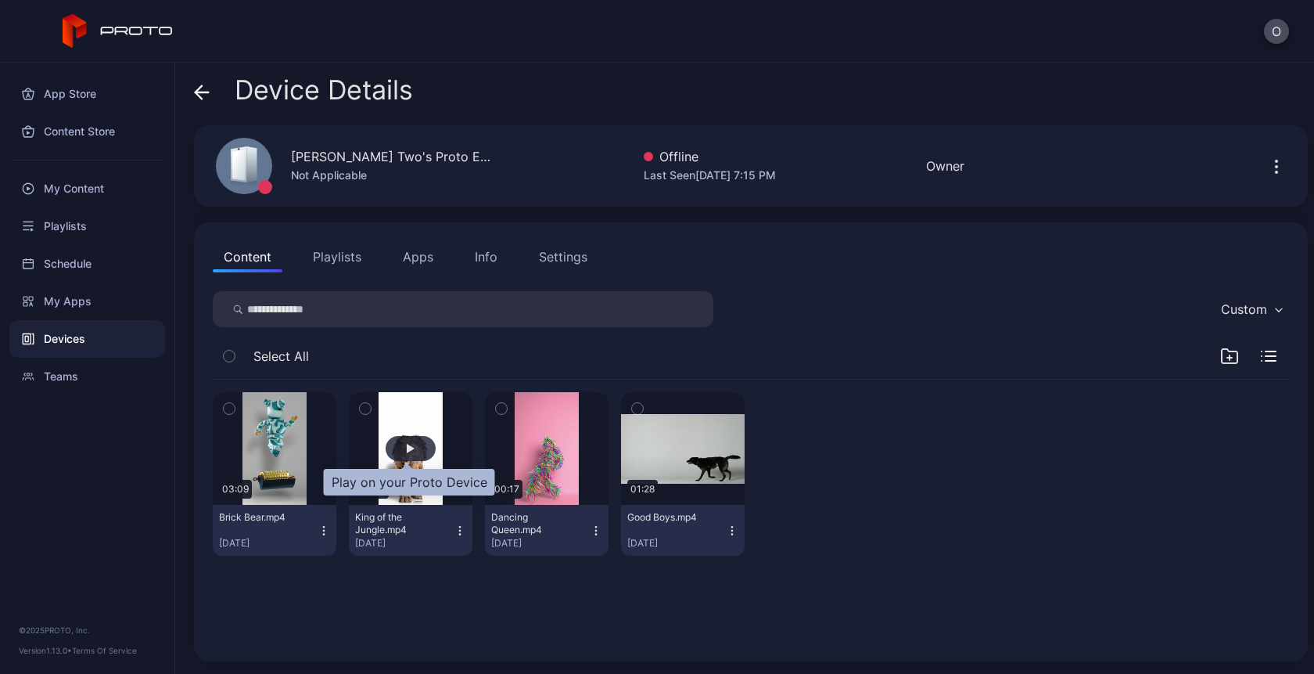
click at [407, 449] on div "button" at bounding box center [411, 448] width 8 height 9
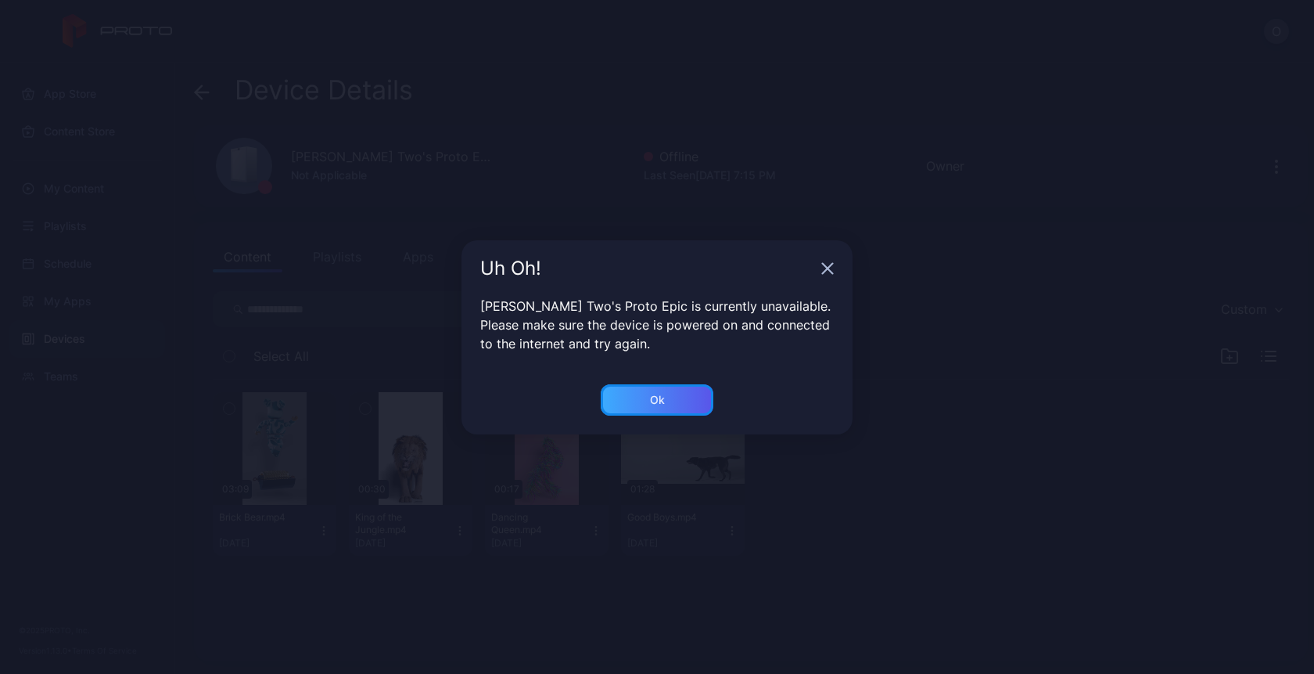
click at [674, 406] on div "Ok" at bounding box center [657, 399] width 113 height 31
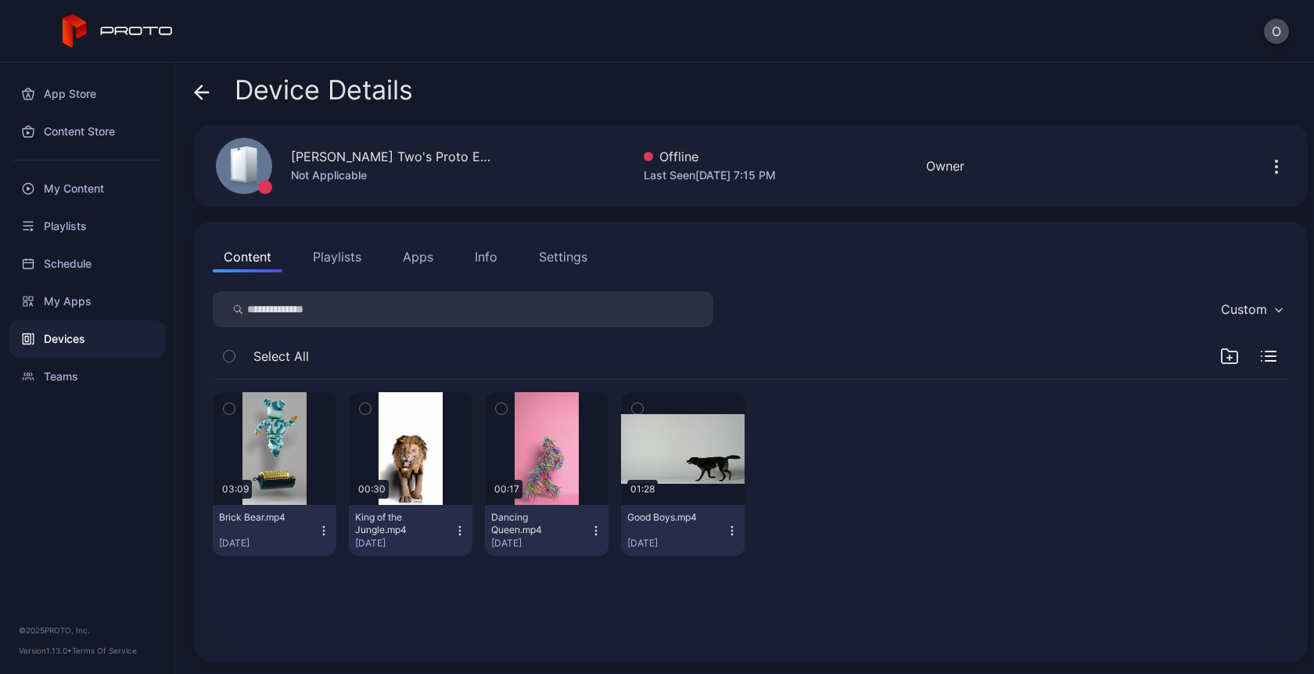
click at [425, 264] on button "Apps" at bounding box center [418, 256] width 52 height 31
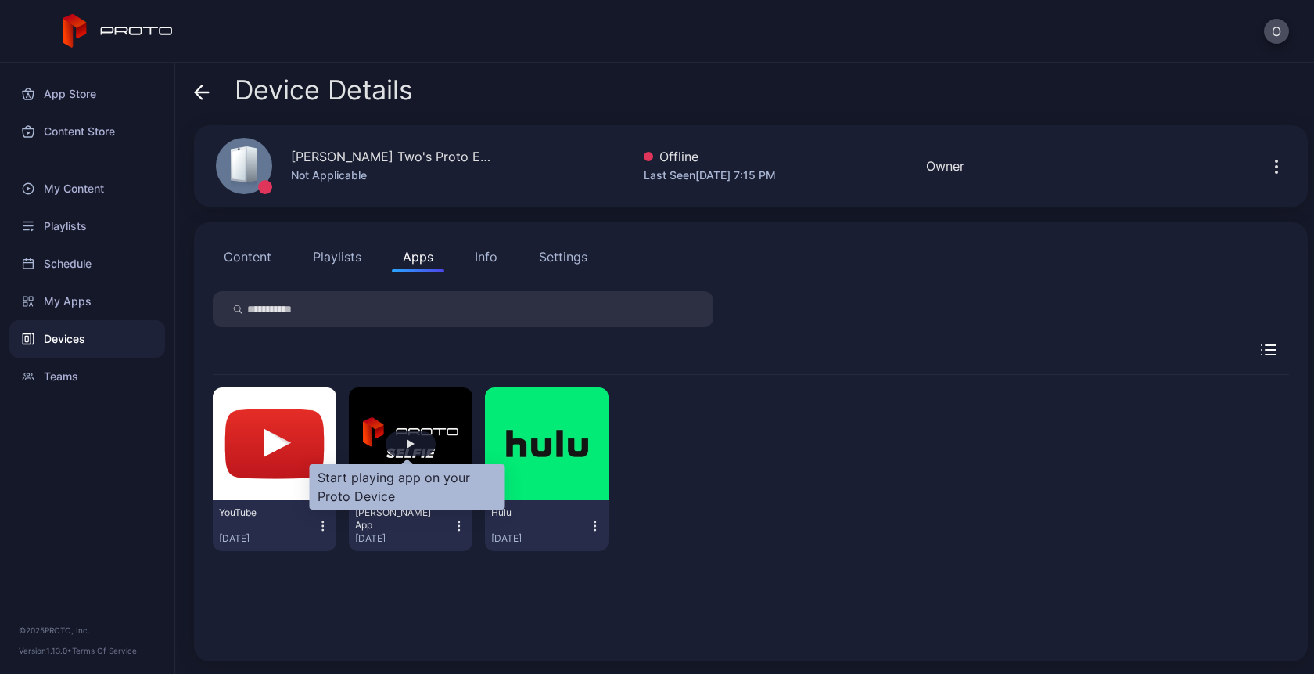
click at [398, 444] on div "button" at bounding box center [411, 443] width 50 height 25
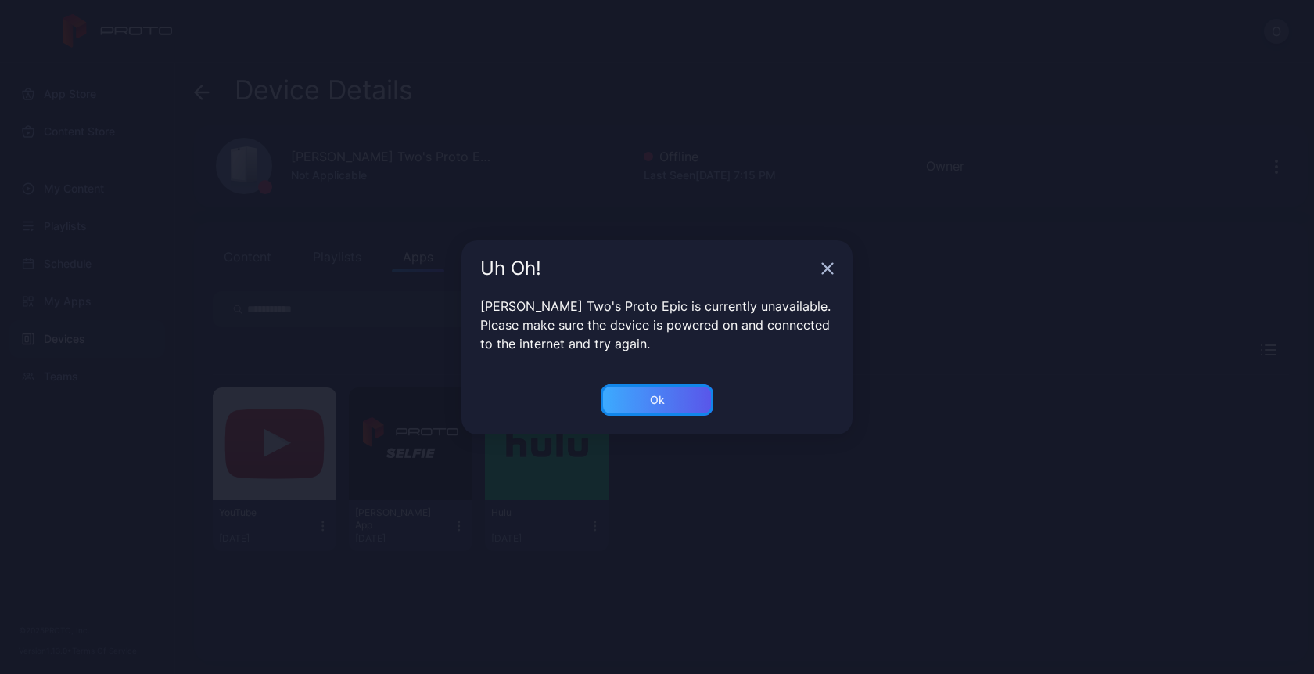
click at [663, 411] on div "Ok" at bounding box center [657, 399] width 113 height 31
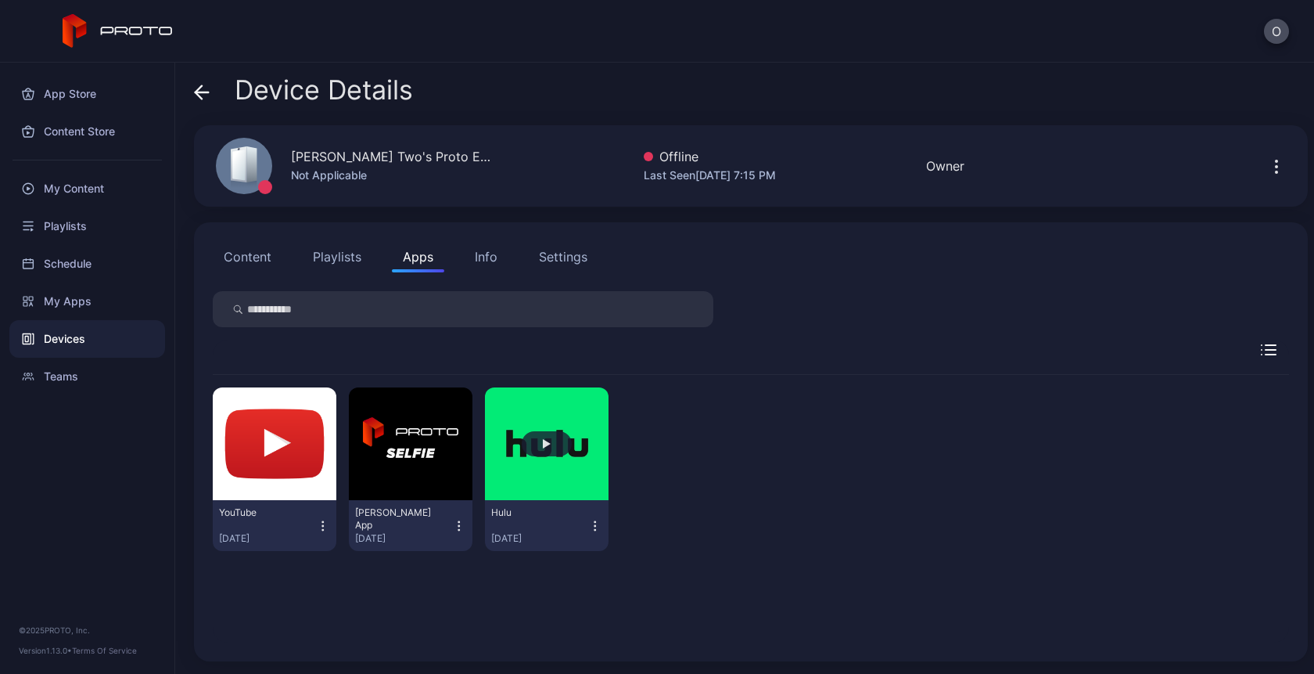
click at [562, 433] on button "button" at bounding box center [547, 443] width 124 height 113
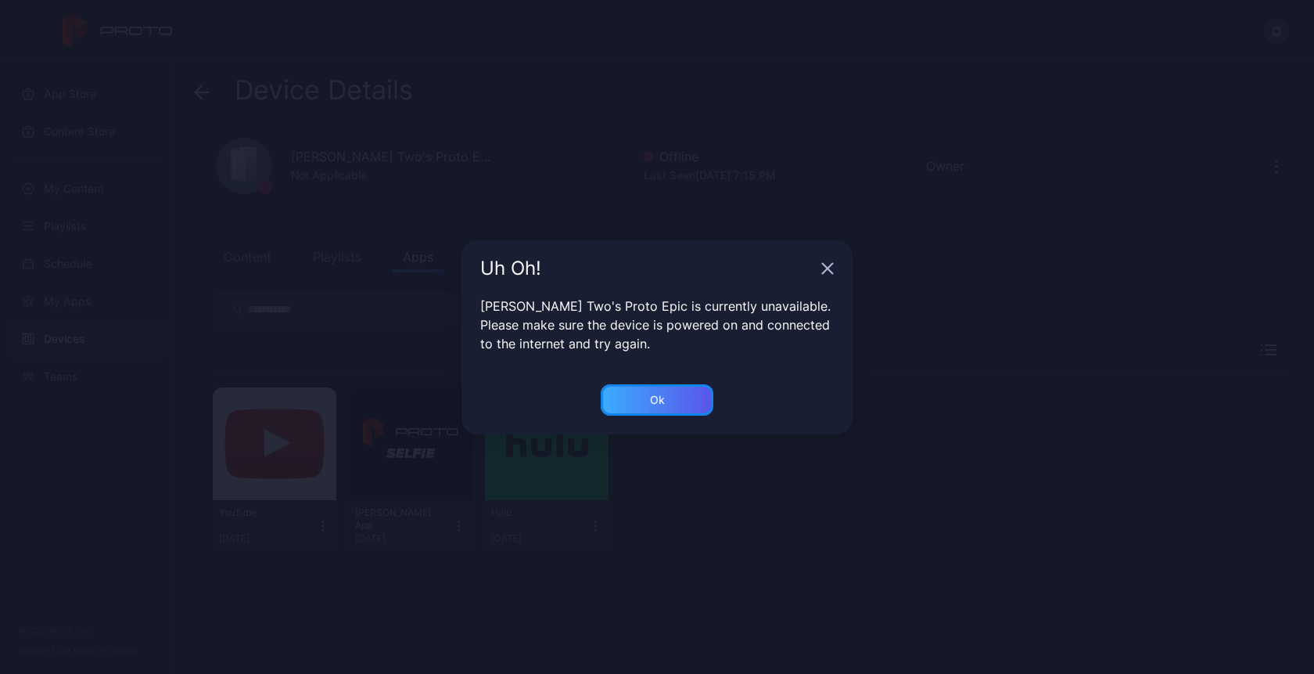
click at [662, 405] on div "Ok" at bounding box center [657, 400] width 15 height 13
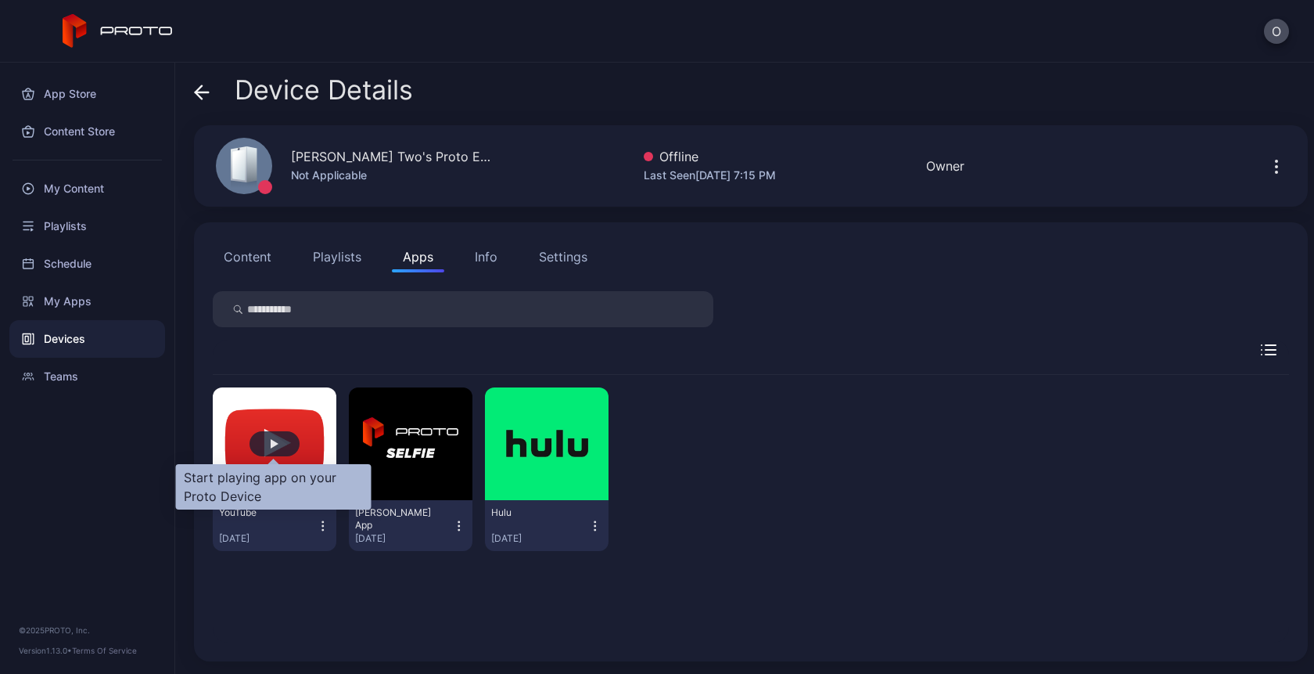
click at [270, 438] on div "button" at bounding box center [275, 443] width 50 height 25
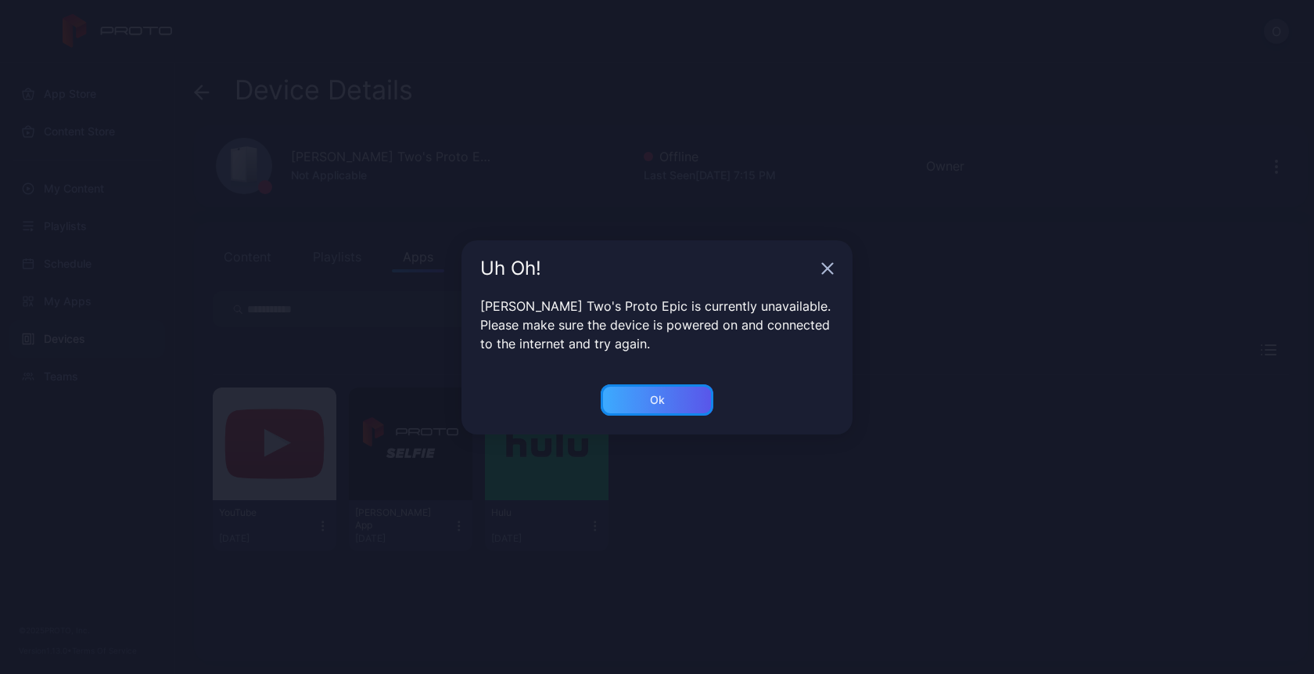
click at [638, 408] on div "Ok" at bounding box center [657, 399] width 113 height 31
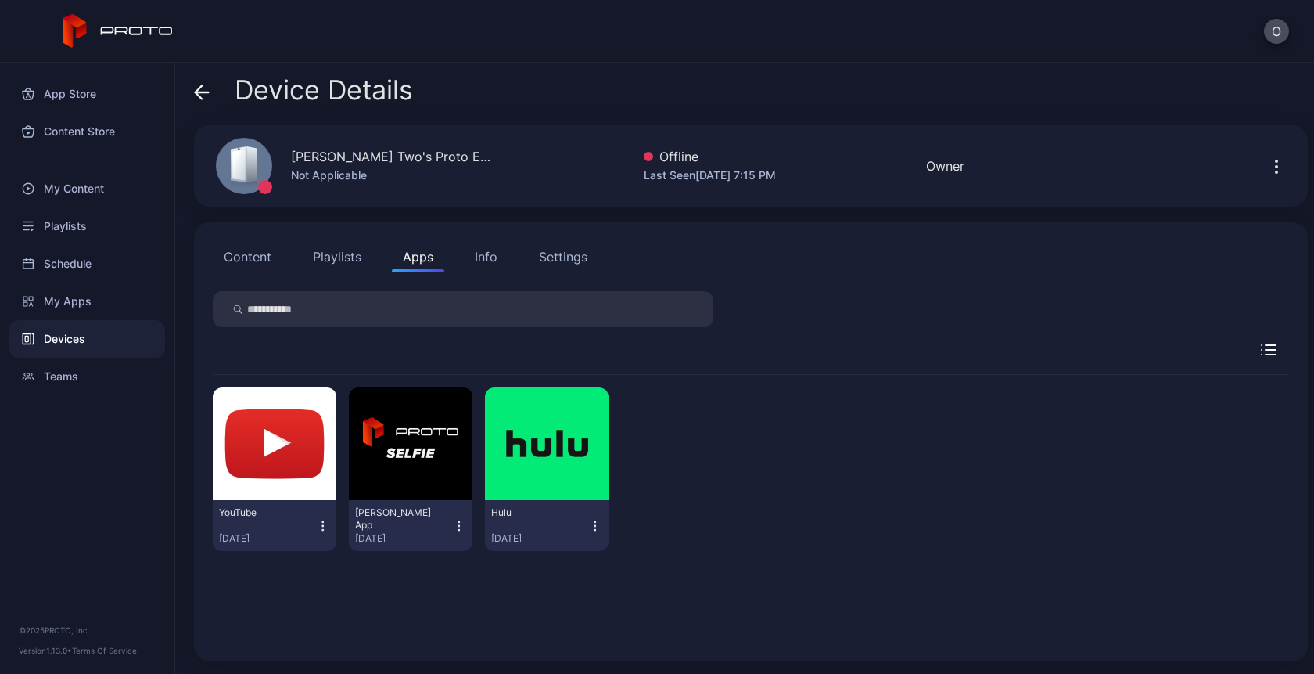
click at [236, 267] on button "Content" at bounding box center [248, 256] width 70 height 31
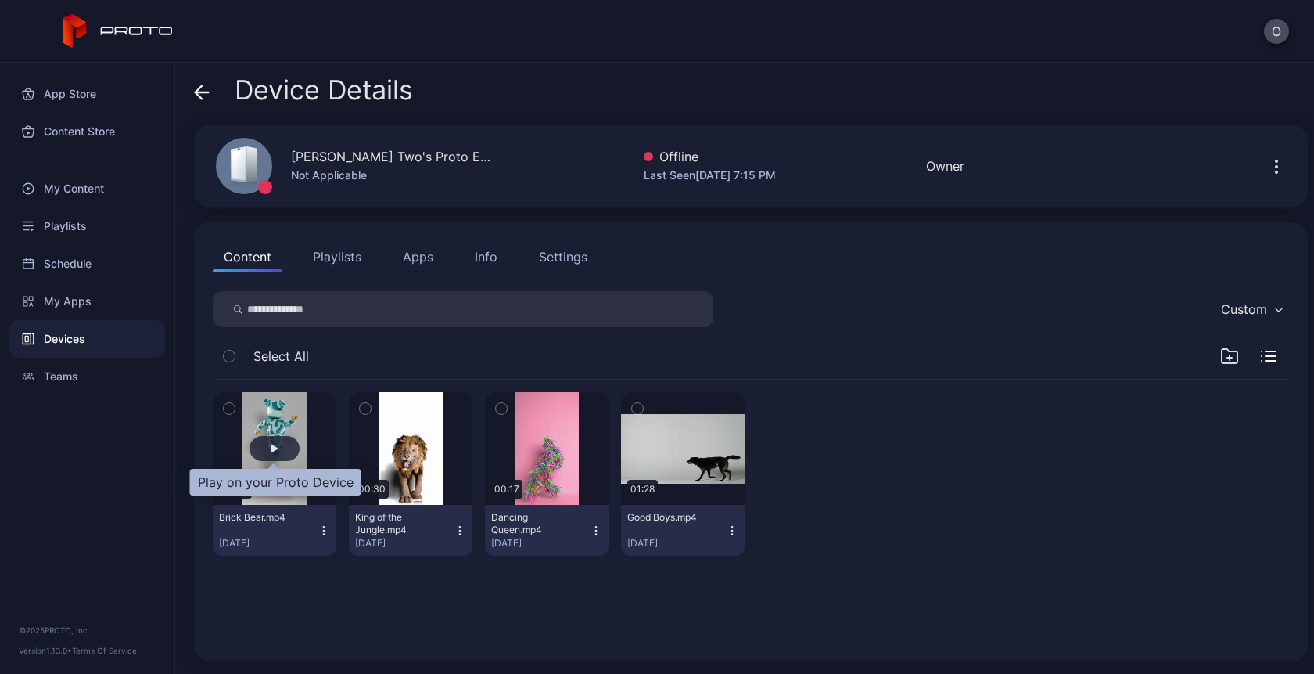
click at [264, 448] on div "button" at bounding box center [275, 448] width 50 height 25
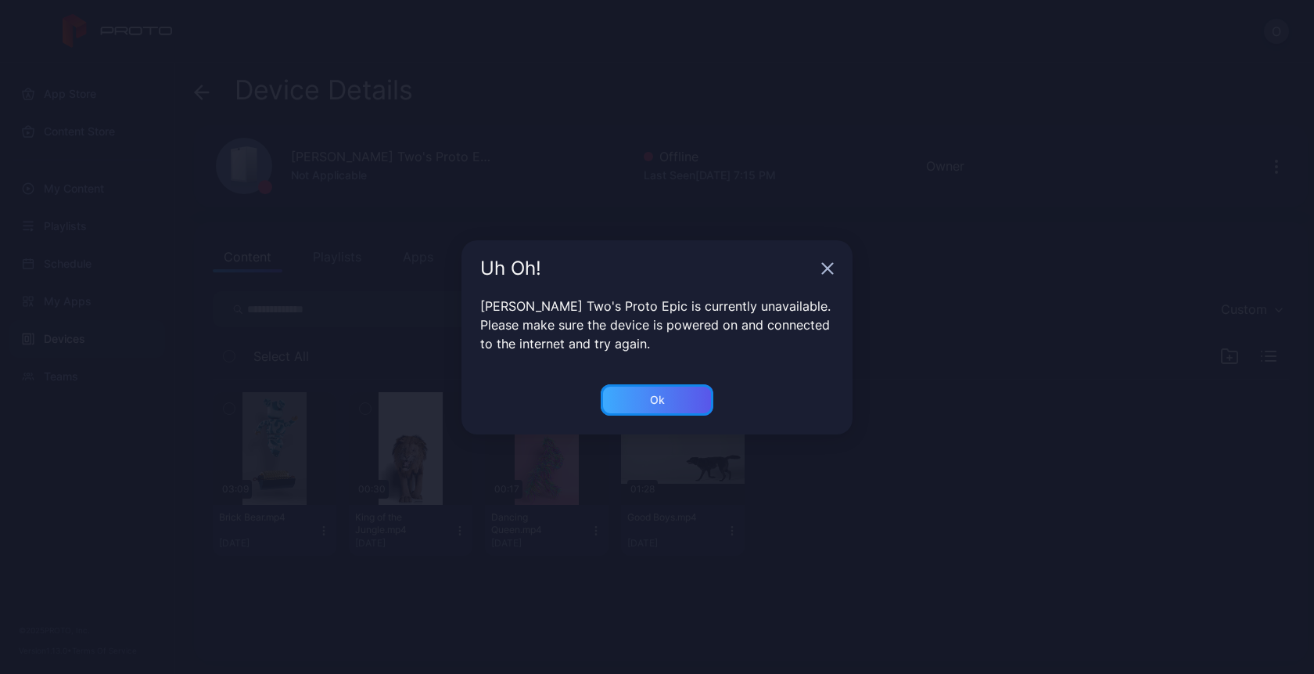
click at [674, 405] on div "Ok" at bounding box center [657, 399] width 113 height 31
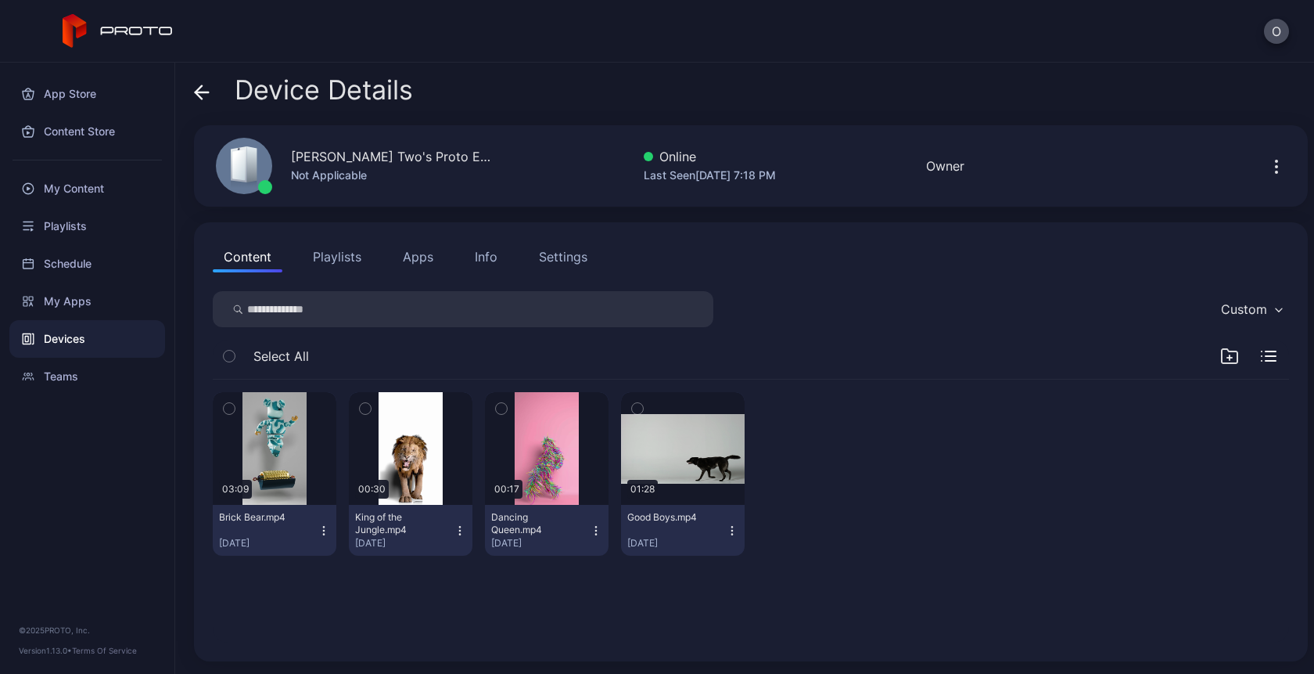
click at [81, 339] on div "Devices" at bounding box center [87, 339] width 156 height 38
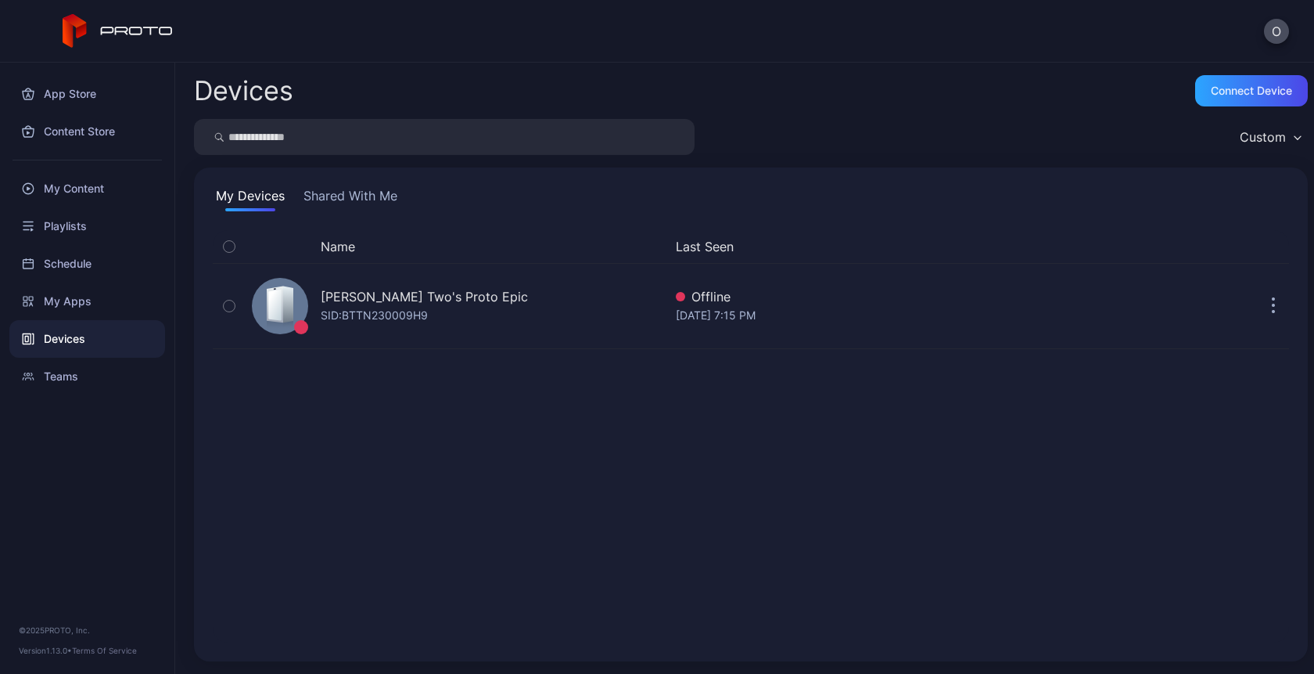
click at [77, 343] on div "Devices" at bounding box center [87, 339] width 156 height 38
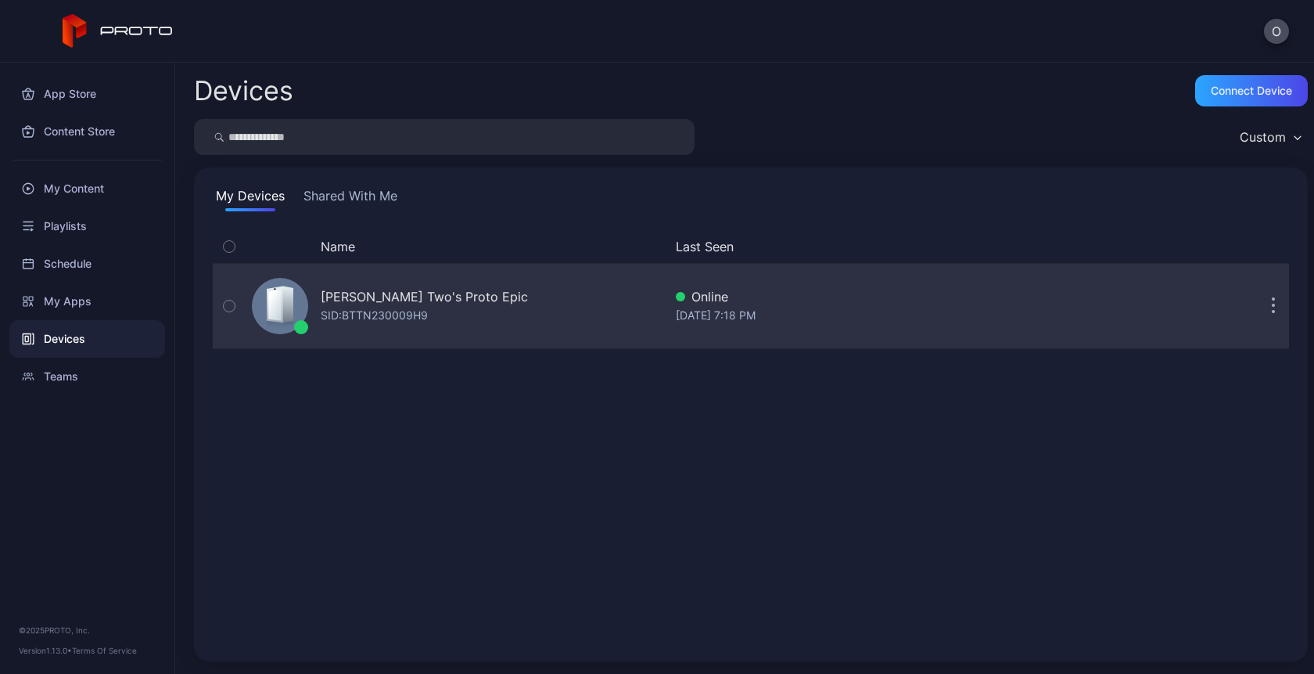
click at [417, 318] on div "SID: BTTN230009H9" at bounding box center [374, 315] width 107 height 19
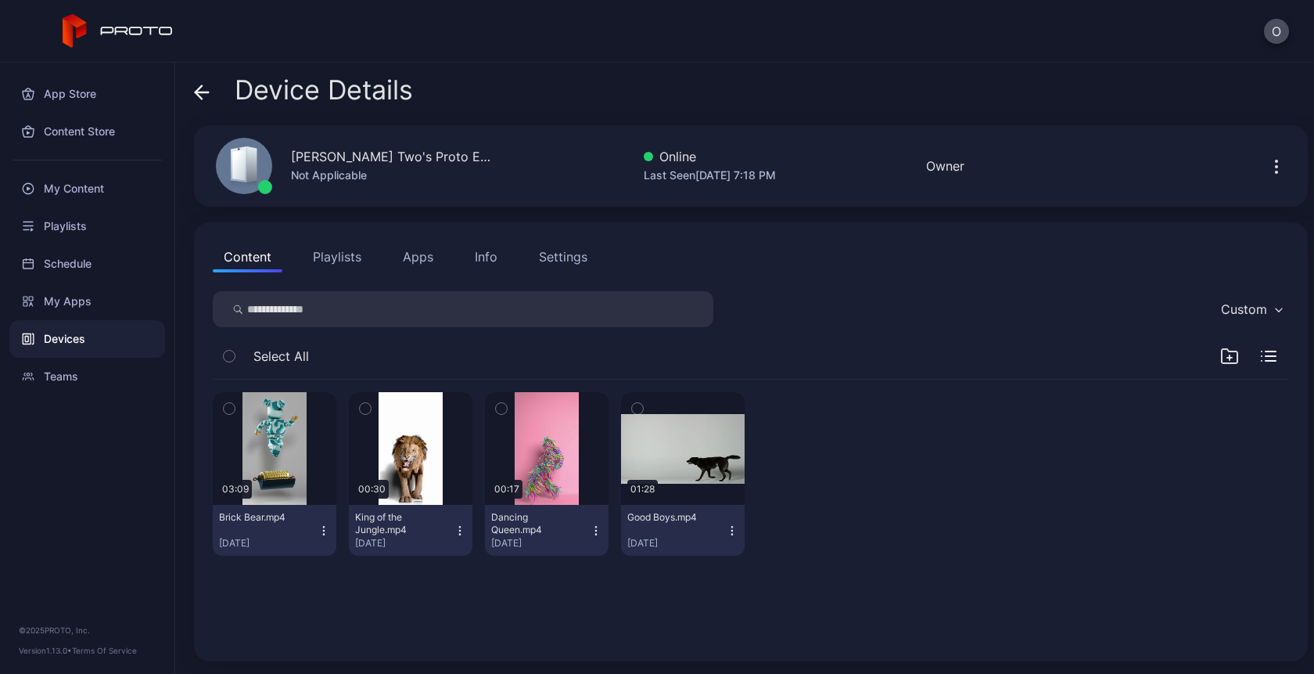
click at [77, 335] on div "Devices" at bounding box center [87, 339] width 156 height 38
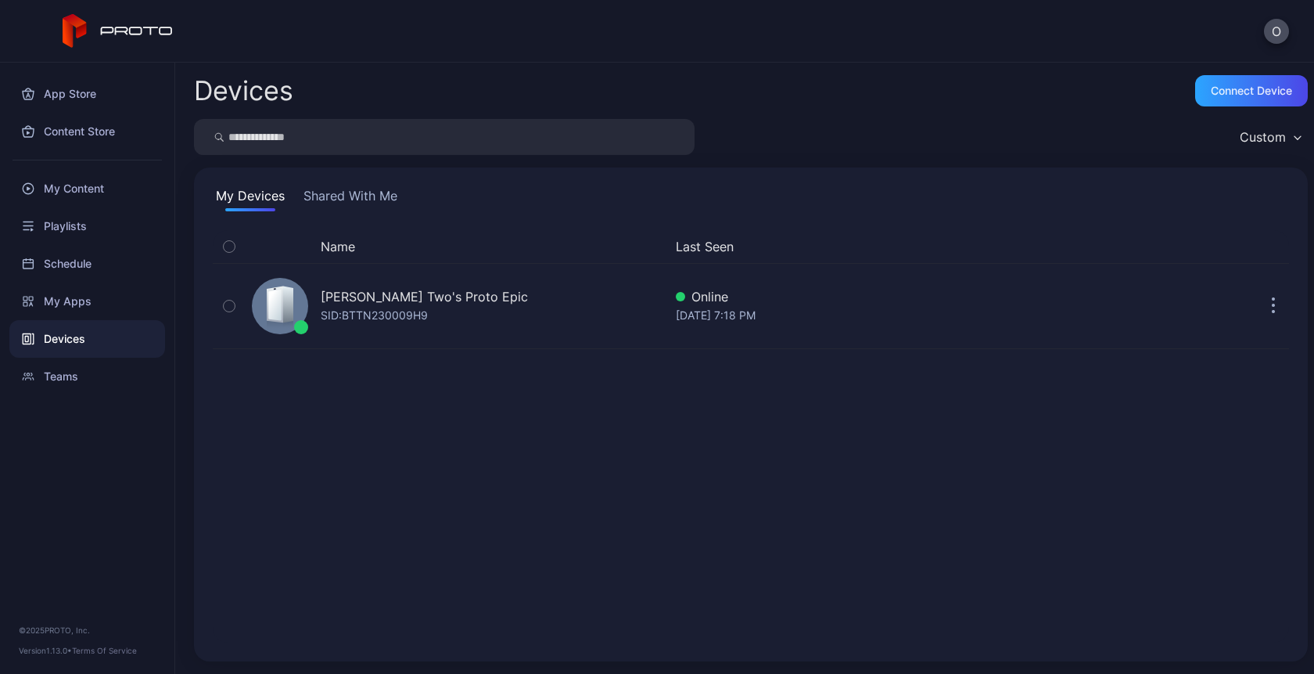
click at [95, 339] on div "Devices" at bounding box center [87, 339] width 156 height 38
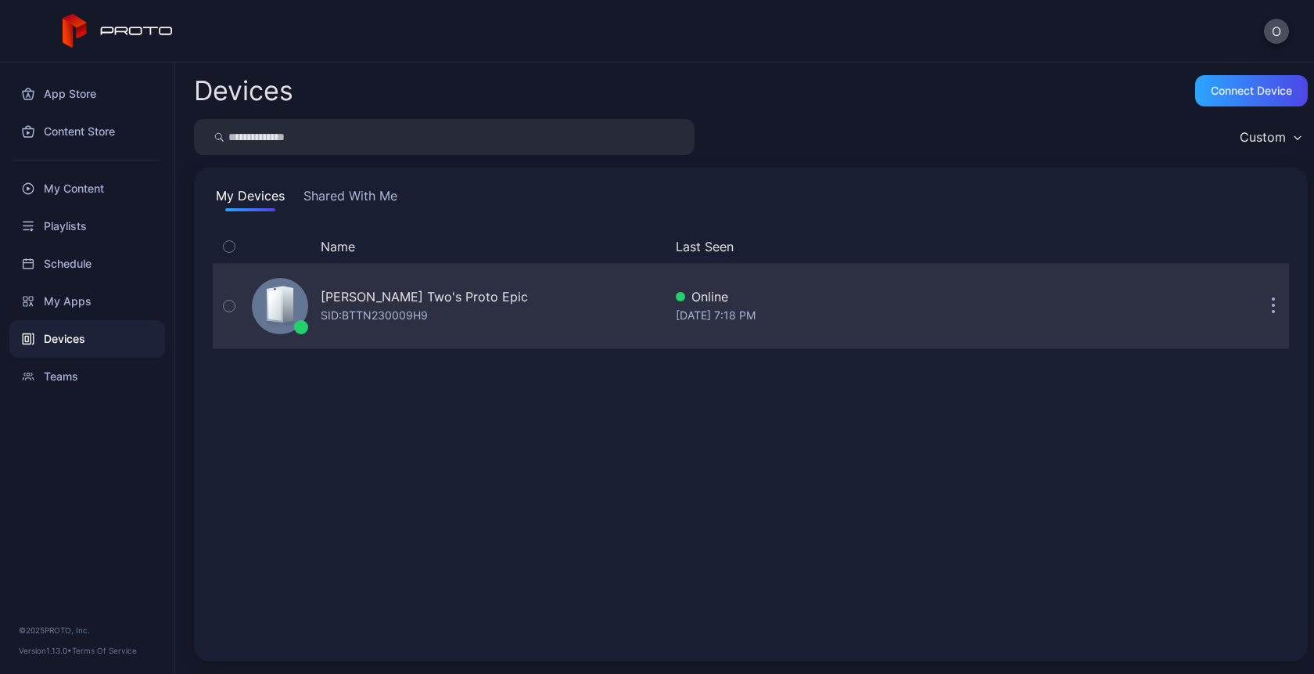
click at [372, 319] on div "SID: BTTN230009H9" at bounding box center [374, 315] width 107 height 19
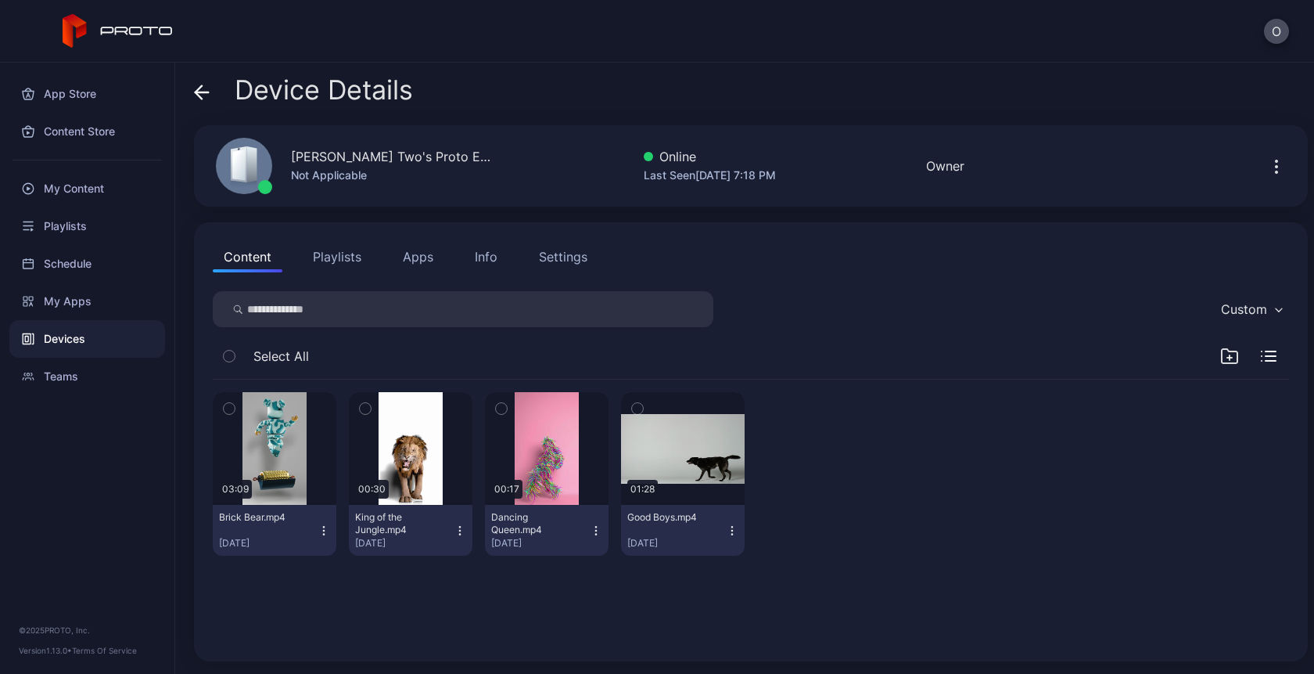
click at [205, 91] on icon at bounding box center [202, 92] width 16 height 16
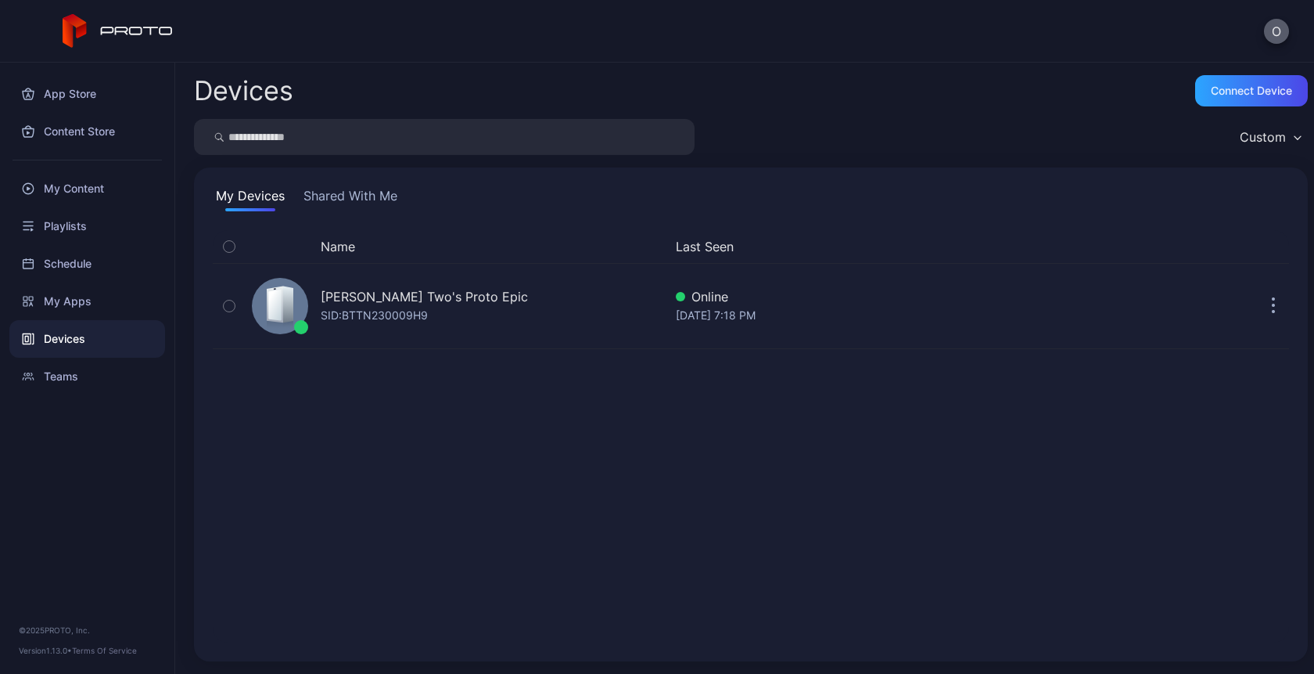
click at [1282, 34] on button "O" at bounding box center [1276, 31] width 25 height 25
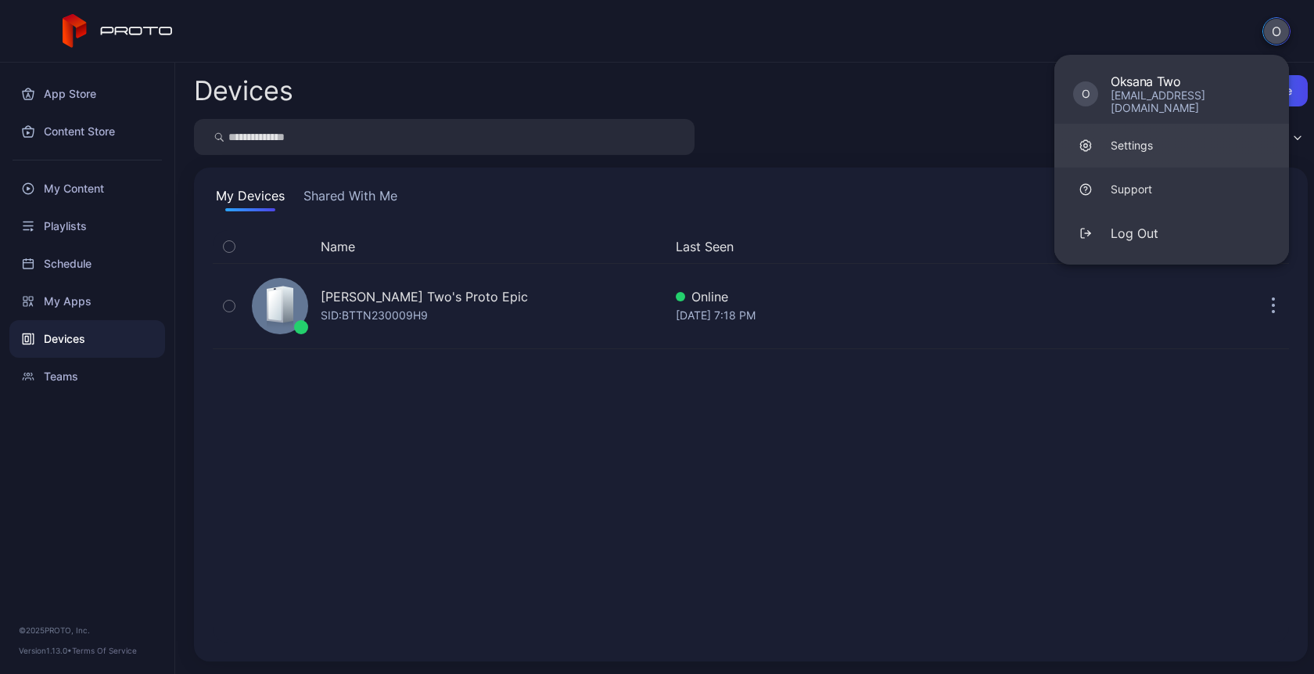
click at [1112, 139] on div "Settings" at bounding box center [1132, 146] width 42 height 16
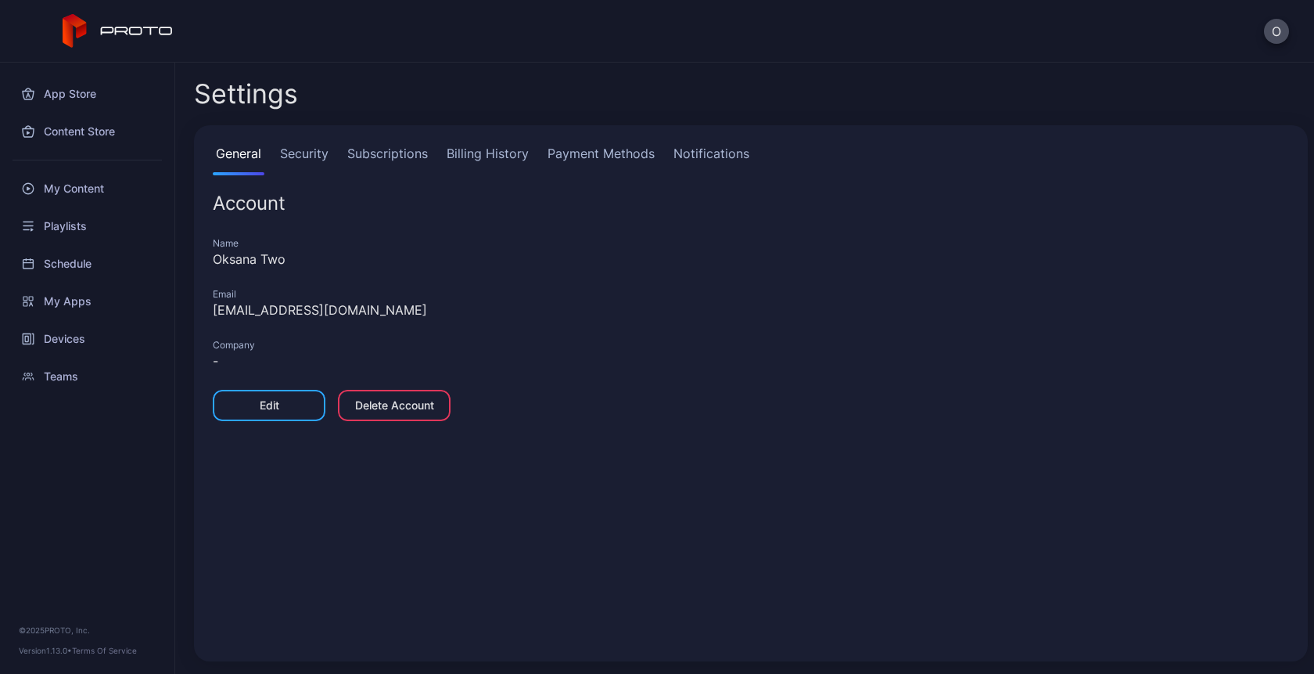
click at [602, 146] on link "Payment Methods" at bounding box center [601, 159] width 113 height 31
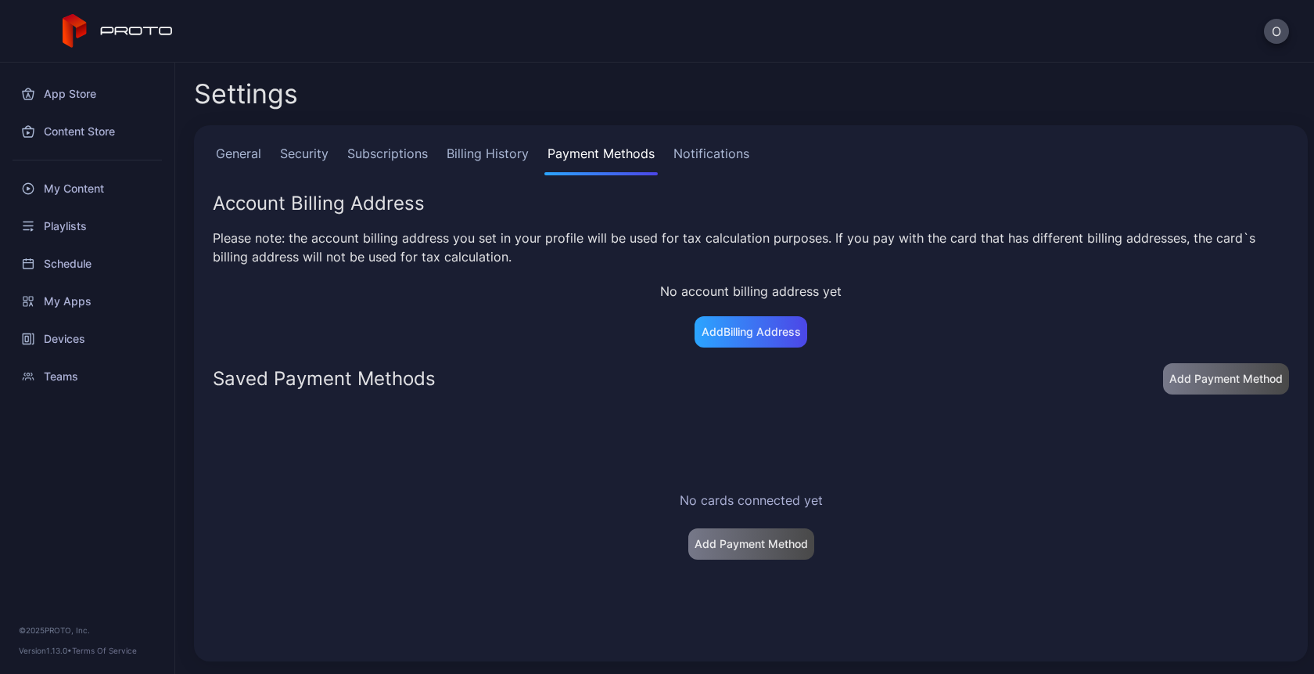
click at [489, 152] on link "Billing History" at bounding box center [488, 159] width 88 height 31
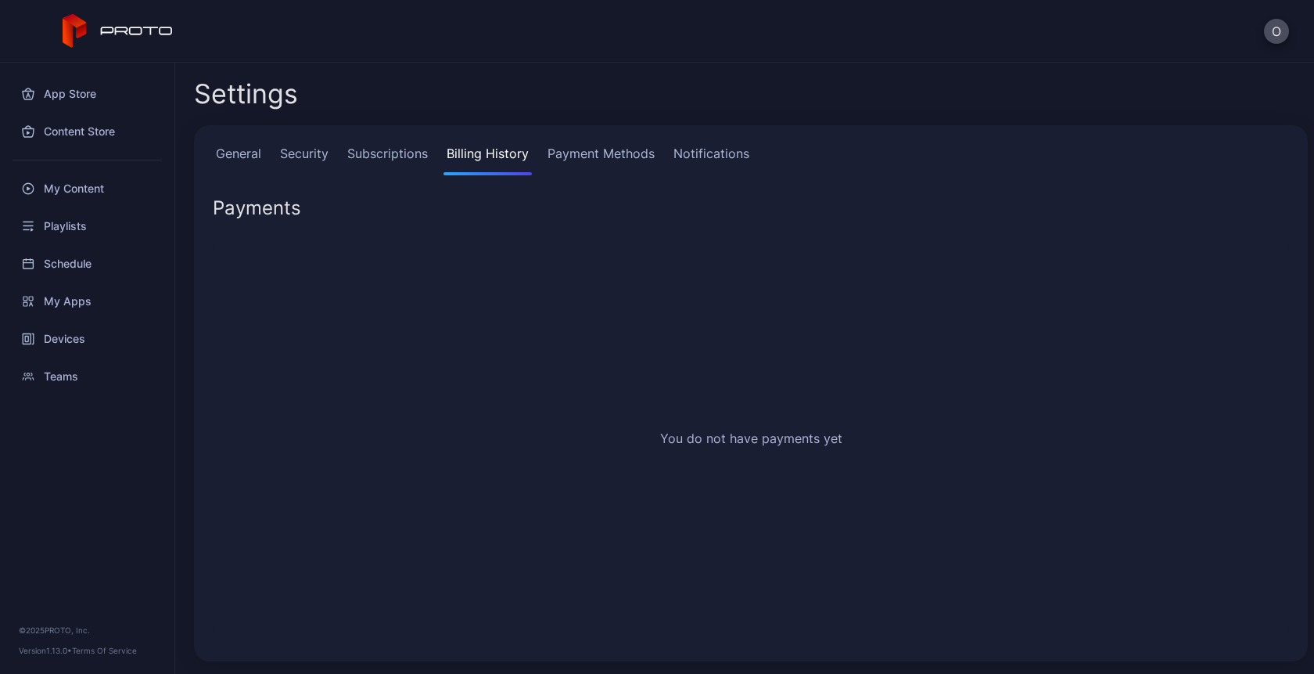
click at [599, 153] on link "Payment Methods" at bounding box center [601, 159] width 113 height 31
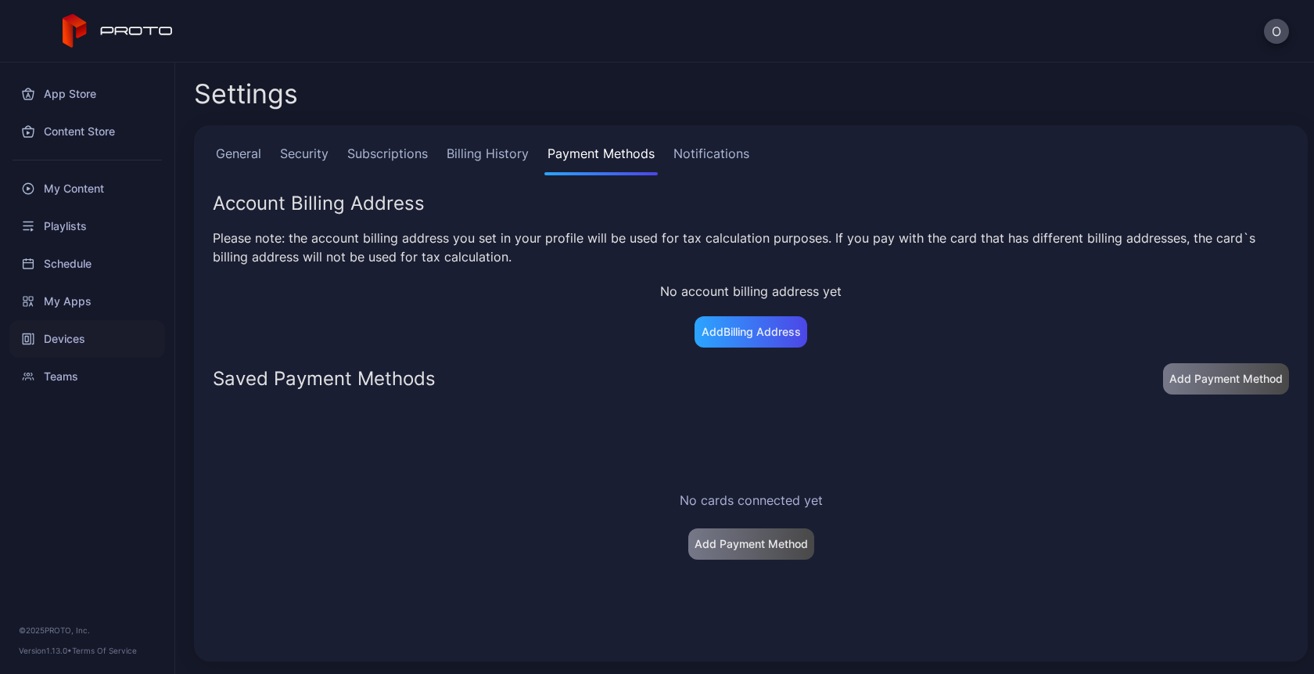
click at [56, 337] on div "Devices" at bounding box center [87, 339] width 156 height 38
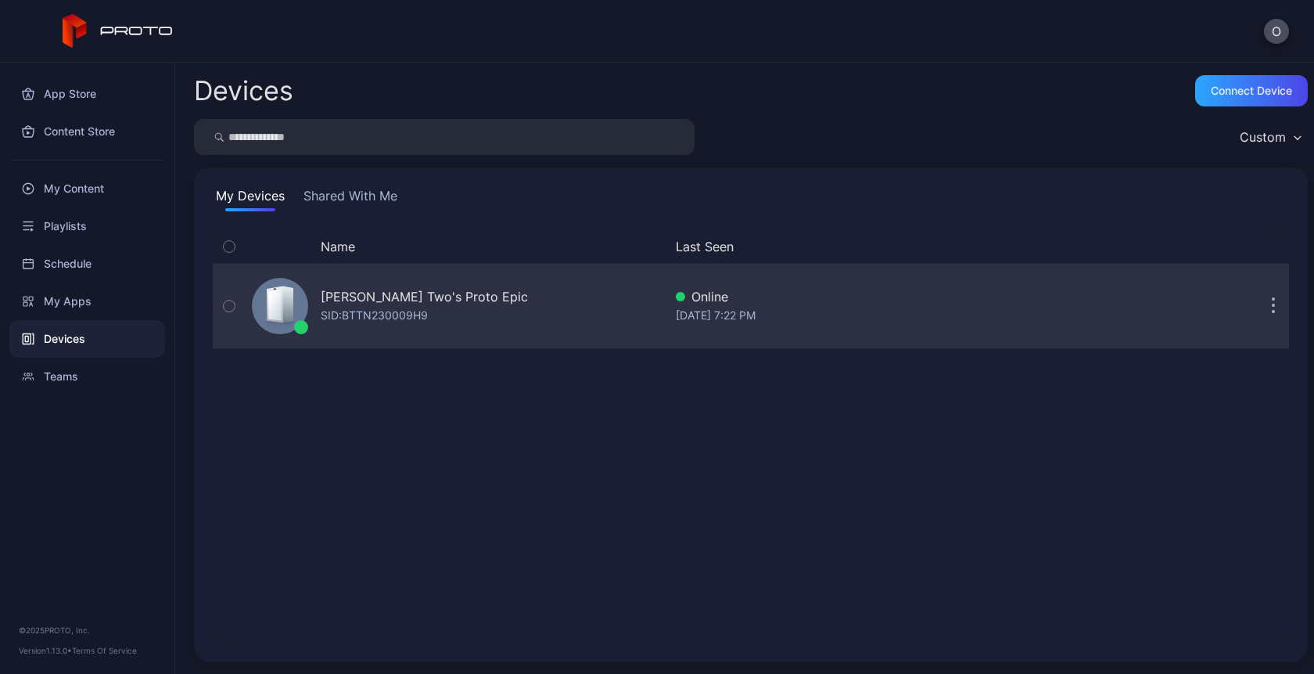
click at [346, 296] on div "[PERSON_NAME] Two's Proto Epic" at bounding box center [424, 296] width 207 height 19
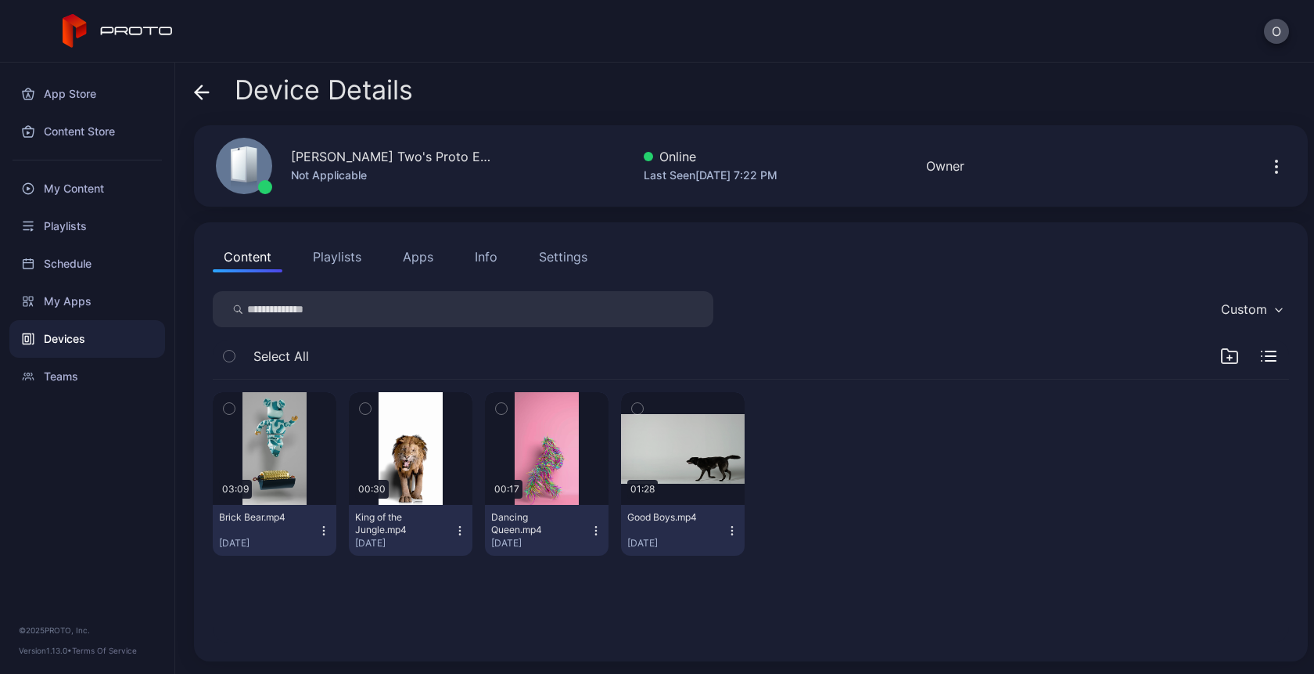
click at [197, 88] on icon at bounding box center [202, 92] width 16 height 16
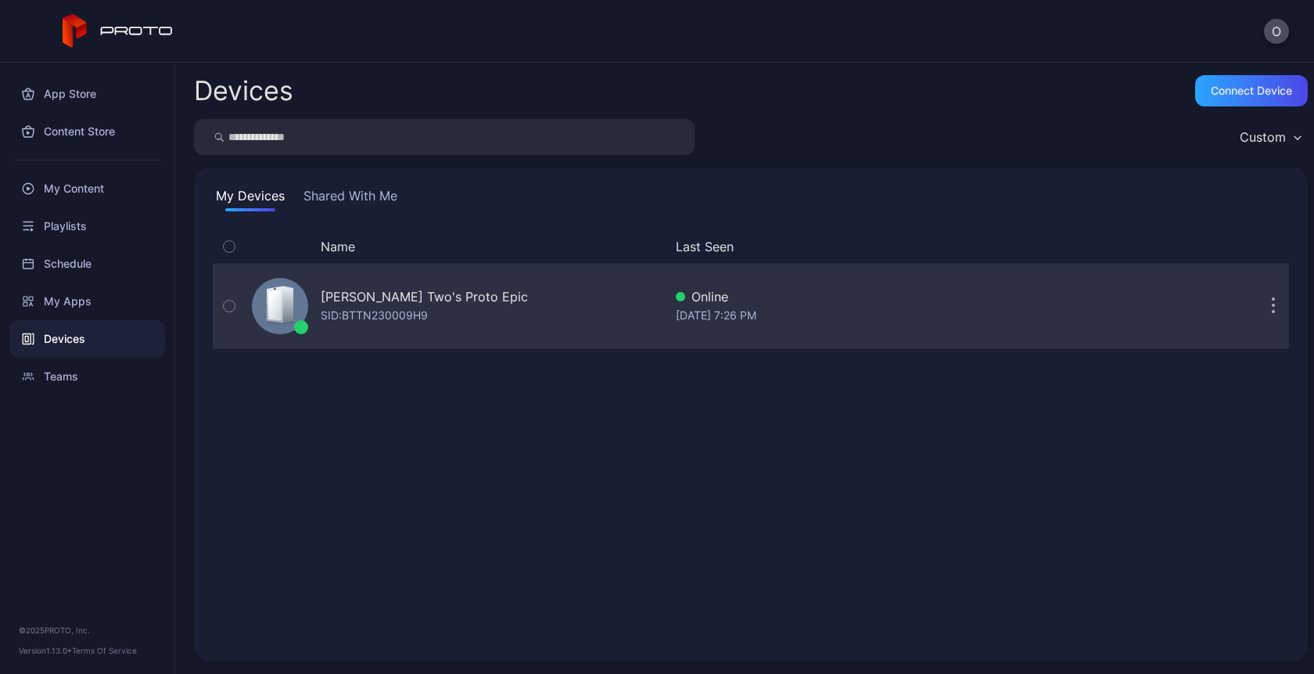
click at [368, 322] on div "SID: BTTN230009H9" at bounding box center [374, 315] width 107 height 19
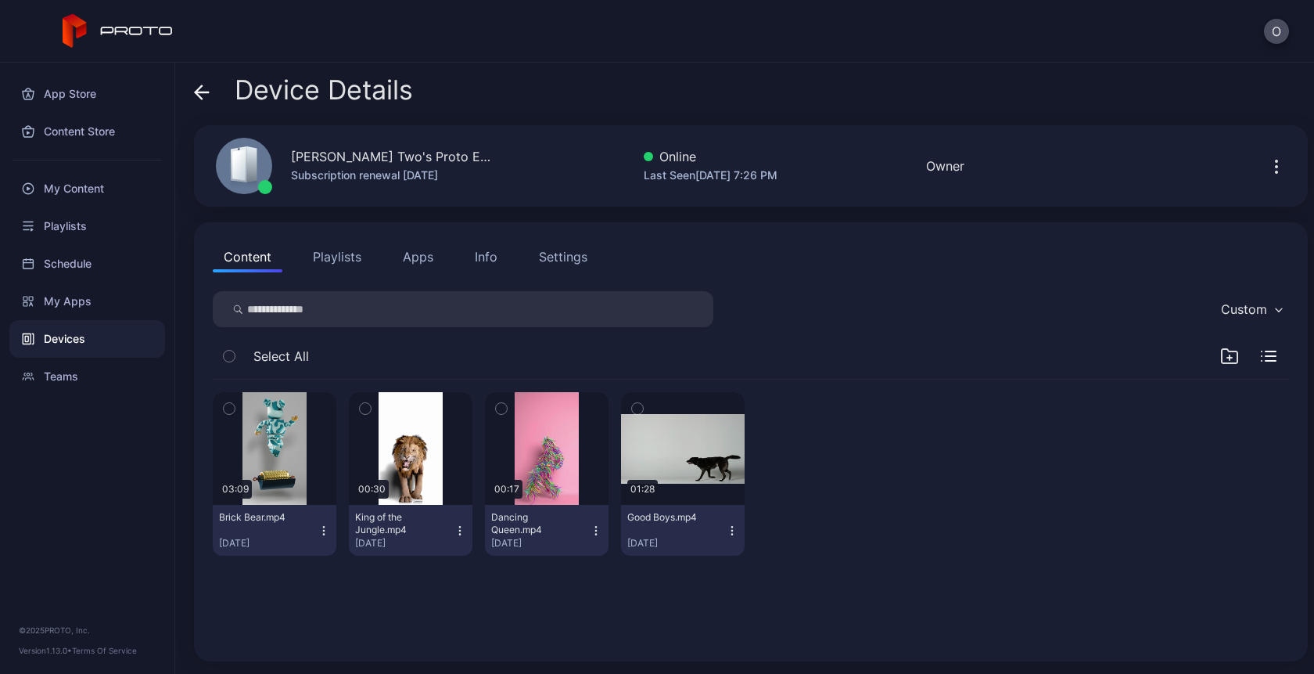
click at [198, 89] on icon at bounding box center [199, 91] width 6 height 13
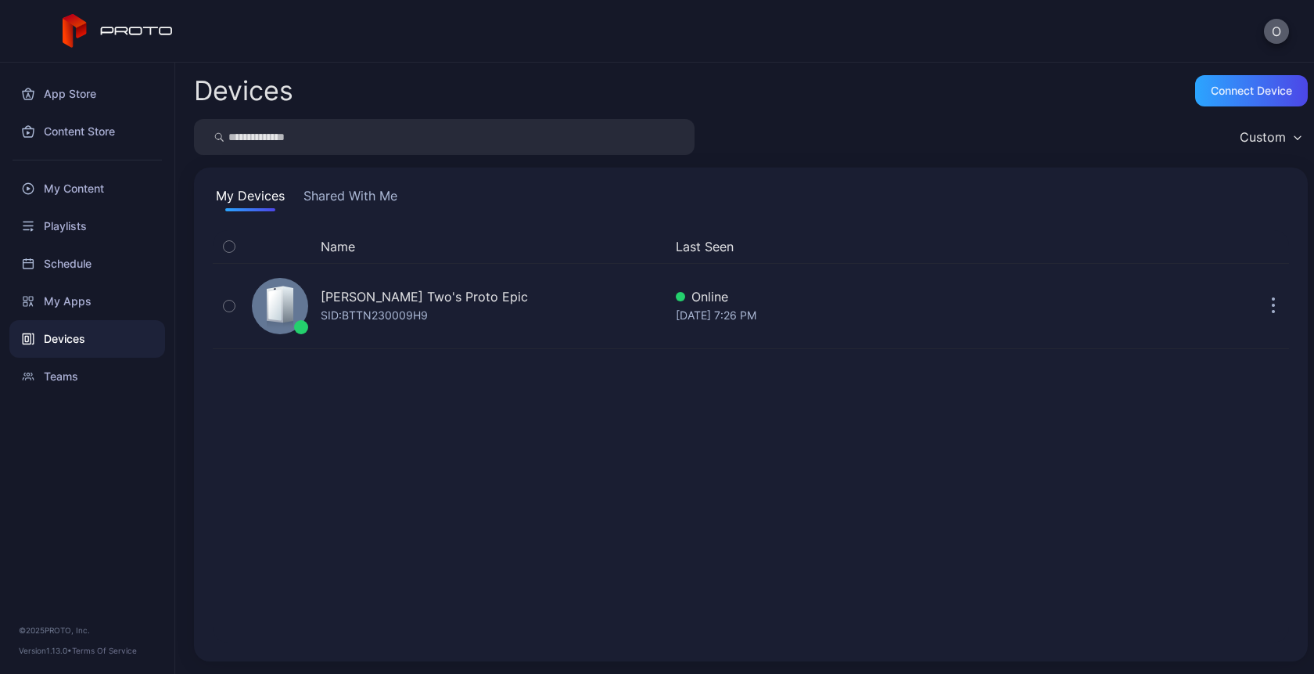
click at [1276, 28] on button "O" at bounding box center [1276, 31] width 25 height 25
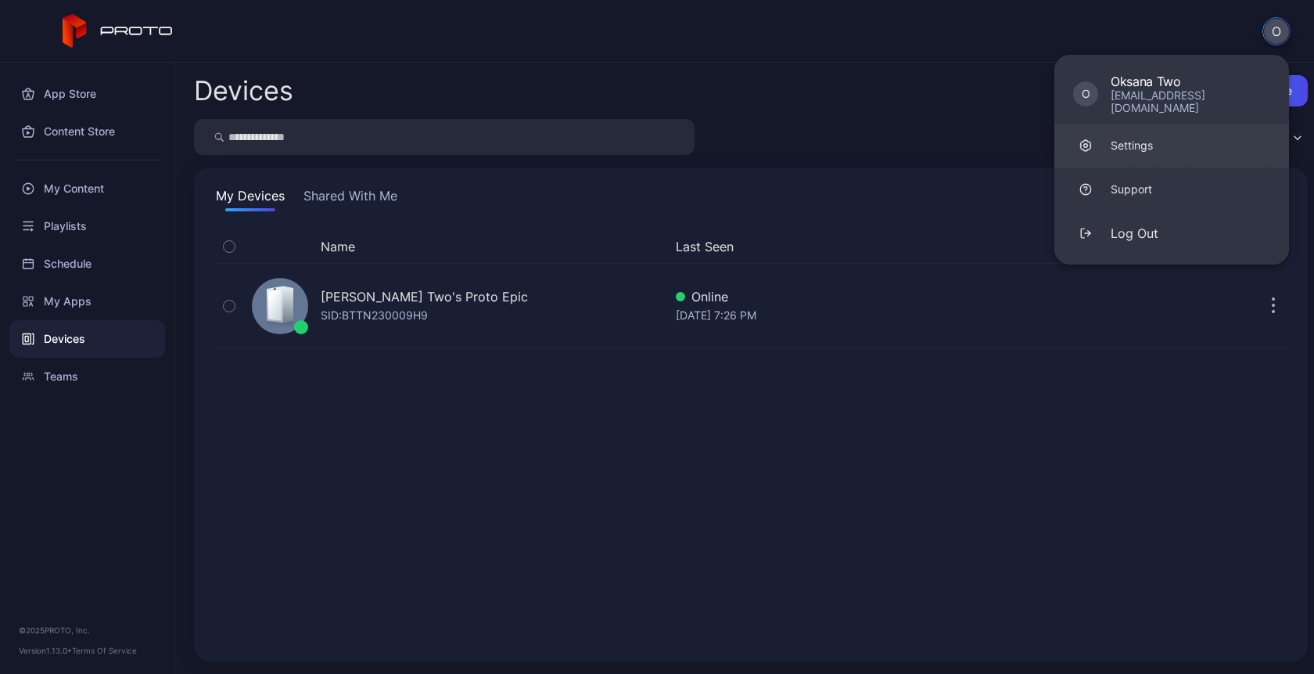
click at [1162, 138] on link "Settings" at bounding box center [1172, 146] width 235 height 44
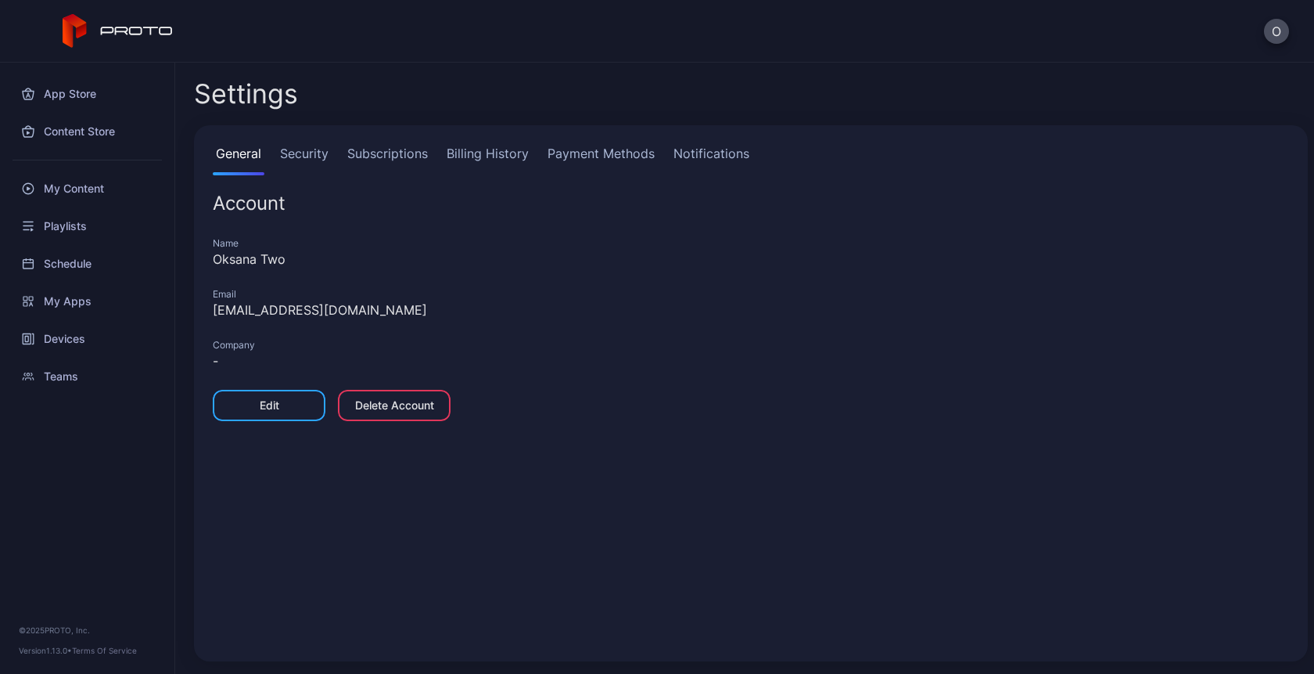
click at [379, 158] on link "Subscriptions" at bounding box center [387, 159] width 87 height 31
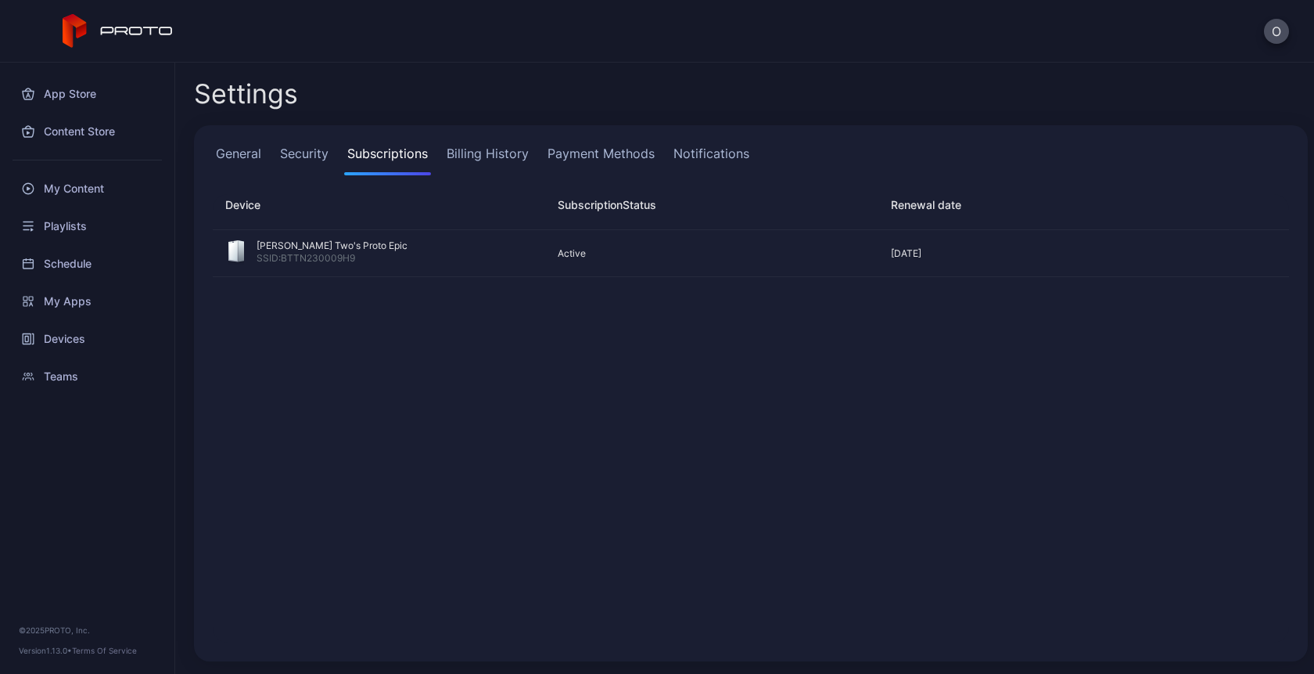
click at [102, 34] on icon at bounding box center [118, 31] width 111 height 34
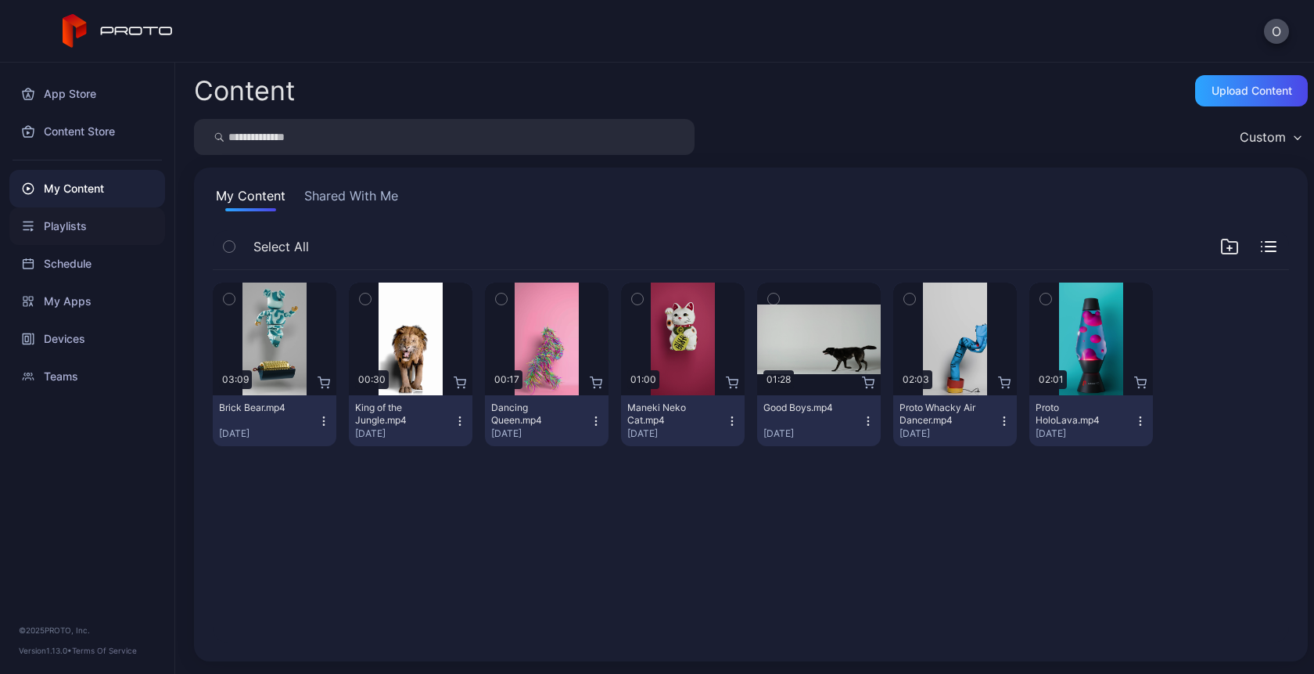
click at [74, 233] on div "Playlists" at bounding box center [87, 226] width 156 height 38
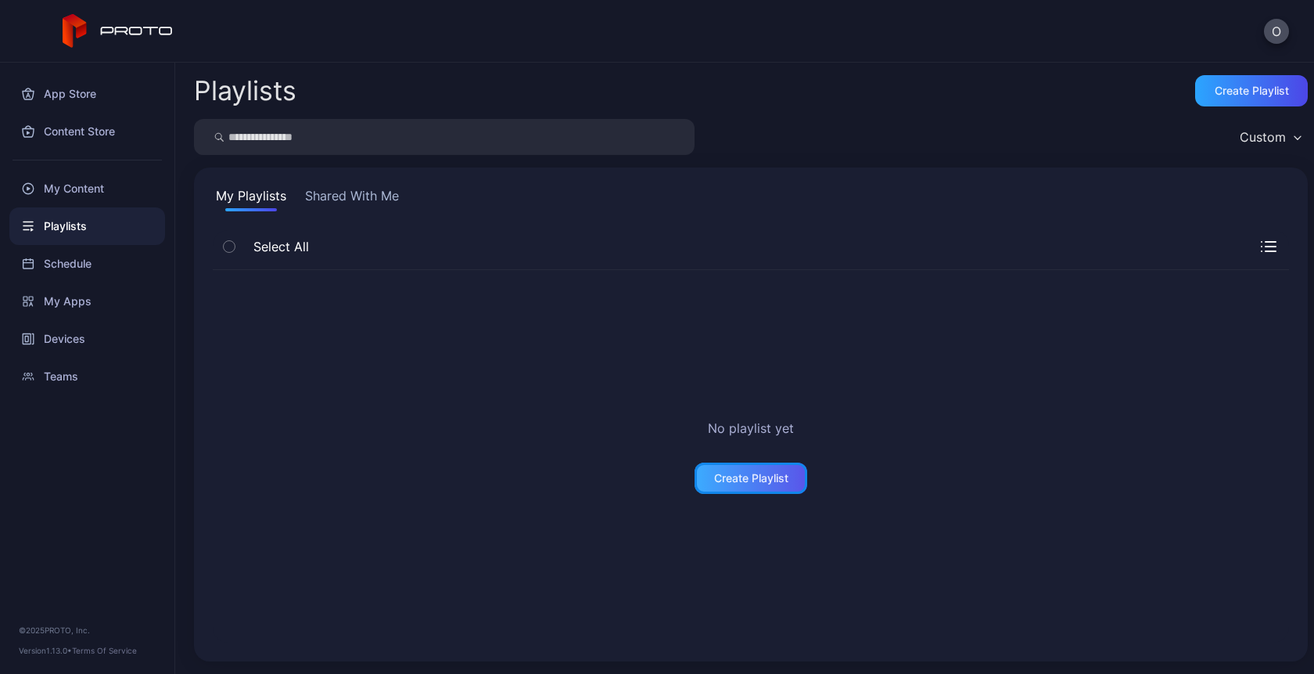
click at [737, 475] on div "Create Playlist" at bounding box center [751, 478] width 74 height 13
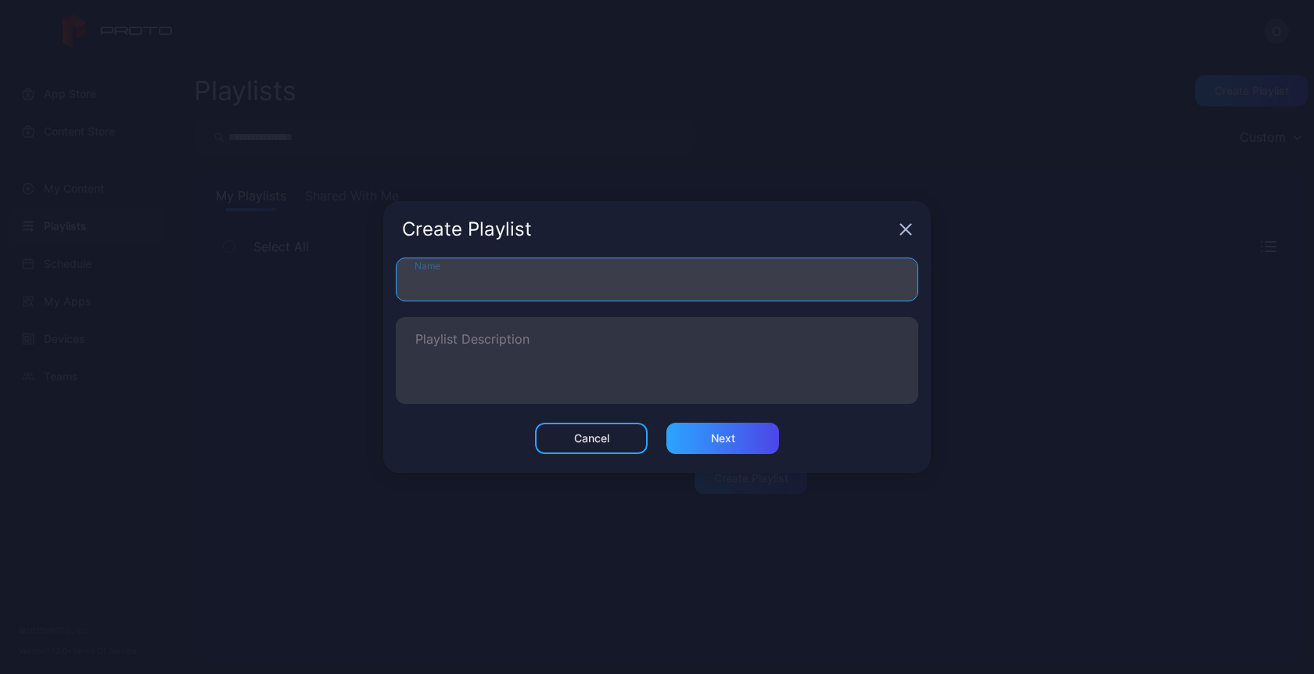
click at [473, 279] on input "Name" at bounding box center [657, 279] width 523 height 44
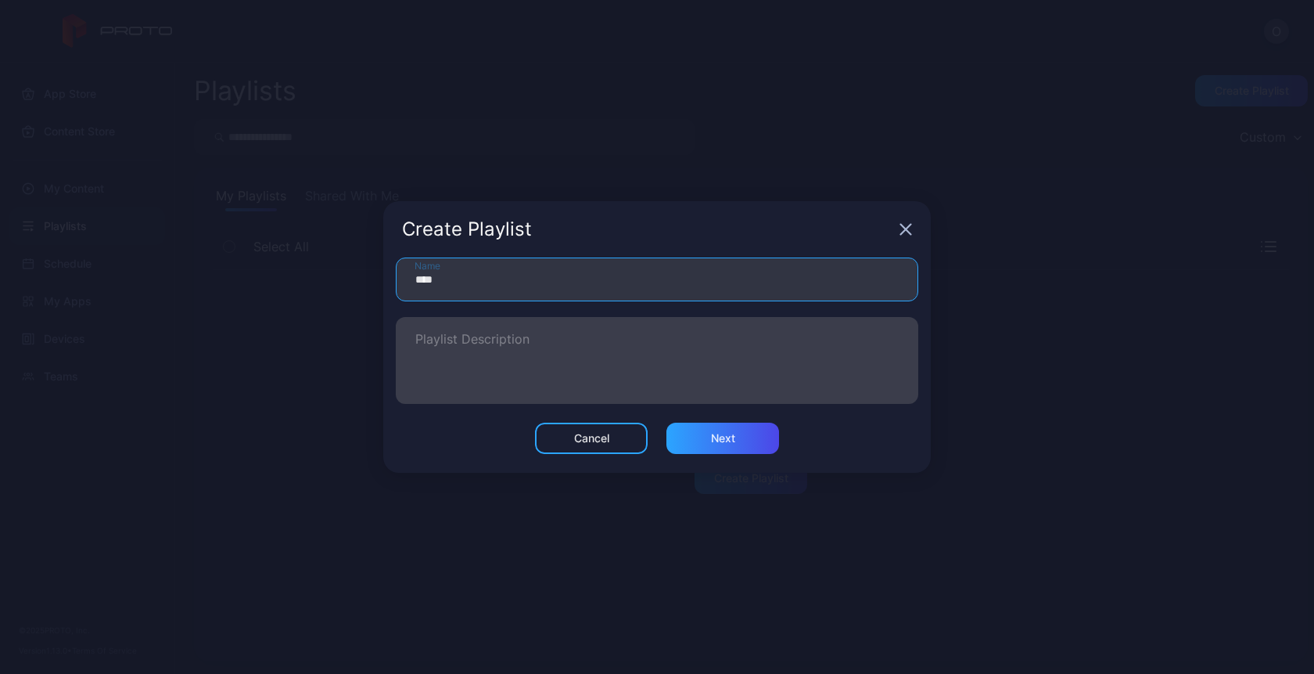
type input "****"
click at [495, 331] on label "Playlist Description" at bounding box center [657, 360] width 523 height 87
click at [495, 333] on textarea "Playlist Description" at bounding box center [657, 360] width 484 height 54
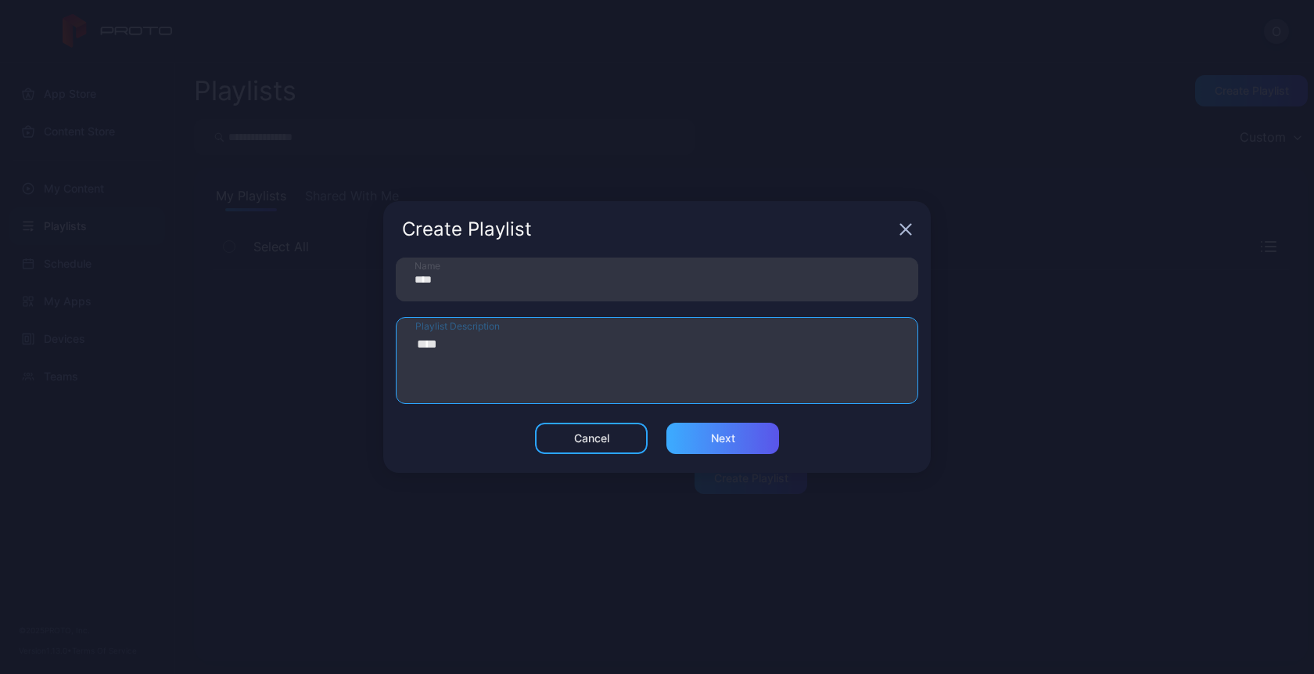
type textarea "****"
click at [703, 440] on div "Next" at bounding box center [723, 437] width 113 height 31
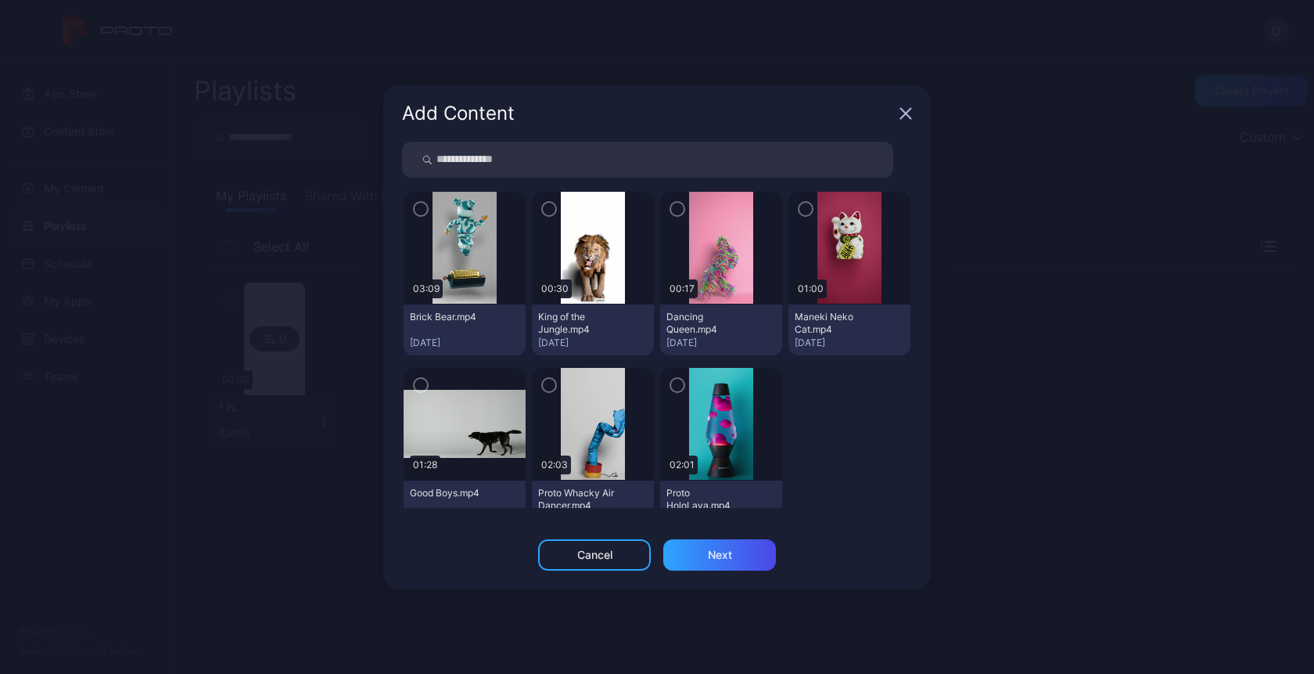
click at [421, 210] on icon "button" at bounding box center [421, 208] width 13 height 17
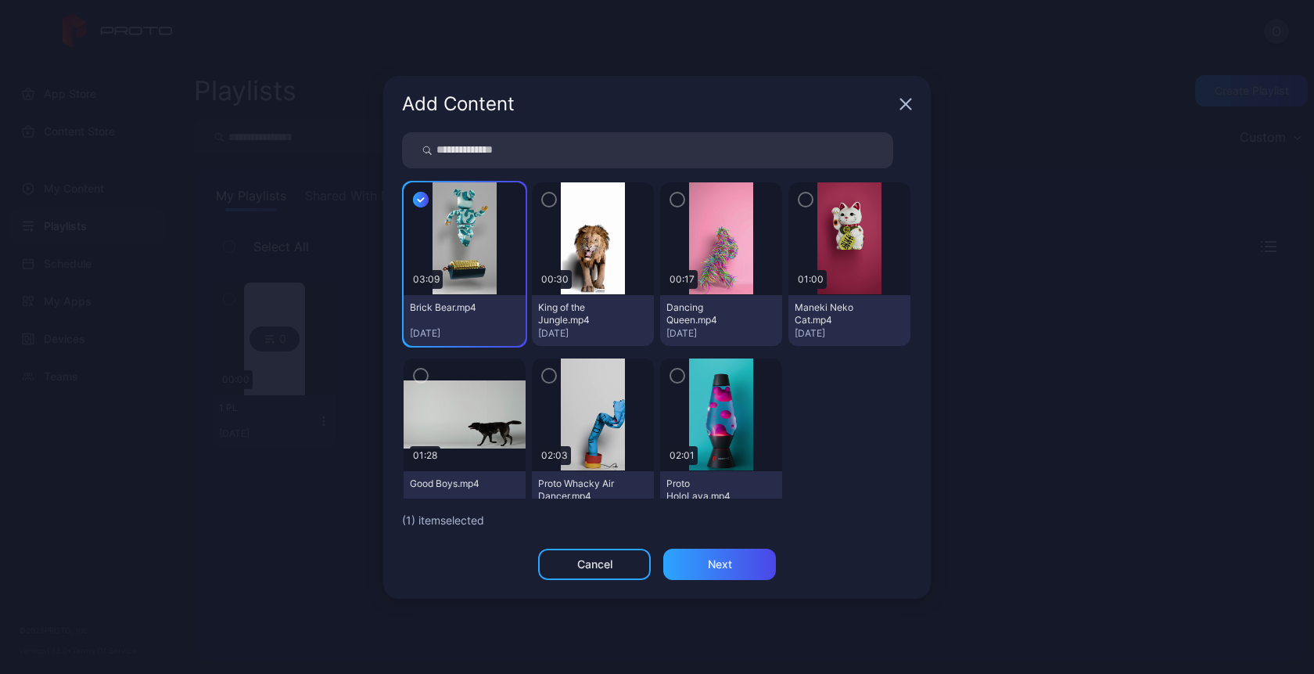
click at [671, 202] on icon "button" at bounding box center [677, 199] width 13 height 17
click at [425, 372] on icon "button" at bounding box center [421, 375] width 13 height 17
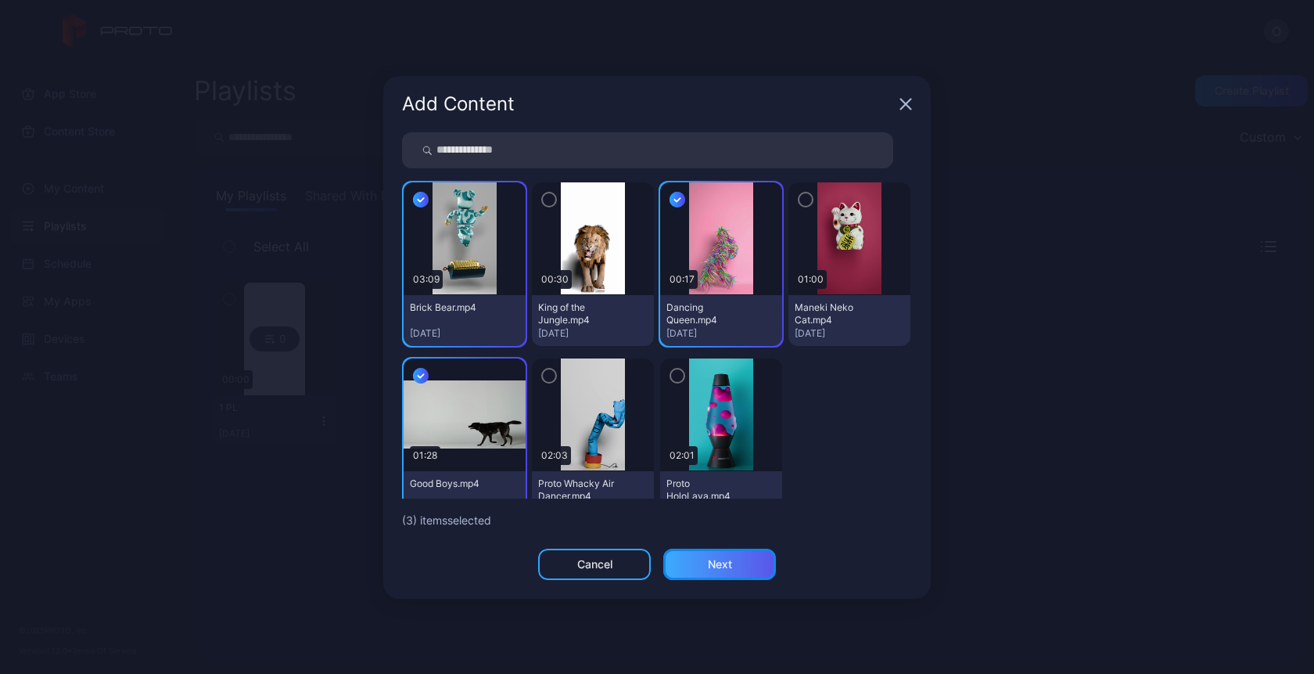
click at [703, 556] on div "Next" at bounding box center [719, 563] width 113 height 31
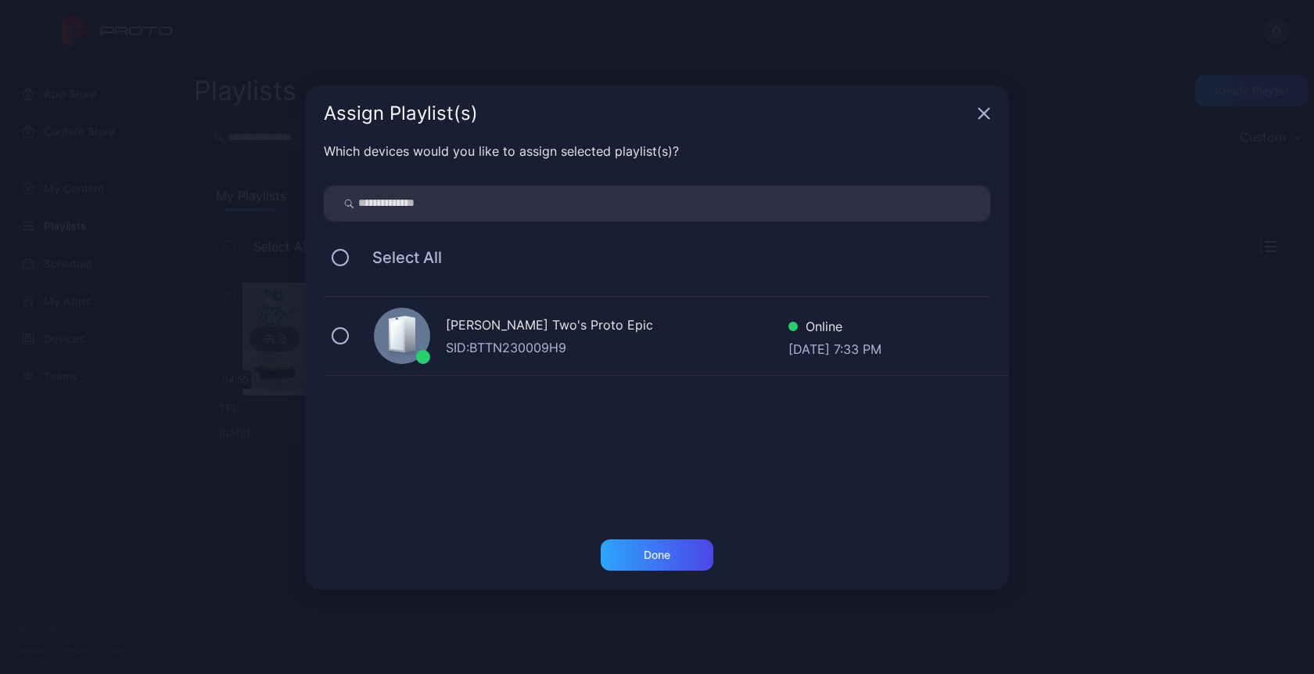
click at [671, 345] on div "SID: BTTN230009H9" at bounding box center [617, 347] width 343 height 19
click at [649, 558] on div "Done" at bounding box center [657, 554] width 27 height 13
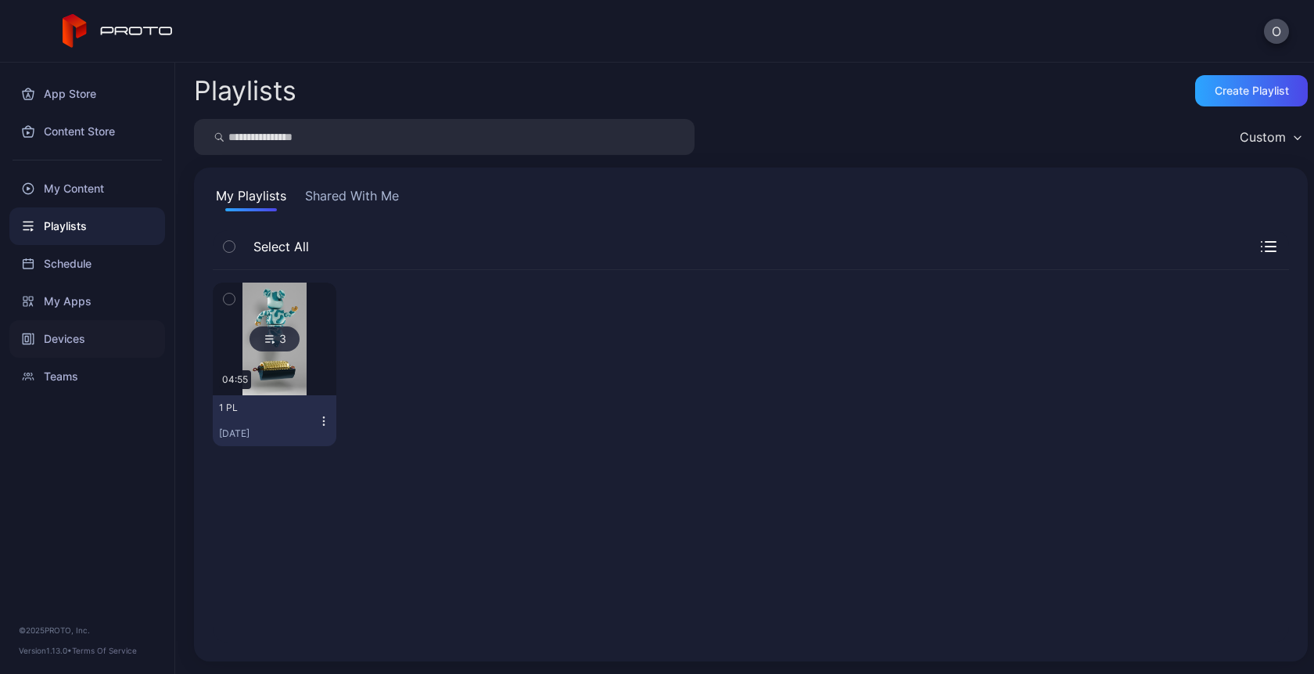
click at [75, 337] on div "Devices" at bounding box center [87, 339] width 156 height 38
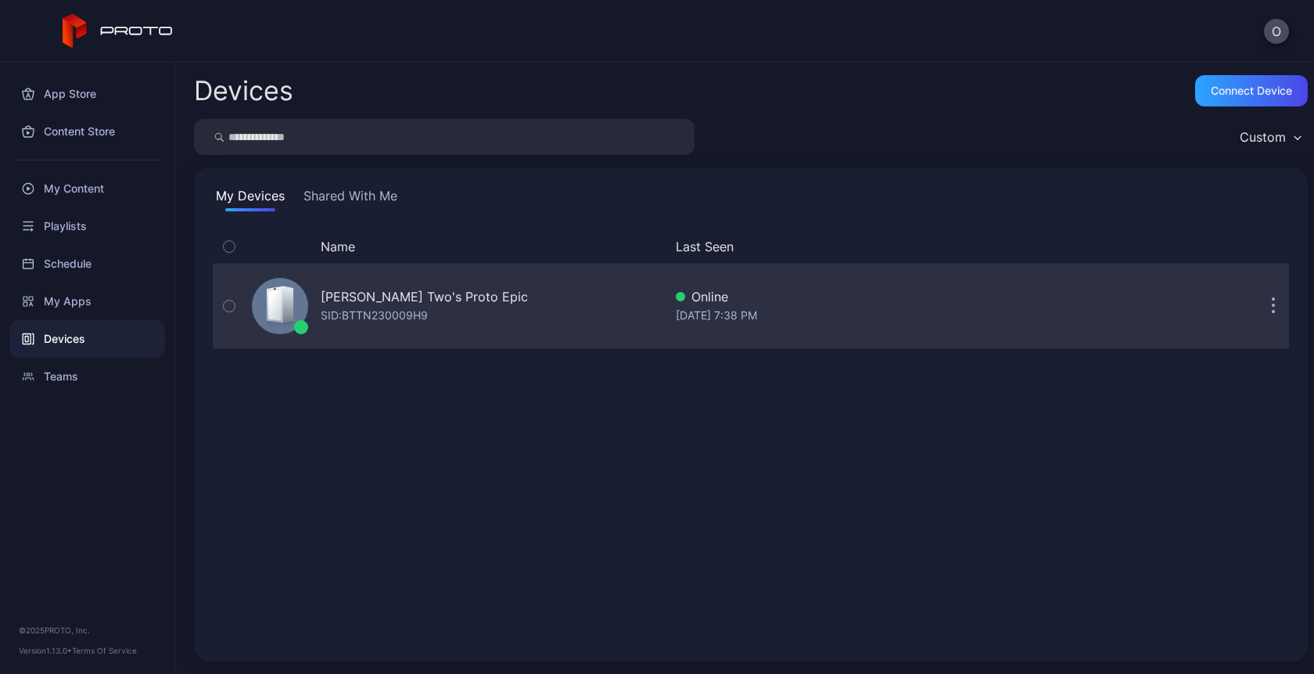
click at [392, 316] on div "SID: BTTN230009H9" at bounding box center [374, 315] width 107 height 19
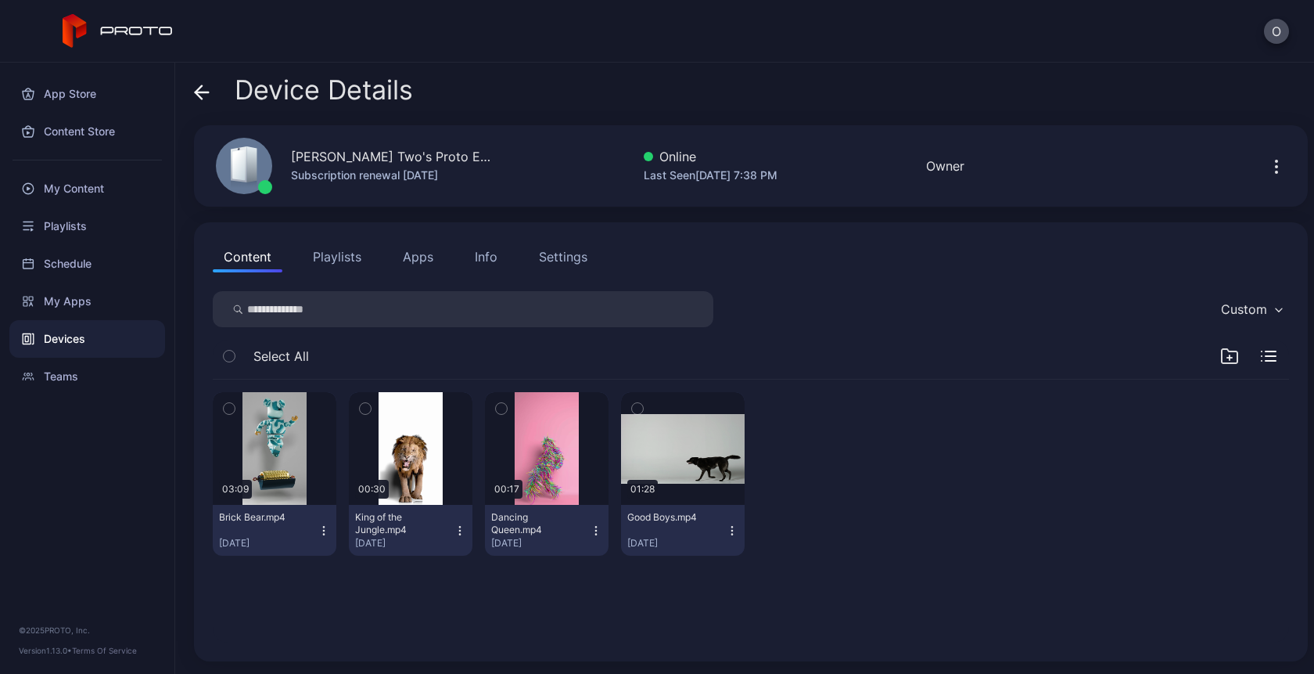
click at [352, 264] on button "Playlists" at bounding box center [337, 256] width 70 height 31
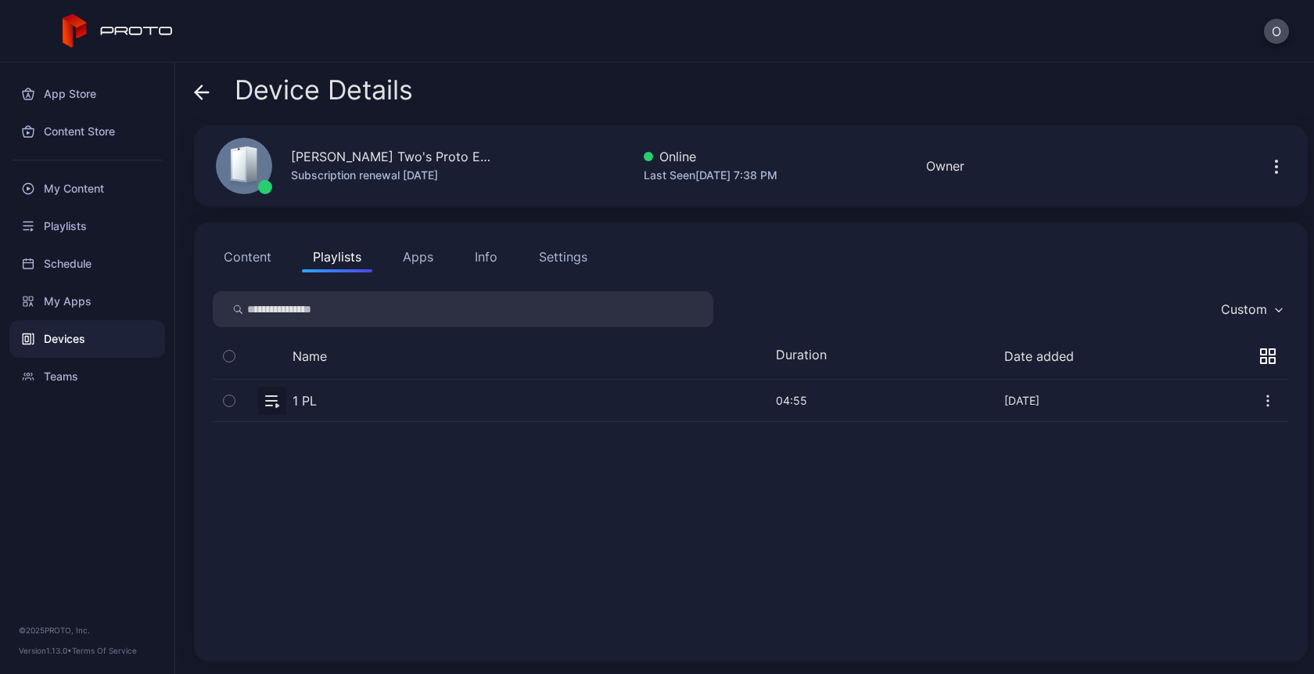
click at [1260, 359] on icon "button" at bounding box center [1268, 356] width 16 height 16
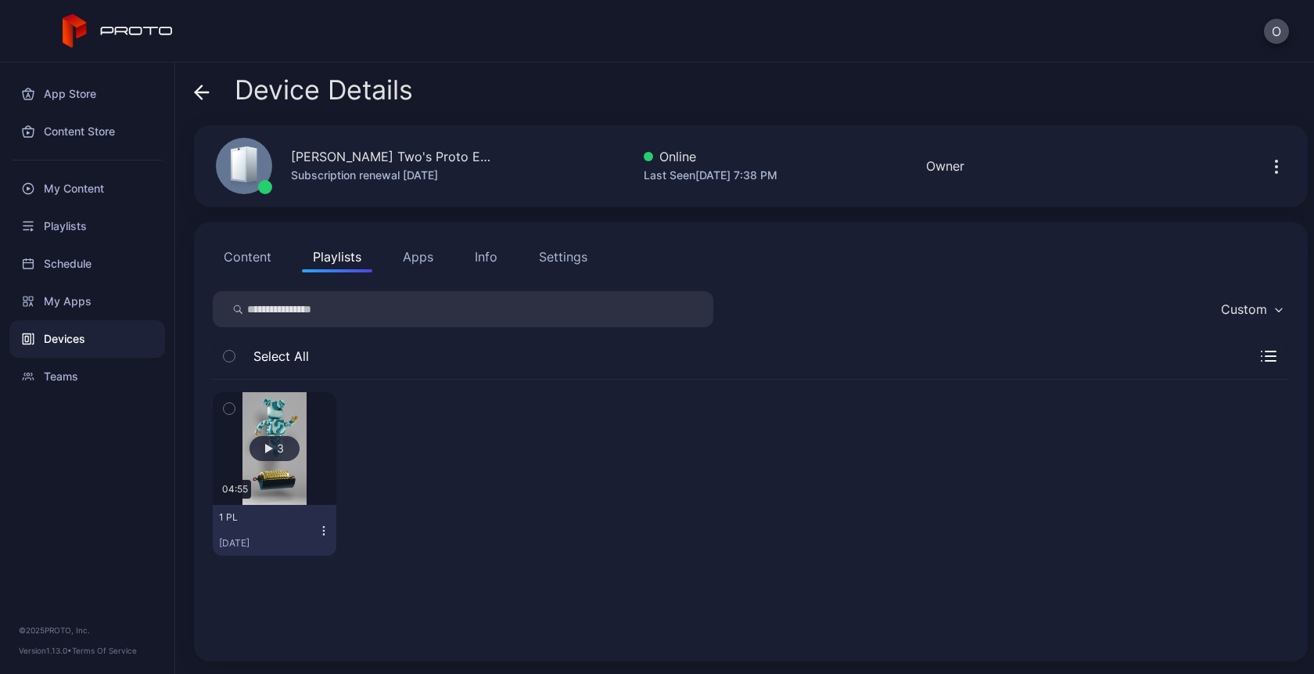
click at [322, 528] on icon "button" at bounding box center [324, 530] width 13 height 13
click at [275, 444] on div "3" at bounding box center [275, 448] width 50 height 25
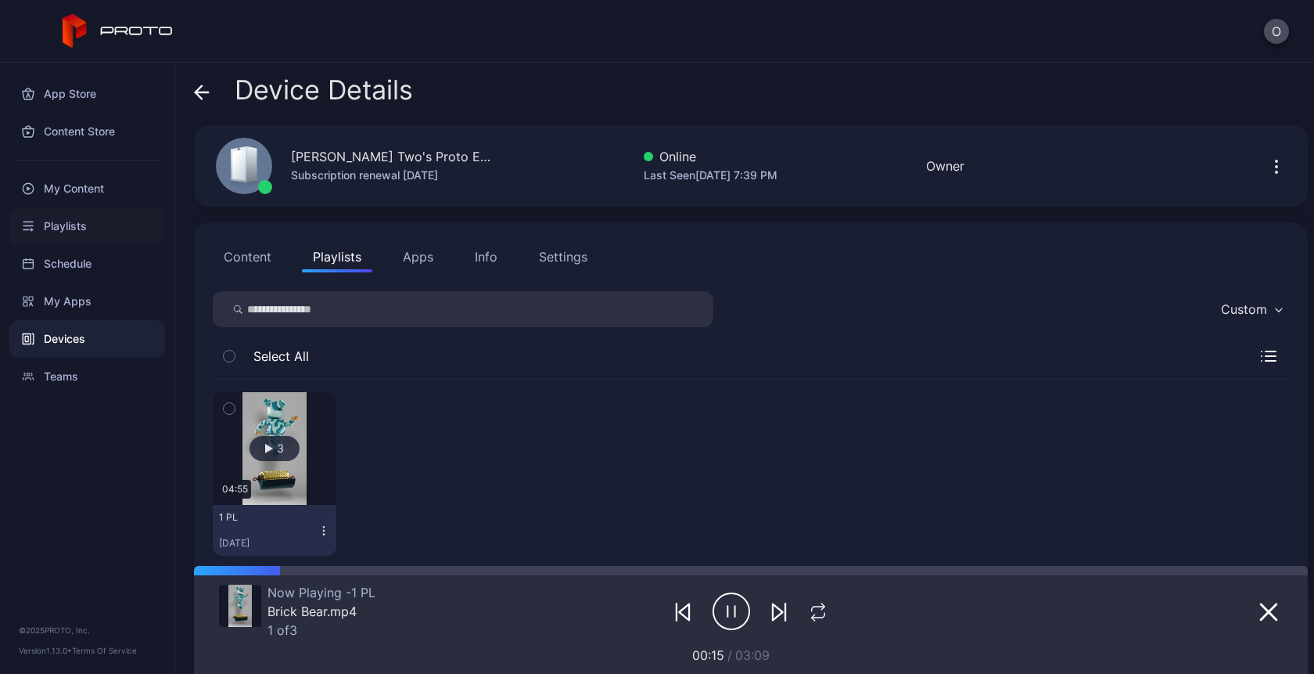
click at [50, 234] on div "Playlists" at bounding box center [87, 226] width 156 height 38
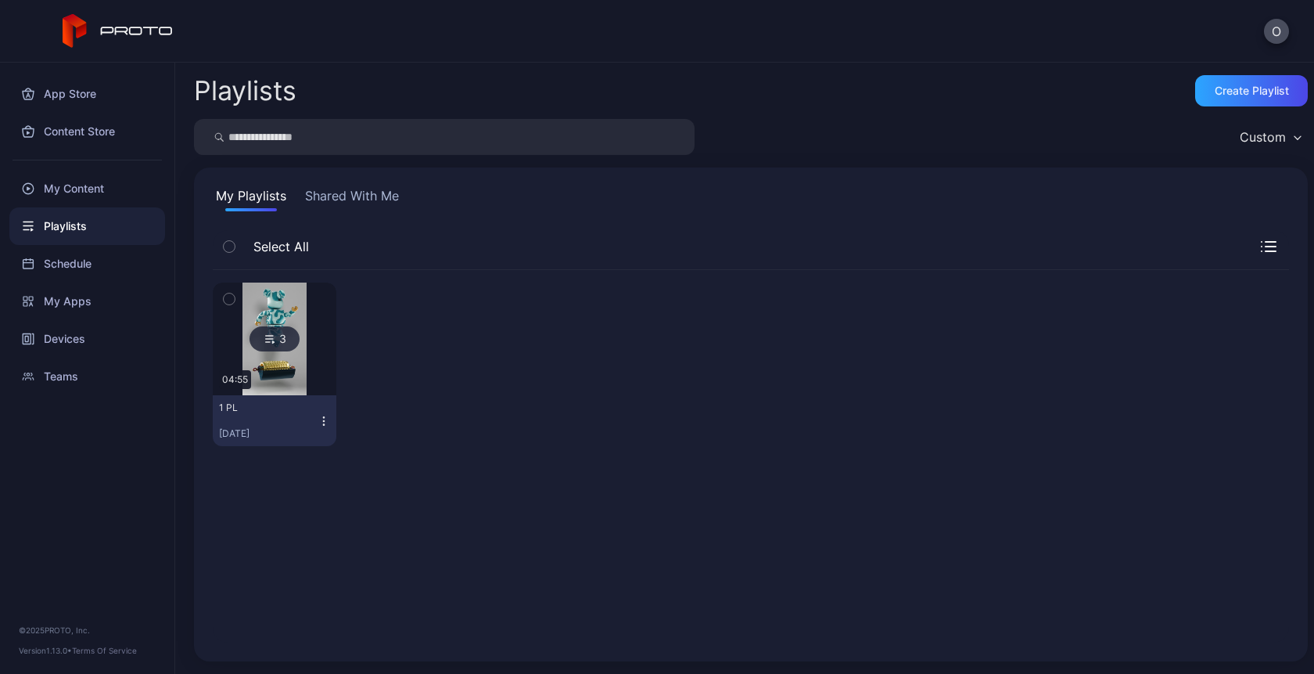
click at [372, 189] on button "Shared With Me" at bounding box center [352, 198] width 100 height 25
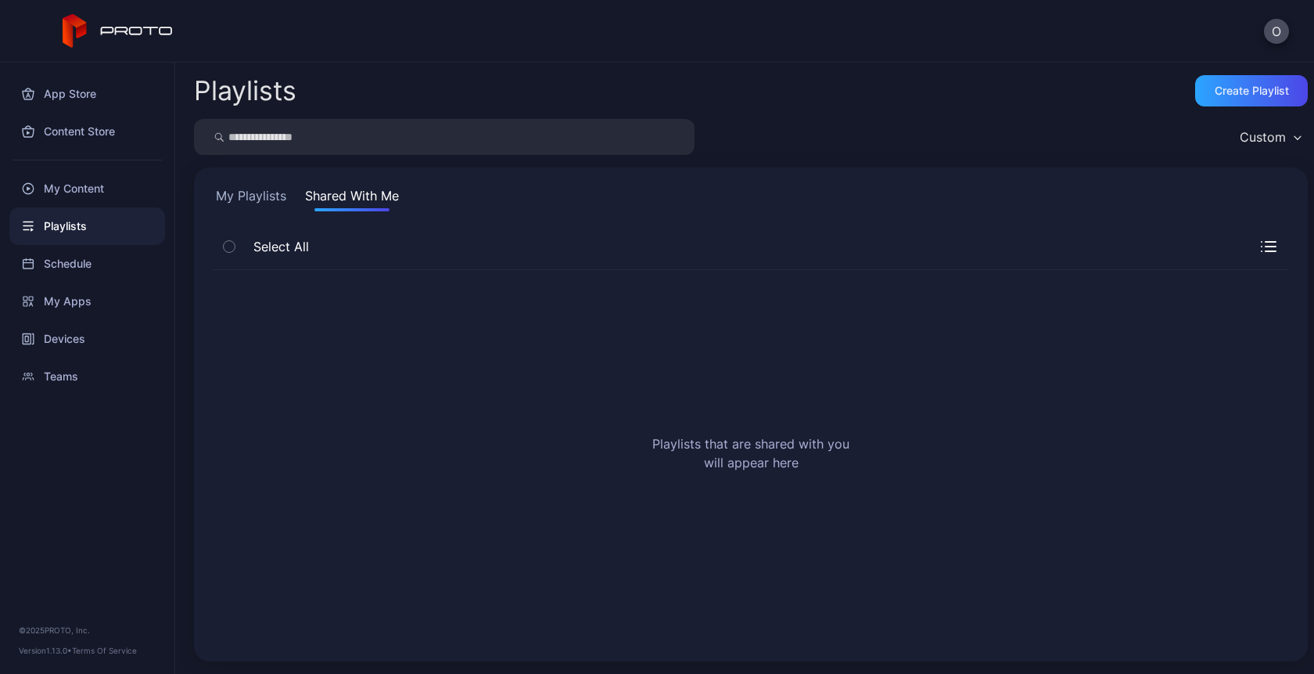
click at [258, 196] on button "My Playlists" at bounding box center [251, 198] width 77 height 25
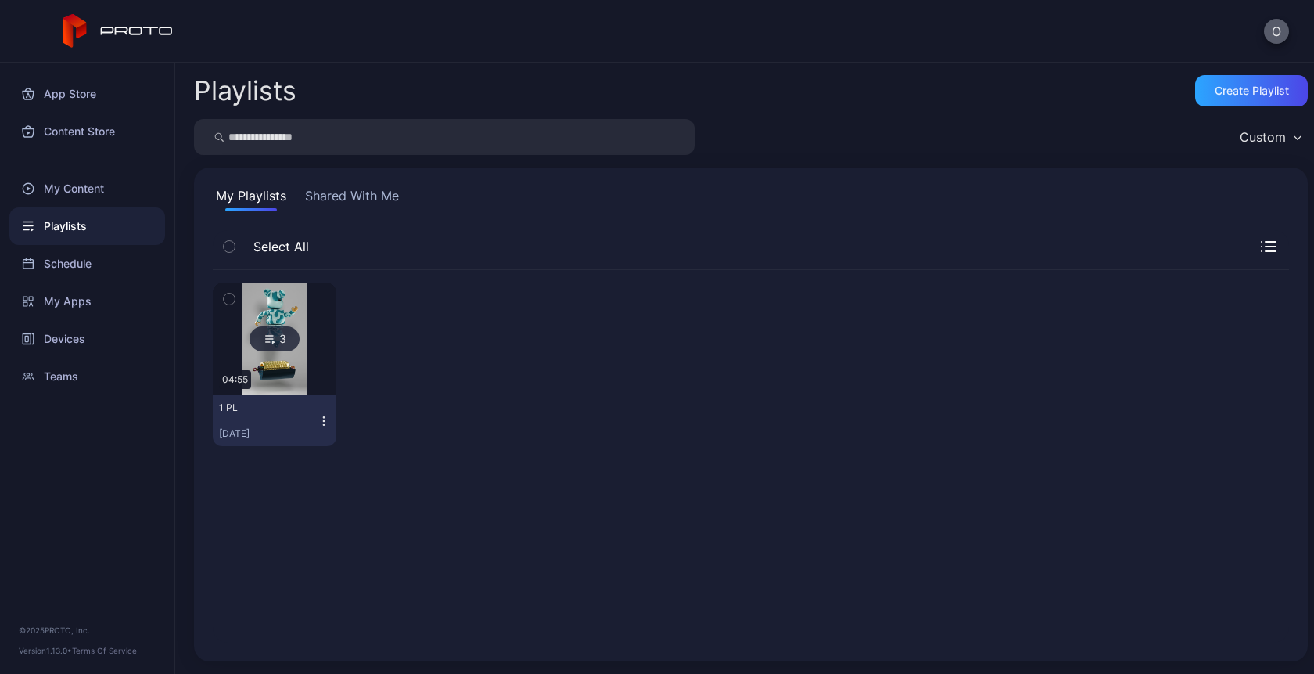
click at [1275, 38] on button "O" at bounding box center [1276, 31] width 25 height 25
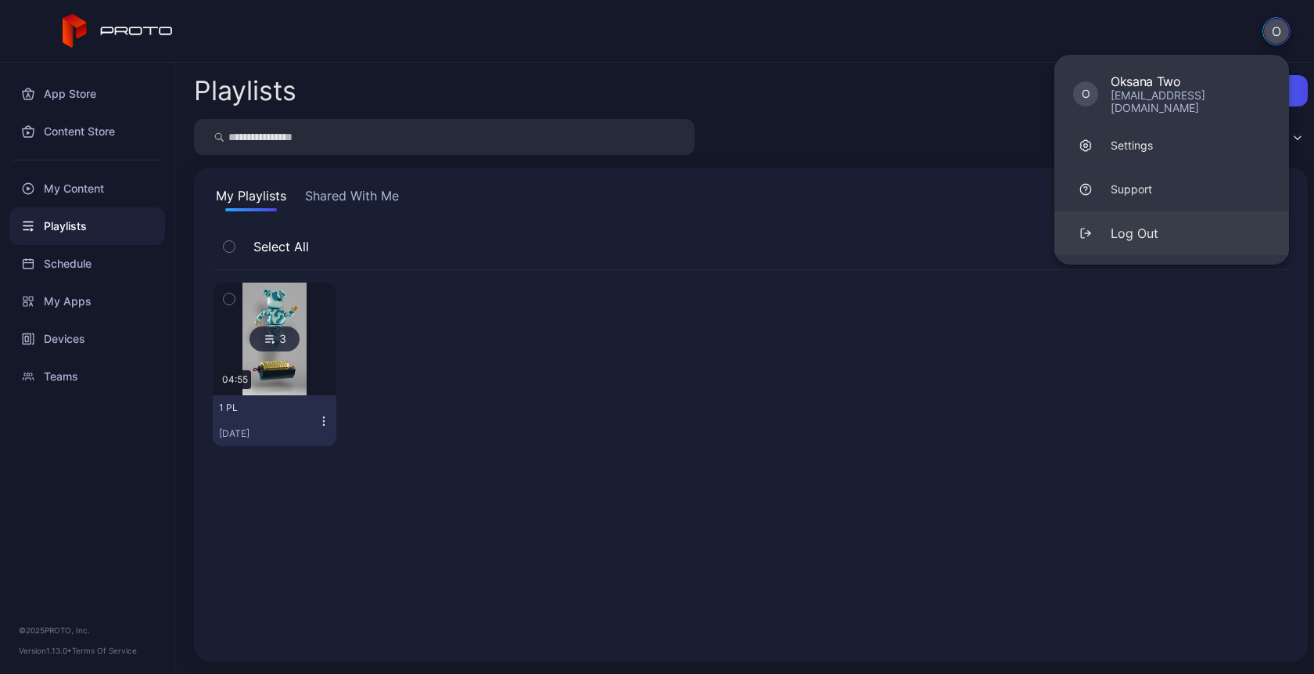
click at [1152, 226] on div "Log Out" at bounding box center [1135, 233] width 48 height 19
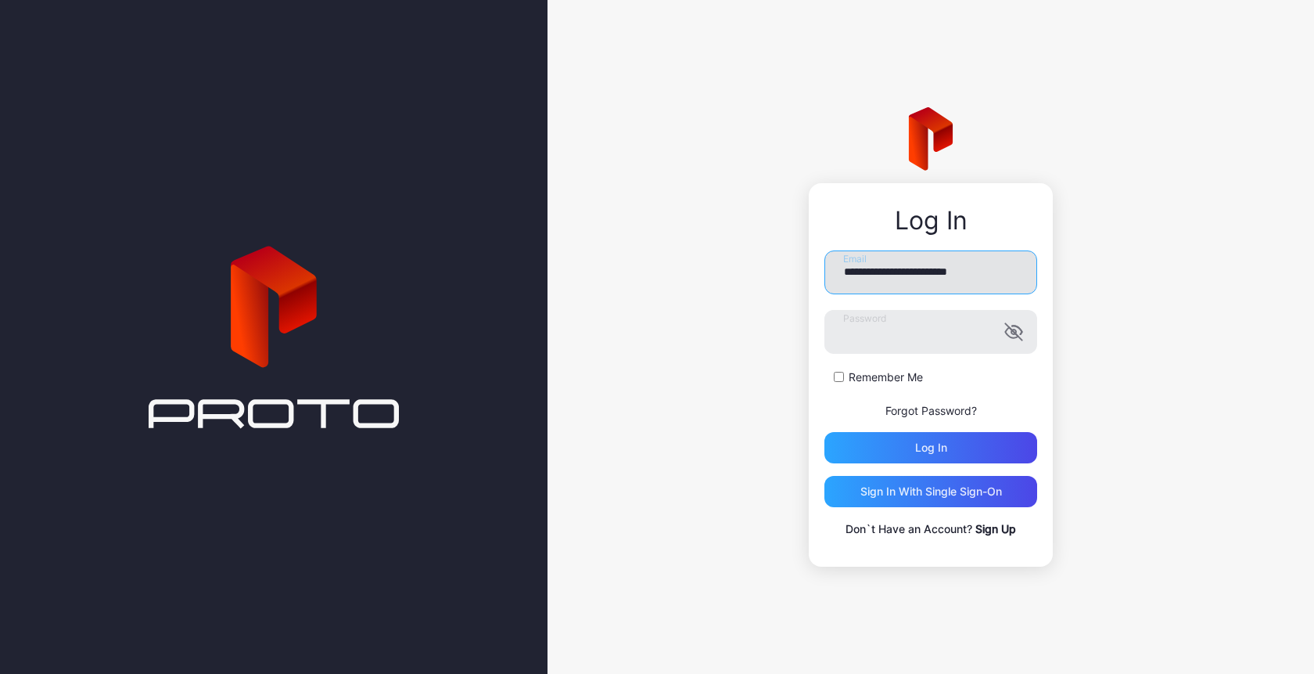
click at [938, 279] on input "**********" at bounding box center [931, 272] width 213 height 44
click at [942, 272] on input "**********" at bounding box center [931, 272] width 213 height 44
type input "**********"
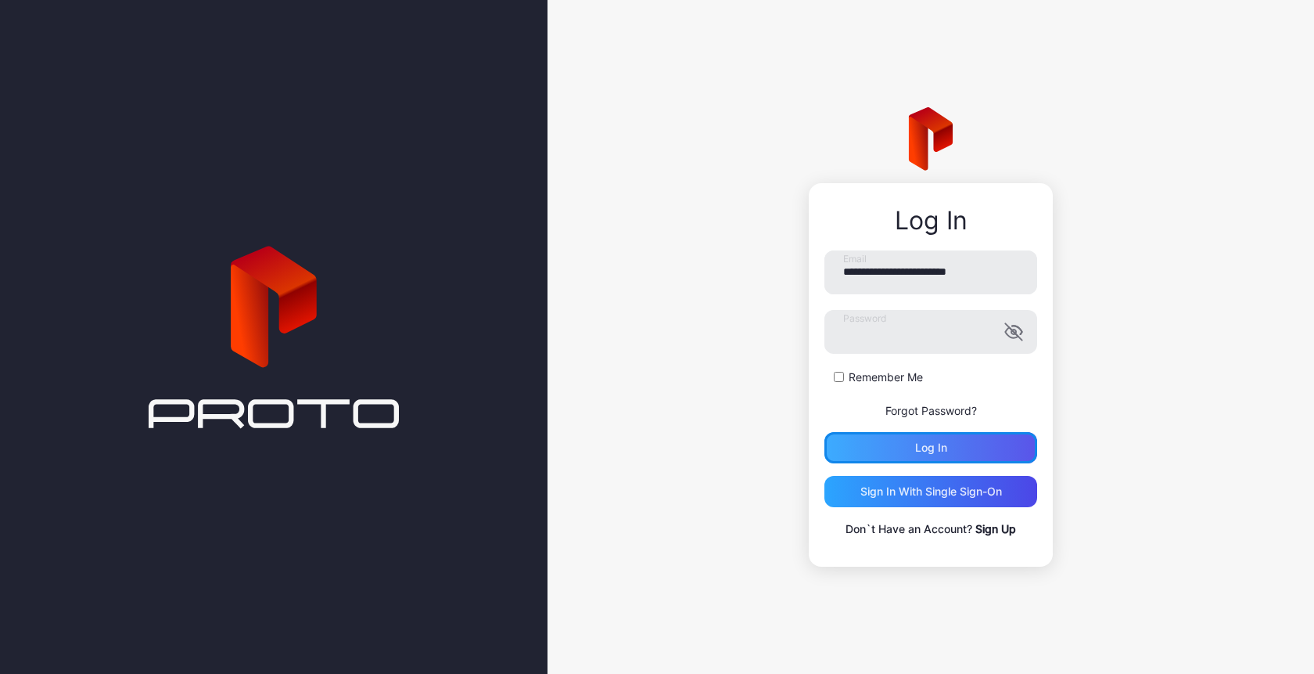
click at [913, 441] on div "Log in" at bounding box center [931, 447] width 213 height 31
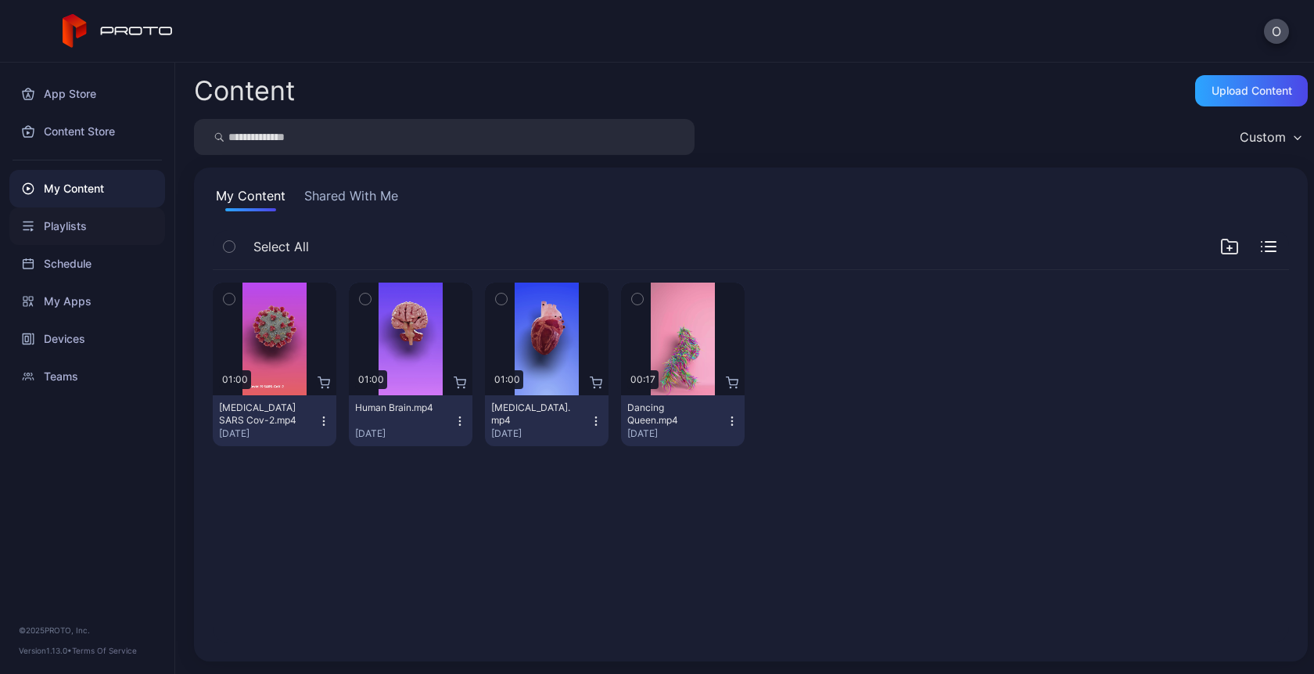
click at [67, 221] on div "Playlists" at bounding box center [87, 226] width 156 height 38
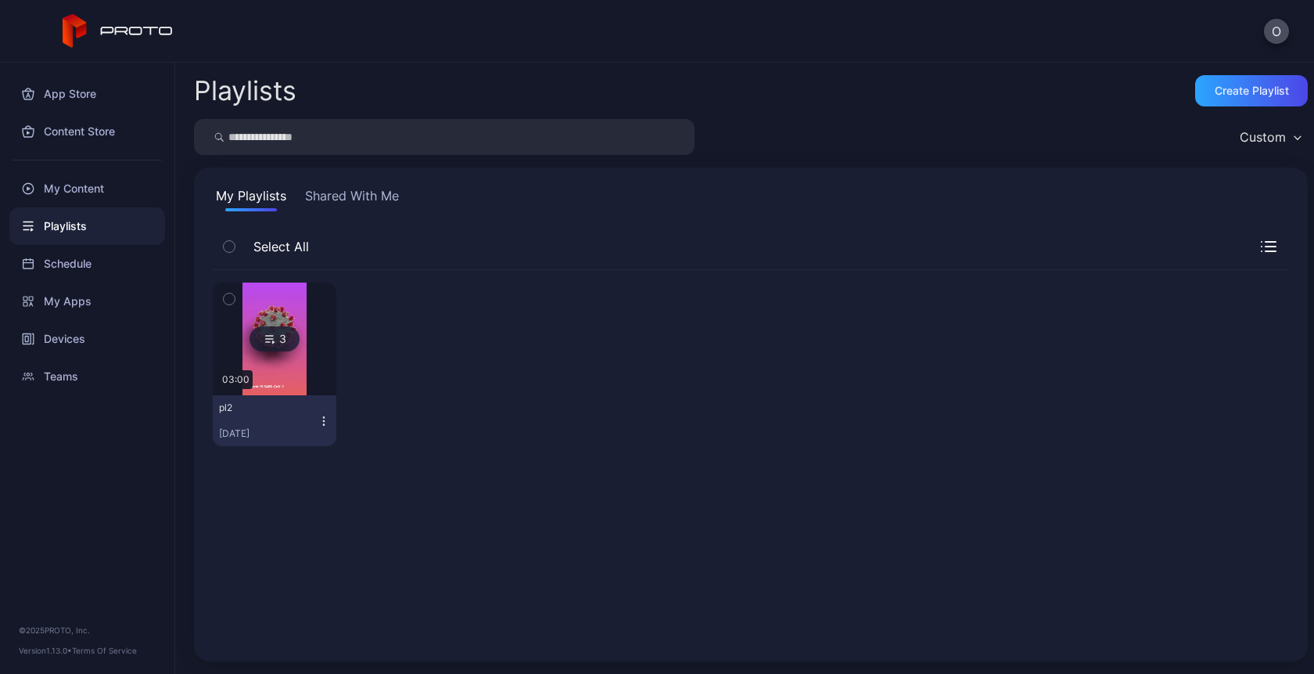
click at [319, 422] on icon "button" at bounding box center [324, 421] width 13 height 13
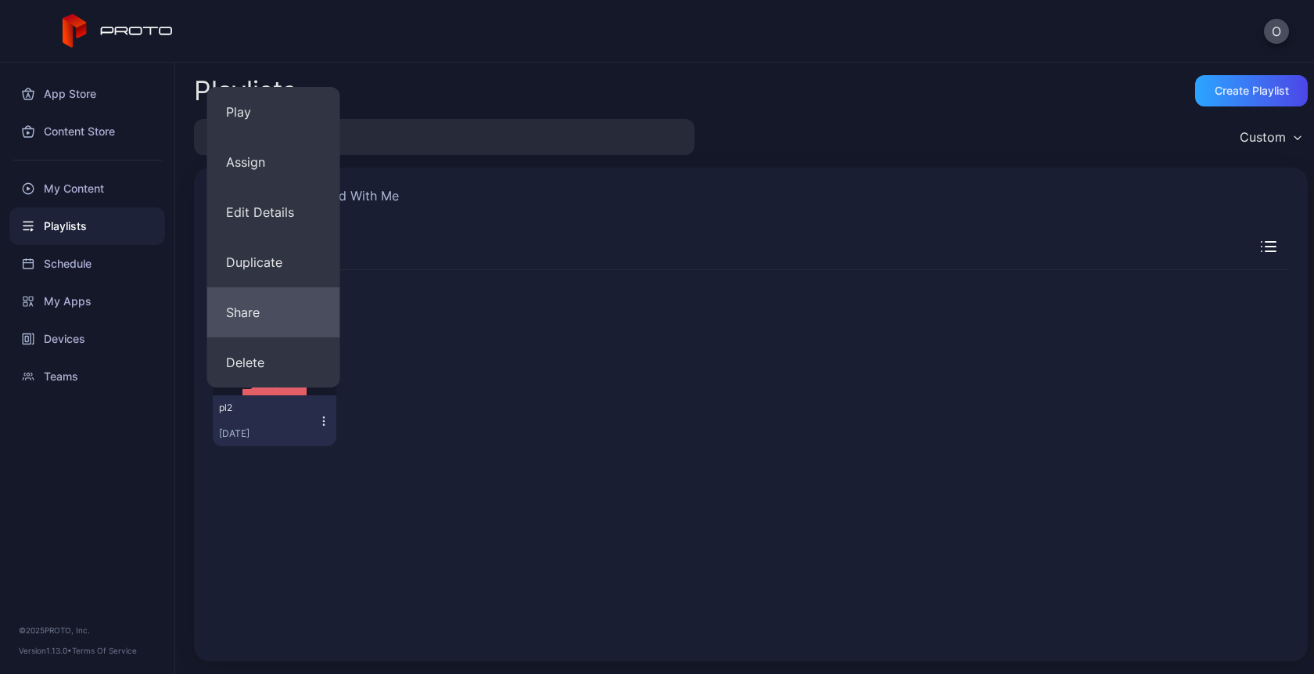
click at [253, 314] on button "Share" at bounding box center [273, 312] width 133 height 50
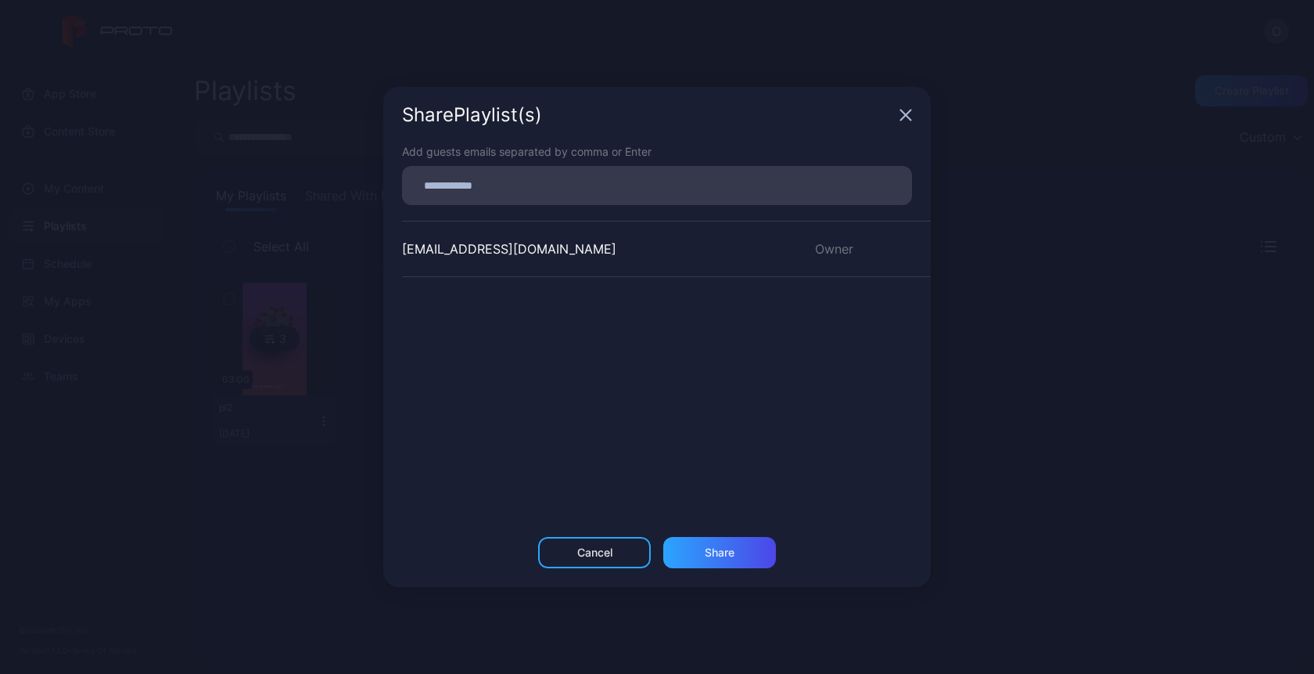
click at [493, 179] on input at bounding box center [657, 185] width 491 height 20
type input "**********"
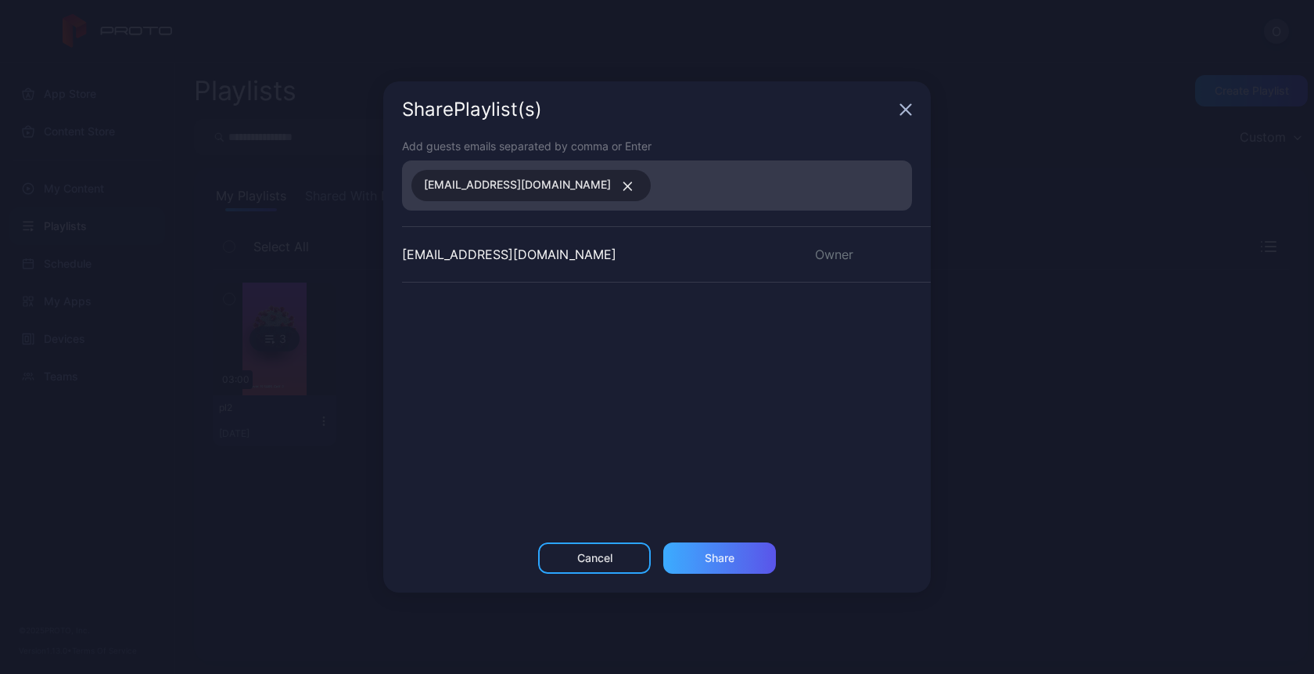
click at [725, 552] on div "Share" at bounding box center [720, 558] width 30 height 13
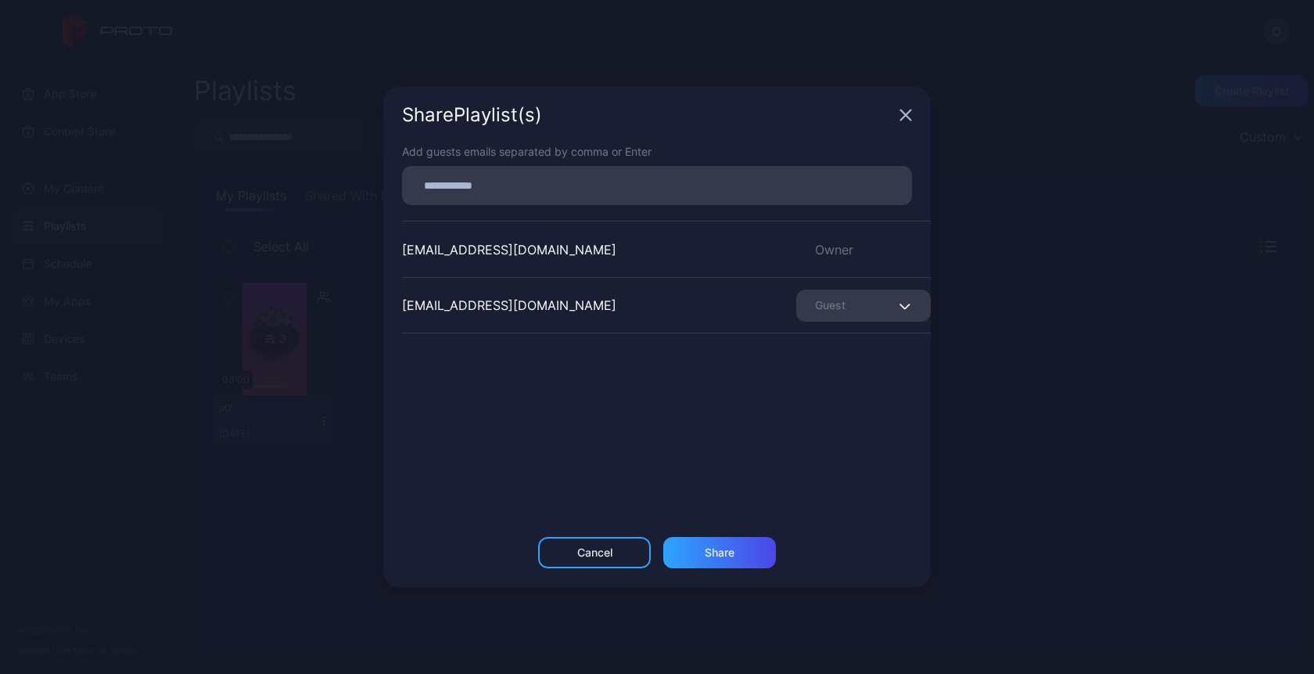
click at [905, 121] on div "Share Playlist (s)" at bounding box center [657, 115] width 548 height 56
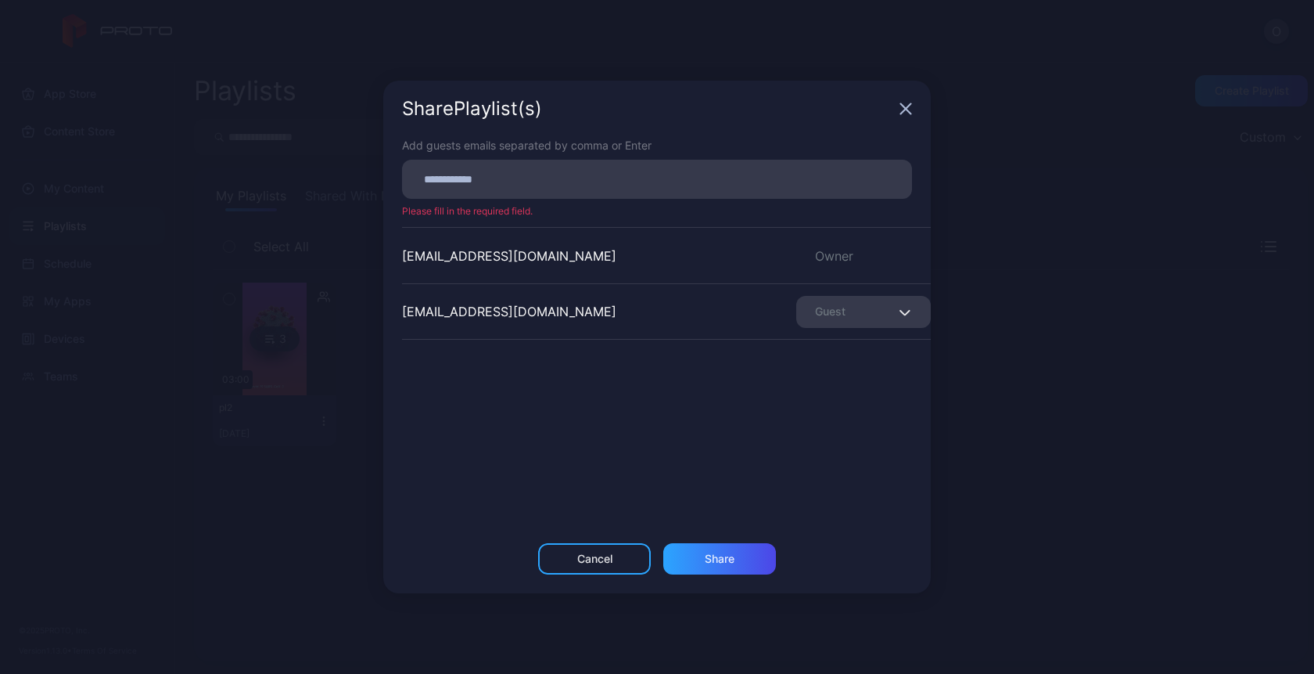
click at [906, 113] on icon "button" at bounding box center [906, 108] width 13 height 13
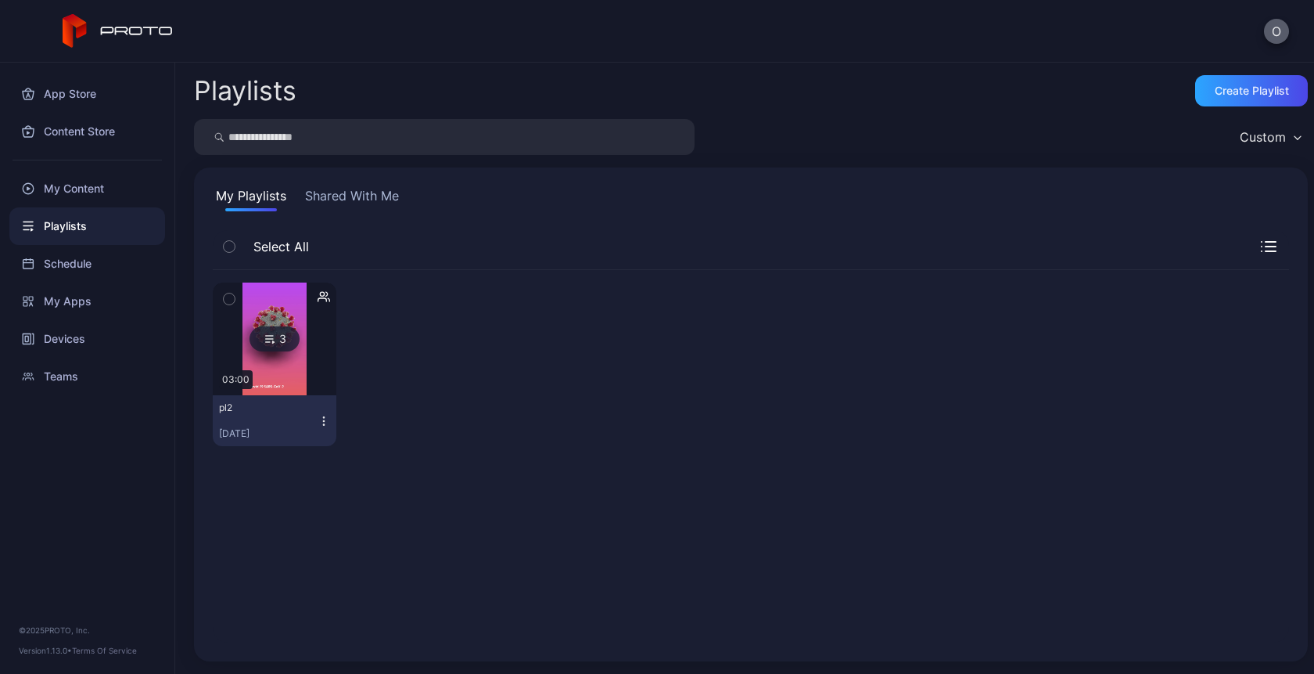
click at [1282, 31] on button "O" at bounding box center [1276, 31] width 25 height 25
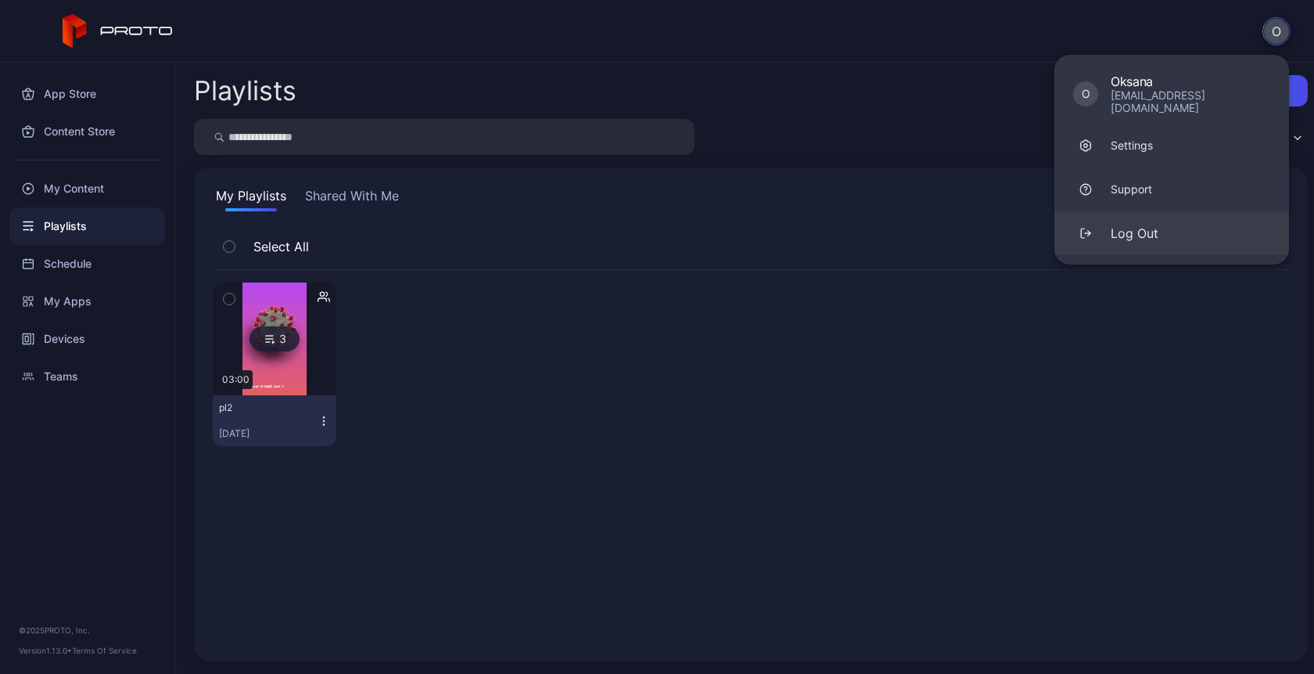
click at [1145, 211] on button "Log Out" at bounding box center [1172, 233] width 235 height 44
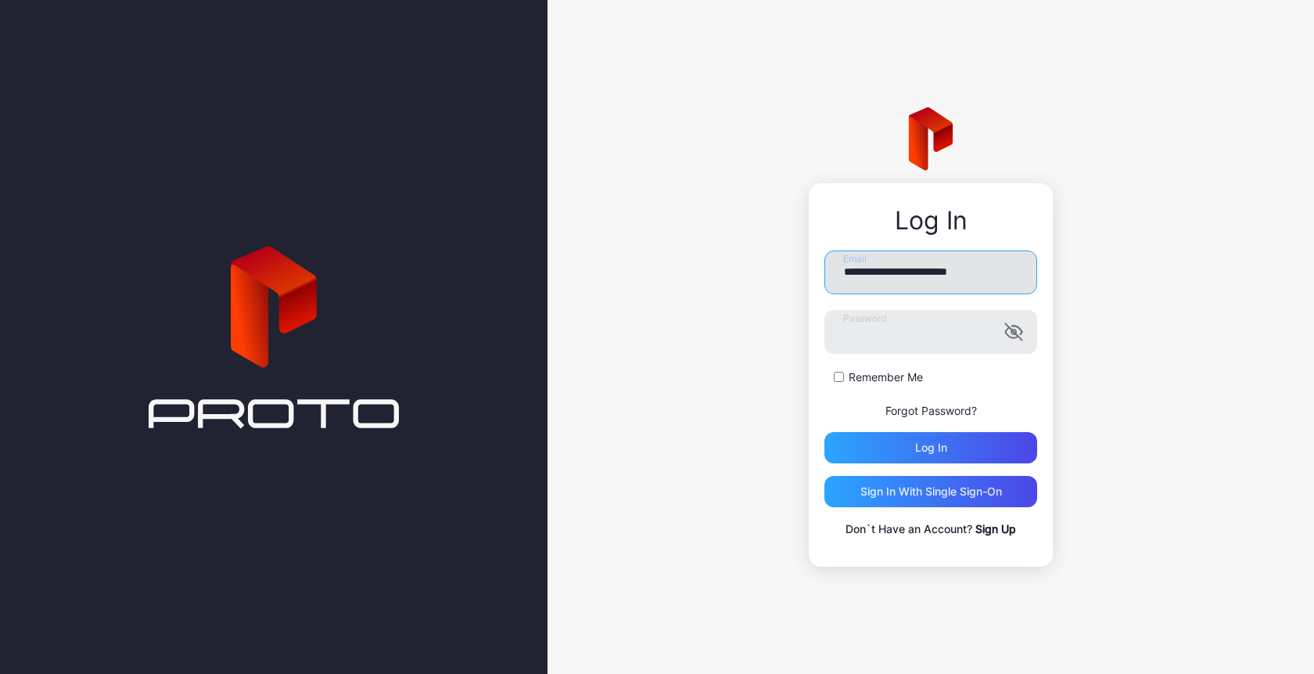
click at [933, 265] on input "**********" at bounding box center [931, 272] width 213 height 44
click at [938, 271] on input "**********" at bounding box center [931, 272] width 213 height 44
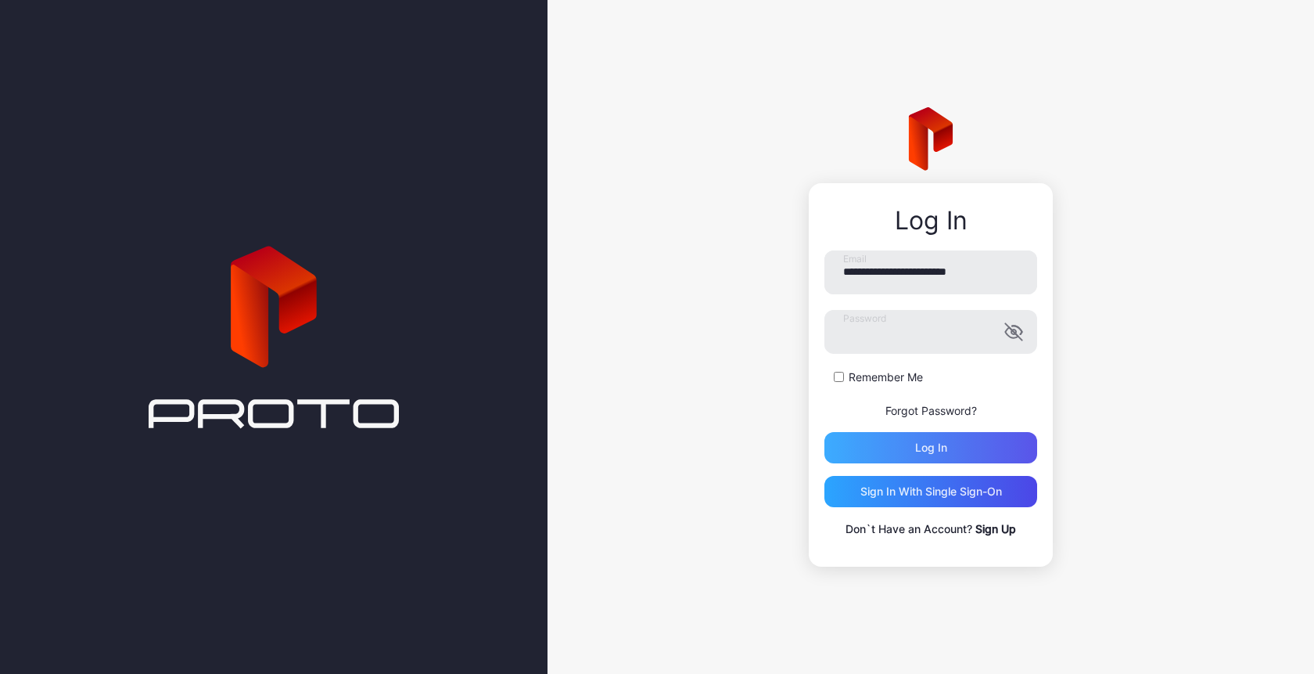
type input "**********"
click at [900, 439] on div "Log in" at bounding box center [931, 447] width 213 height 31
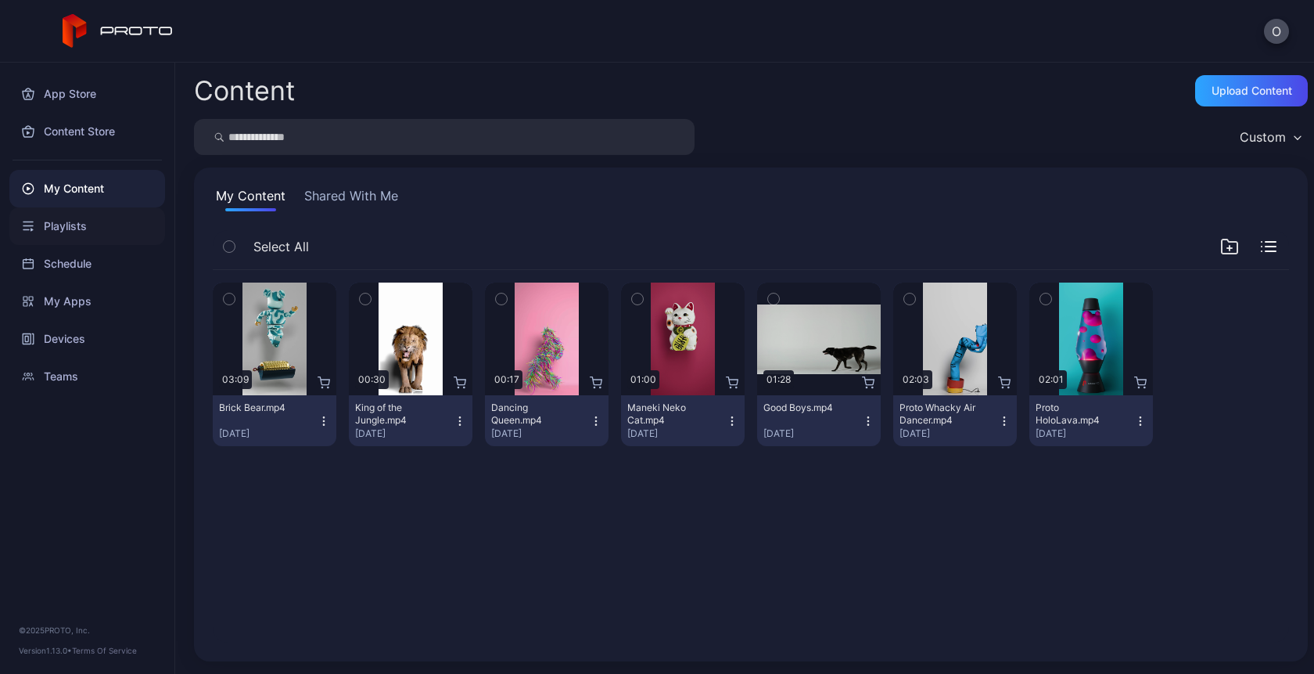
click at [72, 226] on div "Playlists" at bounding box center [87, 226] width 156 height 38
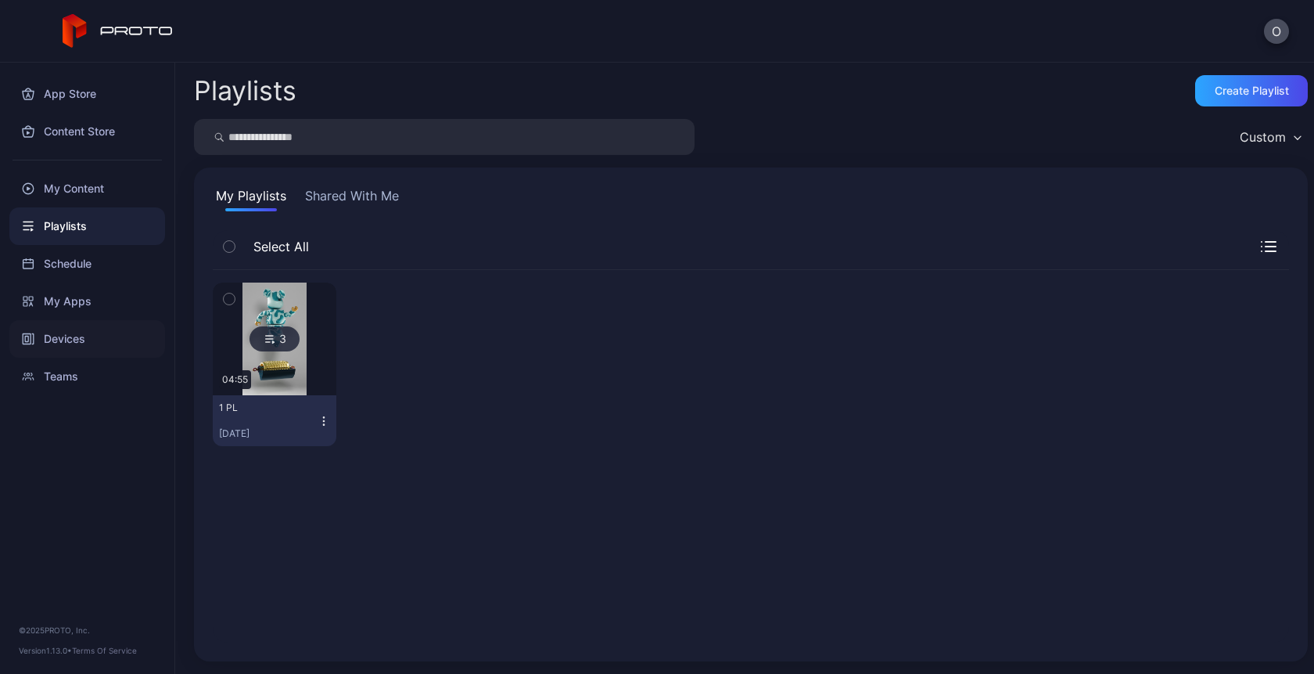
click at [91, 341] on div "Devices" at bounding box center [87, 339] width 156 height 38
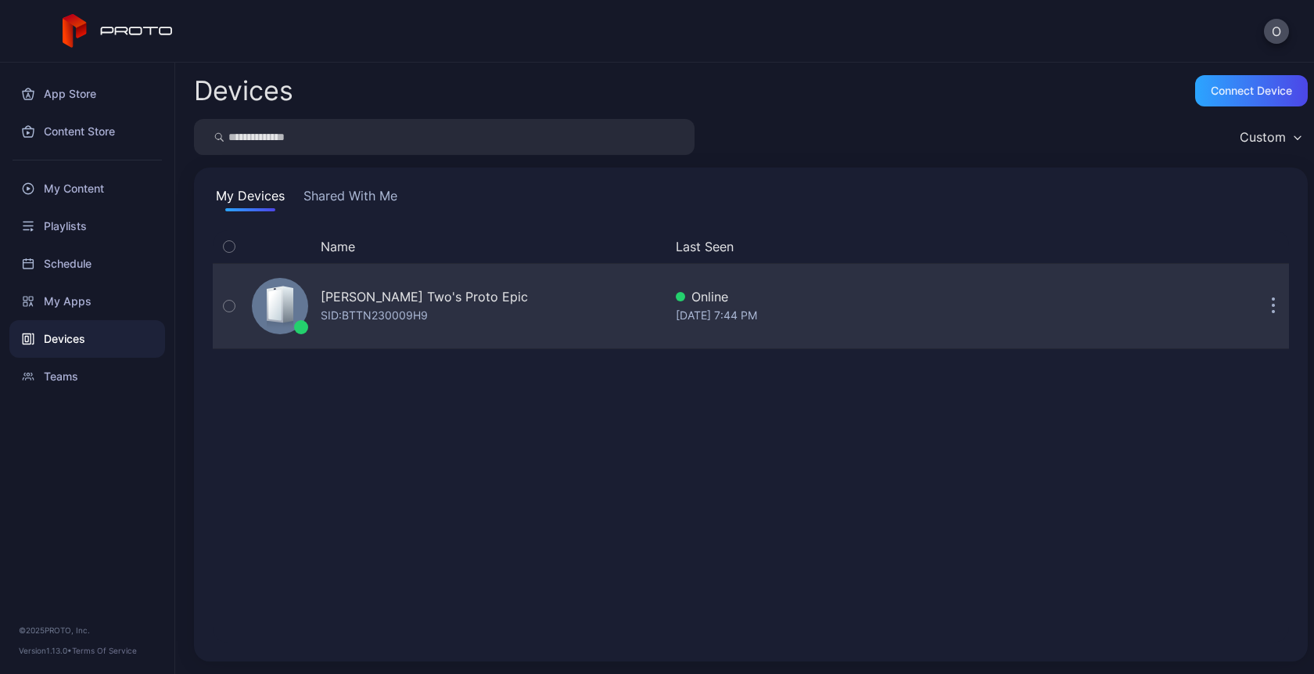
click at [410, 318] on div "SID: BTTN230009H9" at bounding box center [374, 315] width 107 height 19
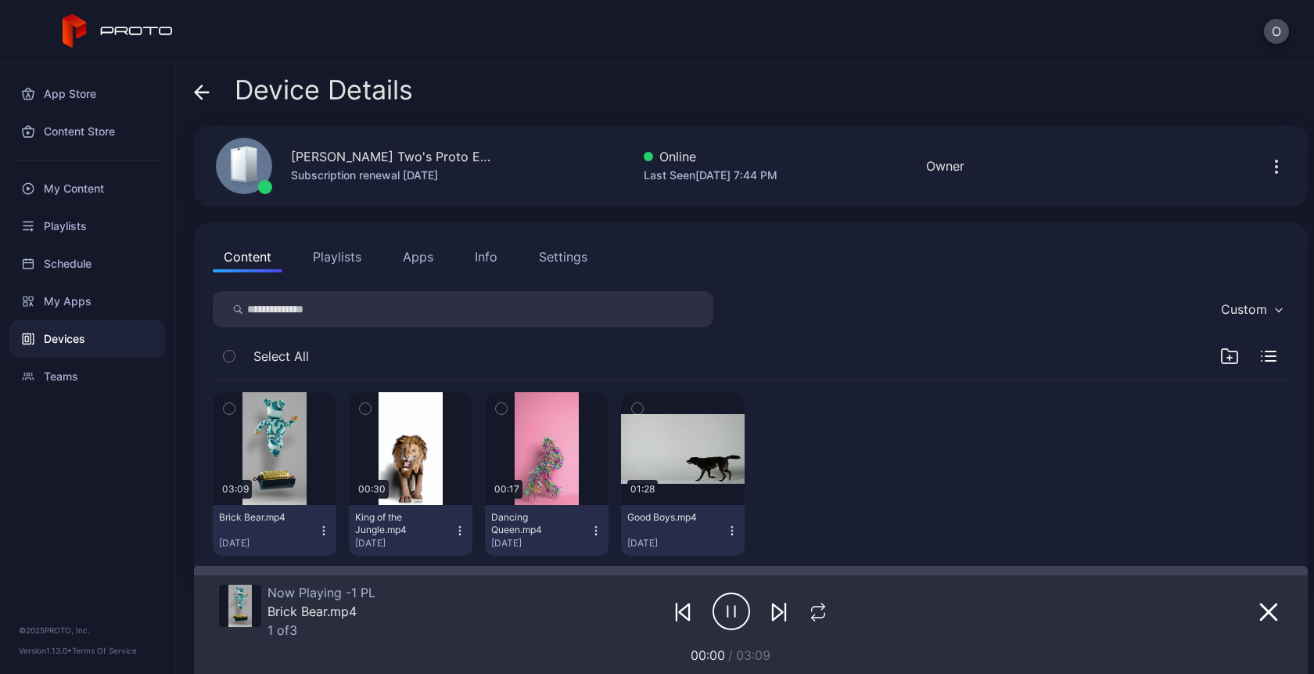
click at [329, 252] on button "Playlists" at bounding box center [337, 256] width 70 height 31
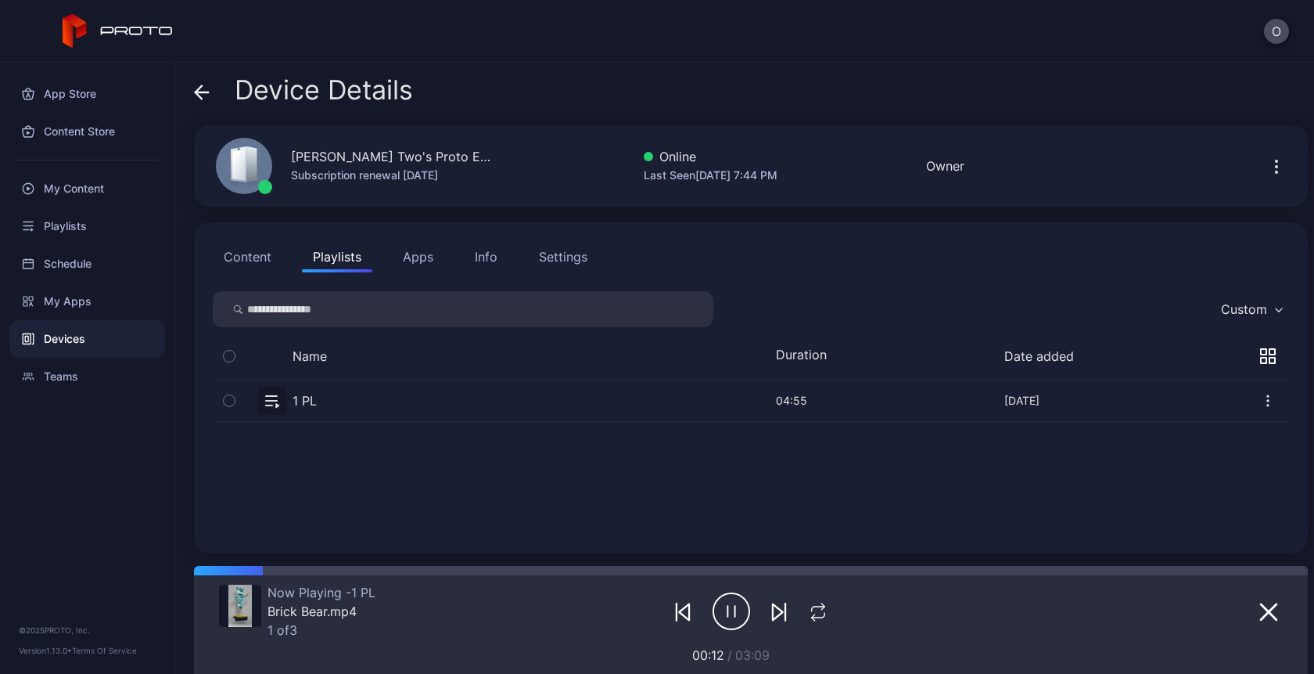
click at [274, 403] on button "button" at bounding box center [751, 399] width 1077 height 41
click at [305, 396] on button "button" at bounding box center [751, 399] width 1077 height 41
click at [1260, 355] on icon "button" at bounding box center [1268, 356] width 16 height 16
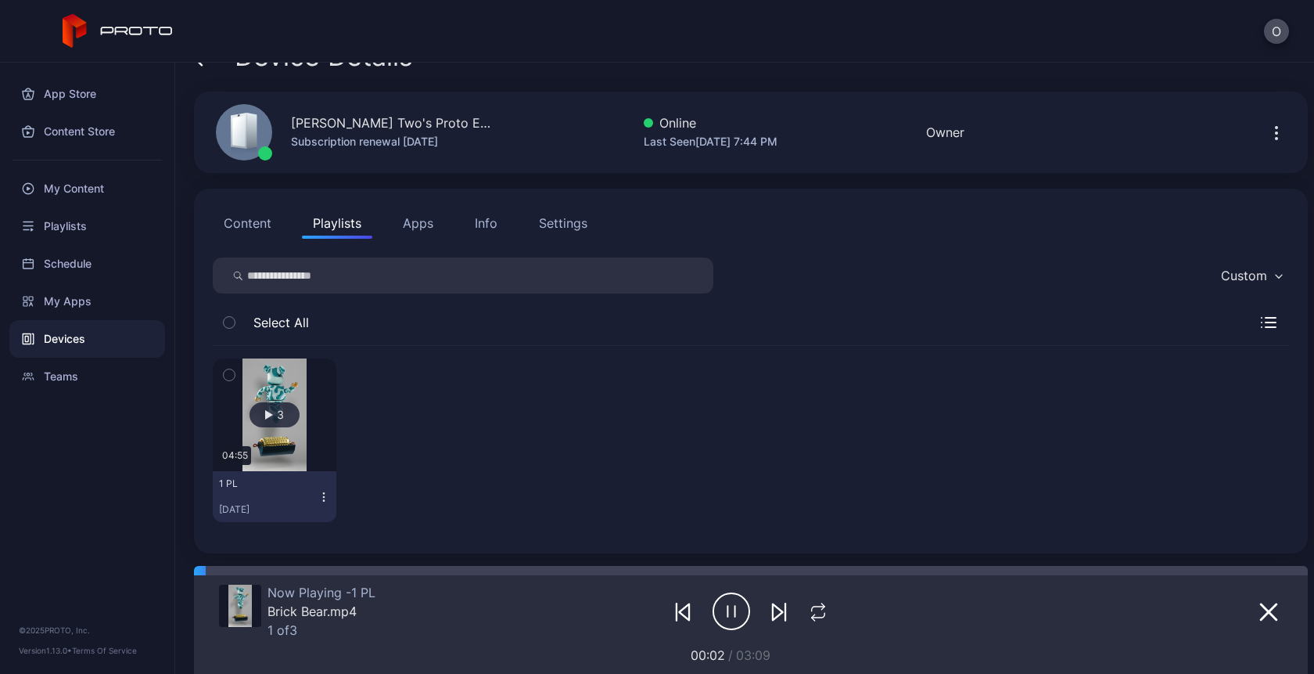
scroll to position [33, 0]
click at [323, 493] on icon "button" at bounding box center [324, 497] width 13 height 13
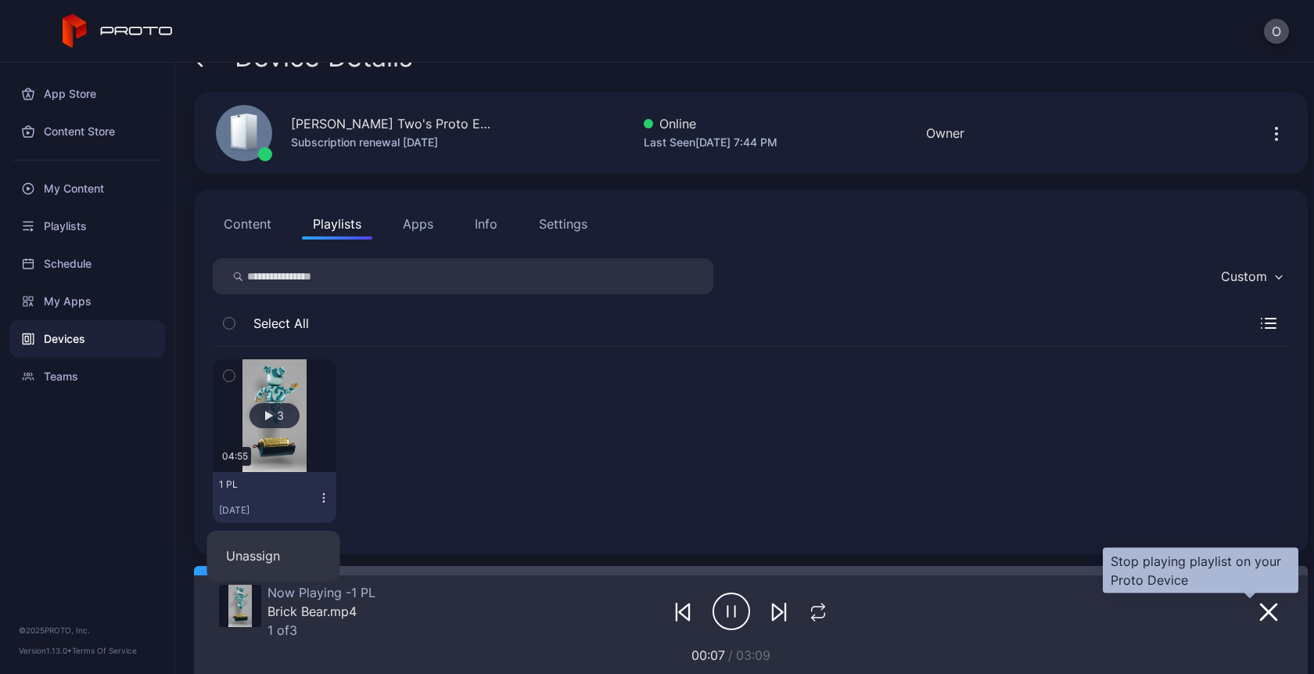
click at [1260, 617] on icon "button" at bounding box center [1269, 611] width 19 height 19
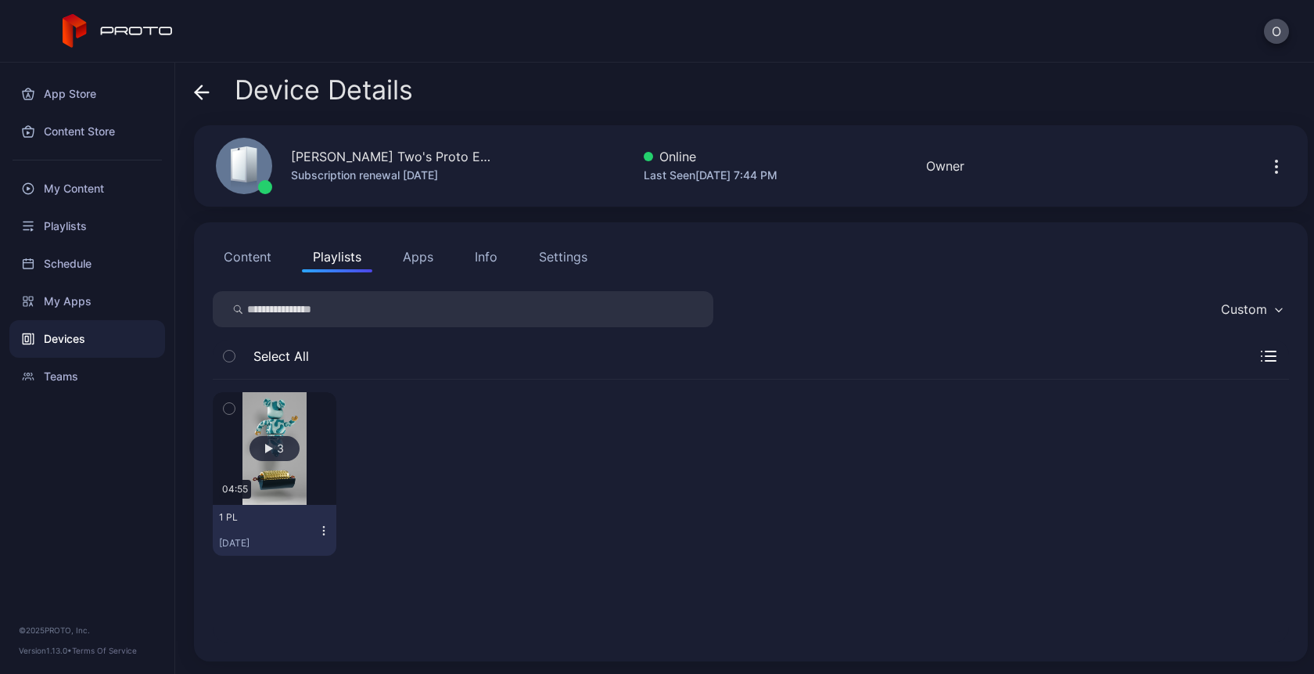
scroll to position [0, 0]
click at [250, 263] on button "Content" at bounding box center [248, 256] width 70 height 31
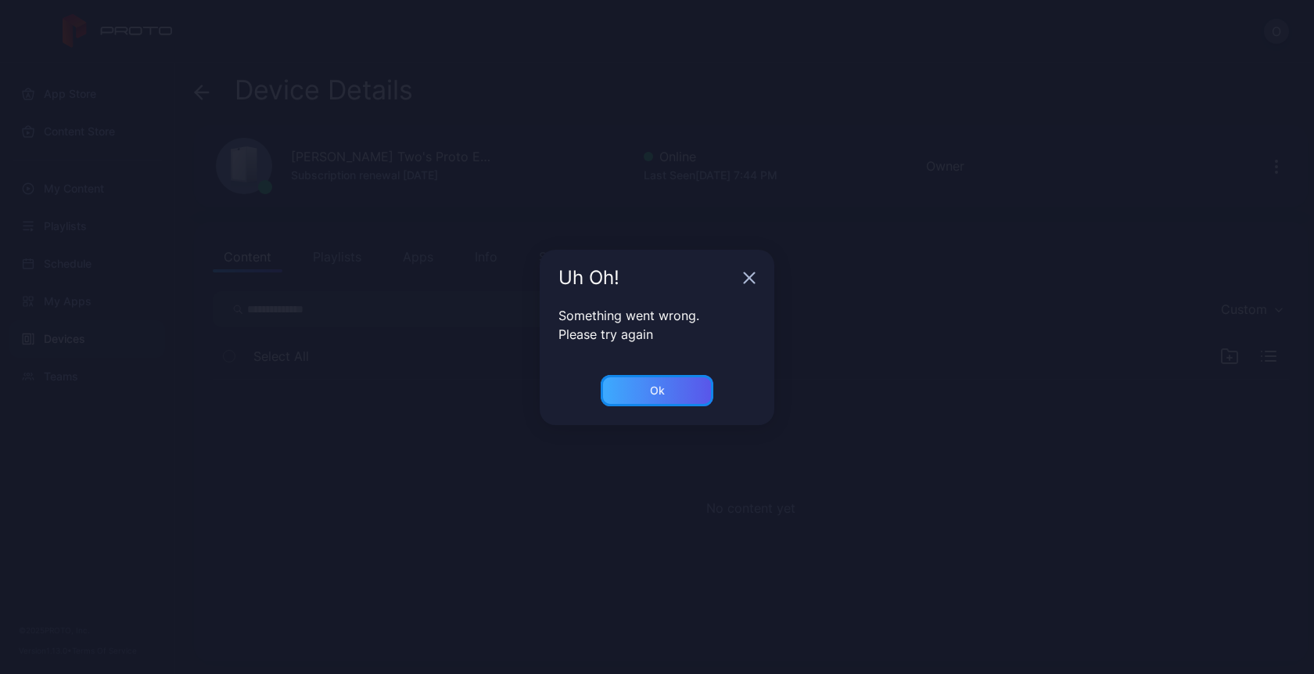
click at [663, 401] on div "Ok" at bounding box center [657, 390] width 113 height 31
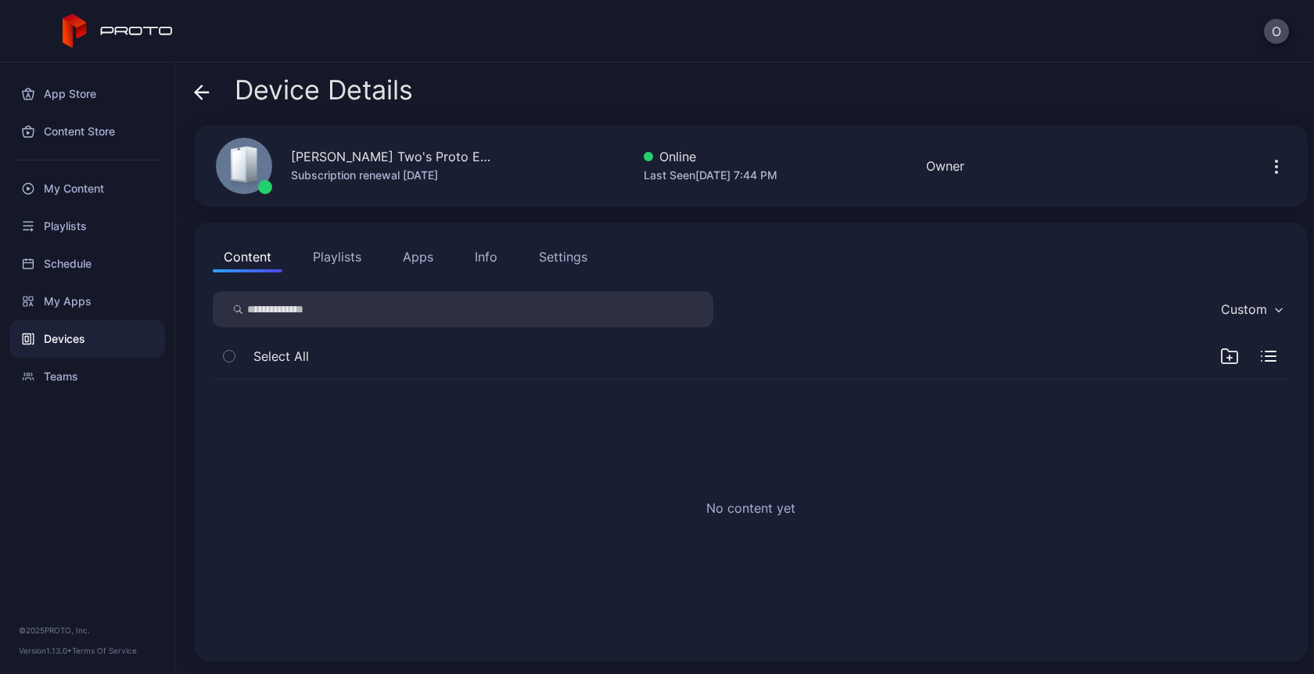
click at [111, 34] on icon at bounding box center [118, 31] width 111 height 34
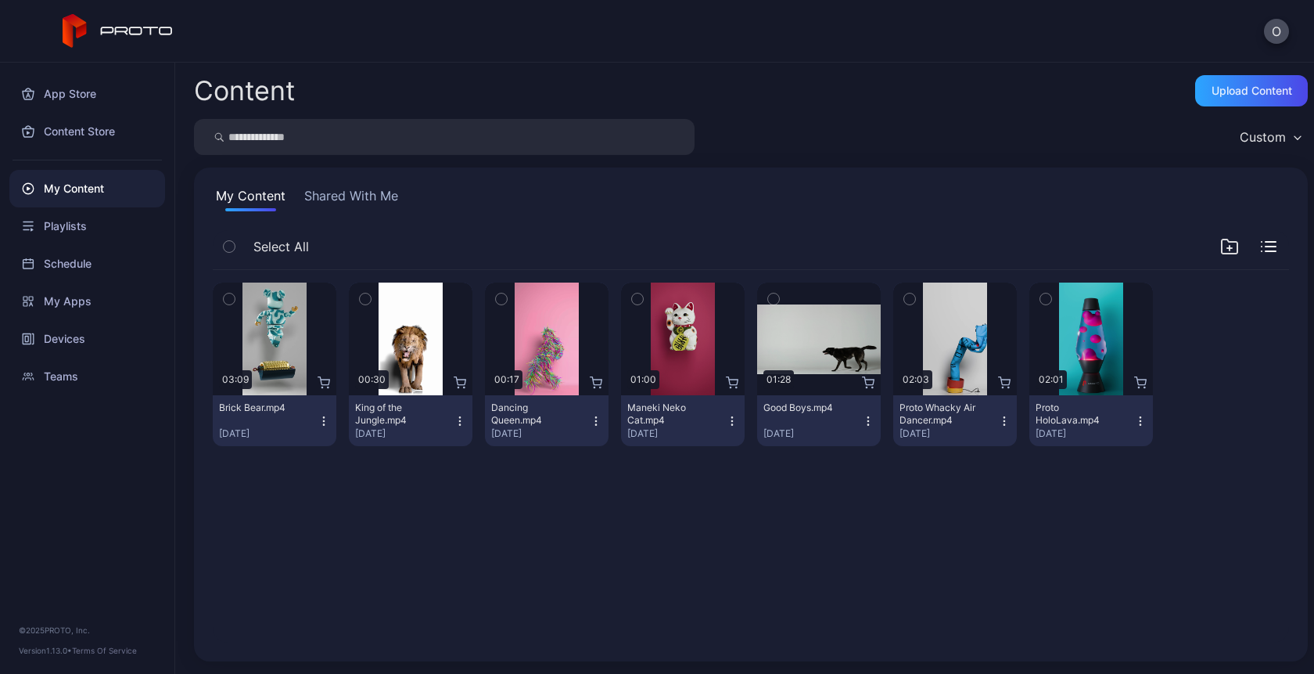
click at [77, 183] on div "My Content" at bounding box center [87, 189] width 156 height 38
click at [65, 343] on div "Devices" at bounding box center [87, 339] width 156 height 38
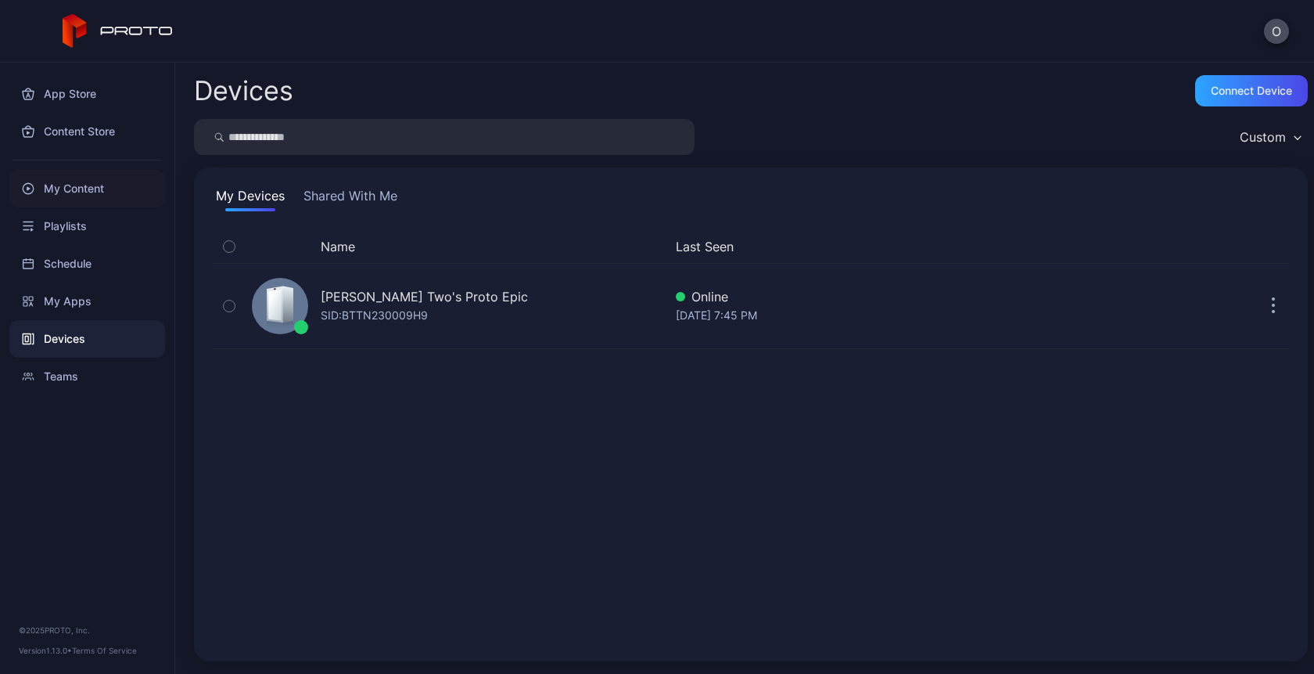
click at [64, 183] on div "My Content" at bounding box center [87, 189] width 156 height 38
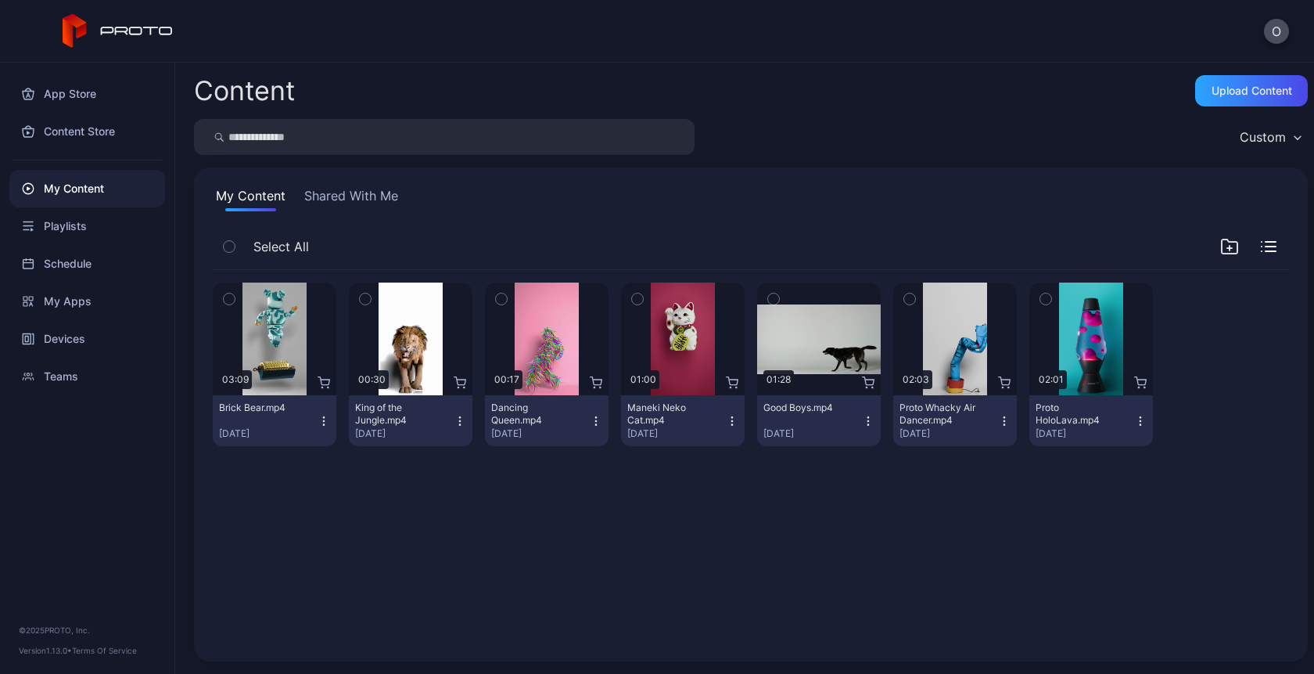
click at [726, 413] on button "Maneki Neko Cat.mp4 Aug 26, 2025" at bounding box center [683, 420] width 124 height 51
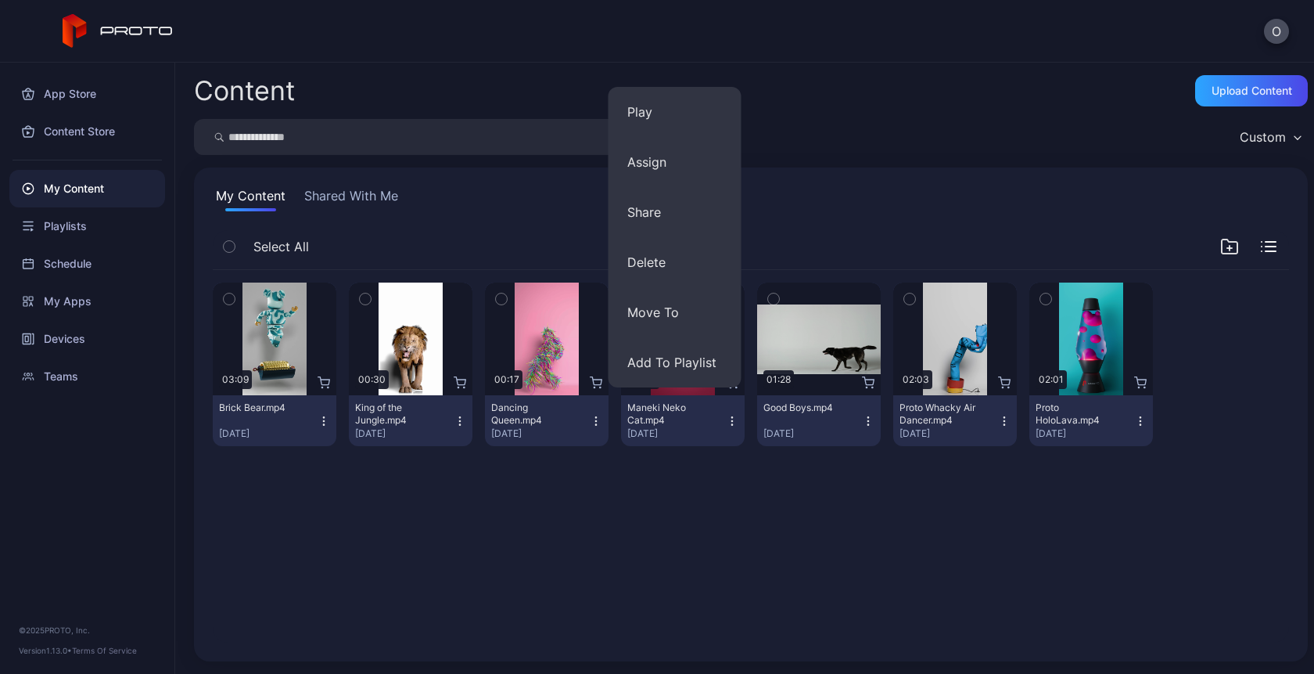
click at [412, 507] on div "Preview 03:09 Brick Bear.mp4 Aug 26, 2025 Preview 00:30 King of the Jungle.mp4 …" at bounding box center [751, 455] width 1102 height 397
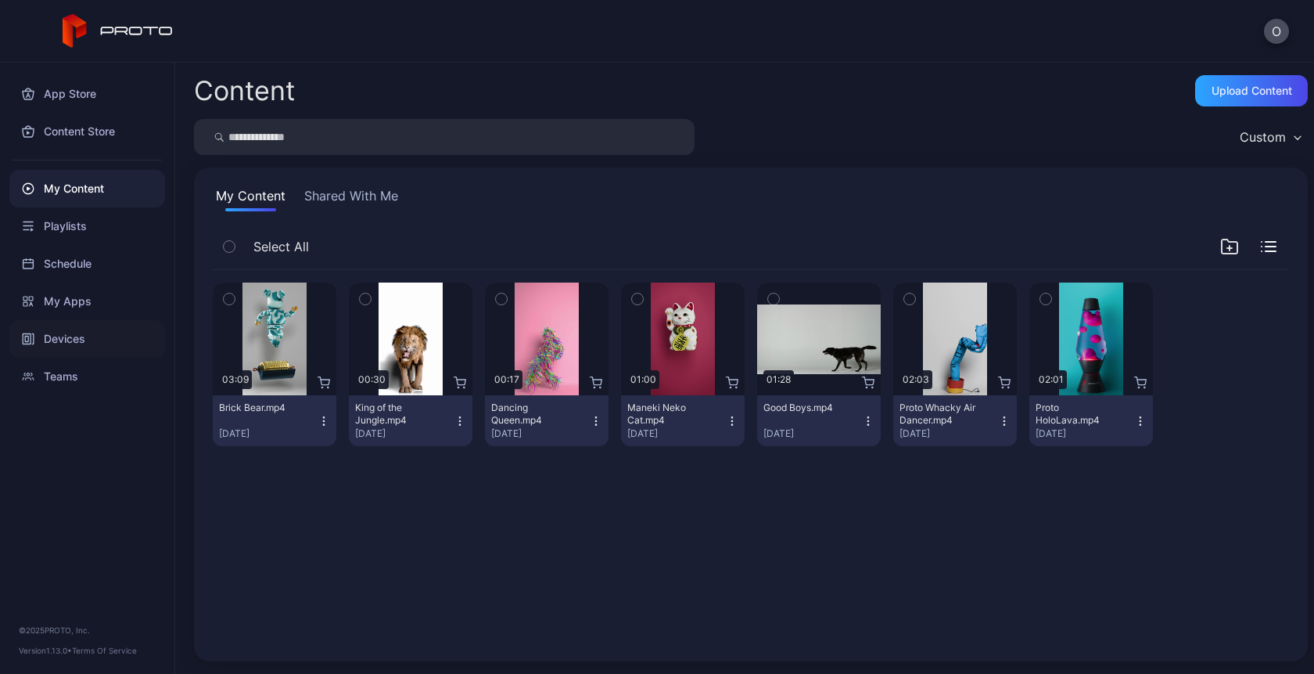
click at [68, 339] on div "Devices" at bounding box center [87, 339] width 156 height 38
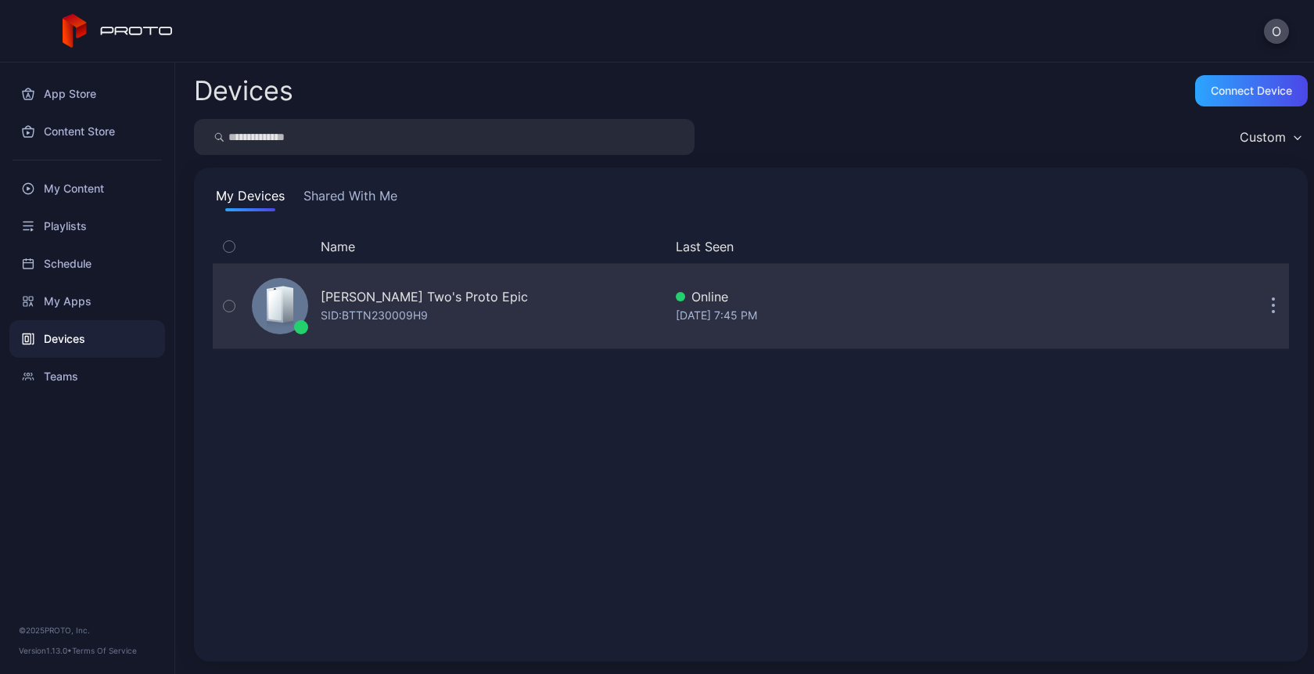
click at [468, 315] on div "Oksana Two's Proto Epic SID: BTTN230009H9" at bounding box center [455, 306] width 418 height 78
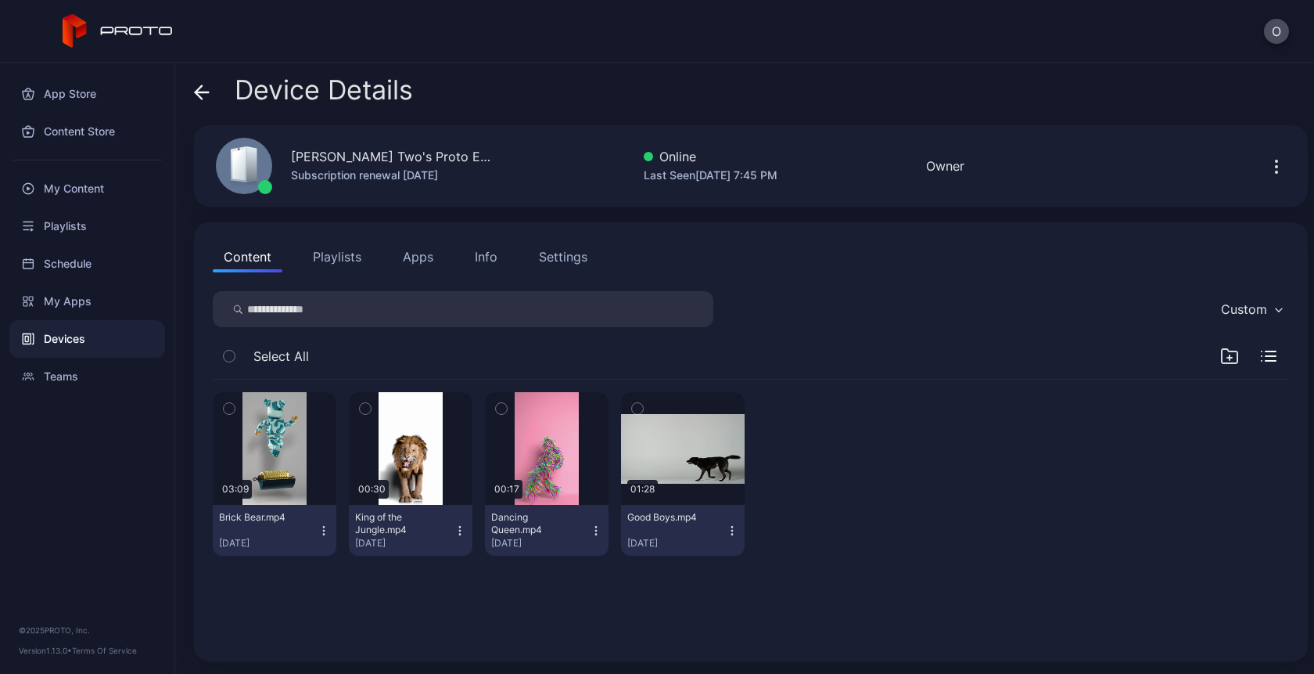
click at [458, 530] on icon "button" at bounding box center [460, 530] width 13 height 13
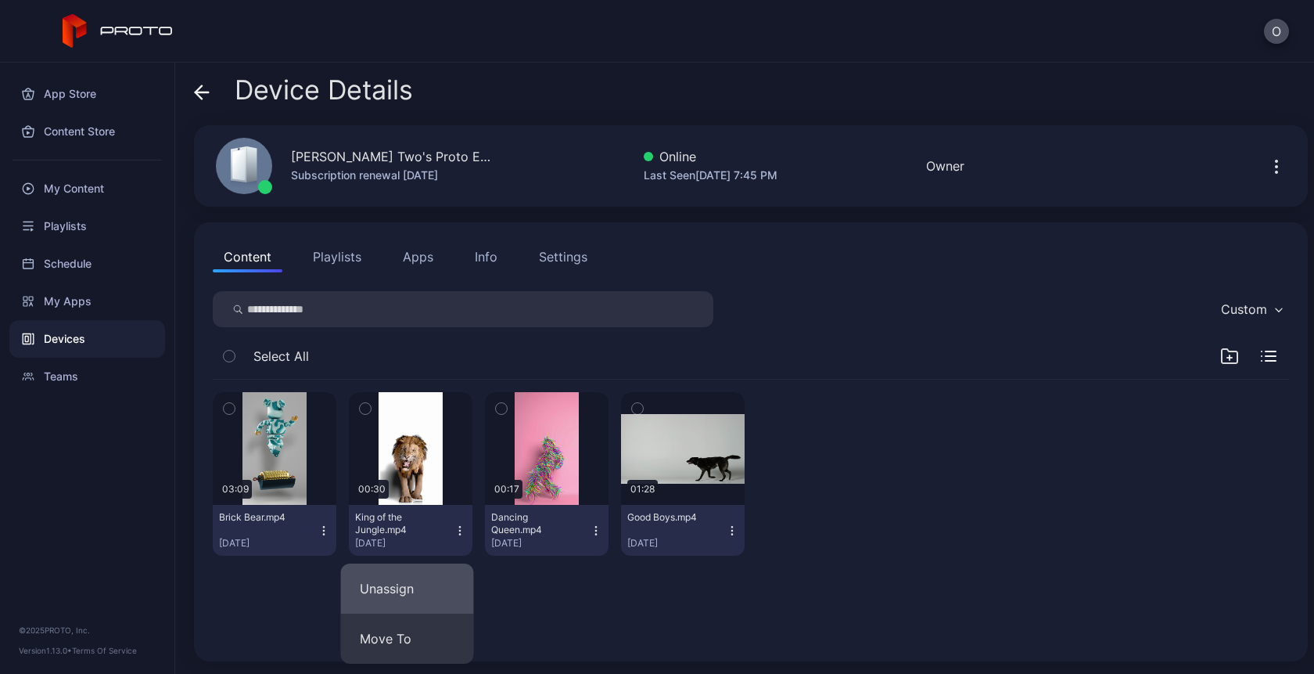
click at [415, 585] on button "Unassign" at bounding box center [407, 588] width 133 height 50
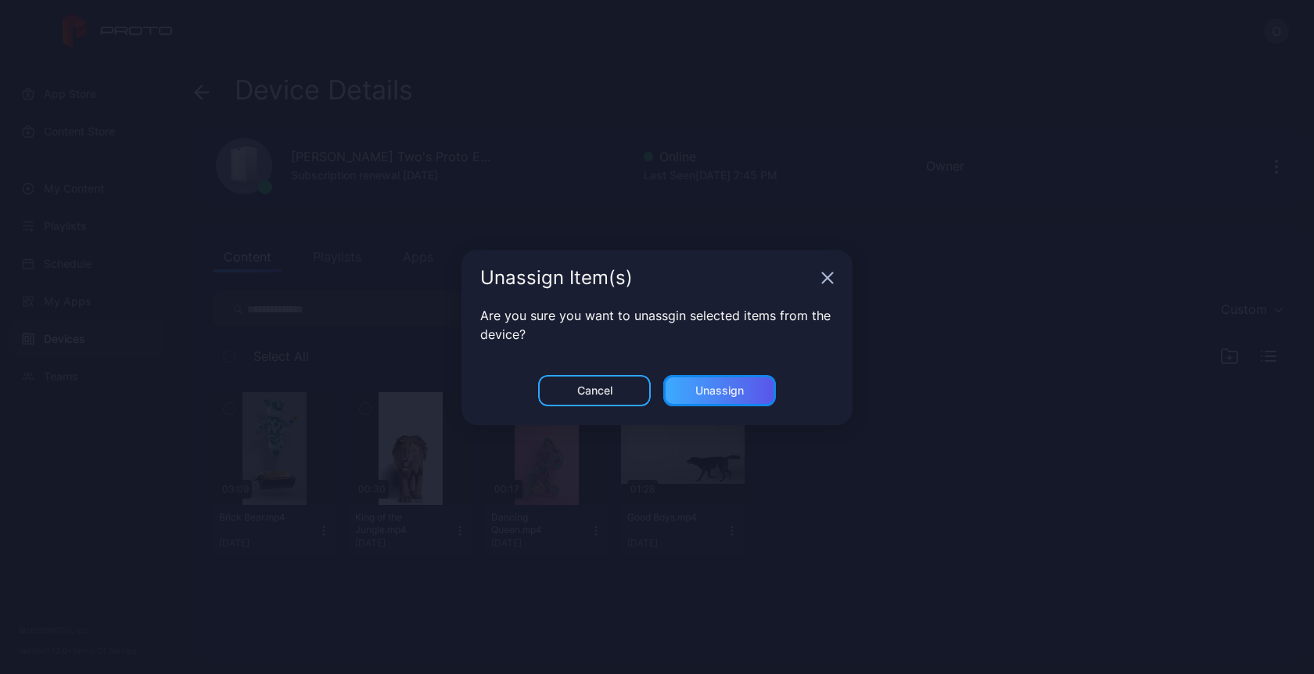
click at [725, 382] on div "Unassign" at bounding box center [719, 390] width 113 height 31
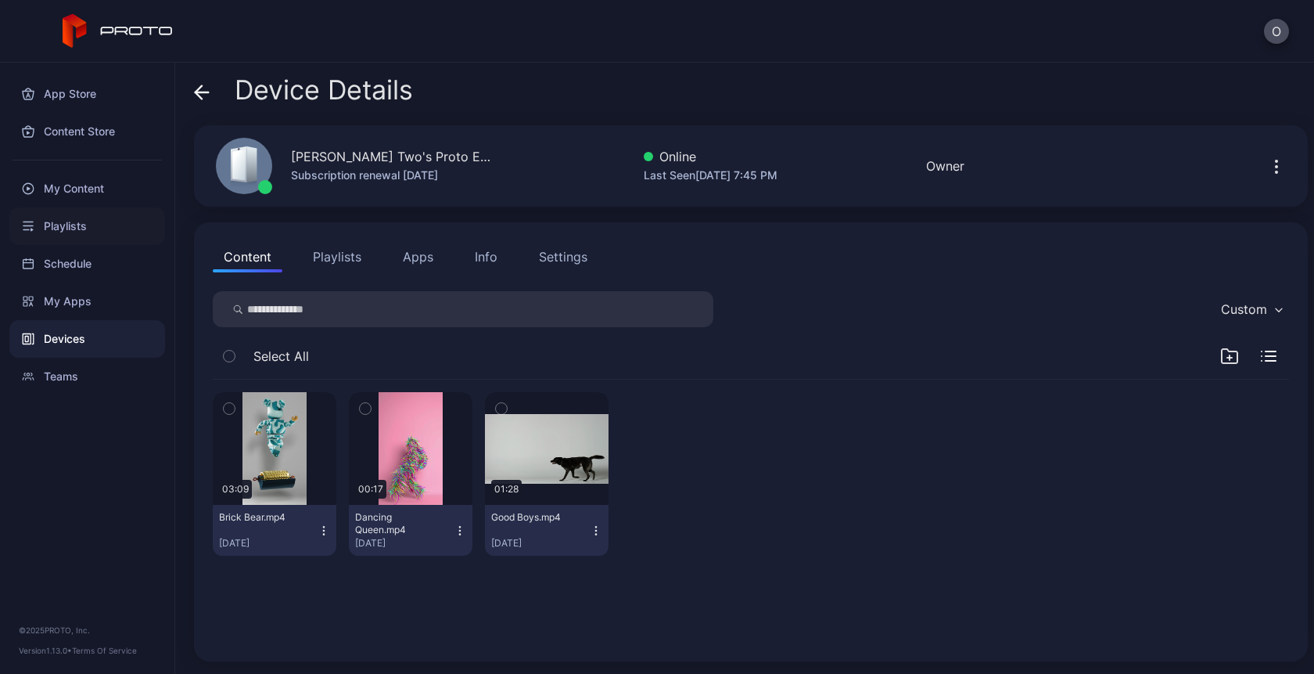
click at [76, 223] on div "Playlists" at bounding box center [87, 226] width 156 height 38
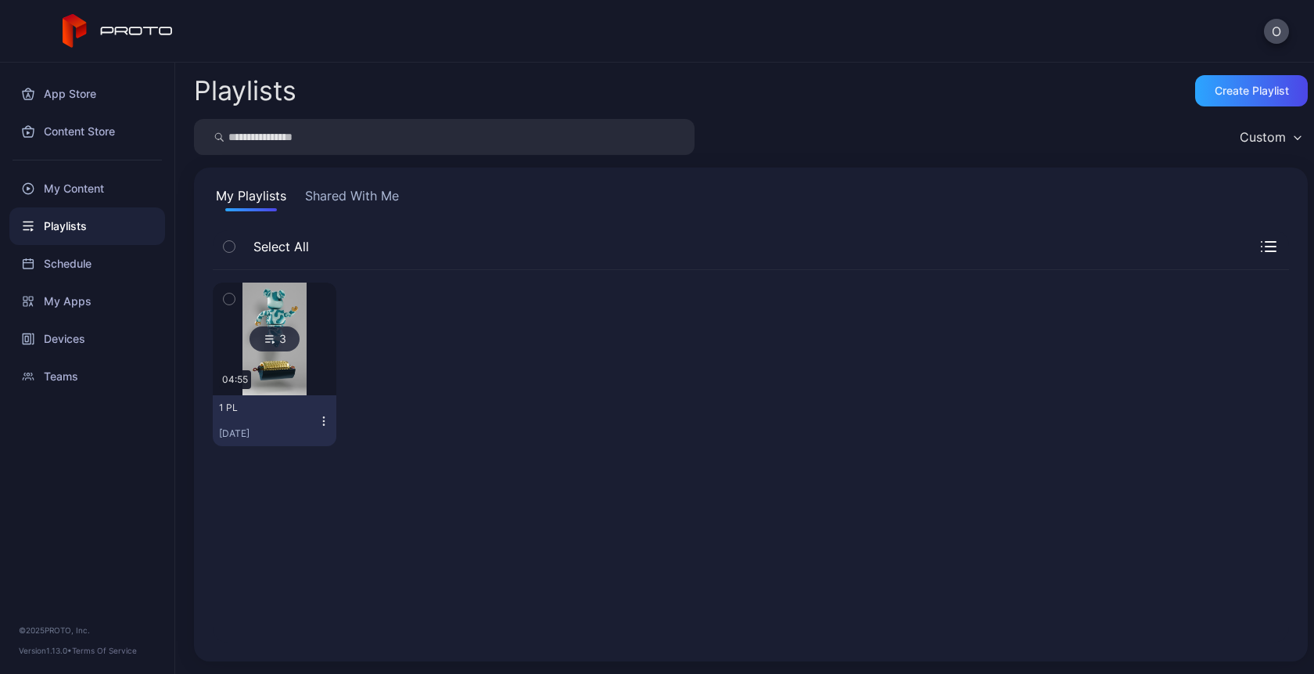
click at [1261, 247] on icon "button" at bounding box center [1269, 246] width 16 height 11
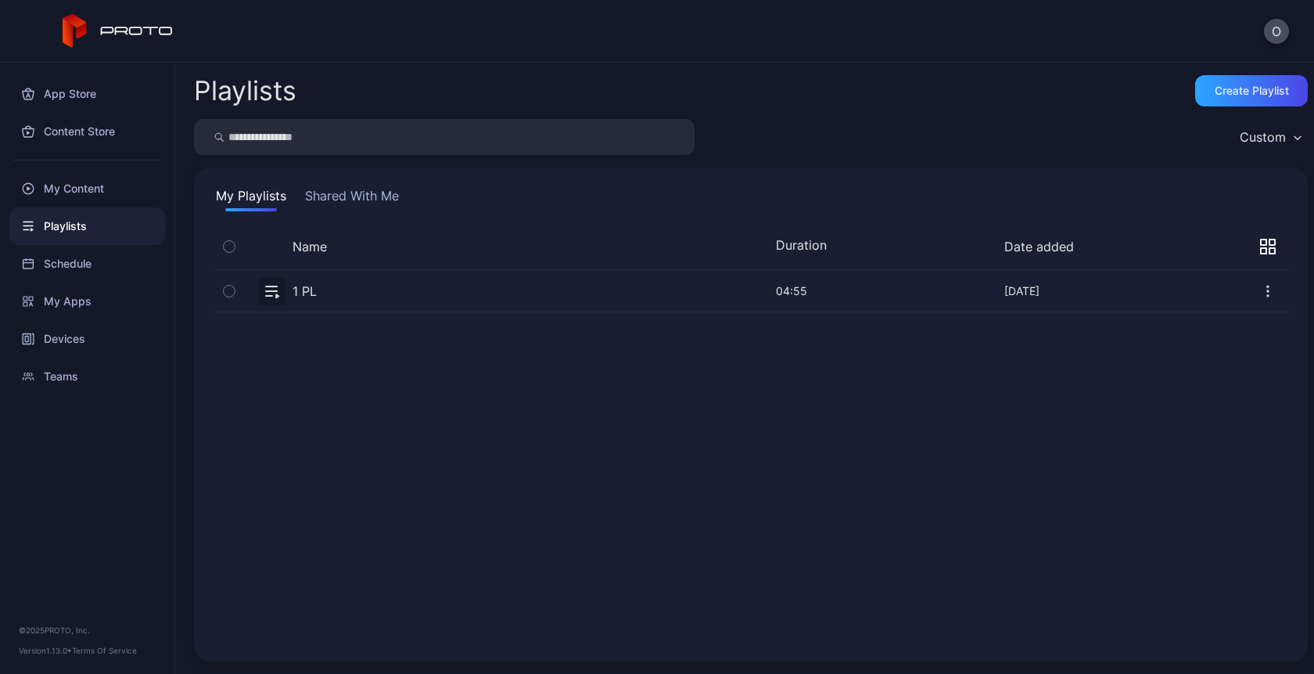
click at [1260, 293] on icon "button" at bounding box center [1268, 291] width 16 height 16
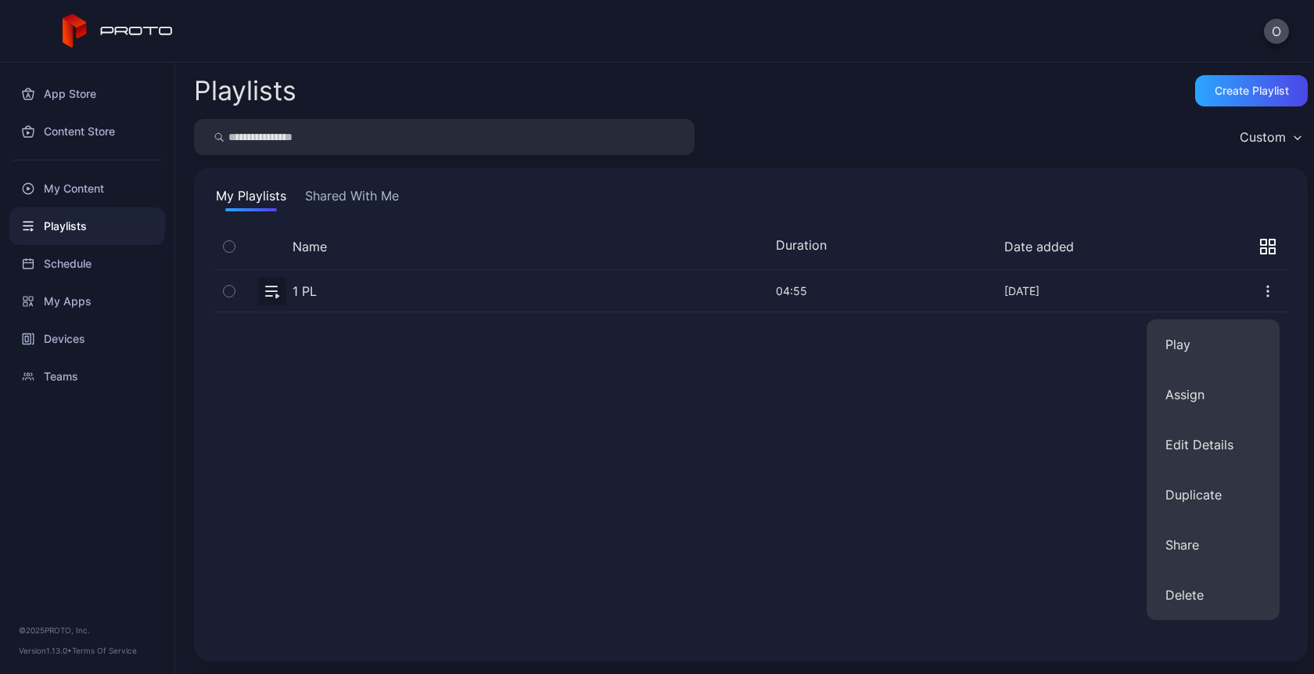
click at [1260, 284] on icon "button" at bounding box center [1268, 291] width 16 height 16
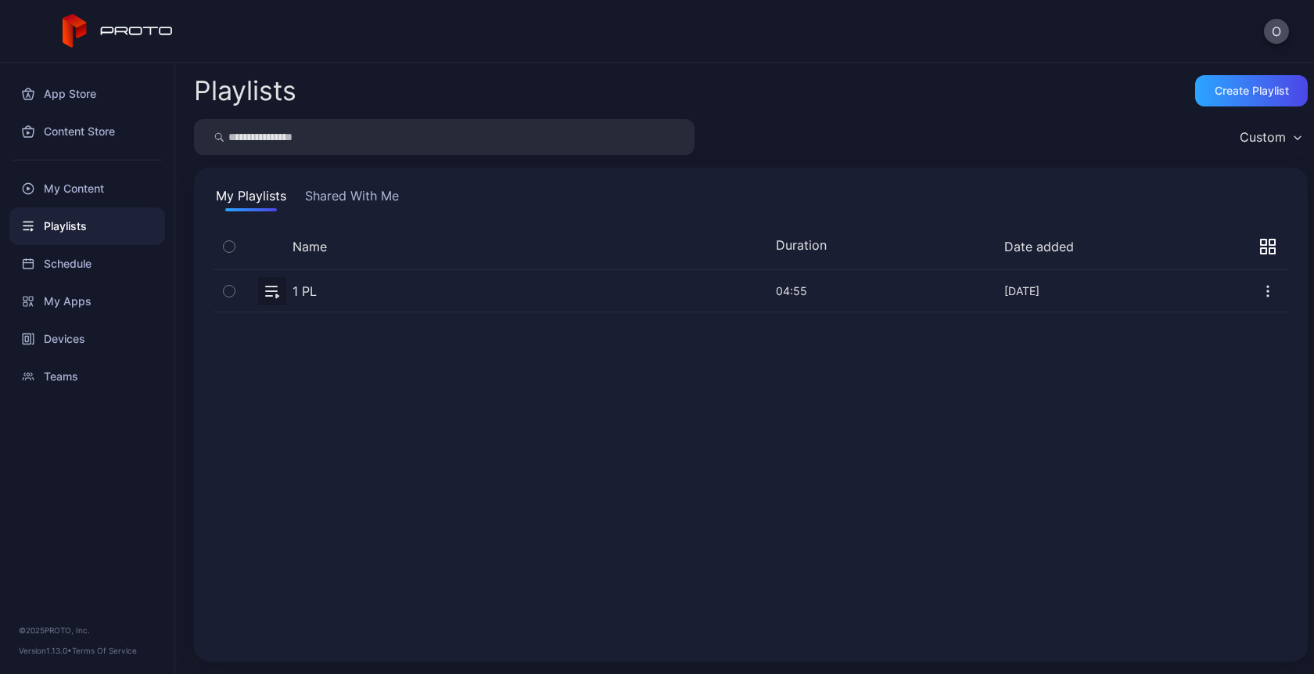
click at [1253, 232] on div "Name Duration Date added" at bounding box center [751, 250] width 1077 height 40
click at [1260, 246] on icon "button" at bounding box center [1268, 247] width 16 height 16
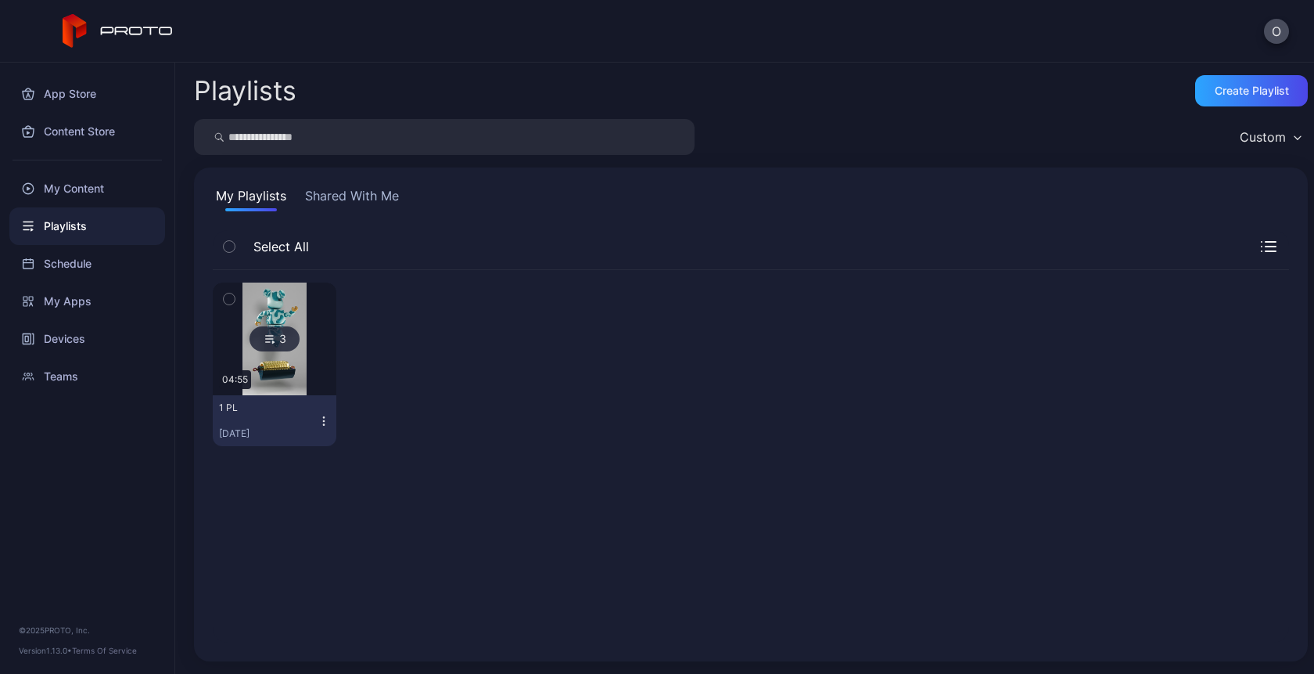
click at [334, 193] on button "Shared With Me" at bounding box center [352, 198] width 100 height 25
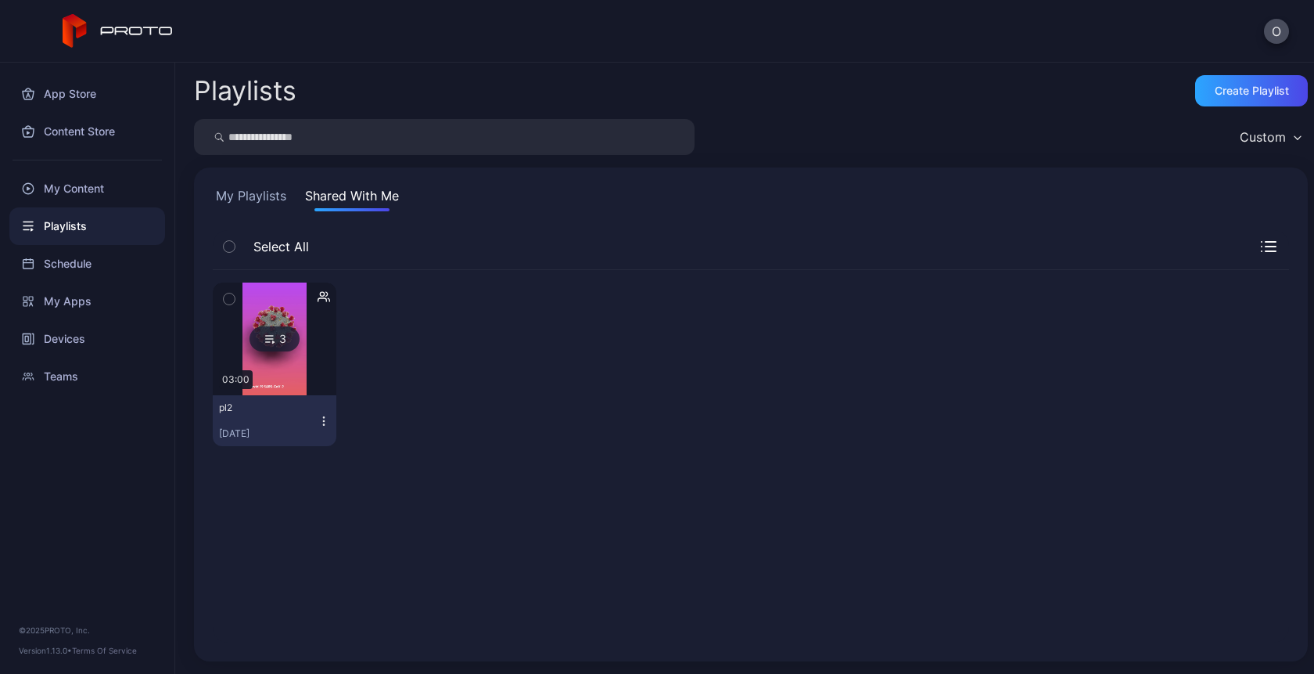
click at [307, 374] on div at bounding box center [274, 338] width 113 height 113
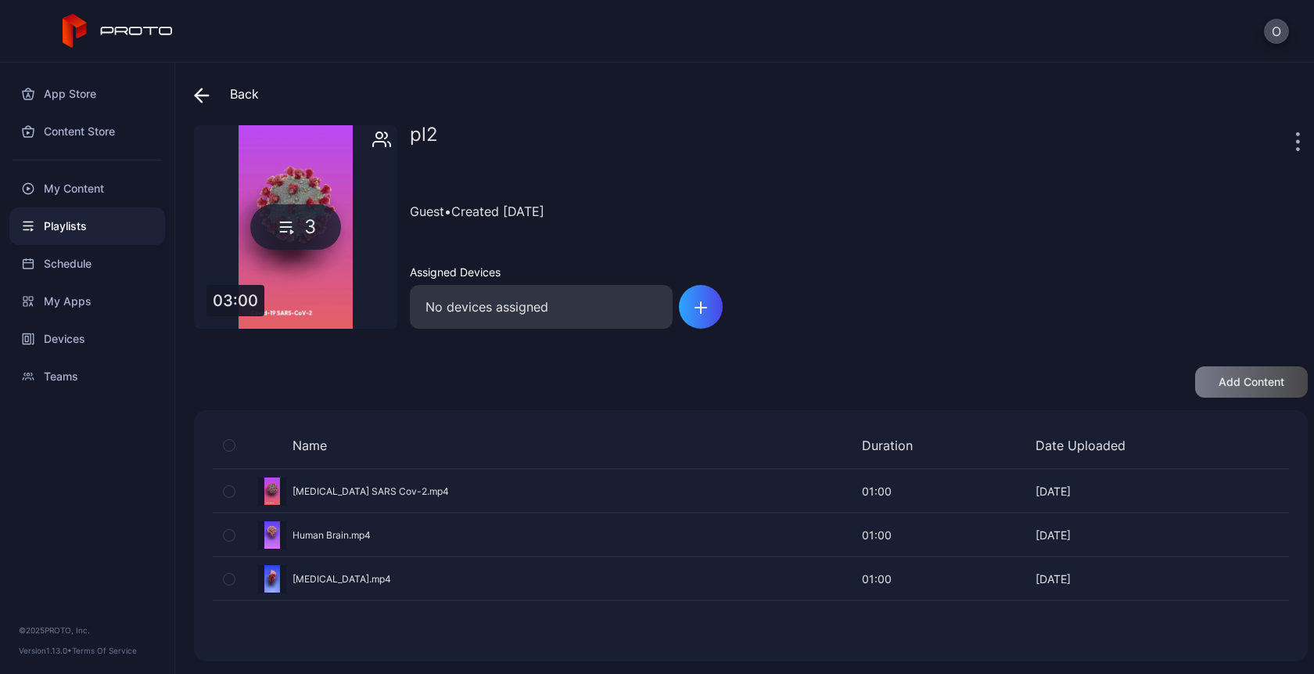
click at [200, 93] on icon at bounding box center [202, 96] width 16 height 16
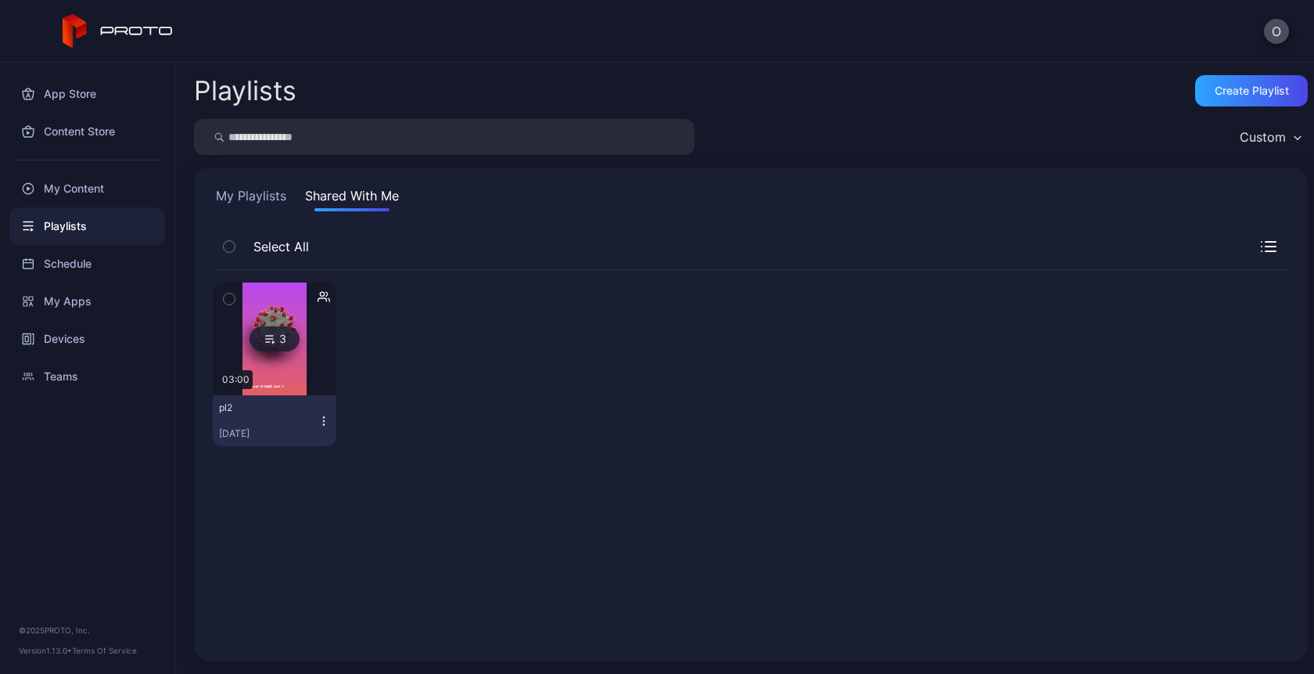
click at [268, 195] on button "My Playlists" at bounding box center [251, 198] width 77 height 25
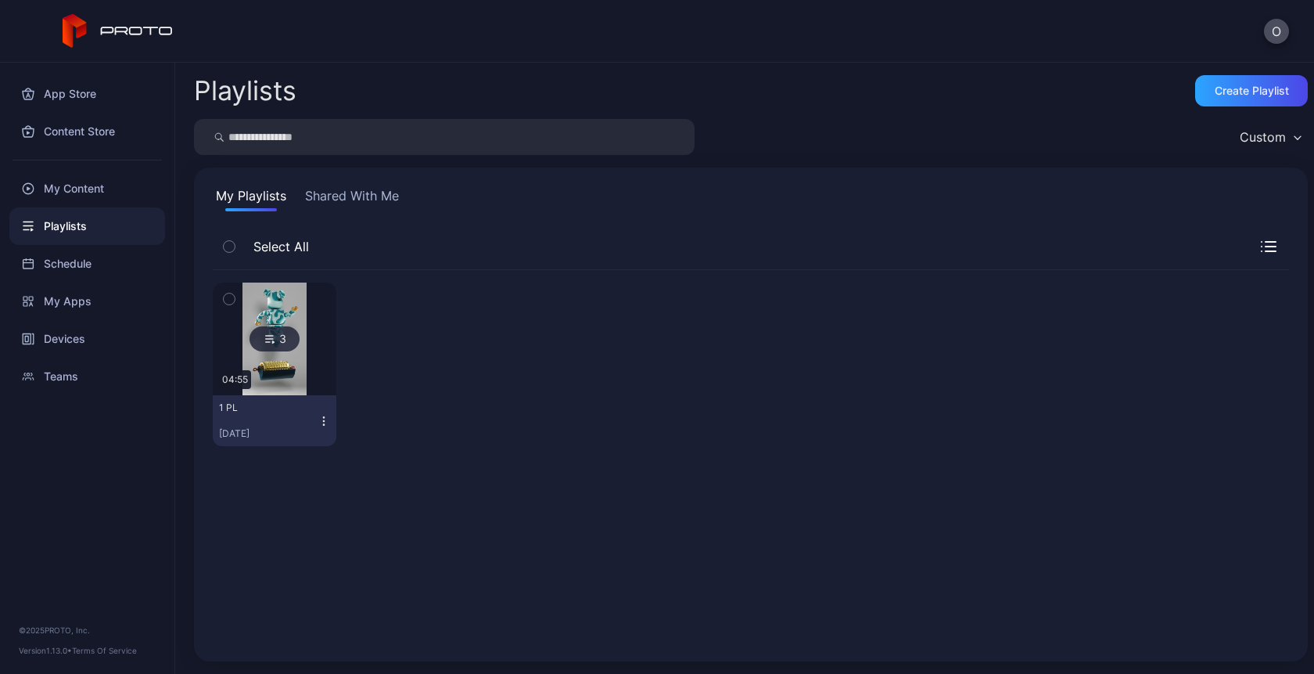
click at [329, 373] on div at bounding box center [274, 338] width 113 height 113
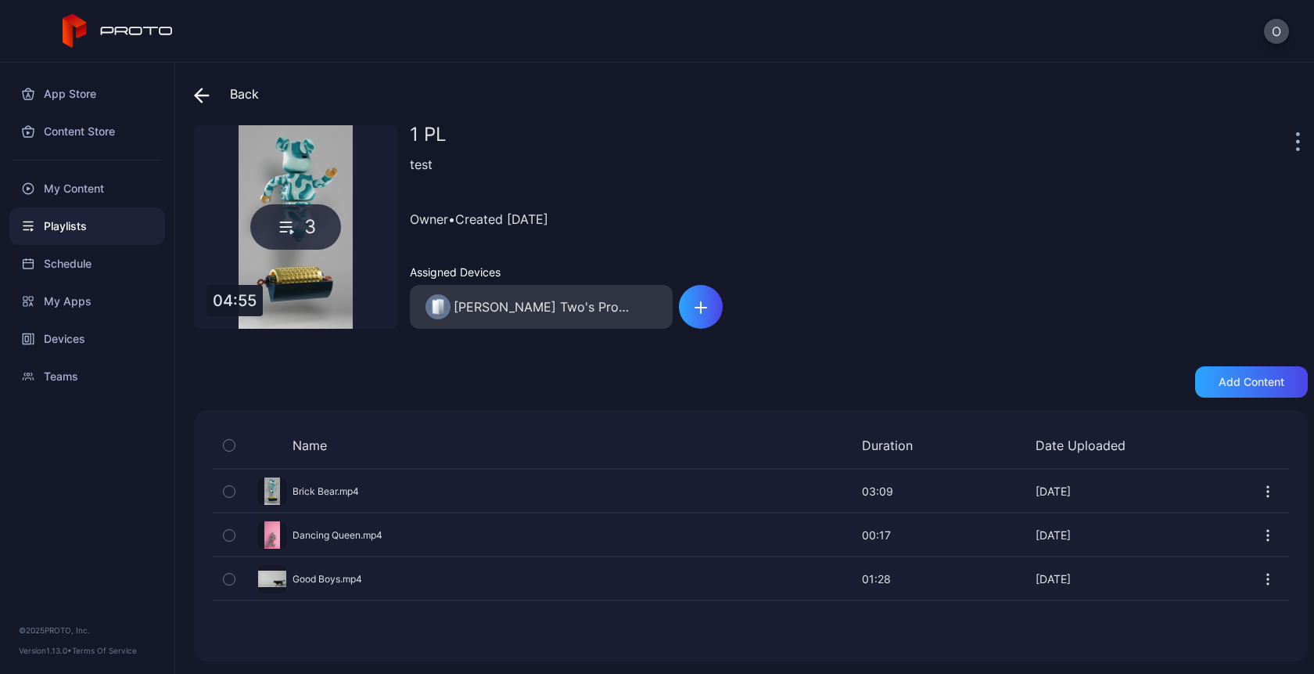
click at [184, 92] on div "Back 1 PL 3 04:55 1 PL test Owner • Created Aug 26, 2025 Assigned Devices Oksan…" at bounding box center [744, 368] width 1139 height 611
click at [201, 97] on icon at bounding box center [202, 96] width 16 height 16
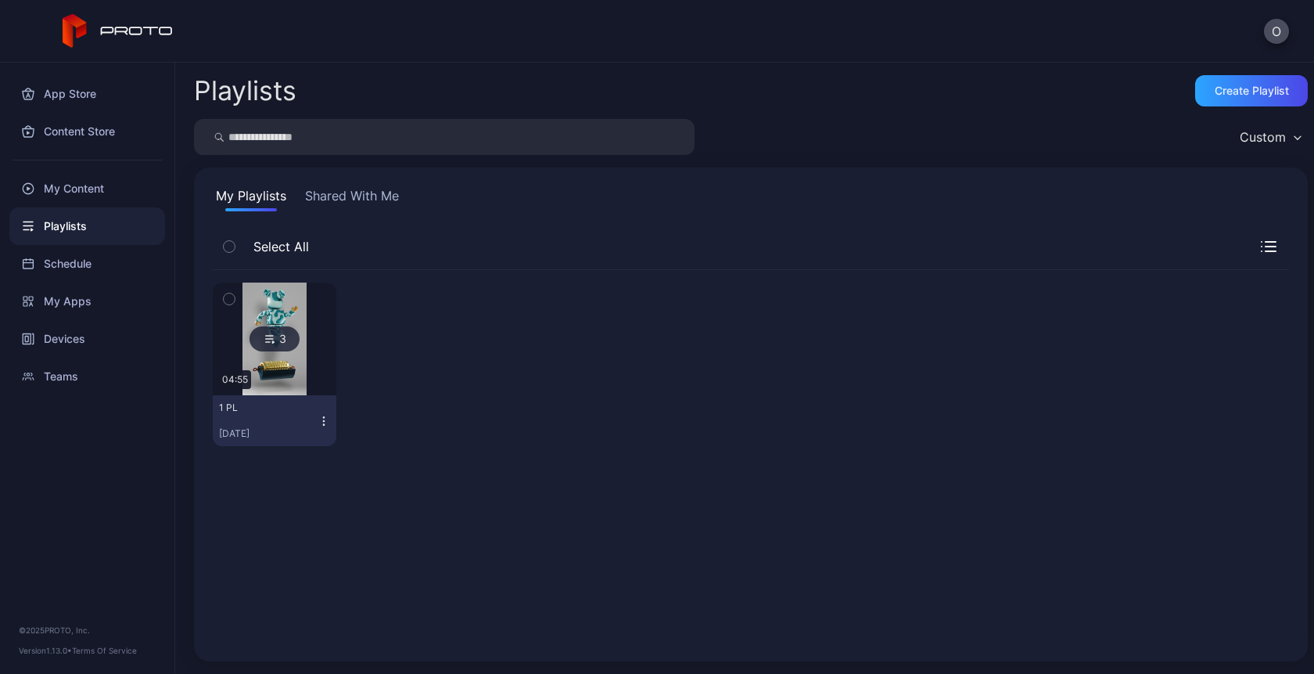
click at [334, 206] on button "Shared With Me" at bounding box center [352, 198] width 100 height 25
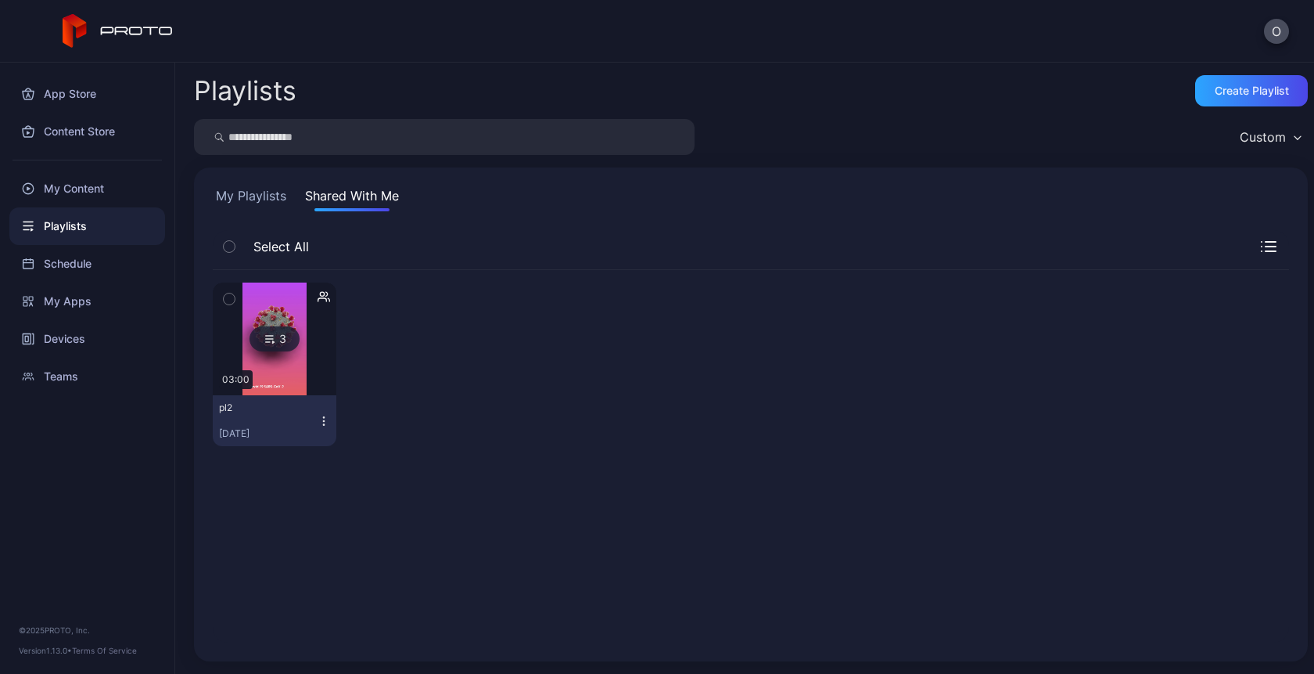
click at [299, 350] on img at bounding box center [274, 338] width 63 height 113
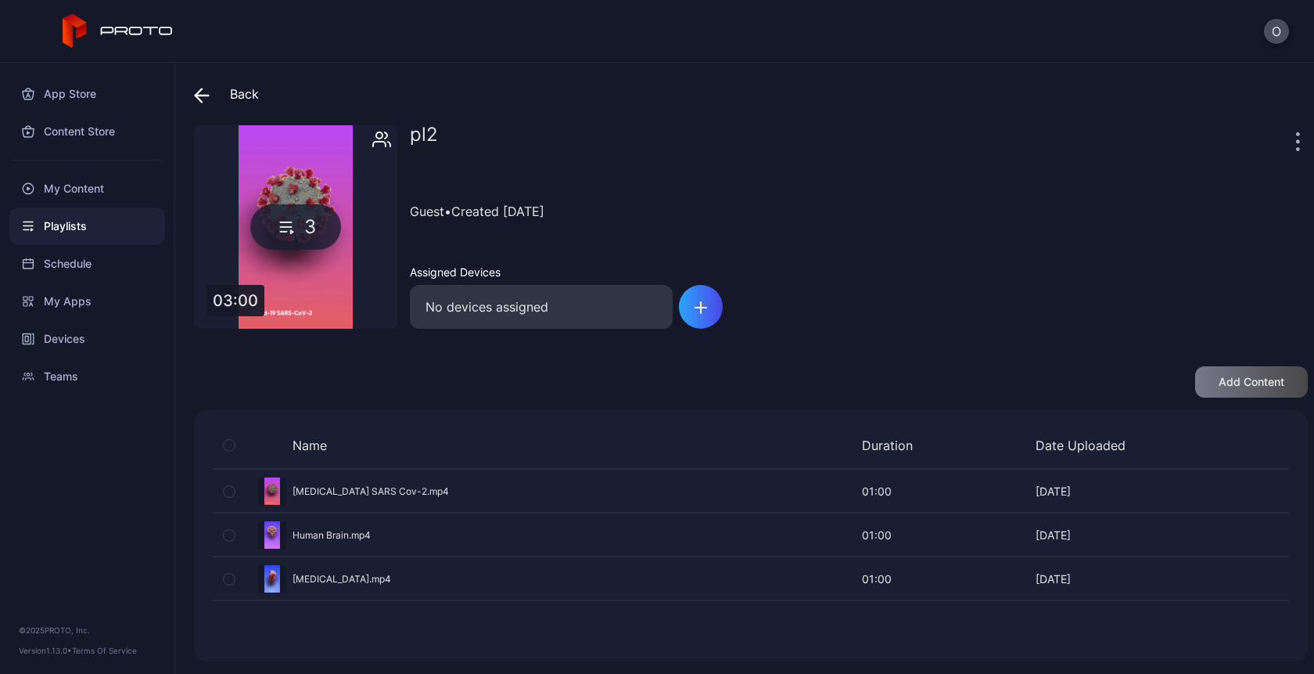
click at [205, 91] on icon at bounding box center [202, 96] width 16 height 16
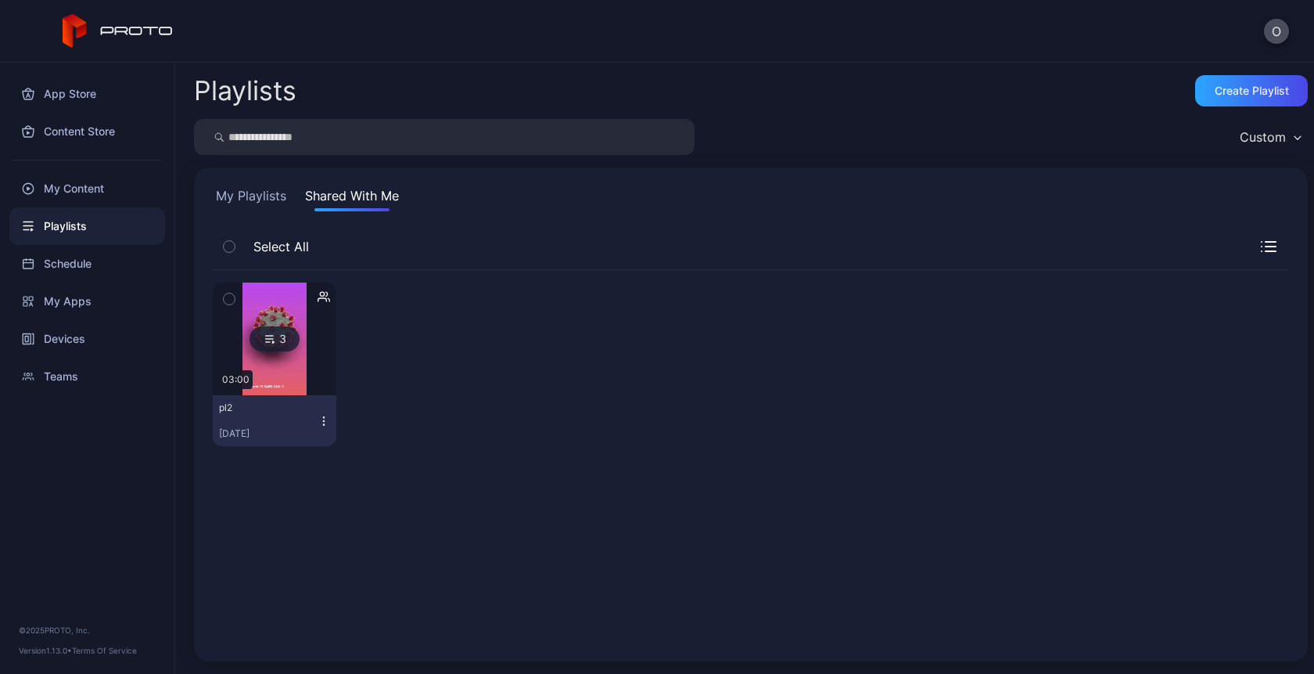
click at [246, 193] on button "My Playlists" at bounding box center [251, 198] width 77 height 25
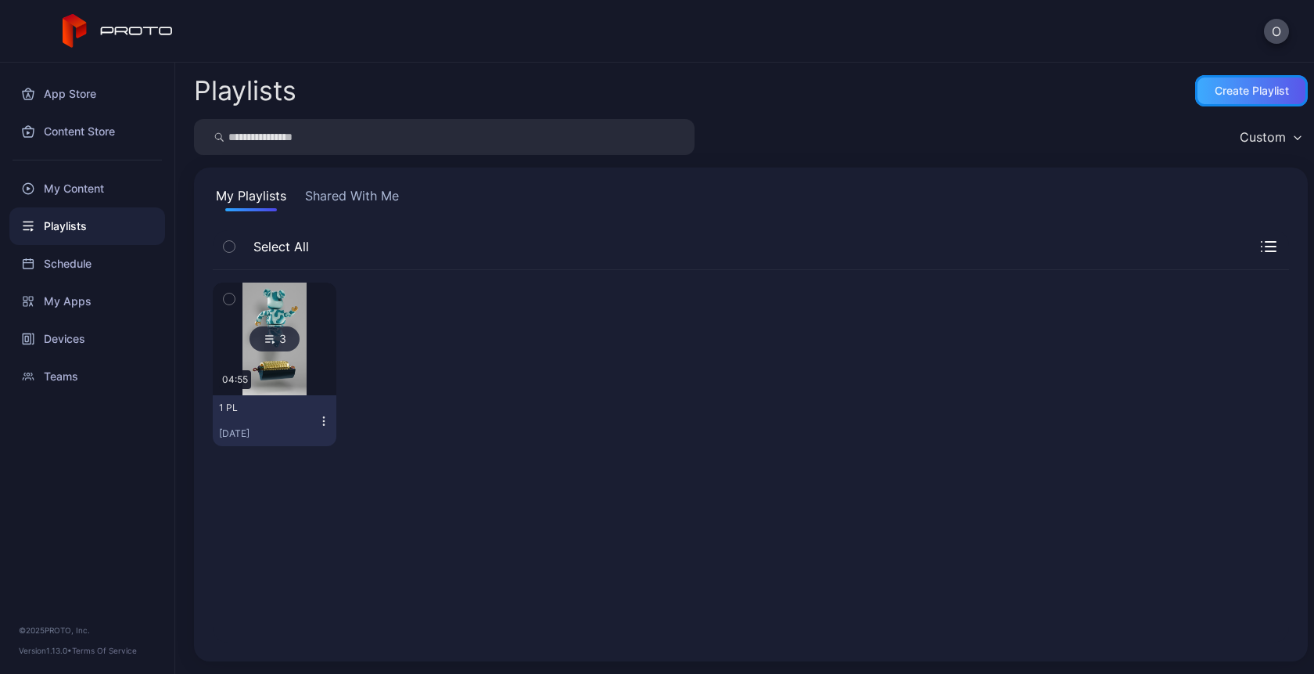
click at [1224, 102] on div "Create Playlist" at bounding box center [1252, 90] width 113 height 31
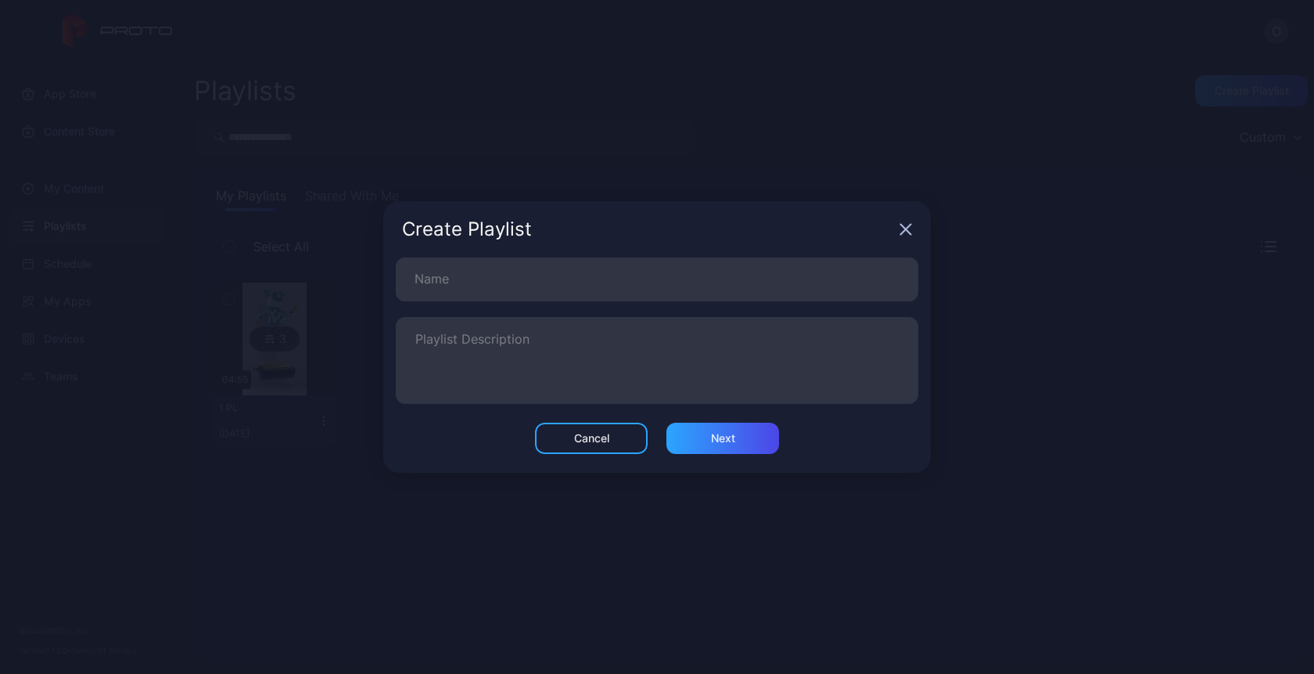
click at [906, 227] on icon "button" at bounding box center [906, 229] width 13 height 13
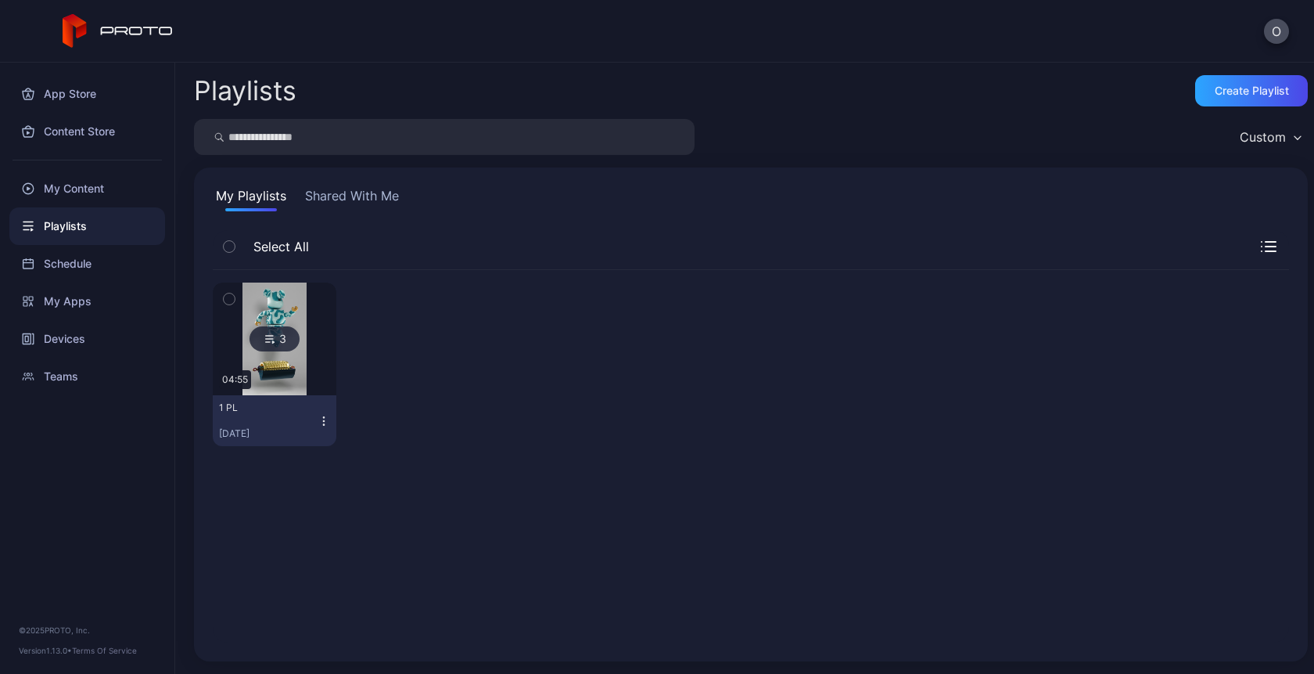
click at [277, 340] on div "3" at bounding box center [275, 338] width 50 height 25
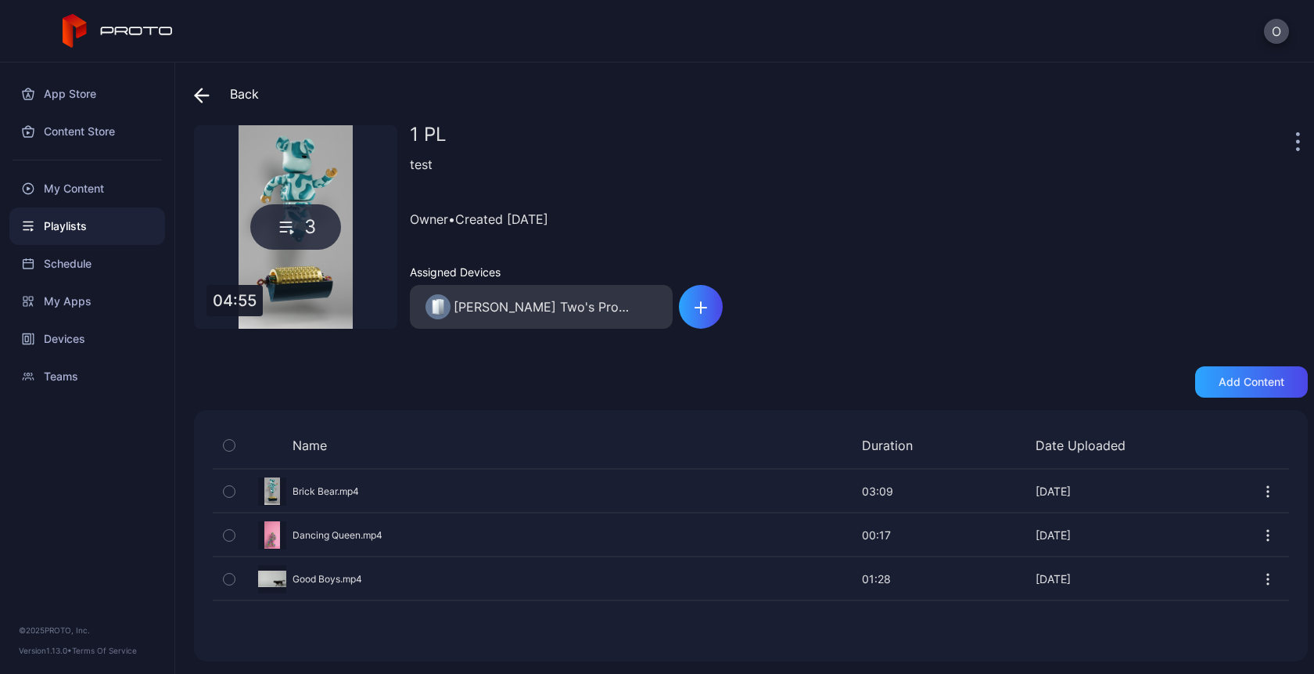
click at [199, 97] on icon at bounding box center [202, 96] width 16 height 16
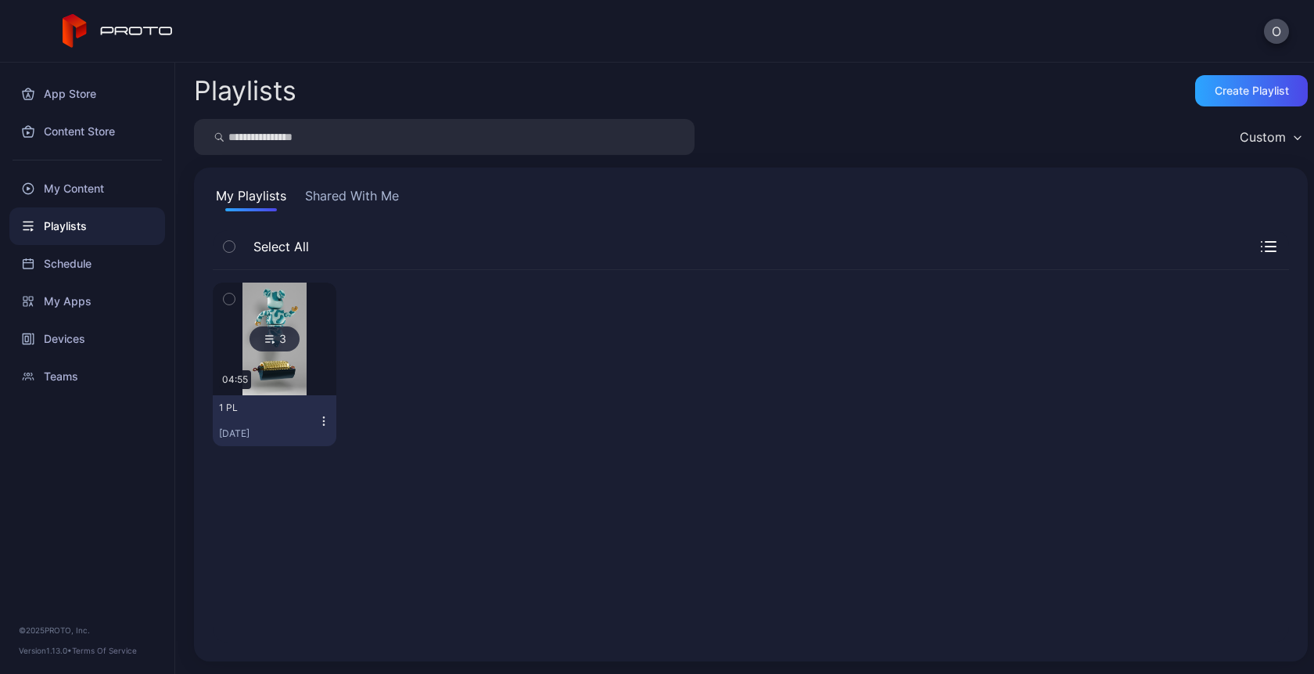
click at [329, 424] on button "1 PL [DATE]" at bounding box center [275, 420] width 124 height 51
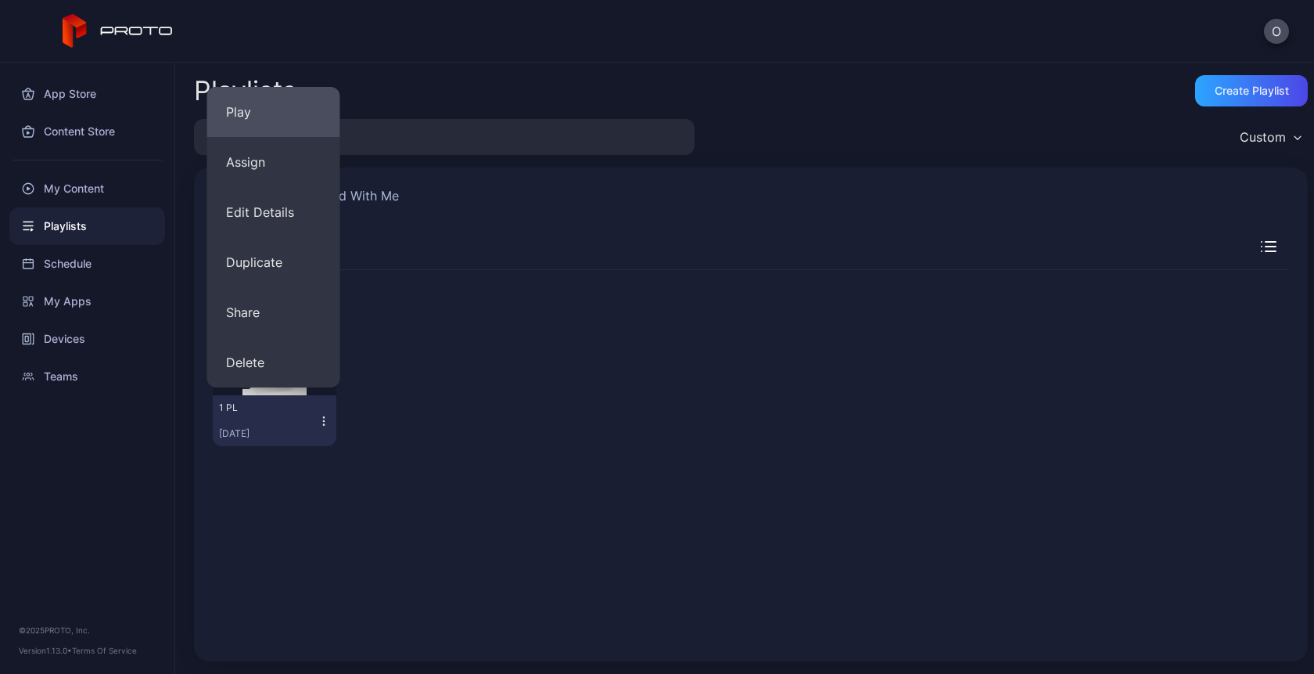
click at [264, 116] on button "Play" at bounding box center [273, 112] width 133 height 50
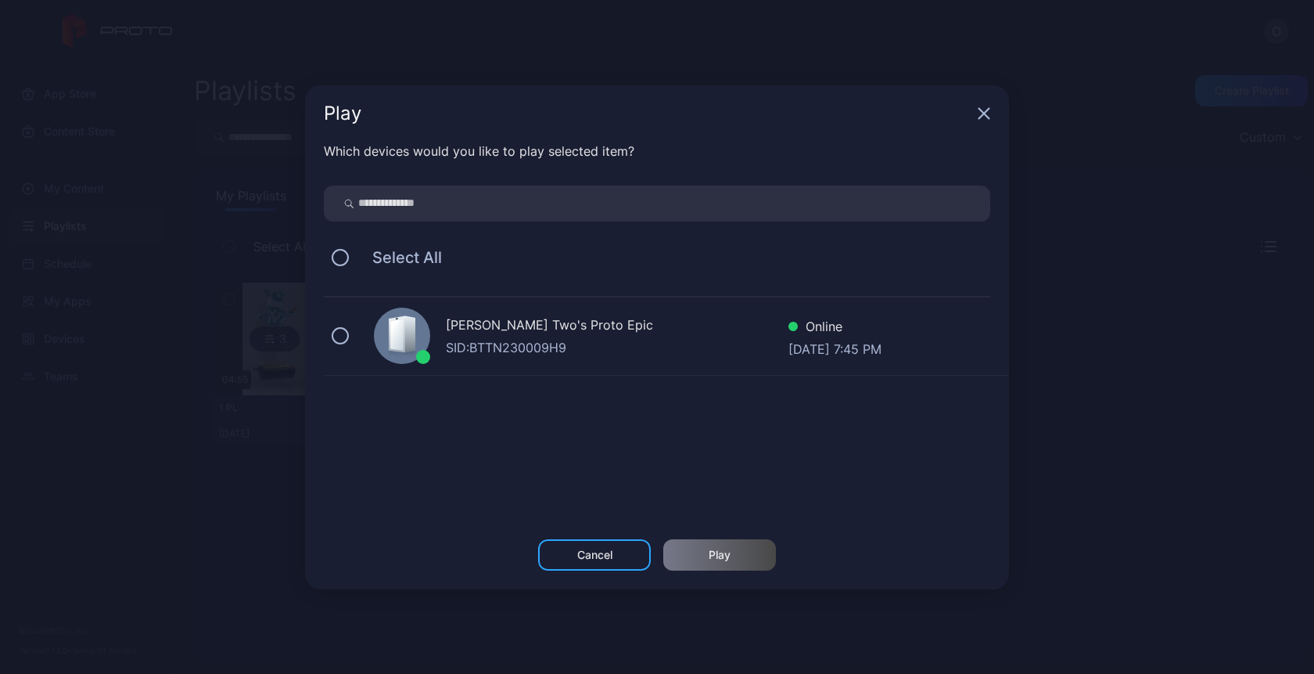
click at [581, 355] on div "SID: BTTN230009H9" at bounding box center [617, 347] width 343 height 19
click at [707, 572] on div "Cancel Play" at bounding box center [657, 564] width 704 height 50
click at [710, 566] on div "Play" at bounding box center [719, 554] width 113 height 31
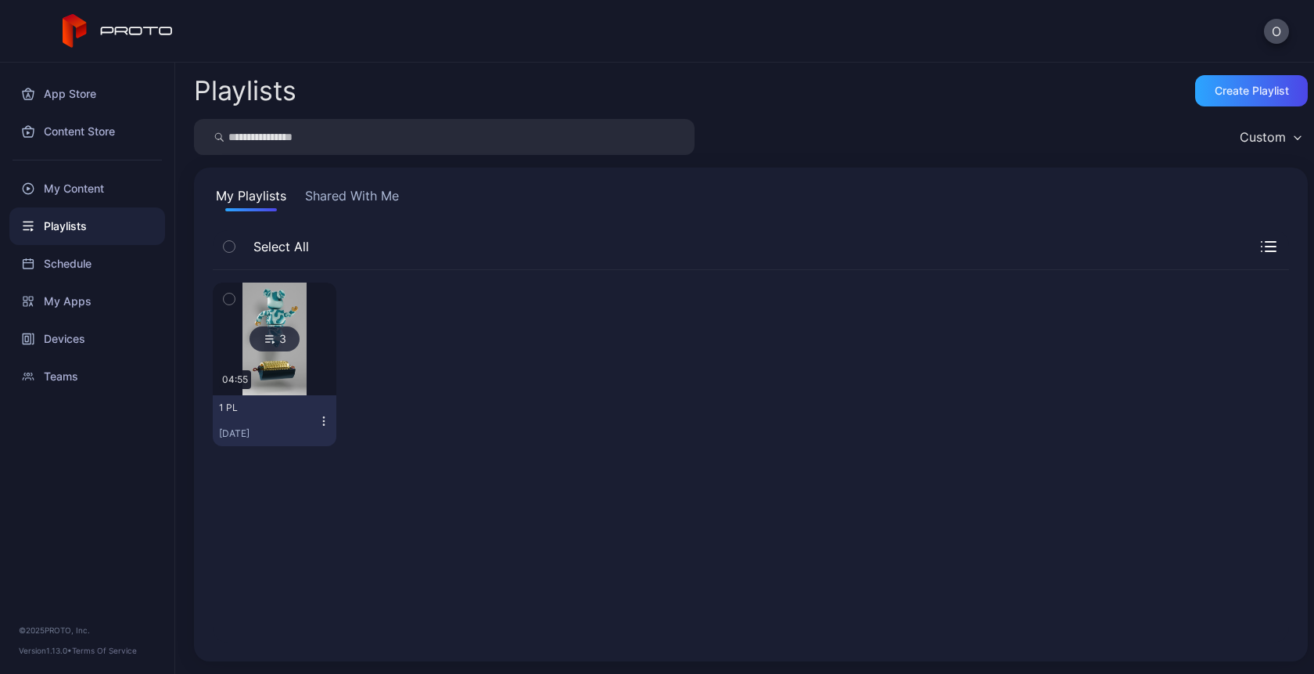
click at [323, 419] on icon "button" at bounding box center [324, 421] width 13 height 13
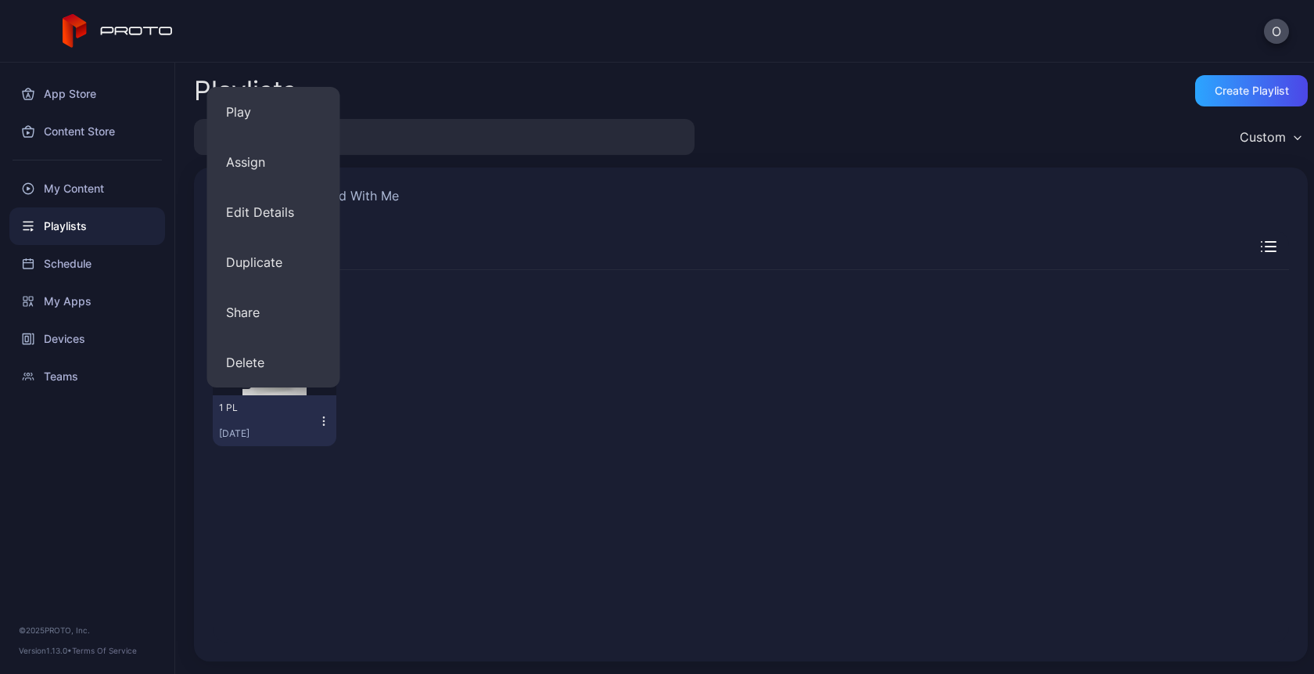
click at [466, 356] on div at bounding box center [411, 364] width 124 height 164
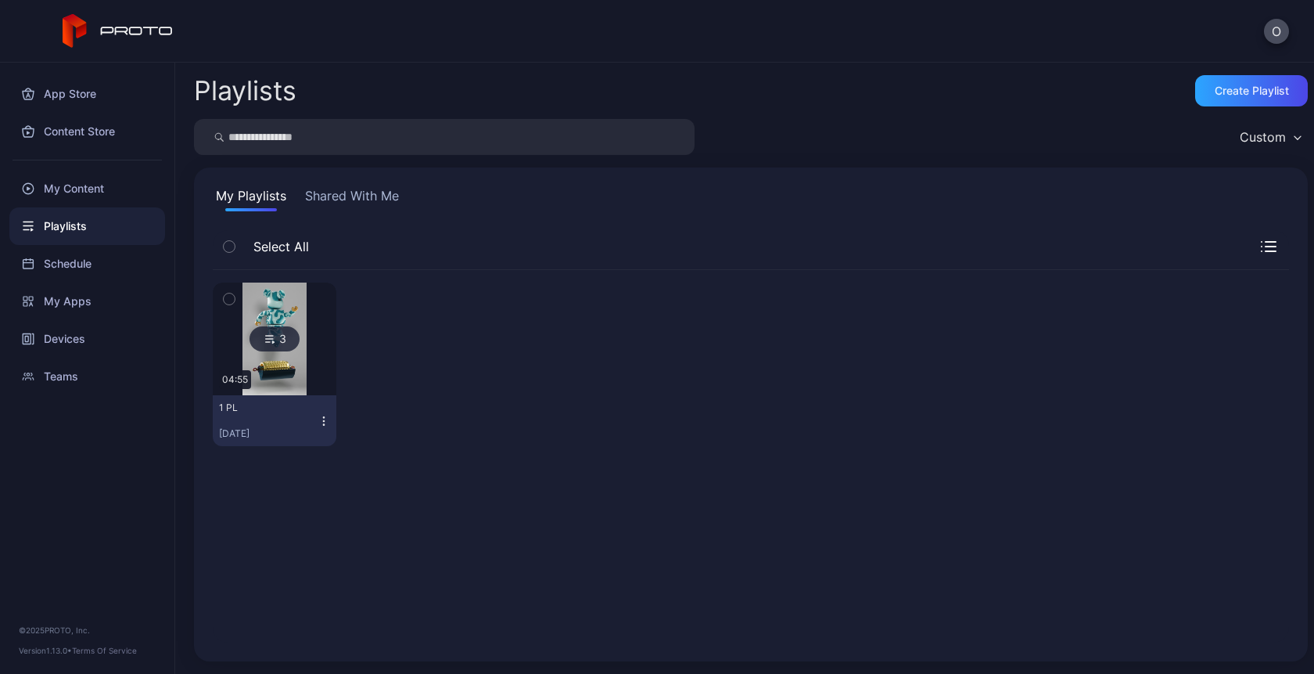
click at [358, 185] on div "My Playlists Shared With Me Select All 3 04:55 1 PL Aug 26, 2025" at bounding box center [751, 414] width 1114 height 494
click at [353, 198] on button "Shared With Me" at bounding box center [352, 198] width 100 height 25
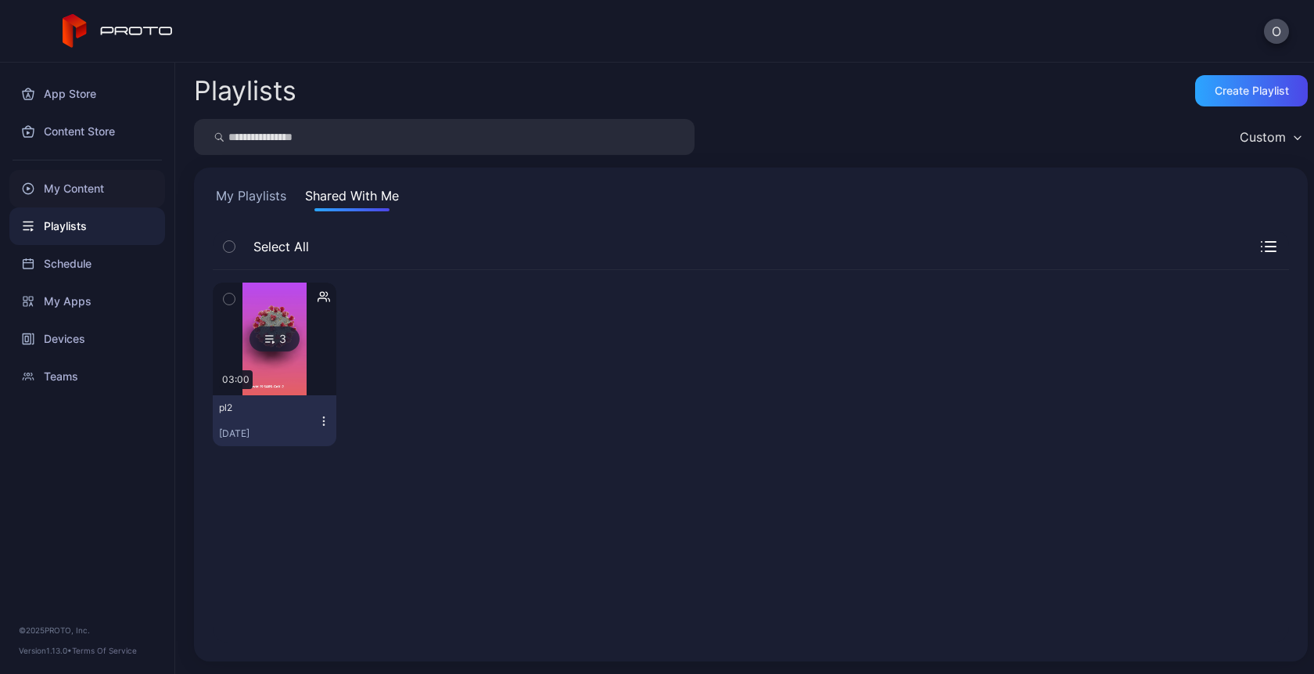
click at [69, 180] on div "My Content" at bounding box center [87, 189] width 156 height 38
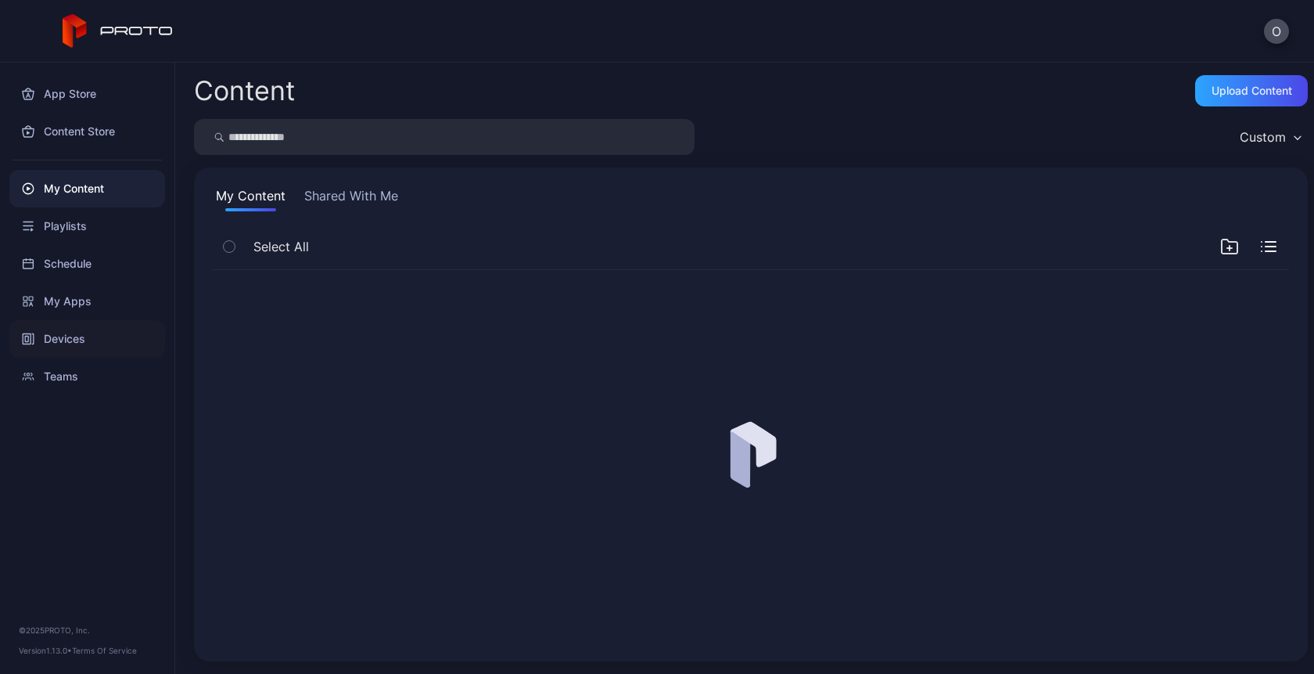
click at [70, 346] on div "Devices" at bounding box center [87, 339] width 156 height 38
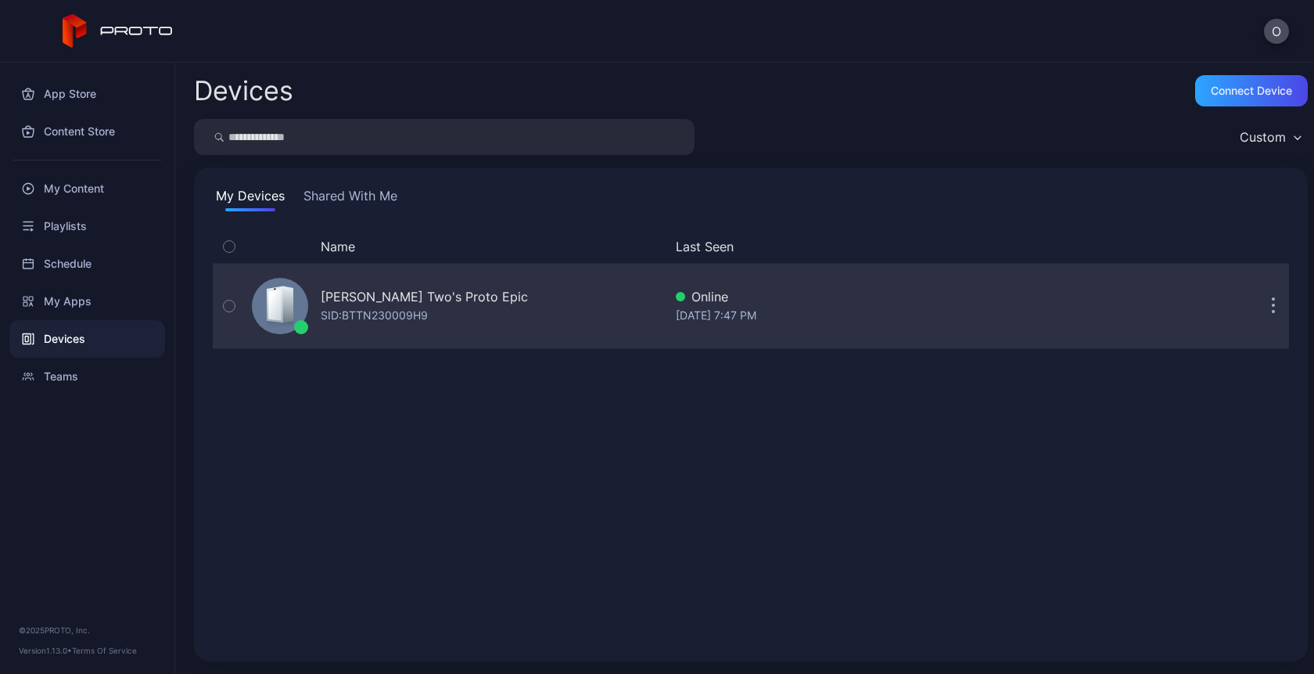
click at [328, 336] on div "Oksana Two's Proto Epic SID: BTTN230009H9" at bounding box center [455, 306] width 418 height 78
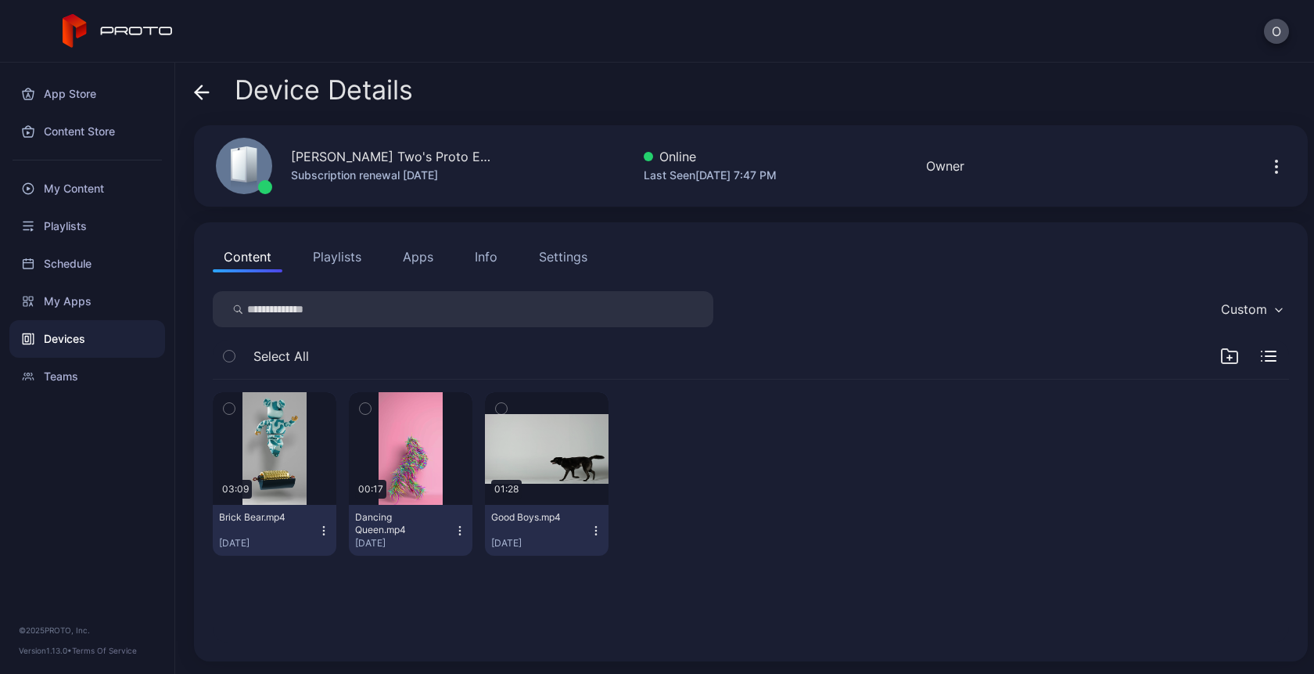
click at [347, 257] on button "Playlists" at bounding box center [337, 256] width 70 height 31
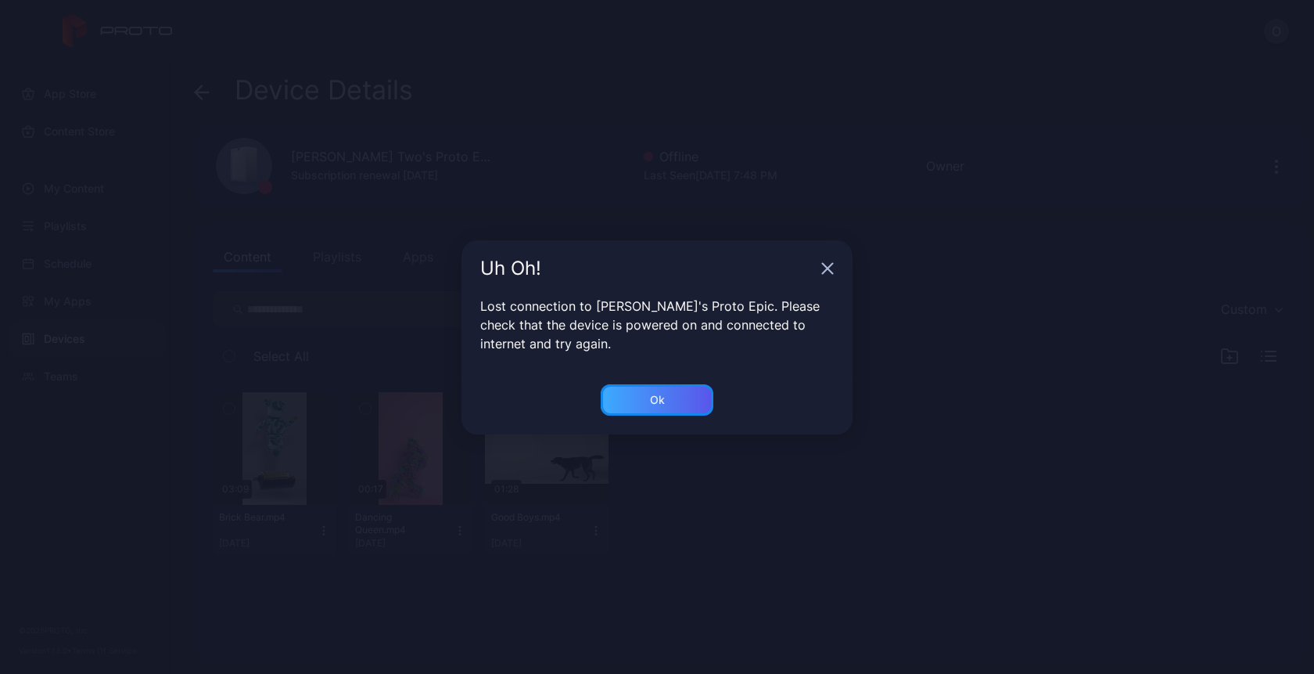
click at [638, 393] on div "Ok" at bounding box center [657, 399] width 113 height 31
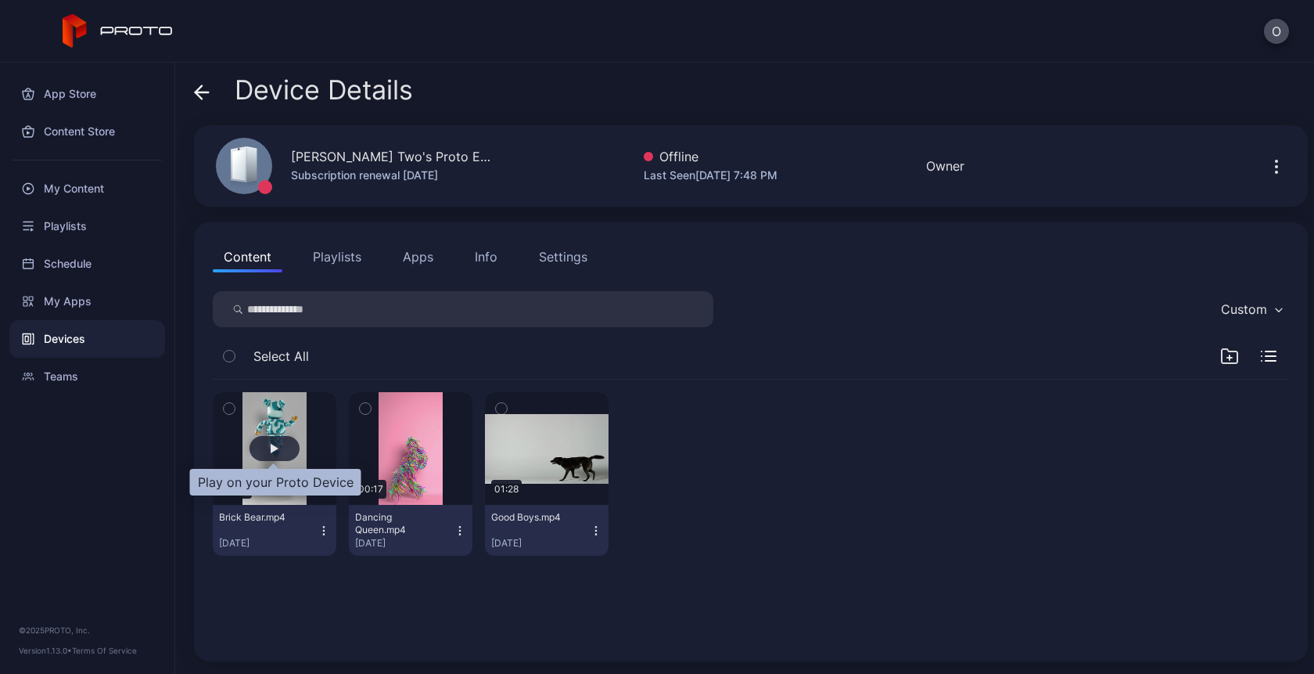
click at [275, 451] on div "button" at bounding box center [275, 448] width 8 height 9
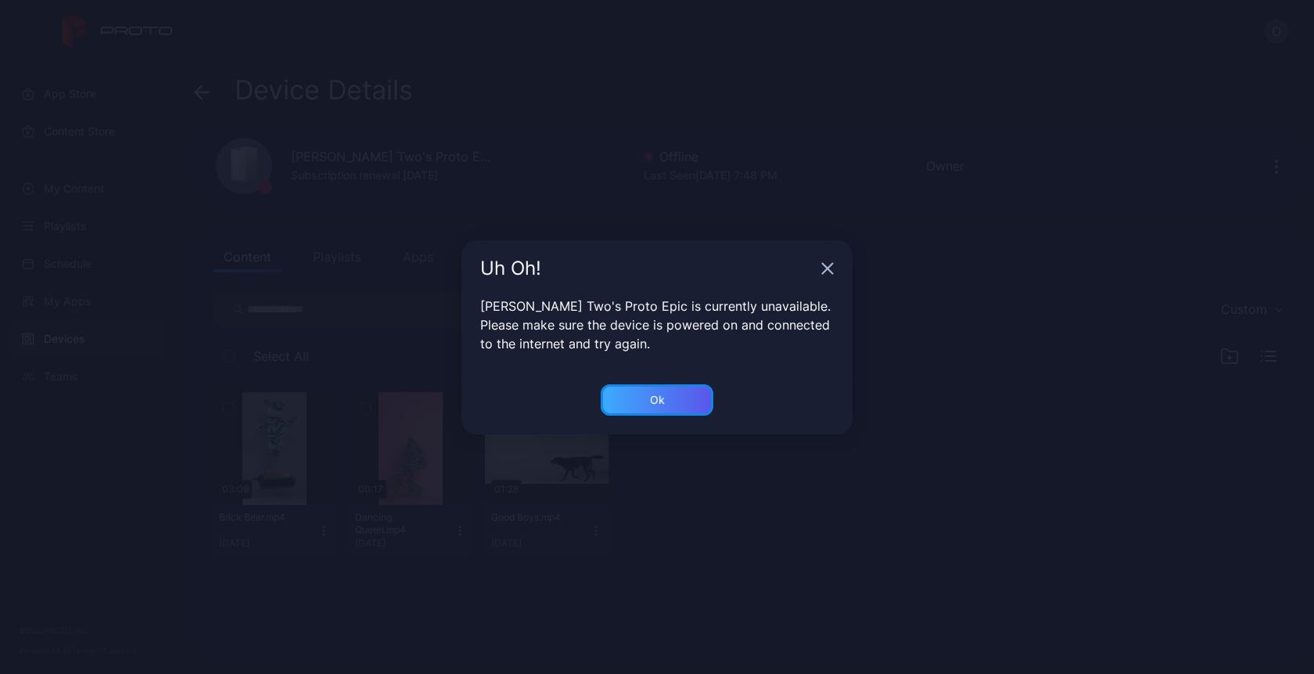
click at [675, 410] on div "Ok" at bounding box center [657, 399] width 113 height 31
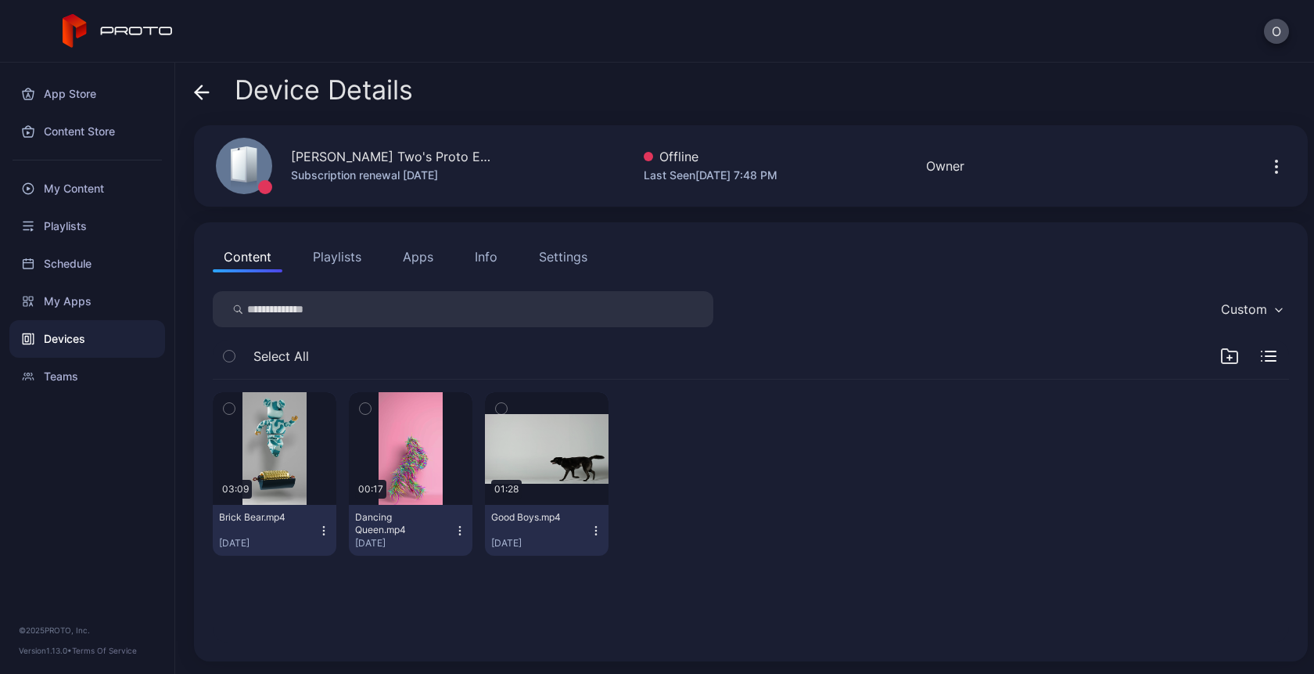
click at [333, 275] on div "Content Playlists Apps Info Settings Custom Select All 03:09 Brick Bear.mp4 [DA…" at bounding box center [751, 441] width 1114 height 439
click at [333, 261] on button "Playlists" at bounding box center [337, 256] width 70 height 31
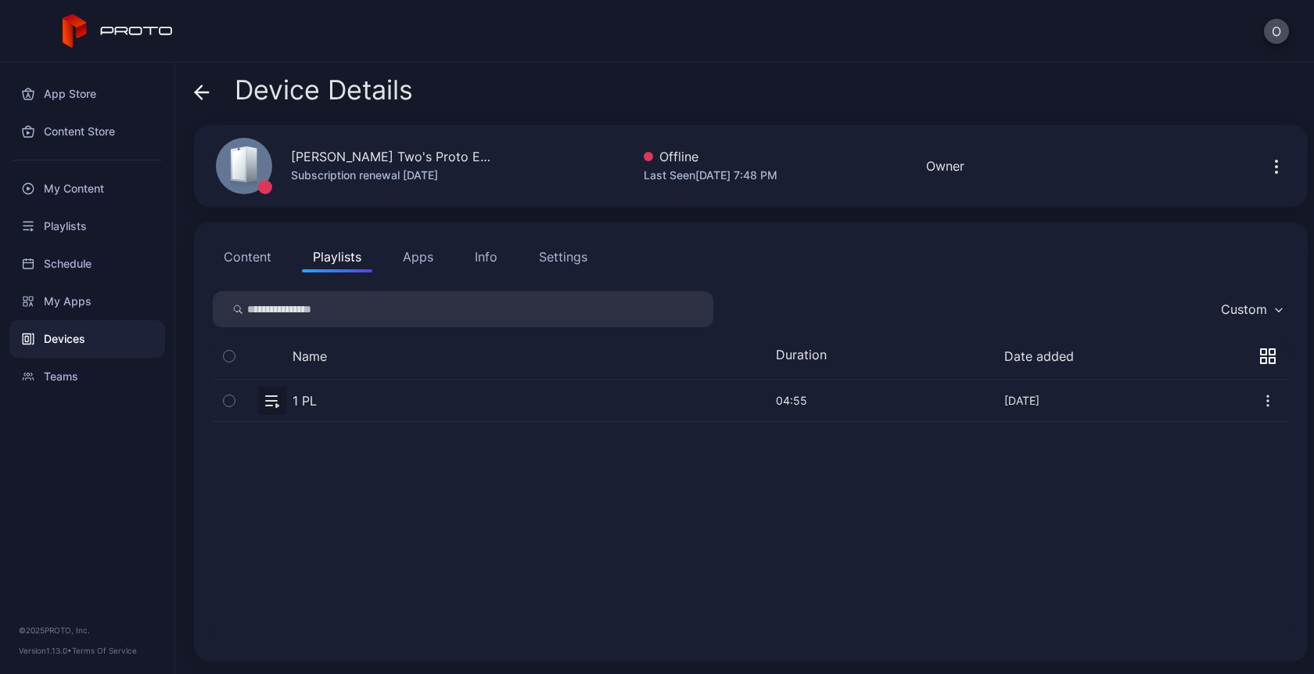
click at [296, 397] on button "button" at bounding box center [751, 399] width 1077 height 41
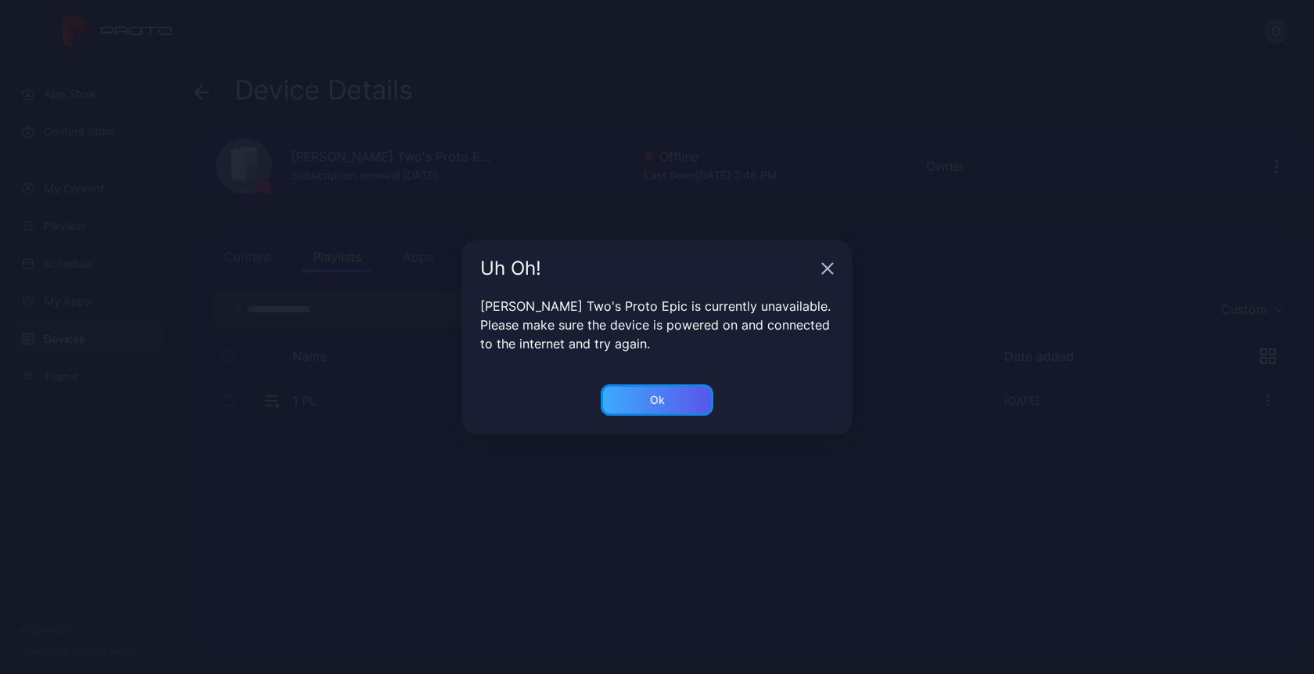
click at [658, 406] on div "Ok" at bounding box center [657, 399] width 113 height 31
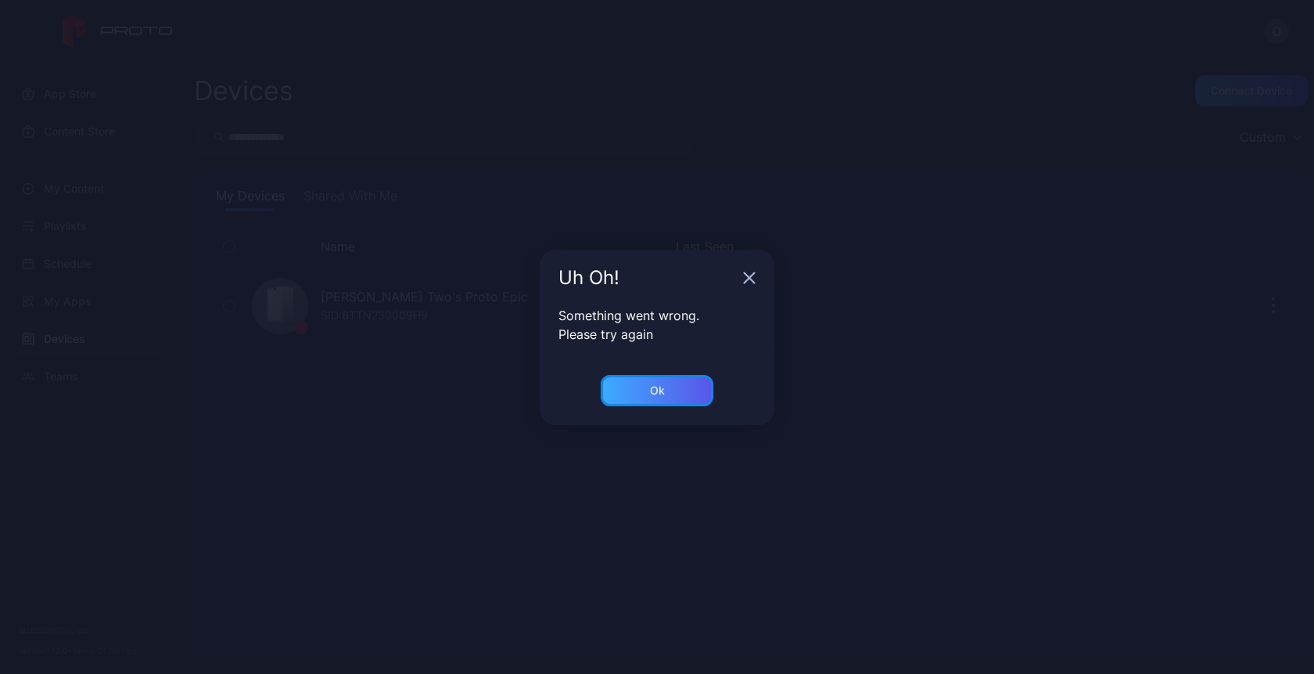
click at [658, 394] on div "Ok" at bounding box center [657, 390] width 15 height 13
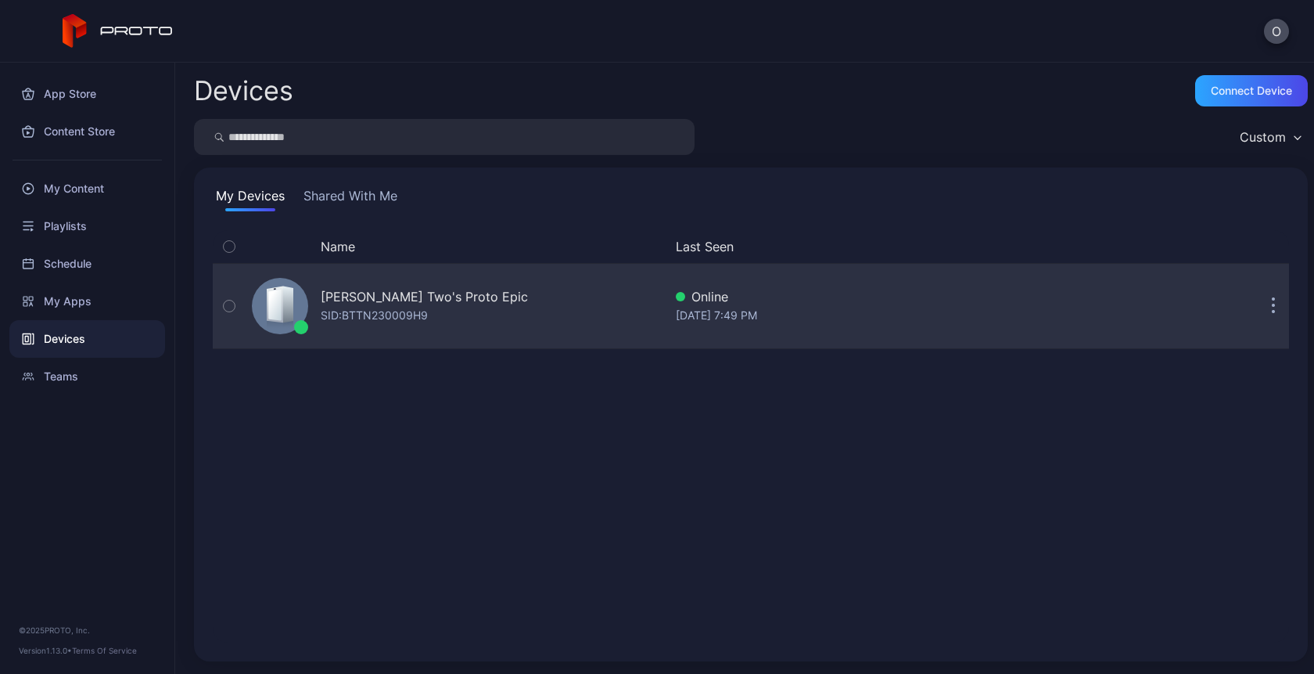
click at [383, 318] on div "SID: BTTN230009H9" at bounding box center [374, 315] width 107 height 19
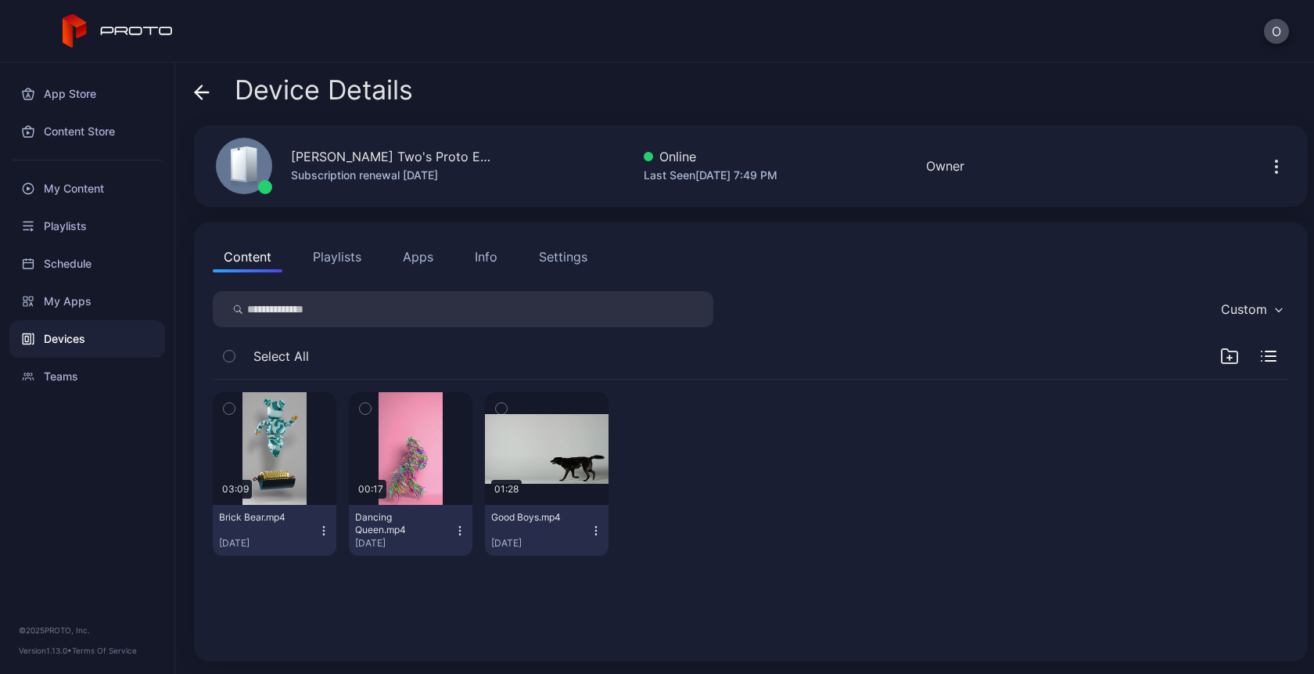
click at [333, 256] on button "Playlists" at bounding box center [337, 256] width 70 height 31
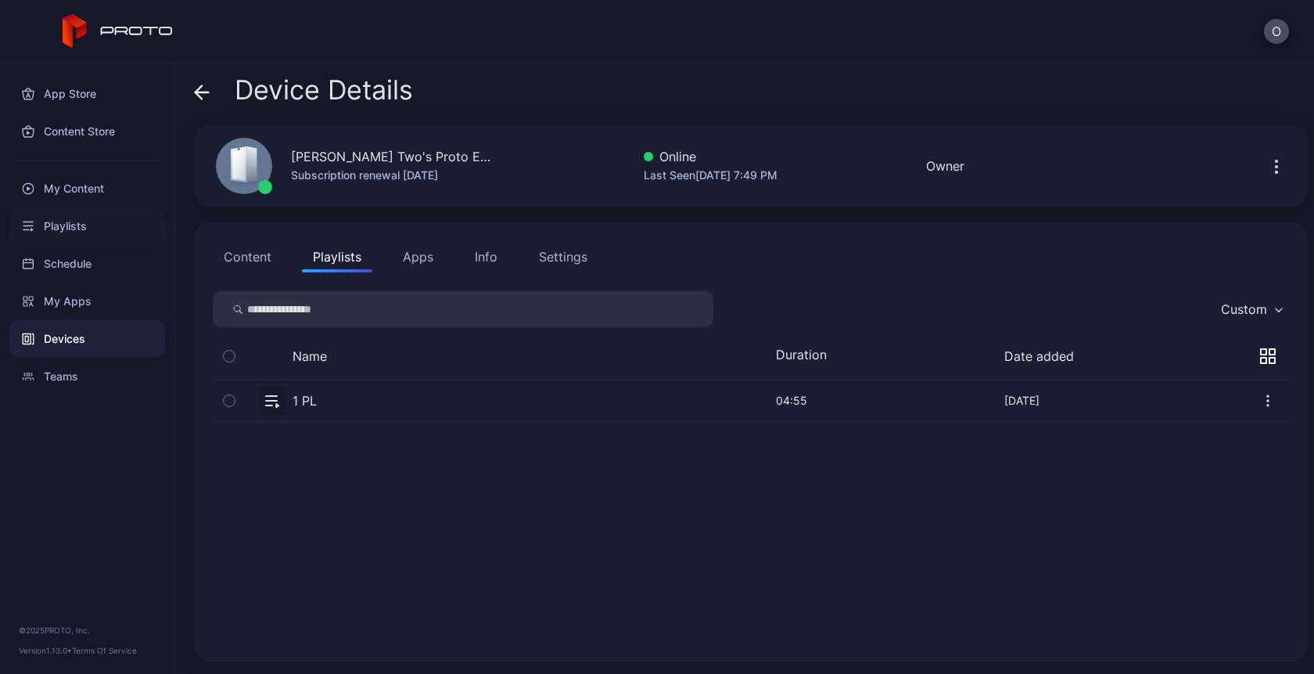
click at [62, 225] on div "Playlists" at bounding box center [87, 226] width 156 height 38
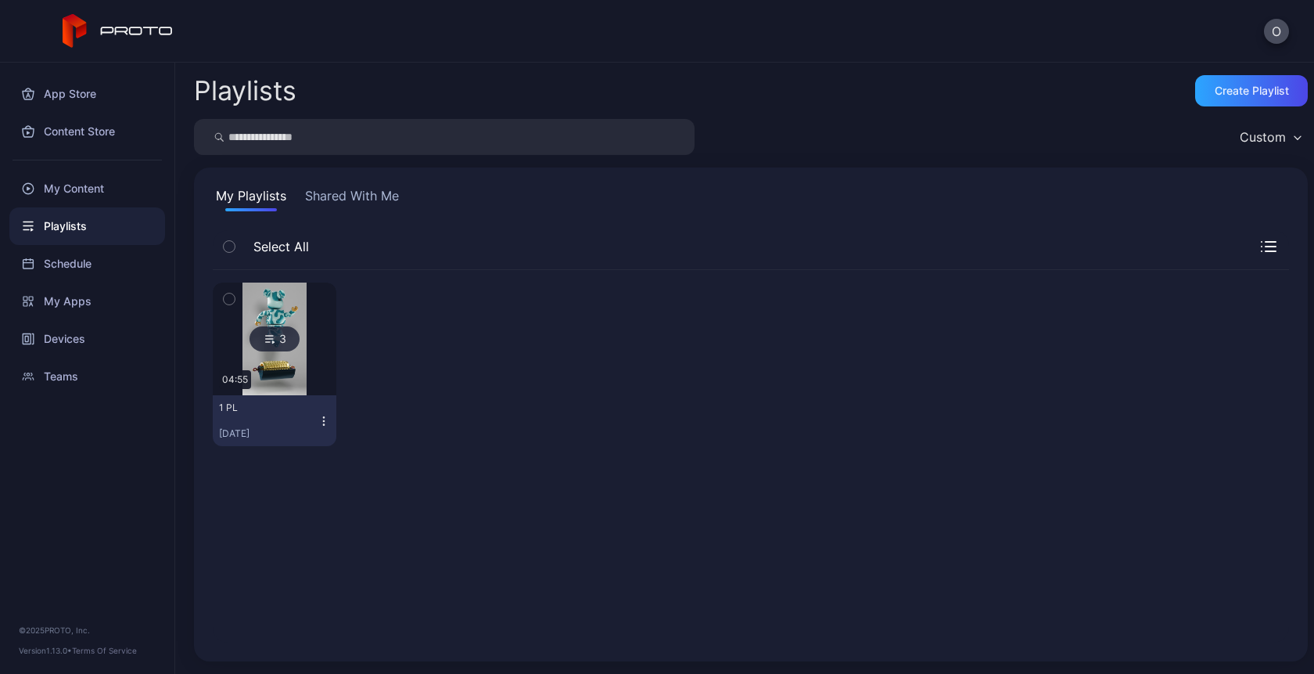
click at [355, 193] on button "Shared With Me" at bounding box center [352, 198] width 100 height 25
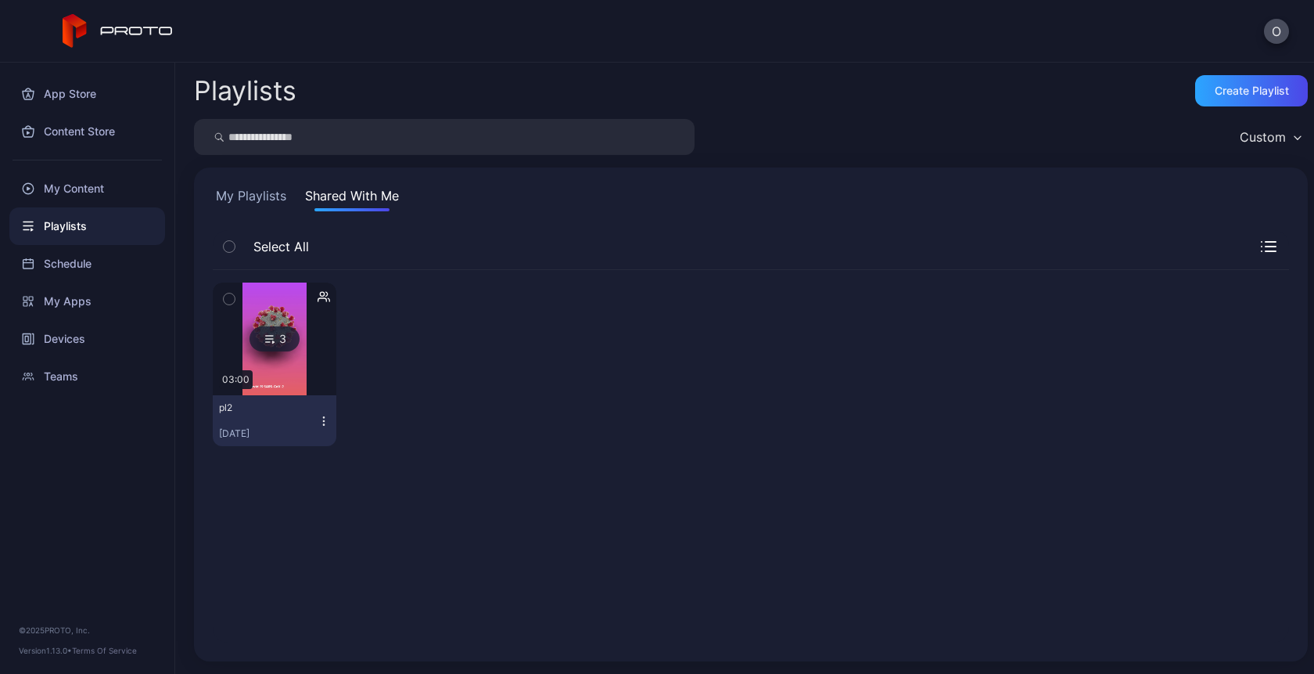
click at [322, 422] on icon "button" at bounding box center [324, 421] width 13 height 13
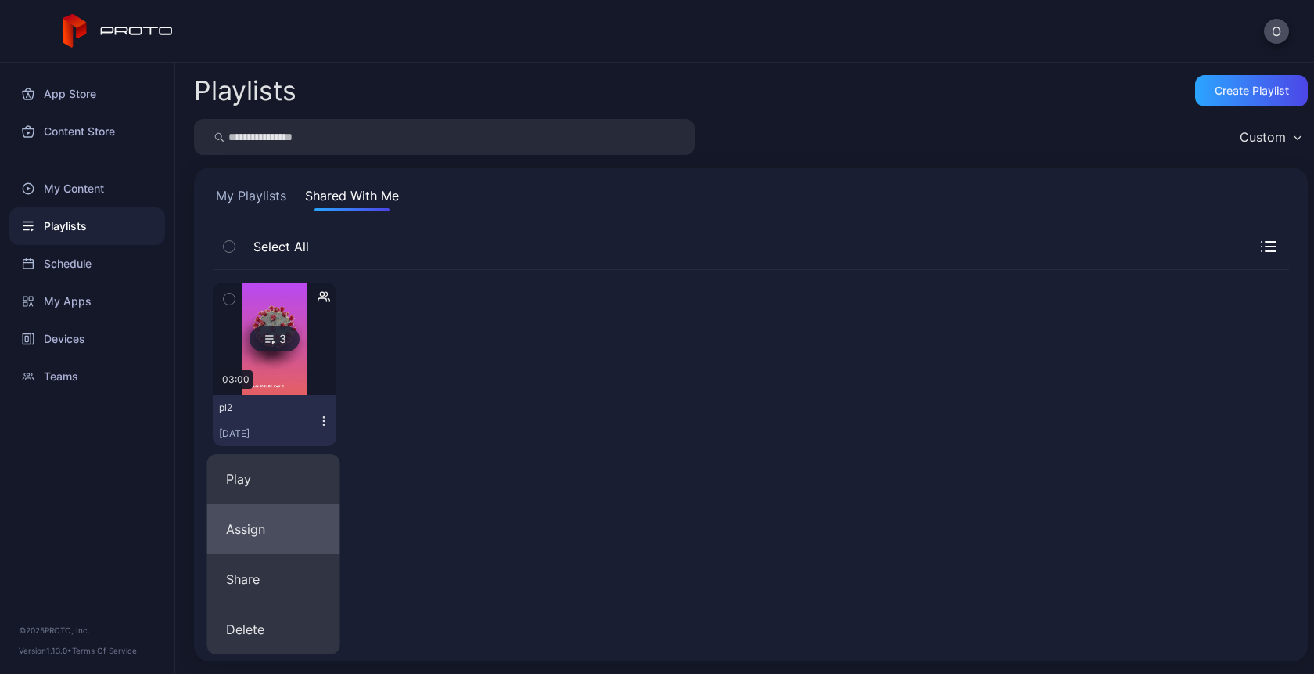
click at [283, 530] on button "Assign" at bounding box center [273, 529] width 133 height 50
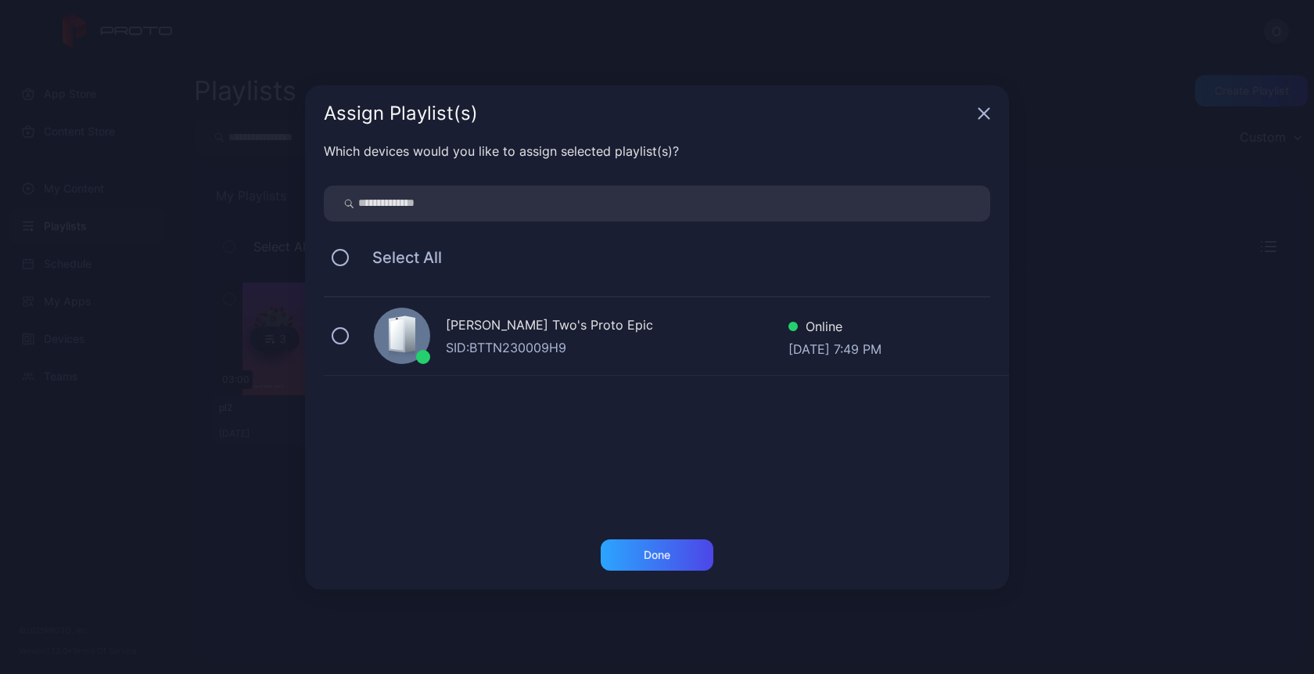
click at [502, 352] on div "SID: BTTN230009H9" at bounding box center [617, 347] width 343 height 19
click at [660, 539] on div "Done" at bounding box center [657, 554] width 113 height 31
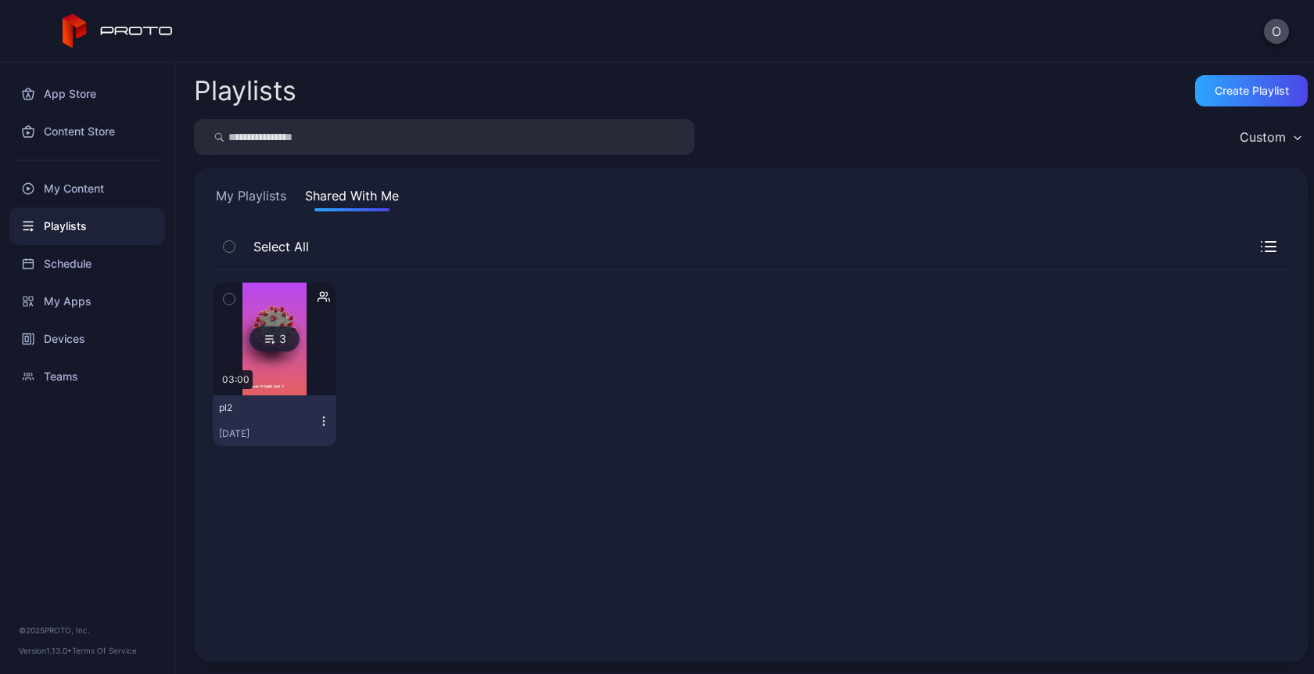
click at [1282, 12] on div "O" at bounding box center [657, 31] width 1314 height 63
click at [1282, 24] on button "O" at bounding box center [1276, 31] width 25 height 25
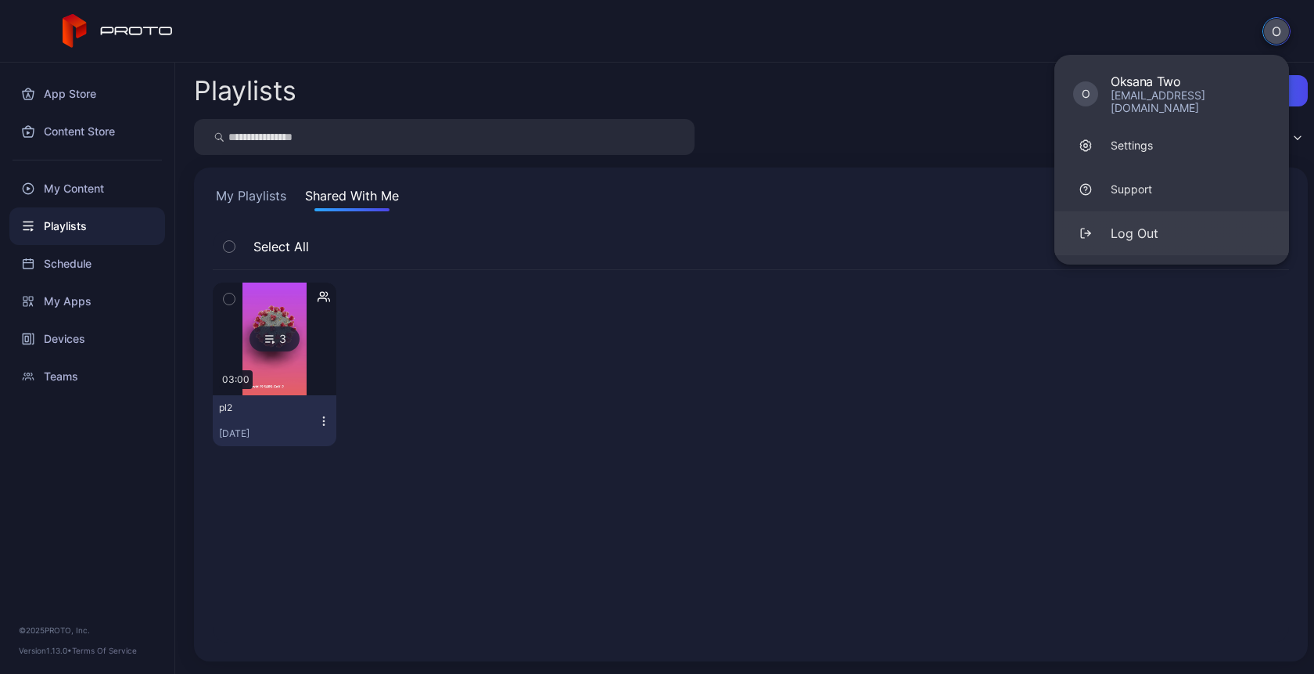
click at [1162, 229] on button "Log Out" at bounding box center [1172, 233] width 235 height 44
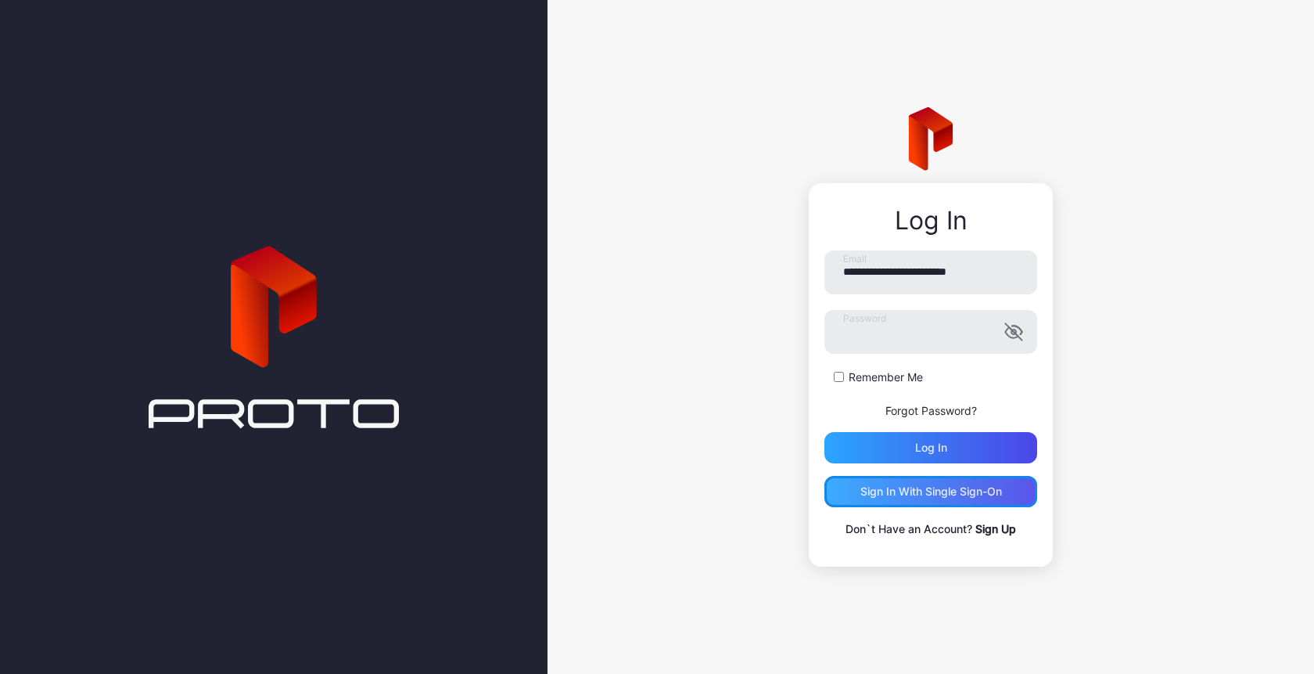
click at [895, 498] on div "Sign in With Single Sign-On" at bounding box center [931, 491] width 213 height 31
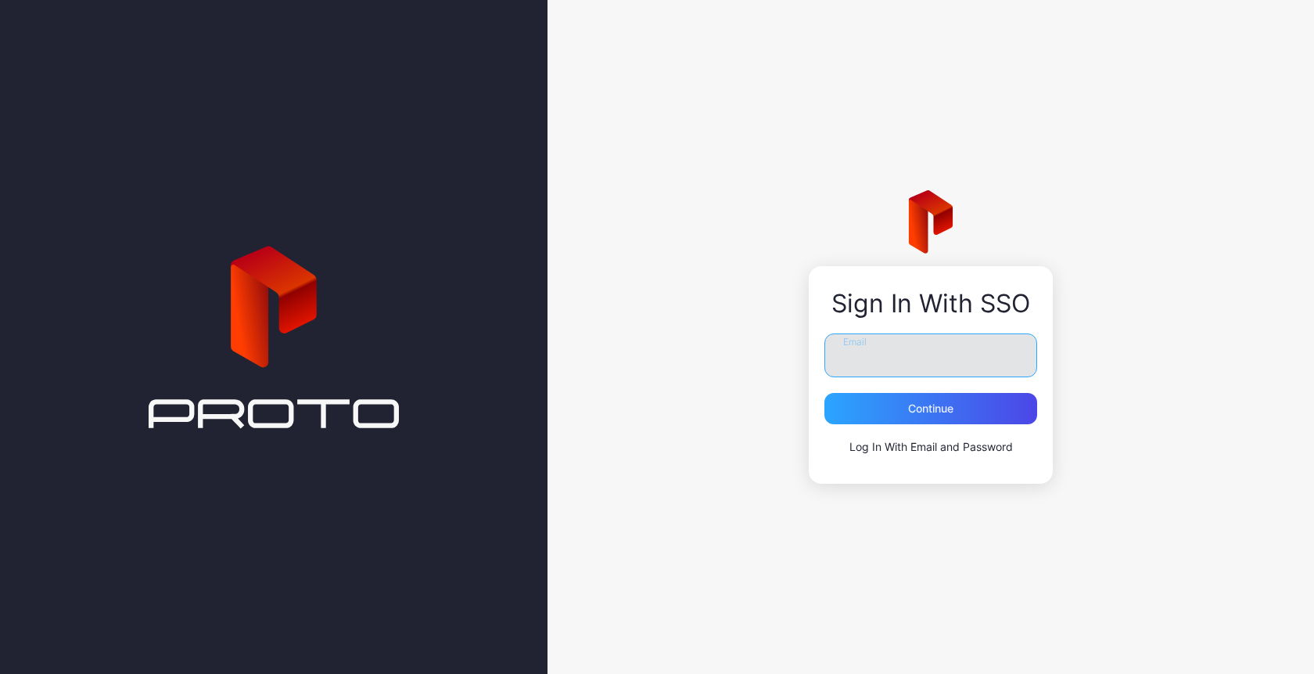
click at [868, 363] on input "Email" at bounding box center [931, 355] width 213 height 44
type input "*"
type input "**********"
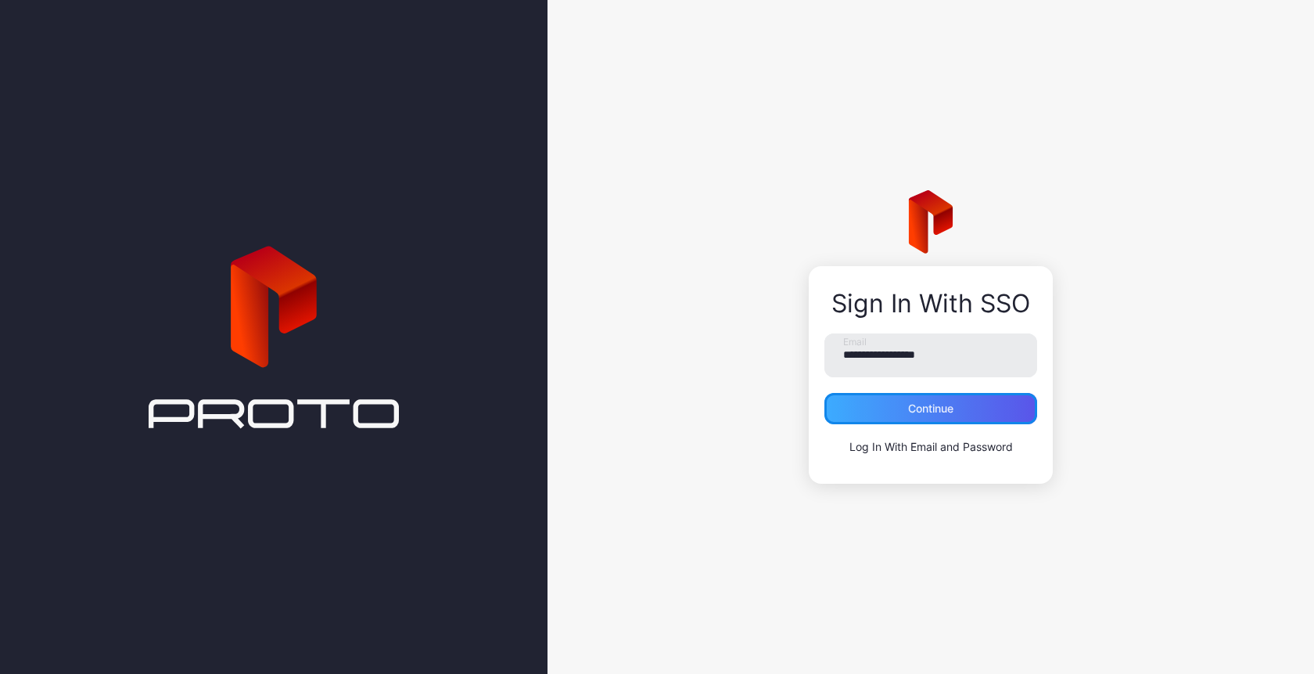
click at [893, 402] on div "Continue" at bounding box center [931, 408] width 213 height 31
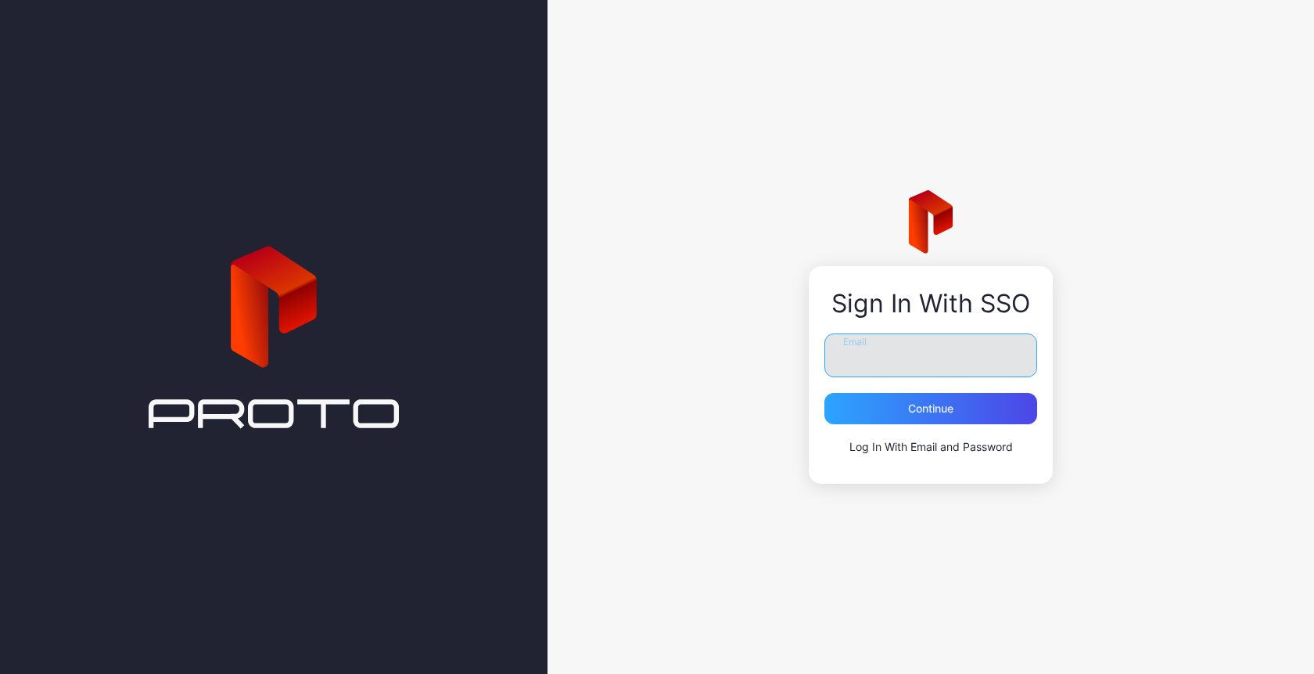
click at [927, 348] on input "Email" at bounding box center [931, 355] width 213 height 44
click at [886, 366] on input "Email" at bounding box center [931, 355] width 213 height 44
type input "*"
type input "****"
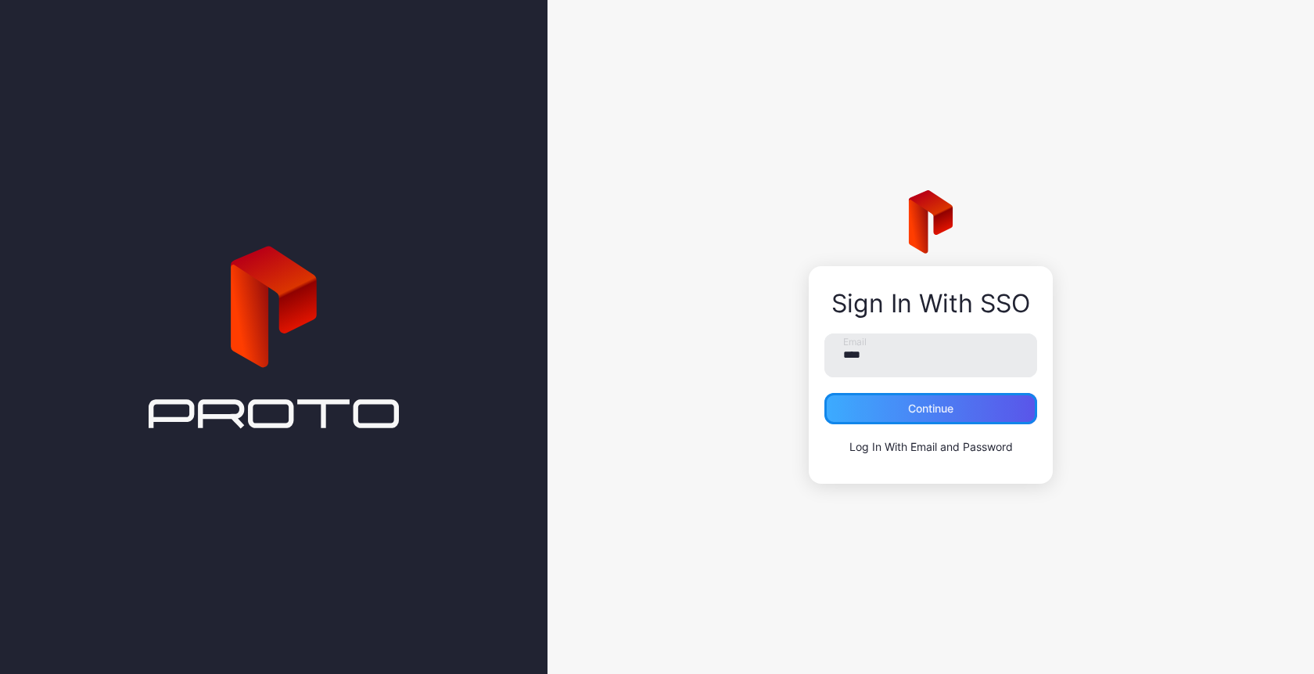
click at [916, 412] on div "Continue" at bounding box center [930, 408] width 45 height 13
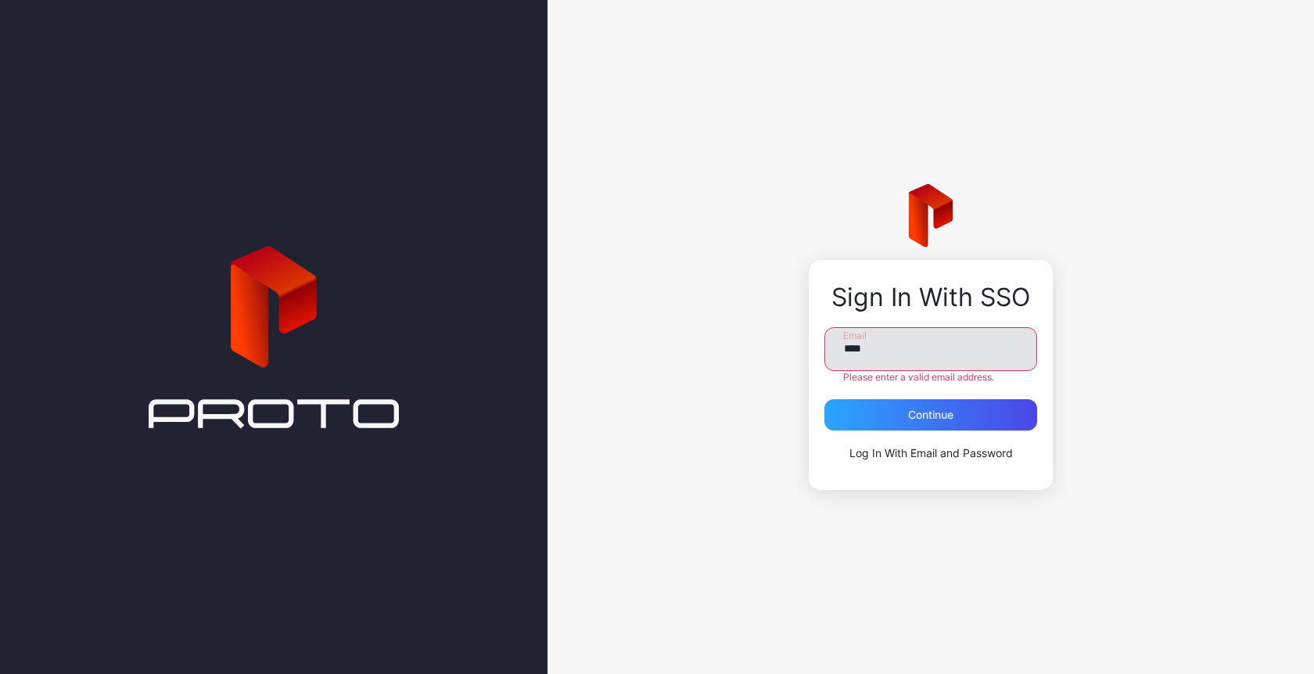
click at [905, 347] on input "****" at bounding box center [931, 349] width 213 height 44
click at [277, 297] on icon at bounding box center [274, 337] width 250 height 845
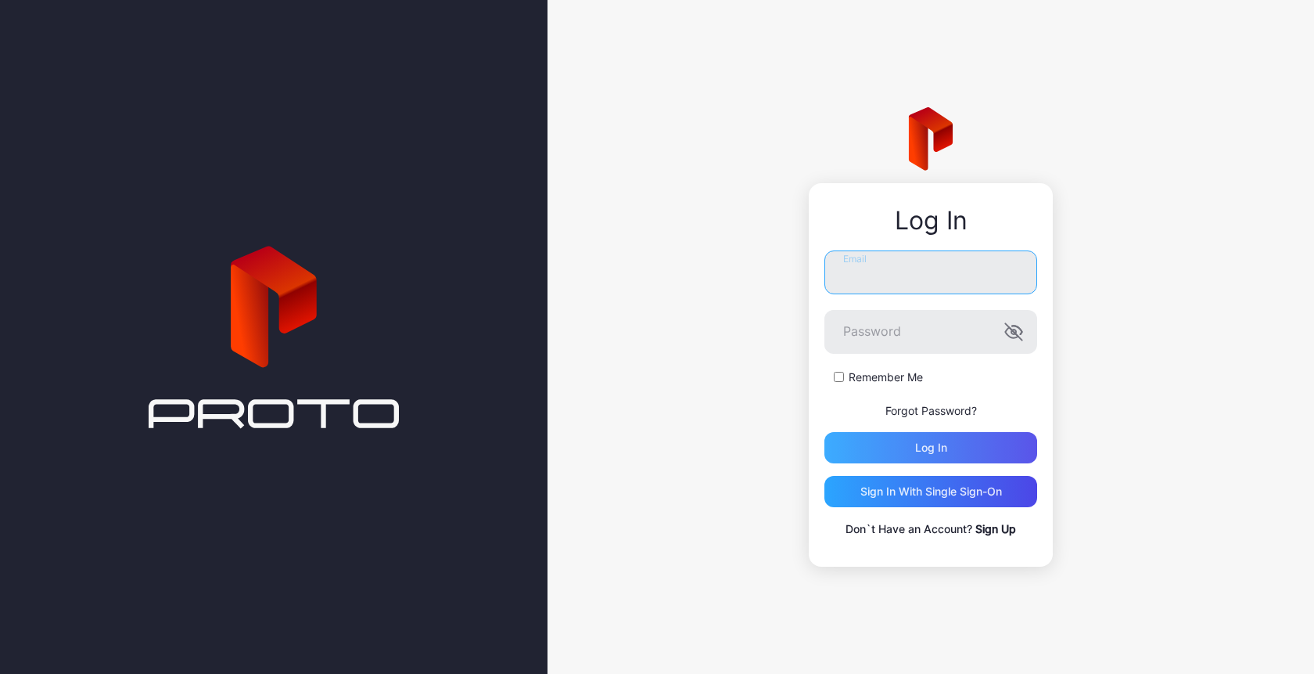
type input "**********"
click at [901, 442] on div "Log in" at bounding box center [931, 447] width 213 height 31
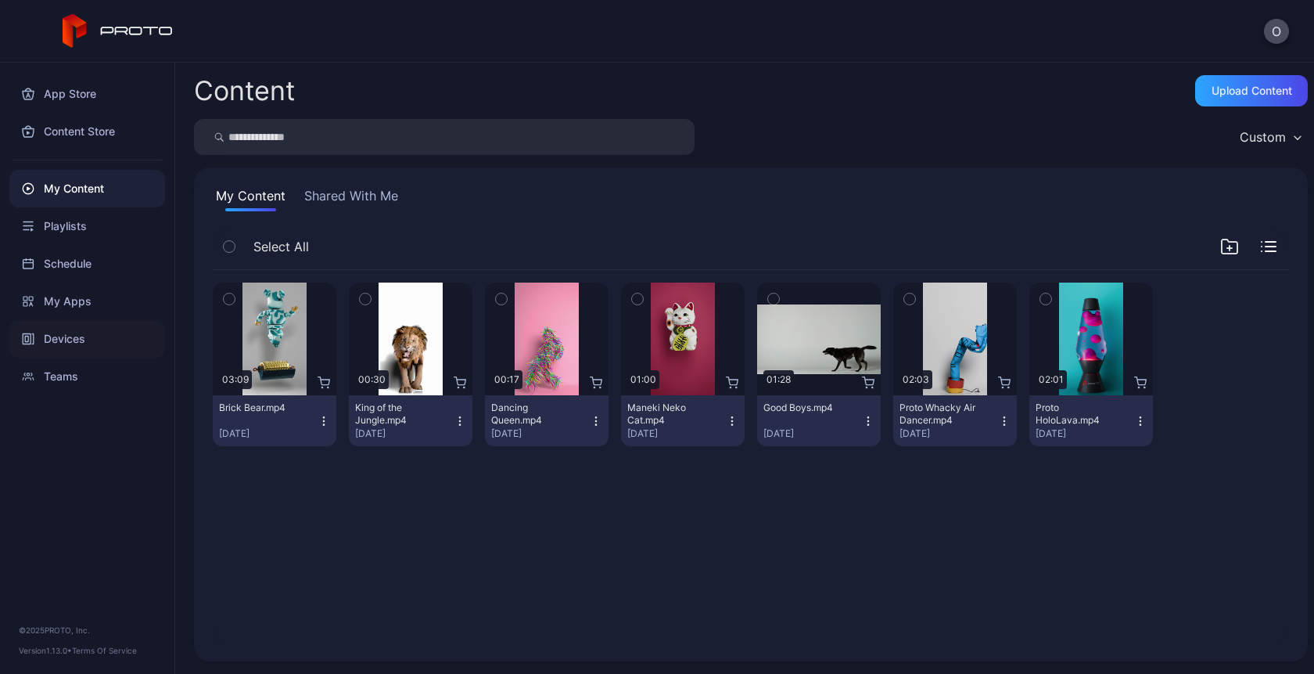
click at [76, 345] on div "Devices" at bounding box center [87, 339] width 156 height 38
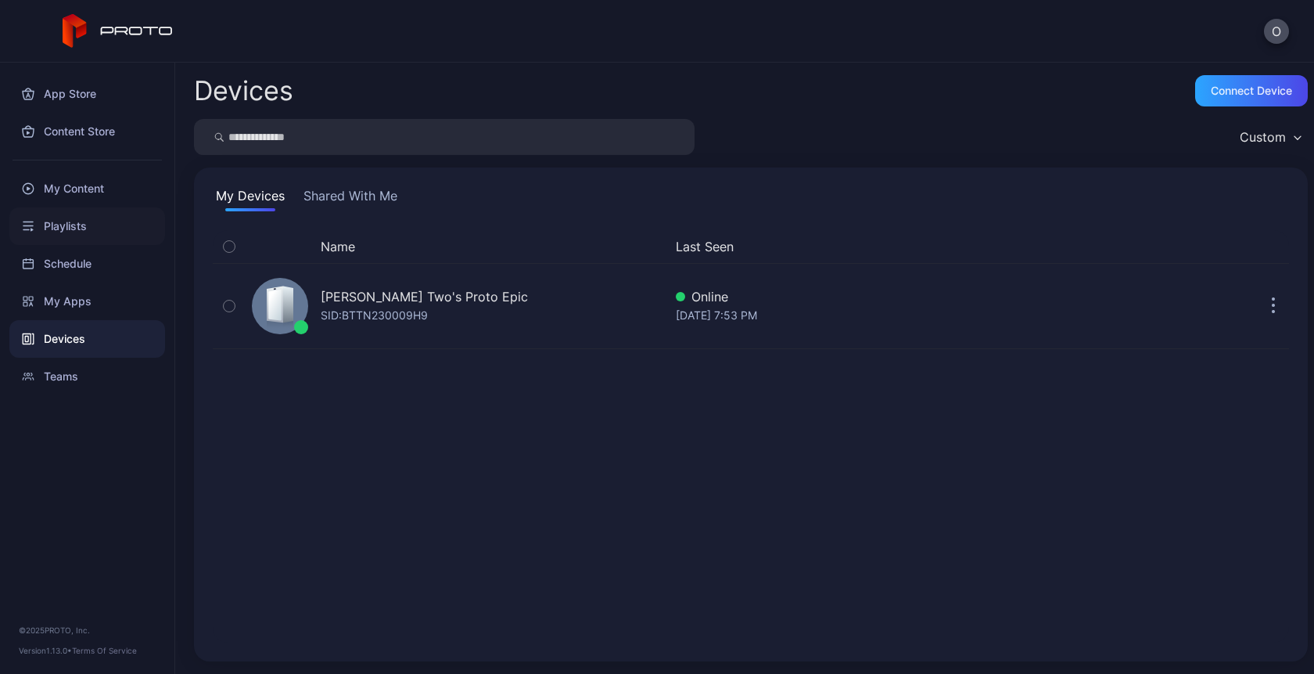
click at [85, 219] on div "Playlists" at bounding box center [87, 226] width 156 height 38
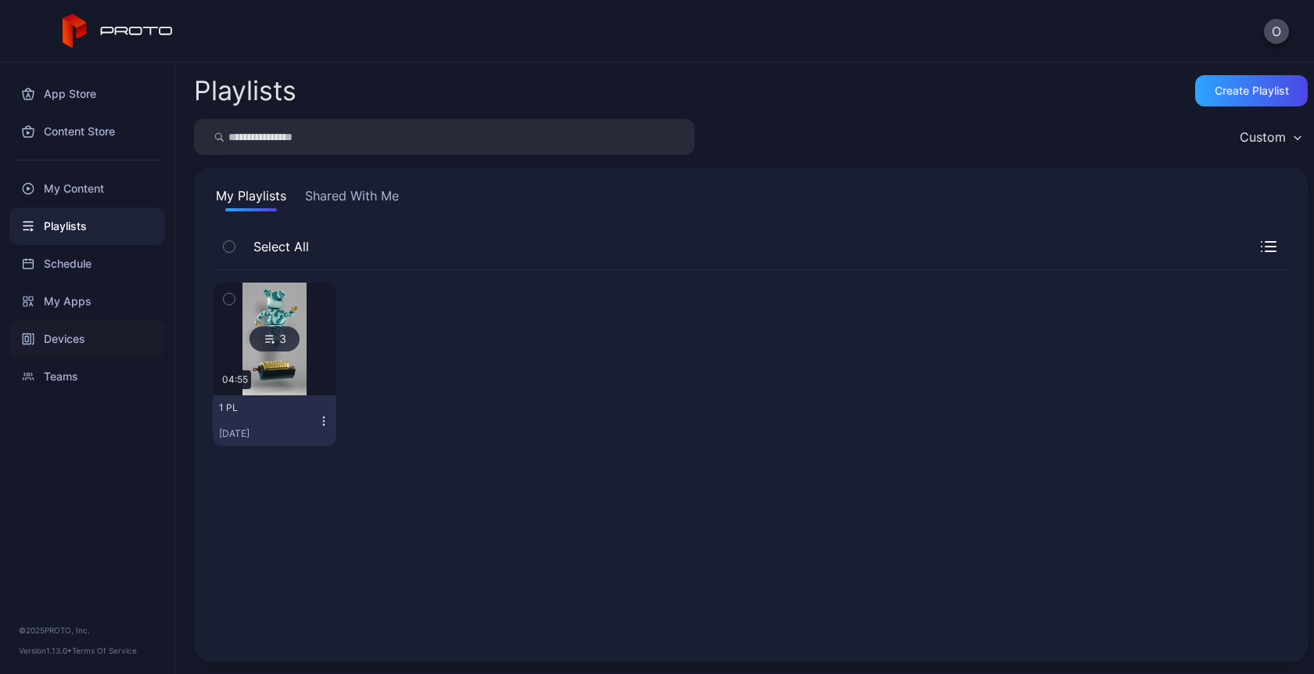
click at [50, 343] on div "Devices" at bounding box center [87, 339] width 156 height 38
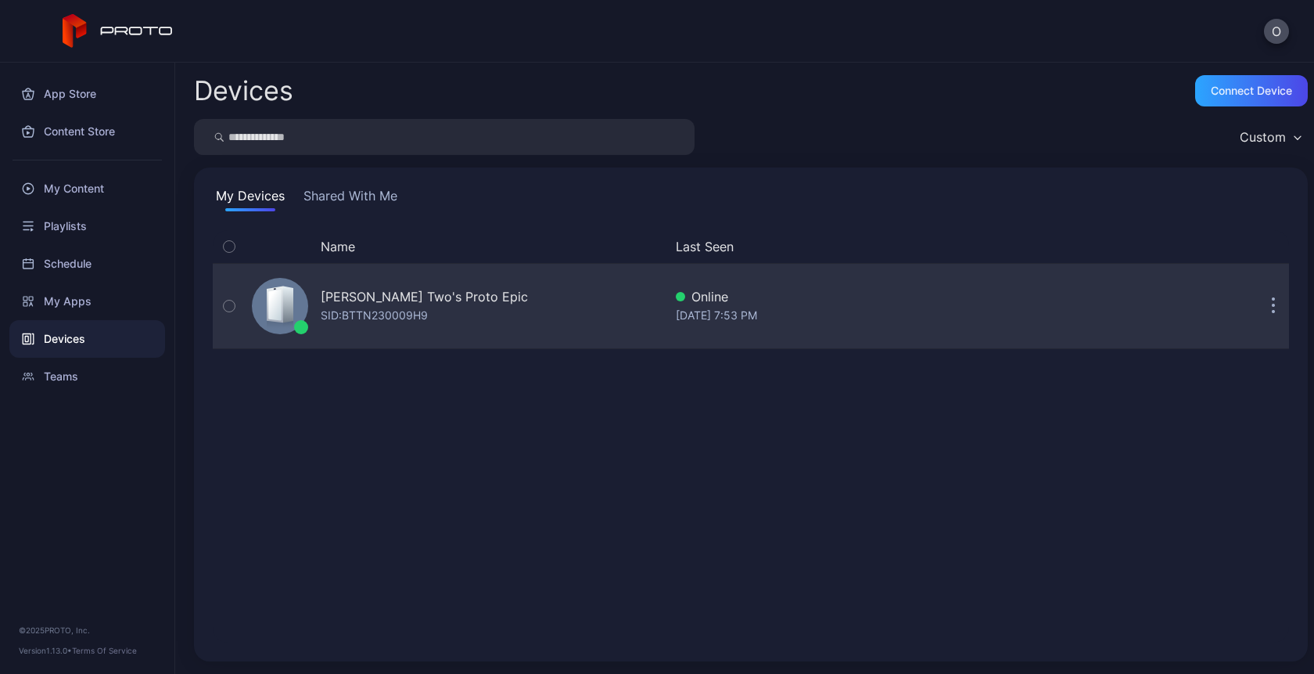
click at [380, 297] on div "[PERSON_NAME] Two's Proto Epic" at bounding box center [424, 296] width 207 height 19
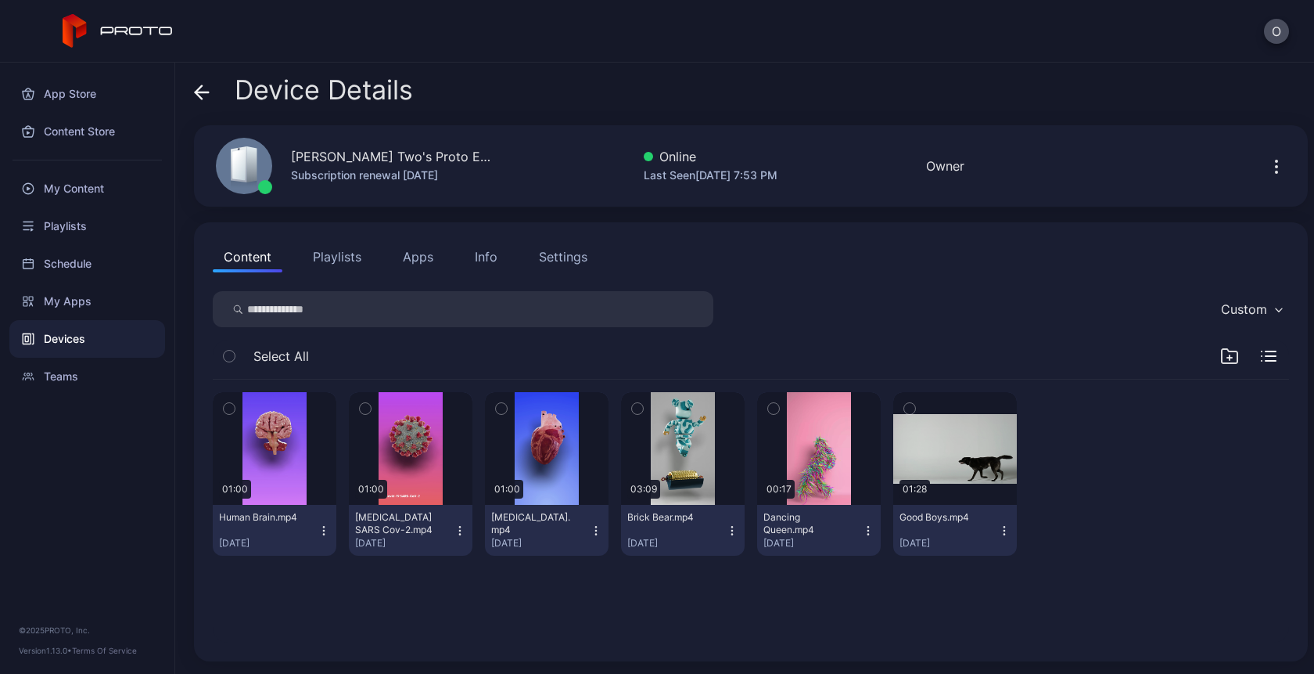
click at [328, 264] on button "Playlists" at bounding box center [337, 256] width 70 height 31
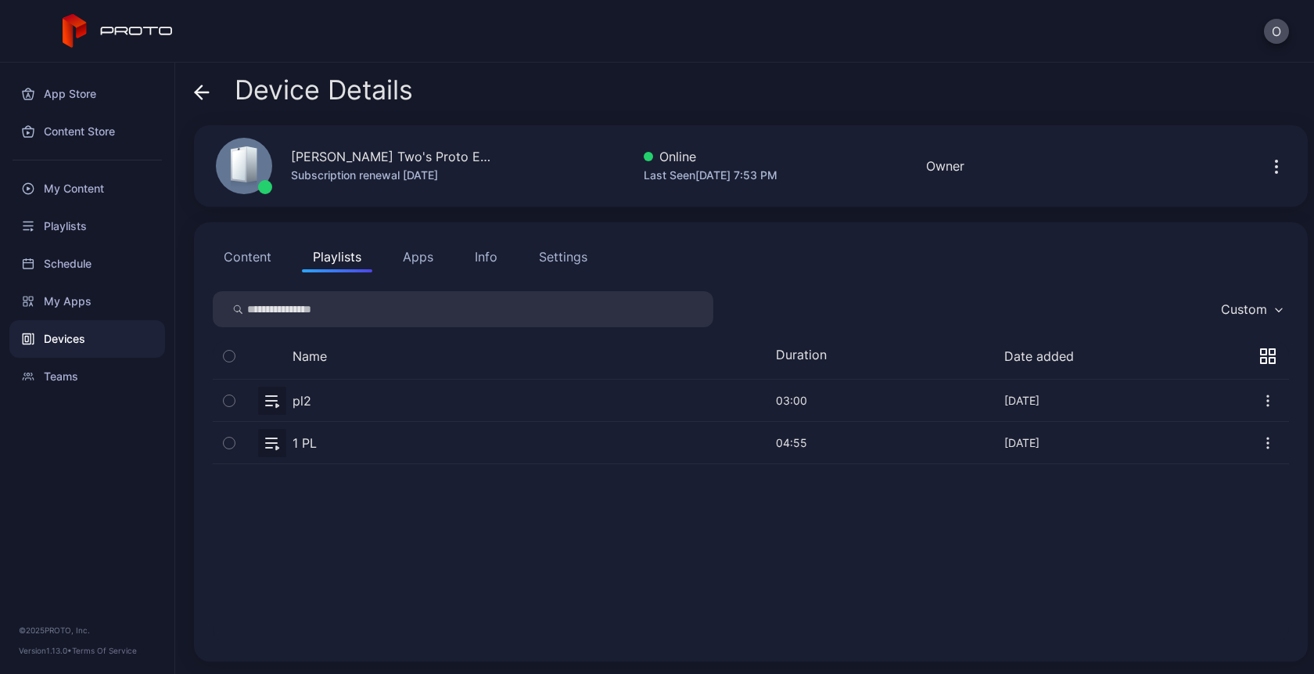
click at [240, 249] on button "Content" at bounding box center [248, 256] width 70 height 31
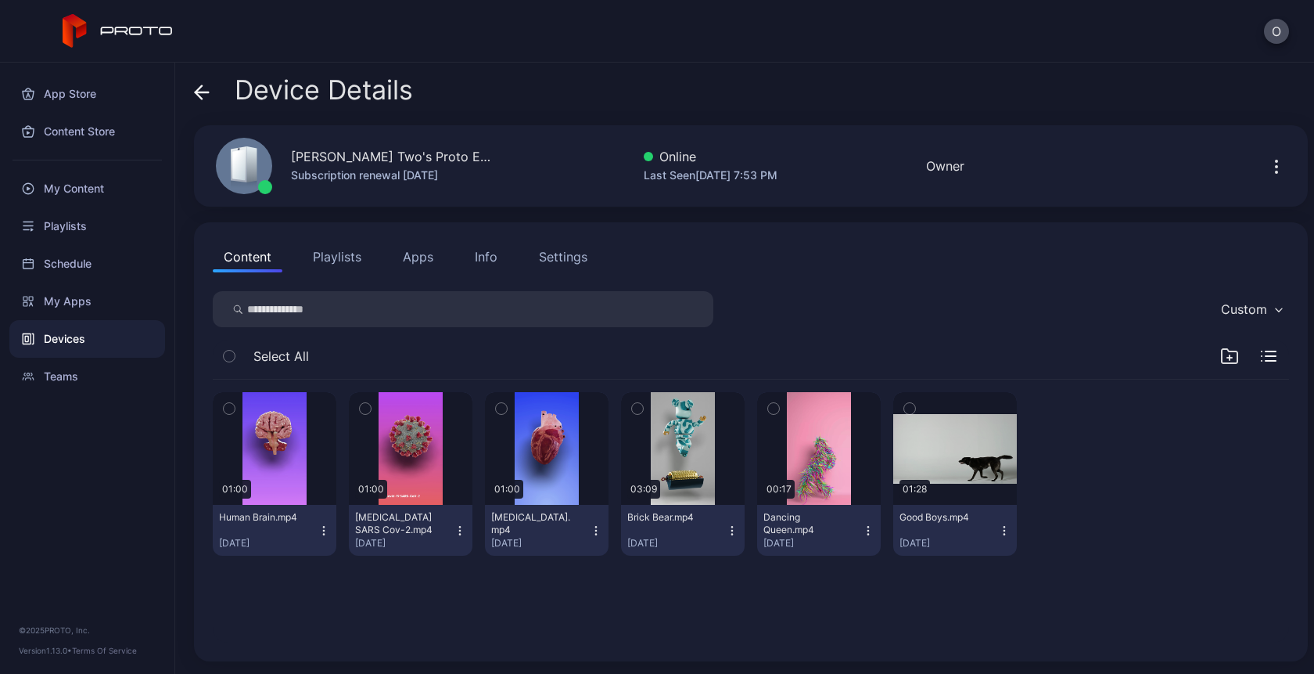
click at [334, 250] on button "Playlists" at bounding box center [337, 256] width 70 height 31
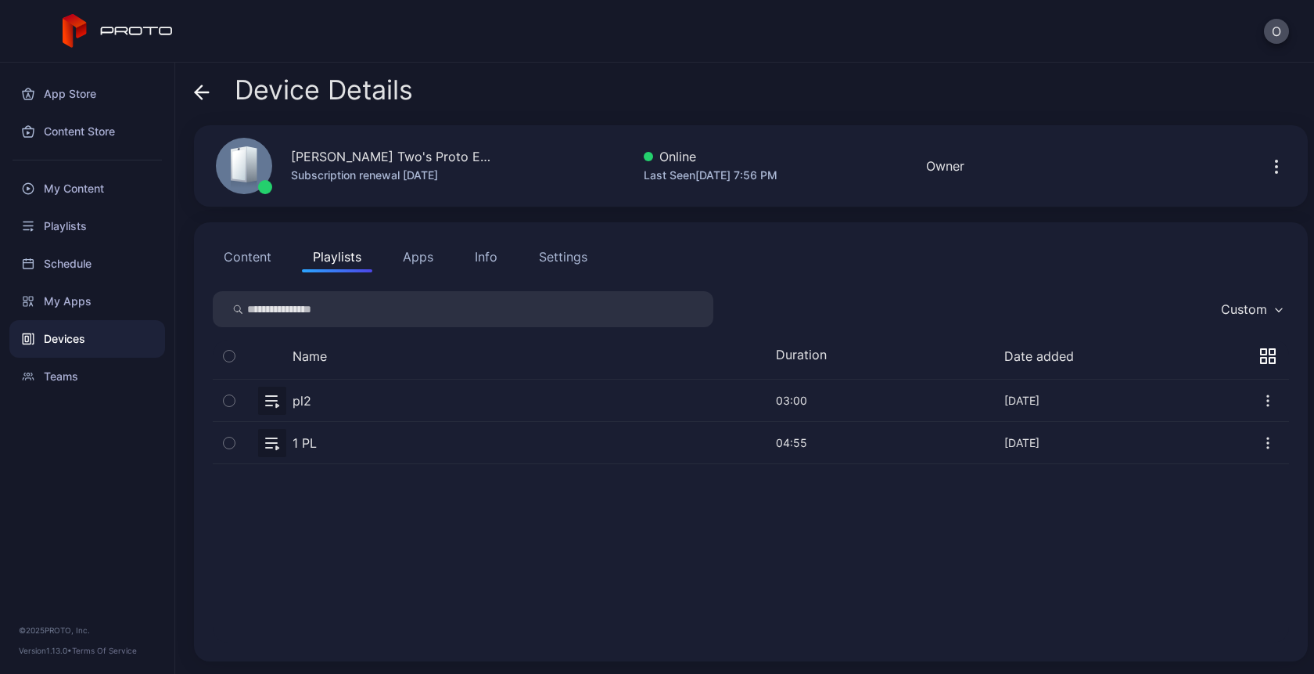
click at [1248, 364] on div at bounding box center [1268, 356] width 41 height 19
click at [1261, 362] on icon "button" at bounding box center [1263, 360] width 5 height 5
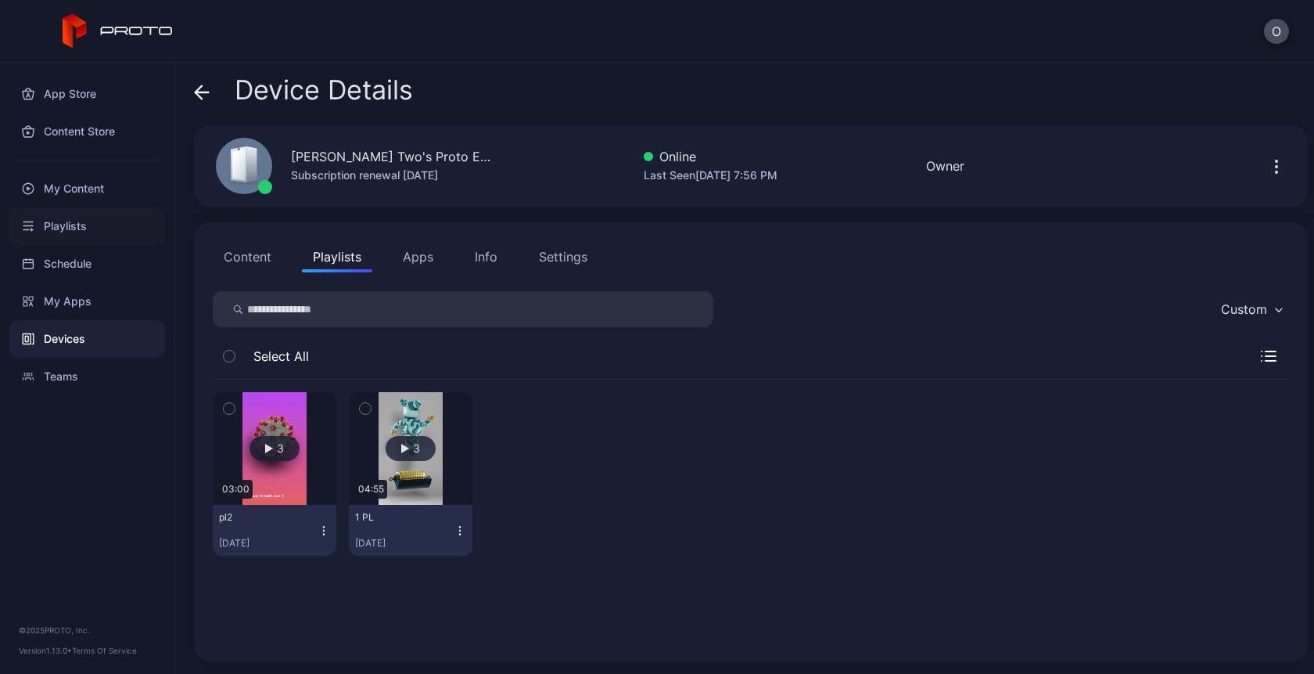
click at [74, 225] on div "Playlists" at bounding box center [87, 226] width 156 height 38
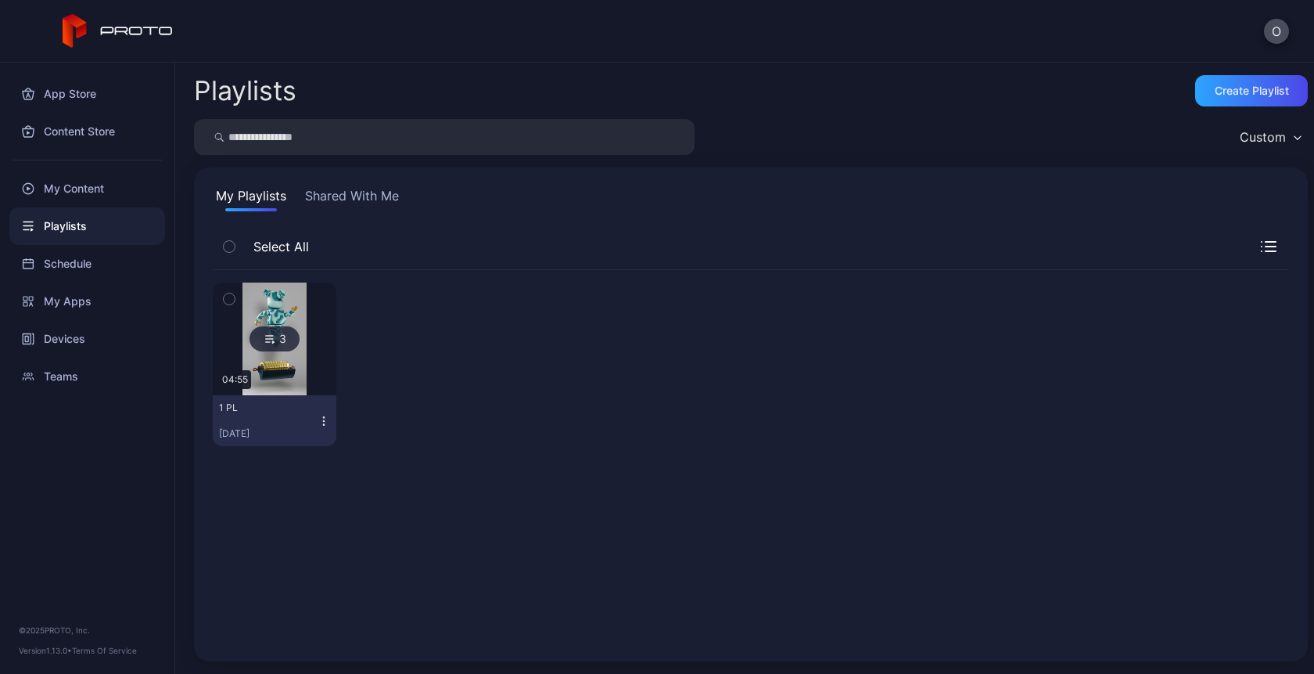
click at [321, 425] on icon "button" at bounding box center [324, 421] width 13 height 13
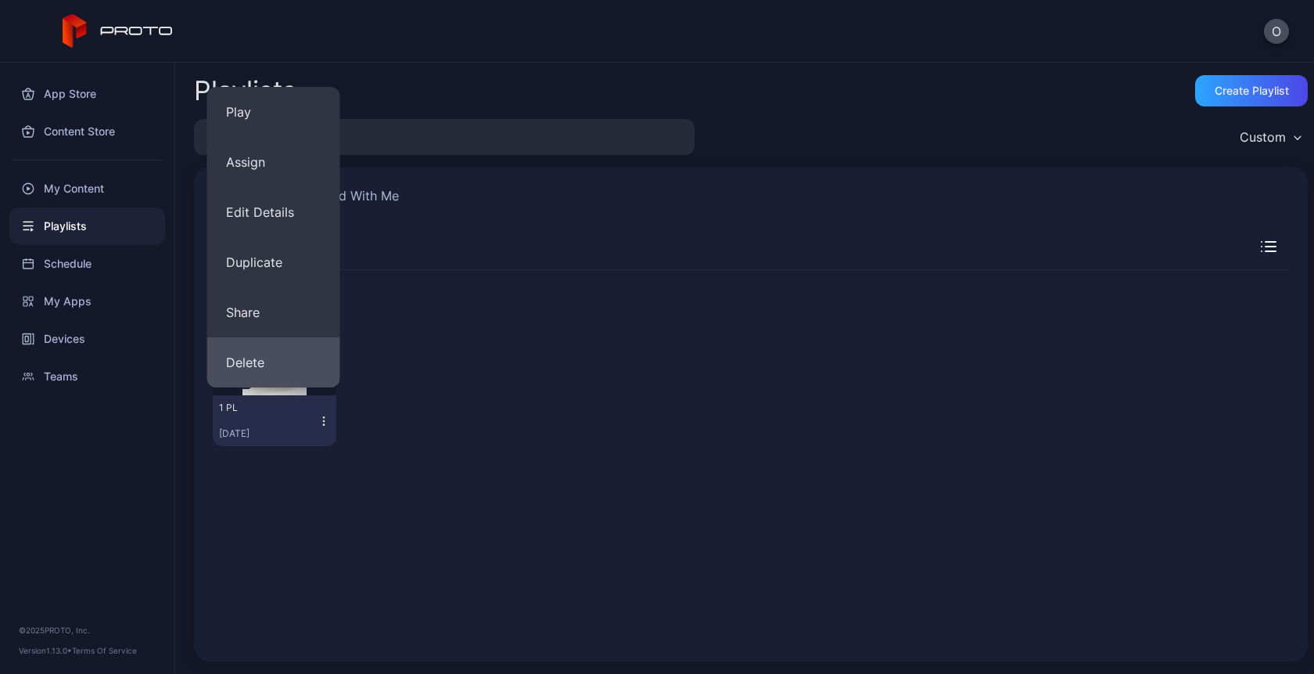
click at [300, 353] on button "Delete" at bounding box center [273, 362] width 133 height 50
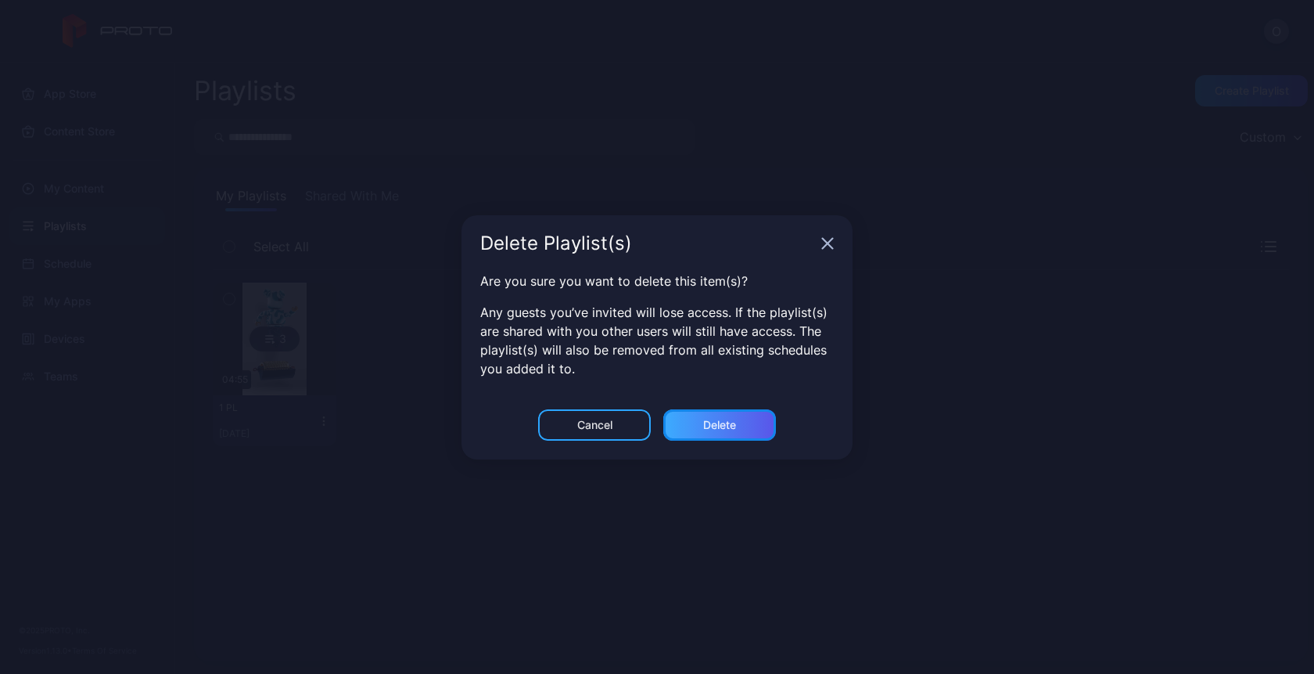
click at [734, 430] on div "Delete" at bounding box center [719, 425] width 33 height 13
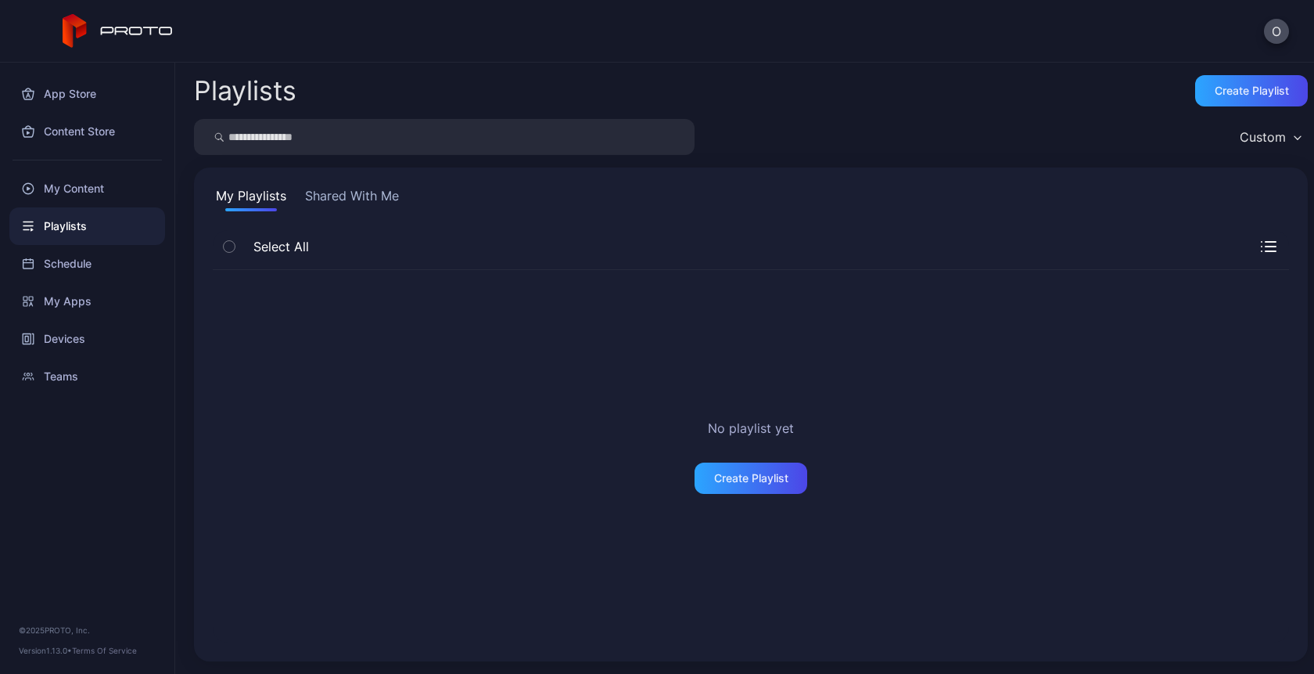
click at [361, 210] on button "Shared With Me" at bounding box center [352, 198] width 100 height 25
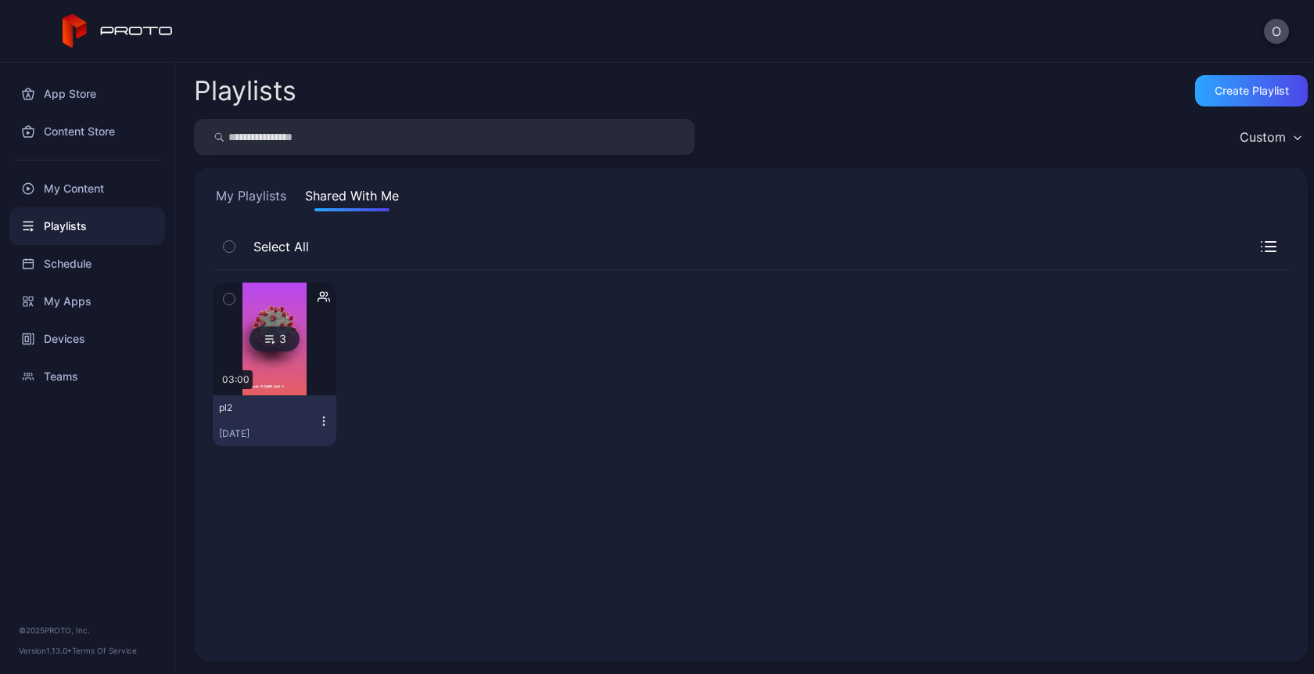
click at [258, 187] on button "My Playlists" at bounding box center [251, 198] width 77 height 25
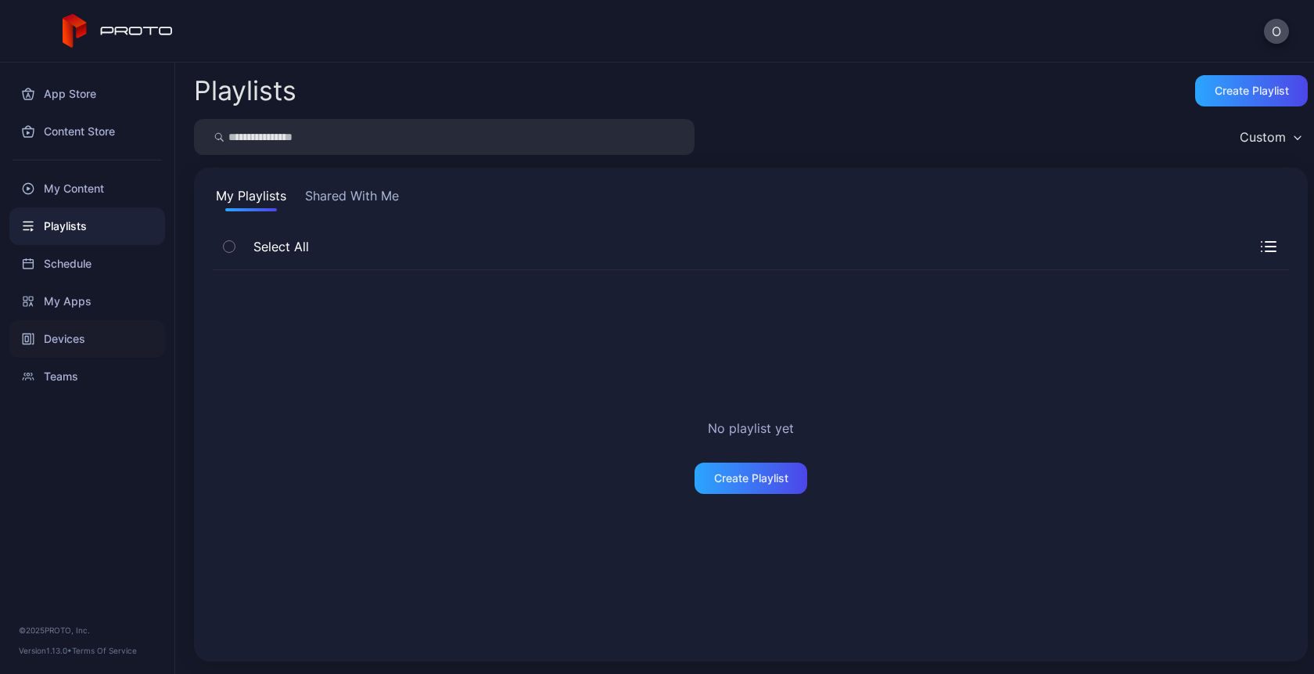
click at [80, 338] on div "Devices" at bounding box center [87, 339] width 156 height 38
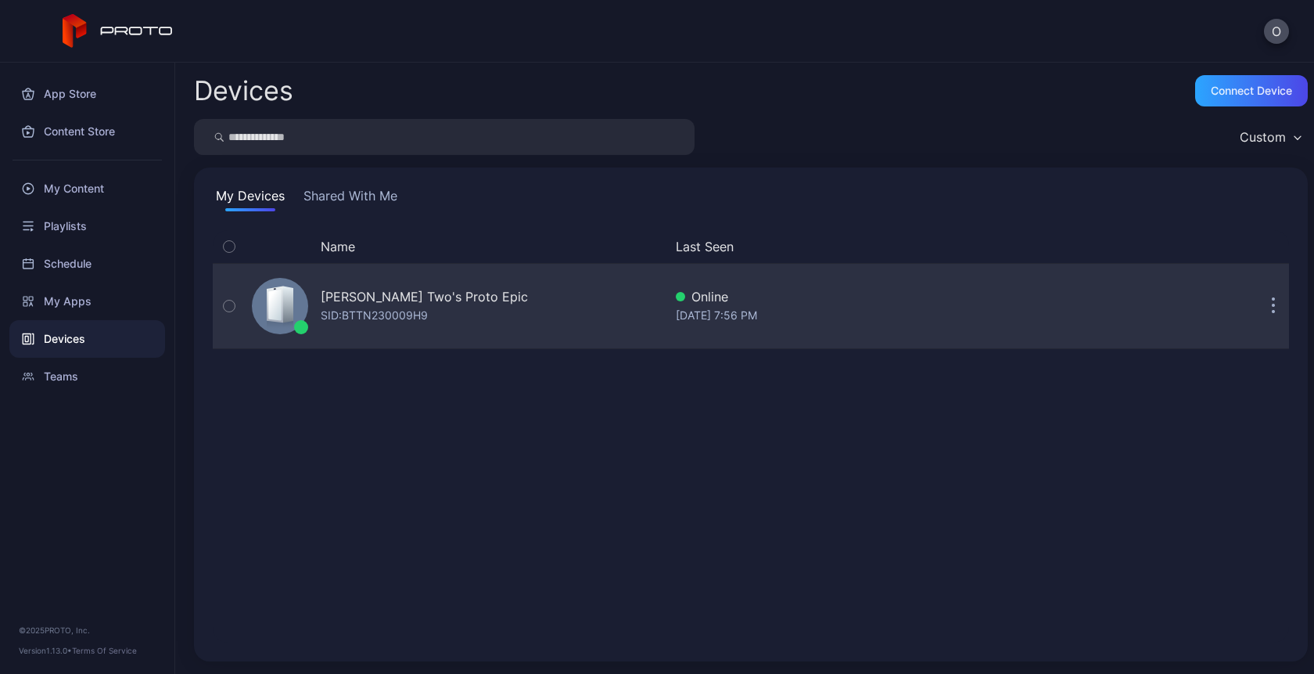
click at [437, 327] on div "Oksana Two's Proto Epic SID: BTTN230009H9" at bounding box center [455, 306] width 418 height 78
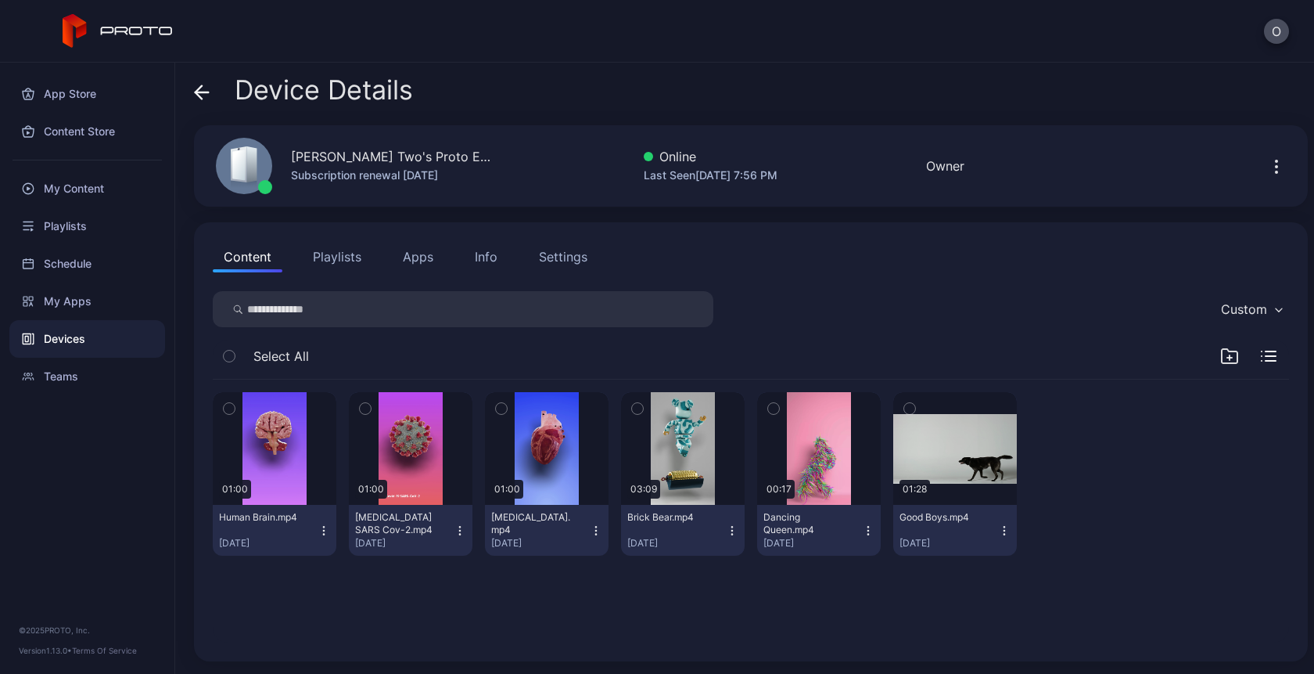
click at [344, 253] on button "Playlists" at bounding box center [337, 256] width 70 height 31
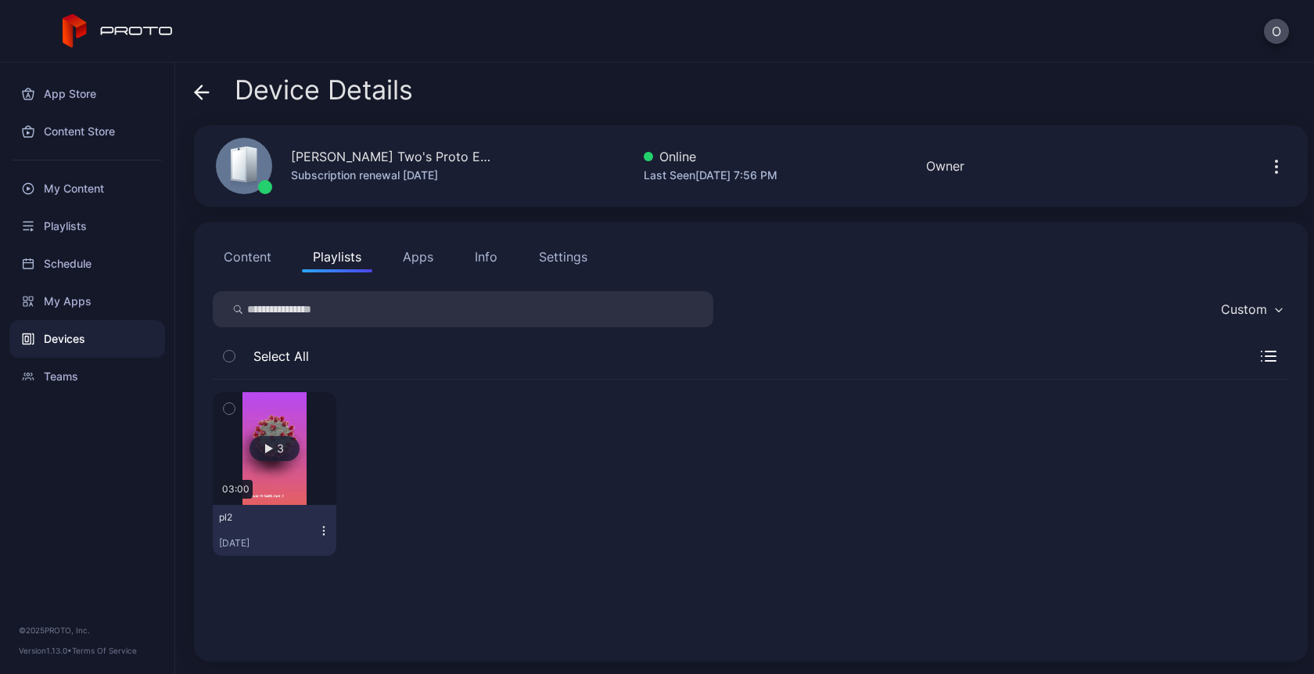
click at [258, 260] on button "Content" at bounding box center [248, 256] width 70 height 31
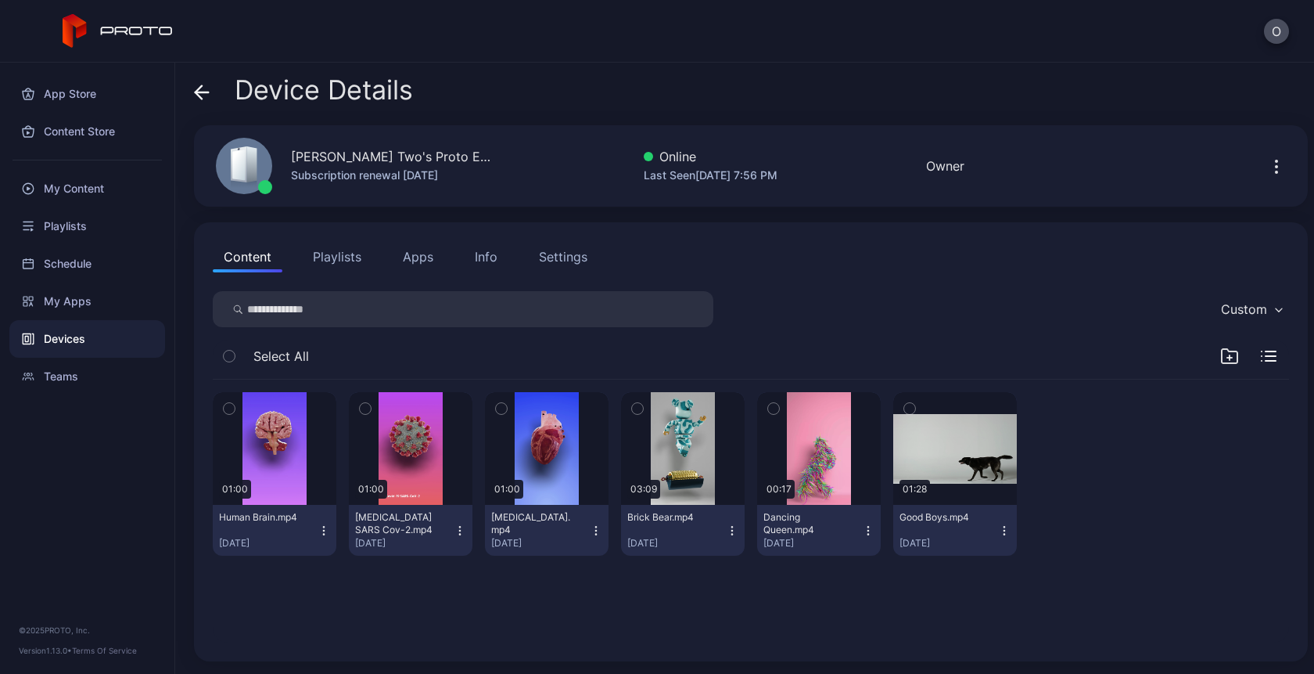
click at [454, 530] on icon "button" at bounding box center [460, 530] width 13 height 13
click at [726, 532] on icon "button" at bounding box center [732, 530] width 13 height 13
click at [73, 239] on div "Playlists" at bounding box center [87, 226] width 156 height 38
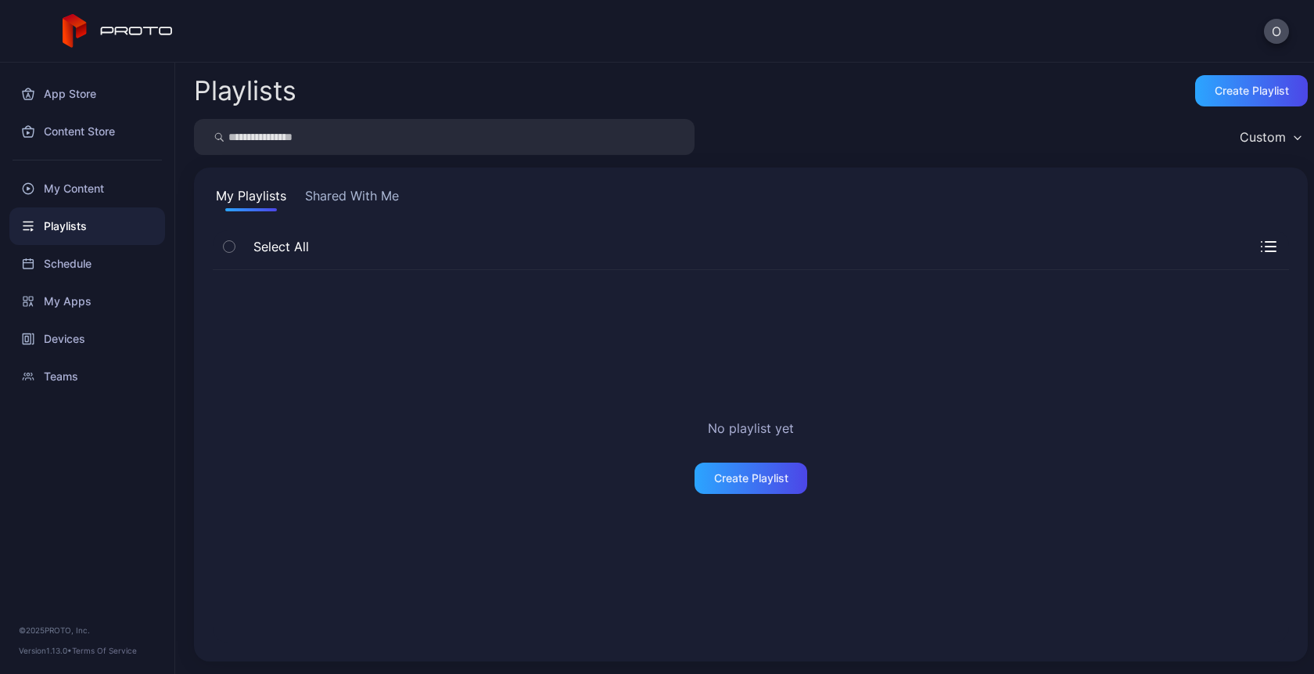
click at [746, 495] on div "No playlist yet Create Playlist" at bounding box center [751, 456] width 1077 height 372
click at [734, 473] on div "Create Playlist" at bounding box center [751, 478] width 74 height 13
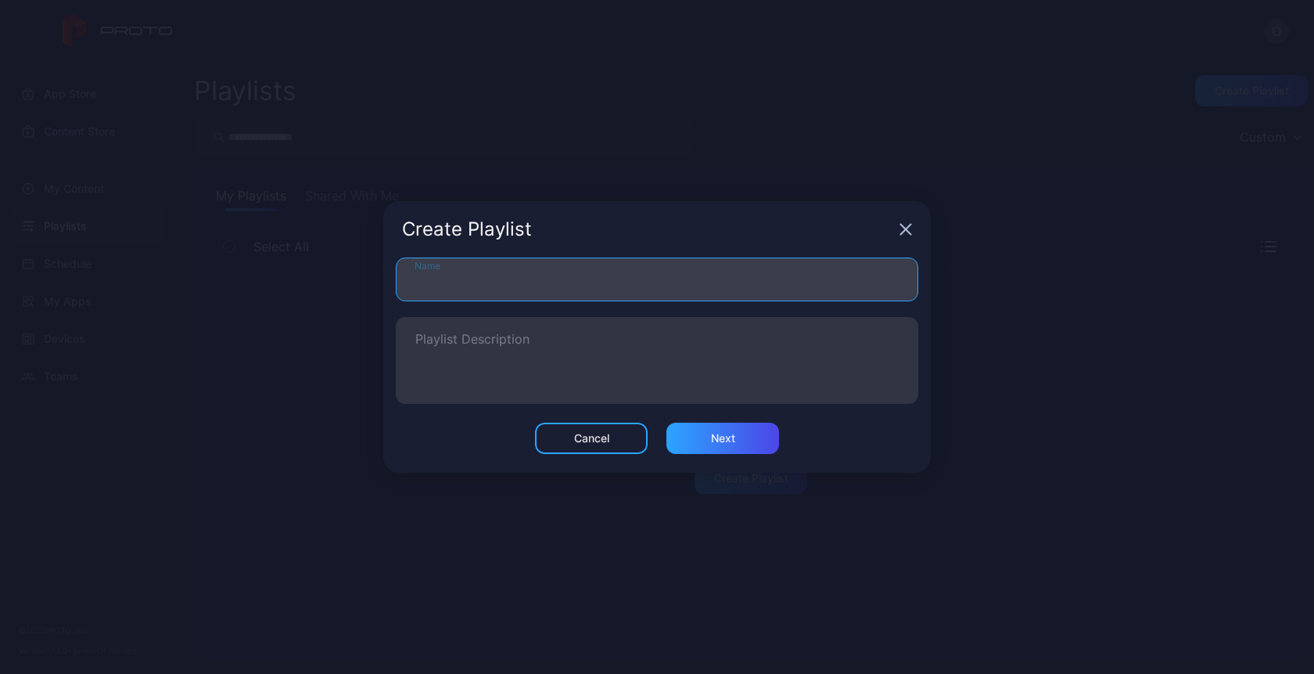
click at [451, 277] on input "Name" at bounding box center [657, 279] width 523 height 44
type input "***"
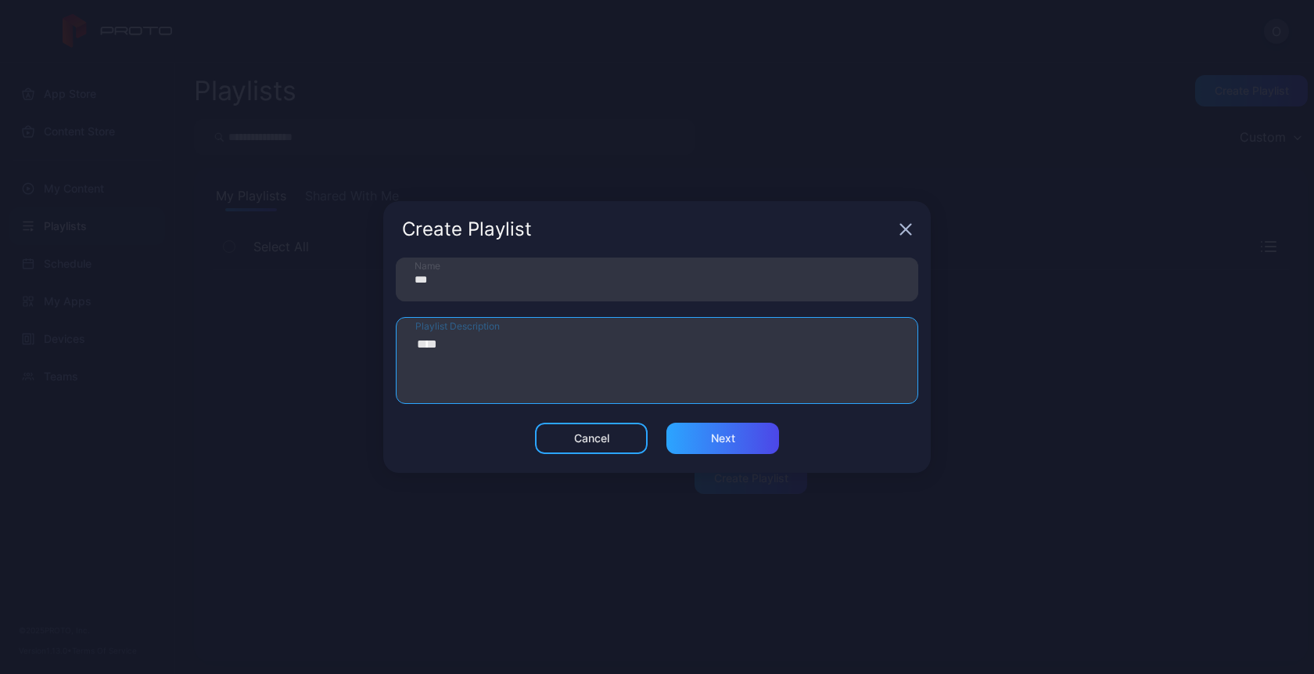
type textarea "****"
click at [733, 463] on div "Cancel Next" at bounding box center [657, 447] width 548 height 50
click at [735, 444] on div "Next" at bounding box center [723, 438] width 24 height 13
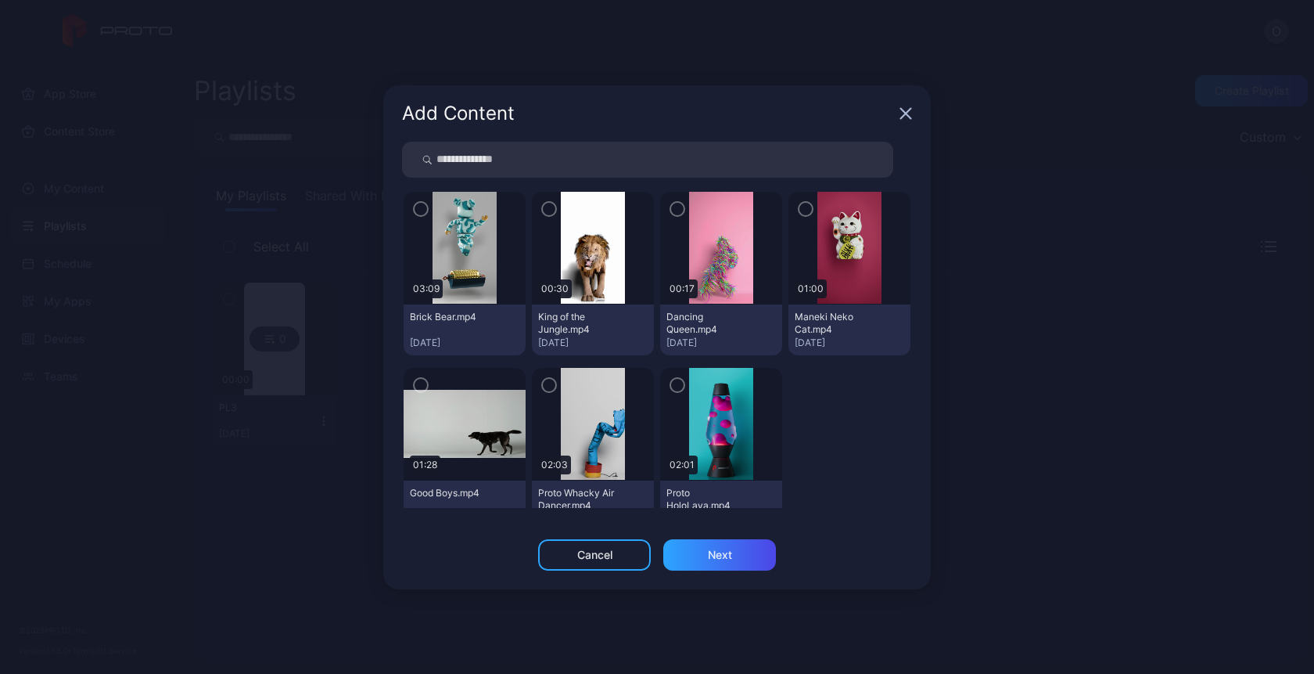
click at [543, 207] on icon "button" at bounding box center [549, 208] width 13 height 17
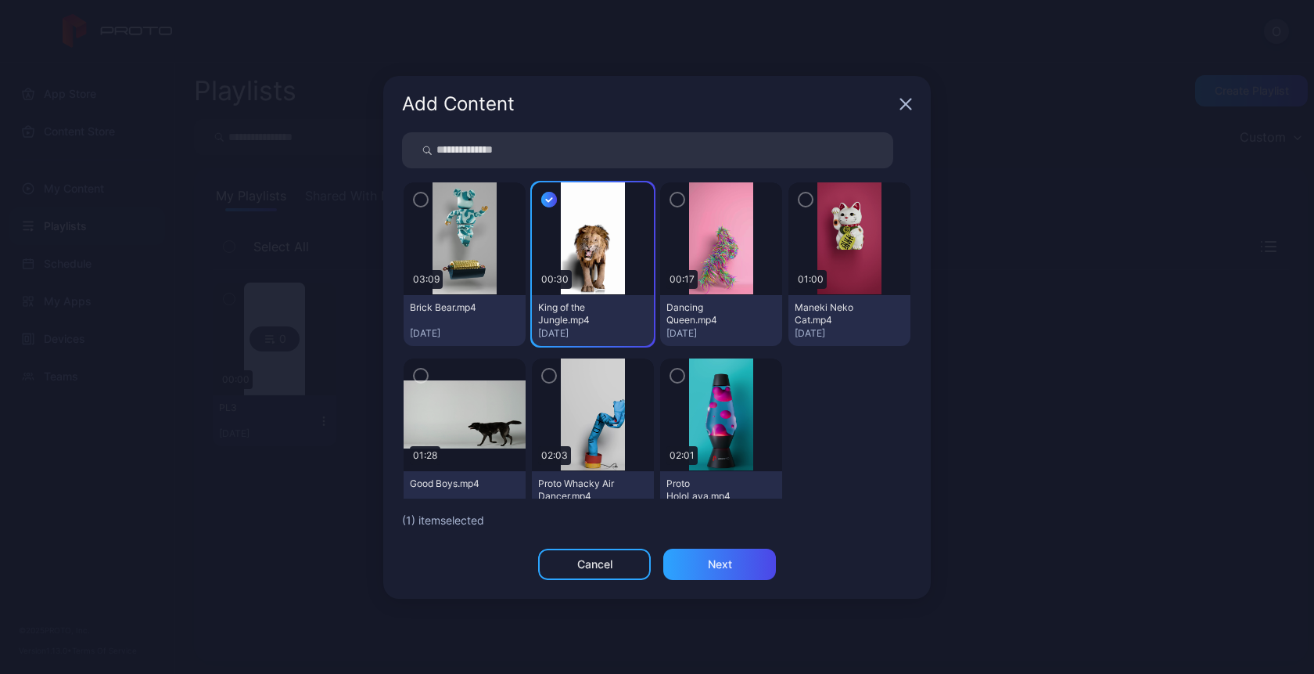
click at [676, 196] on div at bounding box center [721, 238] width 122 height 113
click at [673, 196] on icon "button" at bounding box center [677, 199] width 13 height 17
click at [706, 570] on div "Next" at bounding box center [719, 563] width 113 height 31
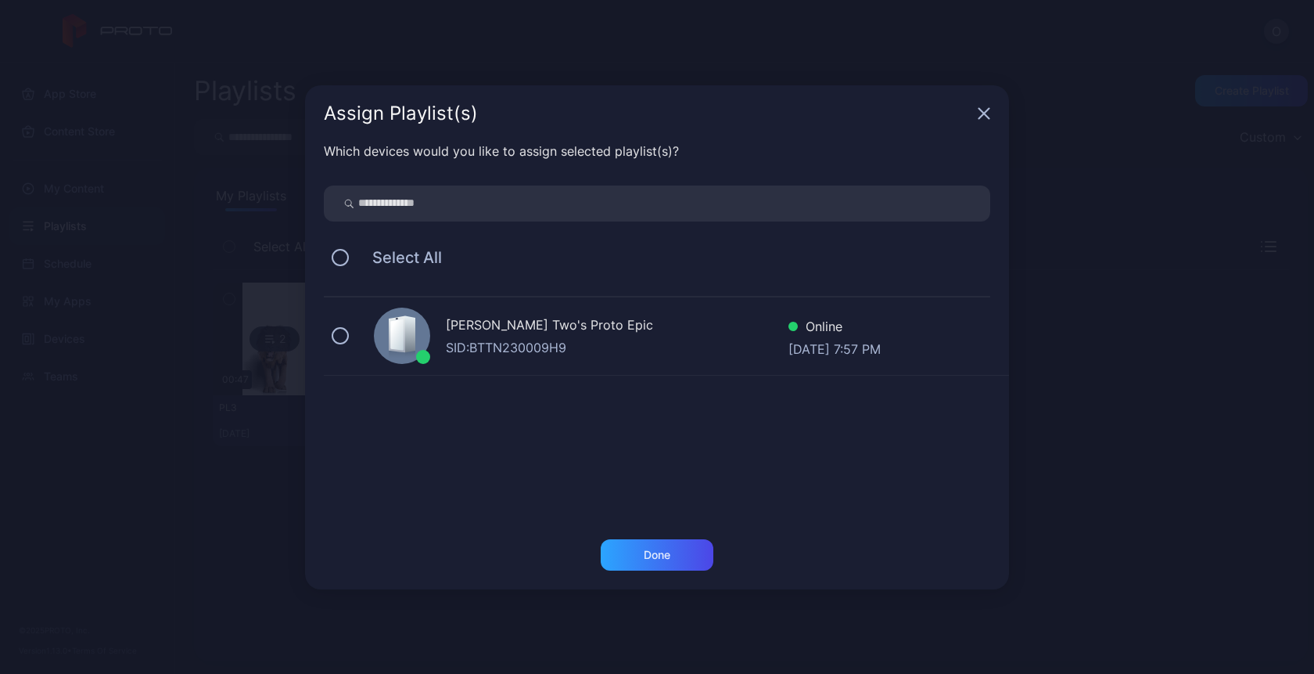
click at [494, 318] on div "[PERSON_NAME] Two's Proto Epic" at bounding box center [617, 326] width 343 height 23
click at [623, 545] on div "Done" at bounding box center [657, 554] width 113 height 31
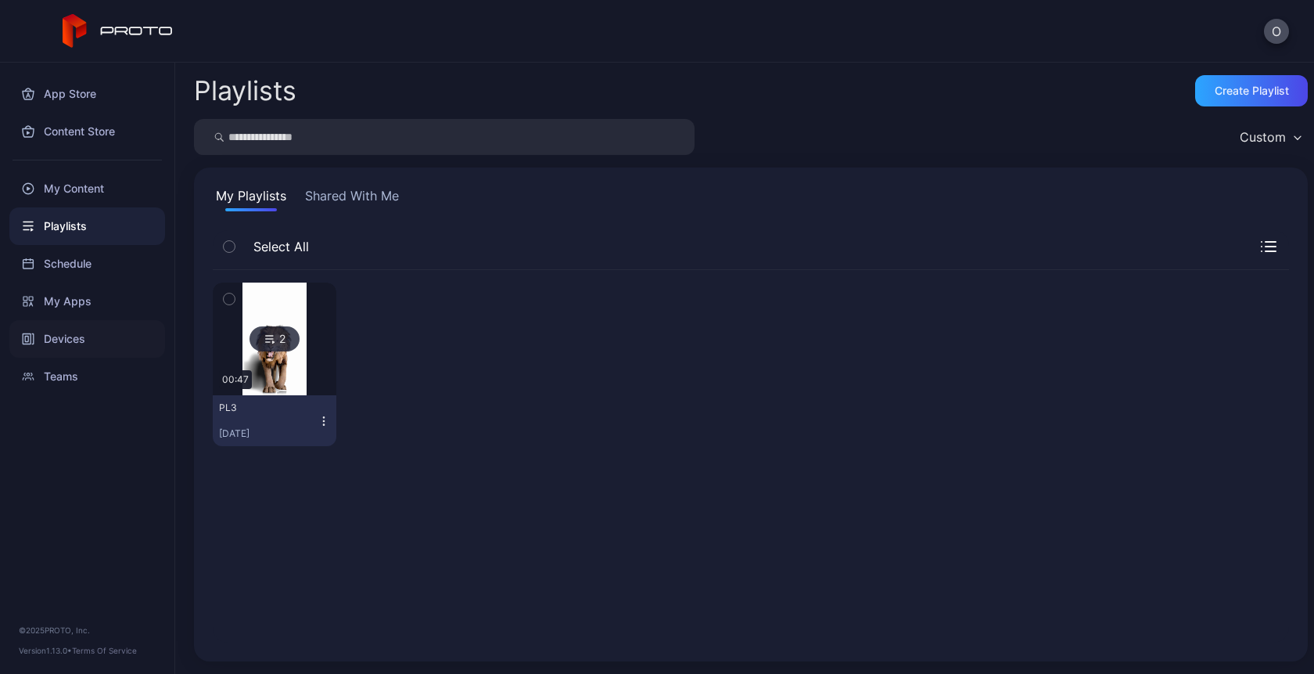
click at [77, 322] on div "Devices" at bounding box center [87, 339] width 156 height 38
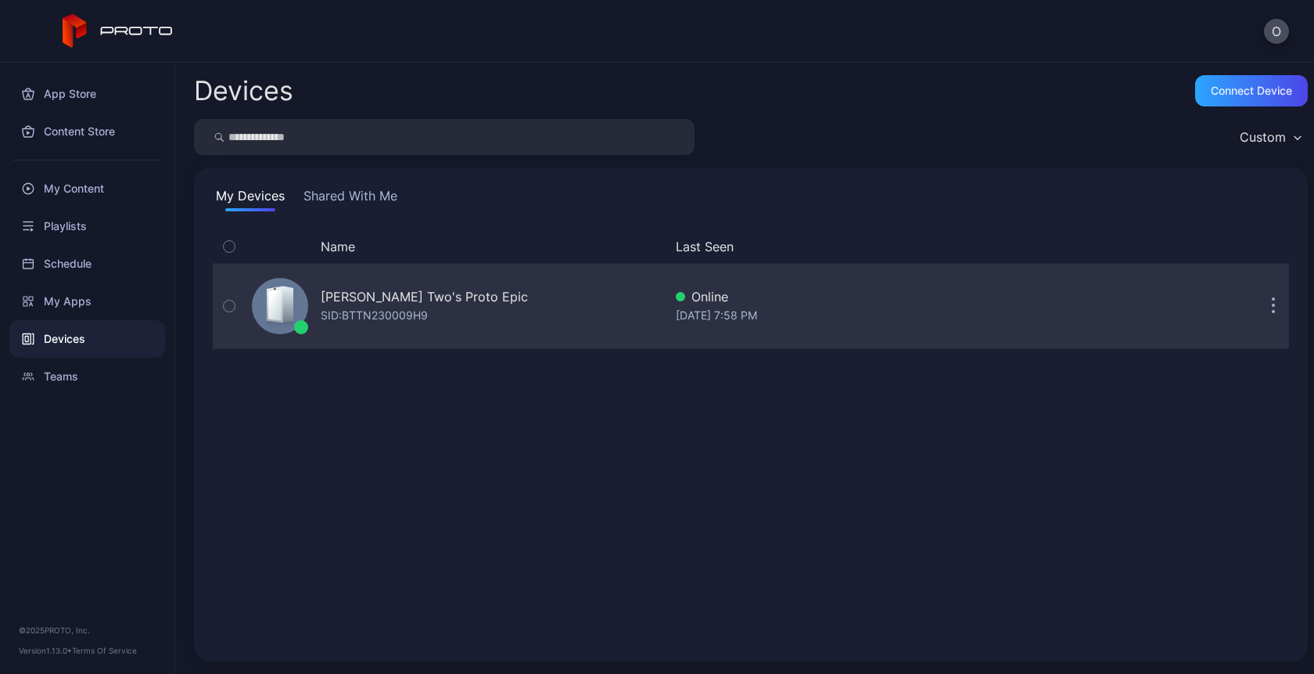
click at [408, 314] on div "SID: BTTN230009H9" at bounding box center [374, 315] width 107 height 19
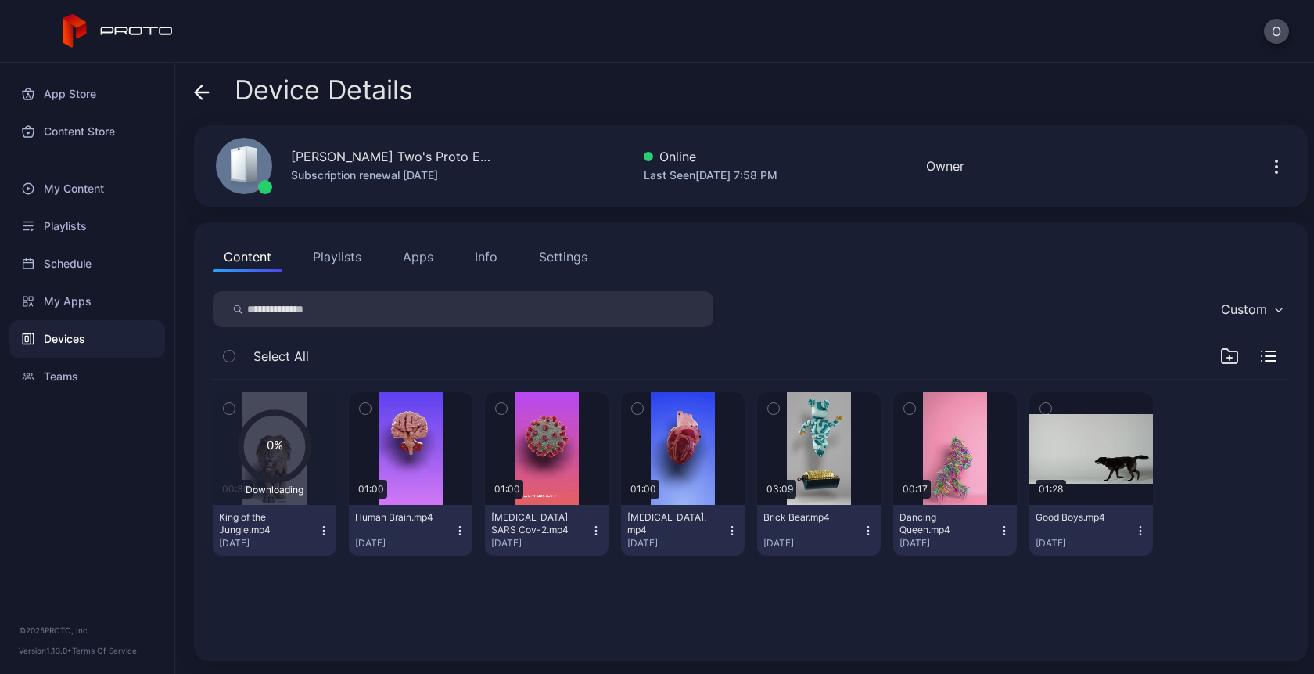
click at [338, 261] on button "Playlists" at bounding box center [337, 256] width 70 height 31
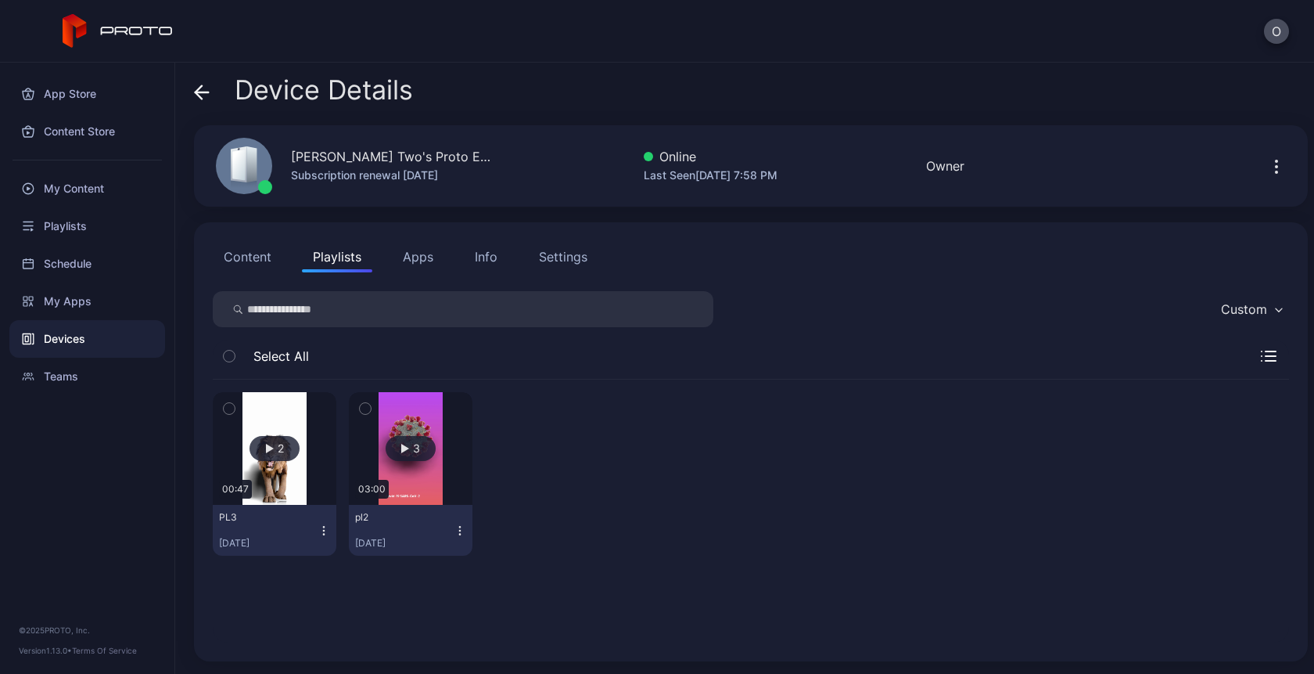
click at [454, 530] on icon "button" at bounding box center [460, 530] width 13 height 13
click at [454, 528] on icon "button" at bounding box center [460, 530] width 13 height 13
click at [458, 533] on icon "button" at bounding box center [460, 530] width 13 height 13
click at [432, 604] on button "Unassign" at bounding box center [407, 588] width 133 height 50
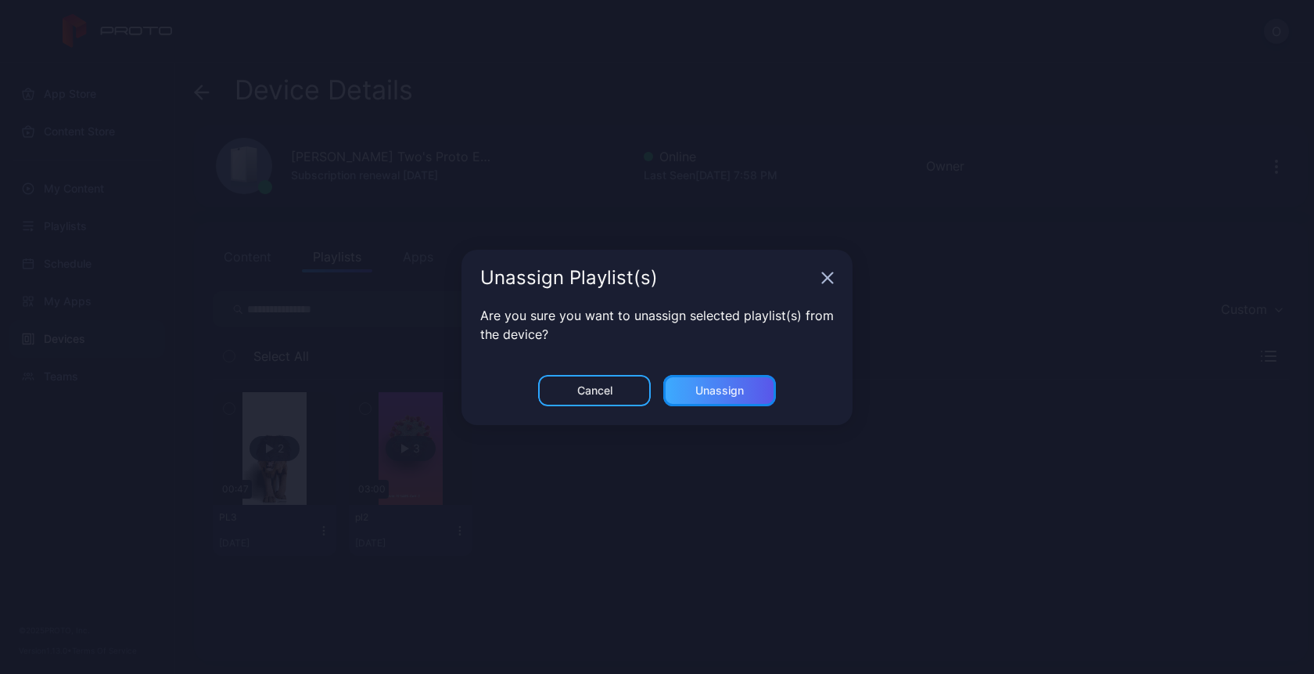
click at [722, 389] on div "Unassign" at bounding box center [720, 390] width 49 height 13
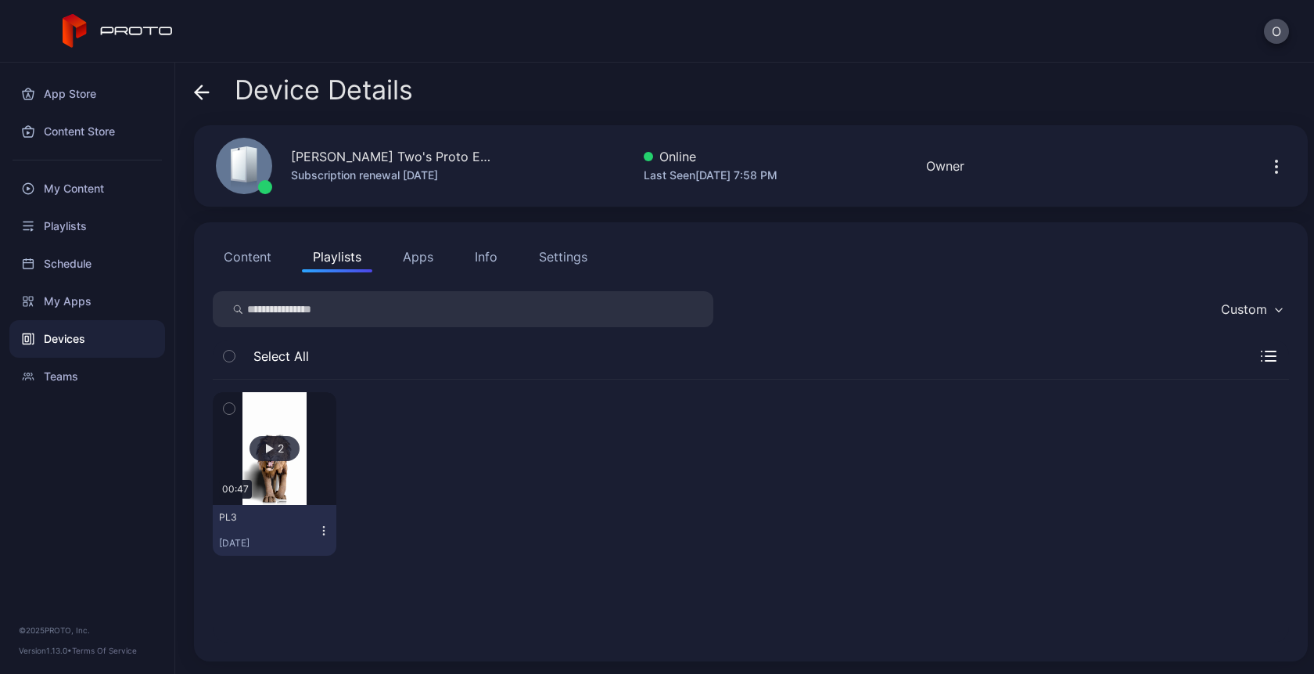
click at [246, 251] on button "Content" at bounding box center [248, 256] width 70 height 31
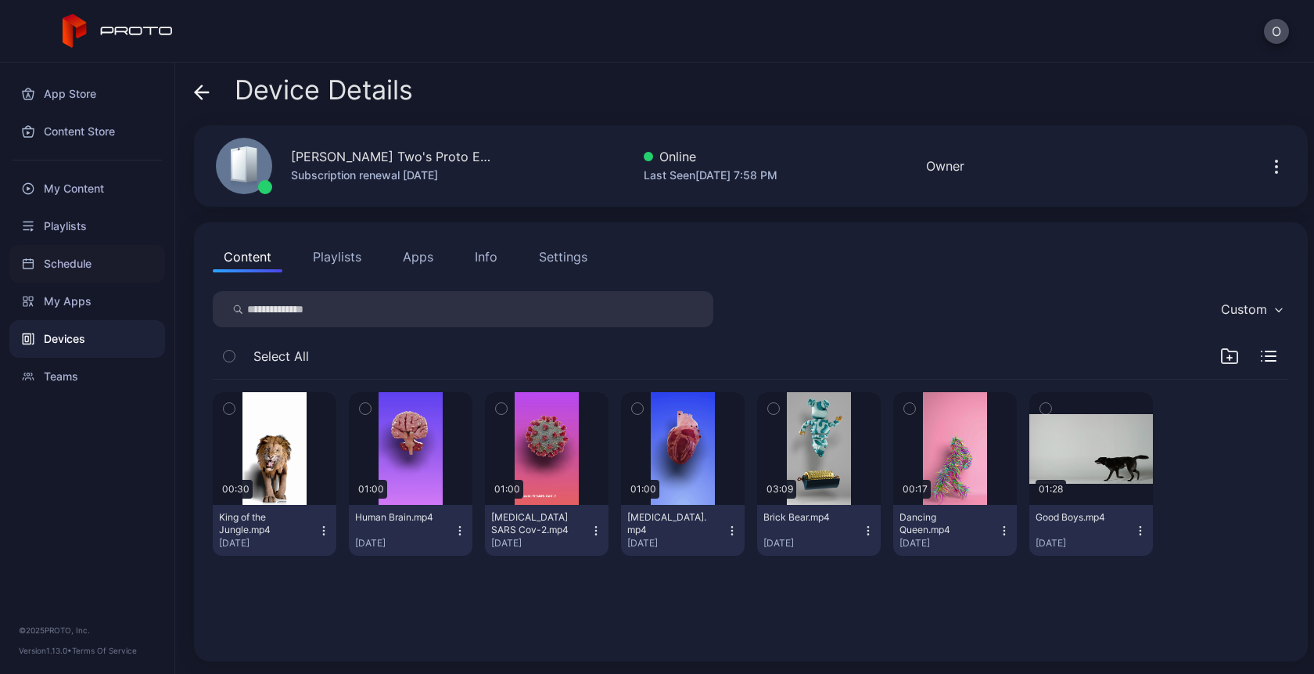
click at [62, 267] on div "Schedule" at bounding box center [87, 264] width 156 height 38
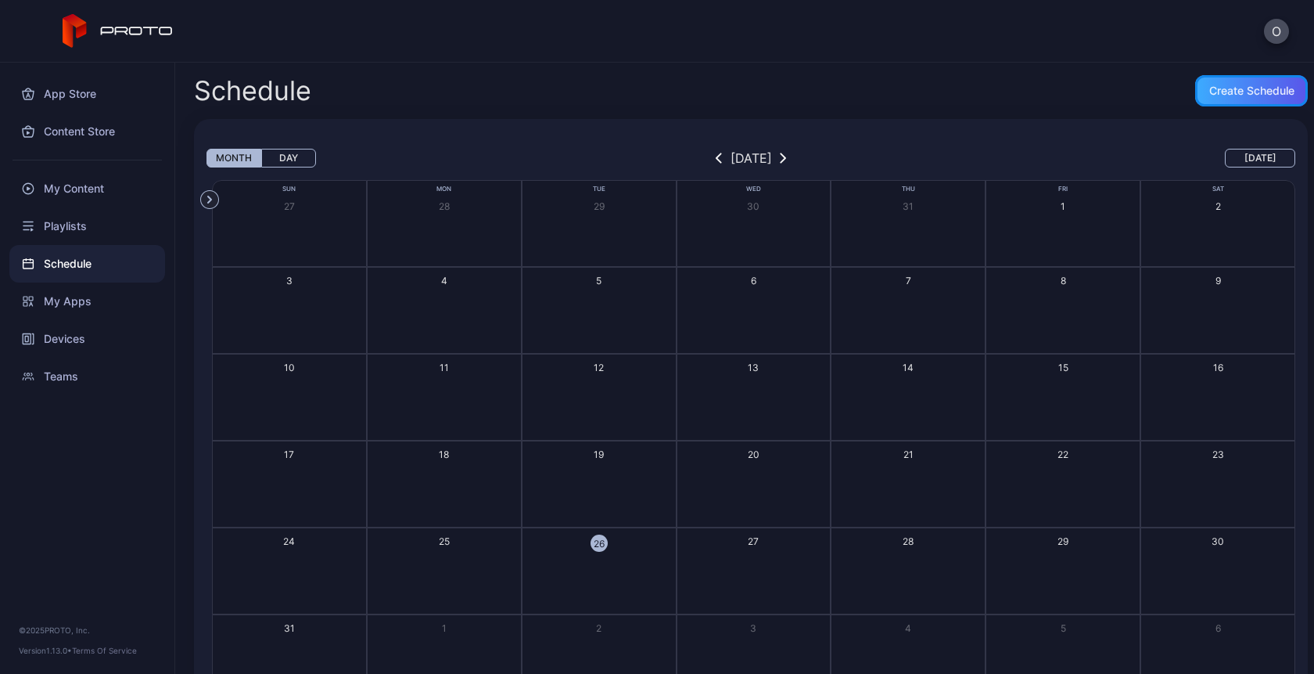
click at [1228, 86] on div "Create Schedule" at bounding box center [1252, 90] width 85 height 13
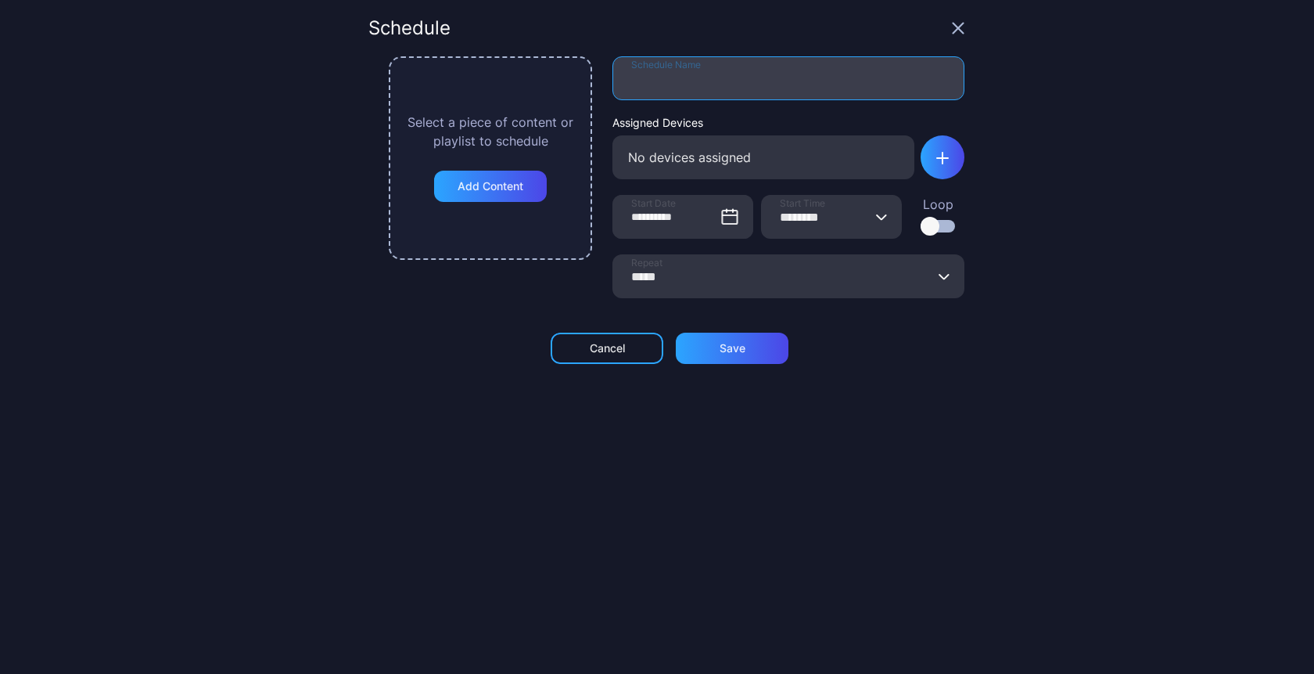
click at [691, 79] on input "Schedule Name" at bounding box center [789, 78] width 352 height 44
click at [648, 78] on input "********" at bounding box center [789, 78] width 352 height 44
type input "*********"
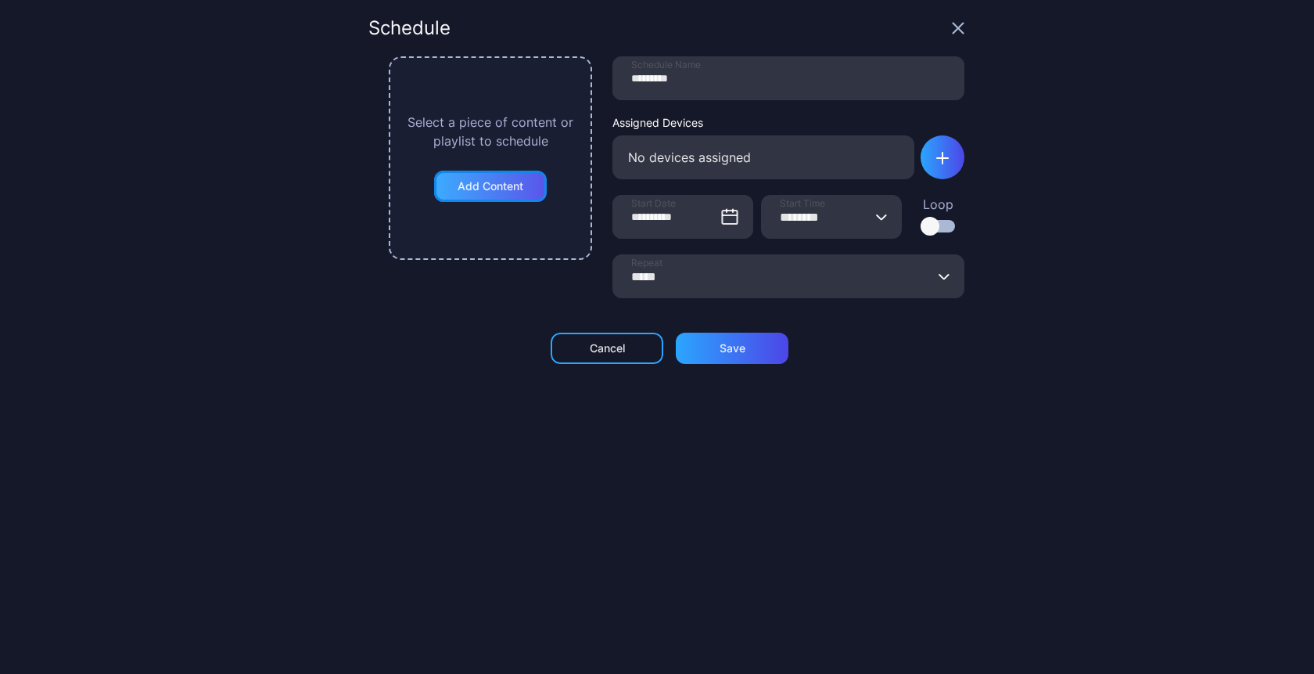
click at [512, 187] on div "Add Content" at bounding box center [491, 186] width 66 height 13
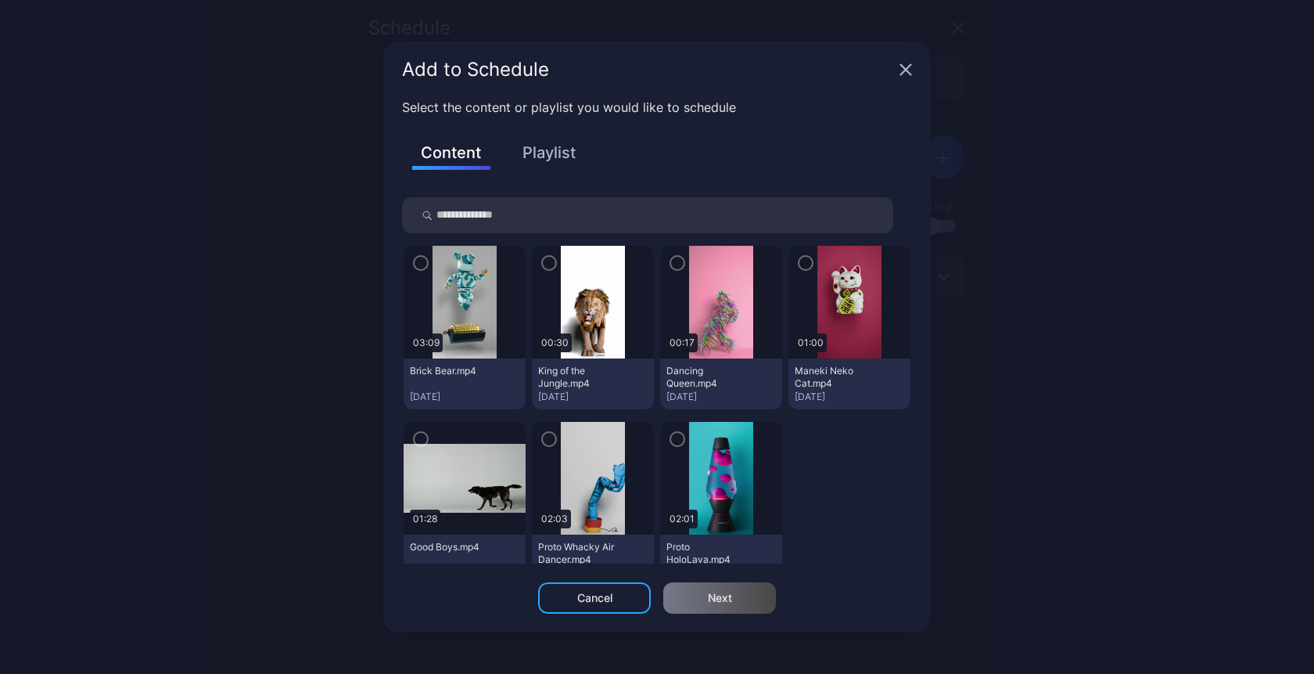
click at [416, 259] on icon "button" at bounding box center [421, 262] width 13 height 17
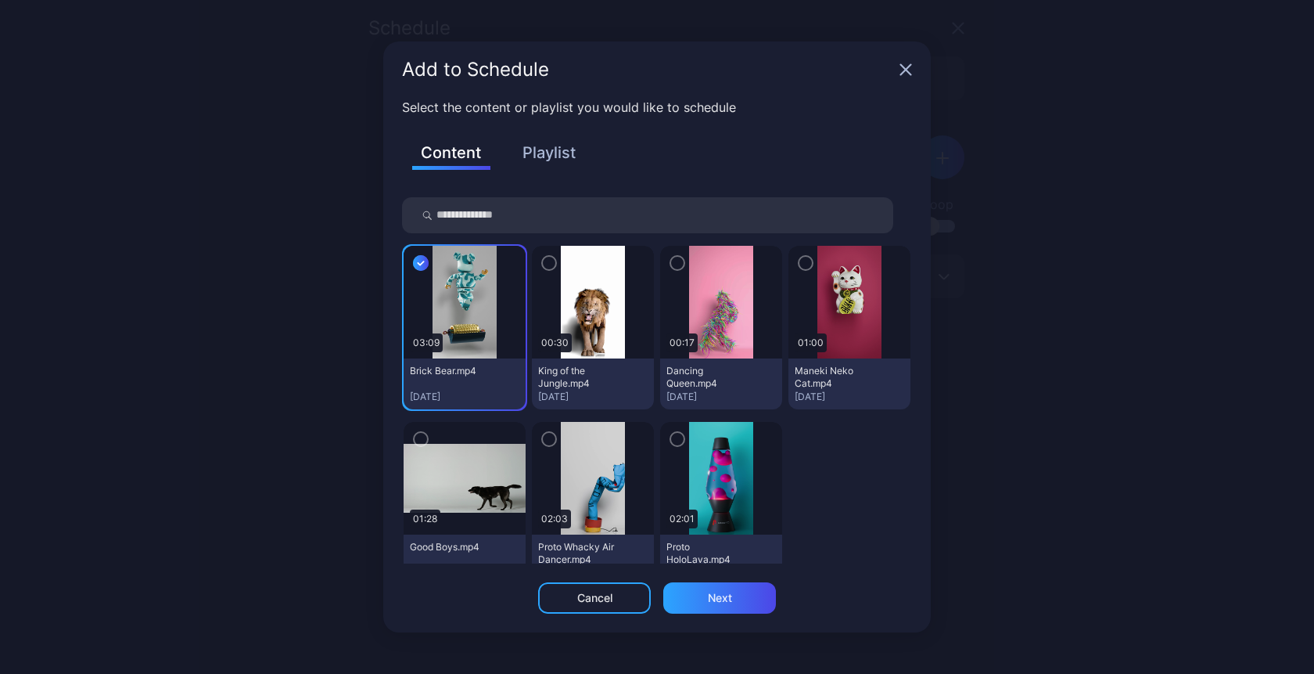
click at [422, 269] on icon "button" at bounding box center [421, 262] width 16 height 17
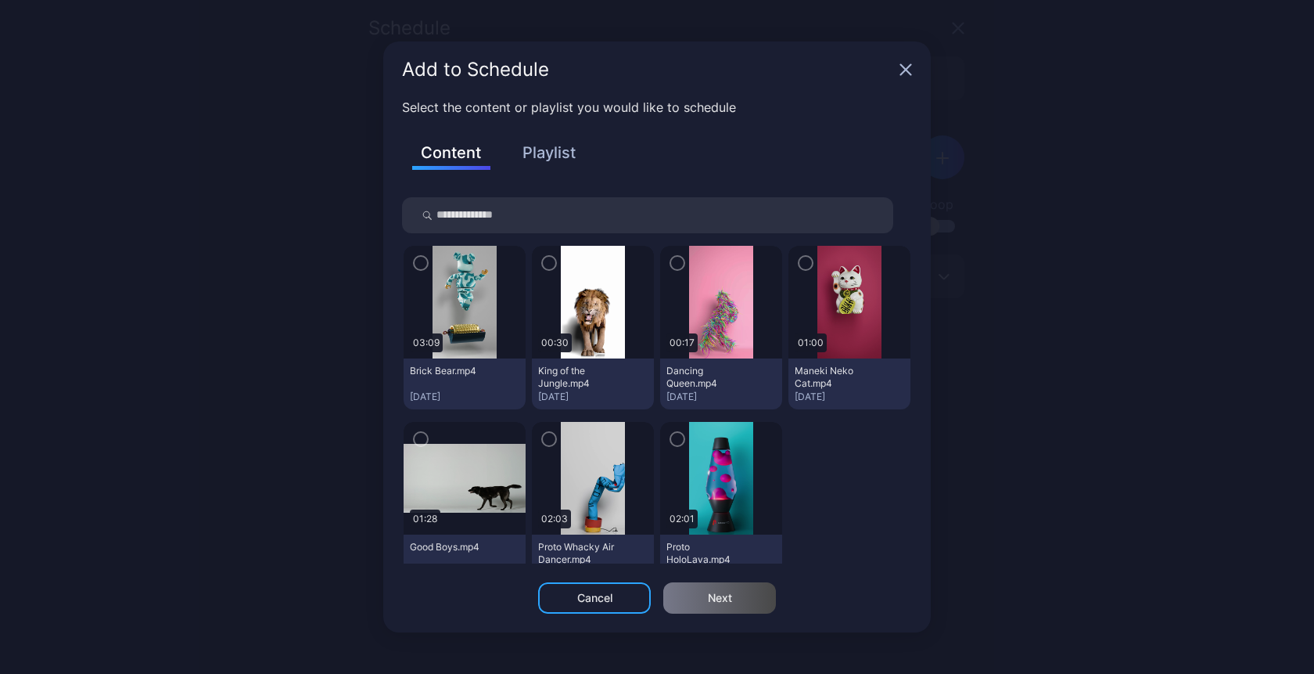
click at [671, 261] on icon "button" at bounding box center [677, 262] width 13 height 17
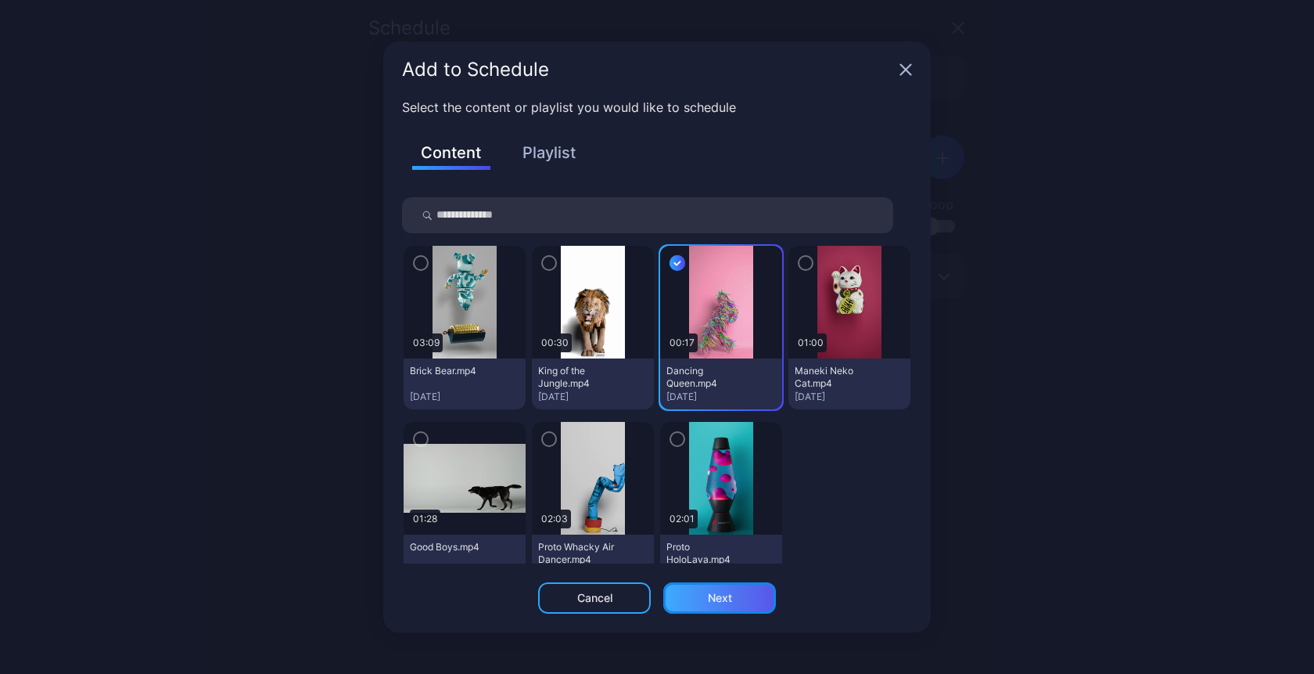
click at [700, 597] on div "Next" at bounding box center [719, 597] width 113 height 31
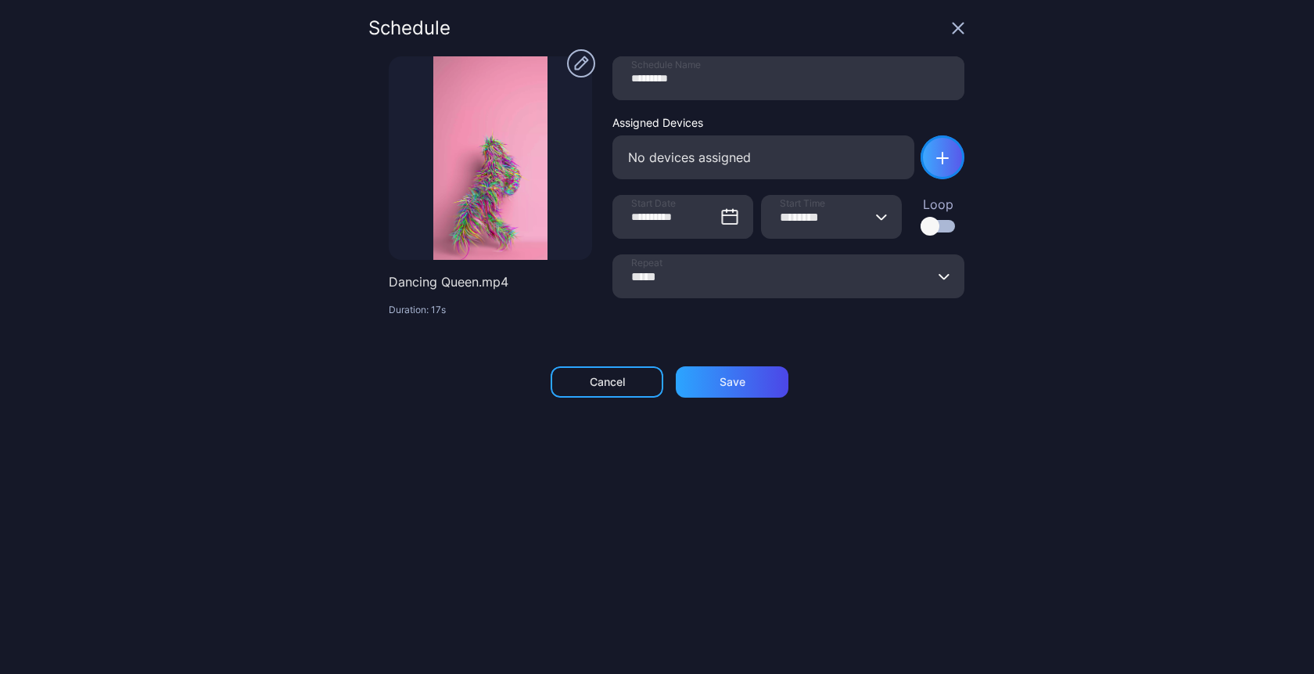
click at [932, 160] on div "button" at bounding box center [943, 157] width 44 height 44
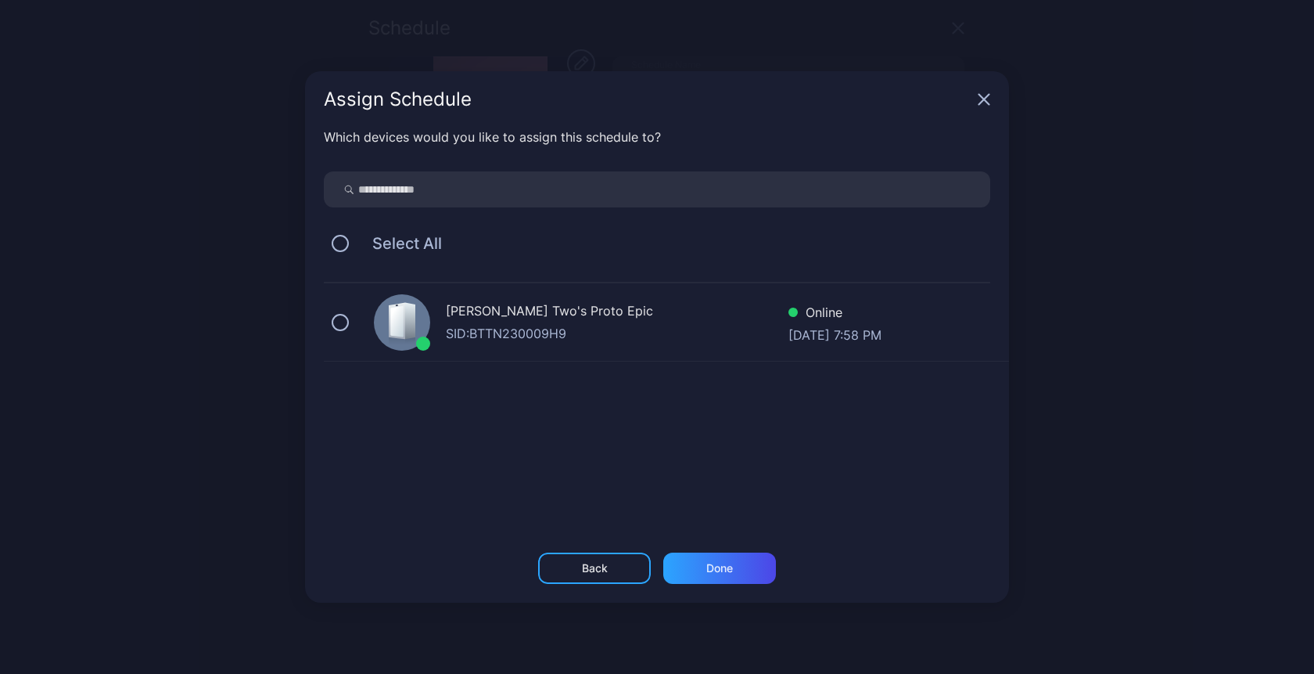
click at [564, 335] on div "SID: BTTN230009H9" at bounding box center [617, 333] width 343 height 19
click at [719, 583] on div "Done" at bounding box center [719, 567] width 113 height 31
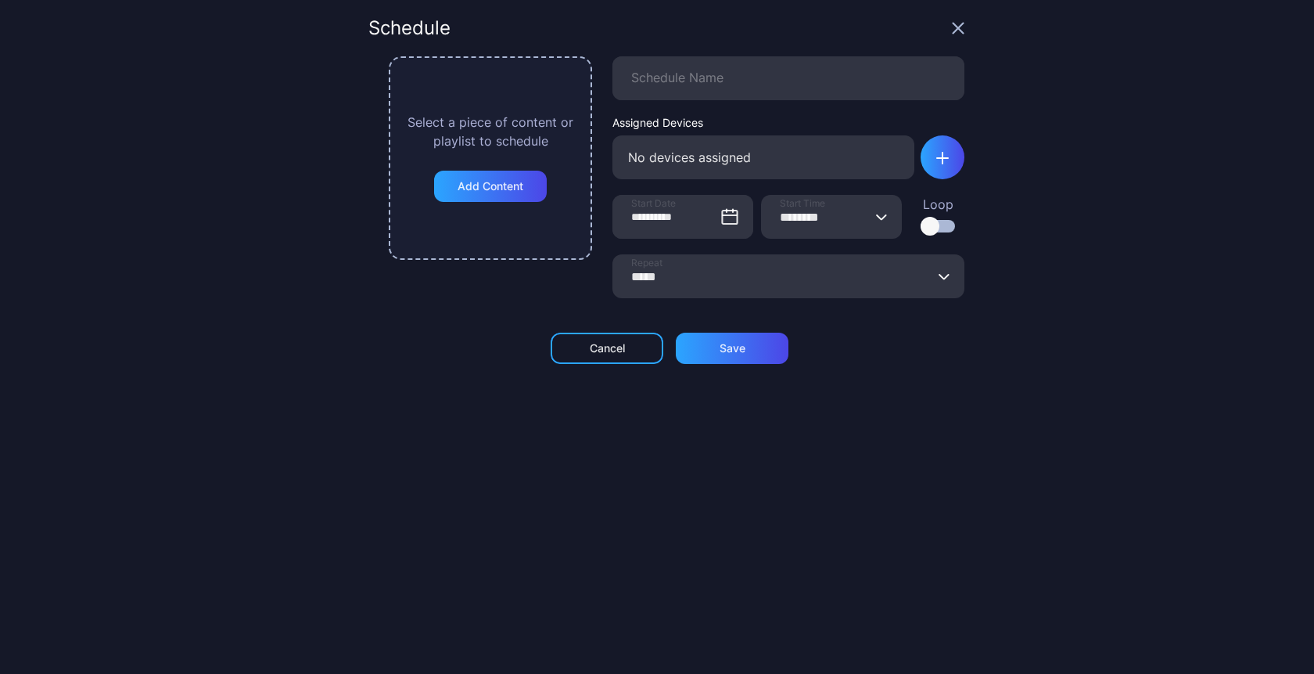
click at [796, 217] on input "********" at bounding box center [831, 217] width 141 height 44
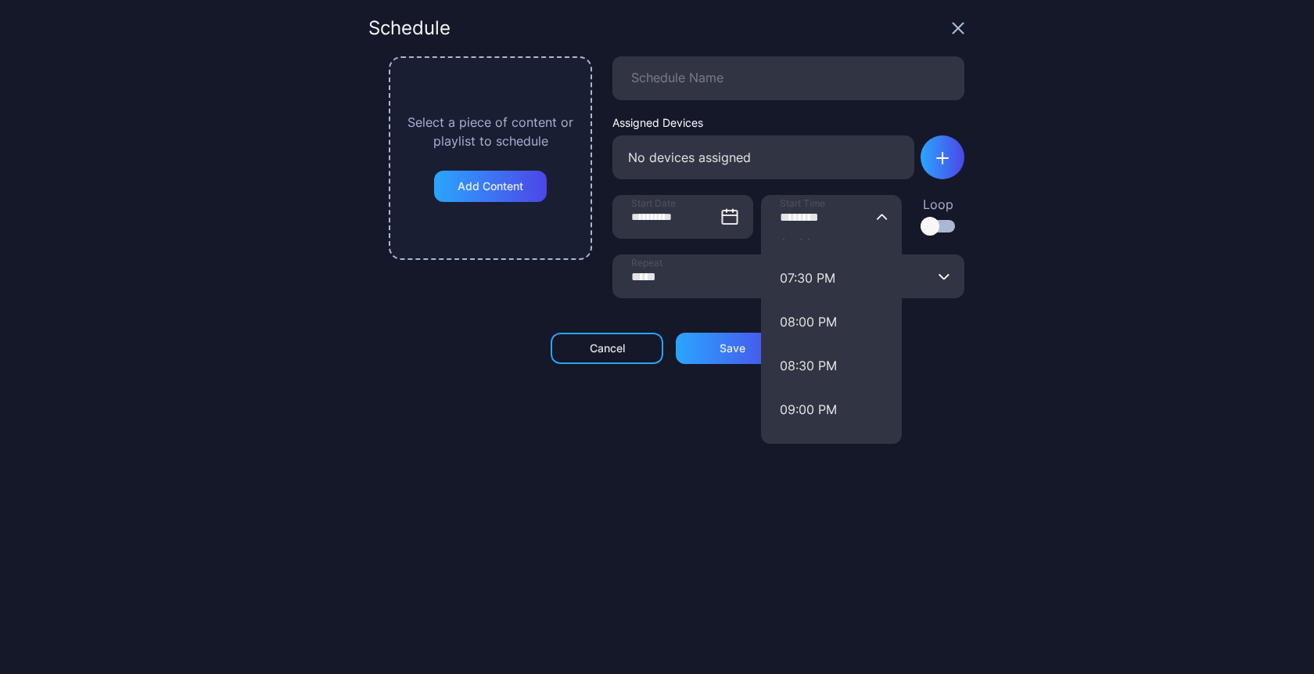
scroll to position [1753, 0]
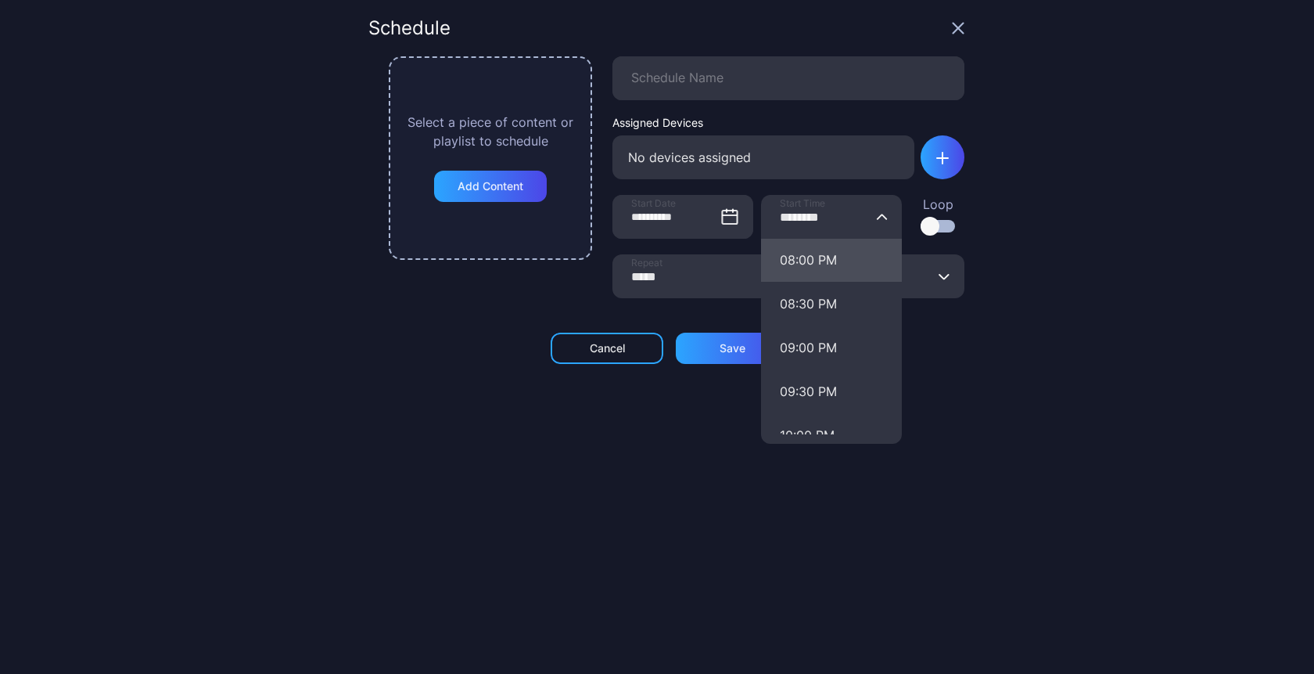
click at [793, 258] on button "08:00 PM" at bounding box center [831, 260] width 141 height 44
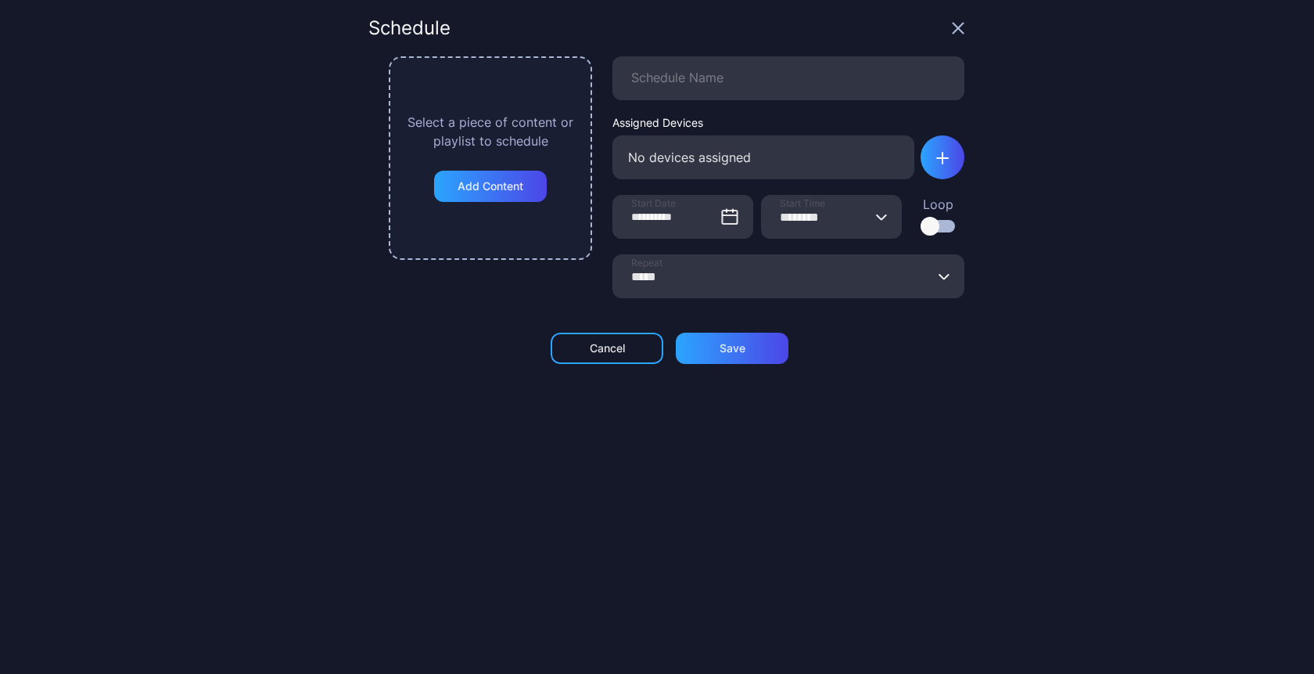
click at [796, 215] on input "********" at bounding box center [831, 217] width 141 height 44
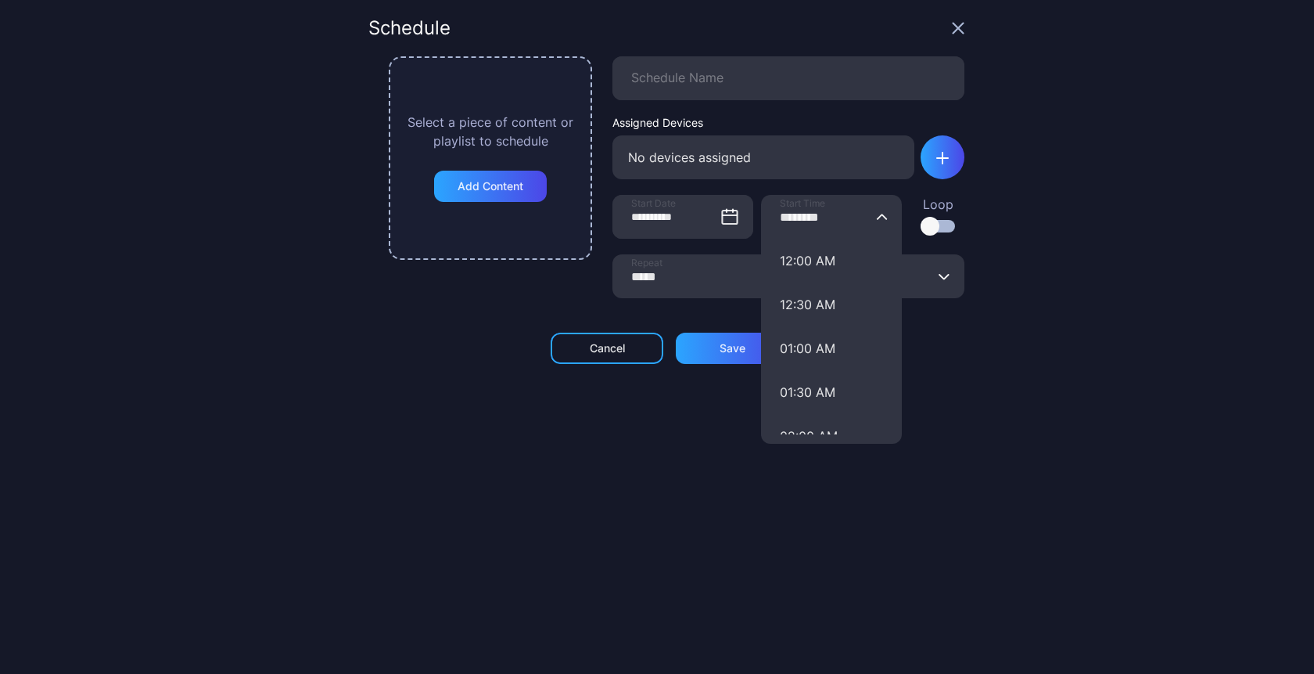
type input "********"
click at [1021, 209] on div "**********" at bounding box center [657, 337] width 1314 height 674
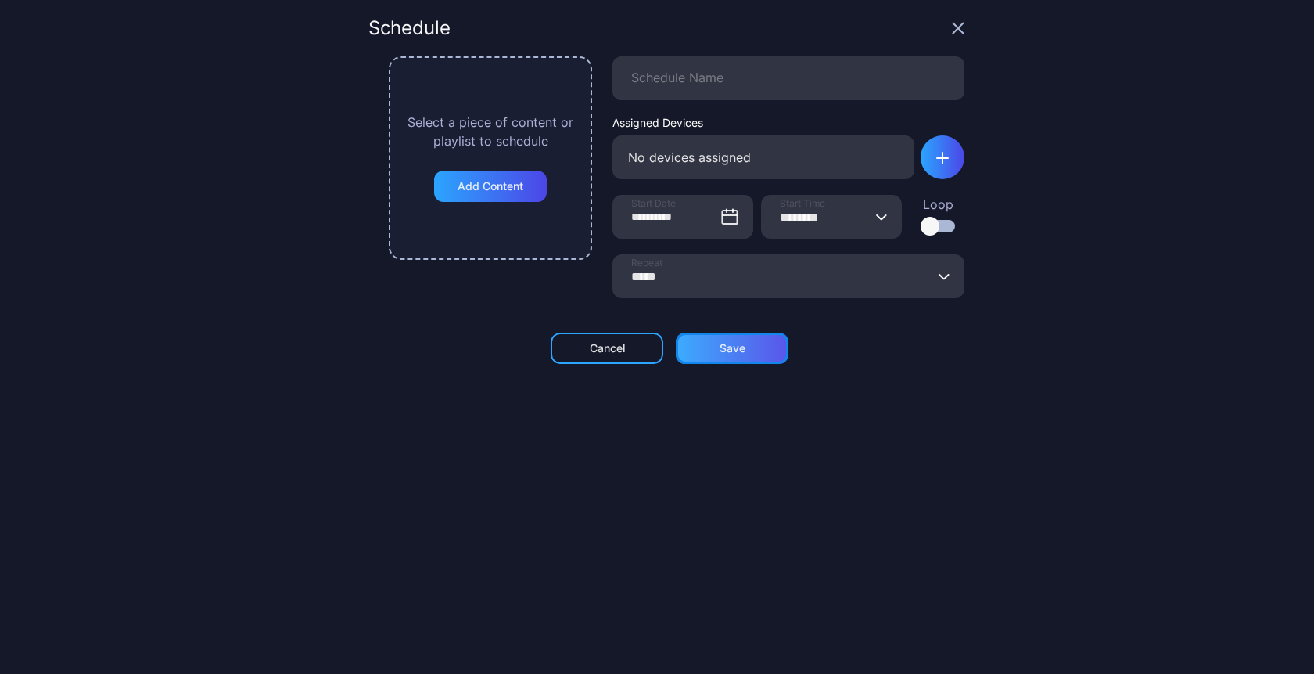
click at [720, 351] on div "Save" at bounding box center [733, 348] width 26 height 13
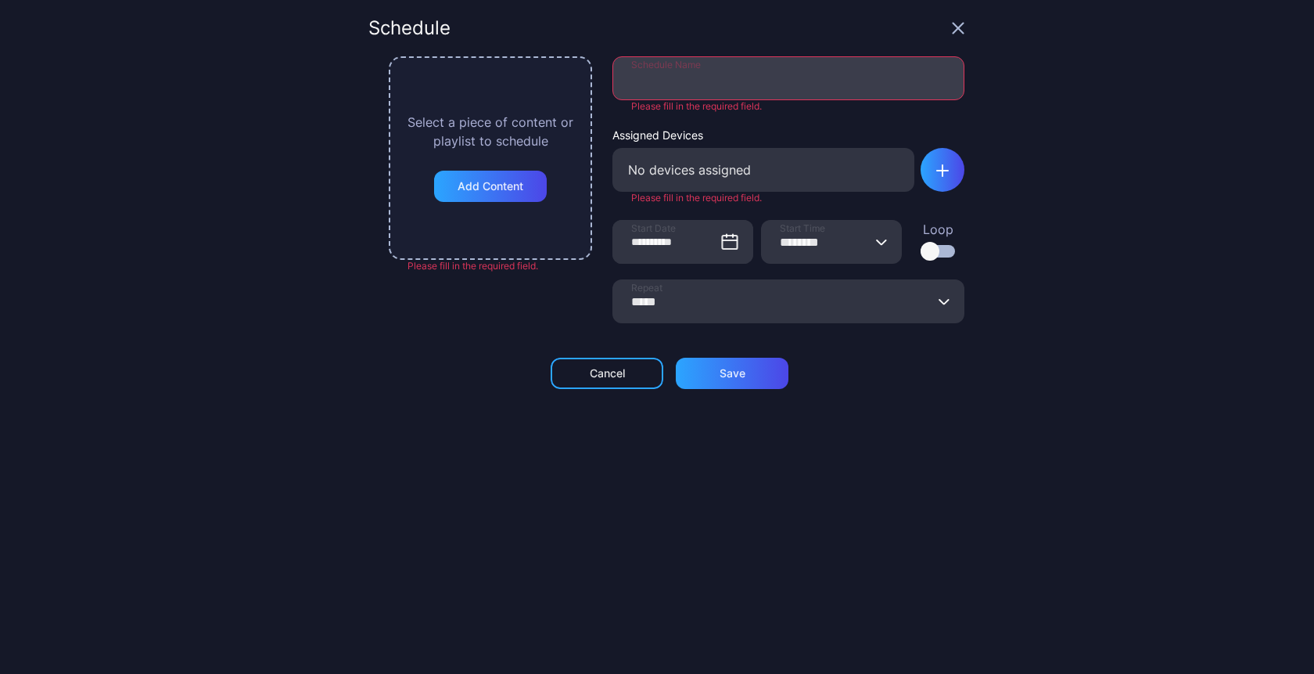
click at [793, 81] on input "Schedule Name" at bounding box center [789, 78] width 352 height 44
type input "*"
click at [498, 182] on div "Add Content" at bounding box center [491, 186] width 66 height 13
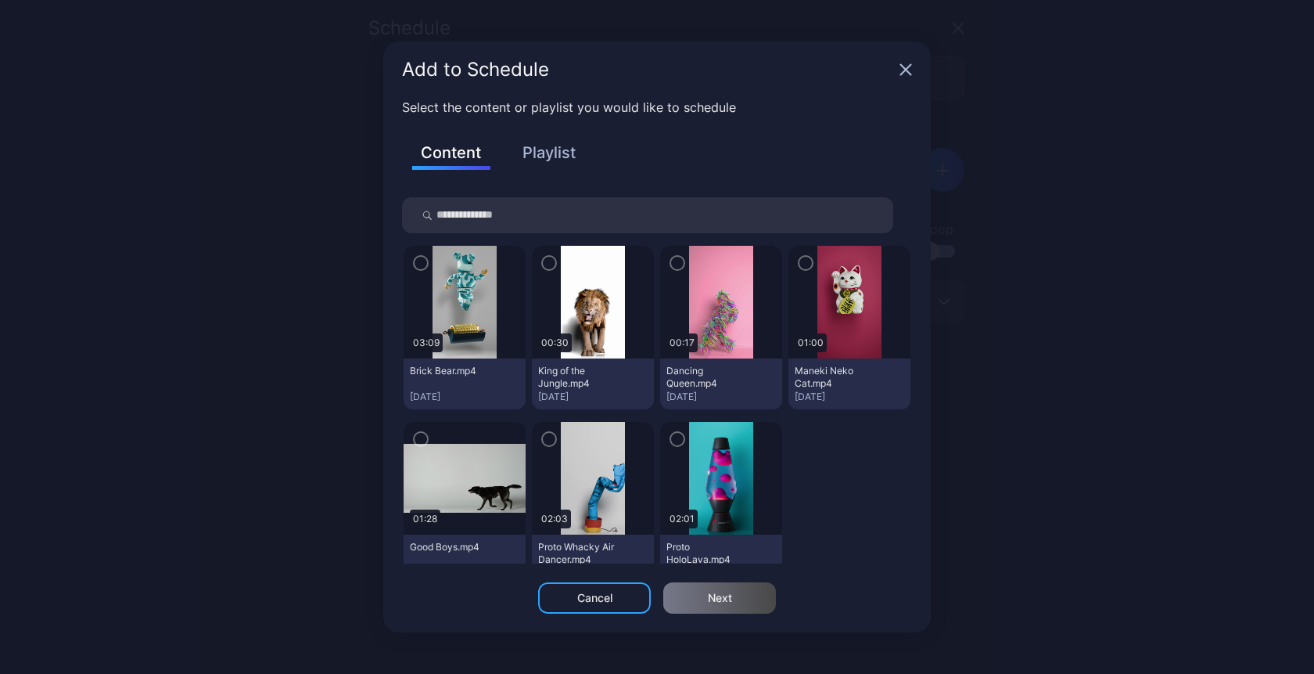
click at [721, 306] on img at bounding box center [720, 302] width 63 height 113
click at [671, 263] on icon "button" at bounding box center [677, 262] width 13 height 17
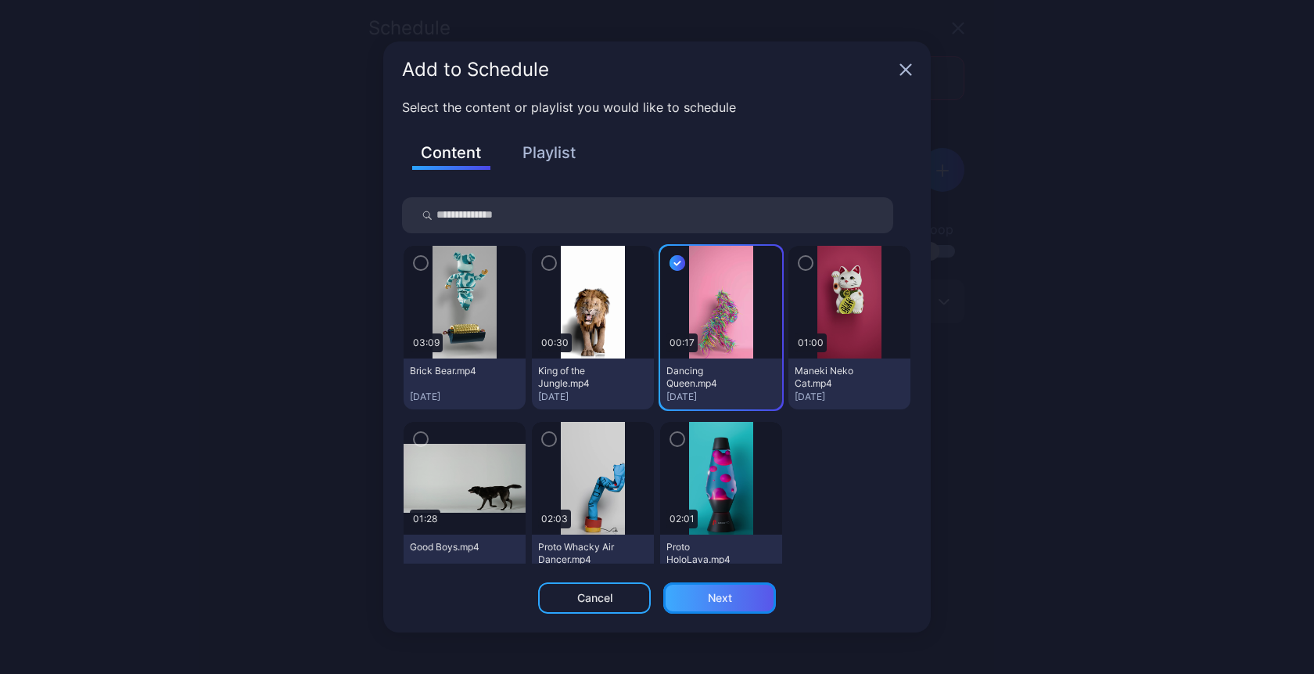
click at [728, 595] on div "Next" at bounding box center [720, 597] width 24 height 13
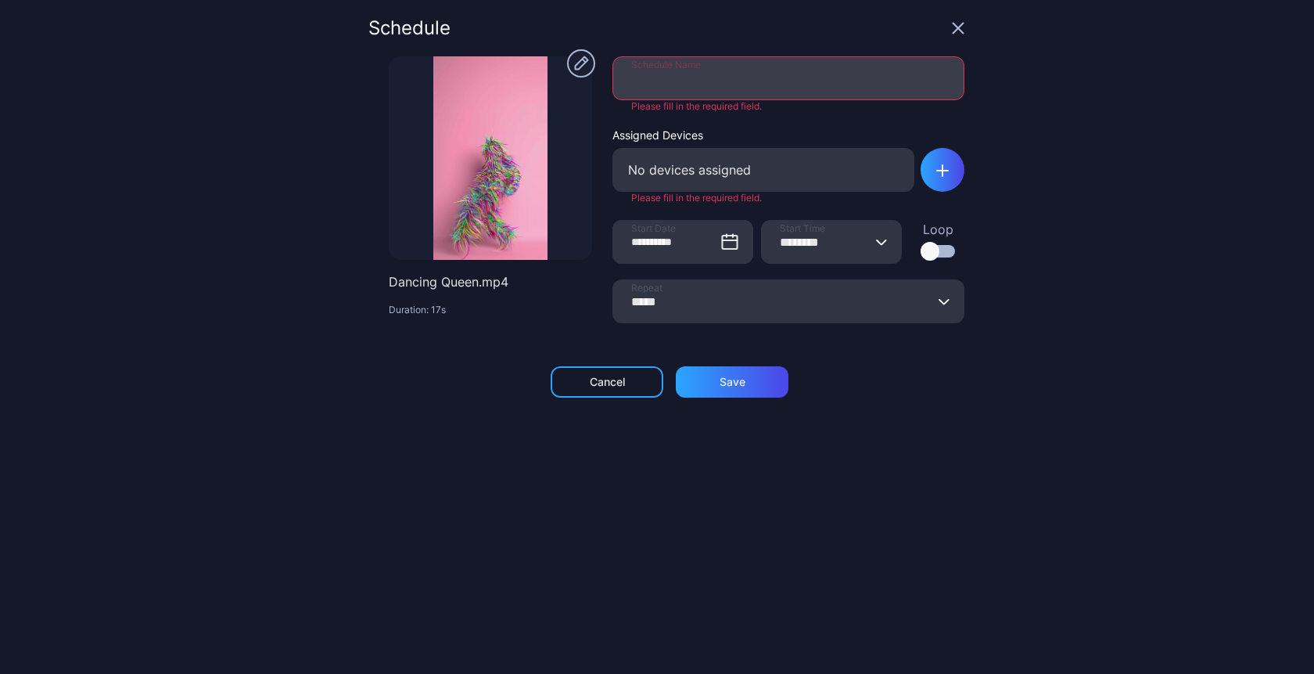
click at [685, 81] on input "Schedule Name" at bounding box center [789, 78] width 352 height 44
type input "***"
click at [935, 164] on div "button" at bounding box center [943, 170] width 44 height 44
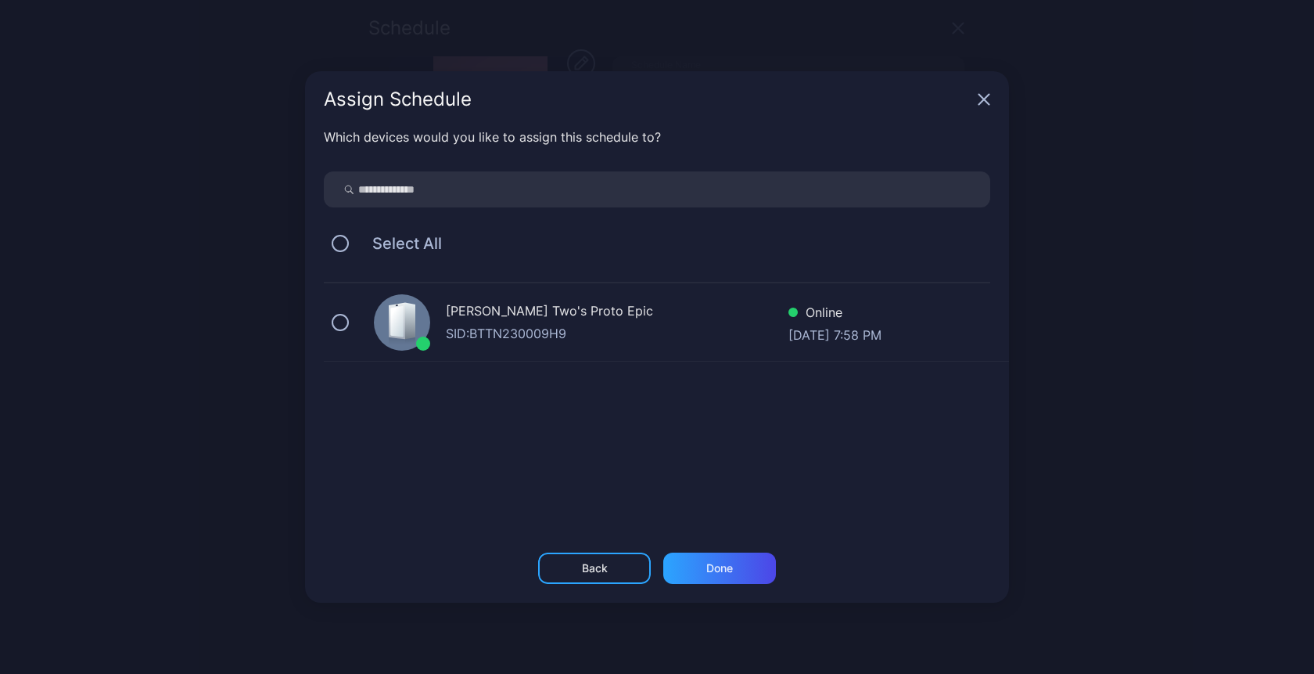
click at [696, 366] on div "Oksana Two's Proto Epic SID: BTTN230009H9 Online [DATE] 7:58 PM" at bounding box center [666, 400] width 685 height 235
click at [685, 318] on div "[PERSON_NAME] Two's Proto Epic" at bounding box center [617, 312] width 343 height 23
click at [696, 576] on div "Done" at bounding box center [719, 567] width 113 height 31
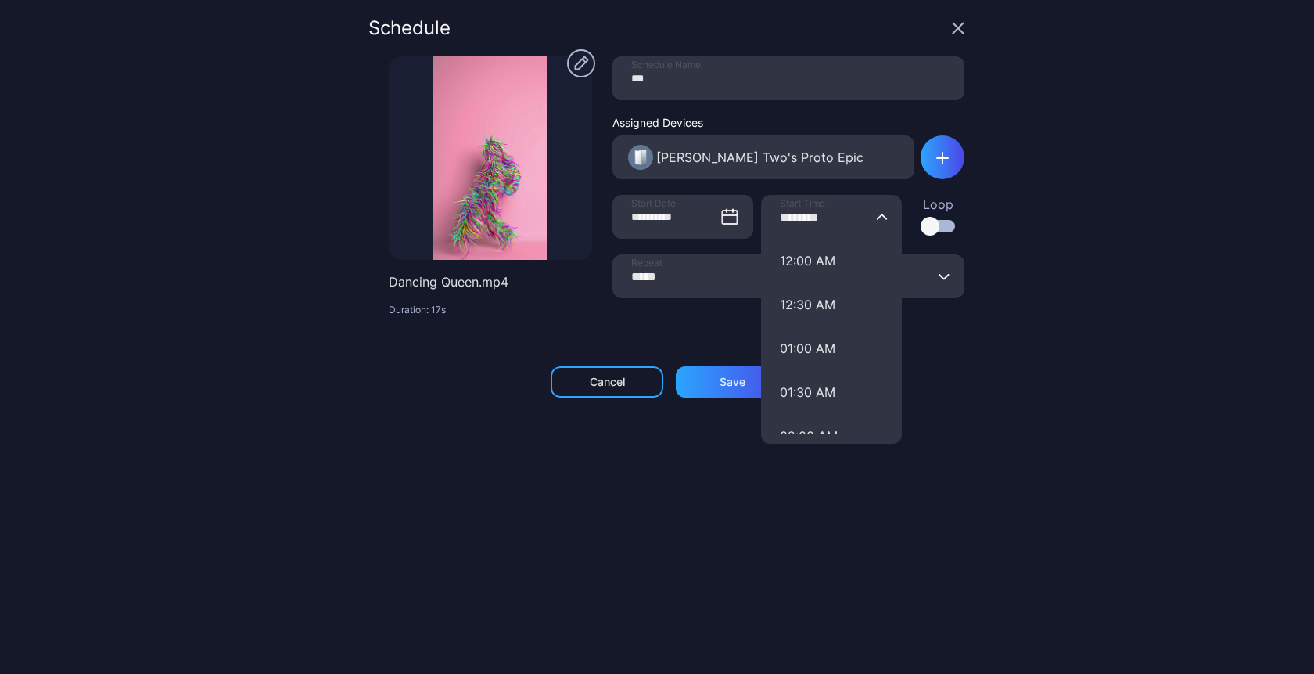
click at [791, 218] on input "********" at bounding box center [831, 217] width 141 height 44
click at [648, 322] on div "**********" at bounding box center [789, 201] width 352 height 291
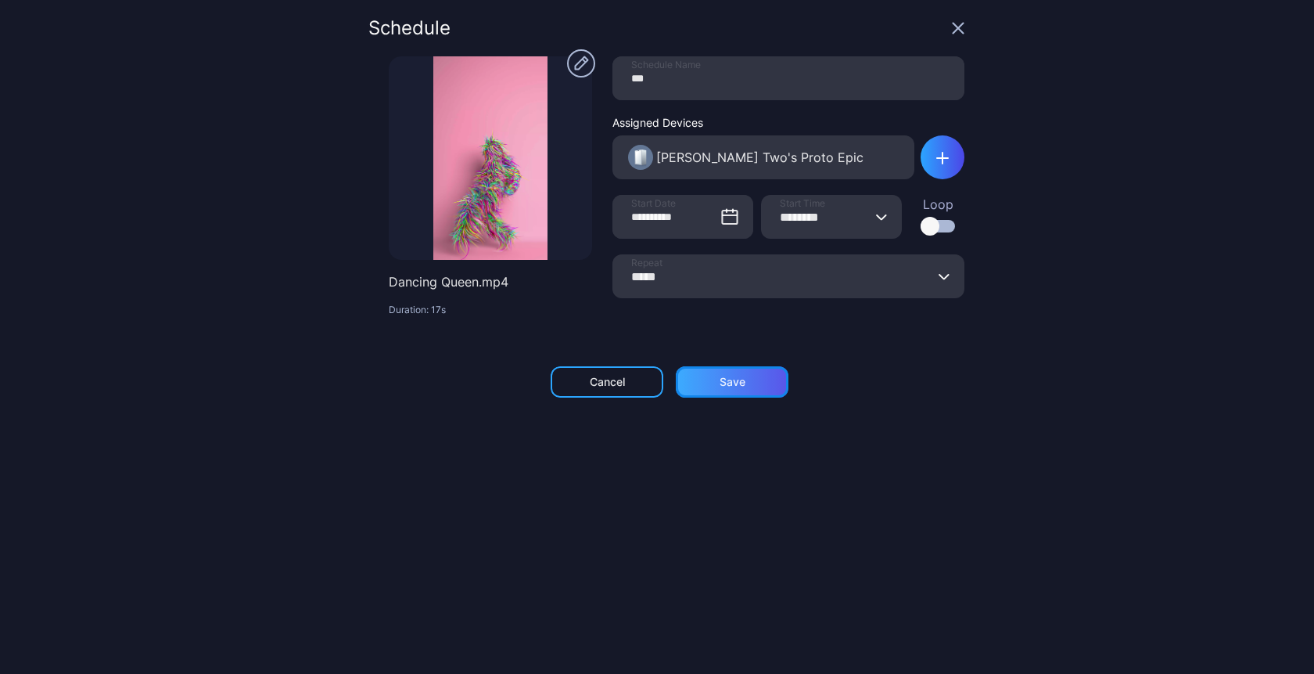
click at [737, 377] on div "Save" at bounding box center [732, 381] width 113 height 31
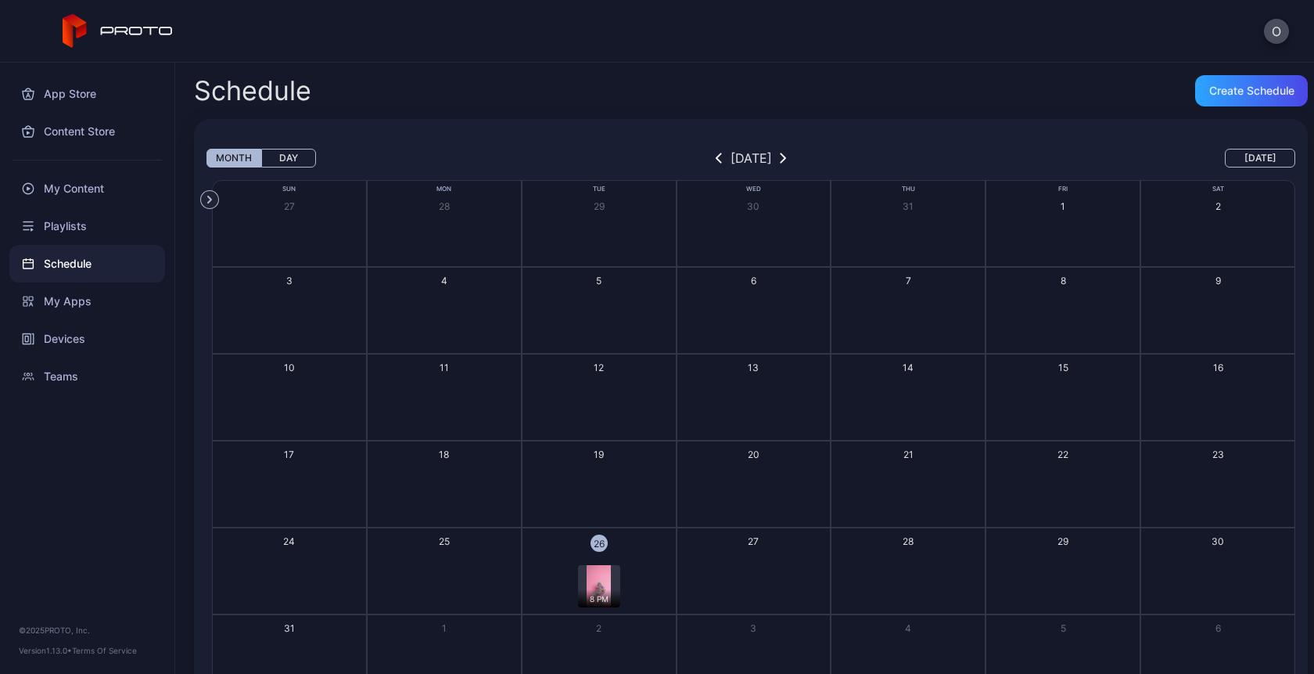
click at [118, 21] on icon at bounding box center [118, 31] width 111 height 34
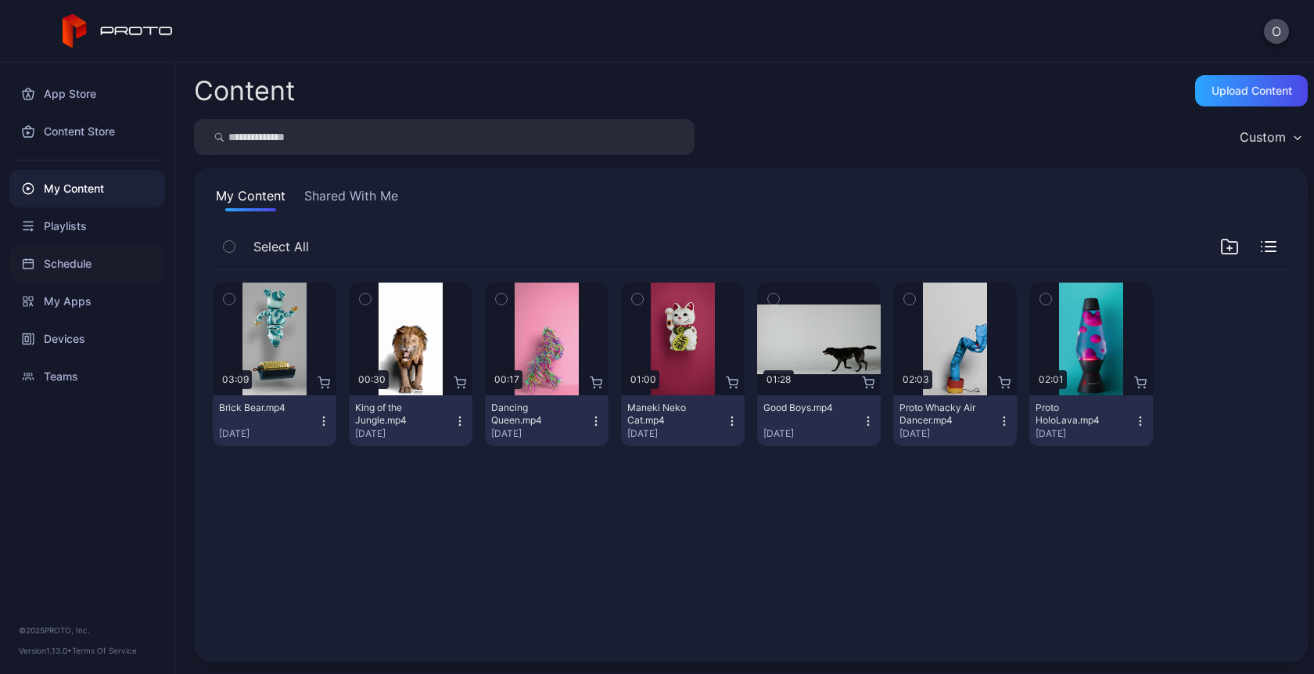
click at [72, 257] on div "Schedule" at bounding box center [87, 264] width 156 height 38
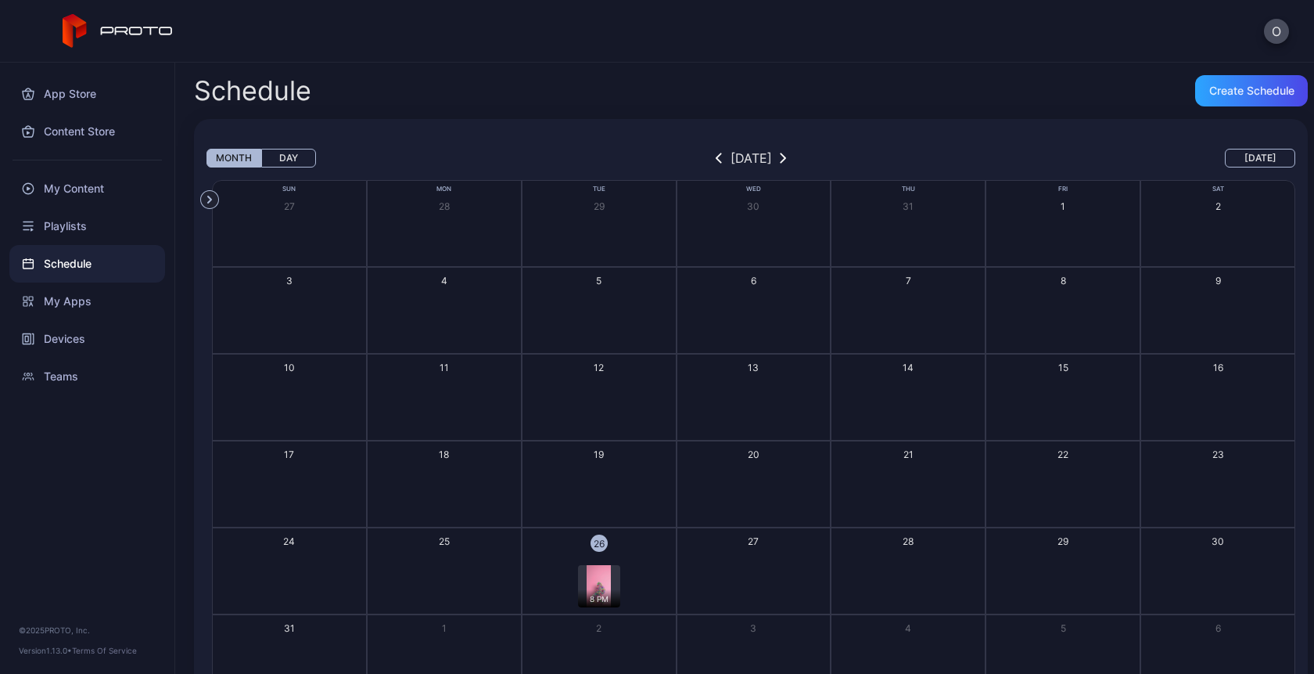
click at [599, 584] on img "button" at bounding box center [598, 586] width 23 height 42
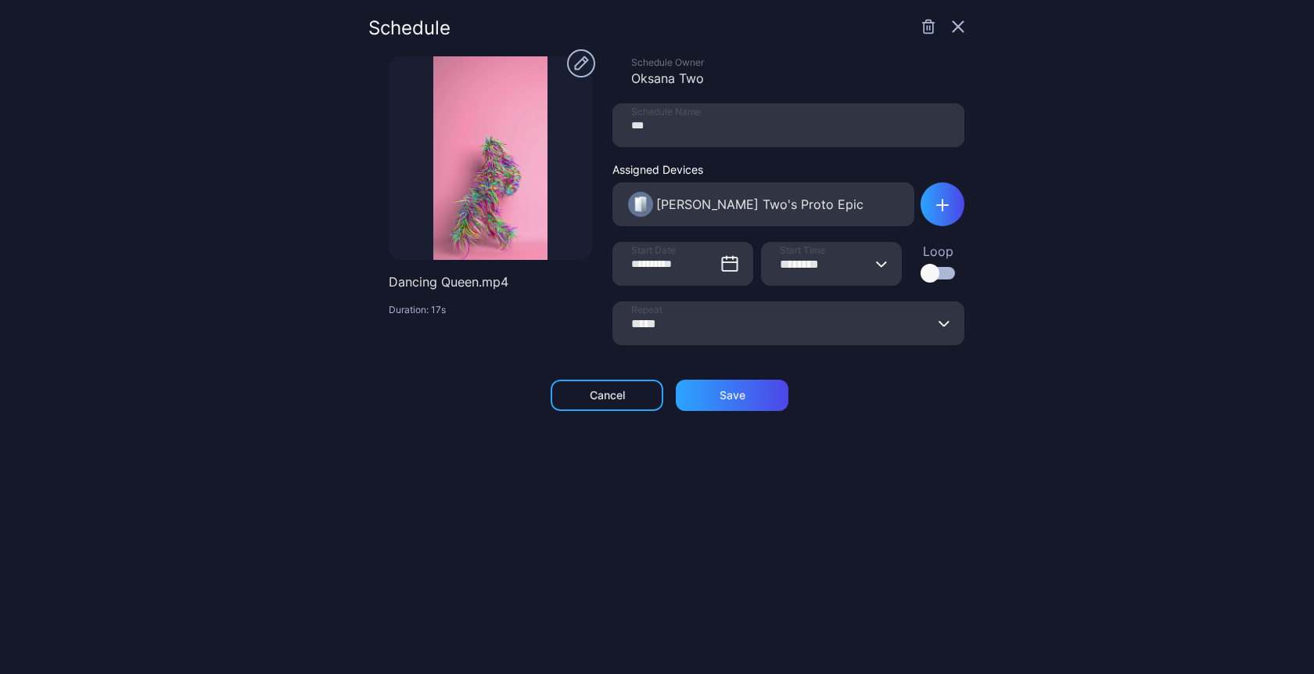
click at [795, 260] on input "********" at bounding box center [831, 264] width 141 height 44
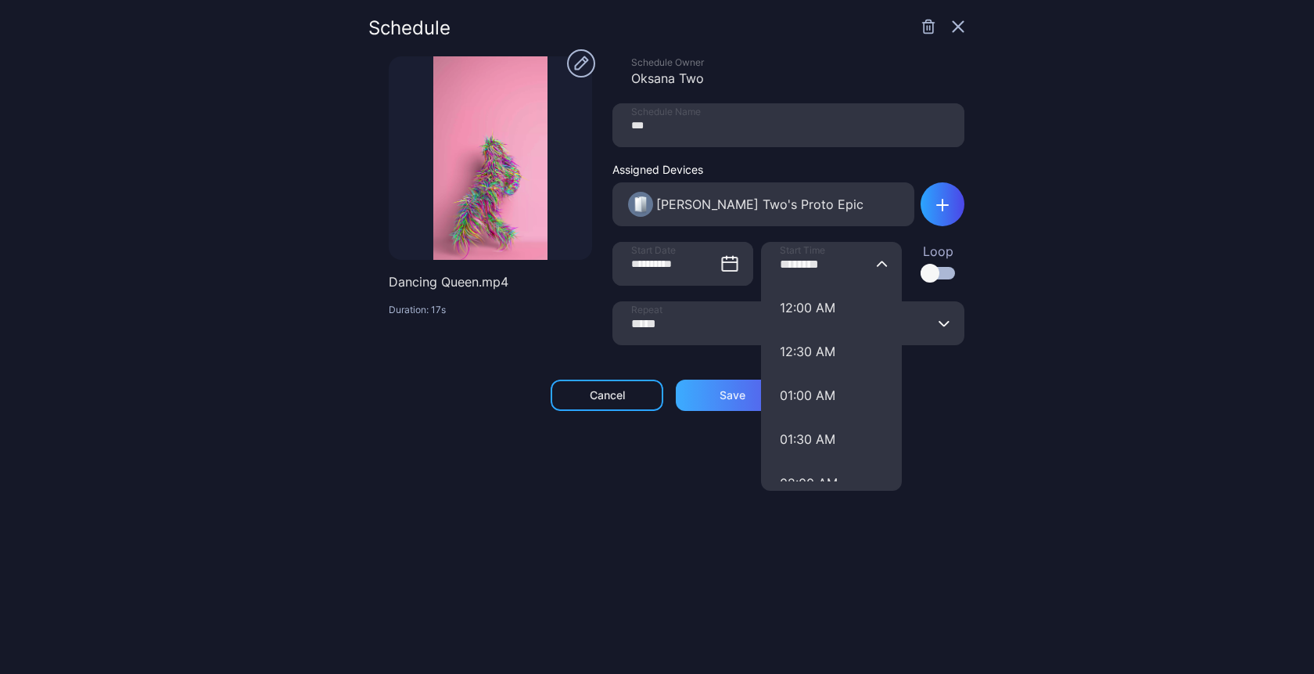
type input "********"
click at [696, 401] on div "Save" at bounding box center [732, 394] width 113 height 31
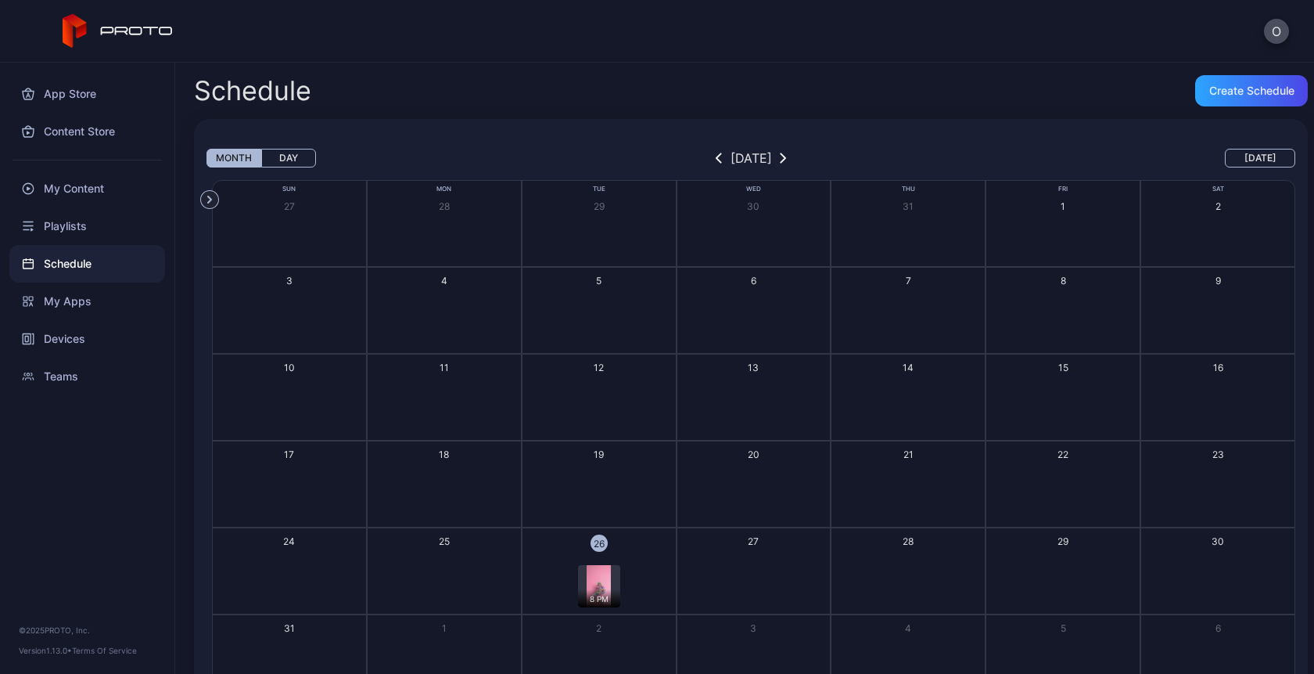
scroll to position [70, 0]
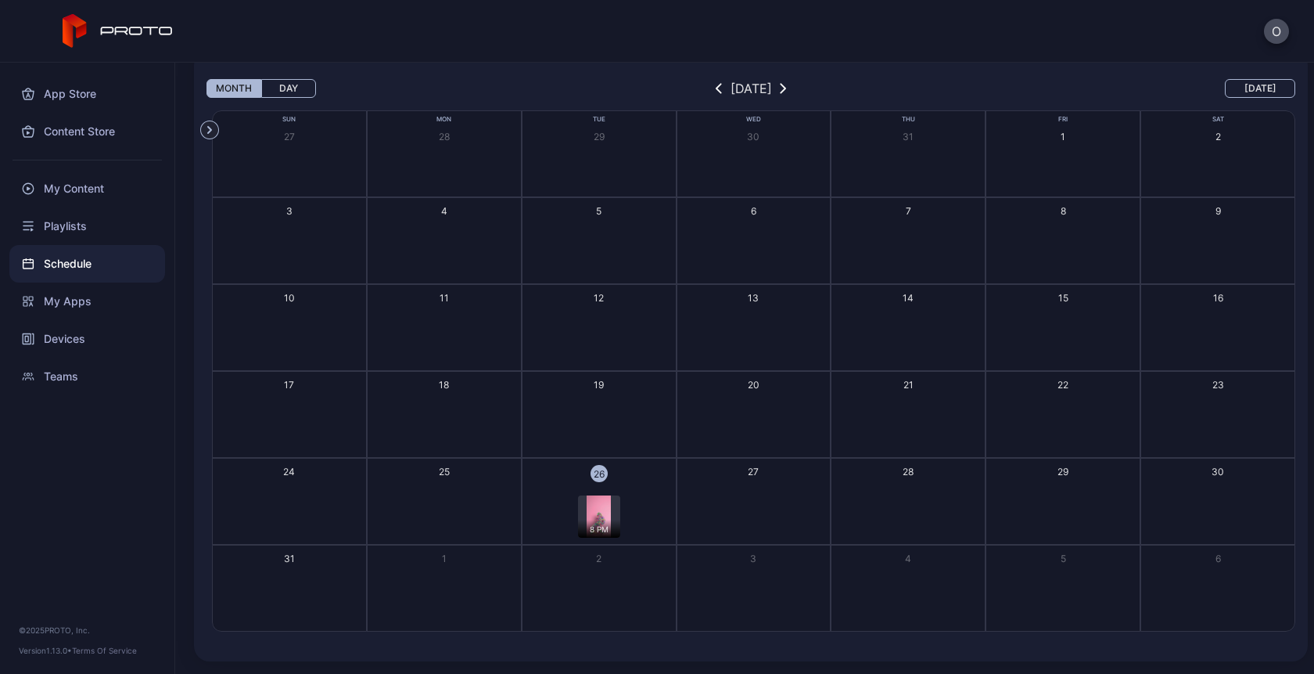
click at [648, 504] on div "8 PM" at bounding box center [599, 516] width 150 height 42
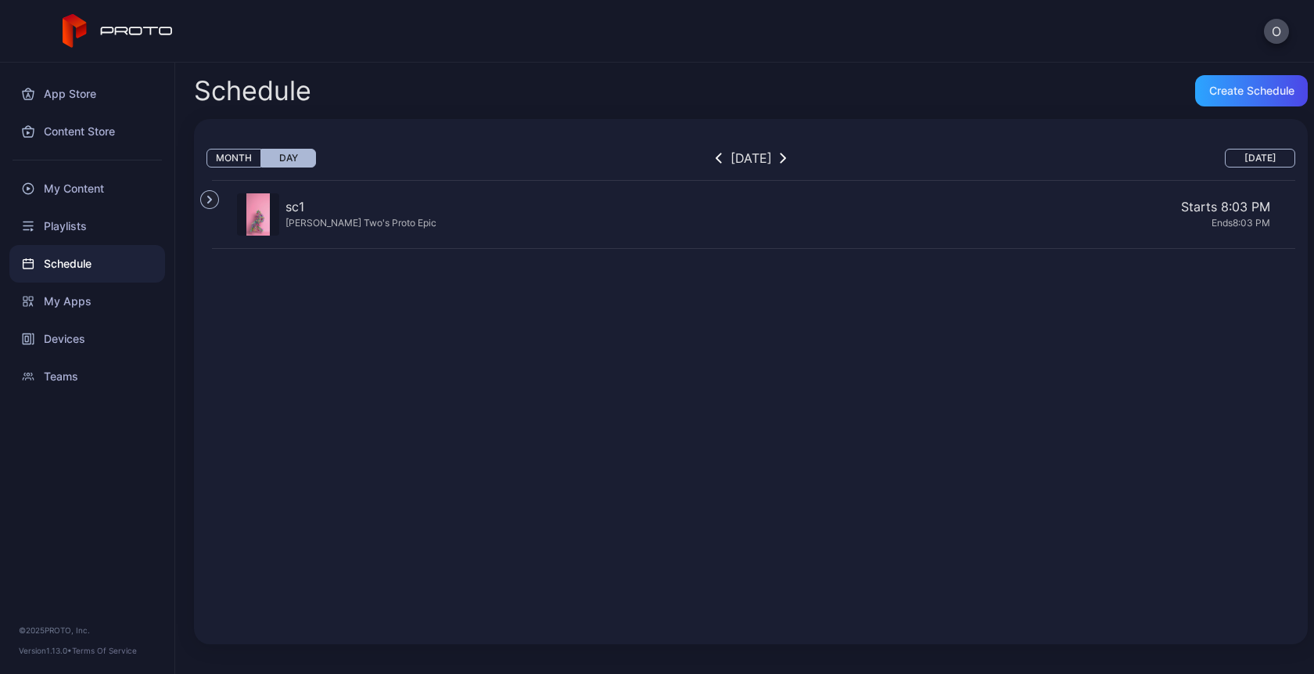
click at [511, 233] on div "Starts 8:03 PM Ends 8:03 PM" at bounding box center [857, 216] width 828 height 38
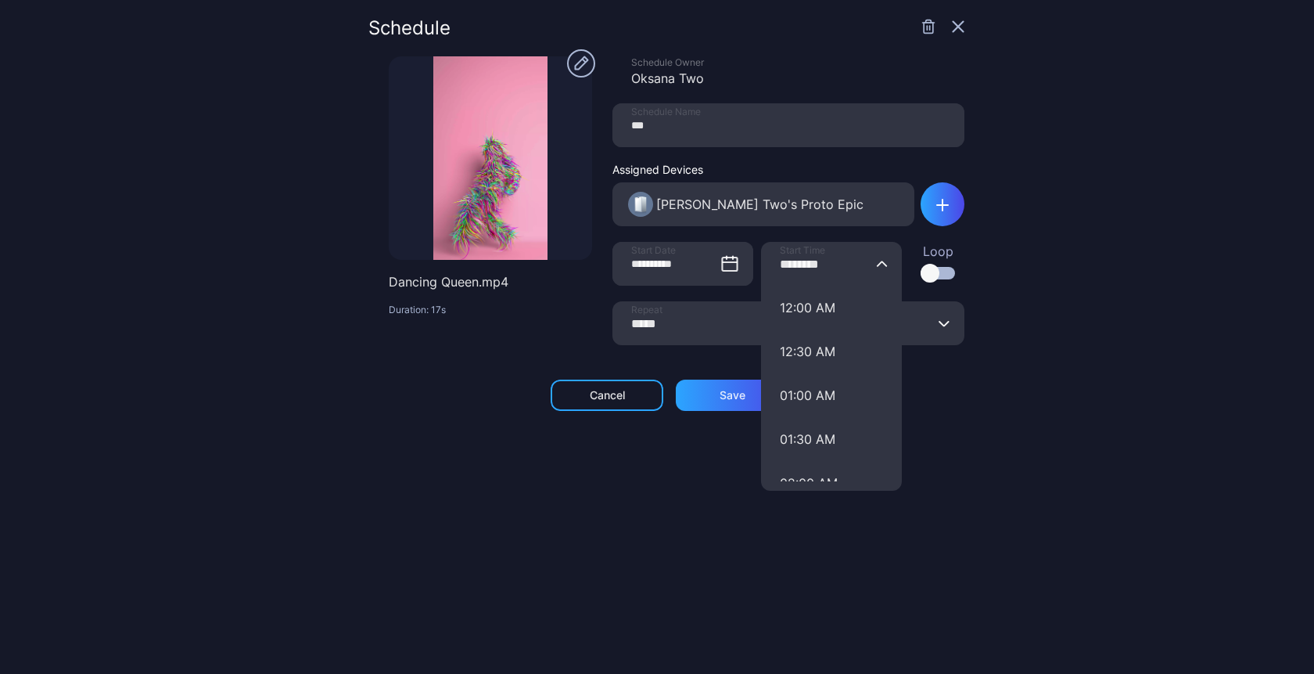
click at [796, 263] on input "********" at bounding box center [831, 264] width 141 height 44
type input "********"
click at [699, 406] on div "Save" at bounding box center [732, 394] width 113 height 31
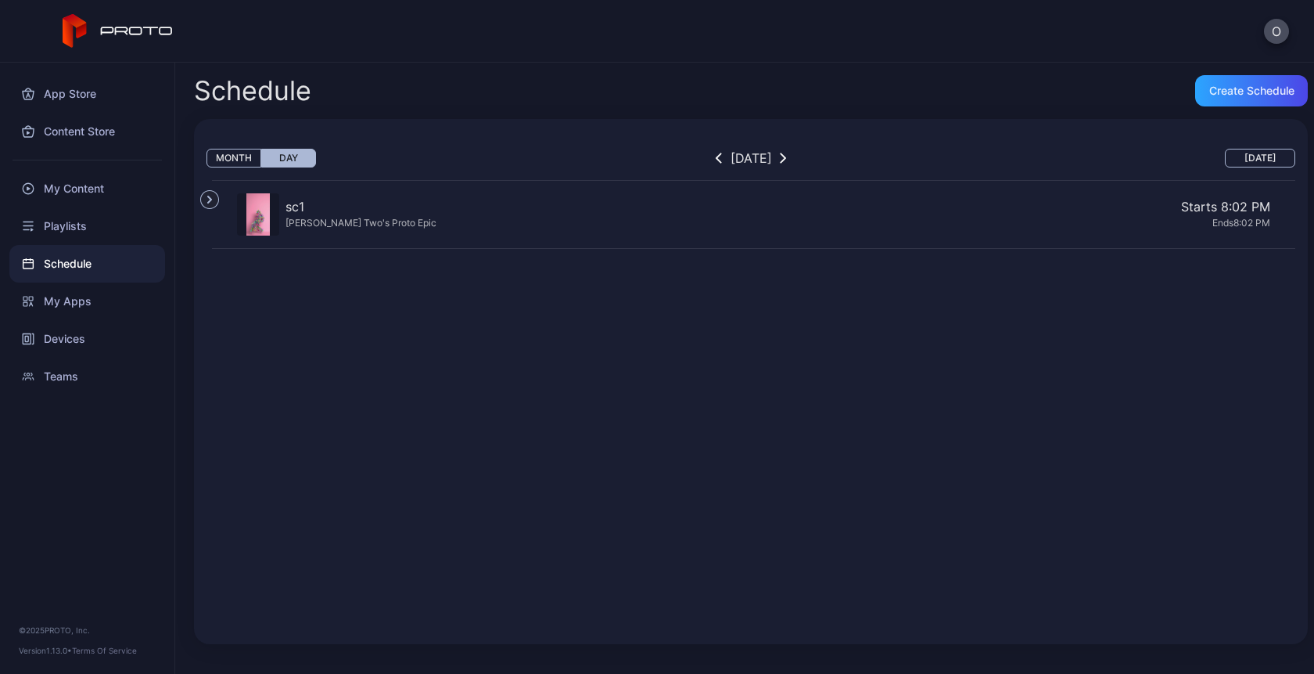
click at [208, 200] on icon "button" at bounding box center [210, 199] width 18 height 18
click at [336, 204] on icon "button" at bounding box center [342, 203] width 18 height 18
click at [502, 221] on div "Ends 8:02 PM" at bounding box center [857, 222] width 828 height 13
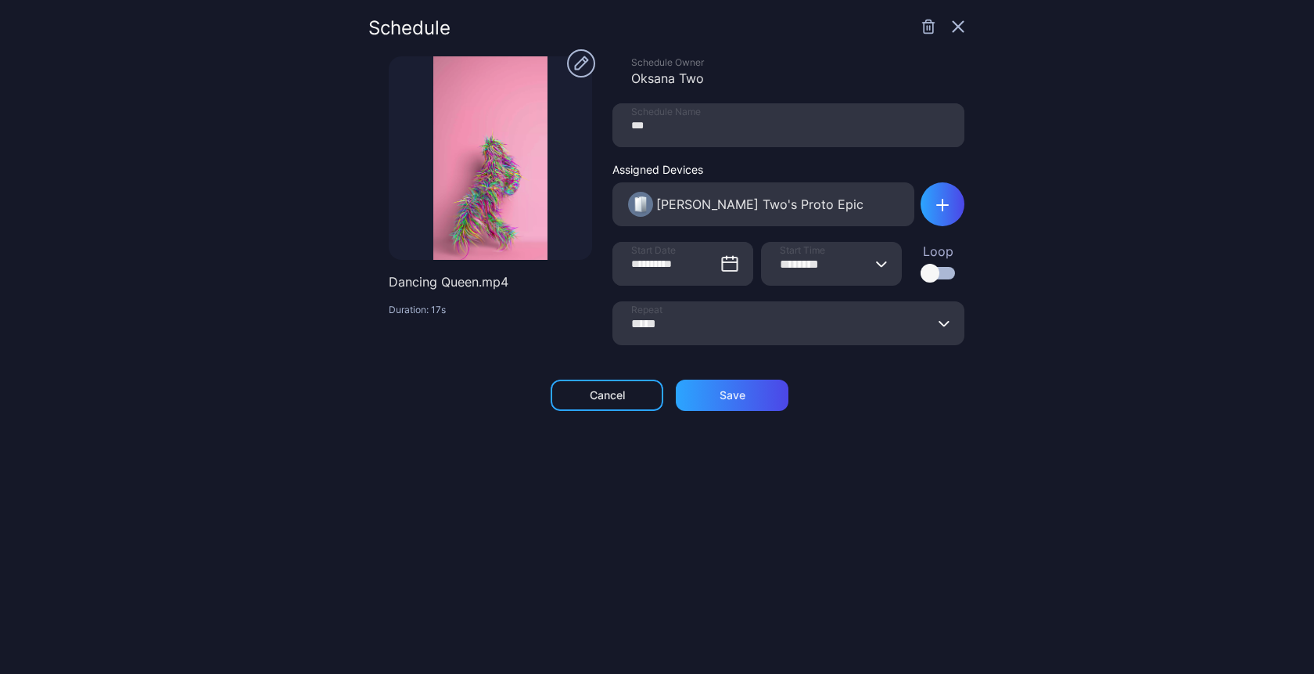
click at [924, 23] on icon "button" at bounding box center [928, 26] width 9 height 13
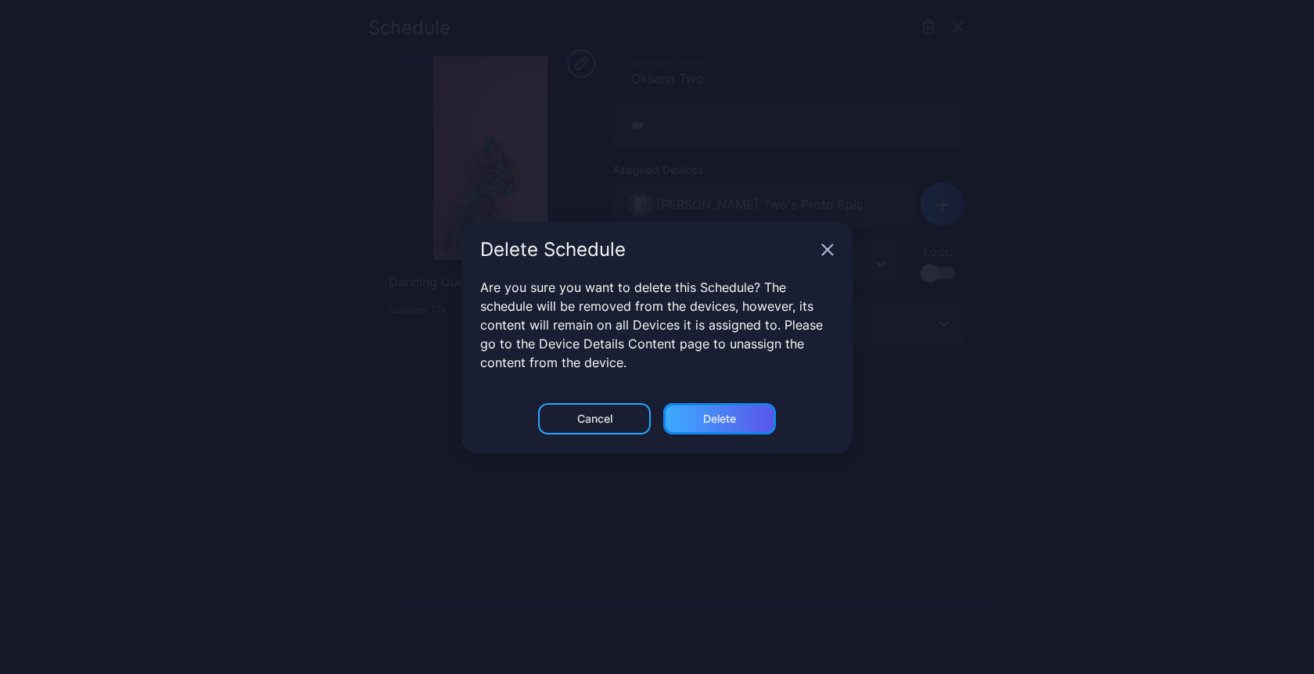
click at [723, 423] on div "Delete" at bounding box center [719, 418] width 33 height 13
